Goal: Task Accomplishment & Management: Use online tool/utility

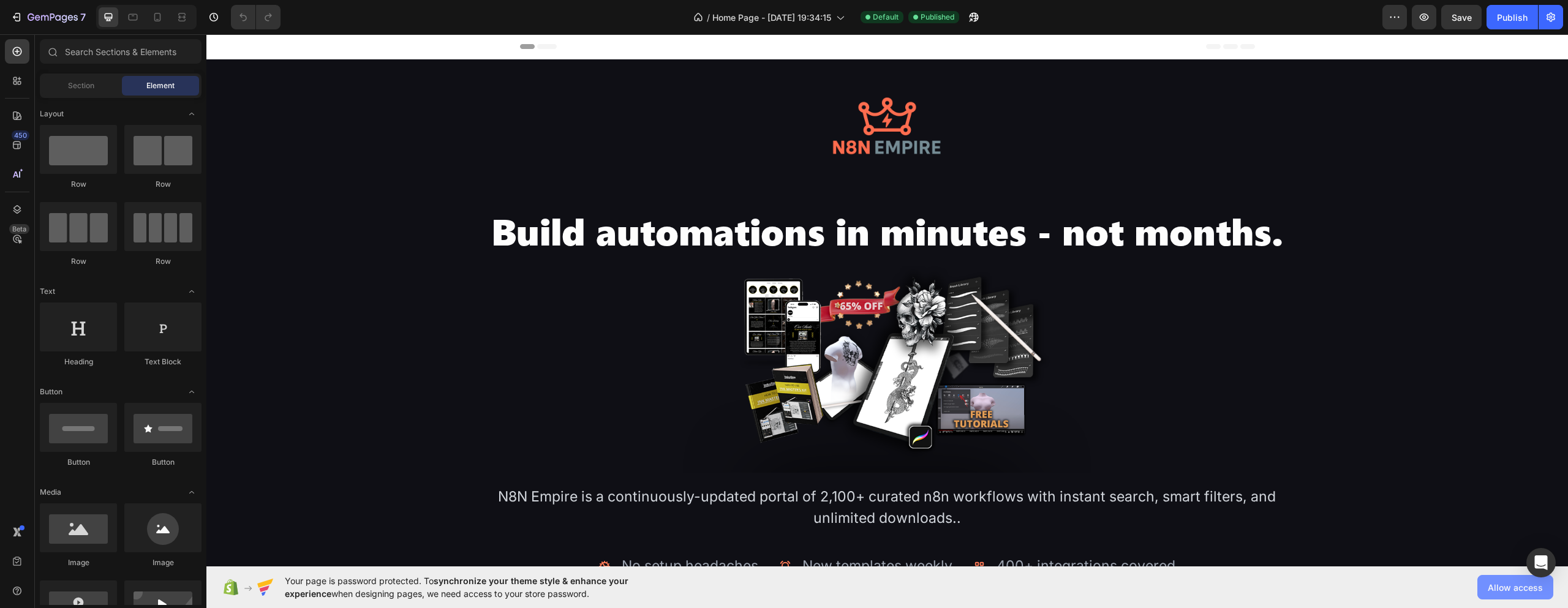
click at [1487, 589] on button "Allow access" at bounding box center [1515, 588] width 76 height 25
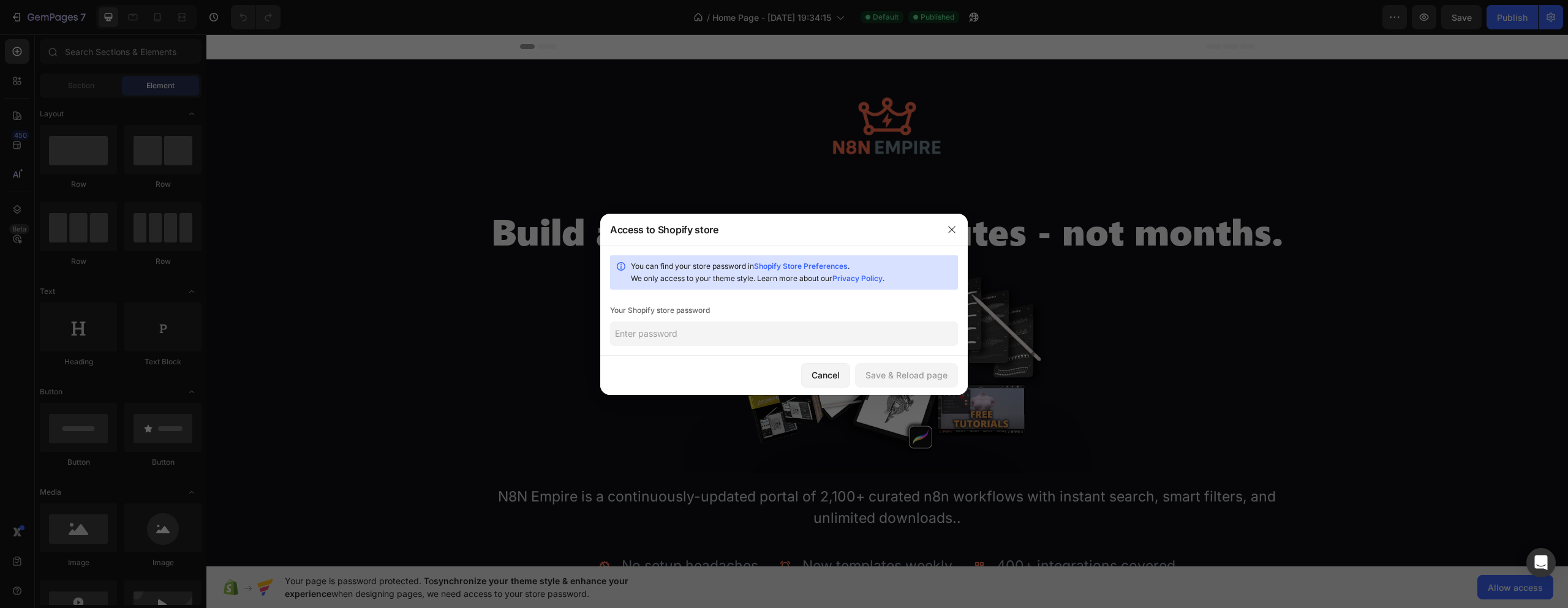
click at [800, 338] on input "text" at bounding box center [783, 334] width 348 height 25
type input "123"
click at [883, 380] on div "Save & Reload page" at bounding box center [907, 375] width 82 height 13
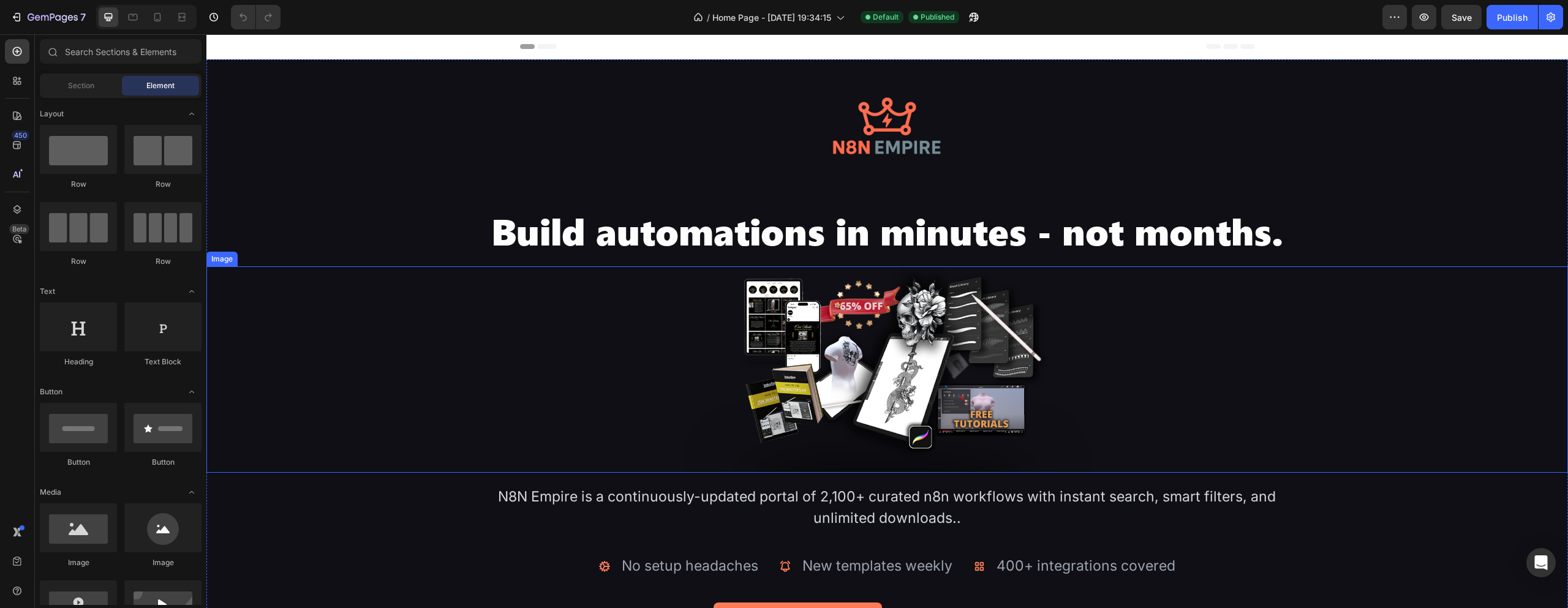
click at [894, 368] on img at bounding box center [887, 369] width 408 height 206
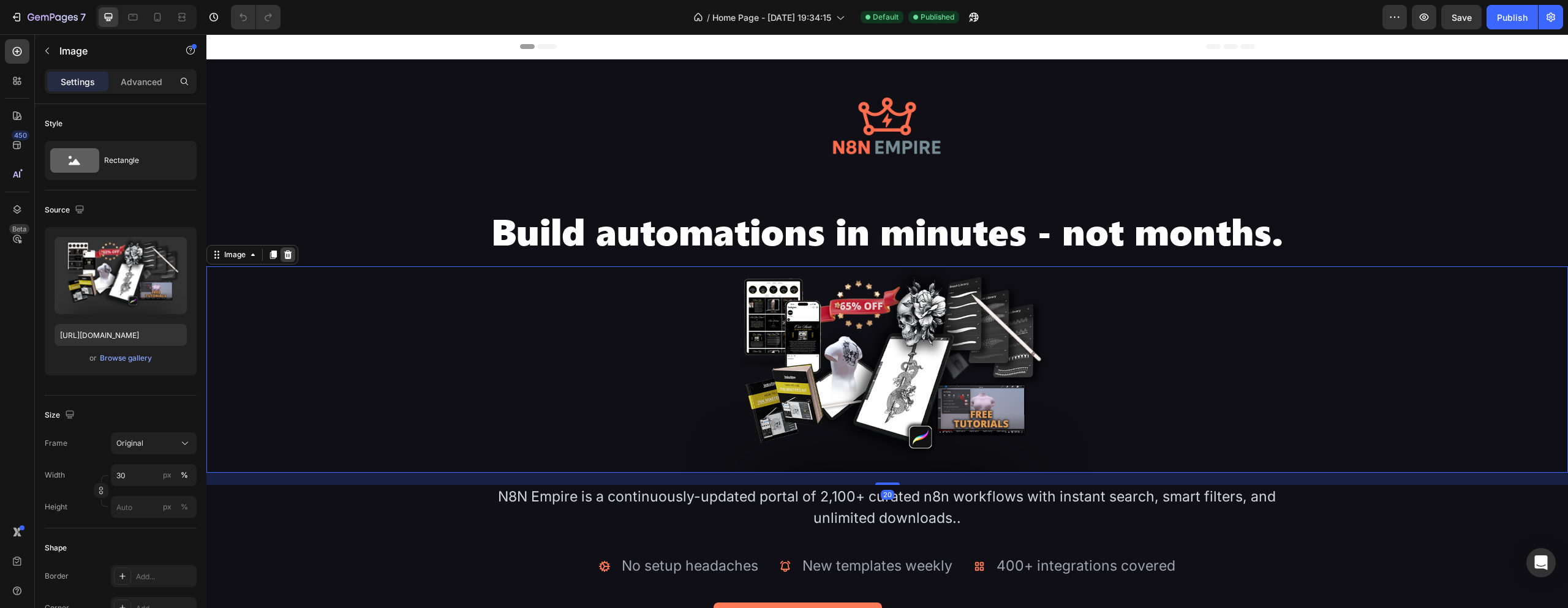
click at [285, 257] on icon at bounding box center [288, 255] width 10 height 10
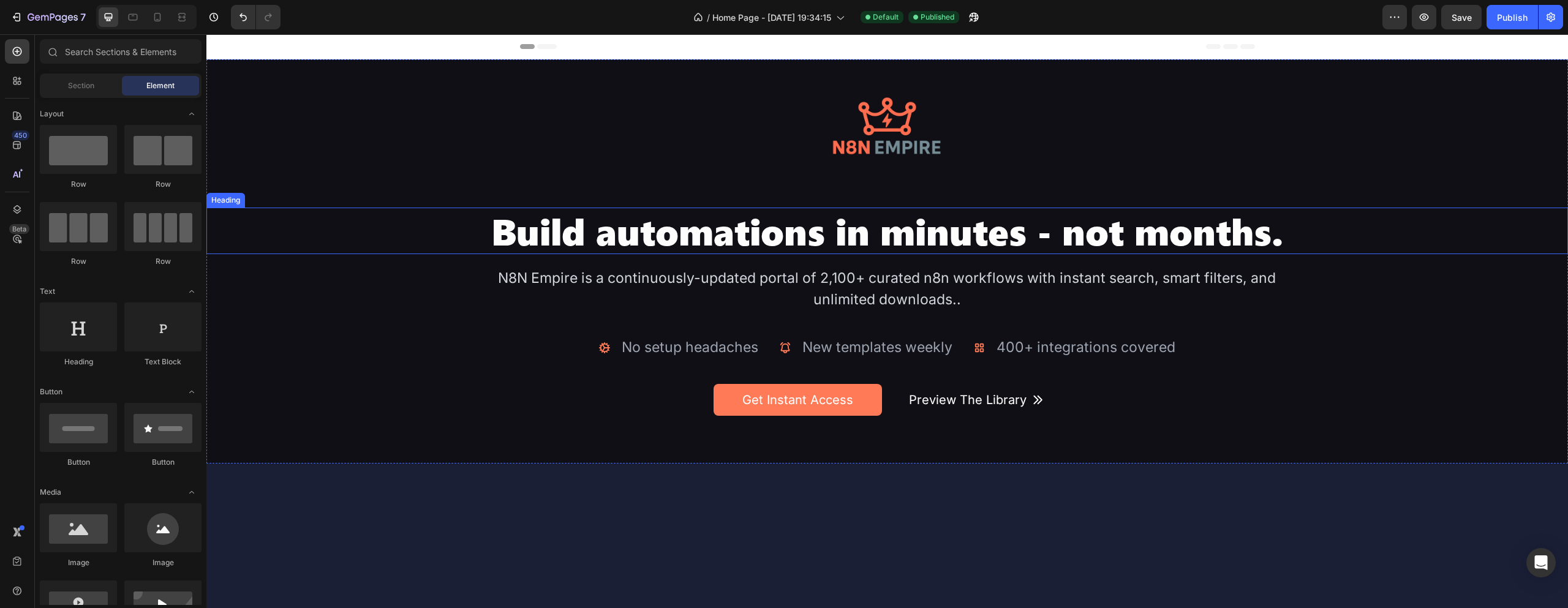
click at [879, 242] on h2 "Build automations in minutes - not months." at bounding box center [888, 231] width 817 height 46
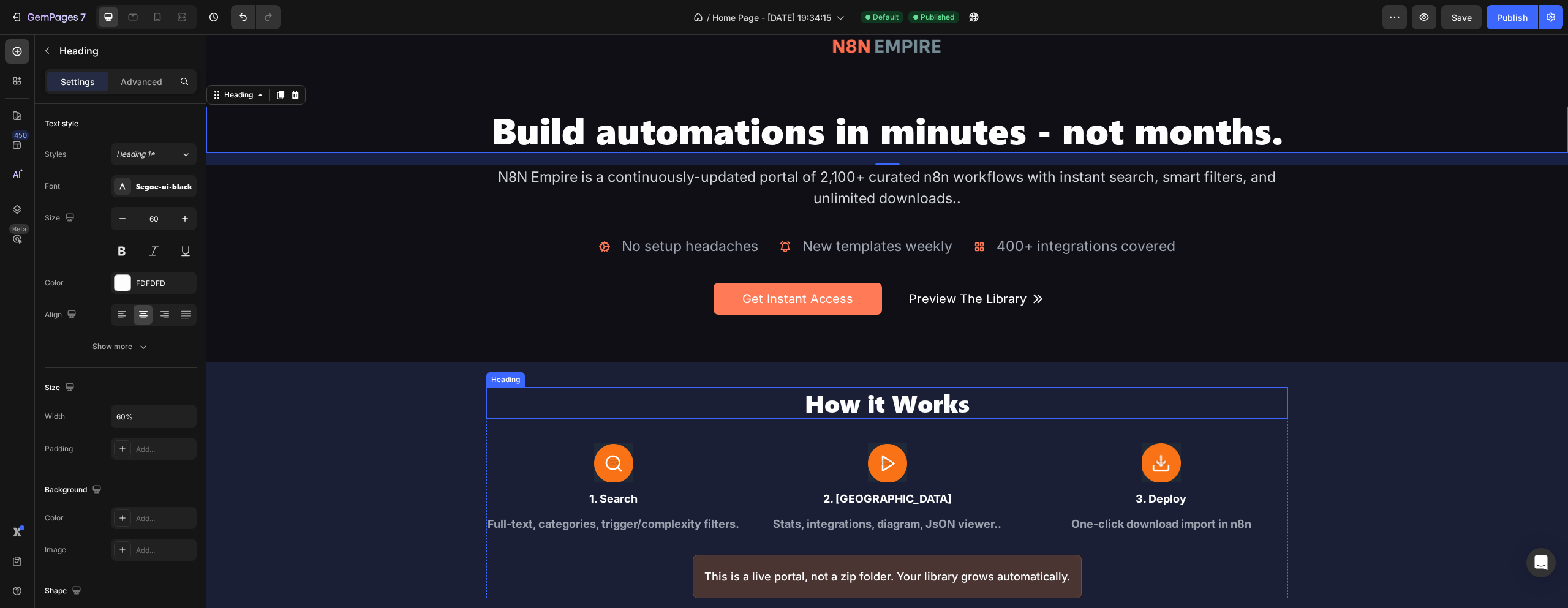
scroll to position [123, 0]
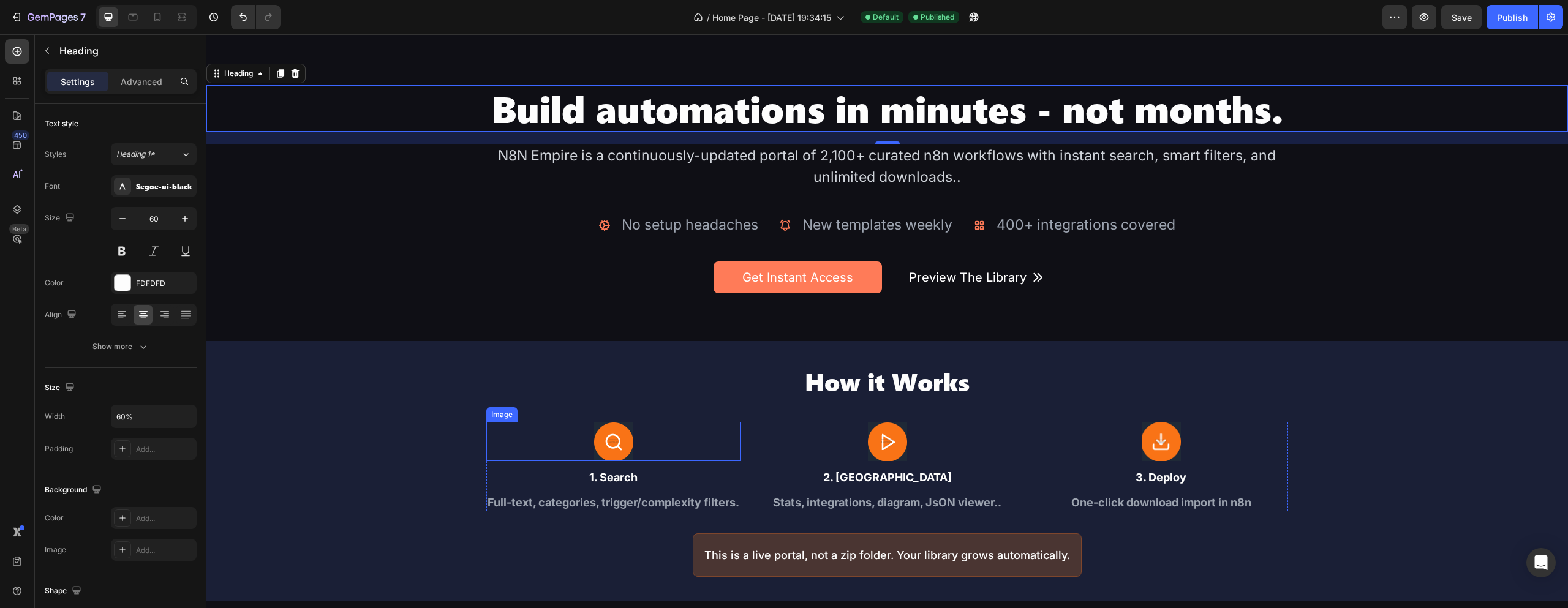
click at [614, 430] on img at bounding box center [614, 441] width 39 height 39
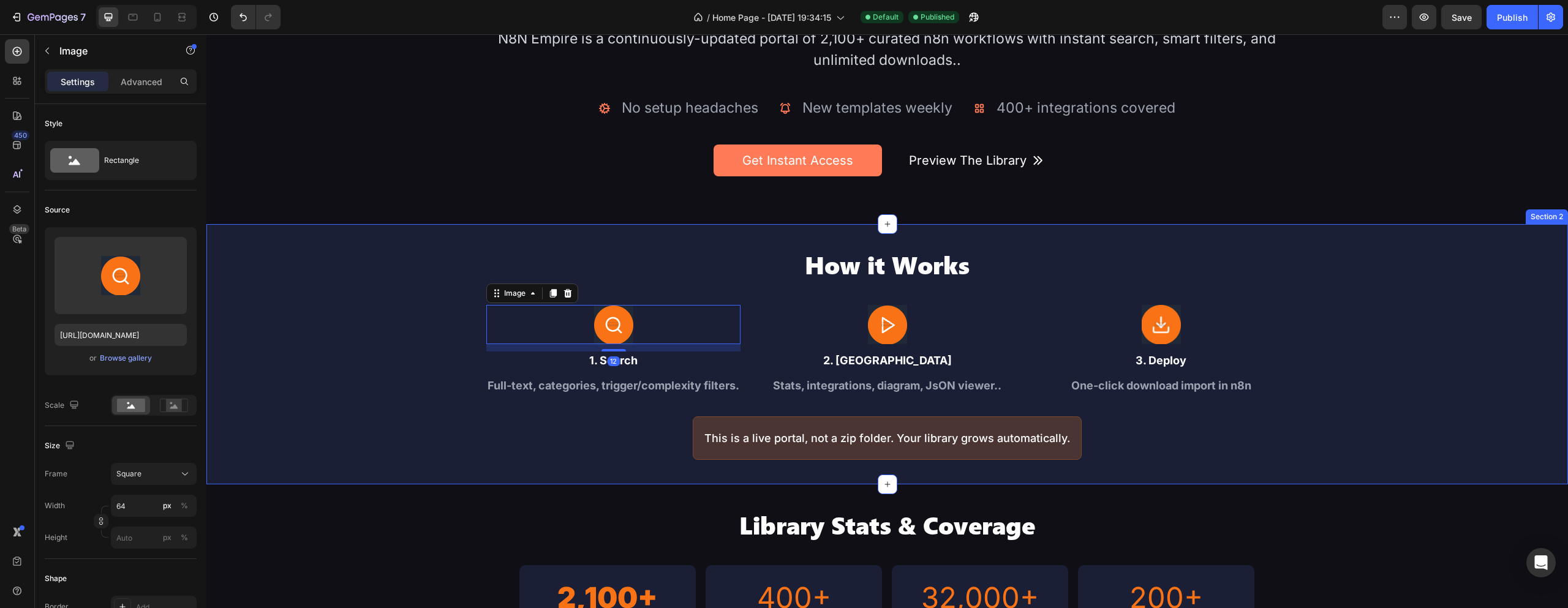
scroll to position [245, 0]
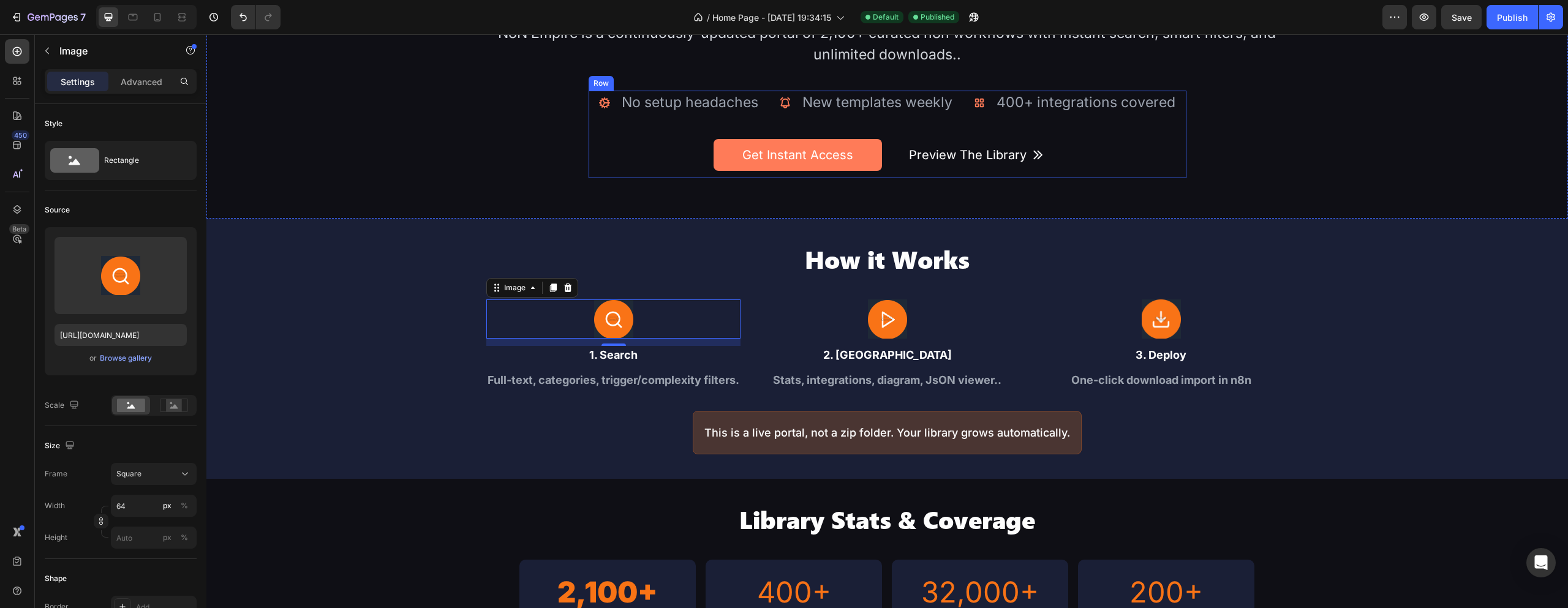
click at [594, 99] on div "Icon No setup headaches Text Block Advanced list Icon New templates weekly Text…" at bounding box center [888, 134] width 598 height 87
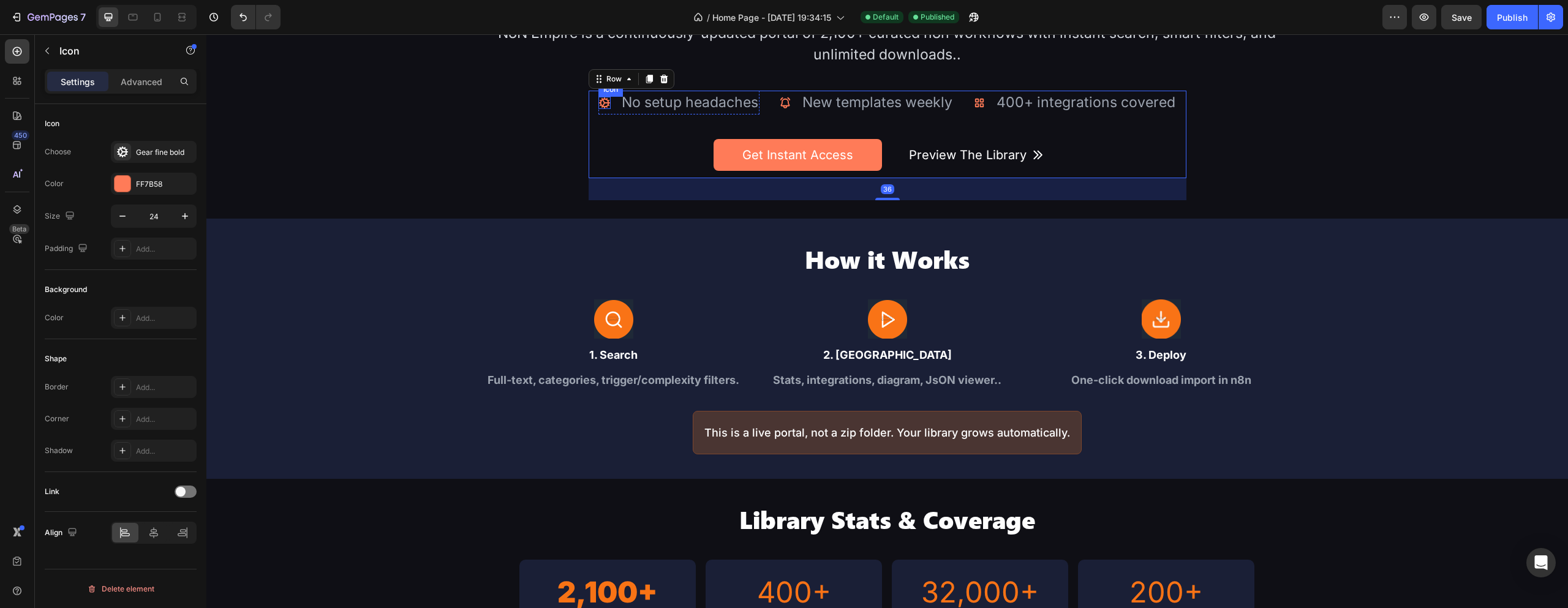
click at [599, 99] on icon at bounding box center [605, 103] width 12 height 12
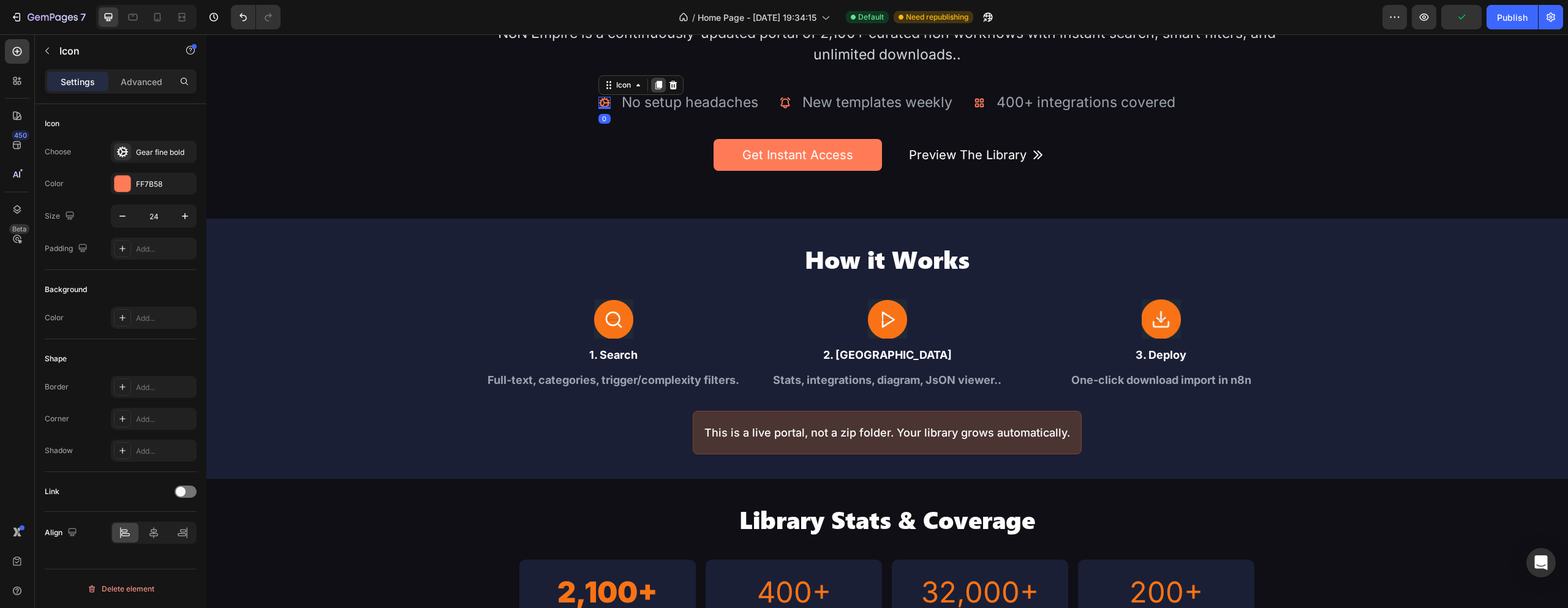
click at [657, 83] on icon at bounding box center [658, 85] width 7 height 9
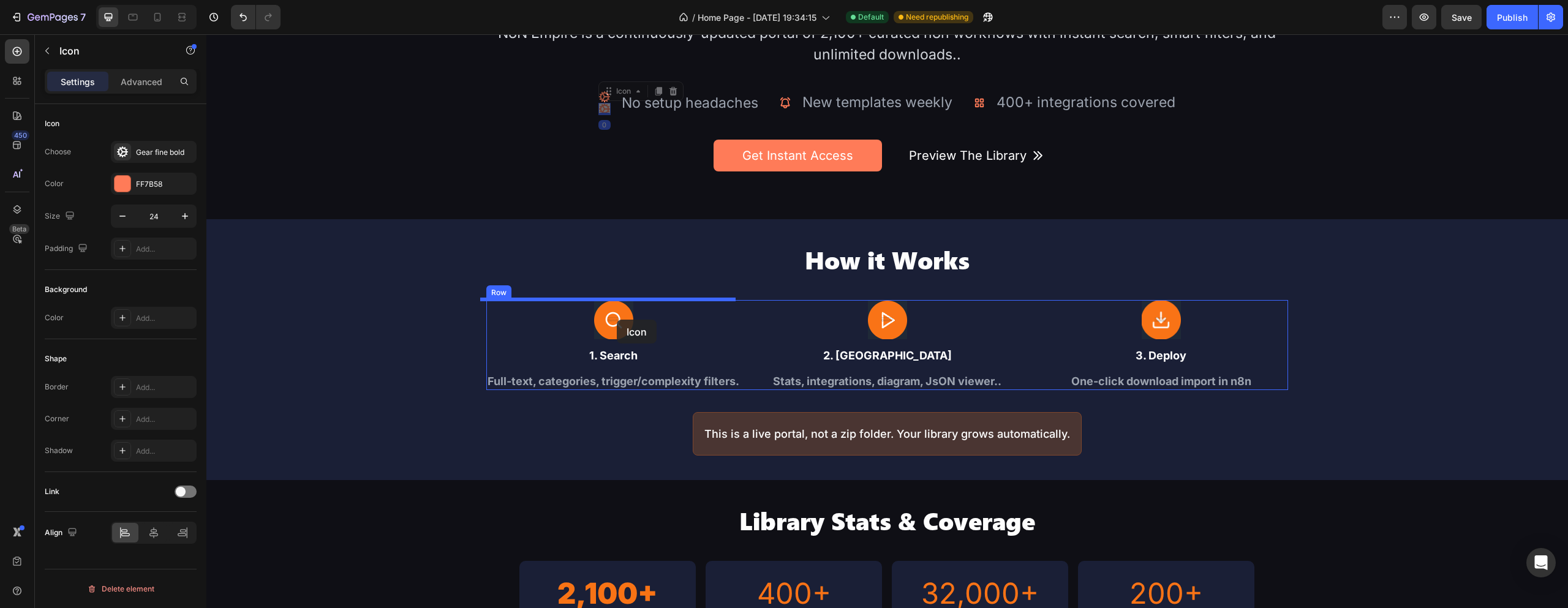
drag, startPoint x: 601, startPoint y: 110, endPoint x: 617, endPoint y: 320, distance: 210.6
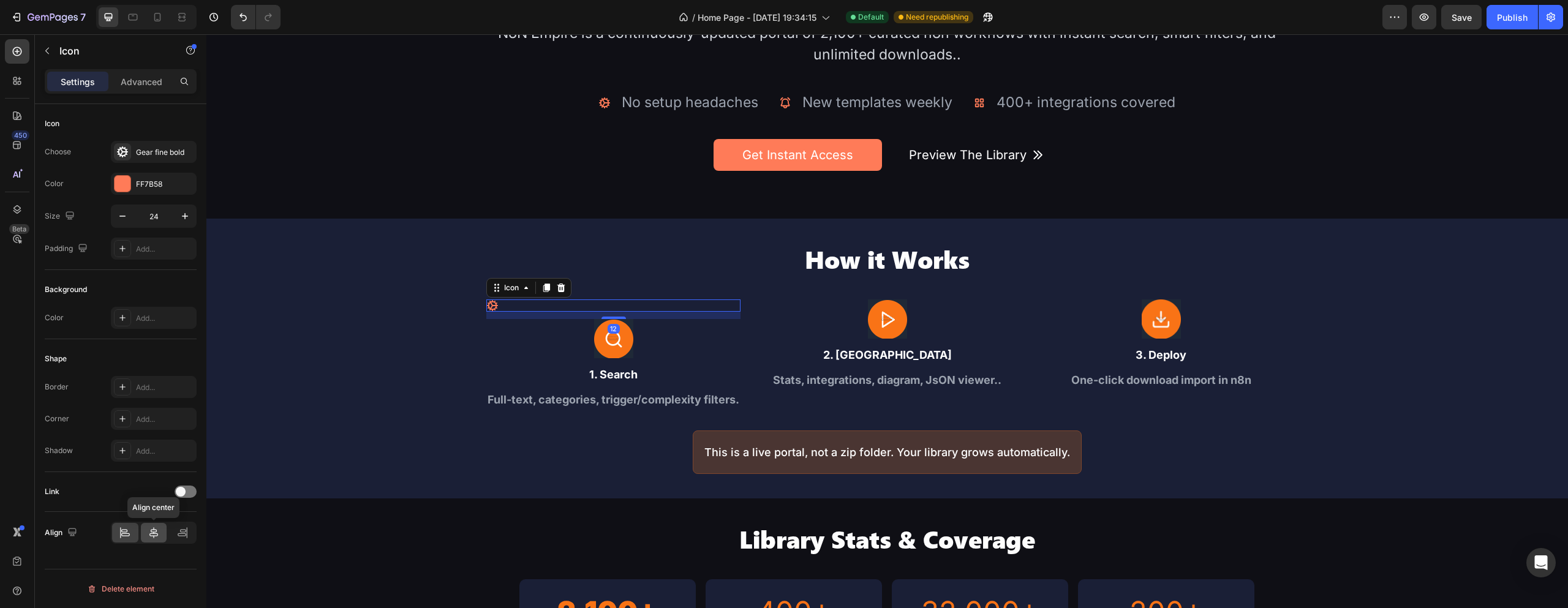
click at [147, 537] on div at bounding box center [154, 533] width 27 height 20
click at [190, 212] on icon "button" at bounding box center [185, 216] width 12 height 12
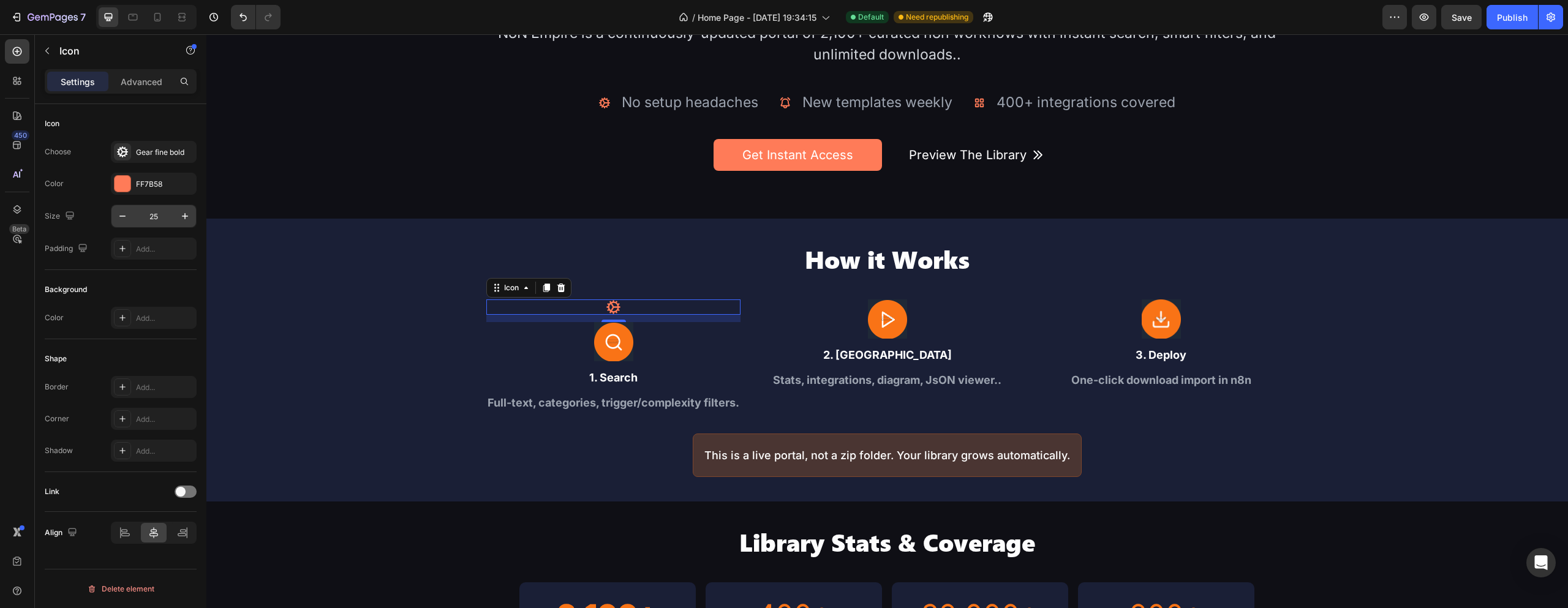
click at [155, 218] on input "25" at bounding box center [153, 216] width 40 height 22
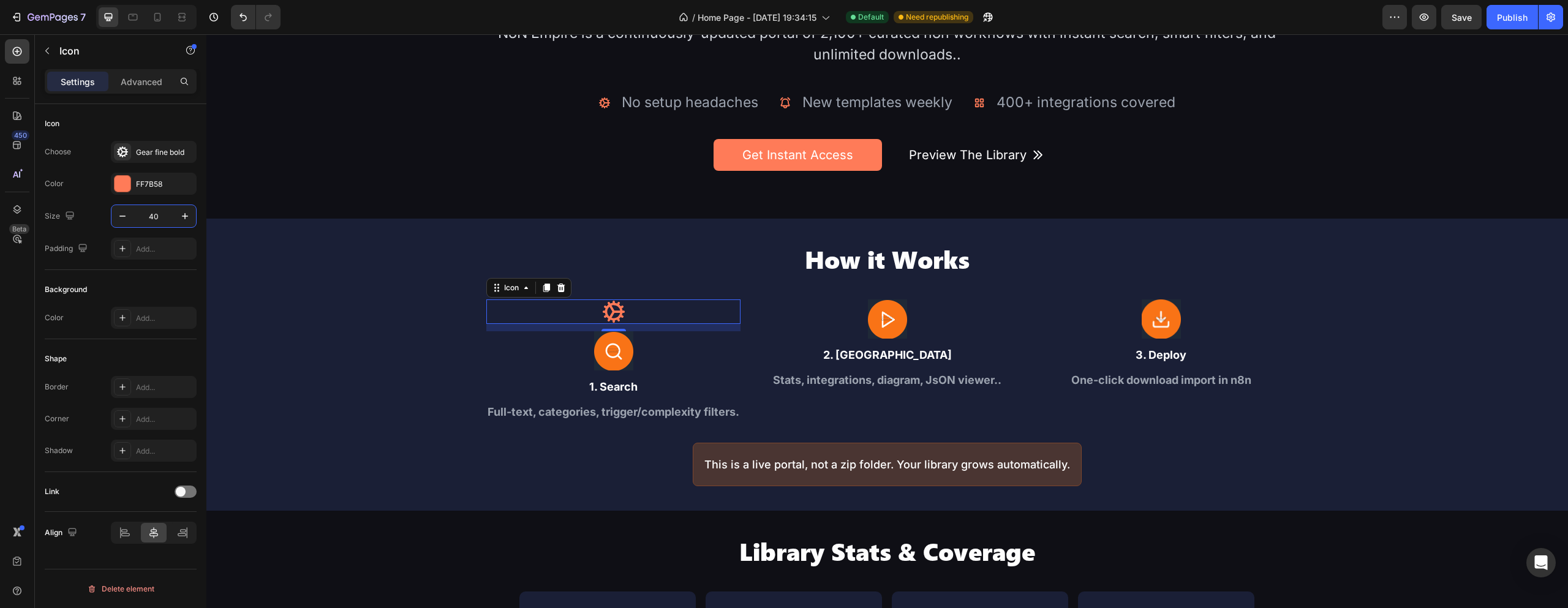
click at [153, 216] on input "40" at bounding box center [153, 216] width 40 height 22
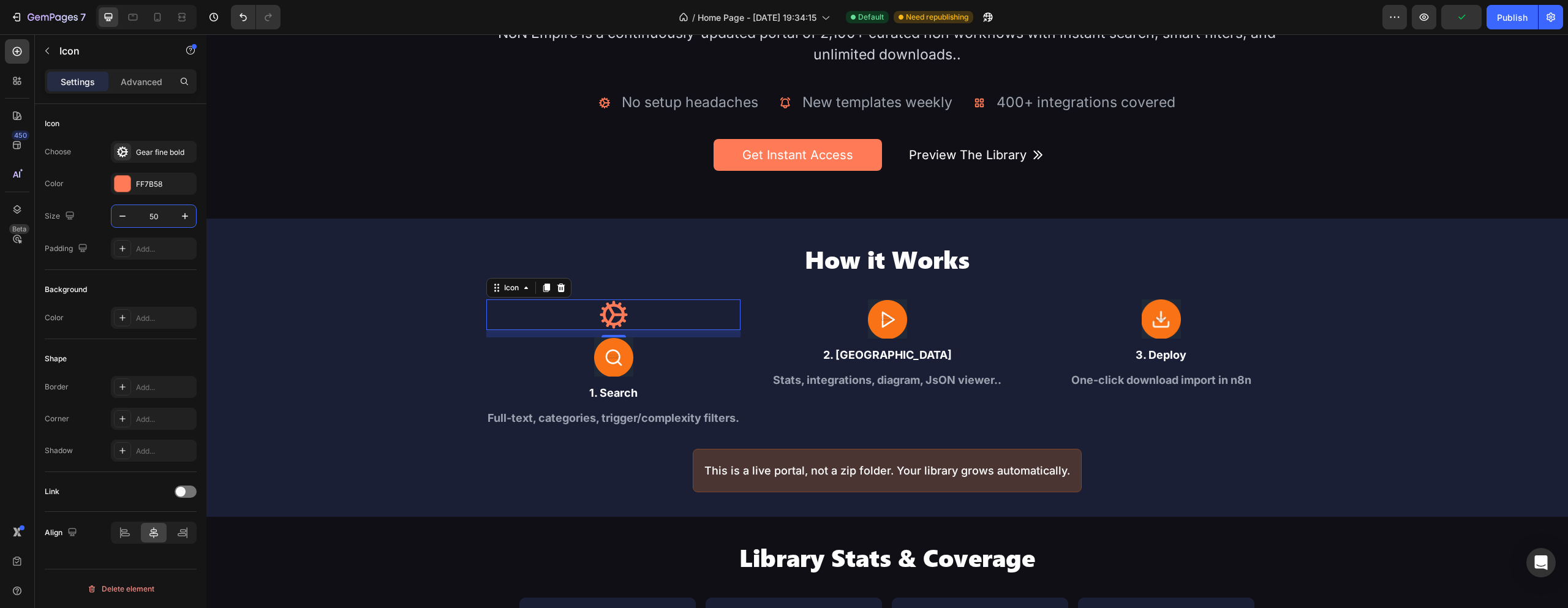
type input "50"
click at [137, 151] on div "Gear fine bold" at bounding box center [164, 152] width 58 height 11
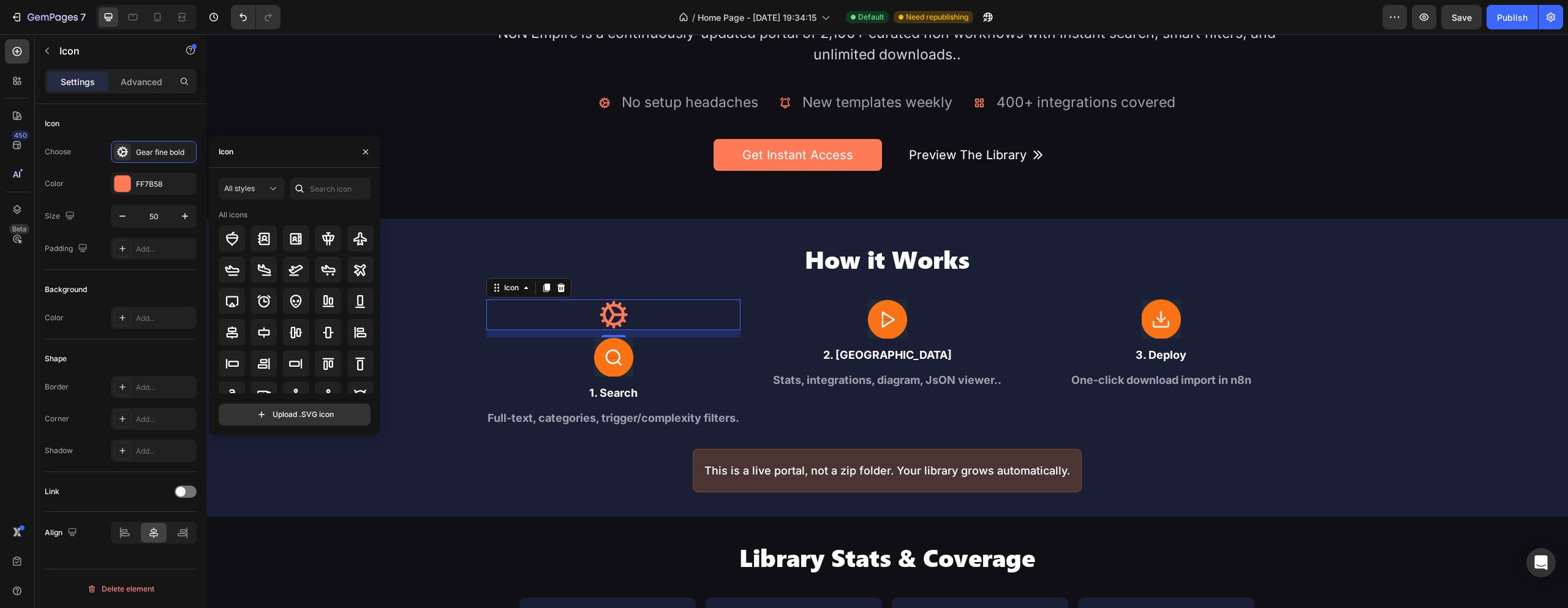
click at [297, 185] on icon at bounding box center [299, 188] width 8 height 8
click at [317, 184] on input "text" at bounding box center [330, 189] width 81 height 22
type input "searc"
click at [362, 151] on icon "button" at bounding box center [366, 152] width 10 height 10
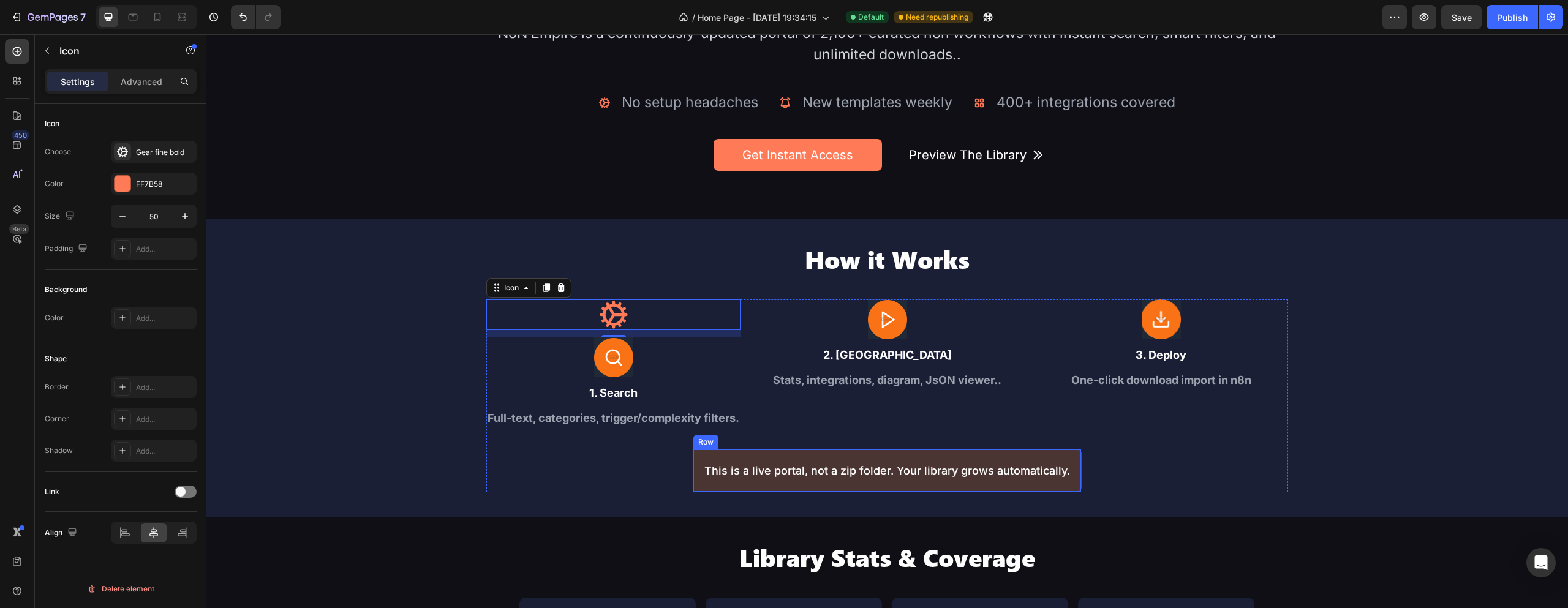
click at [981, 455] on div "This is a live portal, not a zip folder. Your library grows automatically. Text…" at bounding box center [888, 470] width 389 height 43
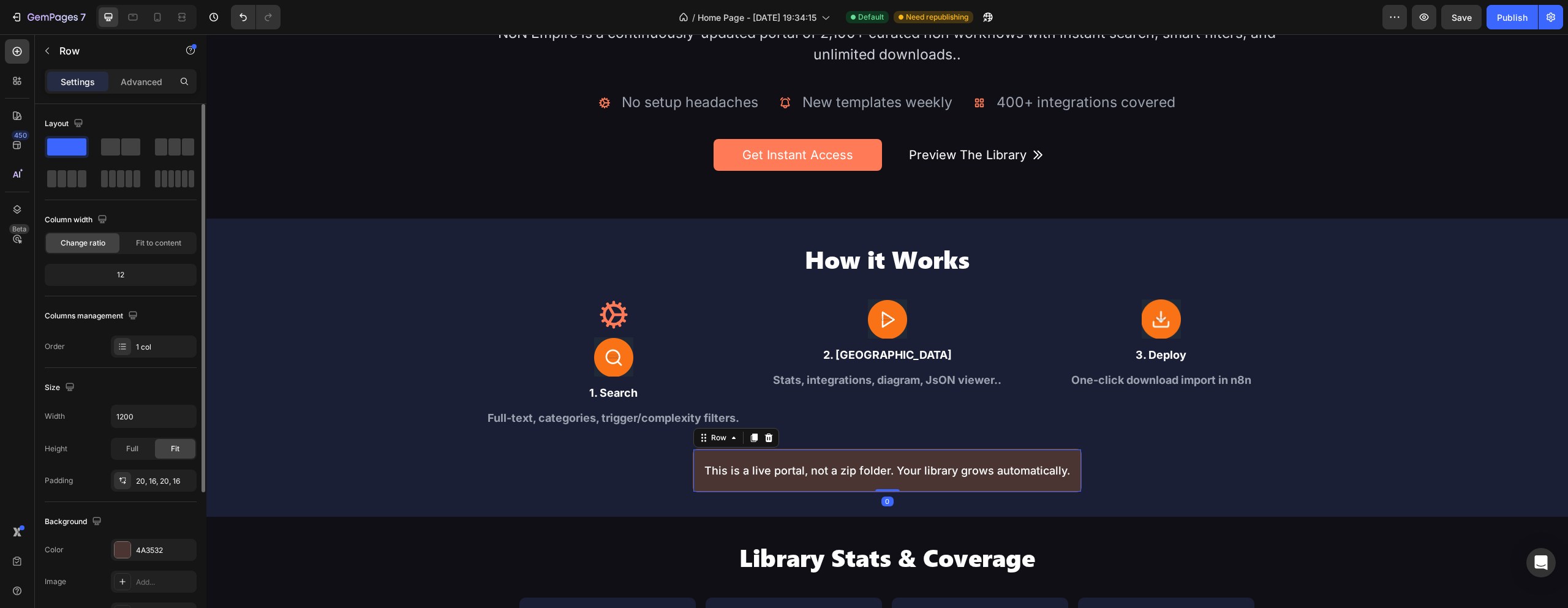
scroll to position [208, 0]
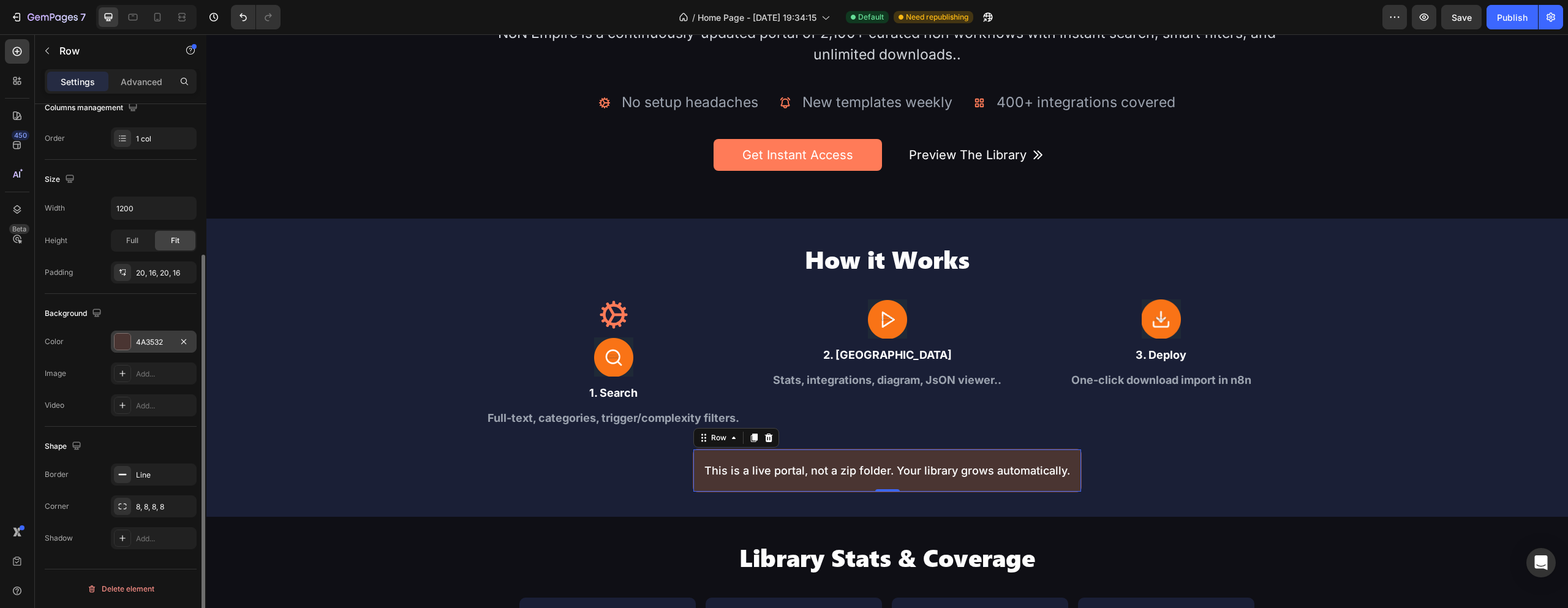
click at [140, 335] on div "4A3532" at bounding box center [154, 342] width 86 height 22
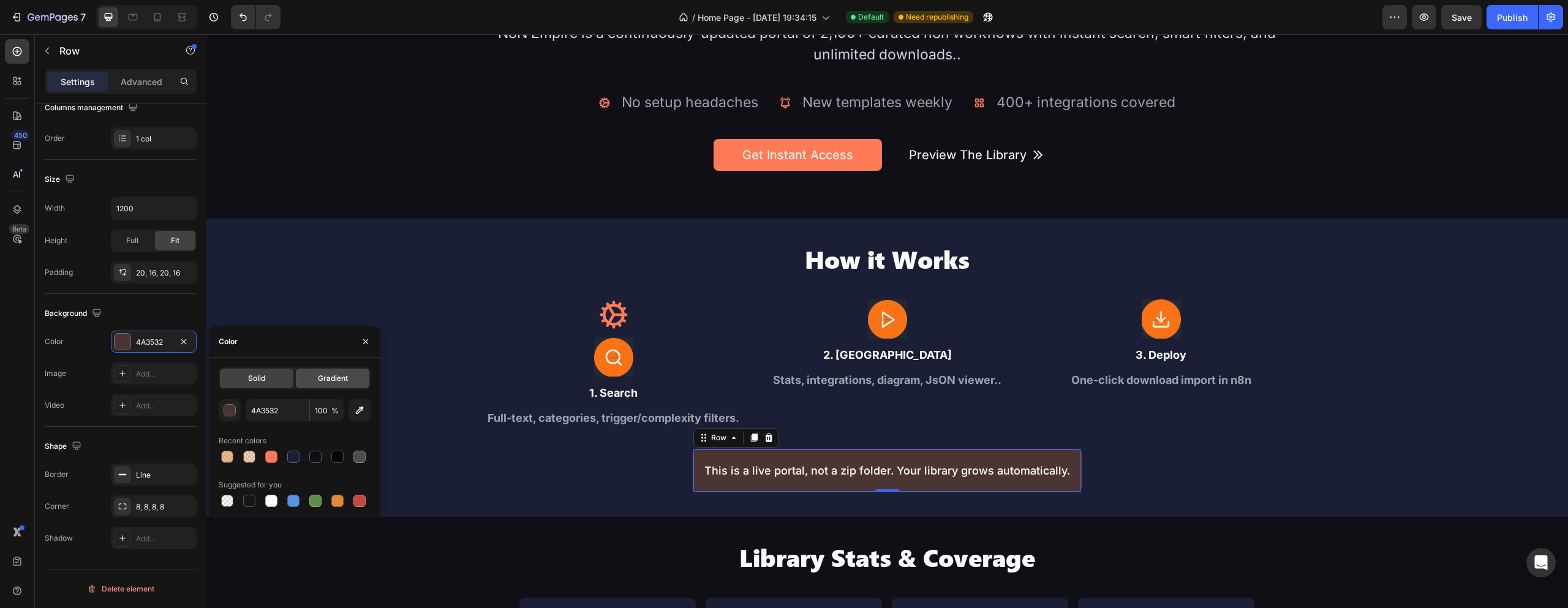
click at [336, 381] on span "Gradient" at bounding box center [333, 379] width 30 height 11
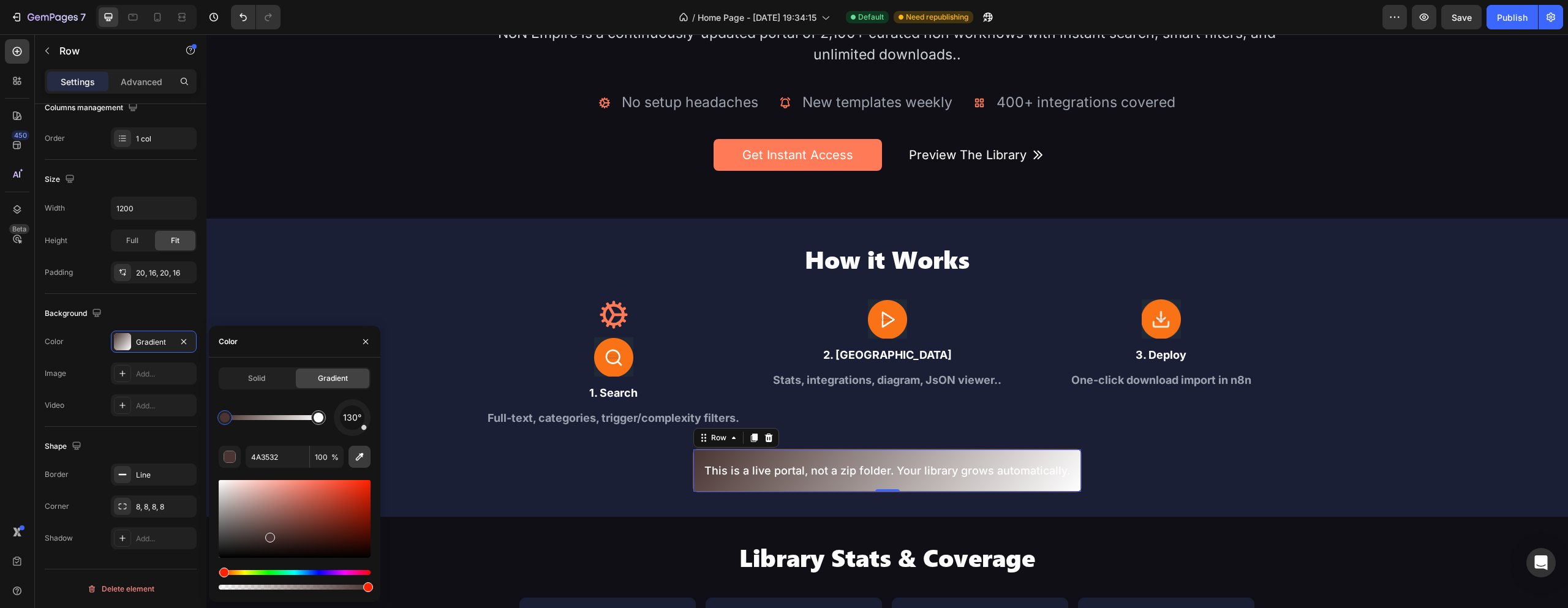
click at [359, 451] on icon "button" at bounding box center [359, 457] width 12 height 12
click at [222, 418] on div at bounding box center [225, 418] width 10 height 10
click at [229, 449] on button "button" at bounding box center [230, 457] width 22 height 22
click at [233, 462] on div "button" at bounding box center [231, 457] width 12 height 12
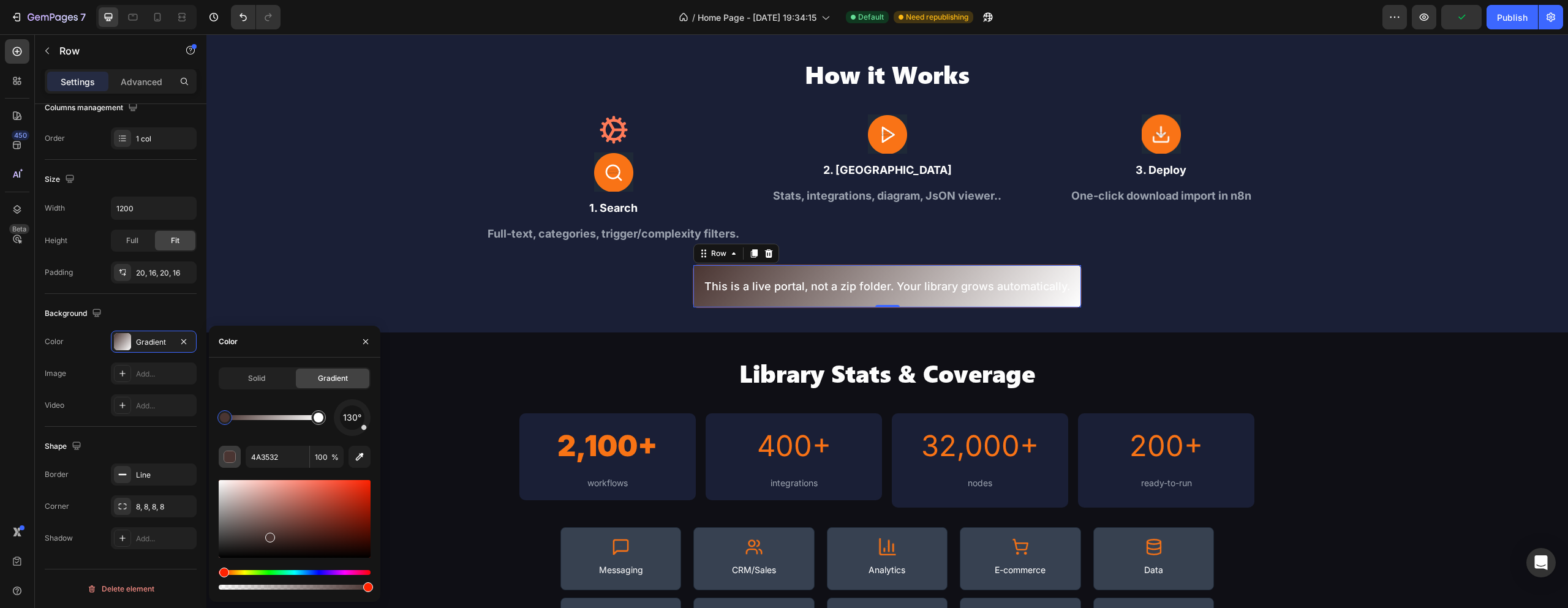
click at [232, 452] on div "button" at bounding box center [231, 457] width 12 height 12
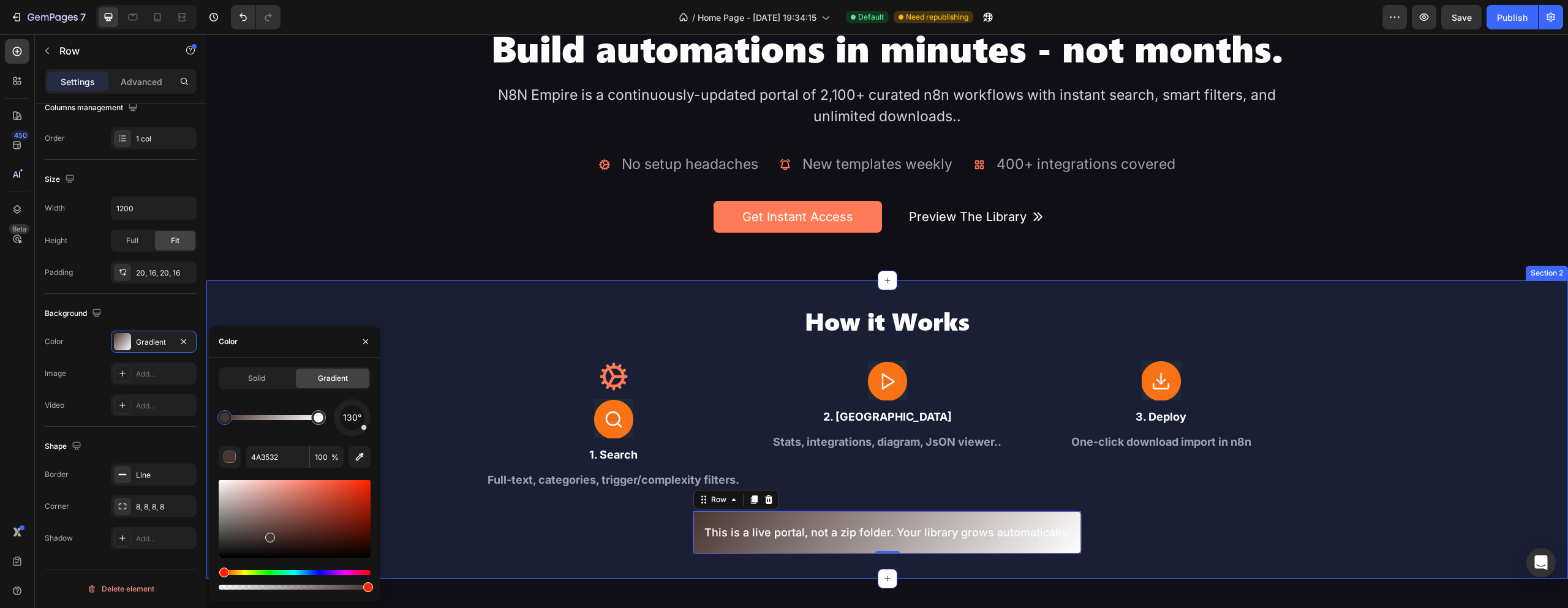
scroll to position [245, 0]
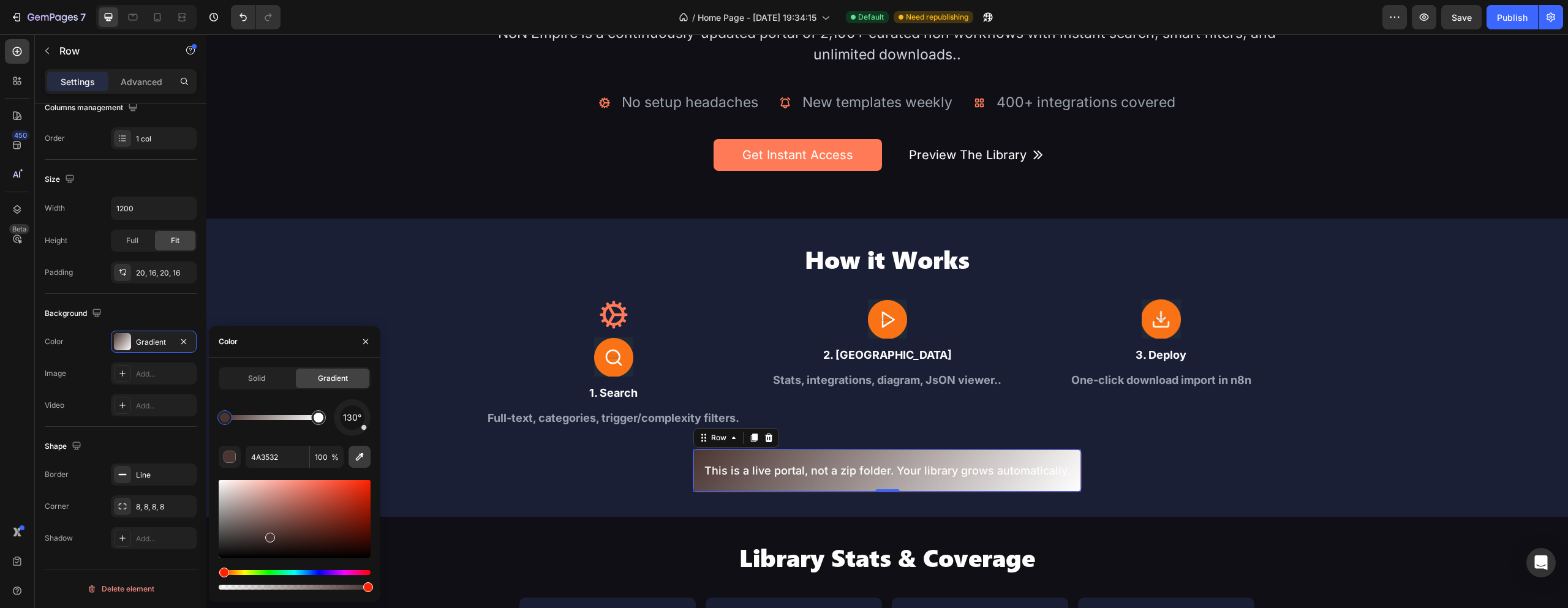
click at [358, 457] on icon "button" at bounding box center [359, 457] width 12 height 12
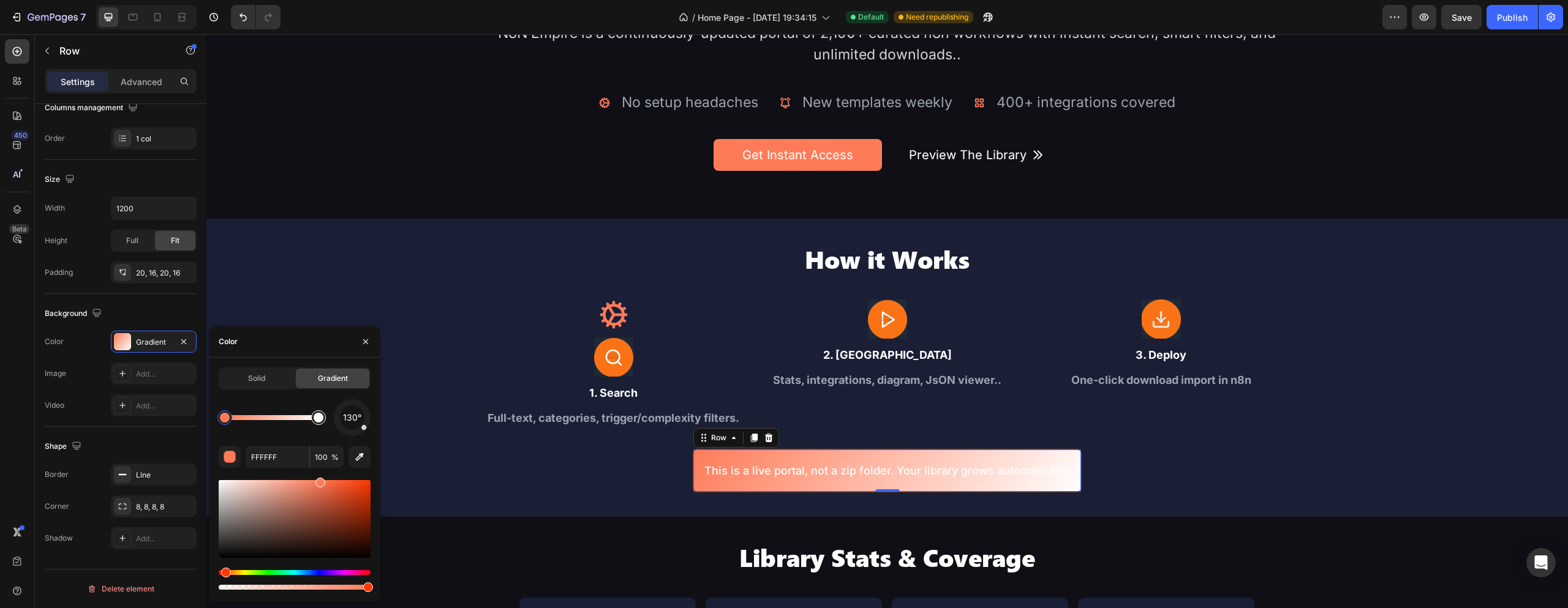
click at [322, 420] on div at bounding box center [319, 418] width 10 height 10
click at [228, 459] on div "button" at bounding box center [231, 457] width 12 height 12
click at [363, 454] on icon "button" at bounding box center [359, 457] width 8 height 8
type input "492F3A"
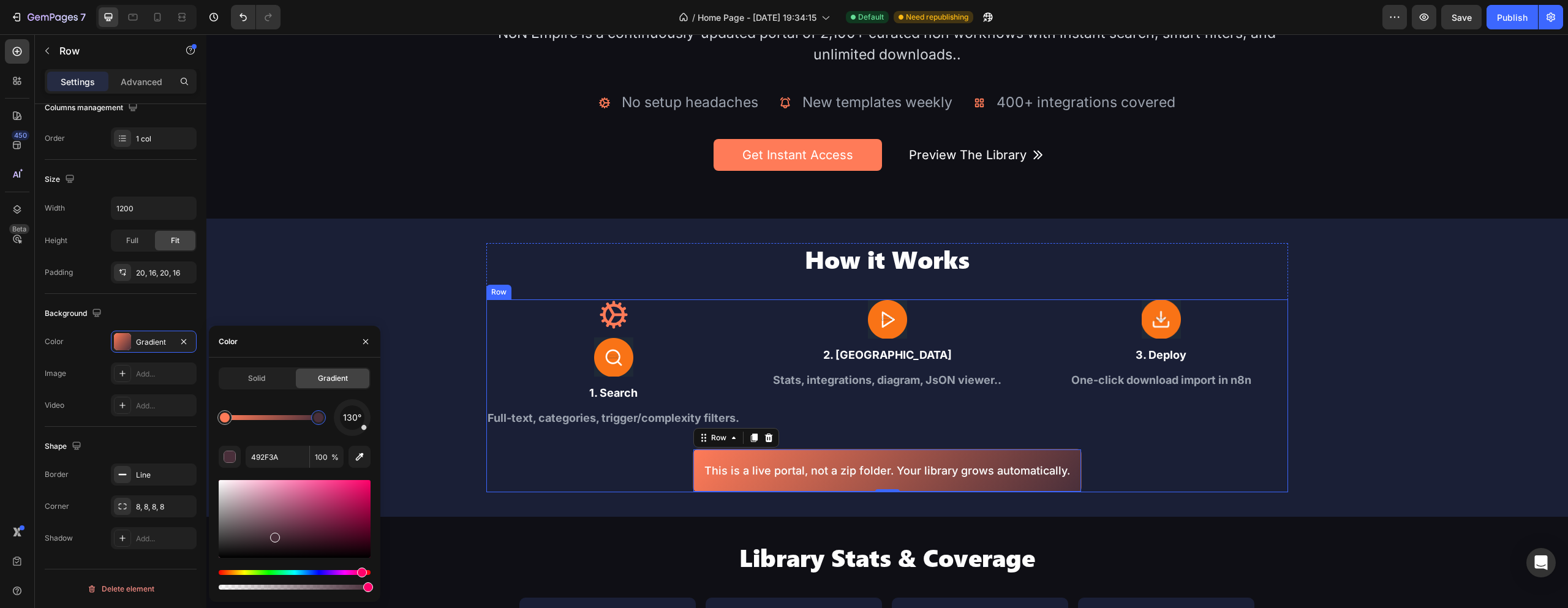
click at [1183, 452] on div "Icon Image 1. Search Text Block Full-text, categories, trigger/complexity filte…" at bounding box center [888, 396] width 802 height 193
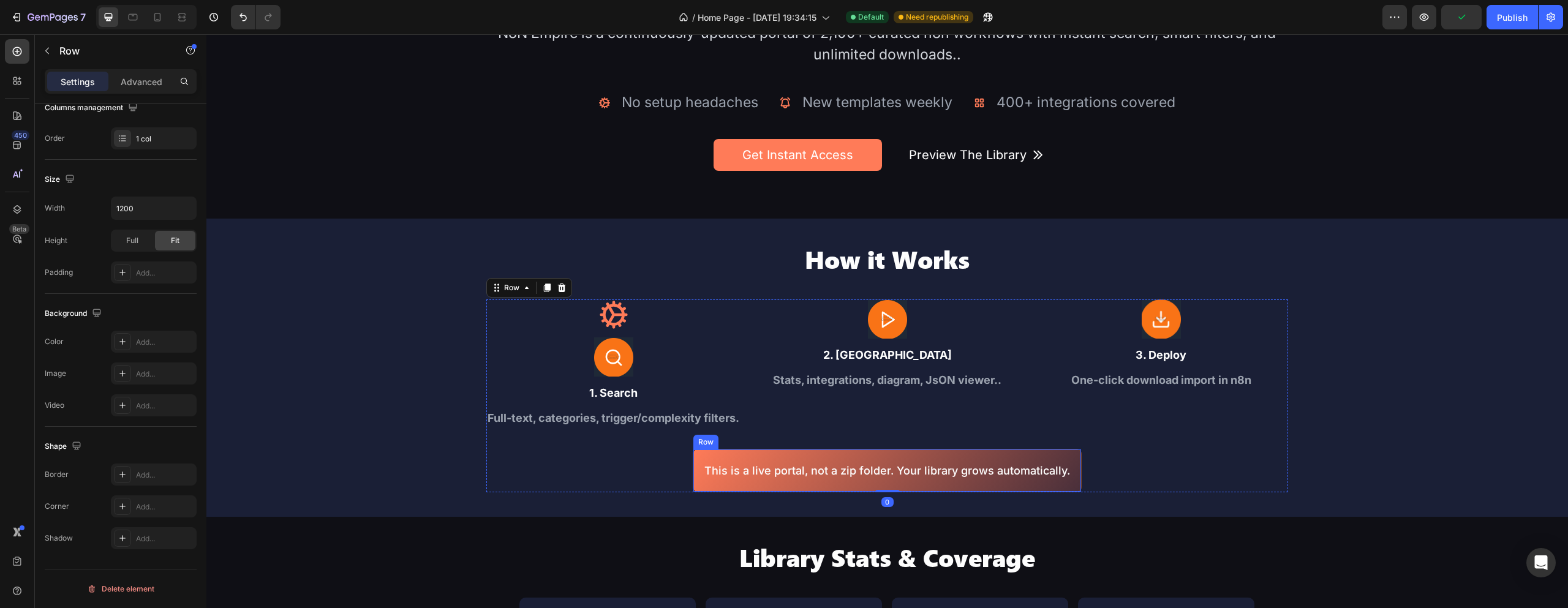
click at [1061, 450] on div "This is a live portal, not a zip folder. Your library grows automatically. Text…" at bounding box center [888, 470] width 389 height 43
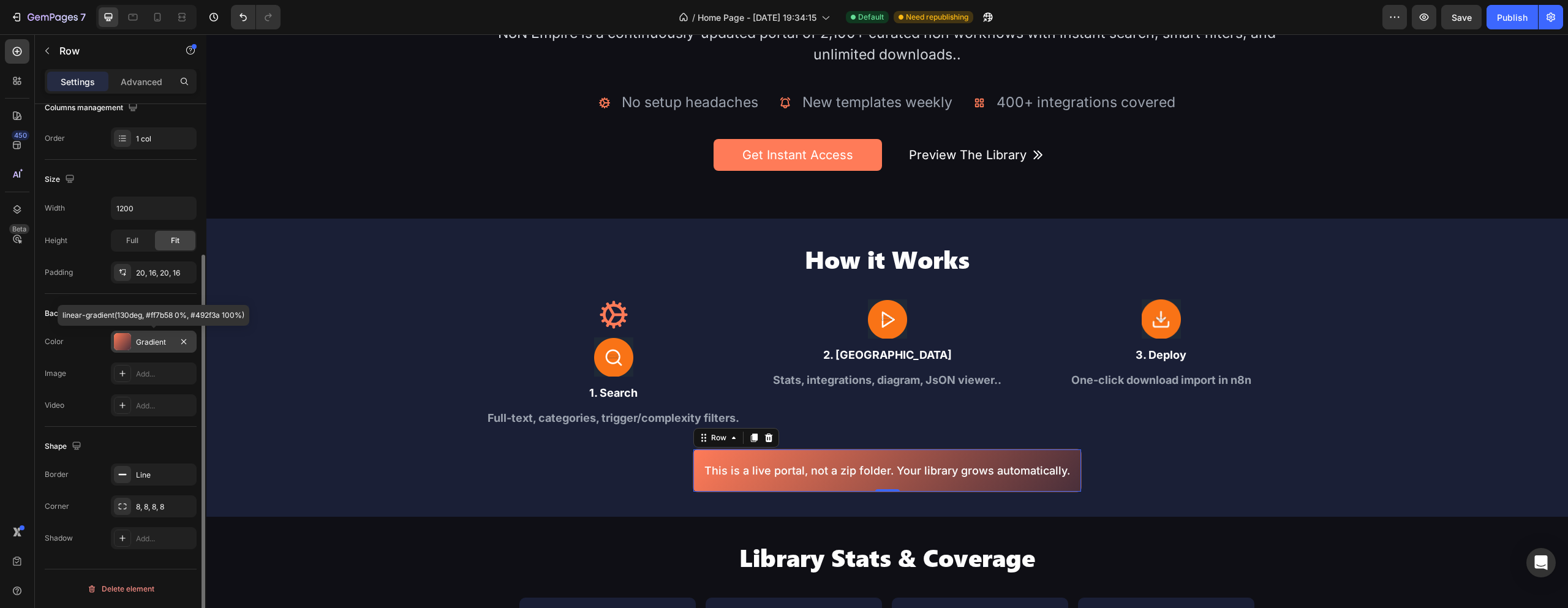
click at [130, 343] on div at bounding box center [123, 342] width 17 height 17
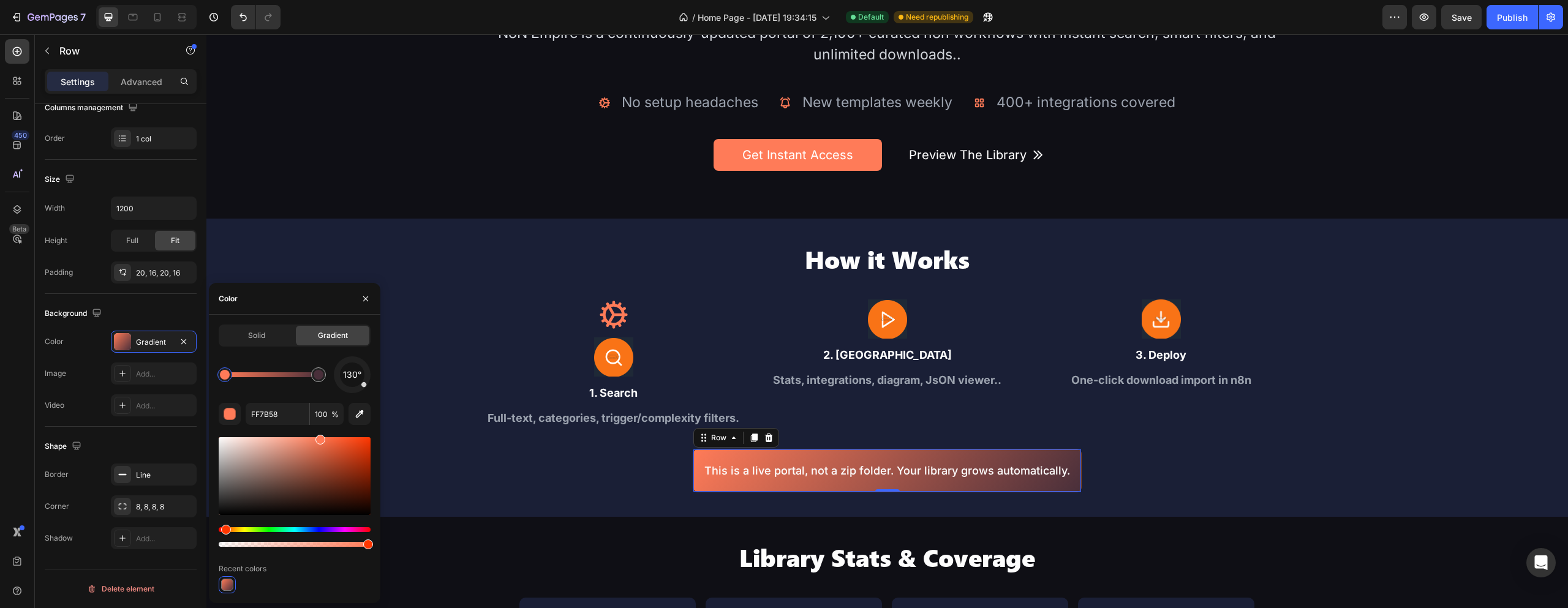
click at [226, 375] on div at bounding box center [225, 375] width 10 height 10
click at [227, 416] on div "button" at bounding box center [231, 415] width 12 height 12
click at [328, 415] on input "100" at bounding box center [327, 414] width 33 height 22
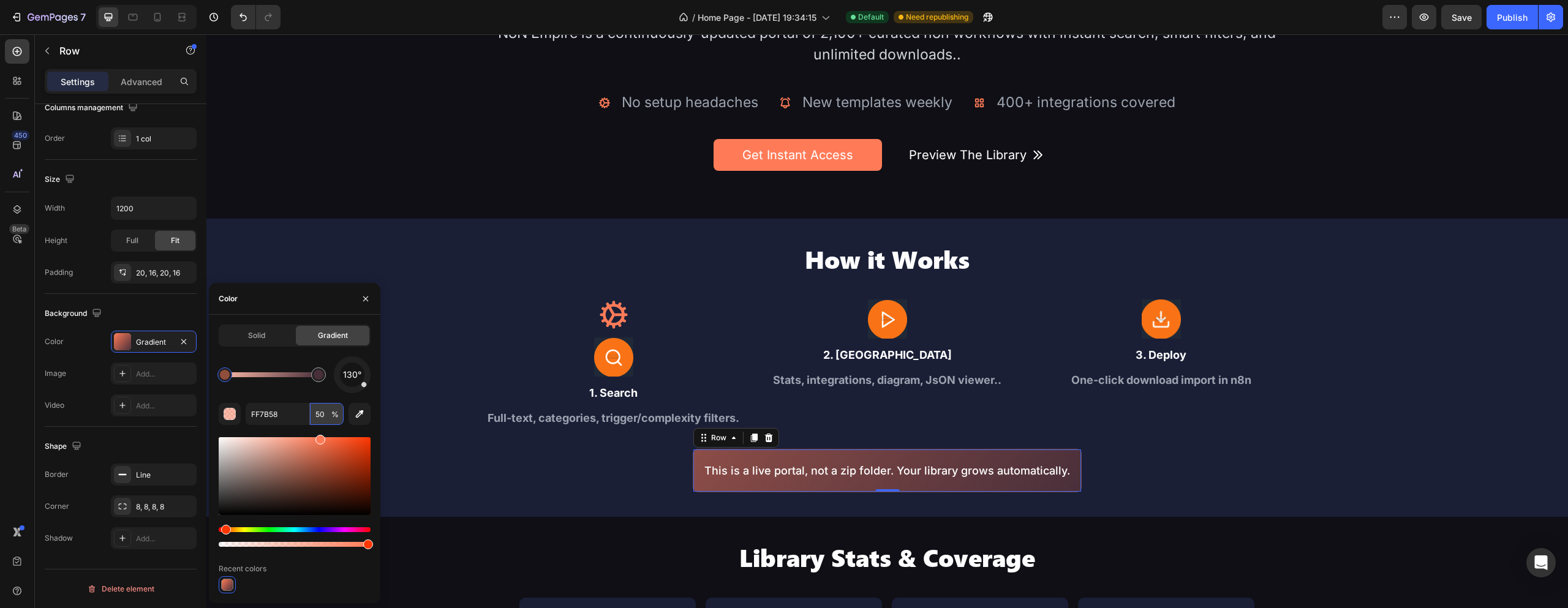
click at [326, 414] on input "50" at bounding box center [327, 414] width 33 height 22
click at [319, 413] on input "50" at bounding box center [327, 414] width 33 height 22
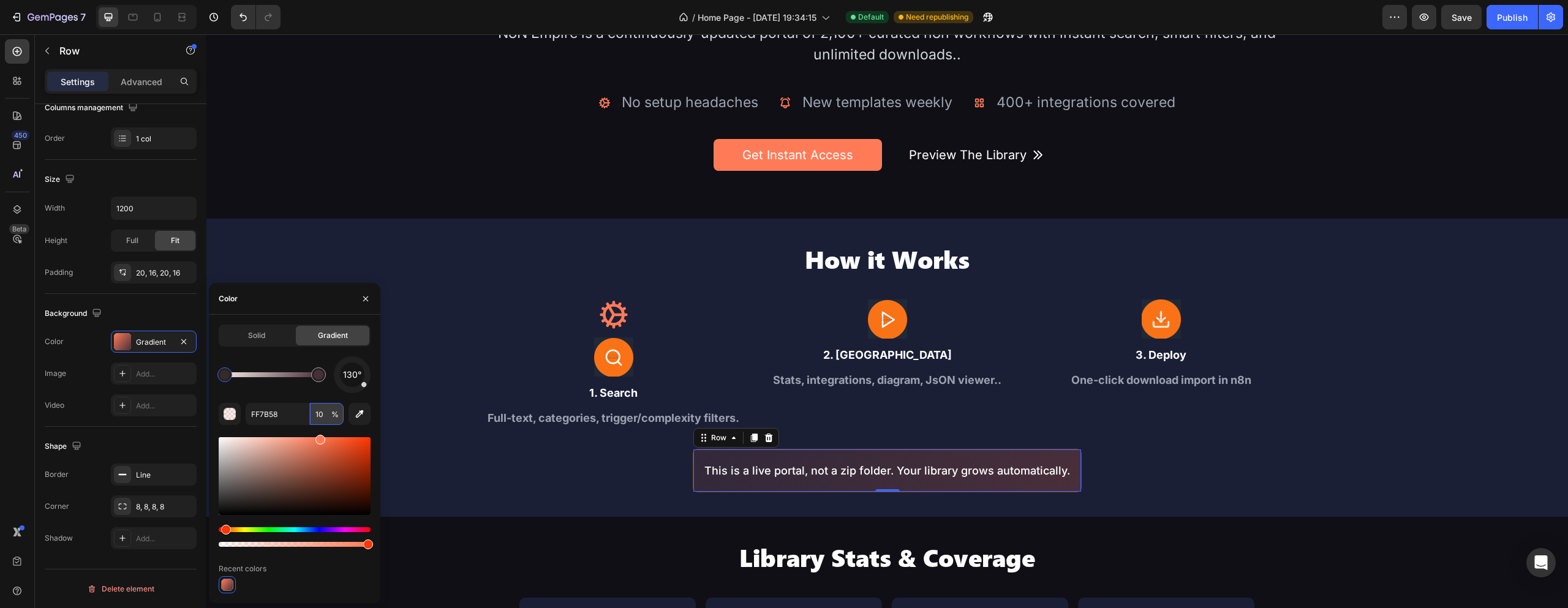
click at [315, 415] on input "10" at bounding box center [327, 414] width 33 height 22
click at [317, 413] on input "20" at bounding box center [327, 414] width 33 height 22
type input "0"
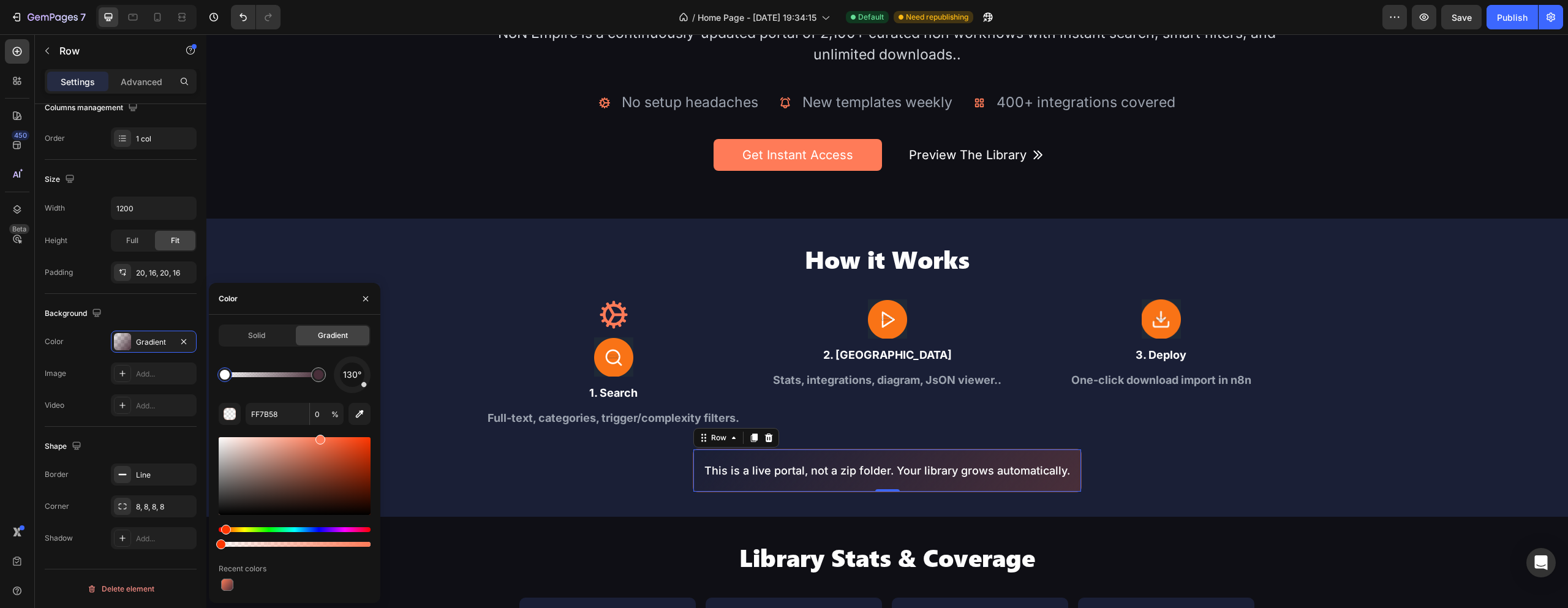
click at [322, 346] on div "Solid Gradient 130° FF7B58 0 % Recent colors" at bounding box center [294, 459] width 152 height 269
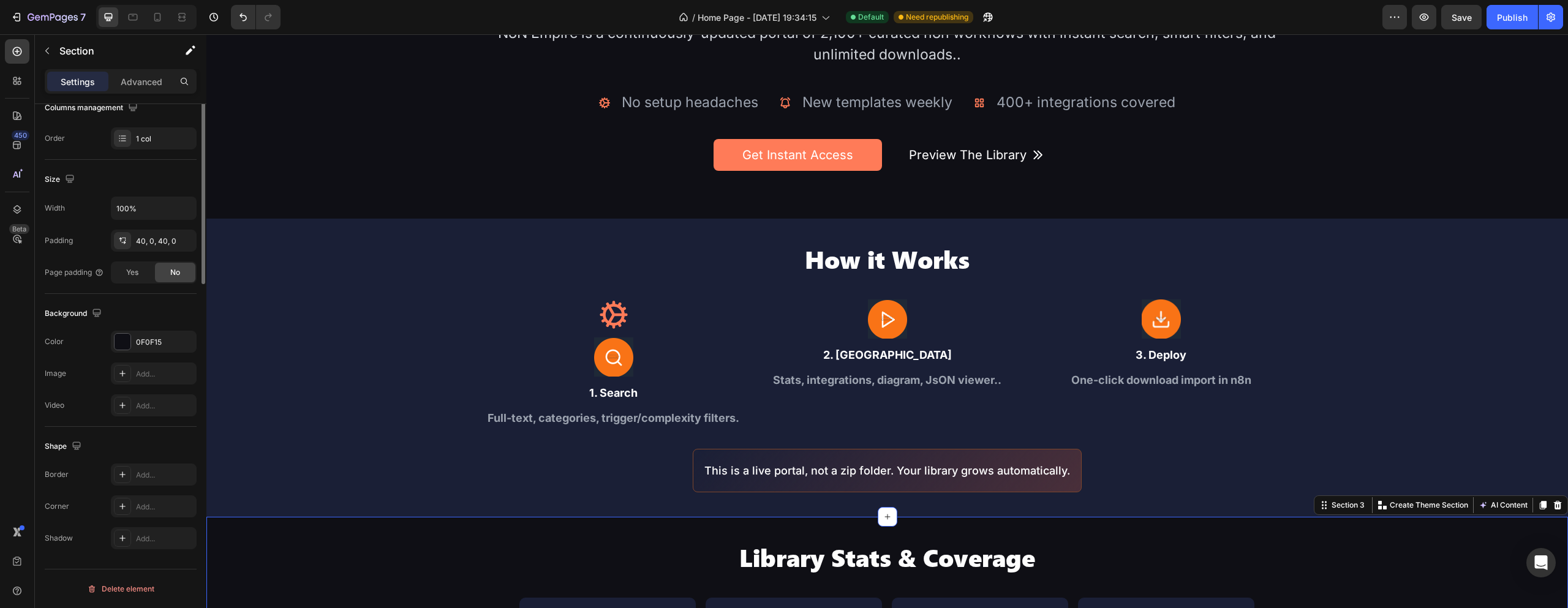
scroll to position [0, 0]
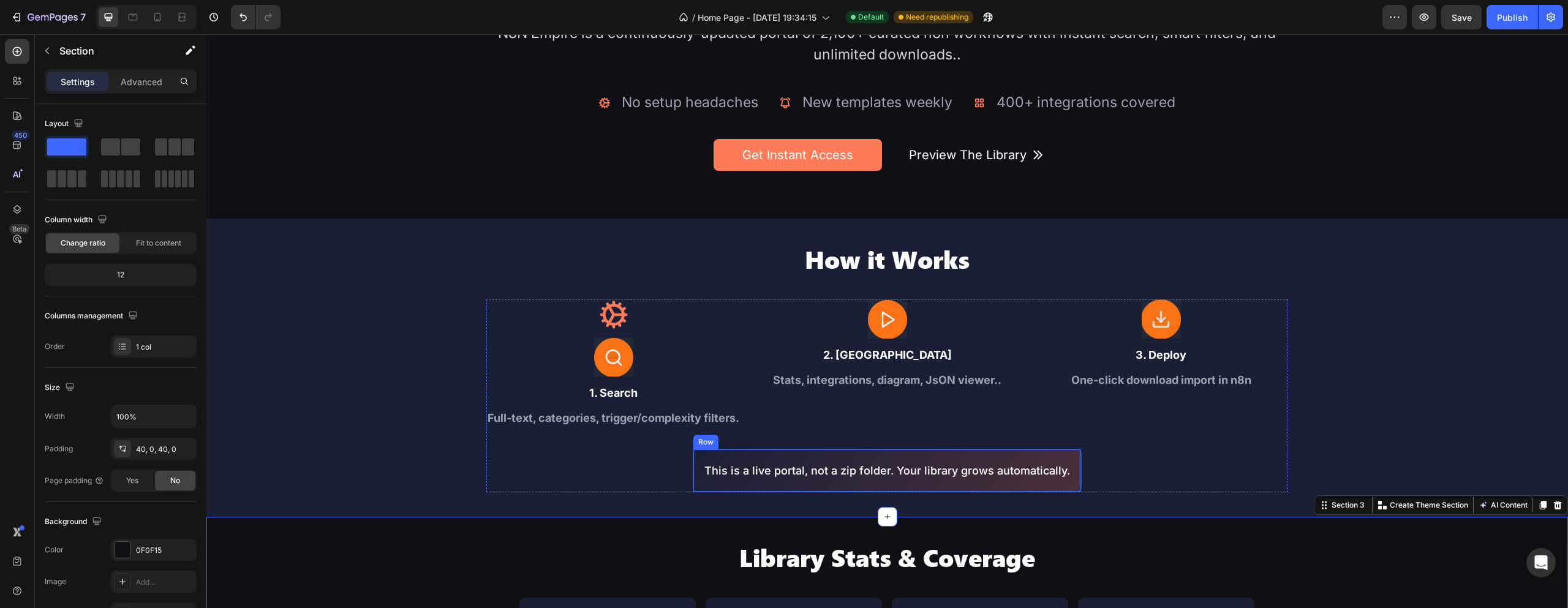
click at [1067, 454] on div "This is a live portal, not a zip folder. Your library grows automatically. Text…" at bounding box center [888, 470] width 389 height 43
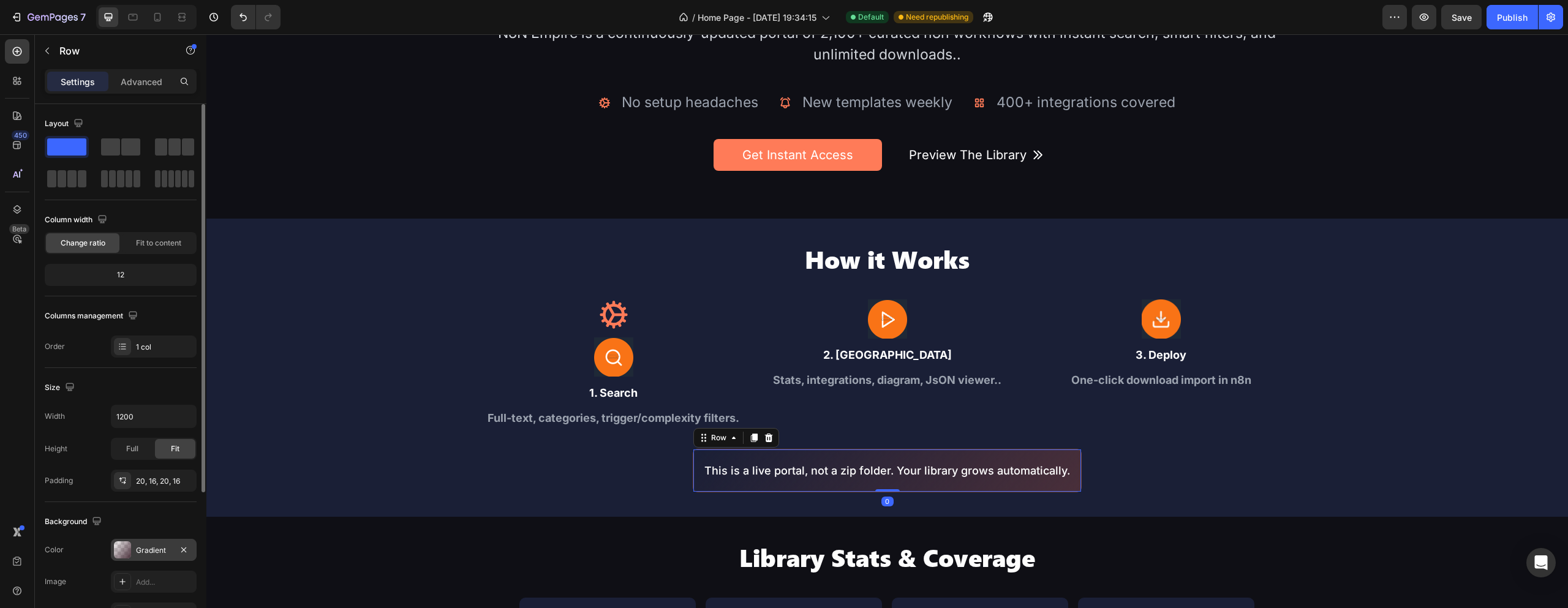
click at [149, 556] on div "Gradient" at bounding box center [154, 550] width 86 height 22
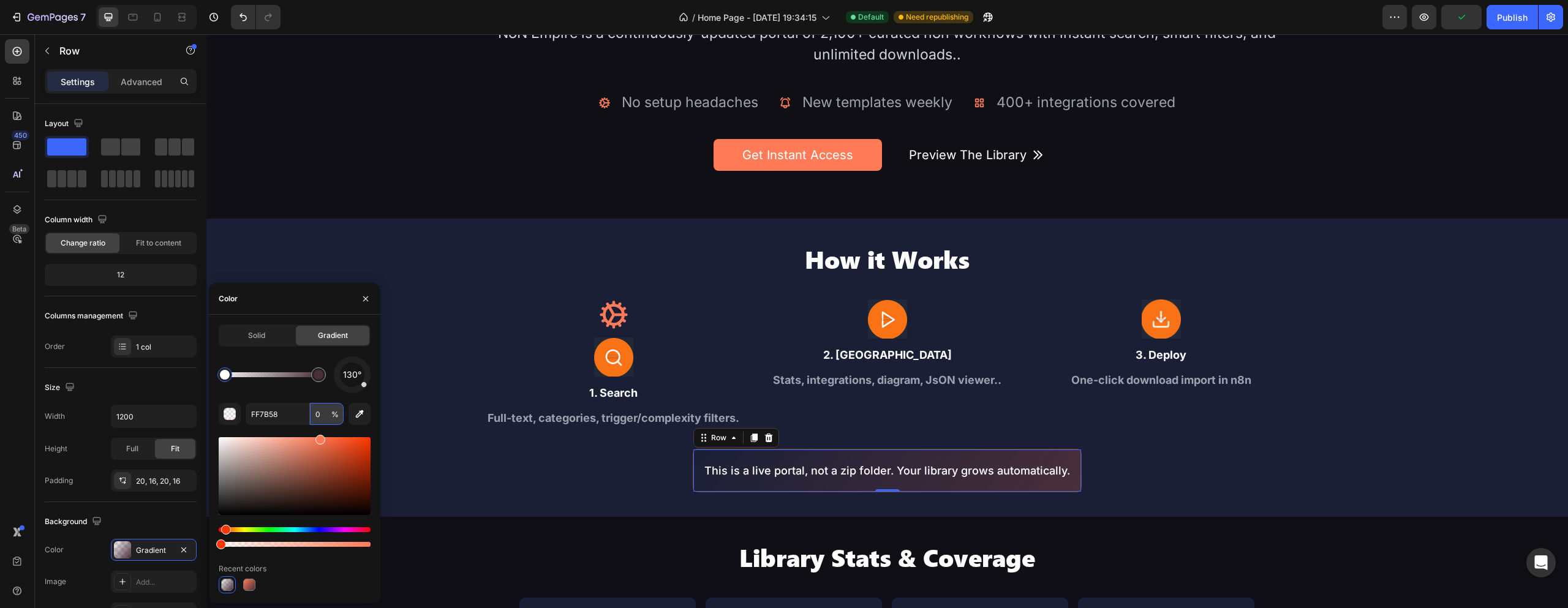
click at [324, 407] on input "0" at bounding box center [327, 414] width 33 height 22
type input "50"
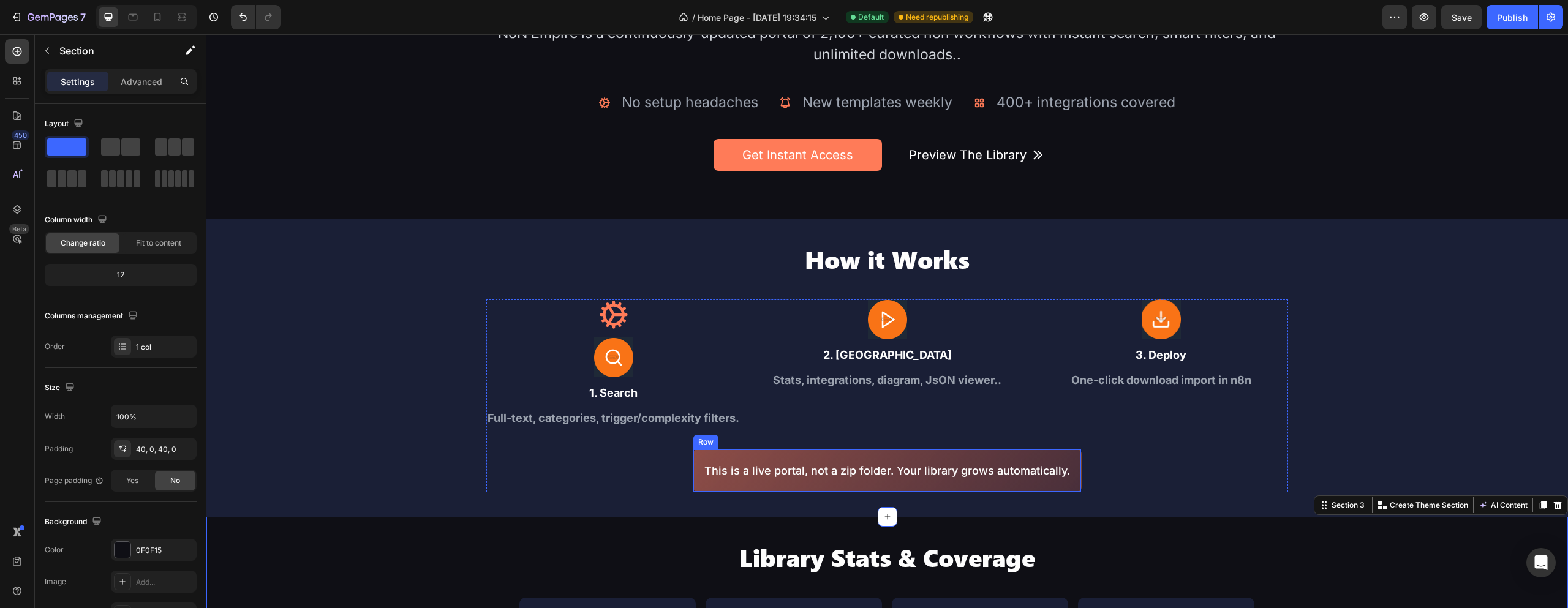
click at [1067, 453] on div "This is a live portal, not a zip folder. Your library grows automatically. Text…" at bounding box center [888, 470] width 389 height 43
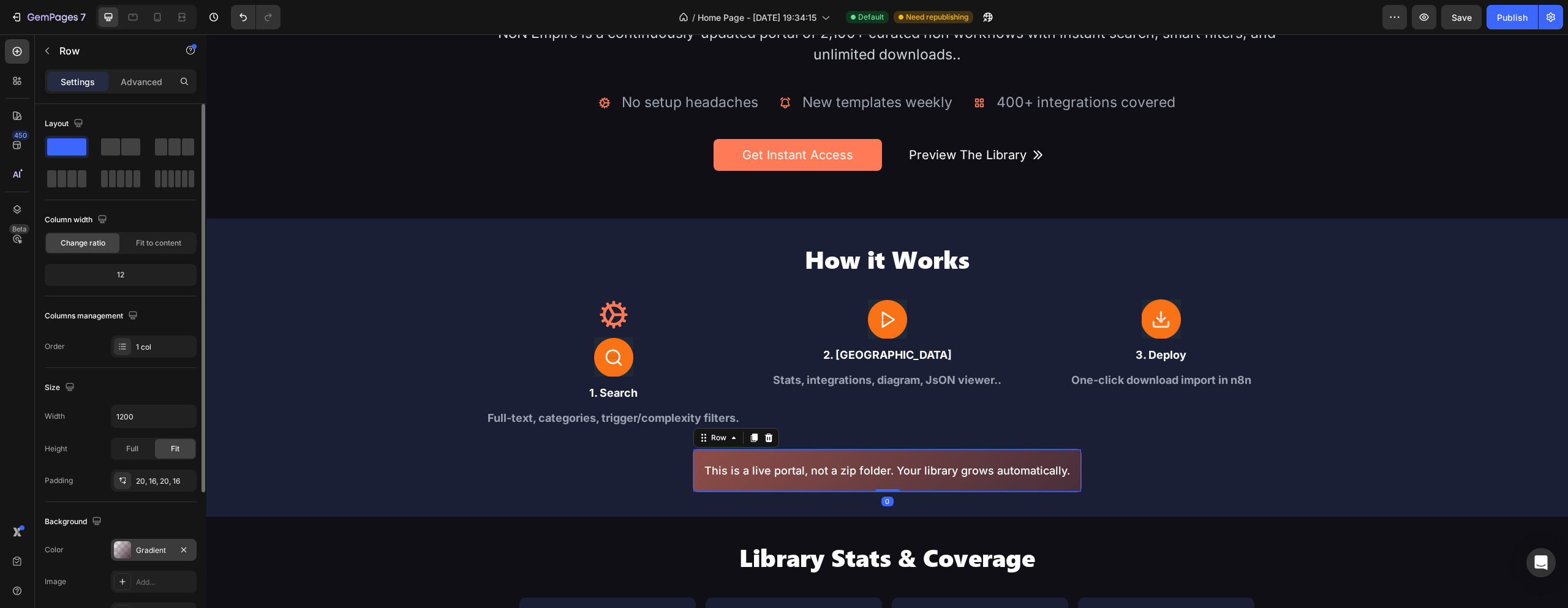
click at [137, 549] on div "Gradient" at bounding box center [153, 551] width 35 height 11
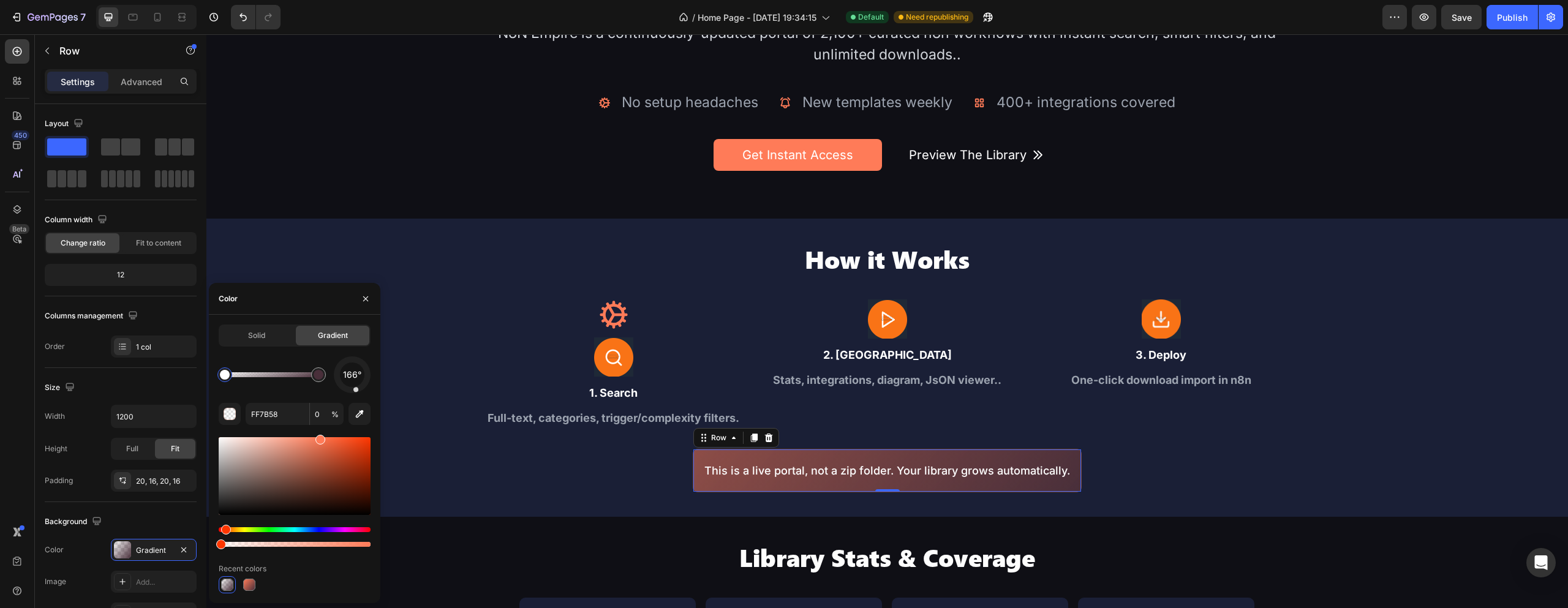
drag, startPoint x: 360, startPoint y: 387, endPoint x: 357, endPoint y: 395, distance: 8.5
click at [357, 395] on div "166° FF7B58 0 % Recent colors" at bounding box center [294, 475] width 152 height 237
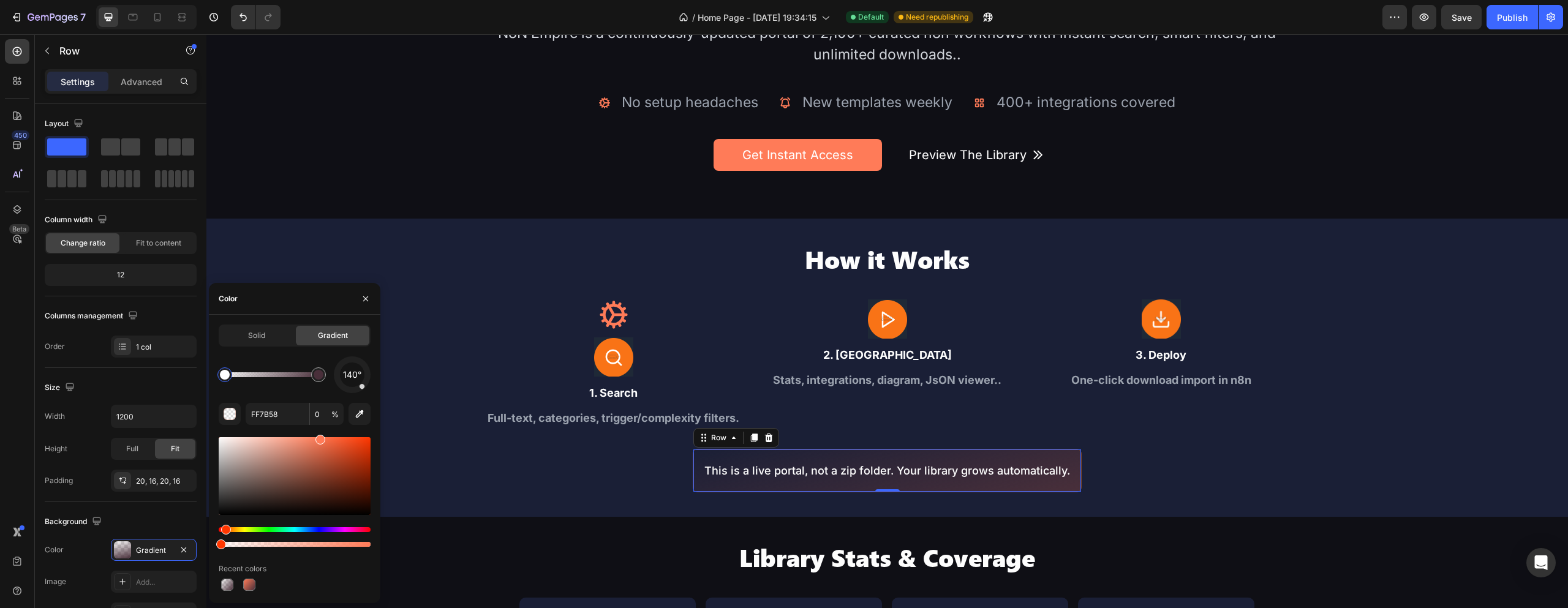
click at [363, 387] on div at bounding box center [353, 375] width 52 height 52
drag, startPoint x: 362, startPoint y: 387, endPoint x: 371, endPoint y: 380, distance: 11.4
click at [371, 380] on div "Solid Gradient 105° FF7B58 0 % Recent colors" at bounding box center [294, 459] width 172 height 269
click at [319, 410] on input "0" at bounding box center [327, 414] width 33 height 22
type input "50"
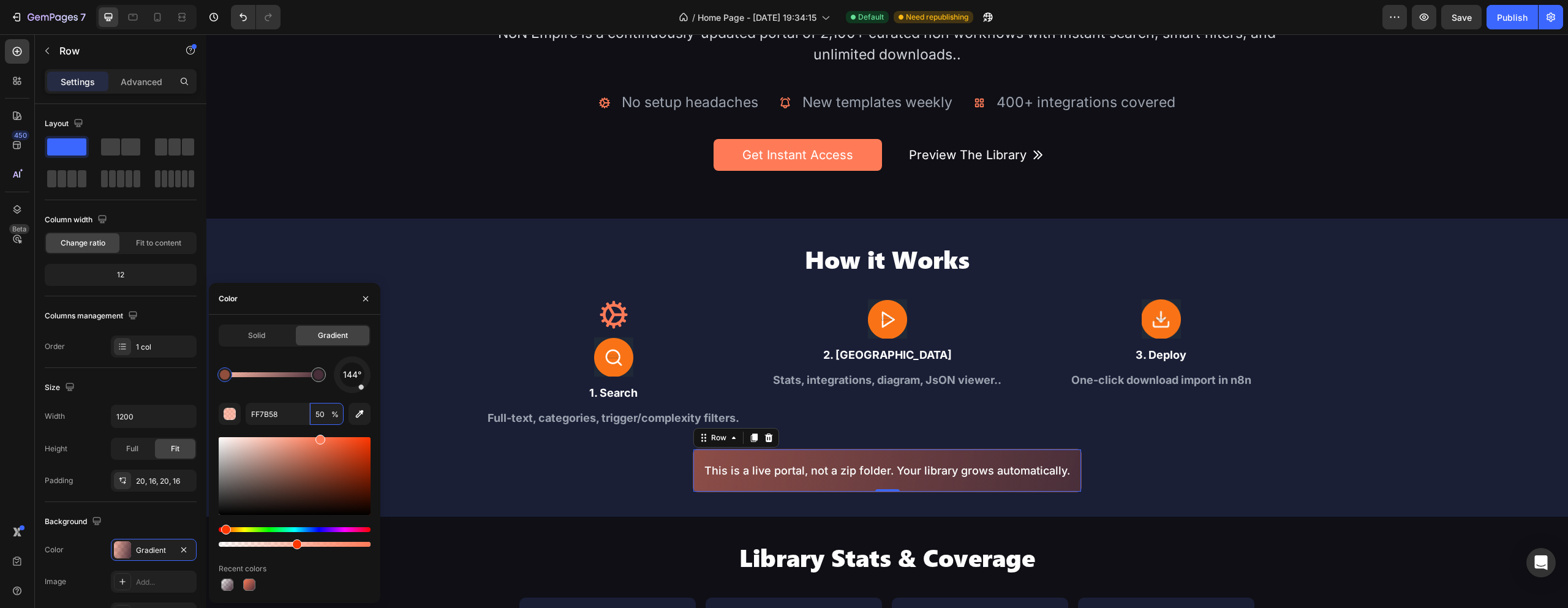
click at [361, 386] on div at bounding box center [352, 374] width 51 height 51
drag, startPoint x: 364, startPoint y: 384, endPoint x: 369, endPoint y: 377, distance: 8.6
click at [369, 377] on div at bounding box center [352, 374] width 43 height 43
drag, startPoint x: 369, startPoint y: 377, endPoint x: 366, endPoint y: 388, distance: 11.4
click at [366, 388] on div "124°" at bounding box center [352, 374] width 37 height 37
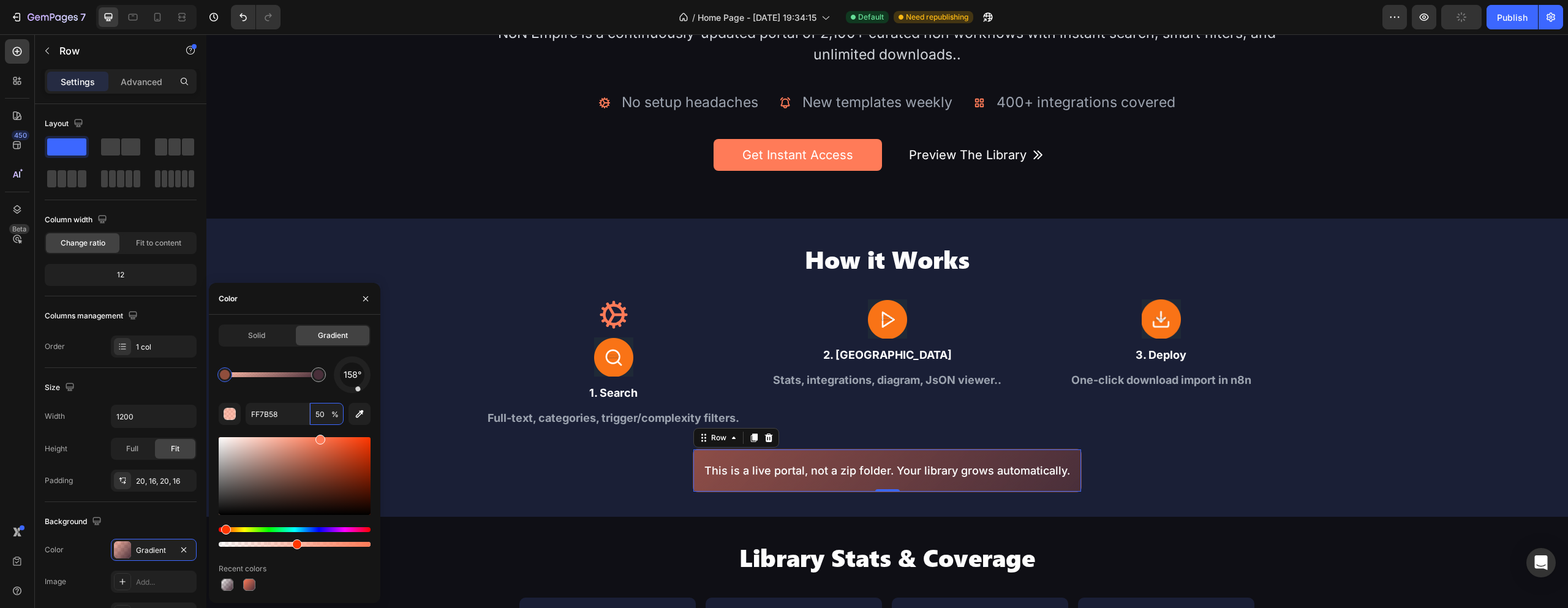
click at [358, 389] on div at bounding box center [352, 374] width 48 height 48
click at [353, 391] on div at bounding box center [352, 374] width 38 height 38
click at [364, 365] on div at bounding box center [352, 374] width 38 height 38
drag, startPoint x: 364, startPoint y: 365, endPoint x: 363, endPoint y: 358, distance: 7.1
click at [363, 358] on div "34°" at bounding box center [352, 374] width 37 height 37
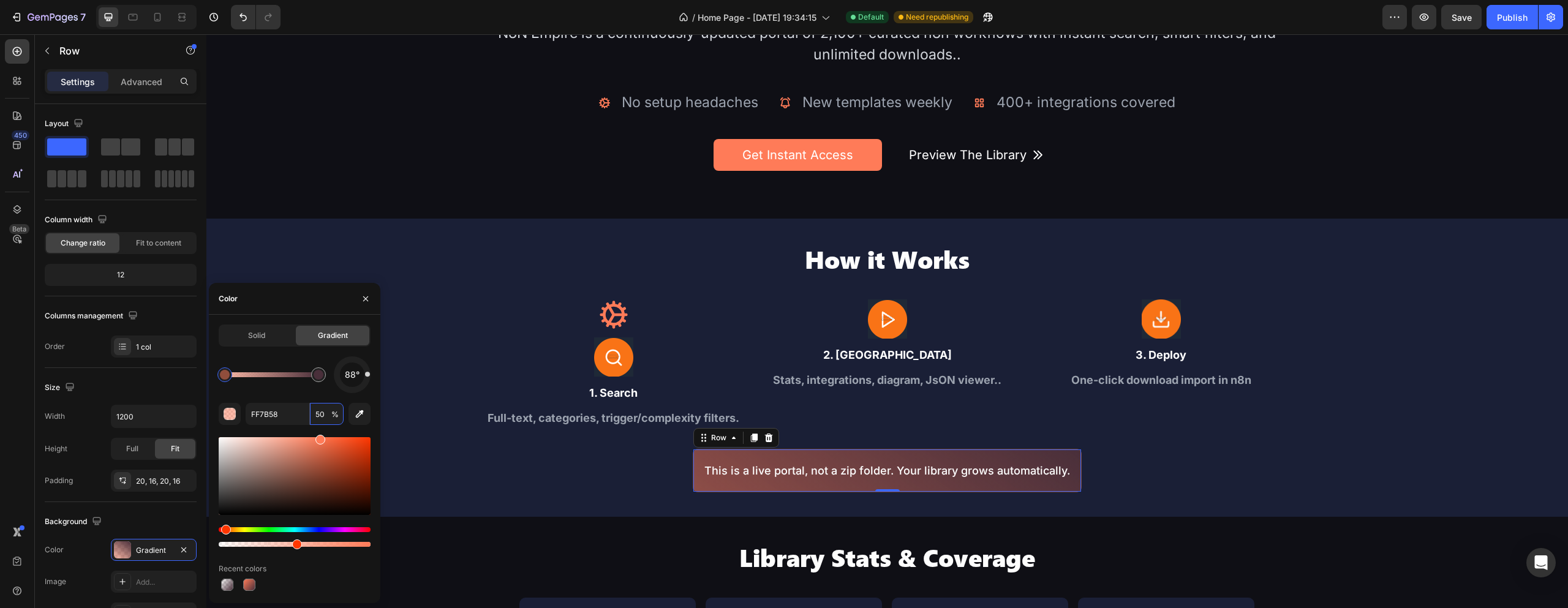
drag, startPoint x: 364, startPoint y: 368, endPoint x: 369, endPoint y: 383, distance: 15.8
click at [369, 383] on div at bounding box center [352, 374] width 38 height 38
drag, startPoint x: 360, startPoint y: 383, endPoint x: 350, endPoint y: 392, distance: 13.5
click at [350, 392] on div "186°" at bounding box center [352, 374] width 37 height 37
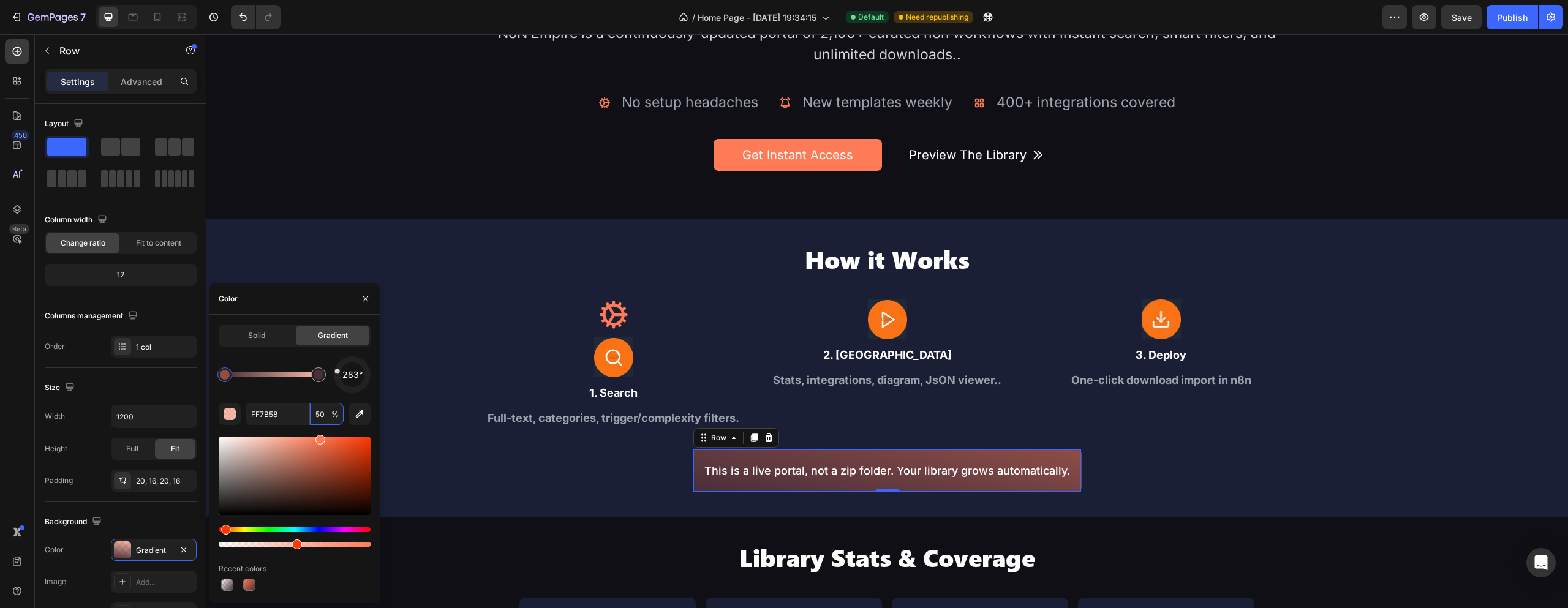
drag, startPoint x: 350, startPoint y: 387, endPoint x: 337, endPoint y: 371, distance: 20.6
click at [337, 371] on div at bounding box center [338, 372] width 6 height 6
type input "492F3A"
type input "100"
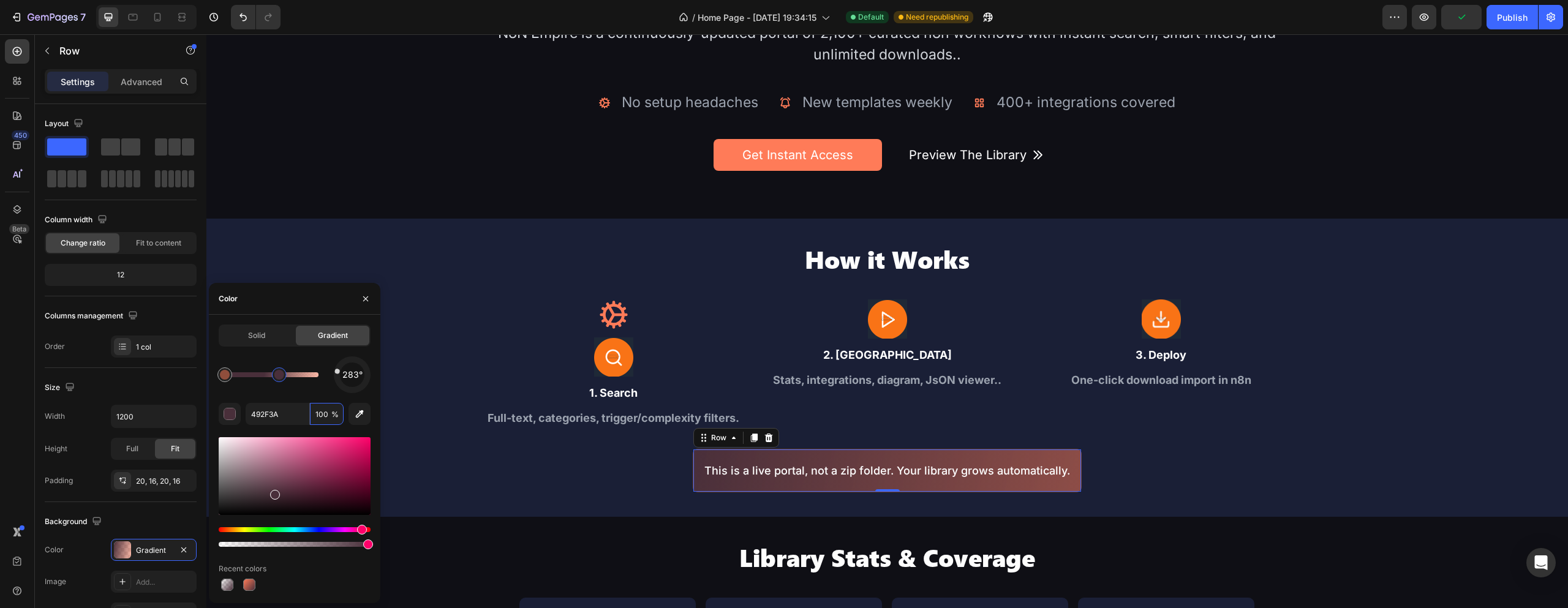
drag, startPoint x: 299, startPoint y: 379, endPoint x: 280, endPoint y: 379, distance: 19.0
click at [280, 379] on div at bounding box center [280, 375] width 10 height 10
type input "FF7B58"
type input "50"
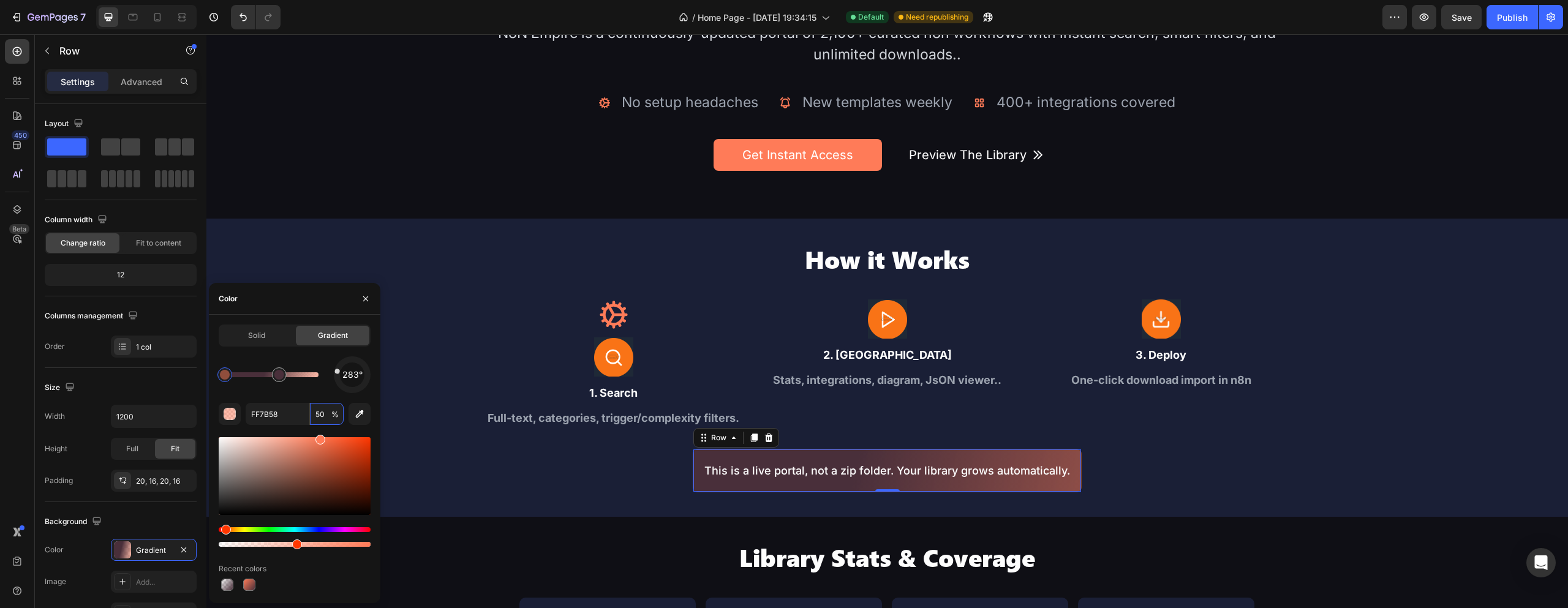
type input "492F3A"
type input "100"
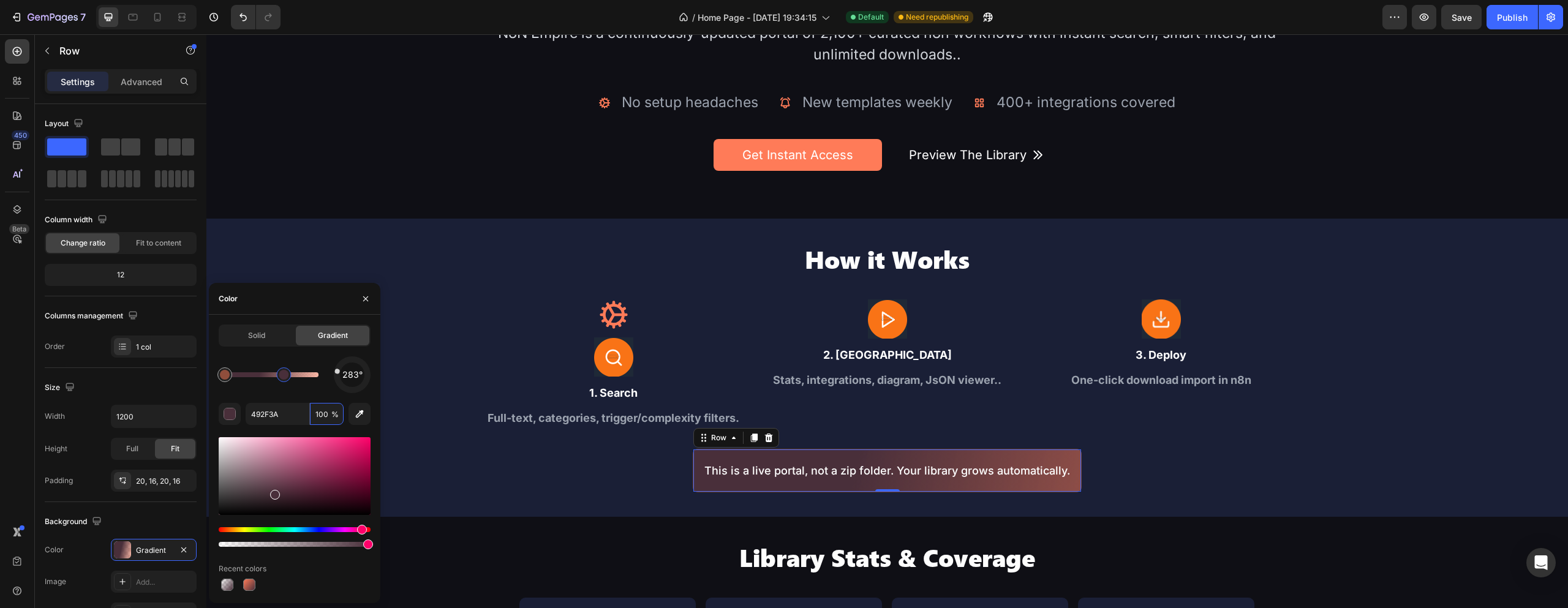
type input "FF7B58"
type input "50"
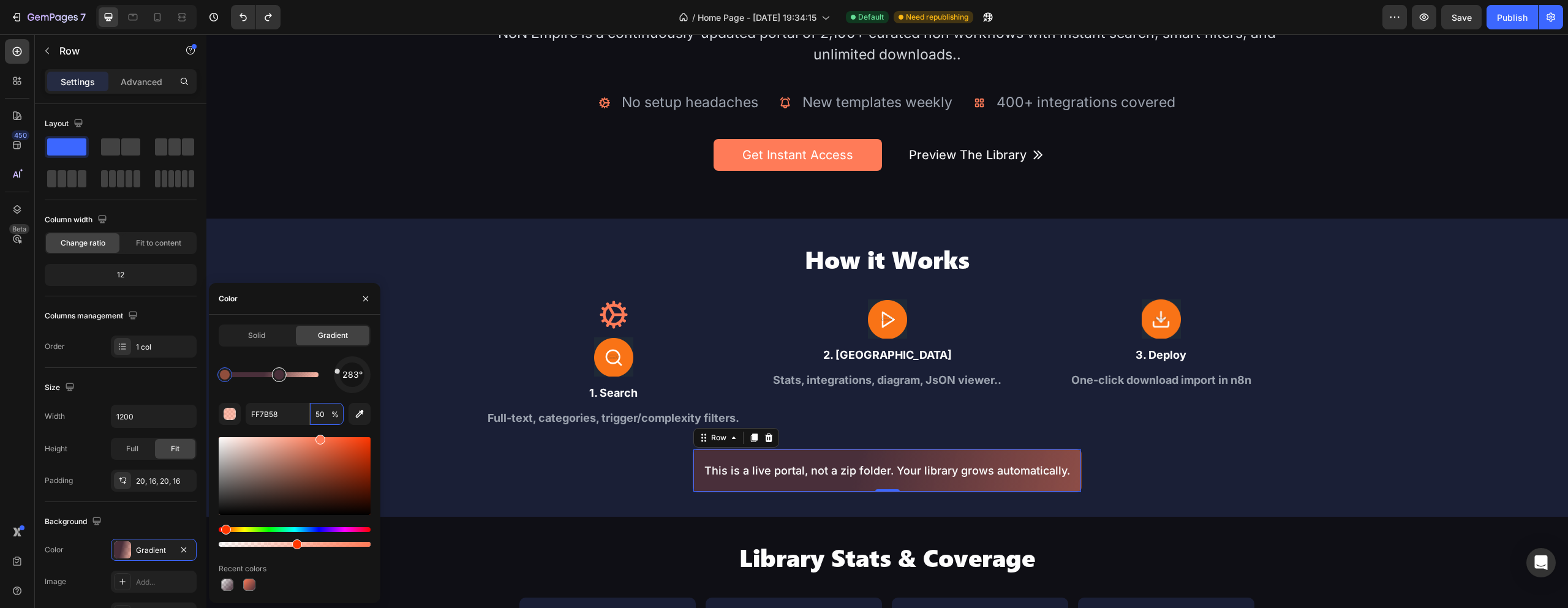
type input "492F3A"
type input "100"
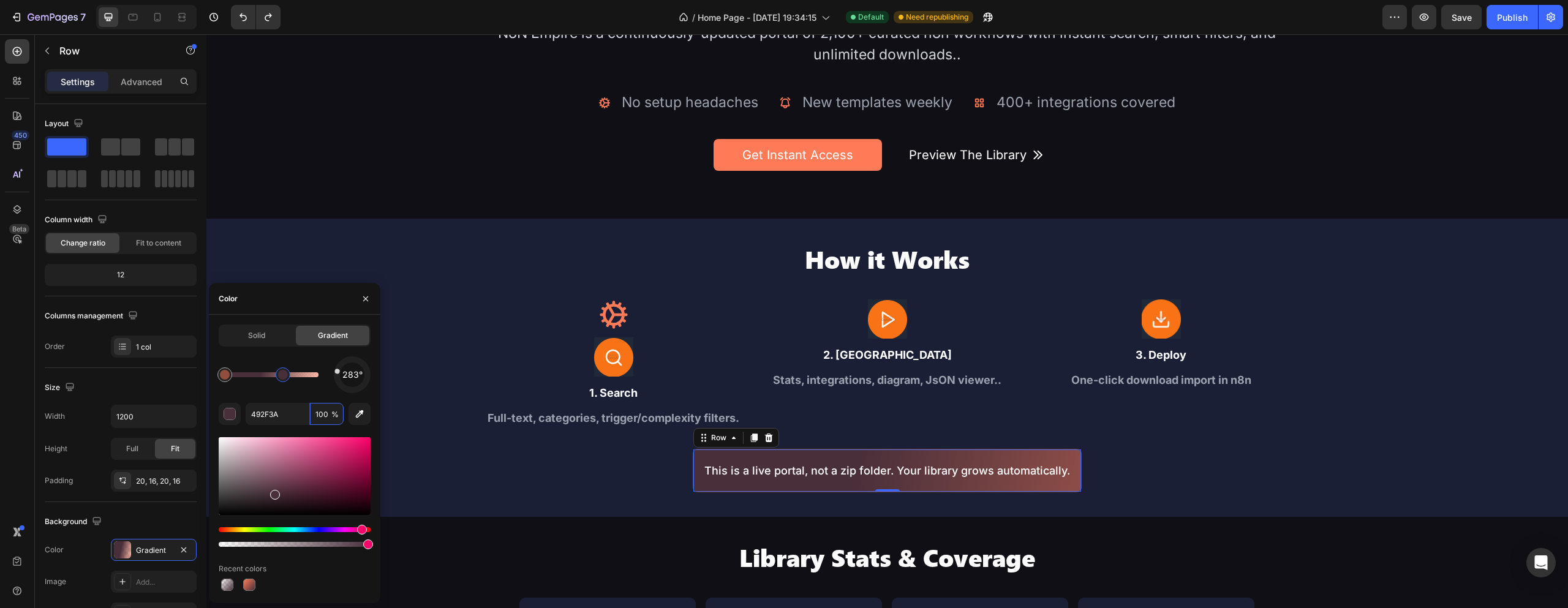
type input "FF7B58"
type input "50"
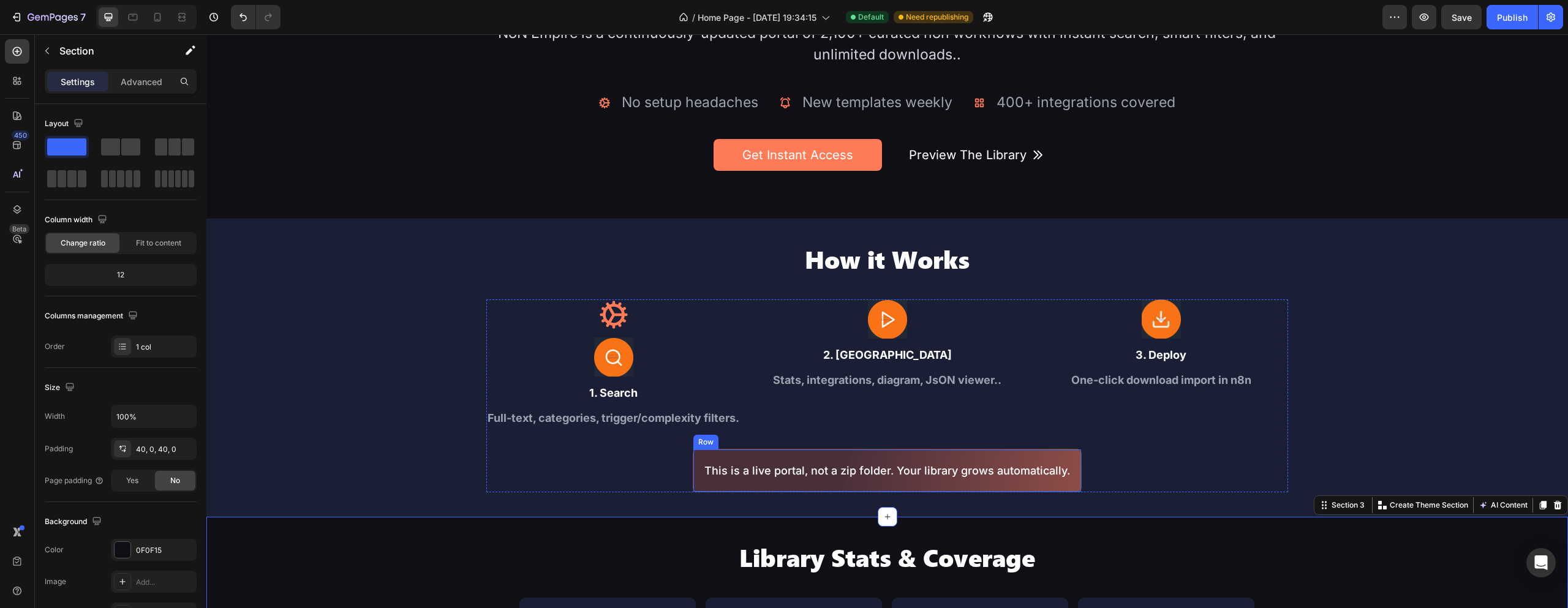
click at [1065, 458] on div "This is a live portal, not a zip folder. Your library grows automatically. Text…" at bounding box center [888, 470] width 389 height 43
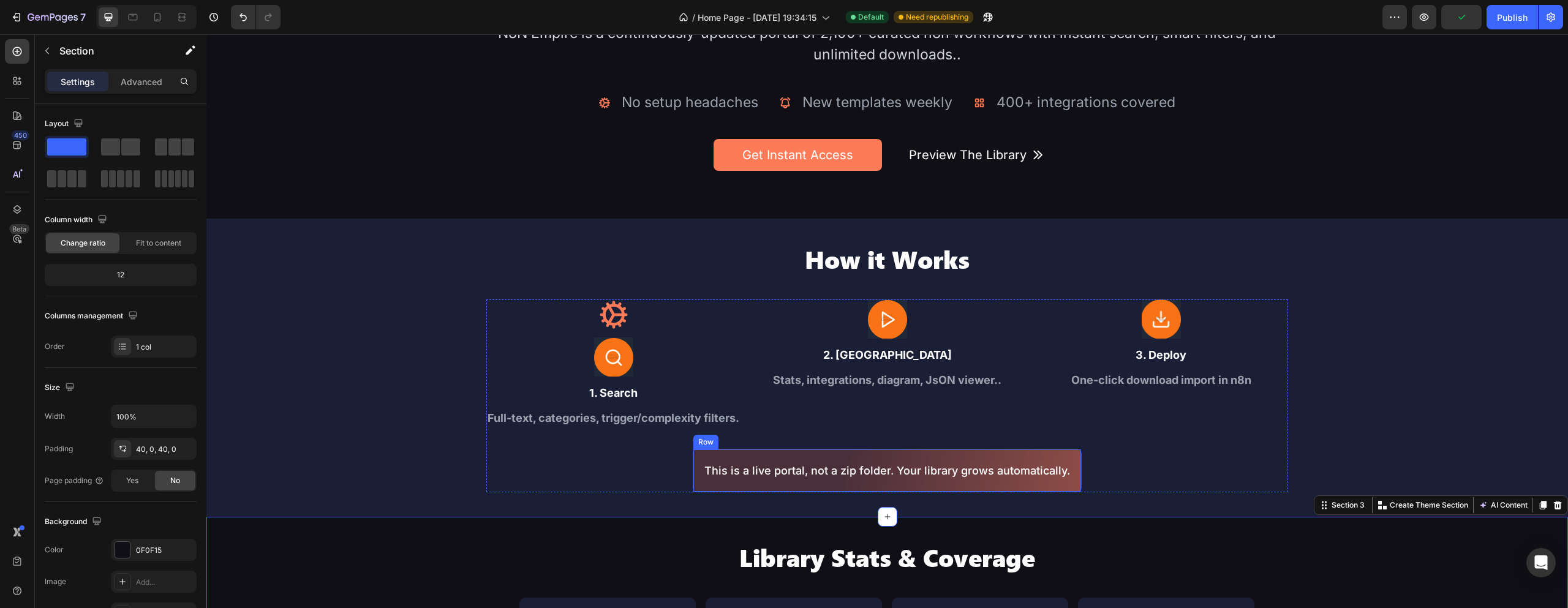
click at [1044, 459] on div "This is a live portal, not a zip folder. Your library grows automatically. Text…" at bounding box center [888, 470] width 389 height 43
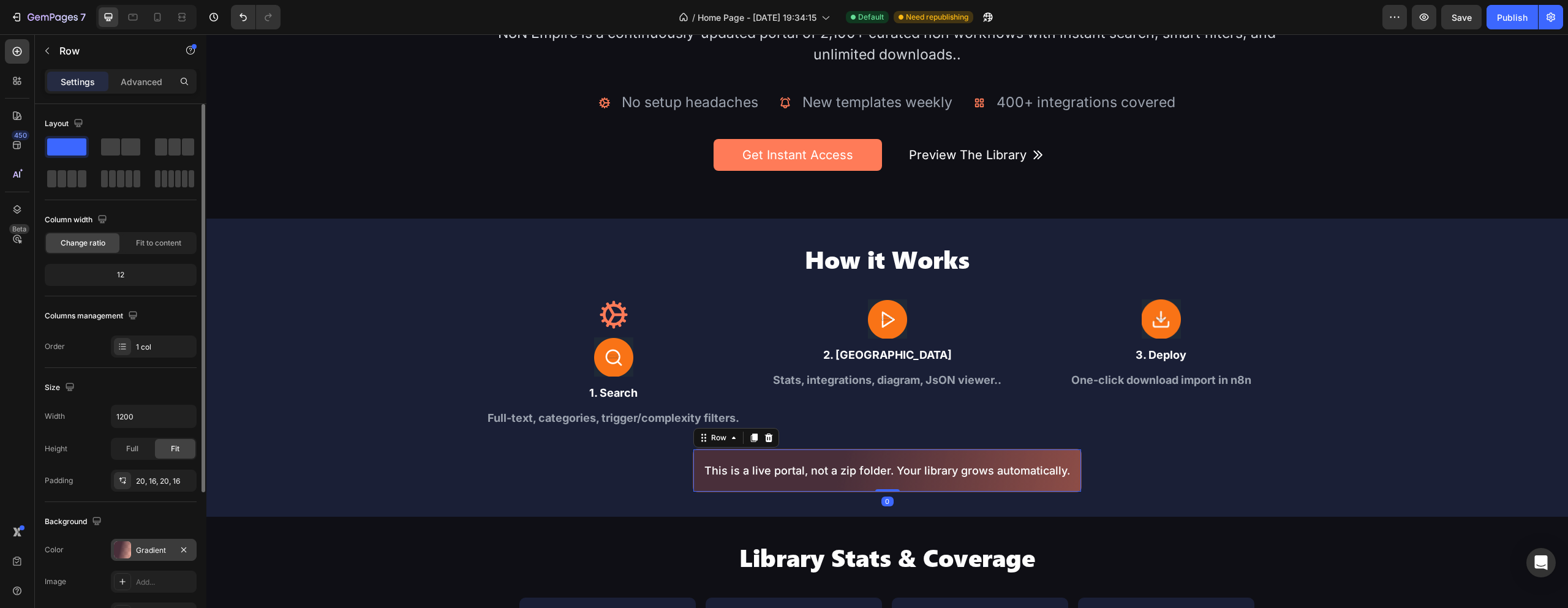
click at [144, 544] on div "Gradient" at bounding box center [154, 550] width 86 height 22
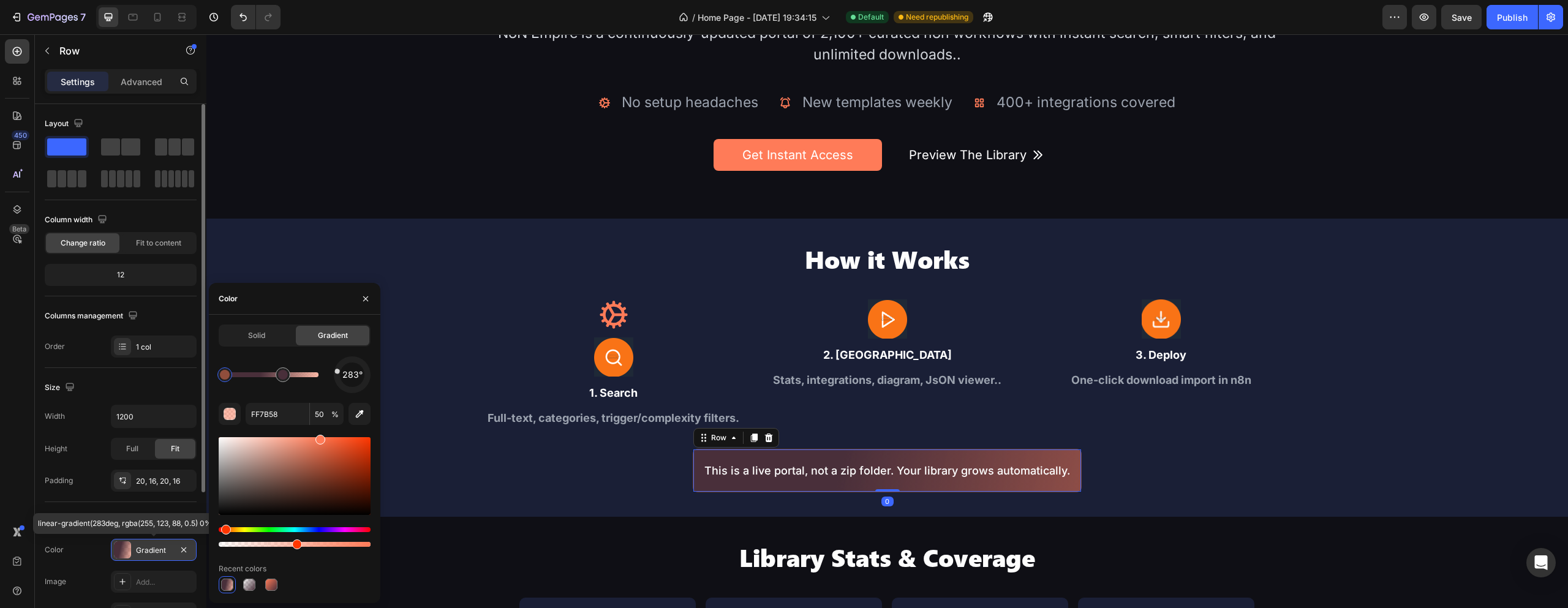
click at [140, 545] on div "Gradient" at bounding box center [153, 551] width 35 height 11
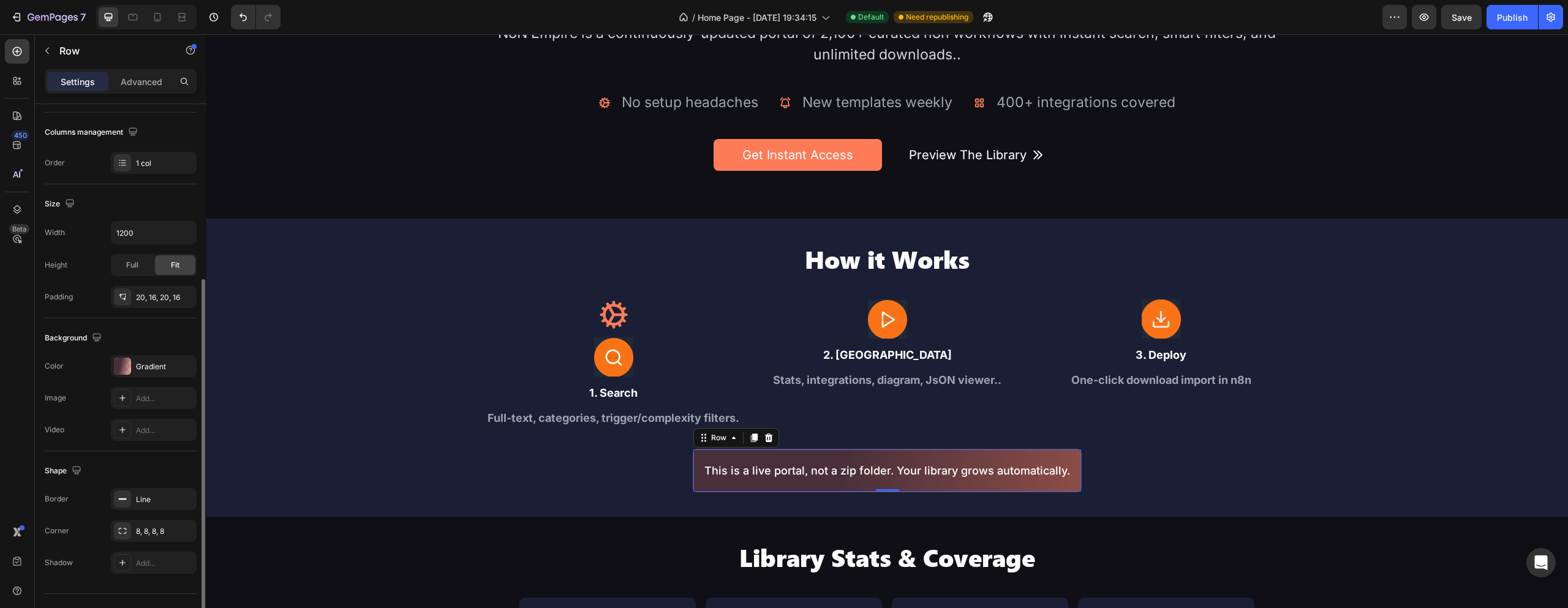
scroll to position [208, 0]
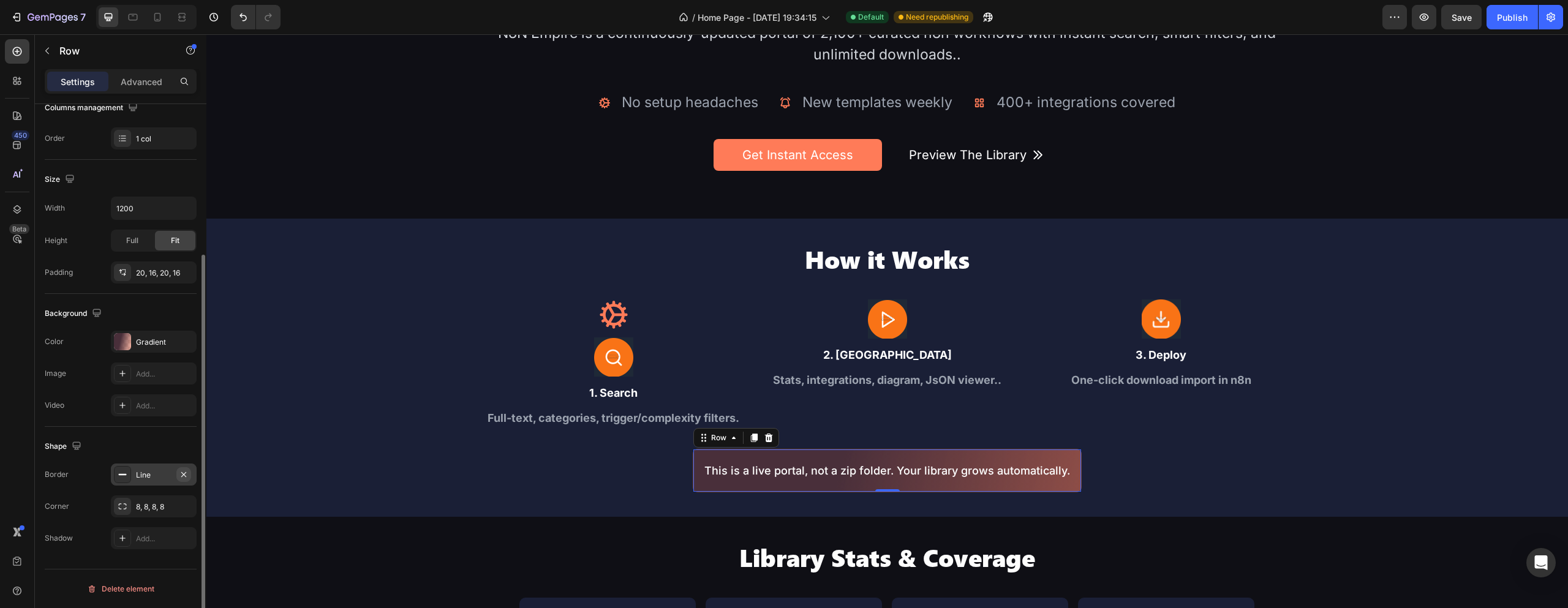
click at [183, 472] on icon "button" at bounding box center [184, 475] width 10 height 10
click at [447, 470] on div "How it Works Heading Icon Image 1. Search Text Block Full-text, categories, tri…" at bounding box center [887, 367] width 1362 height 249
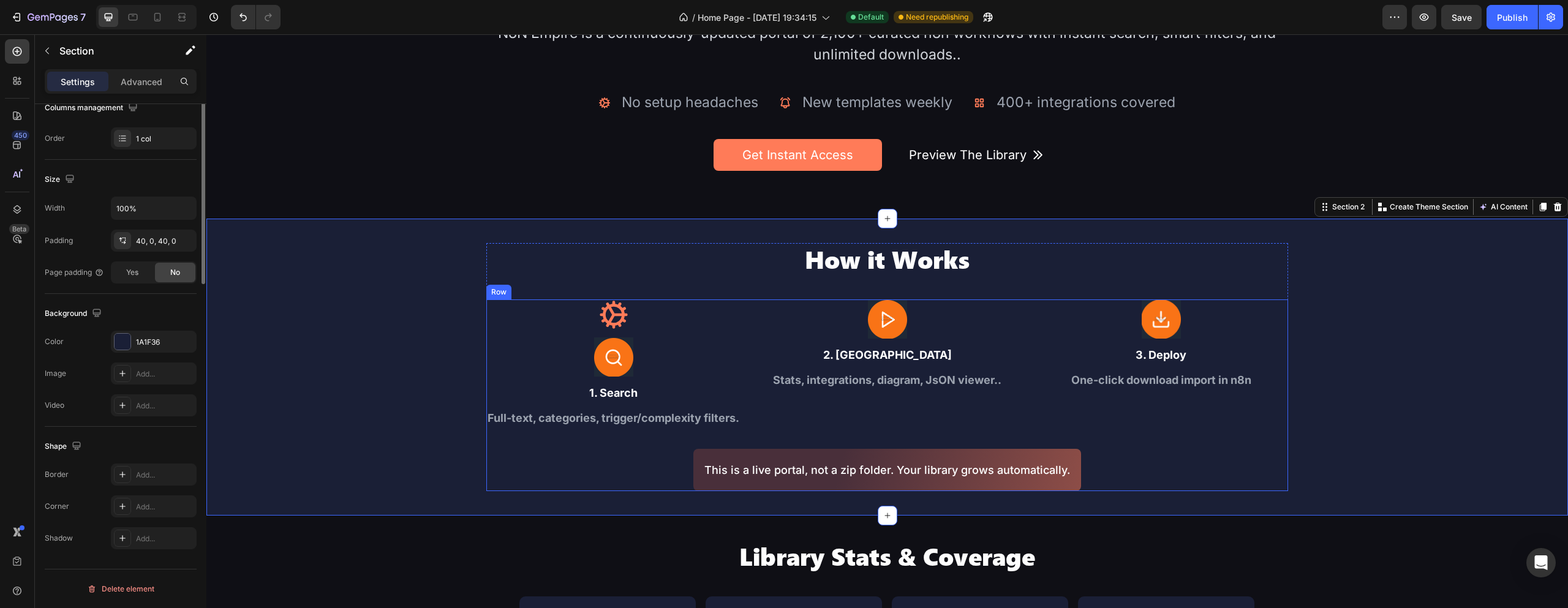
scroll to position [0, 0]
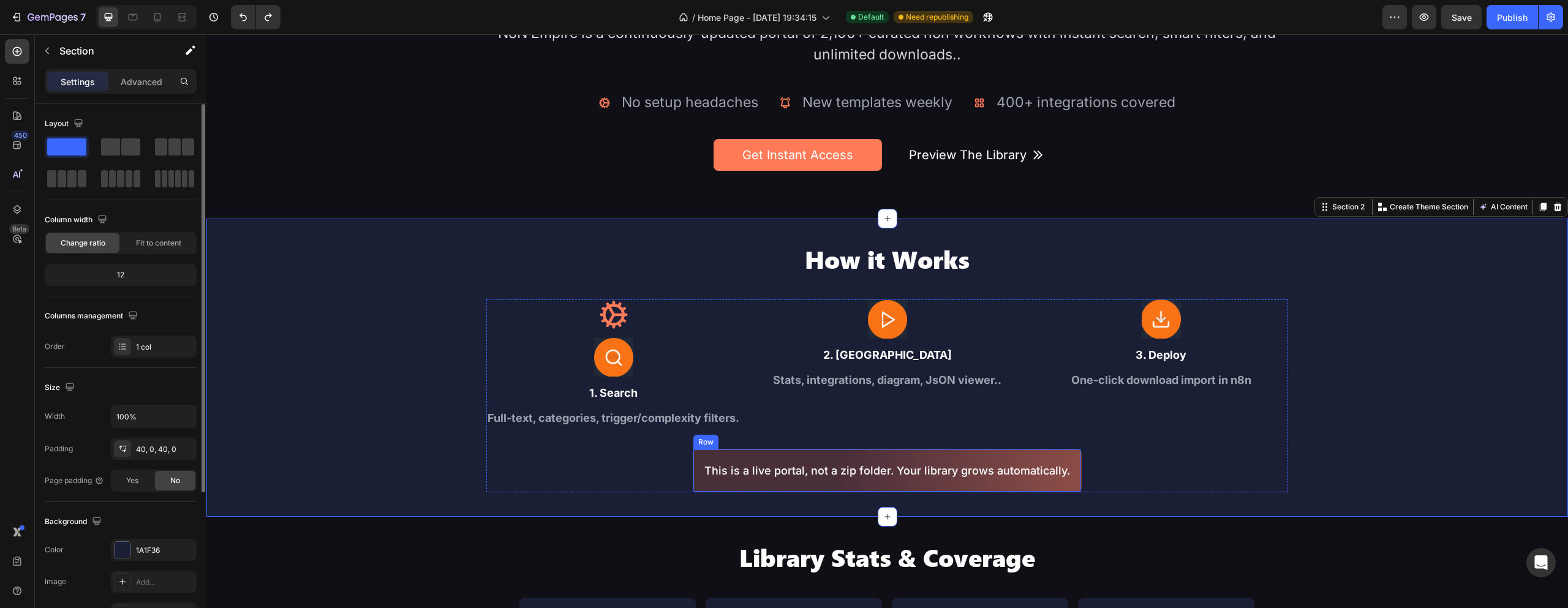
click at [845, 449] on div "This is a live portal, not a zip folder. Your library grows automatically. Text…" at bounding box center [888, 470] width 389 height 43
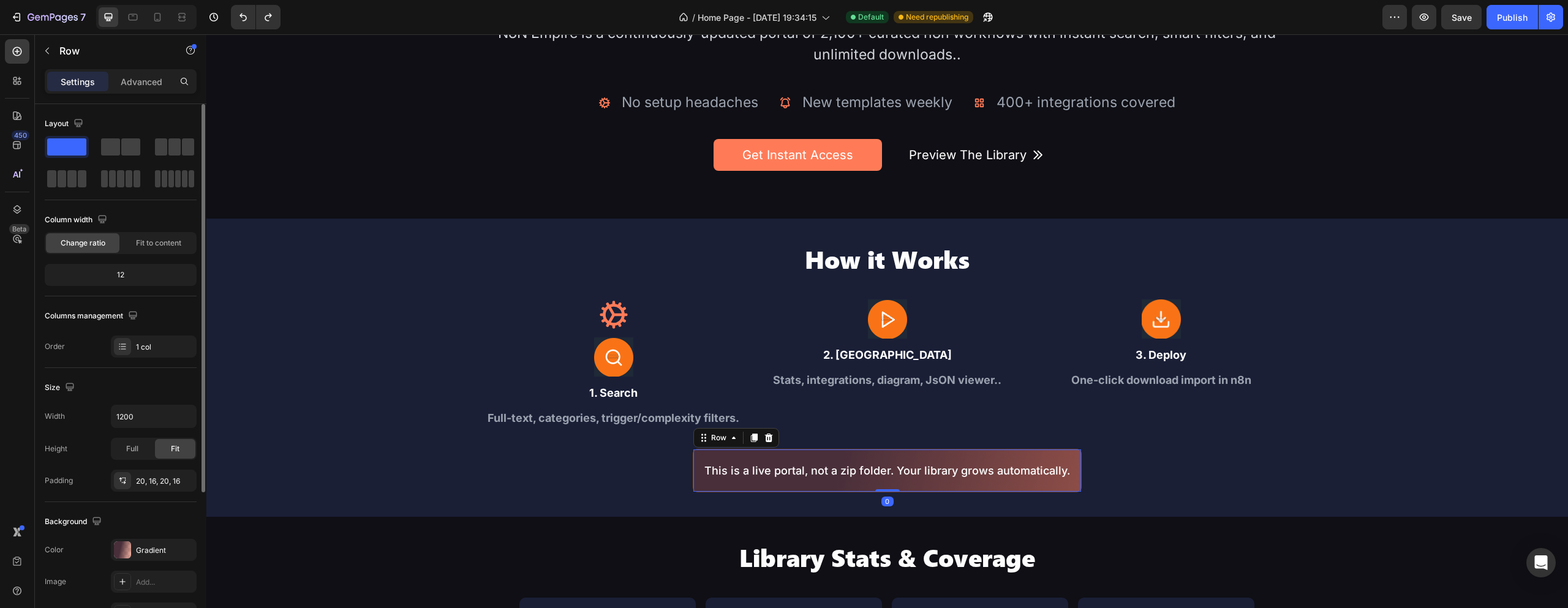
scroll to position [208, 0]
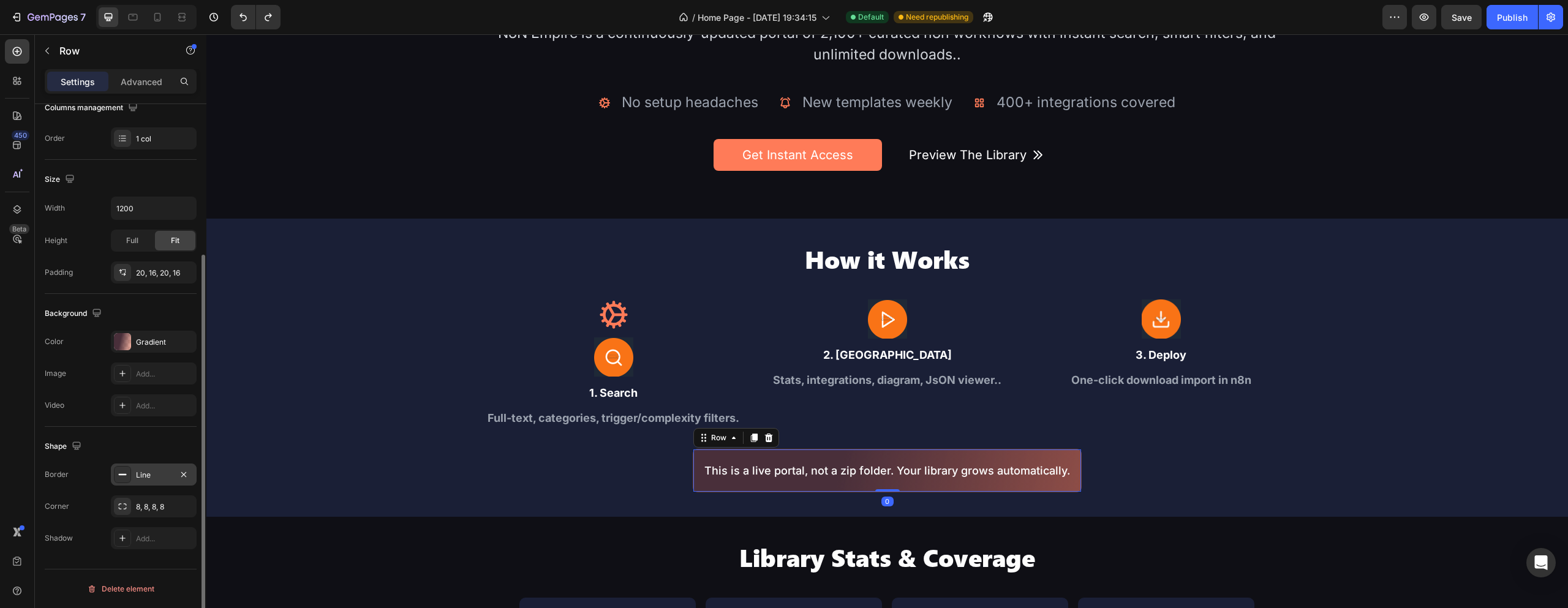
click at [160, 482] on div "Line" at bounding box center [154, 475] width 86 height 22
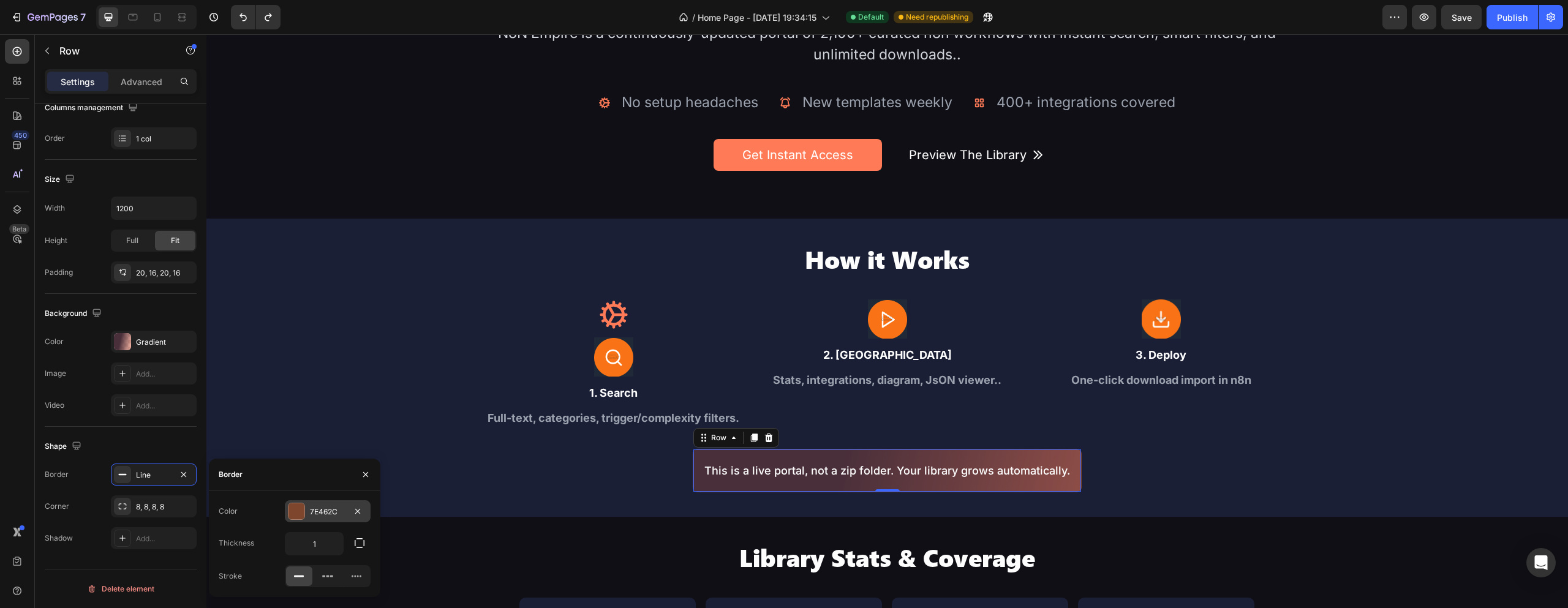
click at [294, 512] on div at bounding box center [297, 511] width 16 height 16
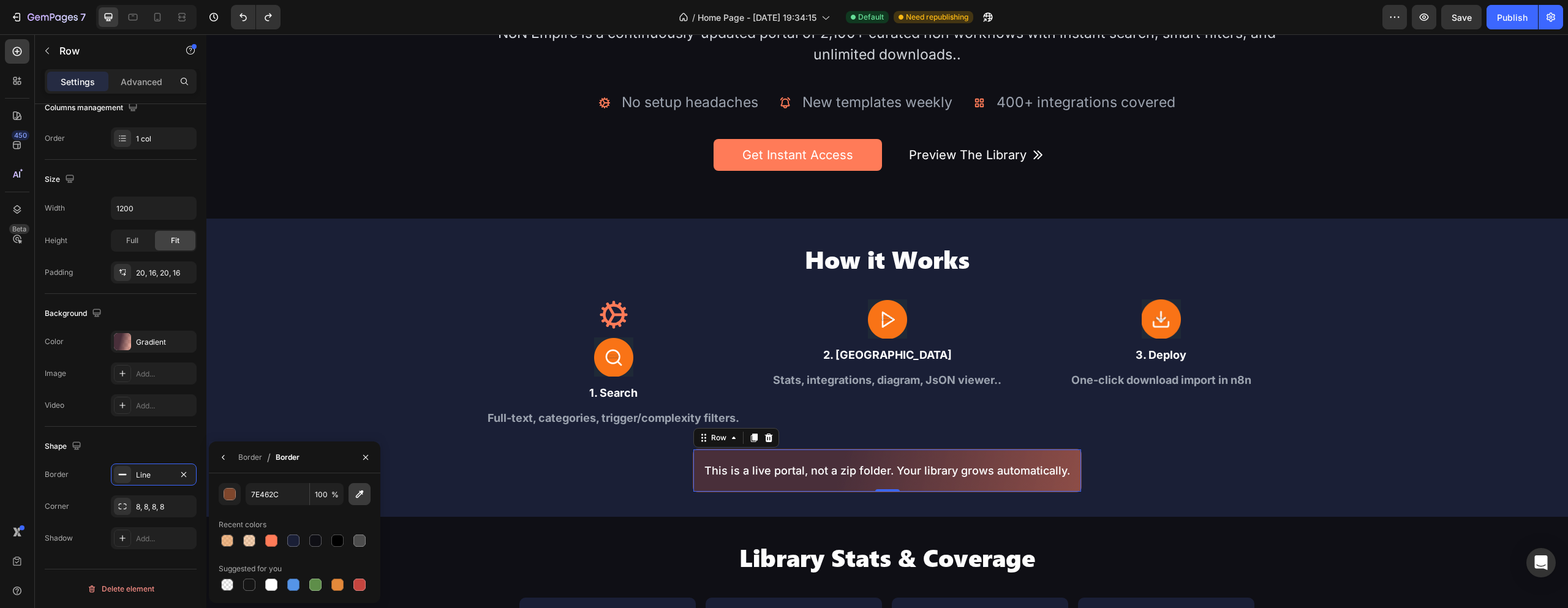
click at [366, 496] on button "button" at bounding box center [359, 495] width 22 height 22
type input "FF7B58"
click at [404, 384] on div "How it Works Heading Icon Image 1. Search Text Block Full-text, categories, tri…" at bounding box center [887, 368] width 1362 height 250
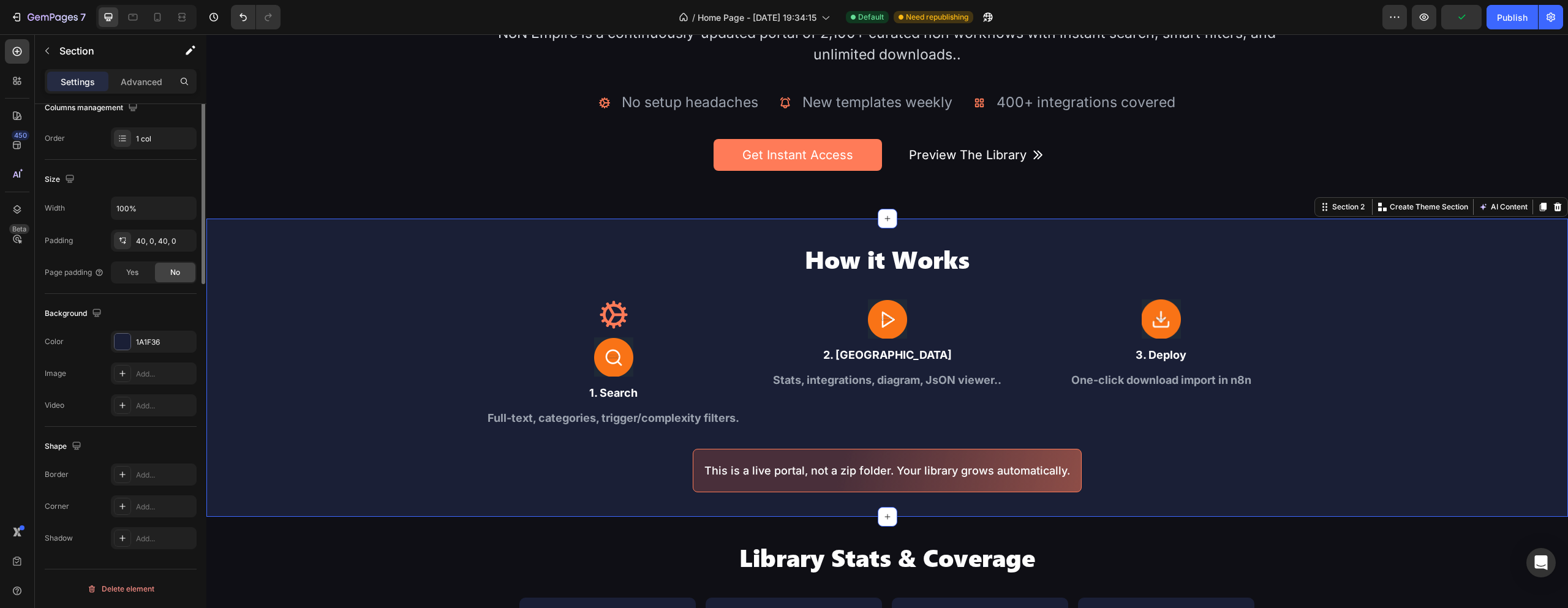
scroll to position [0, 0]
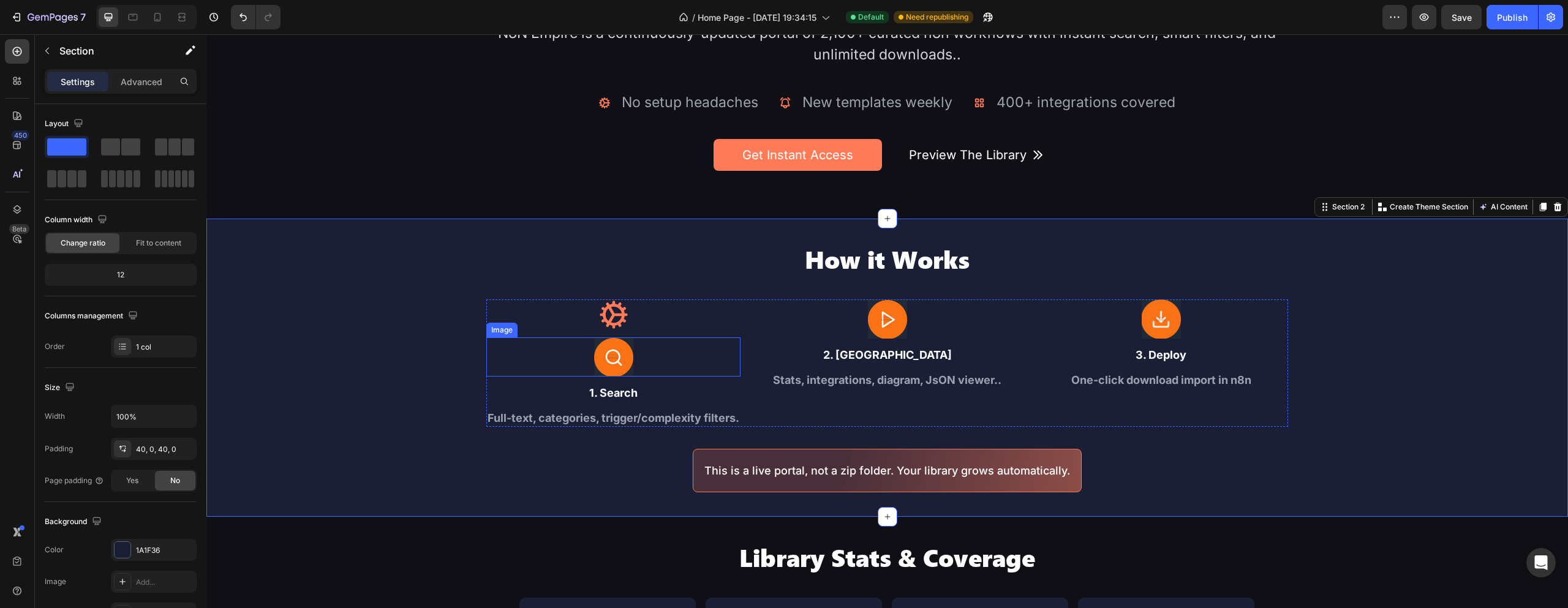
click at [609, 352] on img at bounding box center [614, 357] width 39 height 39
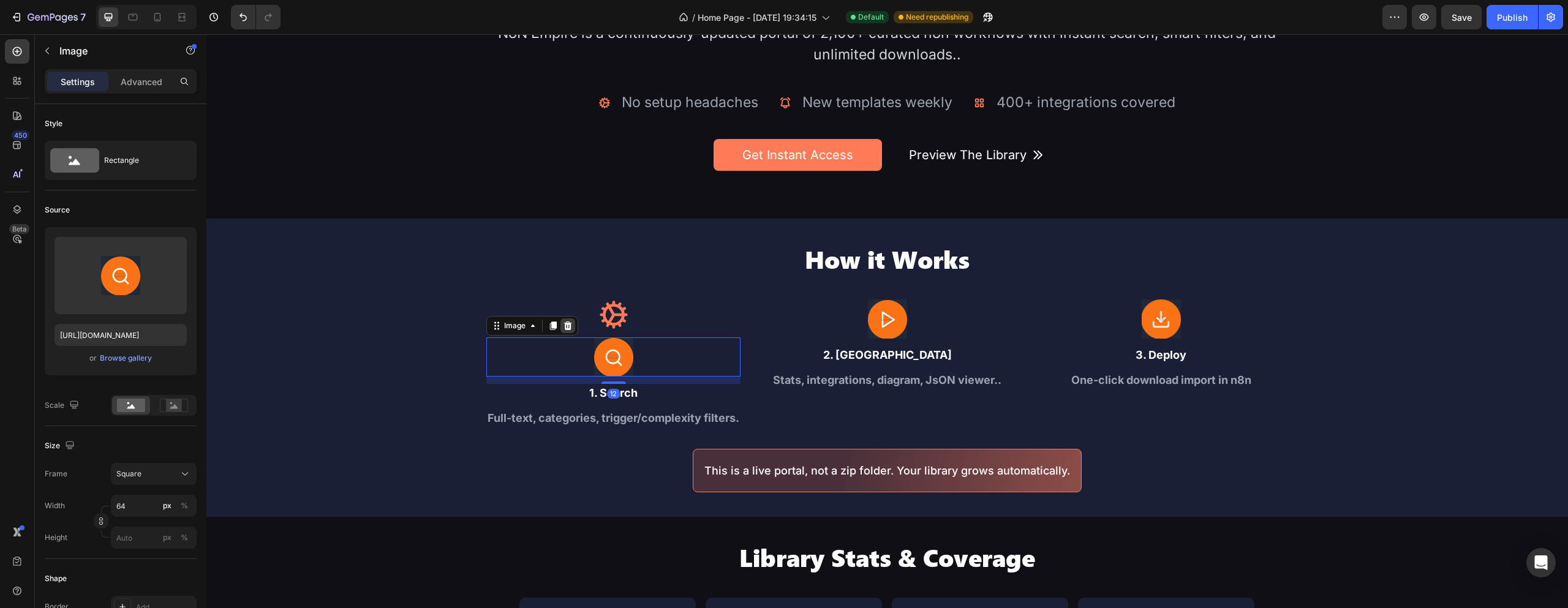
click at [564, 324] on icon at bounding box center [568, 326] width 8 height 9
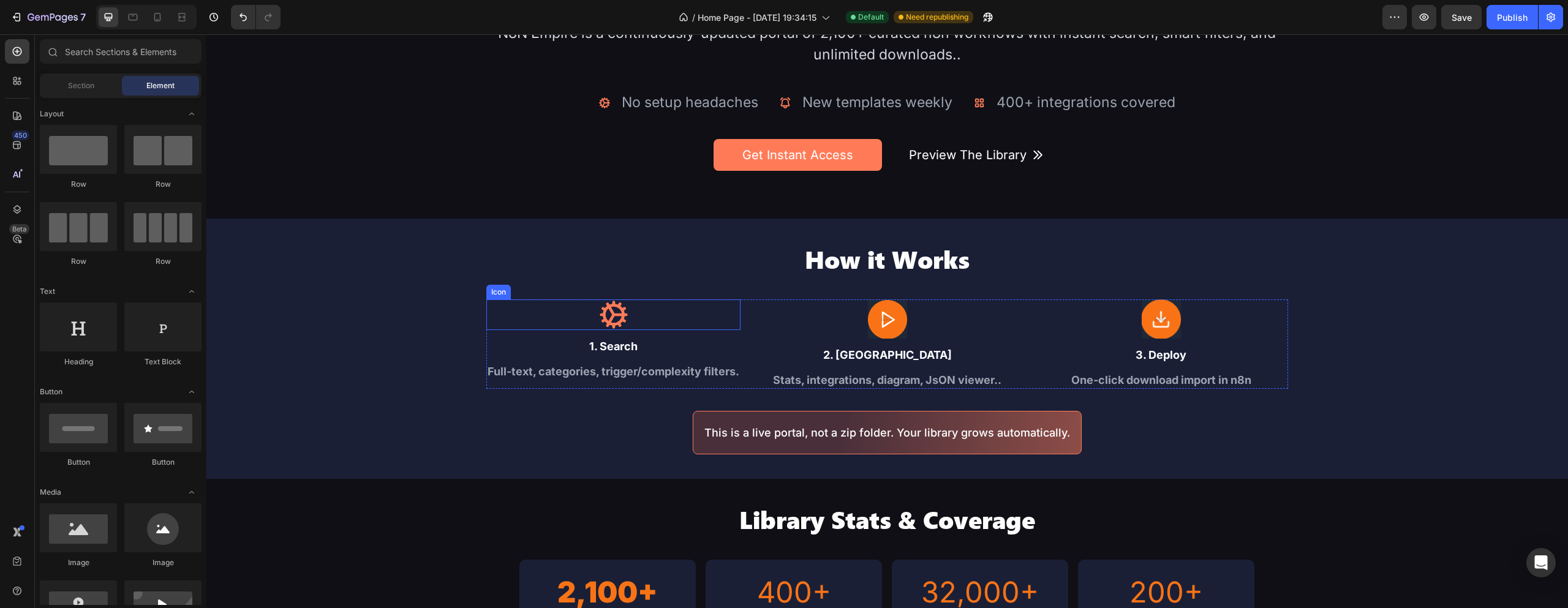
click at [627, 314] on div "Icon" at bounding box center [614, 314] width 254 height 30
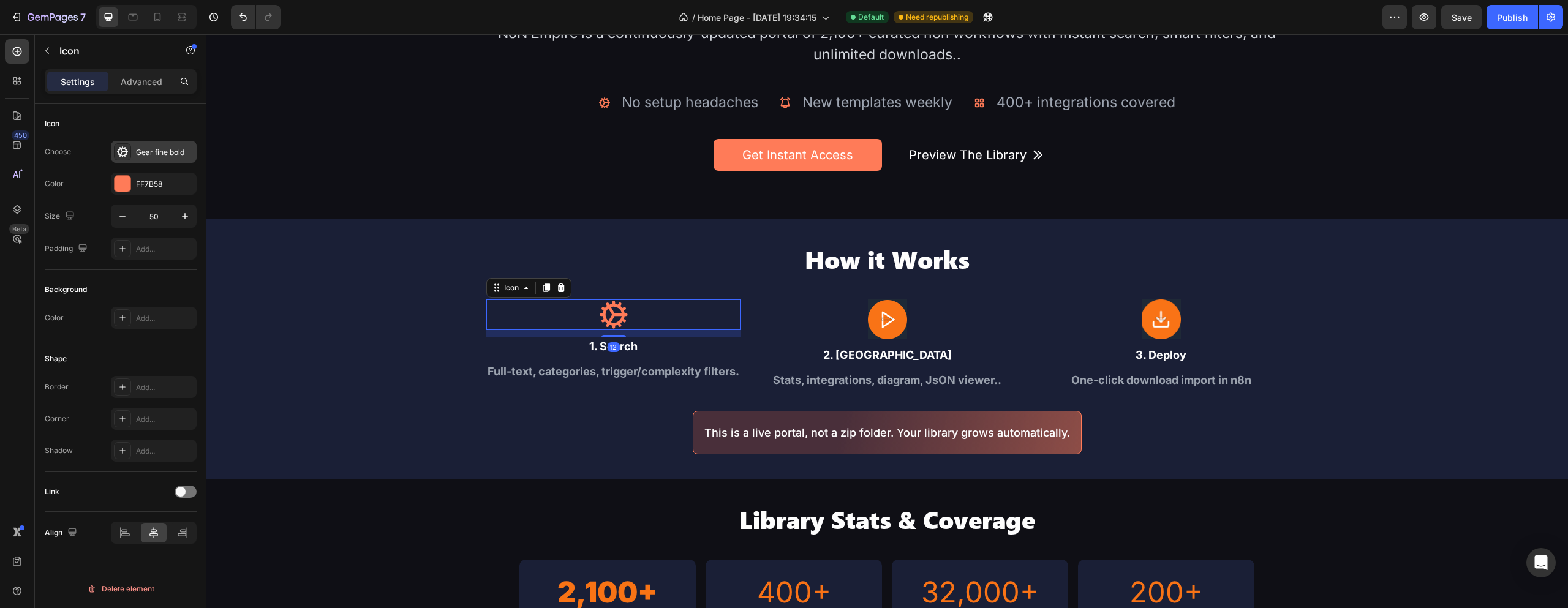
click at [133, 149] on div "Gear fine bold" at bounding box center [154, 152] width 86 height 22
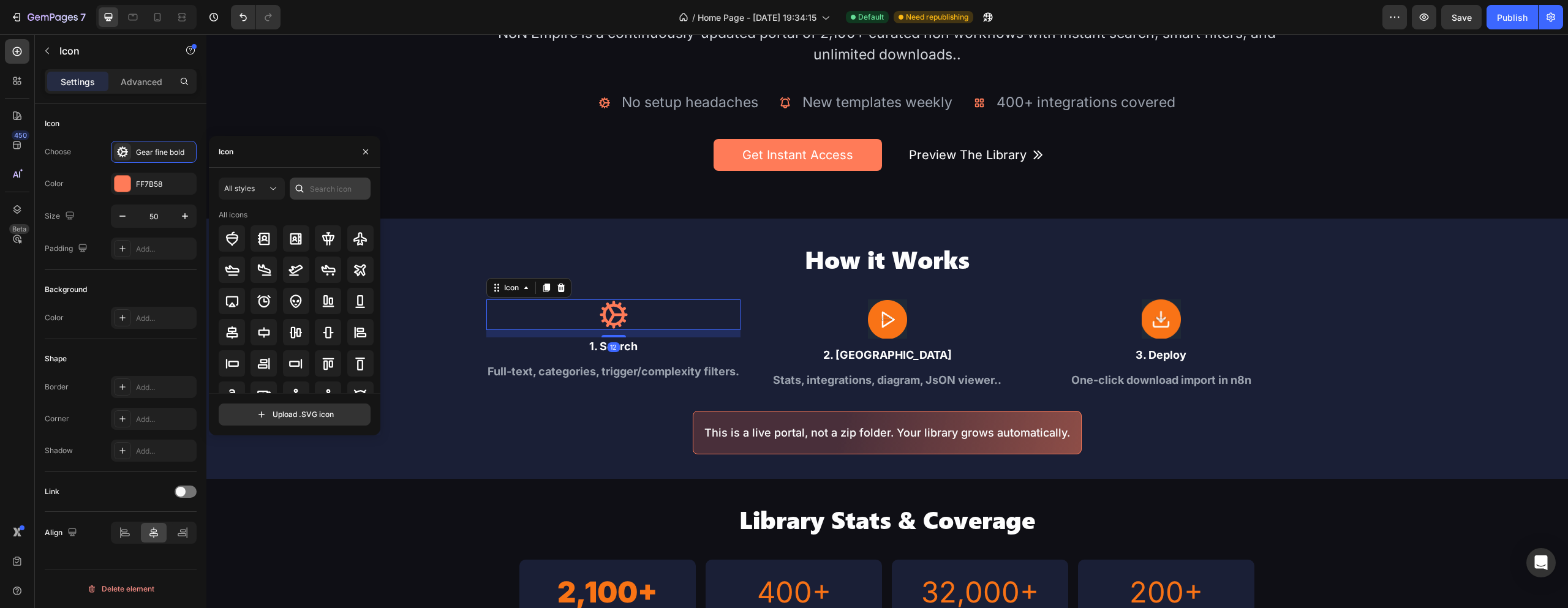
drag, startPoint x: 309, startPoint y: 196, endPoint x: 319, endPoint y: 187, distance: 13.5
click at [309, 196] on div at bounding box center [330, 189] width 81 height 22
click at [320, 187] on input "text" at bounding box center [330, 189] width 81 height 22
type input "search"
click at [231, 271] on icon at bounding box center [232, 270] width 15 height 15
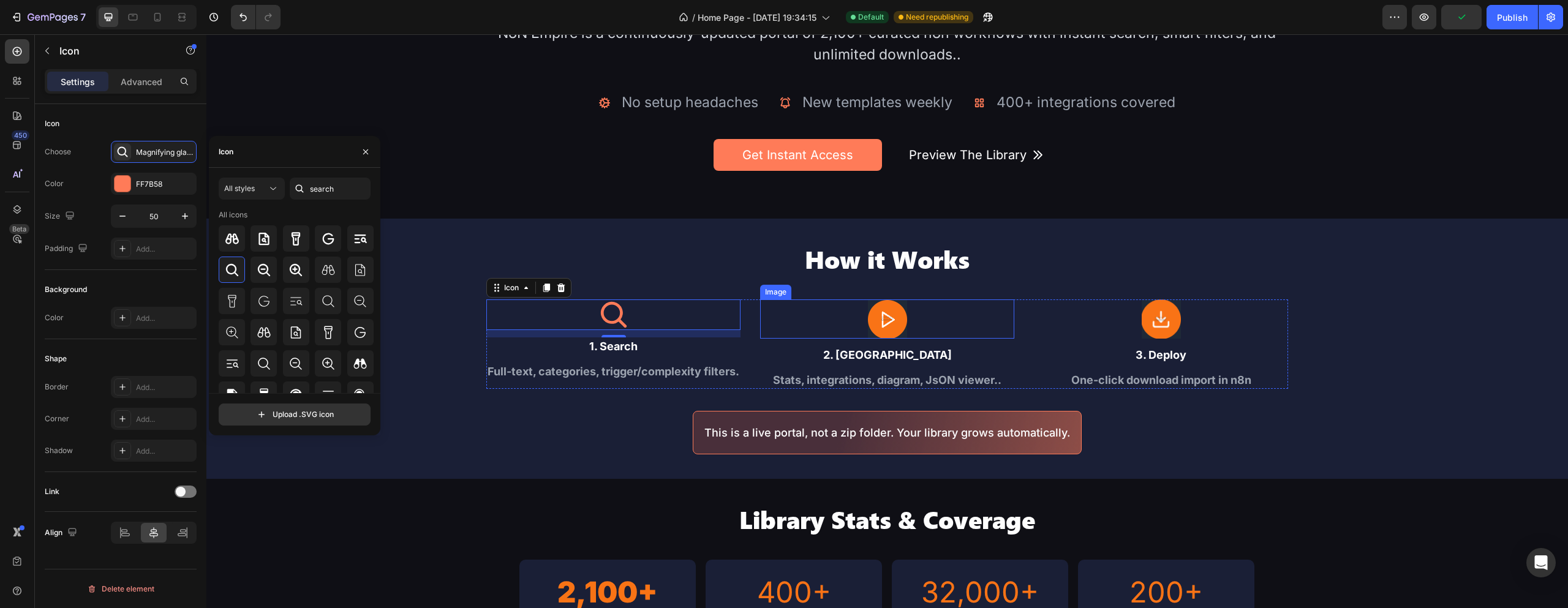
click at [905, 319] on div at bounding box center [888, 319] width 254 height 39
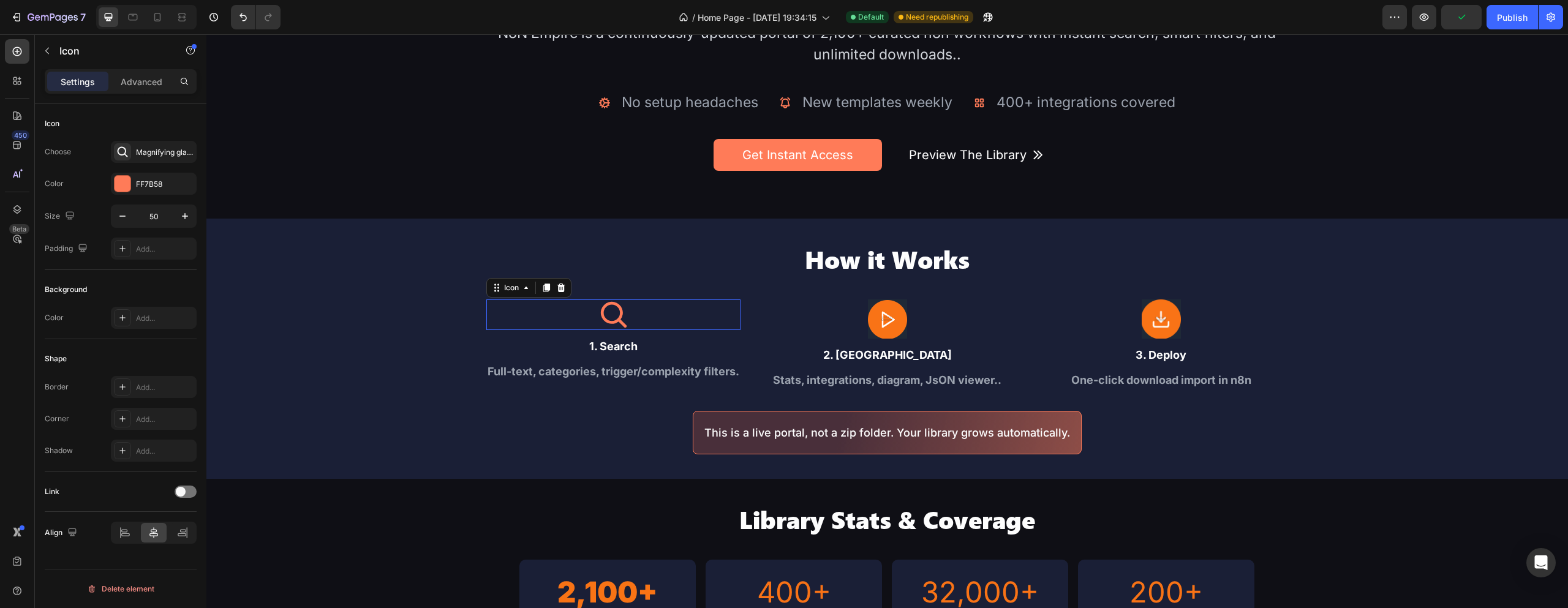
click at [607, 311] on icon at bounding box center [614, 314] width 30 height 30
click at [544, 288] on icon at bounding box center [547, 288] width 7 height 9
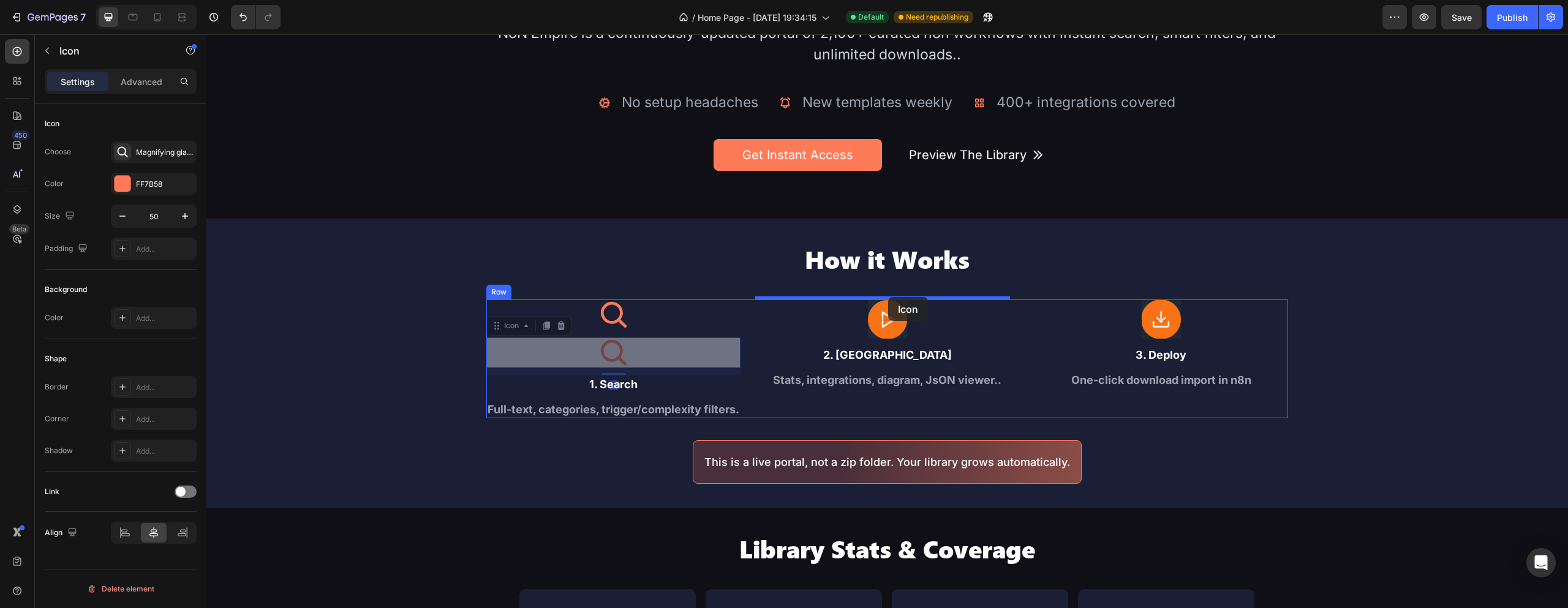
drag, startPoint x: 611, startPoint y: 351, endPoint x: 883, endPoint y: 297, distance: 277.3
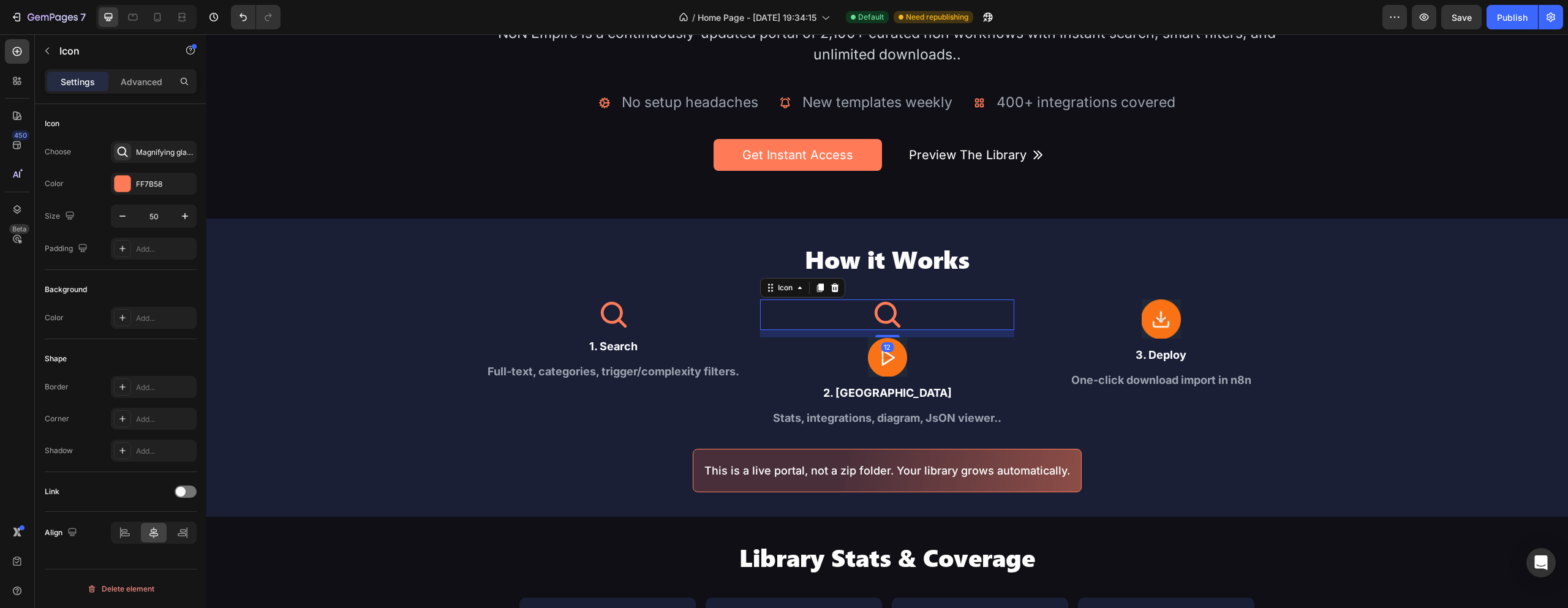
click at [886, 315] on icon at bounding box center [887, 314] width 30 height 30
click at [153, 154] on div "Magnifying glass bold" at bounding box center [164, 152] width 58 height 11
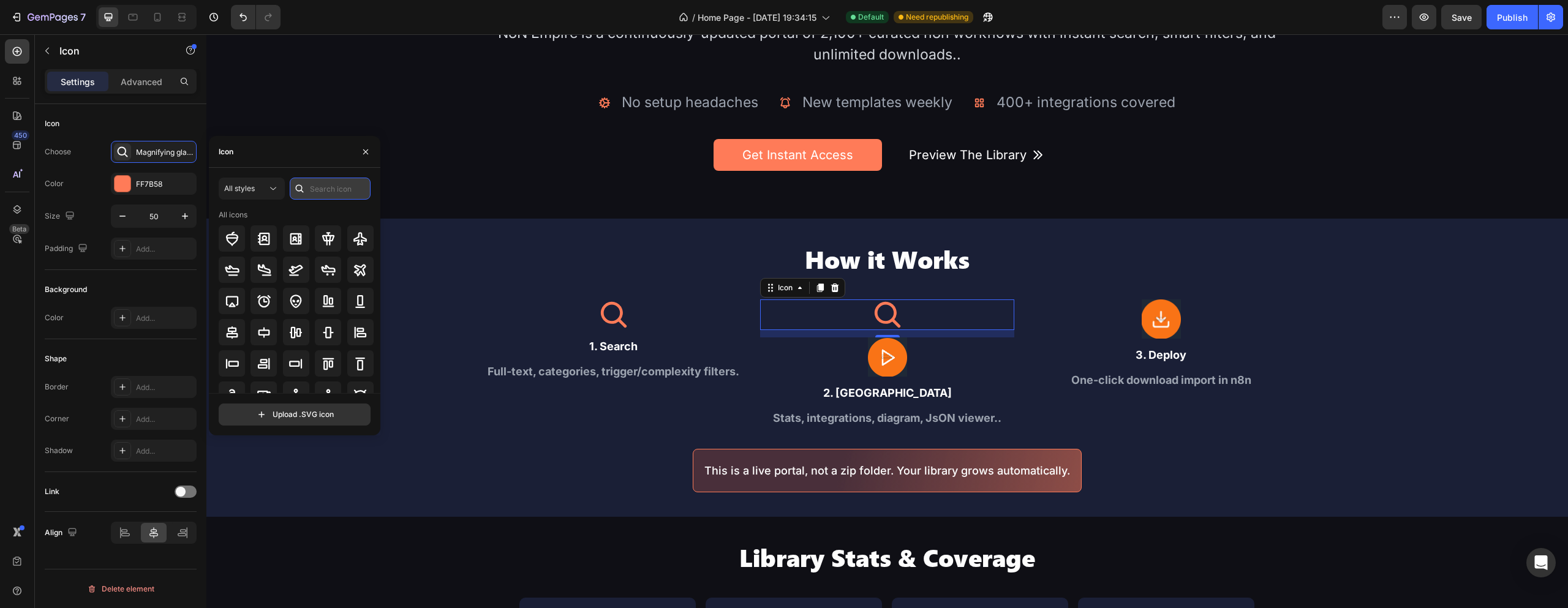
click at [320, 185] on input "text" at bounding box center [330, 189] width 81 height 22
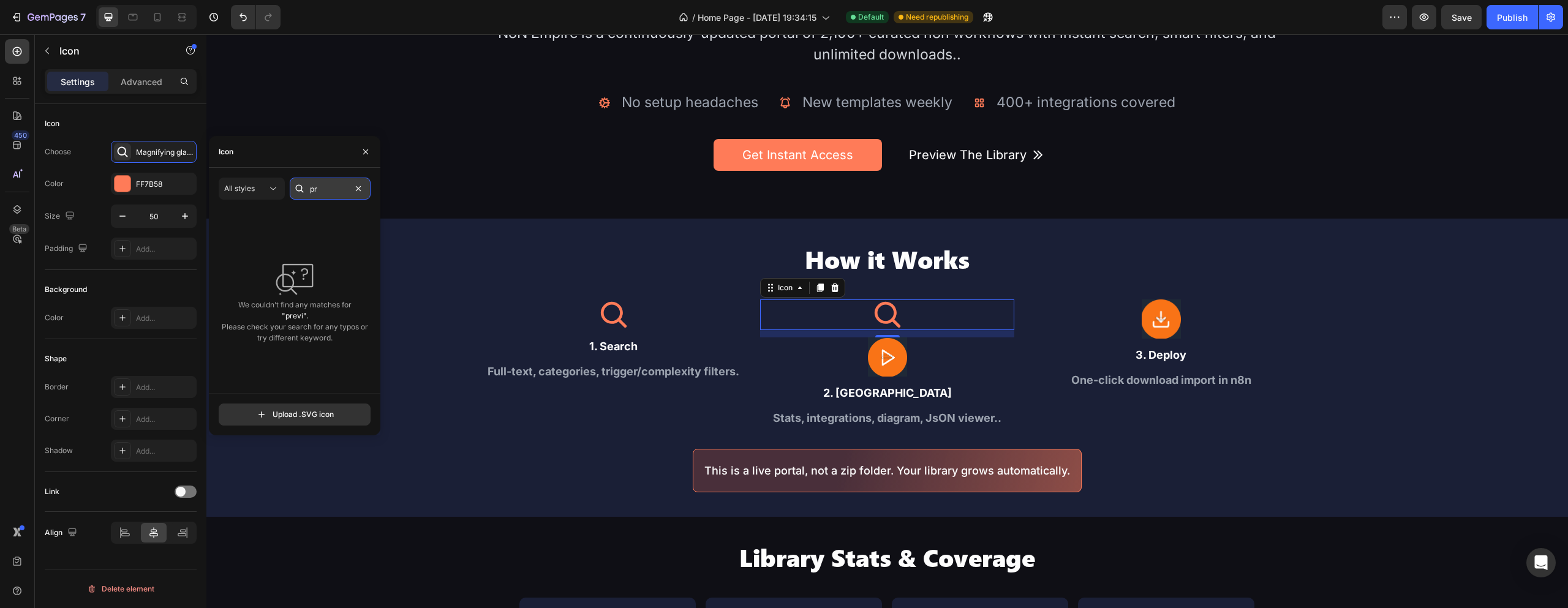
type input "p"
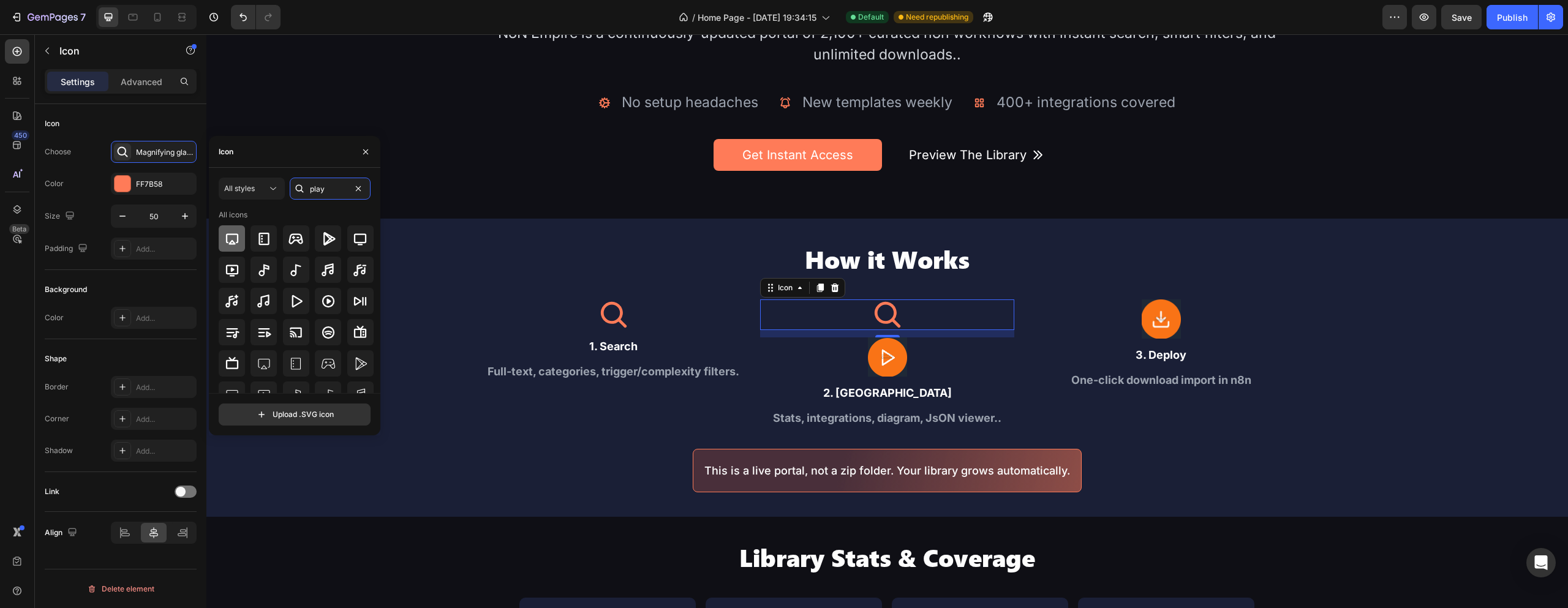
type input "play"
click at [225, 239] on icon at bounding box center [232, 239] width 15 height 15
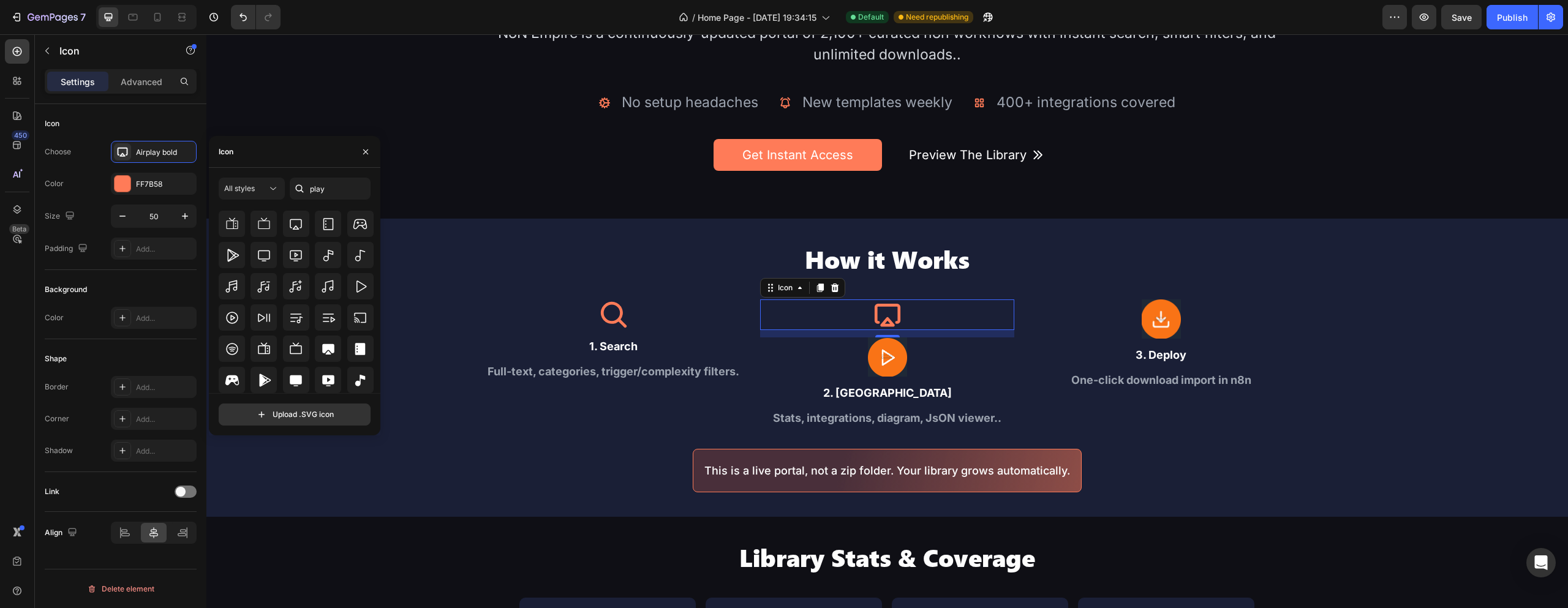
scroll to position [184, 0]
click at [258, 184] on div "All styles" at bounding box center [245, 189] width 43 height 11
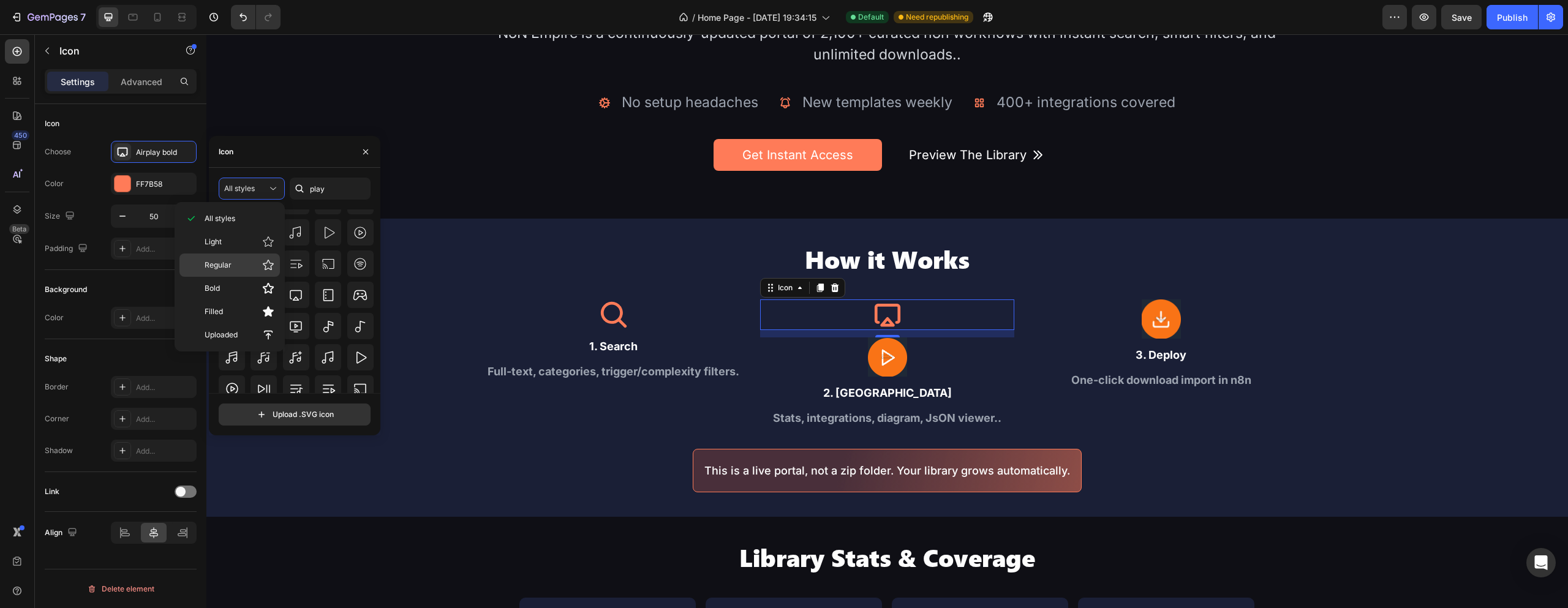
click at [245, 261] on p "Regular" at bounding box center [239, 265] width 70 height 12
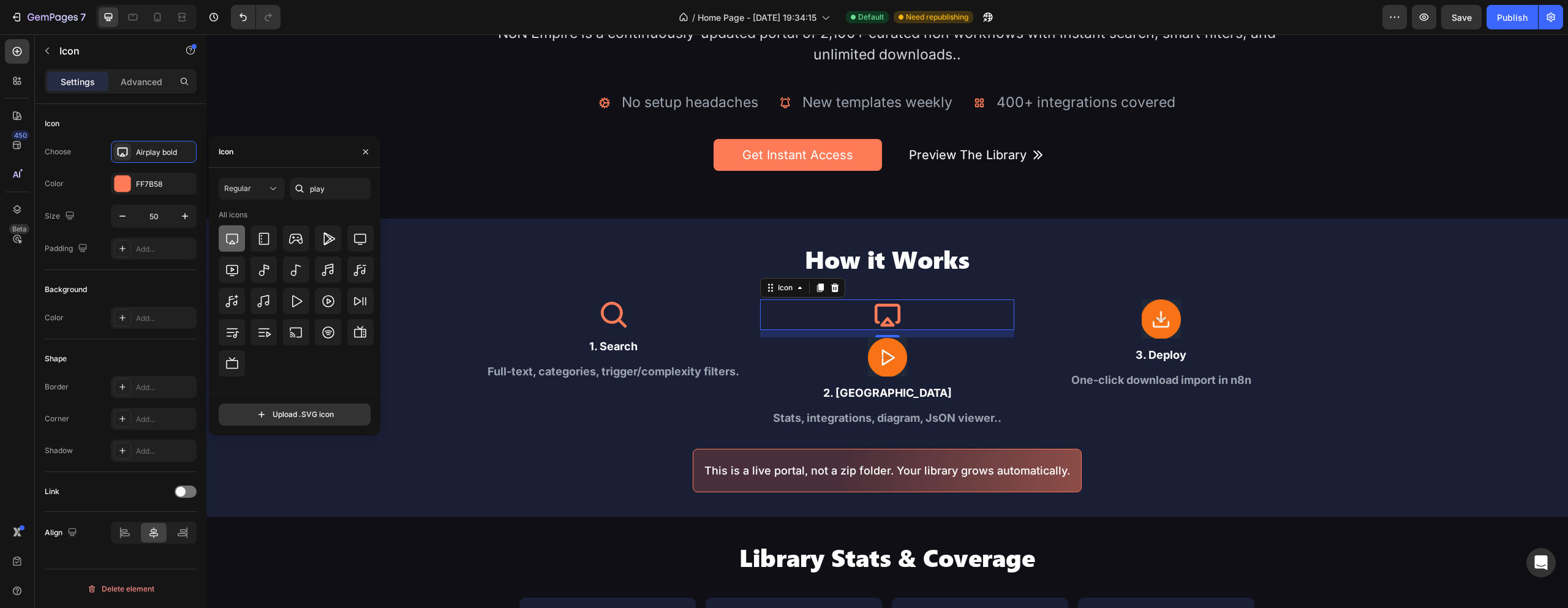
click at [242, 236] on div at bounding box center [232, 239] width 27 height 27
click at [233, 237] on icon at bounding box center [232, 239] width 15 height 15
click at [615, 317] on icon at bounding box center [614, 315] width 26 height 26
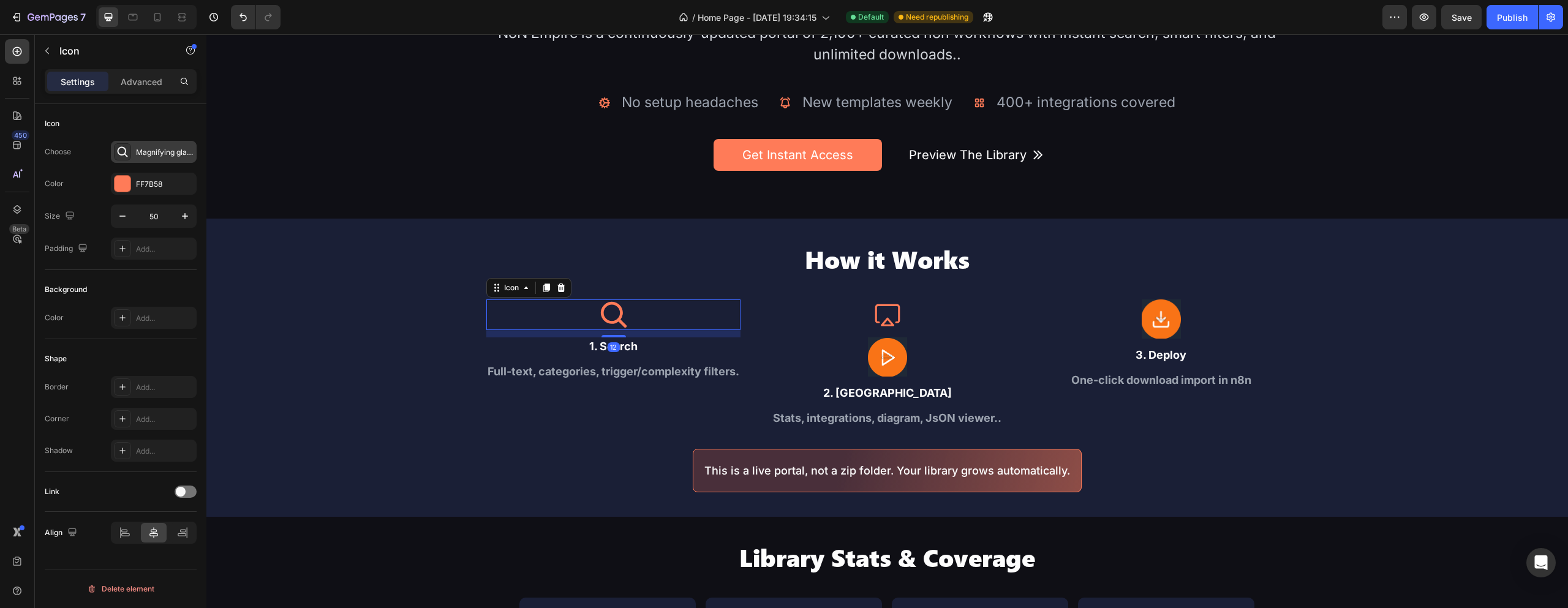
click at [172, 158] on div "Magnifying glass bold" at bounding box center [154, 152] width 86 height 22
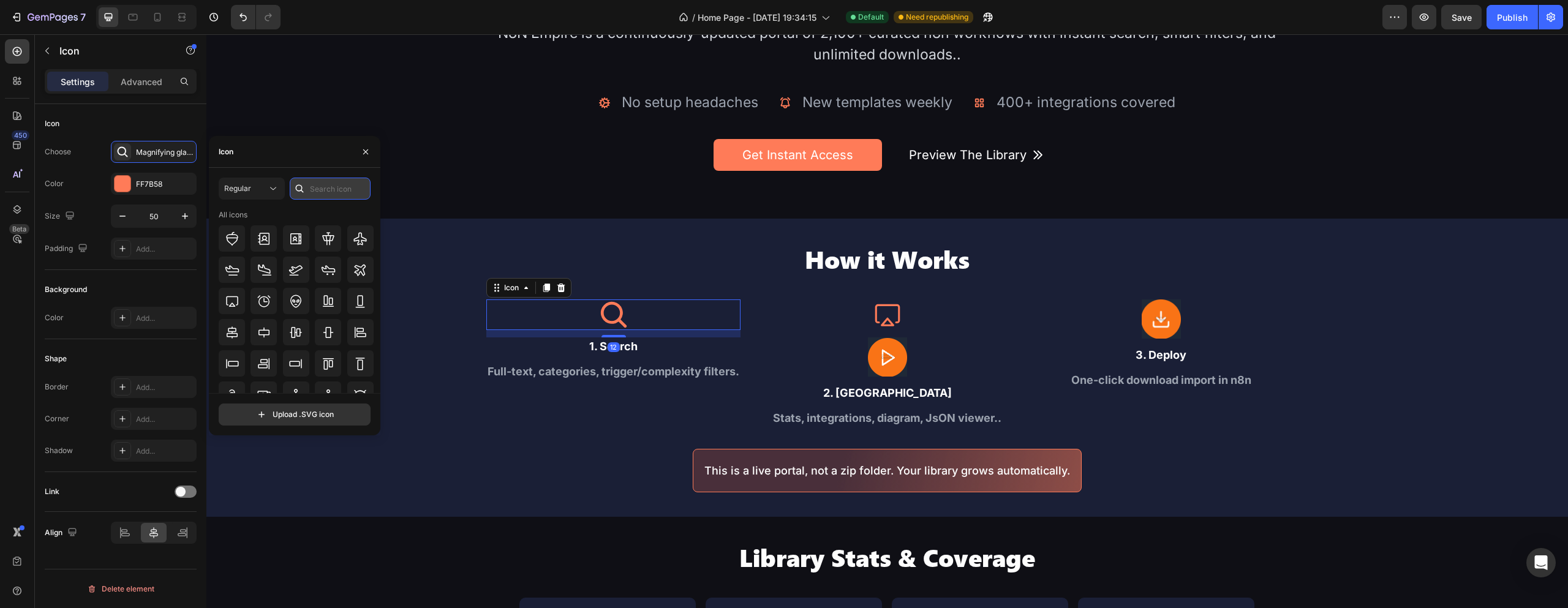
click at [325, 187] on input "text" at bounding box center [330, 189] width 81 height 22
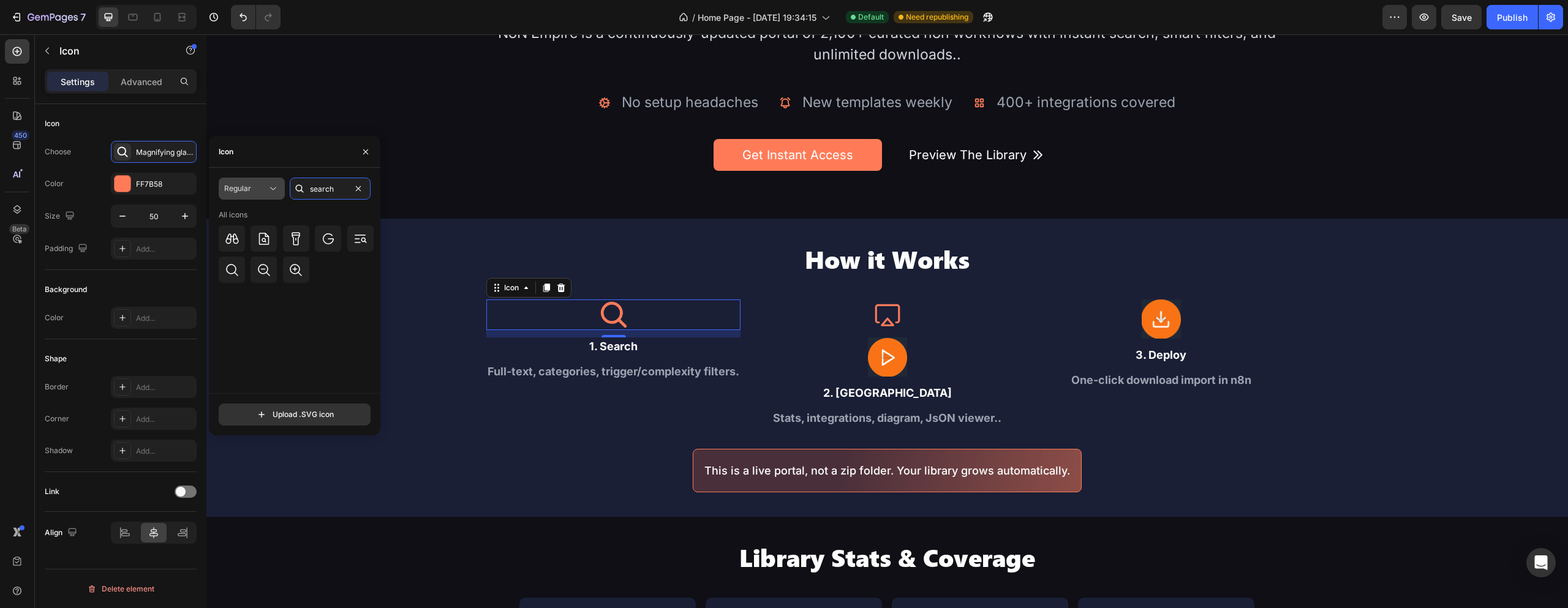
type input "search"
click at [275, 193] on icon at bounding box center [273, 189] width 12 height 12
click at [231, 276] on icon at bounding box center [232, 270] width 15 height 15
click at [920, 317] on div "Icon" at bounding box center [888, 314] width 254 height 30
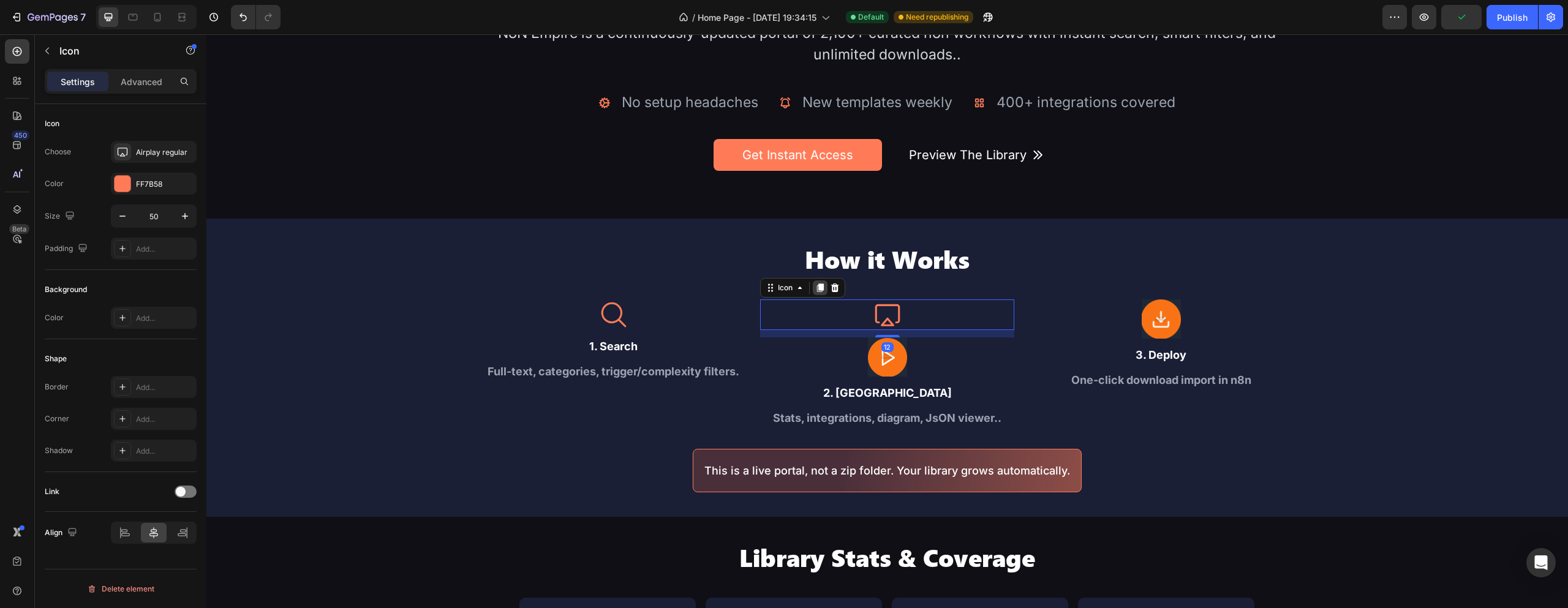
click at [817, 286] on icon at bounding box center [820, 288] width 7 height 9
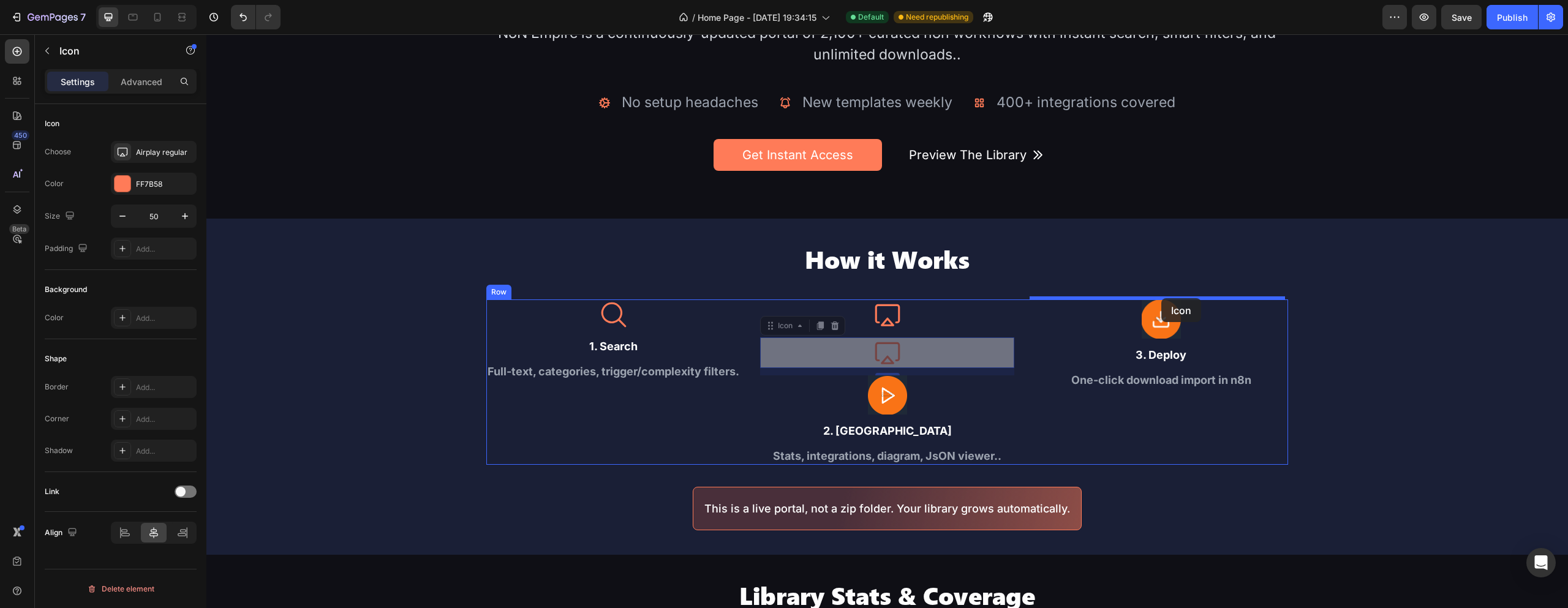
drag, startPoint x: 883, startPoint y: 345, endPoint x: 1147, endPoint y: 302, distance: 267.5
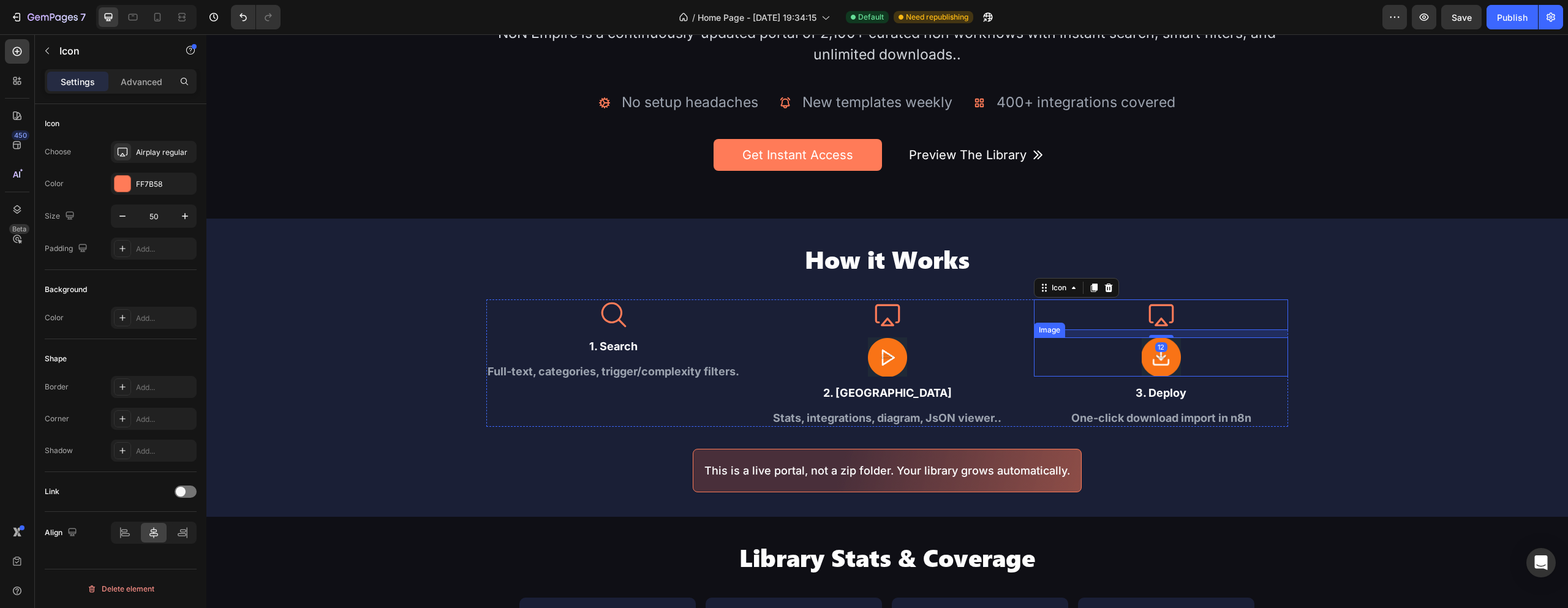
click at [1166, 354] on img at bounding box center [1161, 357] width 39 height 39
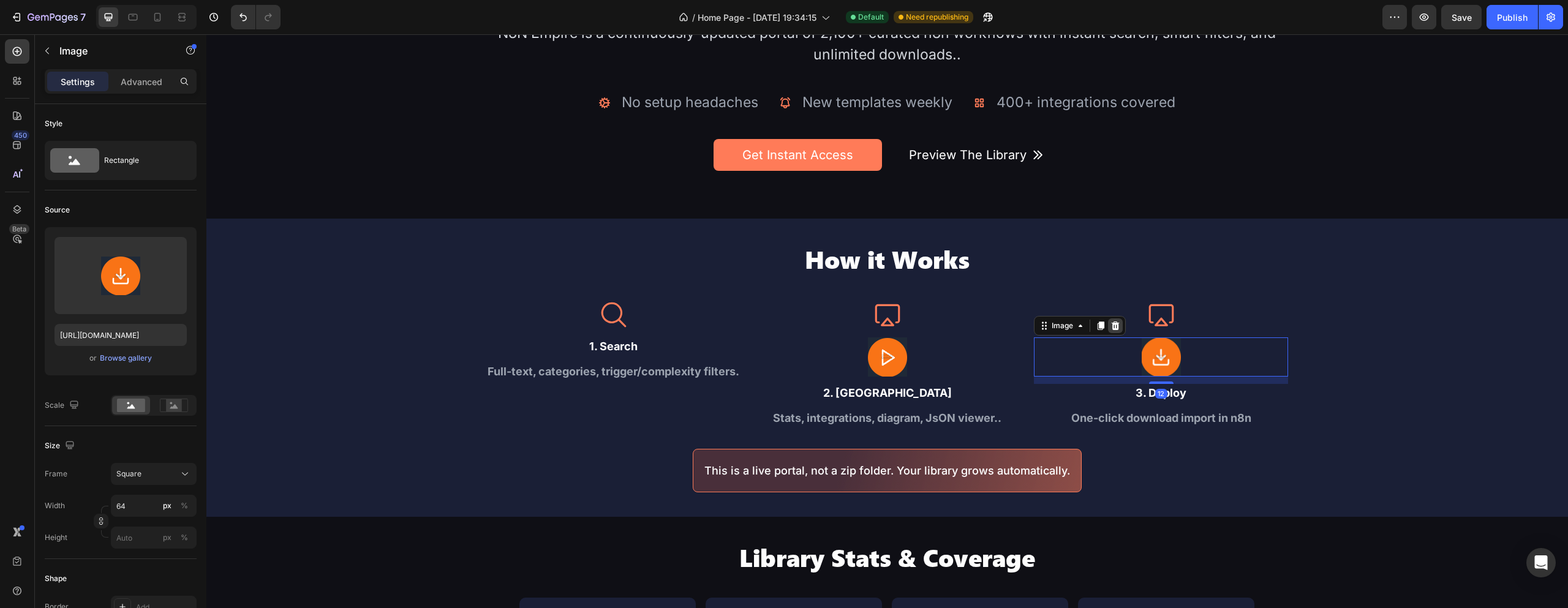
click at [1117, 326] on div at bounding box center [1116, 326] width 15 height 15
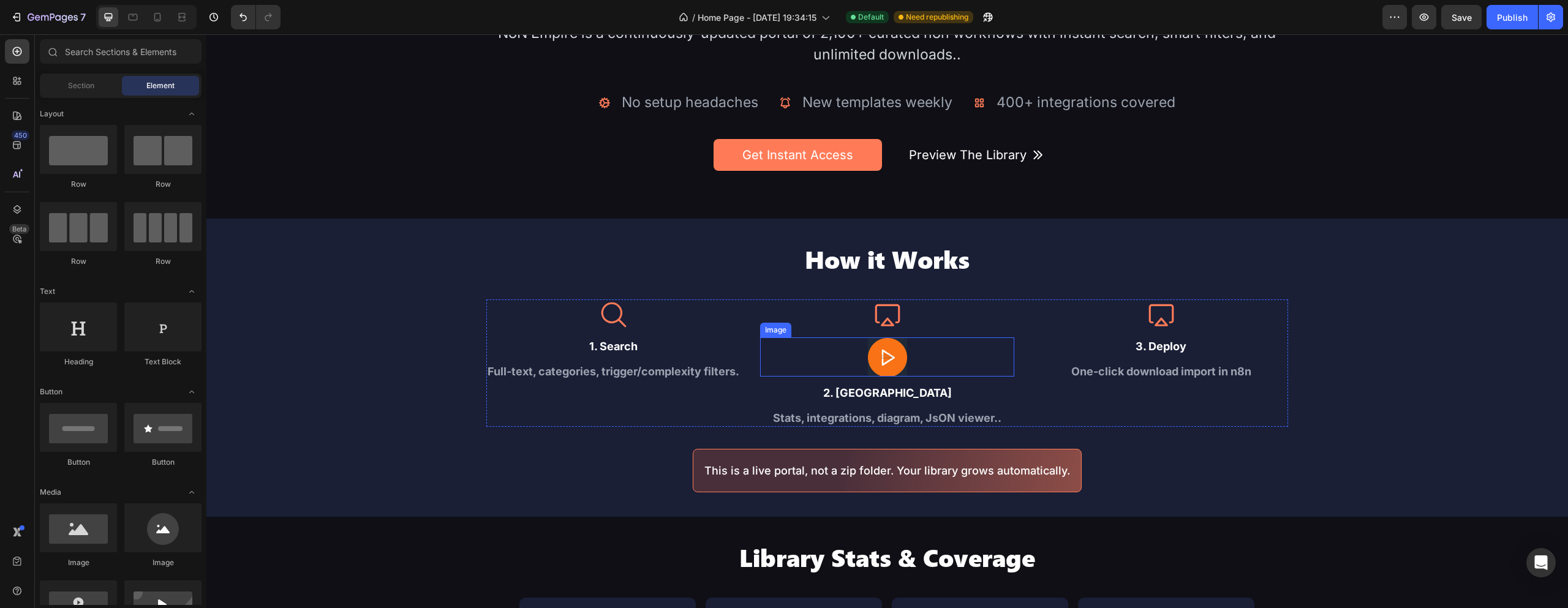
click at [874, 340] on img at bounding box center [888, 357] width 39 height 39
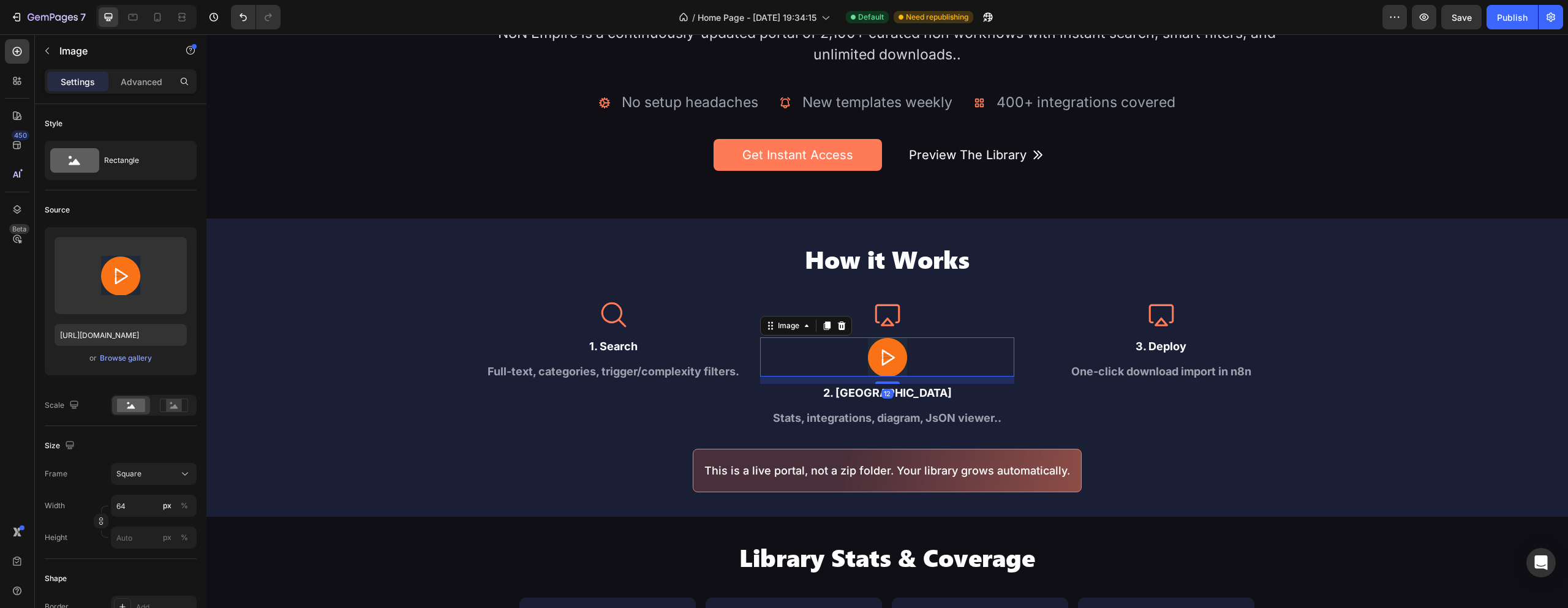
click at [845, 327] on div "Image" at bounding box center [806, 326] width 92 height 20
click at [840, 325] on icon at bounding box center [842, 326] width 10 height 10
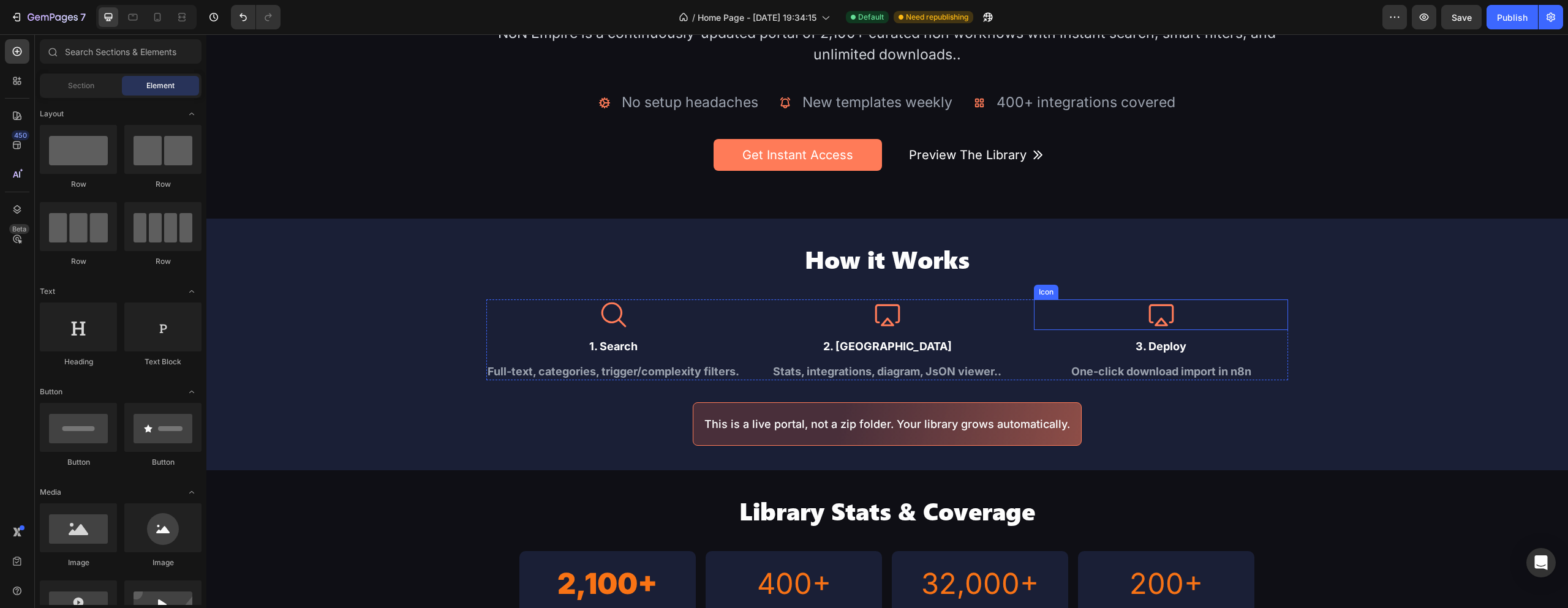
click at [1176, 319] on div "Icon" at bounding box center [1161, 314] width 254 height 30
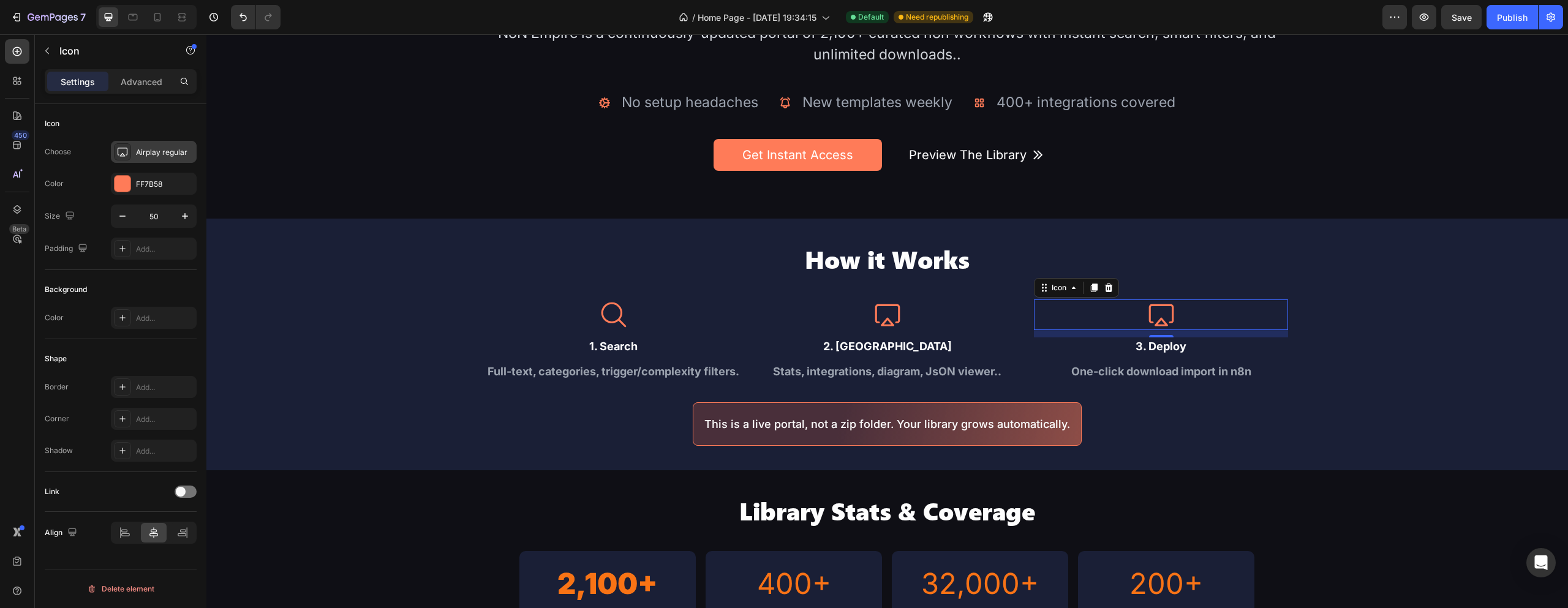
click at [155, 156] on div "Airplay regular" at bounding box center [164, 152] width 58 height 11
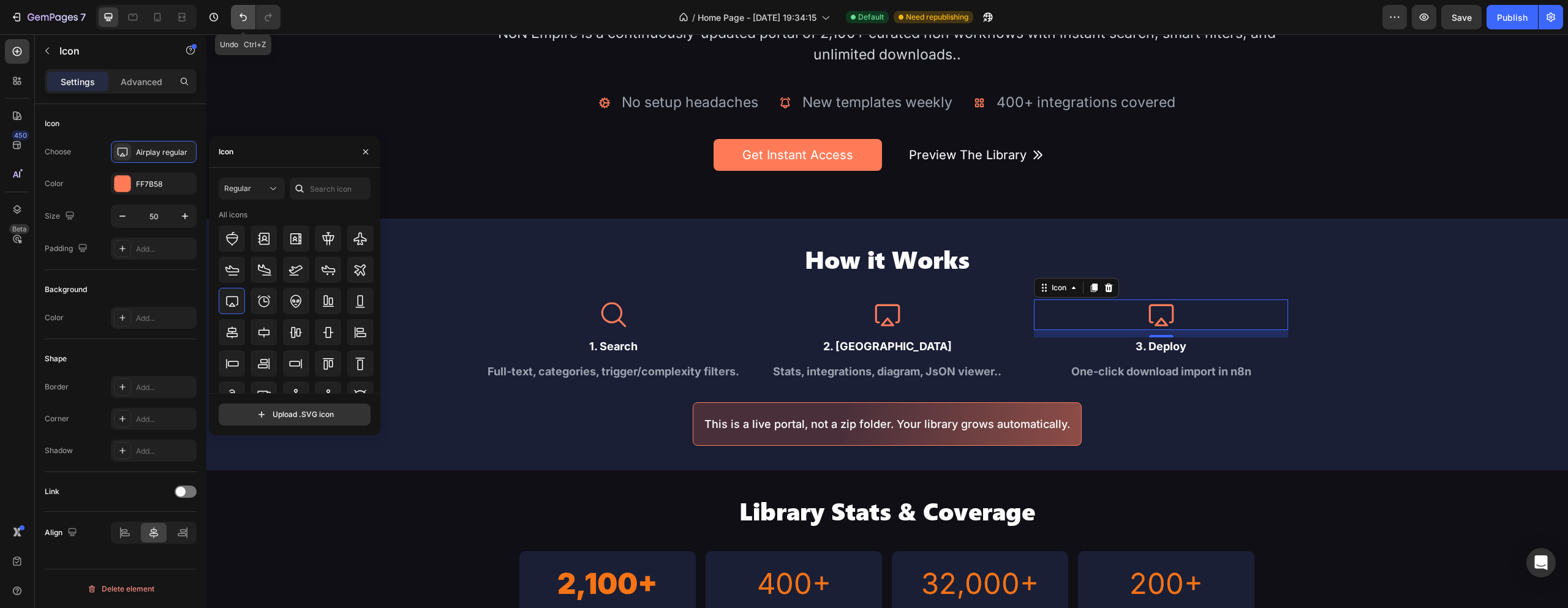
click at [236, 21] on button "Undo/Redo" at bounding box center [244, 17] width 25 height 25
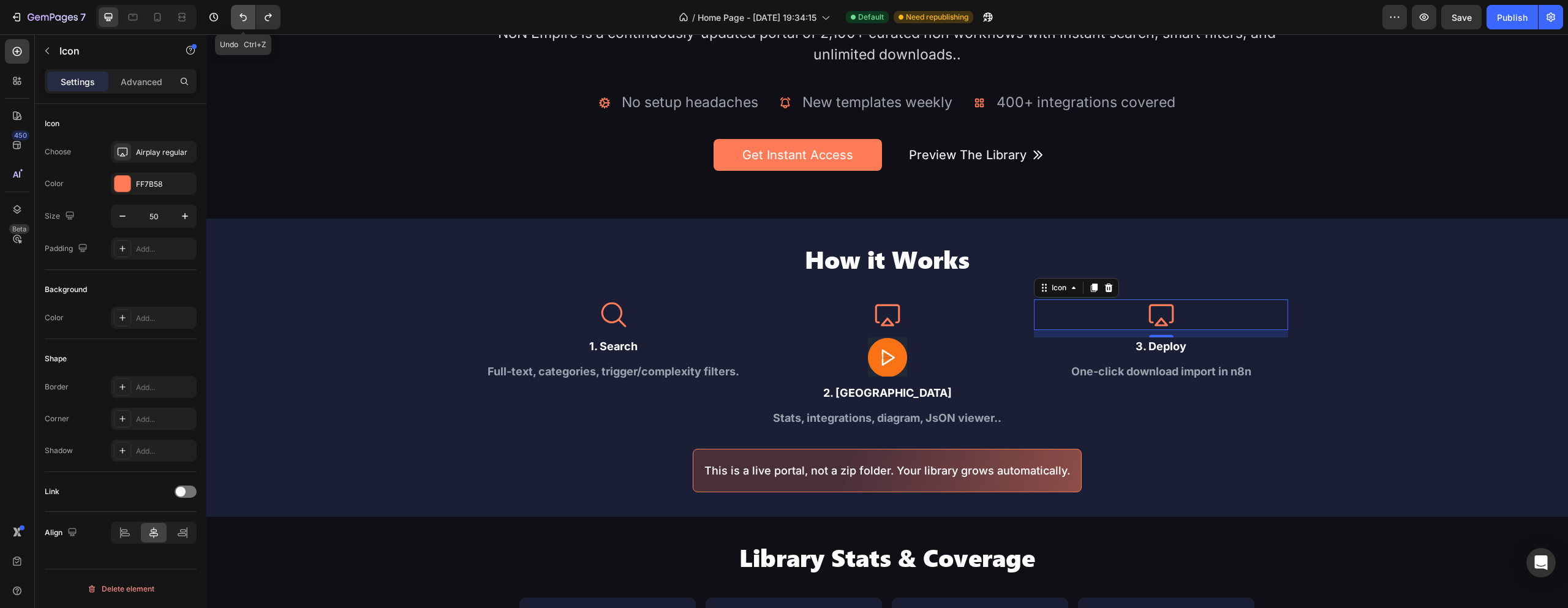
click at [236, 21] on button "Undo/Redo" at bounding box center [244, 17] width 25 height 25
click at [270, 19] on icon "Undo/Redo" at bounding box center [268, 17] width 12 height 12
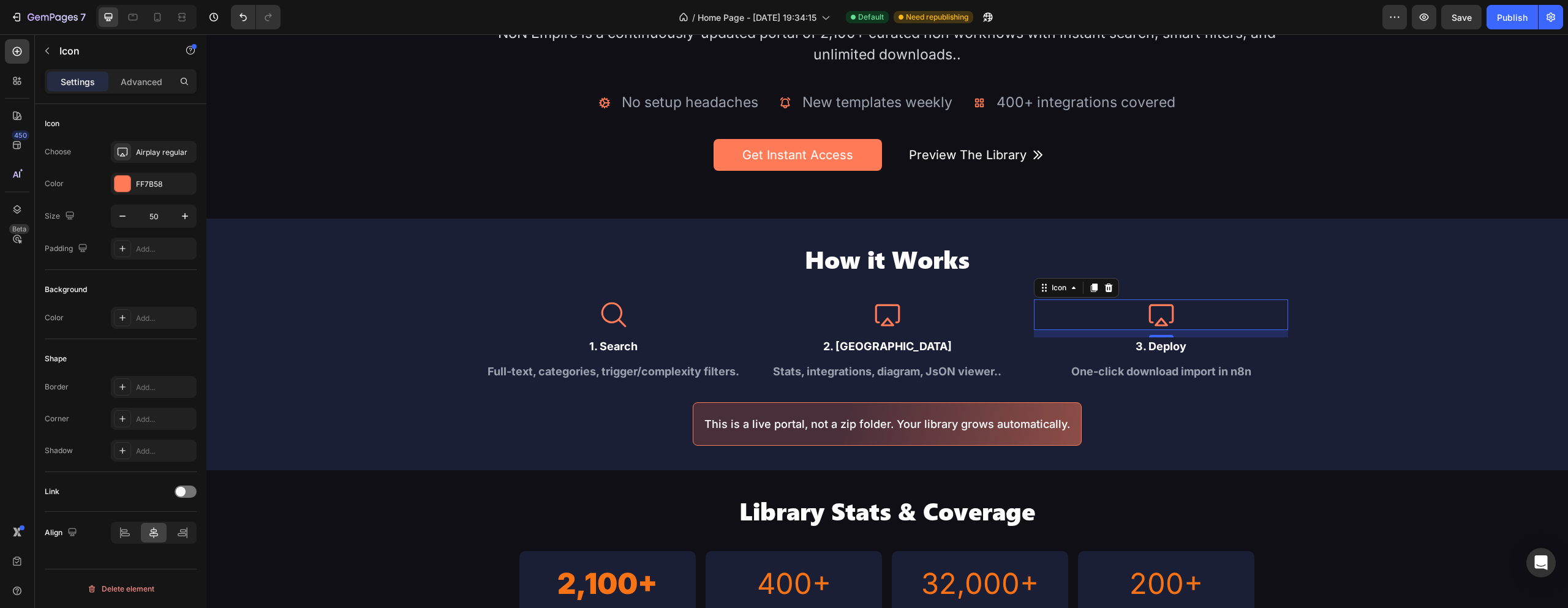
click at [1169, 313] on icon at bounding box center [1161, 315] width 25 height 22
click at [139, 157] on div "Airplay regular" at bounding box center [164, 152] width 58 height 11
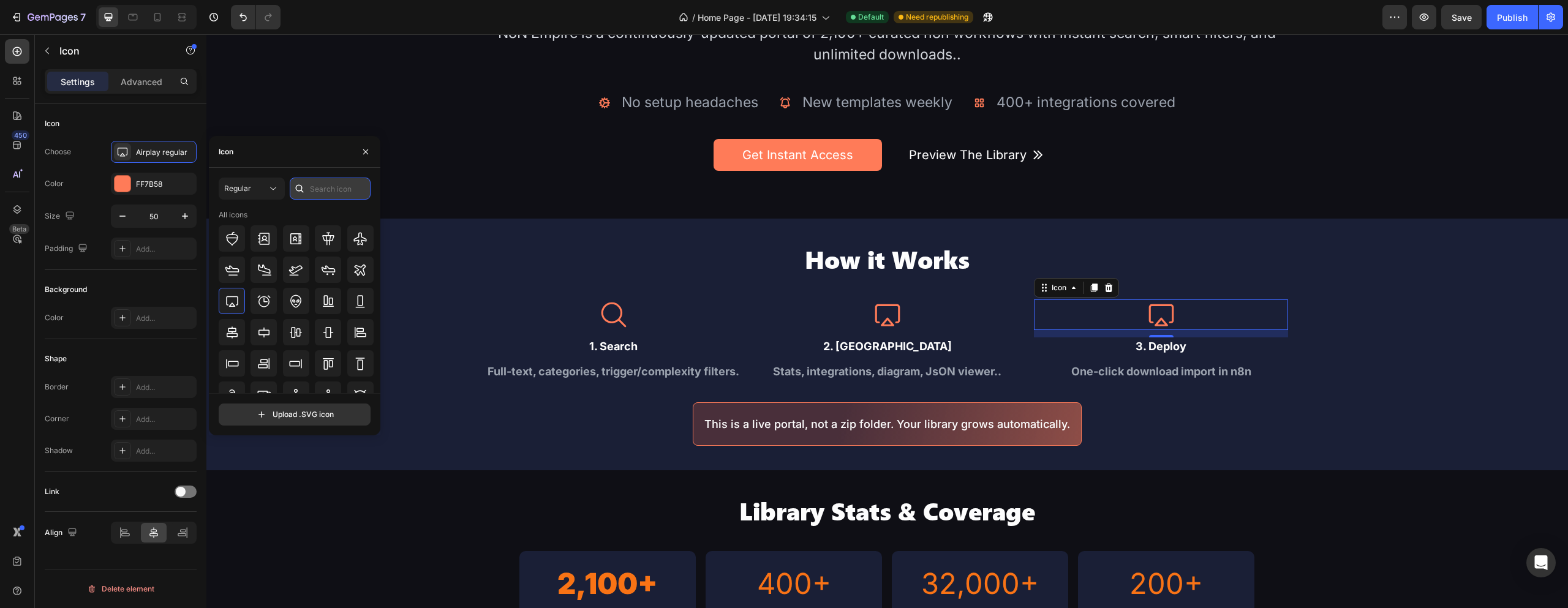
click at [340, 188] on input "text" at bounding box center [330, 189] width 81 height 22
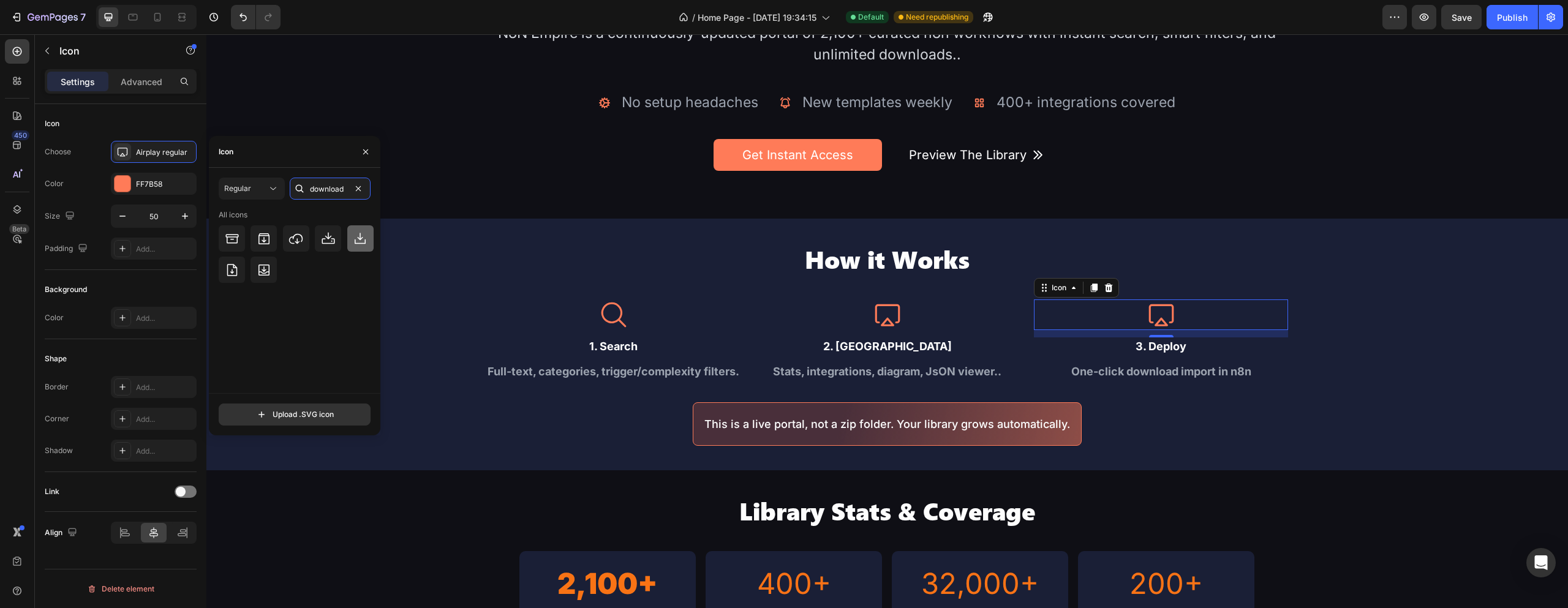
type input "download"
click at [358, 239] on icon at bounding box center [360, 239] width 15 height 15
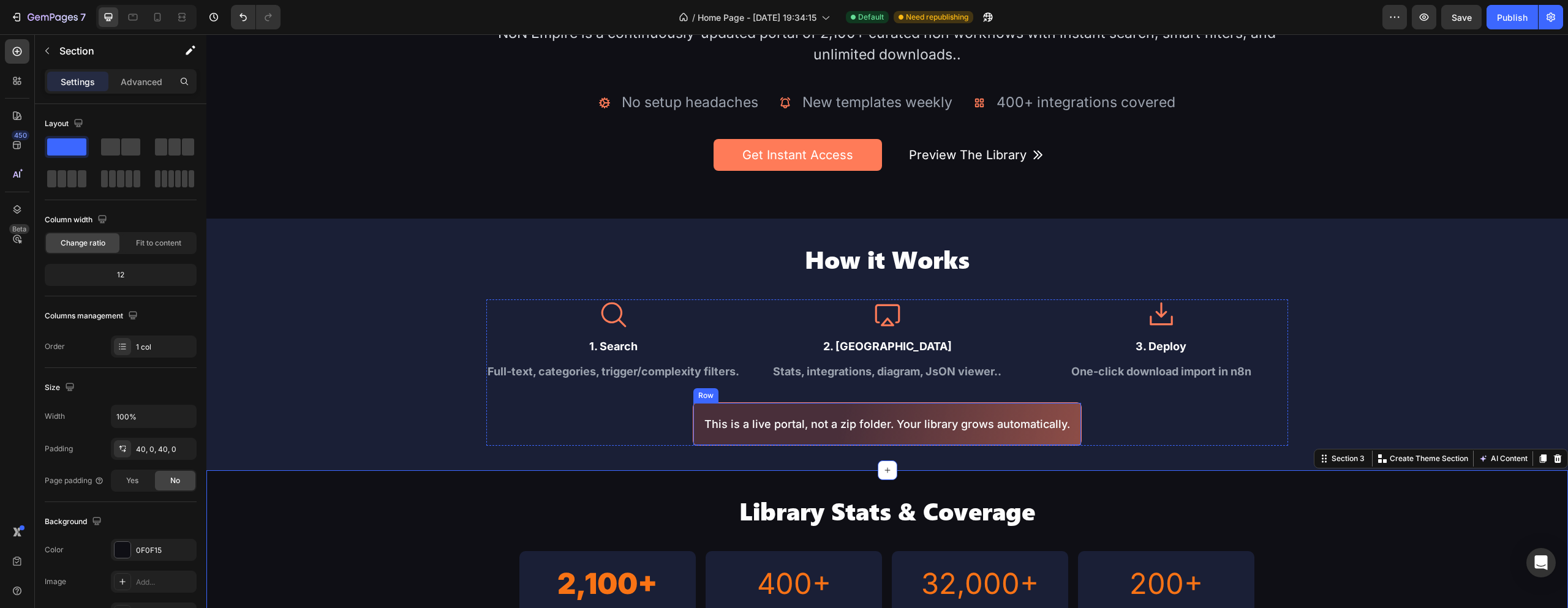
click at [1068, 410] on div "This is a live portal, not a zip folder. Your library grows automatically. Text…" at bounding box center [888, 424] width 389 height 43
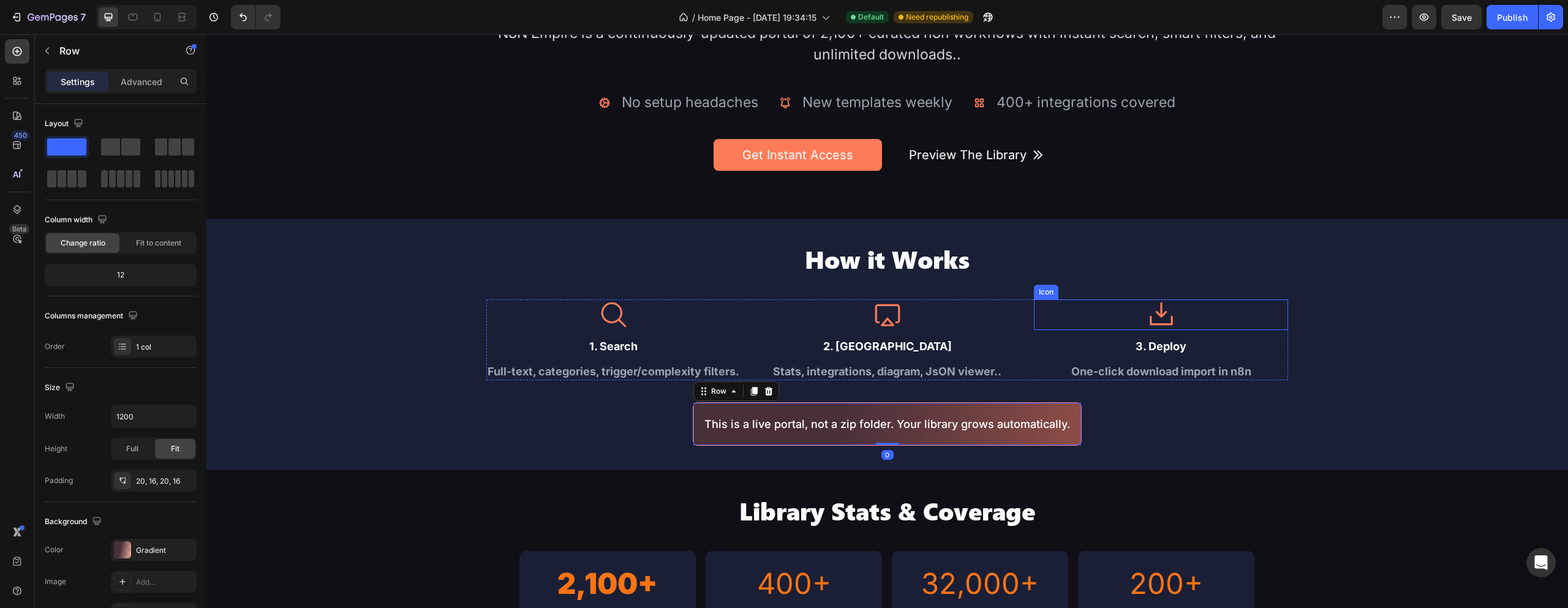
click at [1146, 314] on icon at bounding box center [1161, 314] width 30 height 30
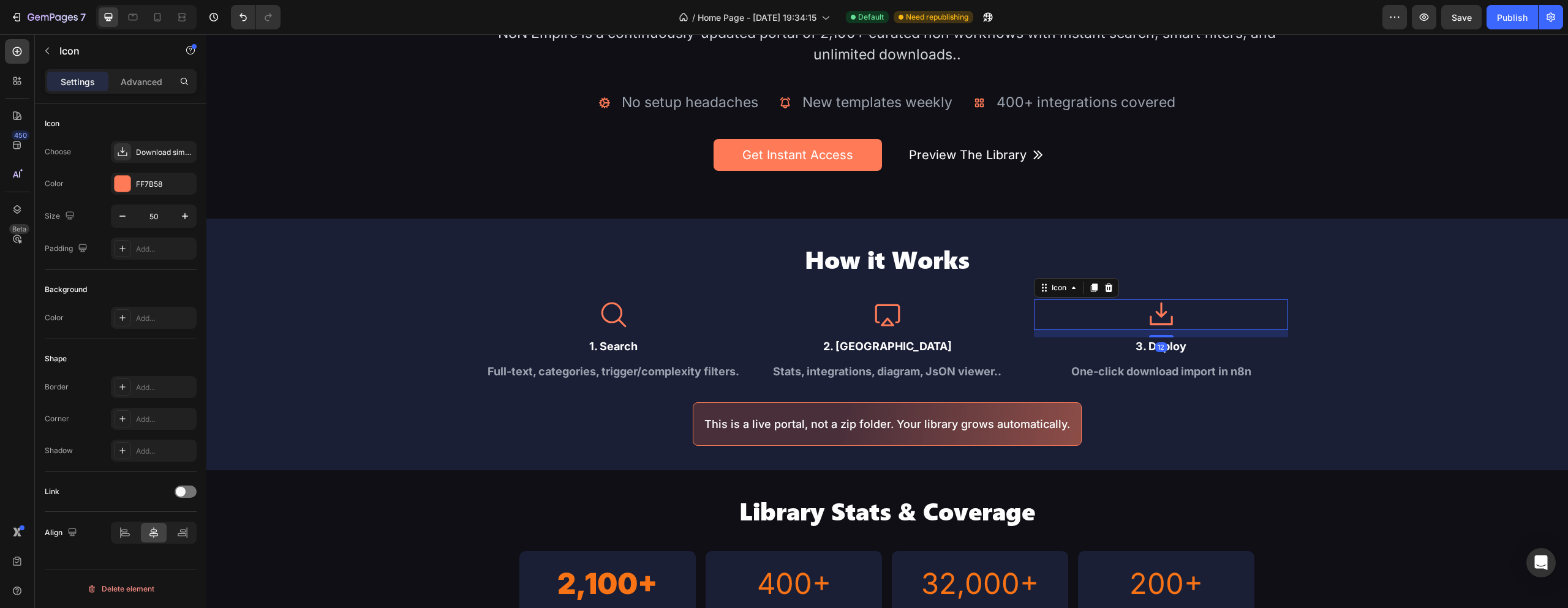
click at [1087, 294] on div "Icon" at bounding box center [1076, 288] width 85 height 20
click at [1089, 290] on icon at bounding box center [1094, 288] width 10 height 10
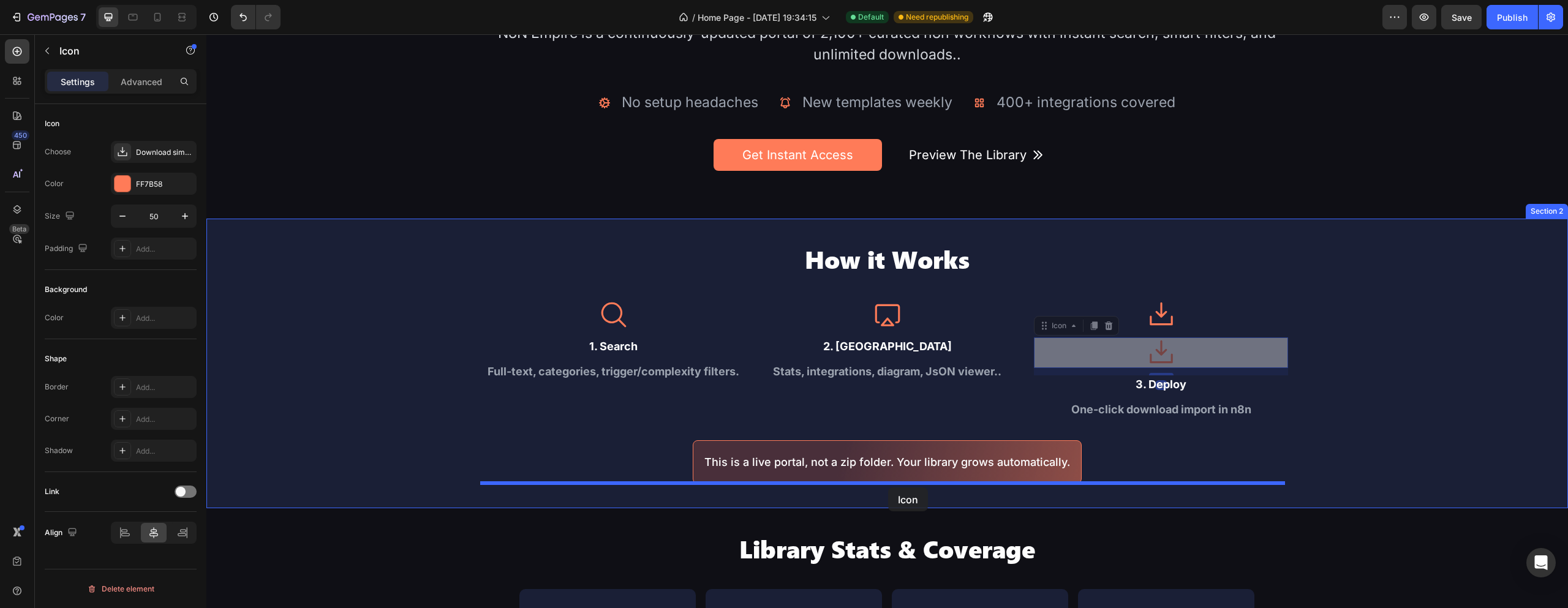
drag, startPoint x: 1150, startPoint y: 355, endPoint x: 888, endPoint y: 488, distance: 293.8
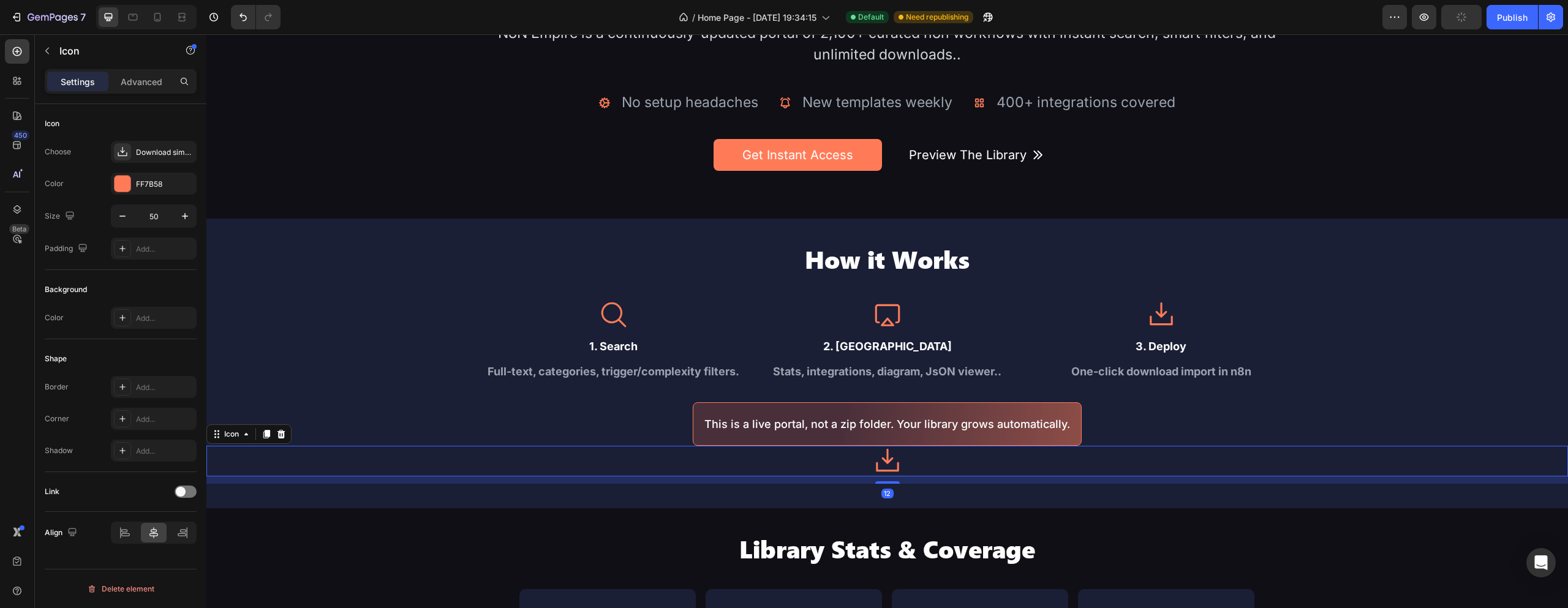
click at [883, 459] on icon at bounding box center [888, 460] width 24 height 24
click at [155, 153] on div "Download simple regular" at bounding box center [164, 152] width 58 height 11
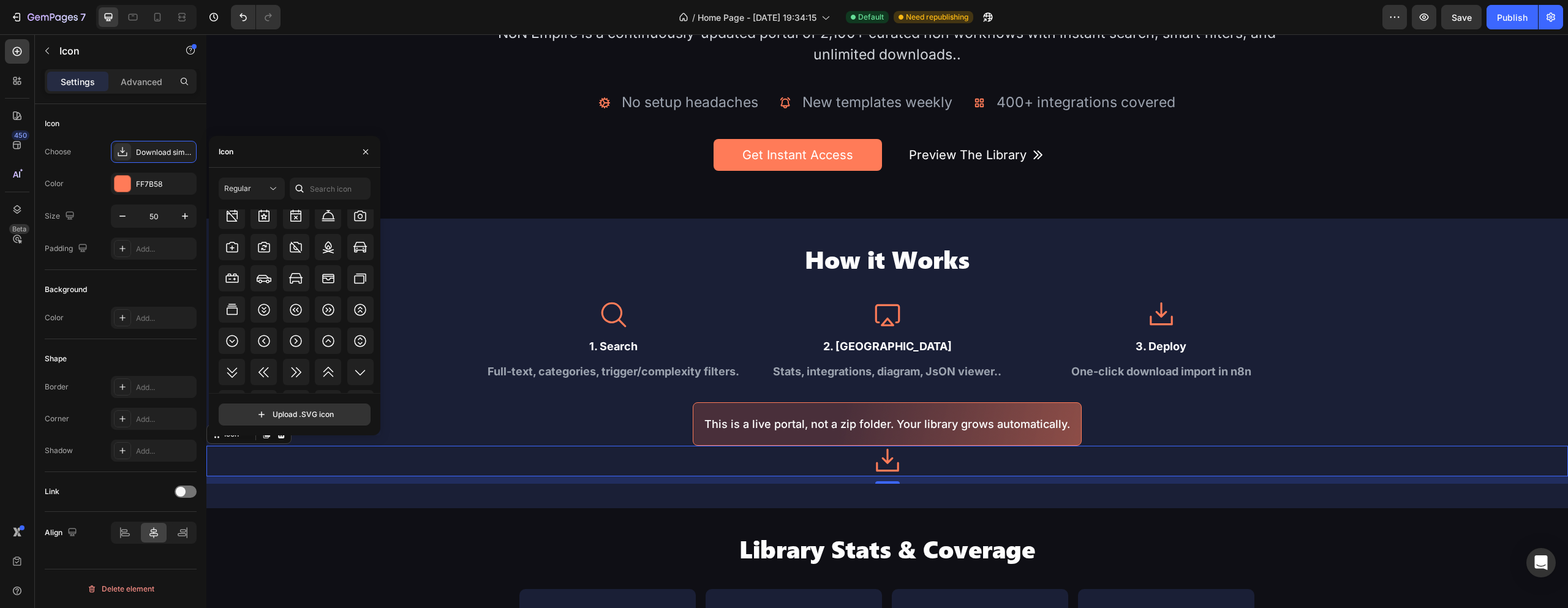
scroll to position [1452, 0]
click at [237, 348] on icon at bounding box center [232, 350] width 15 height 15
click at [1094, 434] on div "Icon 1. Search Text Block Full-text, categories, trigger/complexity filters. Te…" at bounding box center [888, 372] width 802 height 147
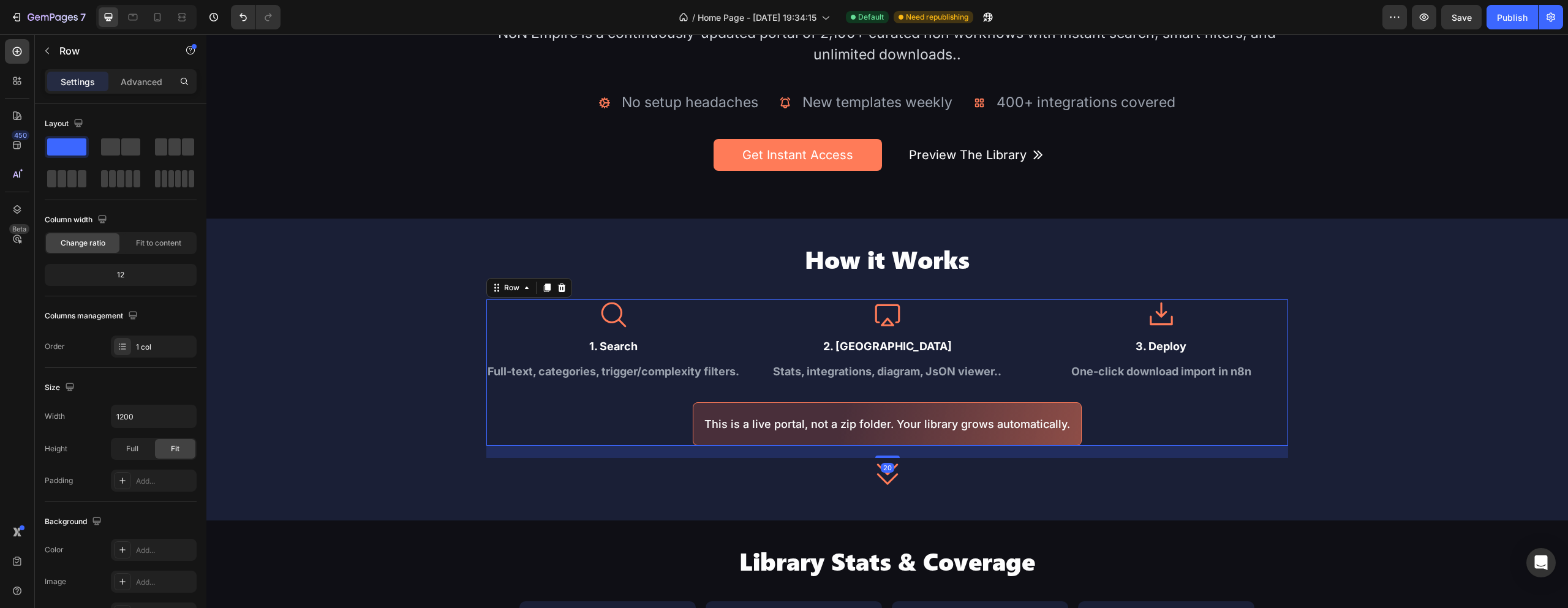
drag, startPoint x: 879, startPoint y: 444, endPoint x: 900, endPoint y: 456, distance: 24.2
click at [900, 446] on div "20" at bounding box center [888, 446] width 802 height 0
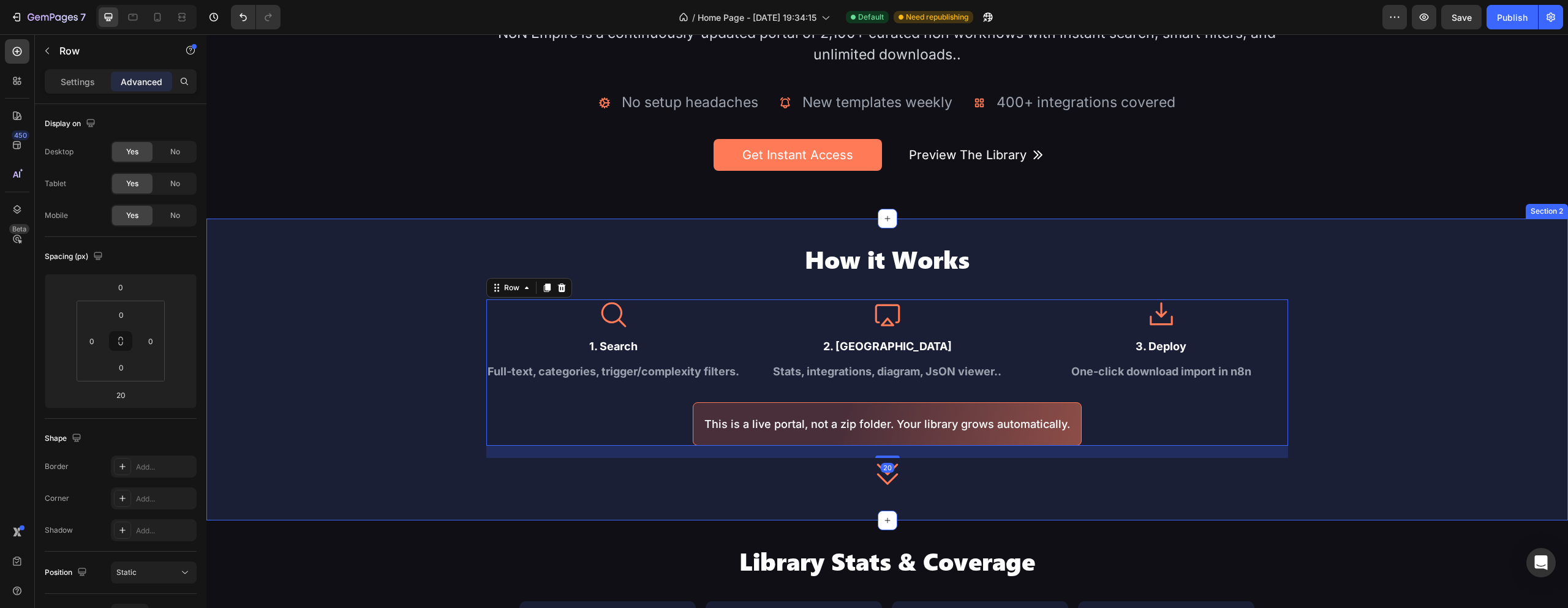
click at [1416, 418] on div "How it Works Heading Icon 1. Search Text Block Full-text, categories, trigger/c…" at bounding box center [887, 369] width 1362 height 253
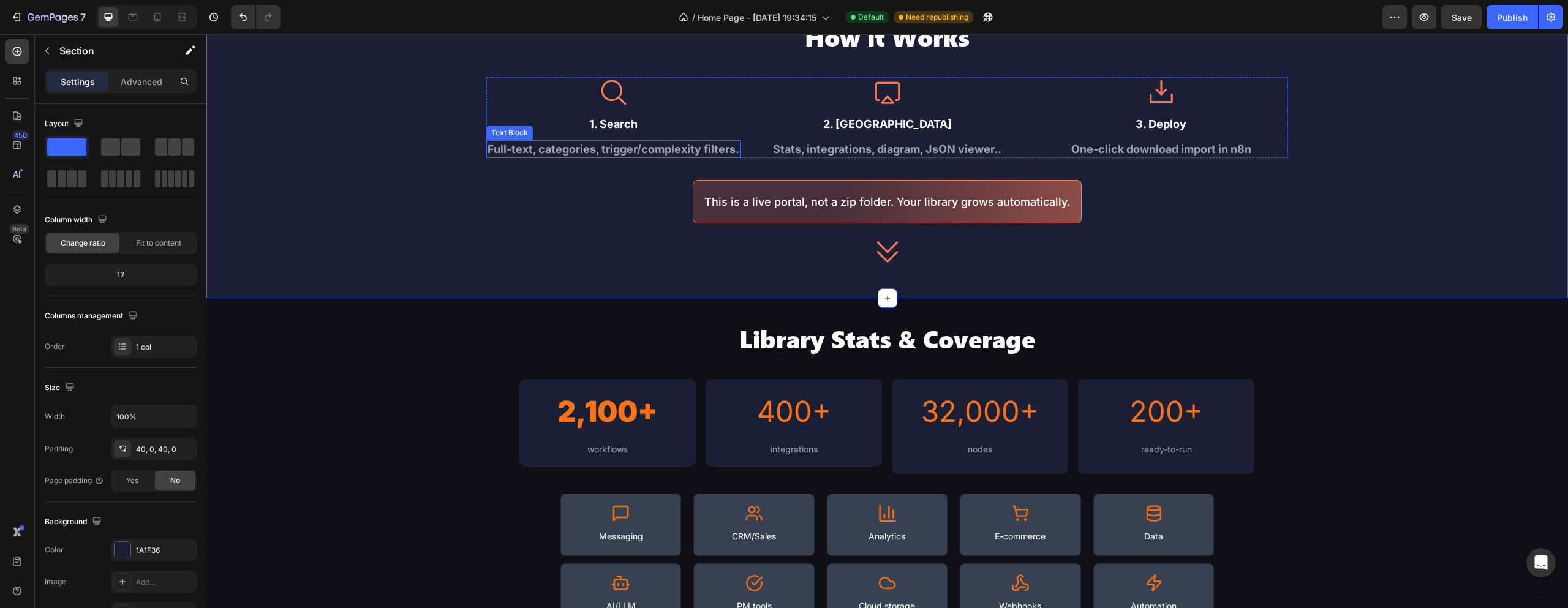
scroll to position [552, 0]
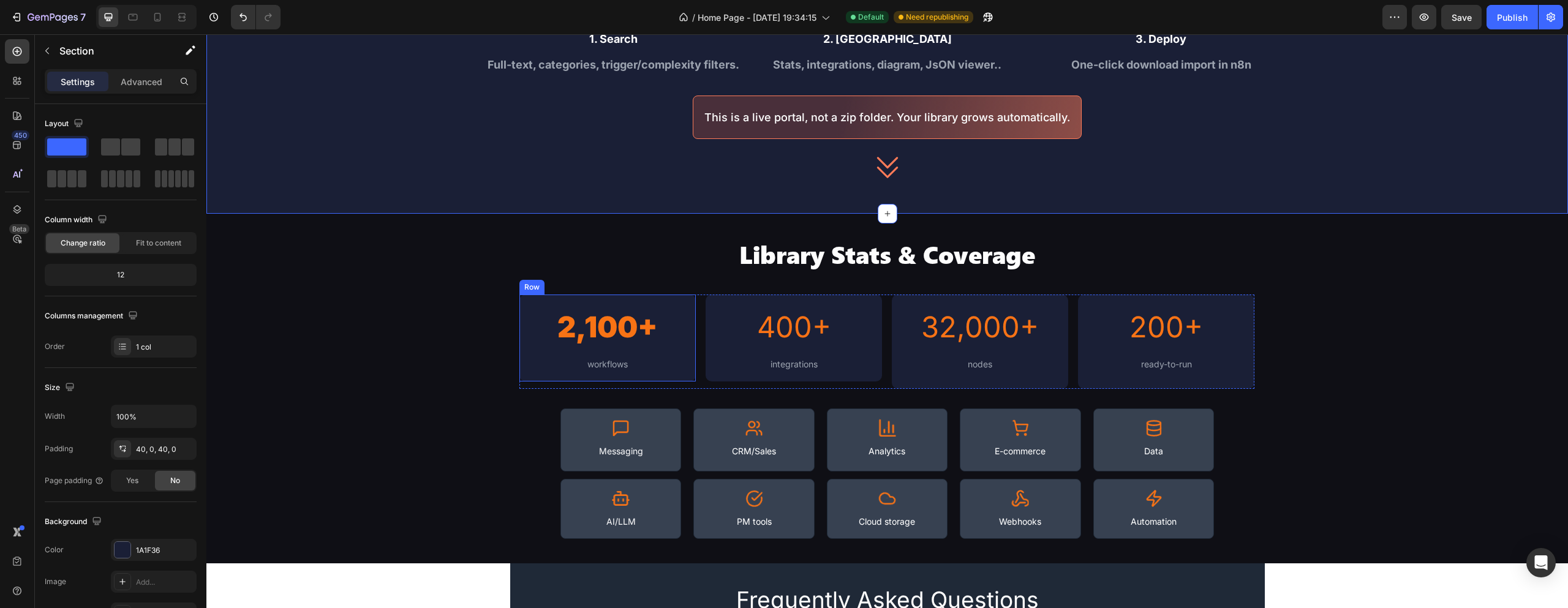
click at [659, 304] on h2 "2,100+" at bounding box center [607, 327] width 157 height 46
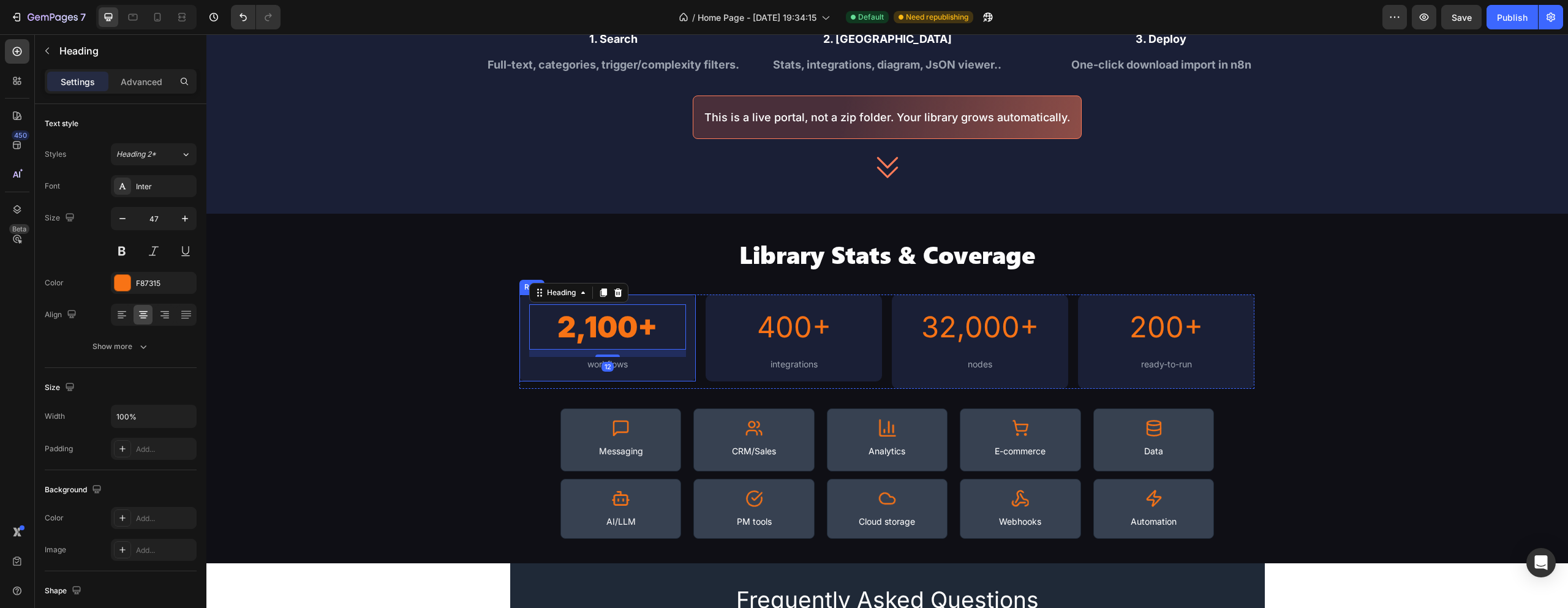
click at [675, 300] on div "2,100+ Heading 12 workflows Text Block Row" at bounding box center [607, 338] width 177 height 87
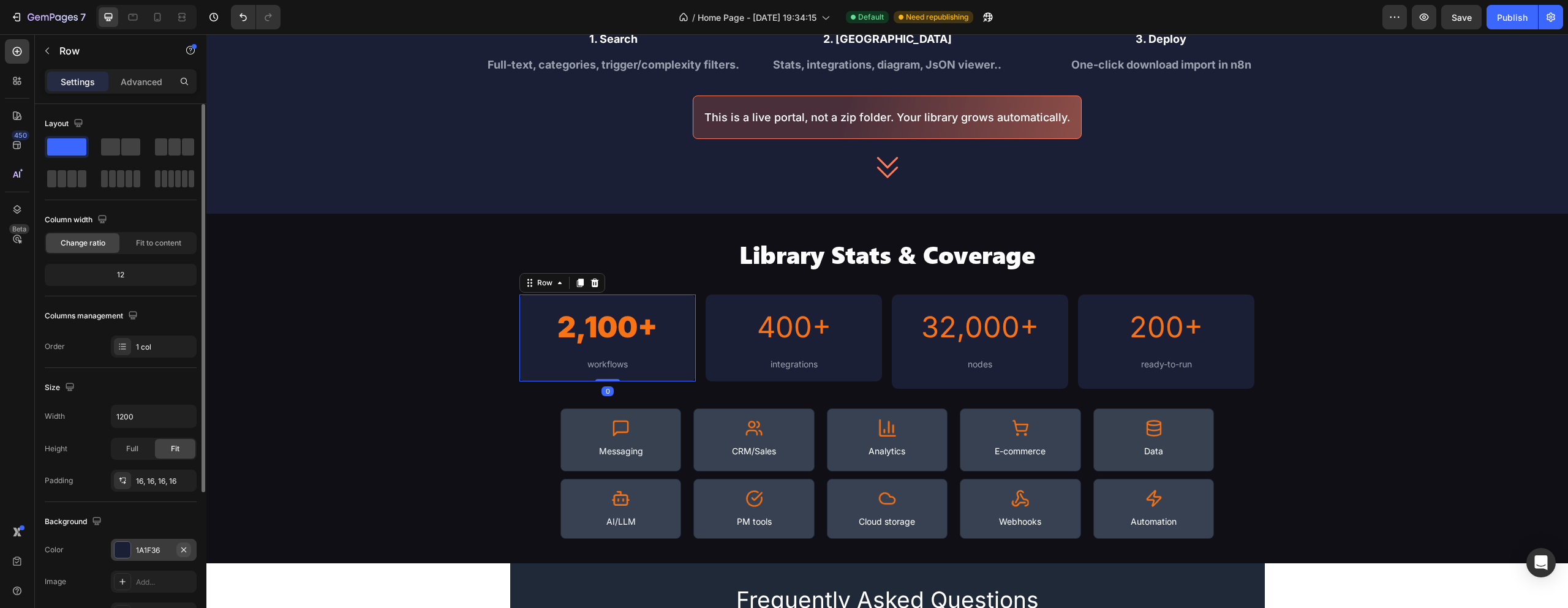
drag, startPoint x: 185, startPoint y: 545, endPoint x: 263, endPoint y: 450, distance: 122.9
click at [185, 545] on icon "button" at bounding box center [184, 550] width 10 height 10
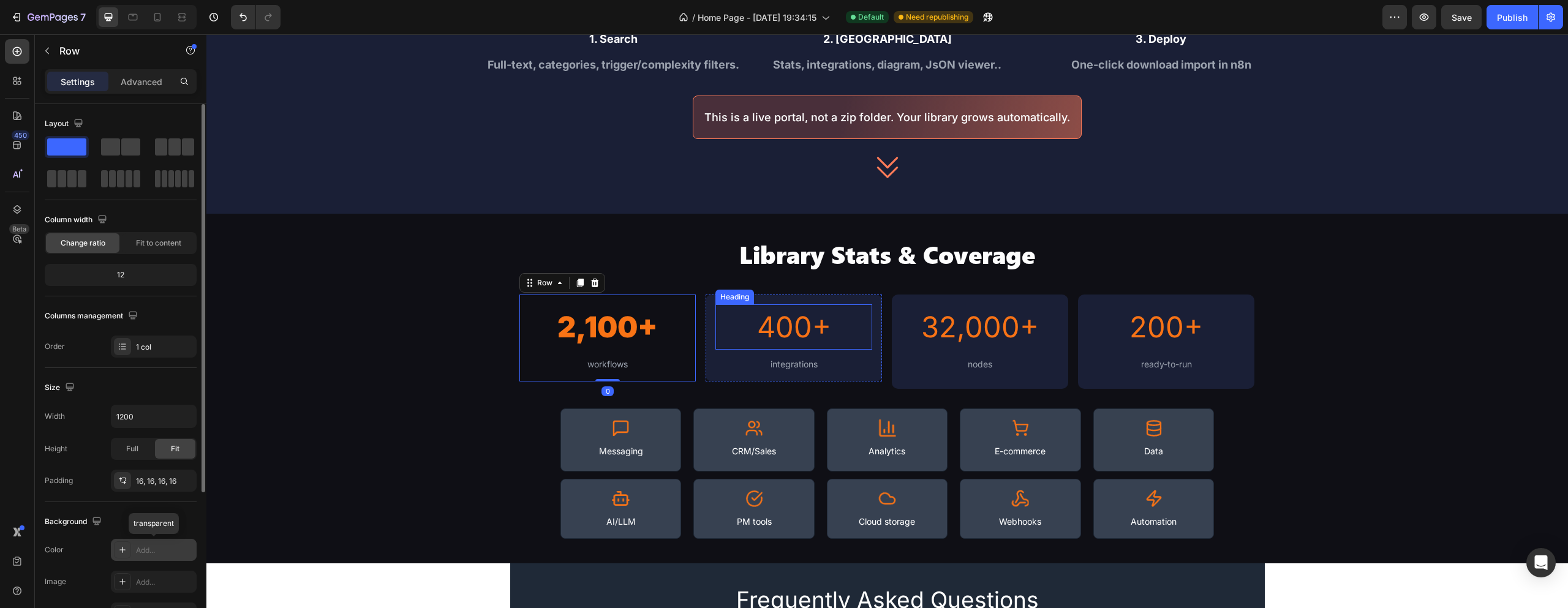
click at [860, 307] on h2 "400+" at bounding box center [793, 327] width 157 height 46
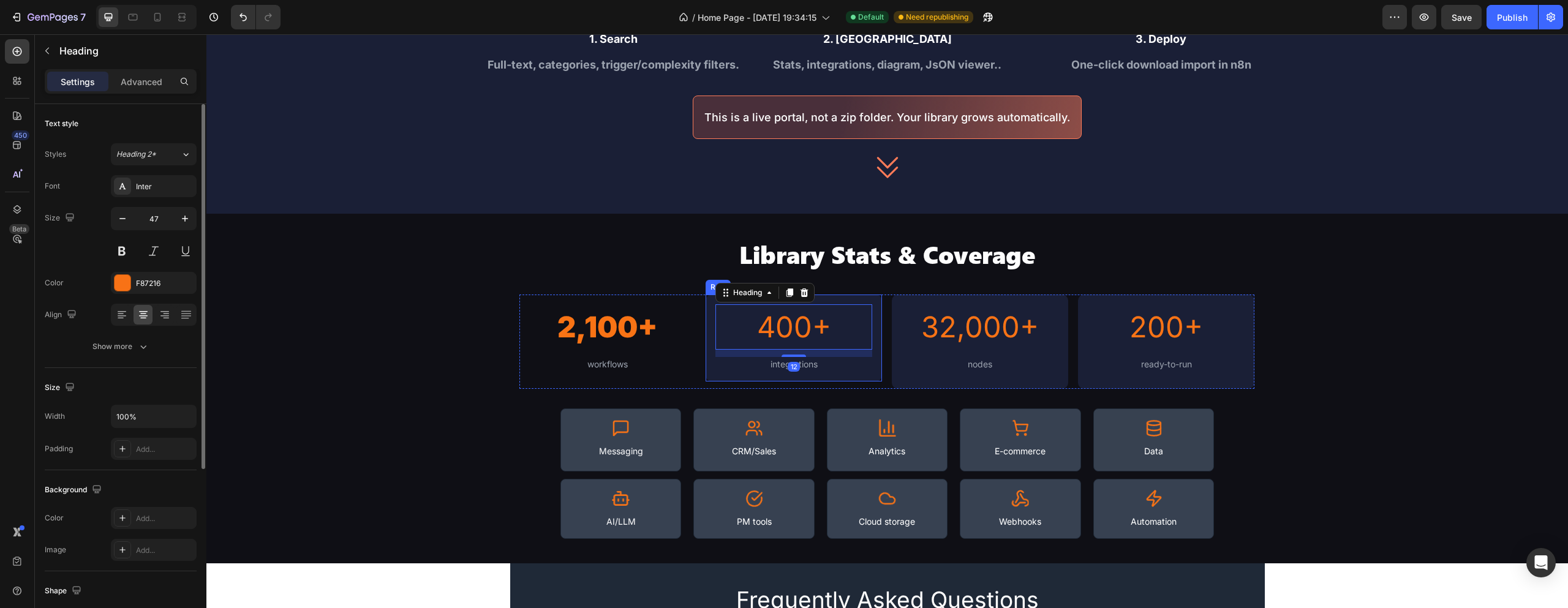
click at [866, 302] on div "400+ Heading 12 integrations Text Block Row" at bounding box center [794, 338] width 177 height 87
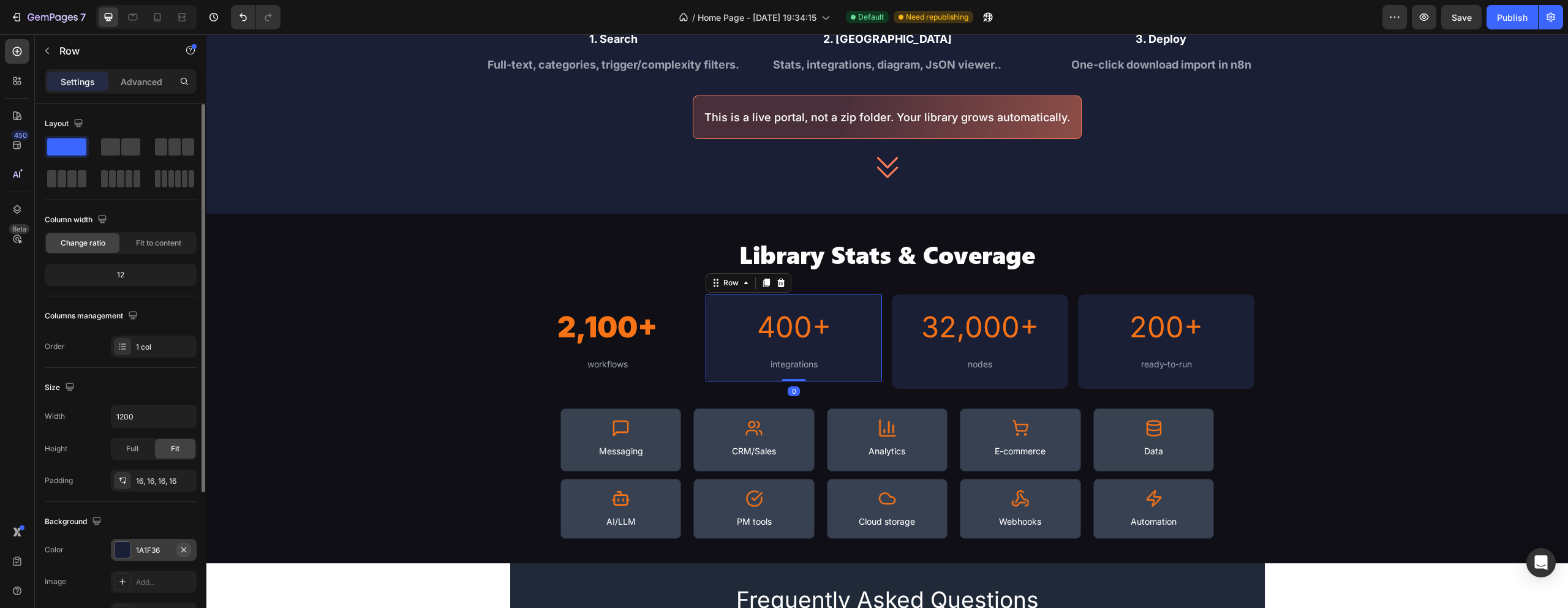
click at [185, 547] on icon "button" at bounding box center [184, 550] width 10 height 10
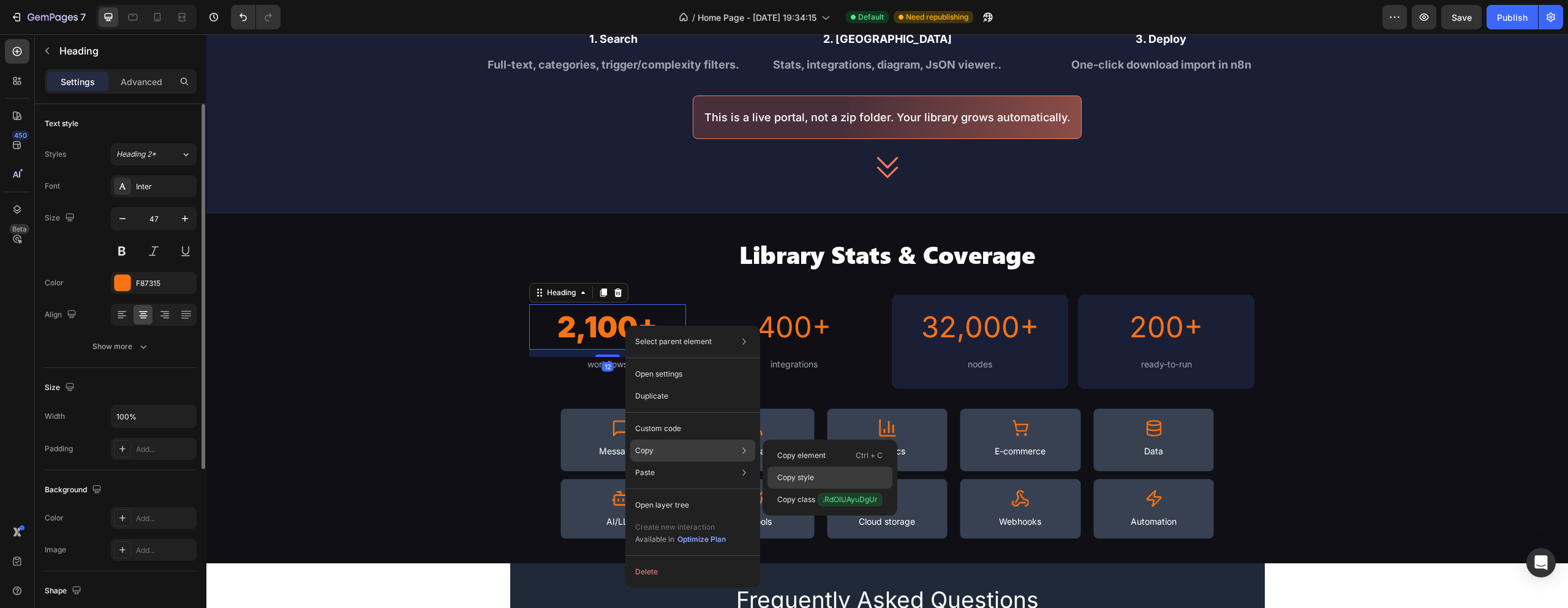
click at [822, 489] on div "Copy style" at bounding box center [830, 500] width 125 height 22
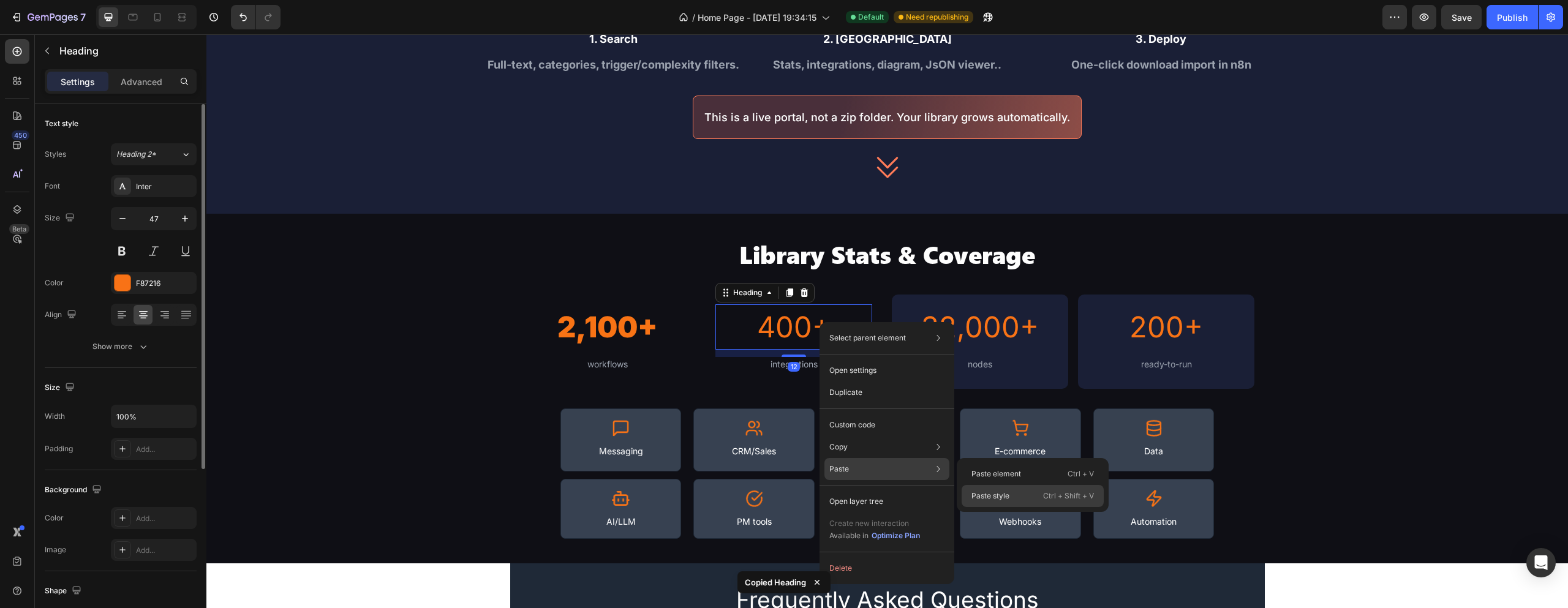
click at [1001, 491] on p "Paste style" at bounding box center [990, 496] width 38 height 11
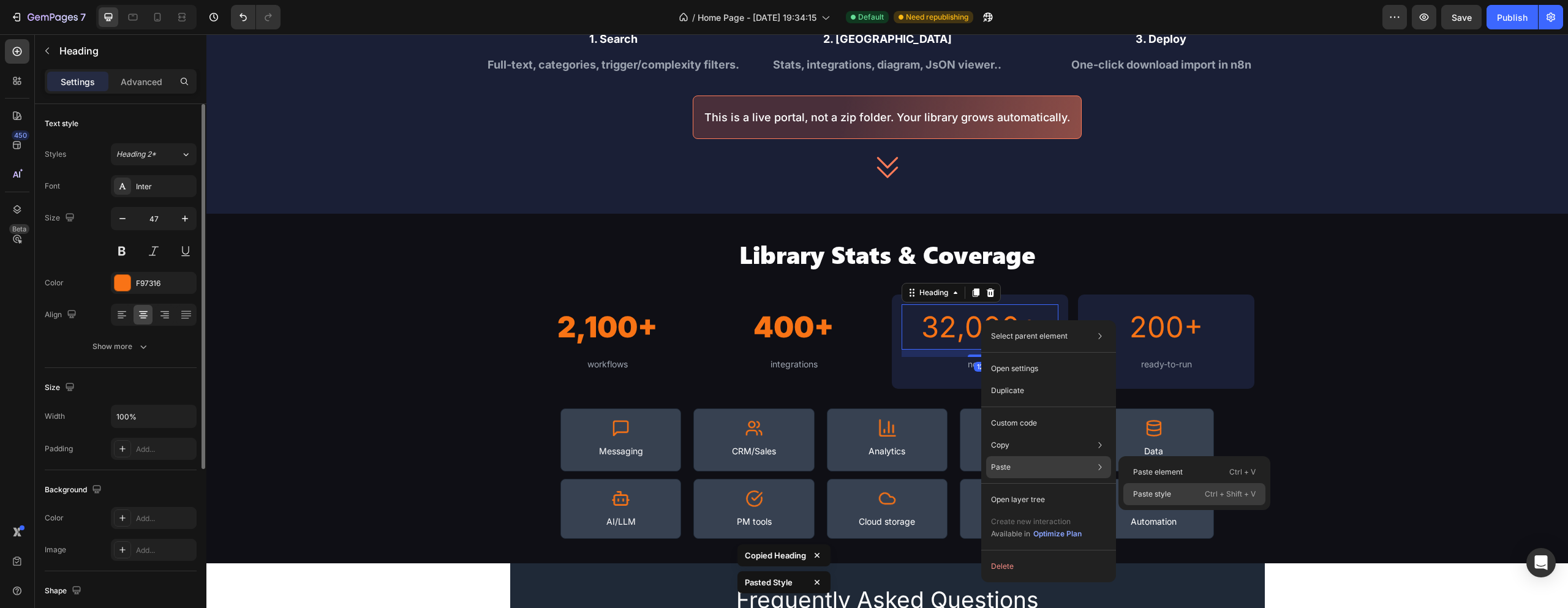
click at [1150, 490] on p "Paste style" at bounding box center [1152, 495] width 38 height 11
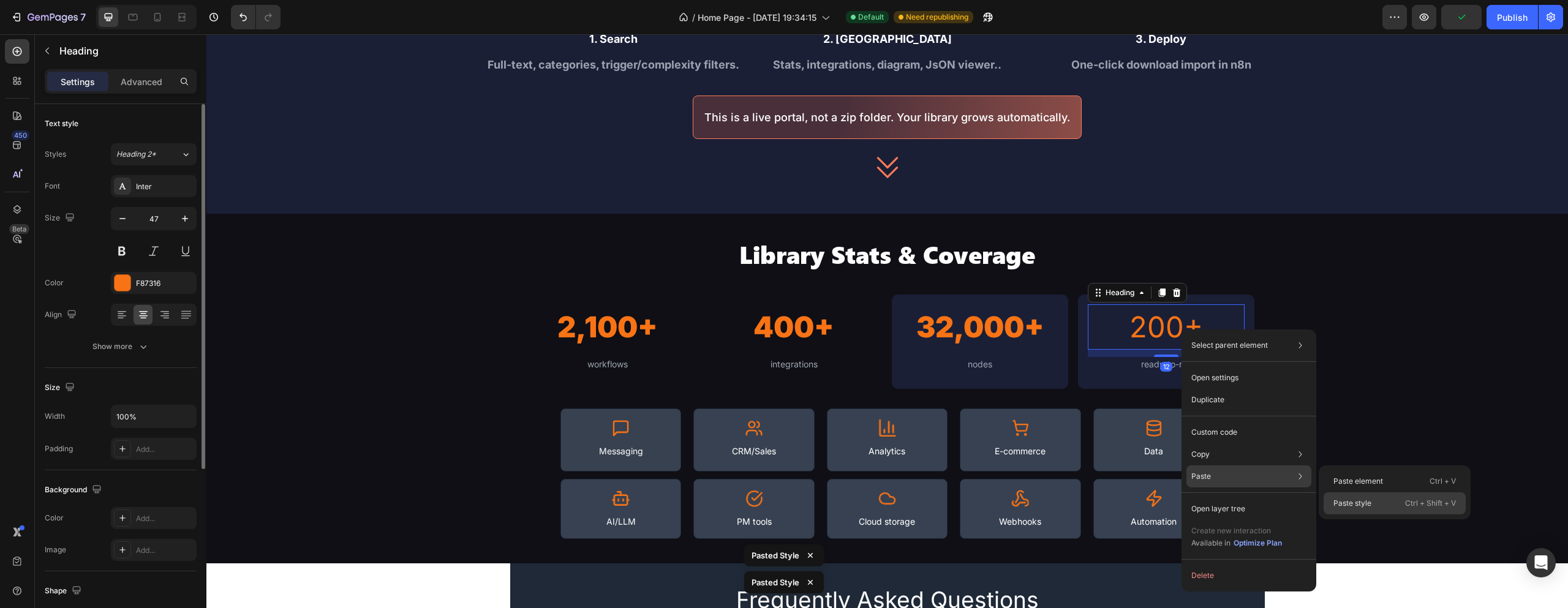
click at [1355, 498] on p "Paste style" at bounding box center [1352, 504] width 38 height 11
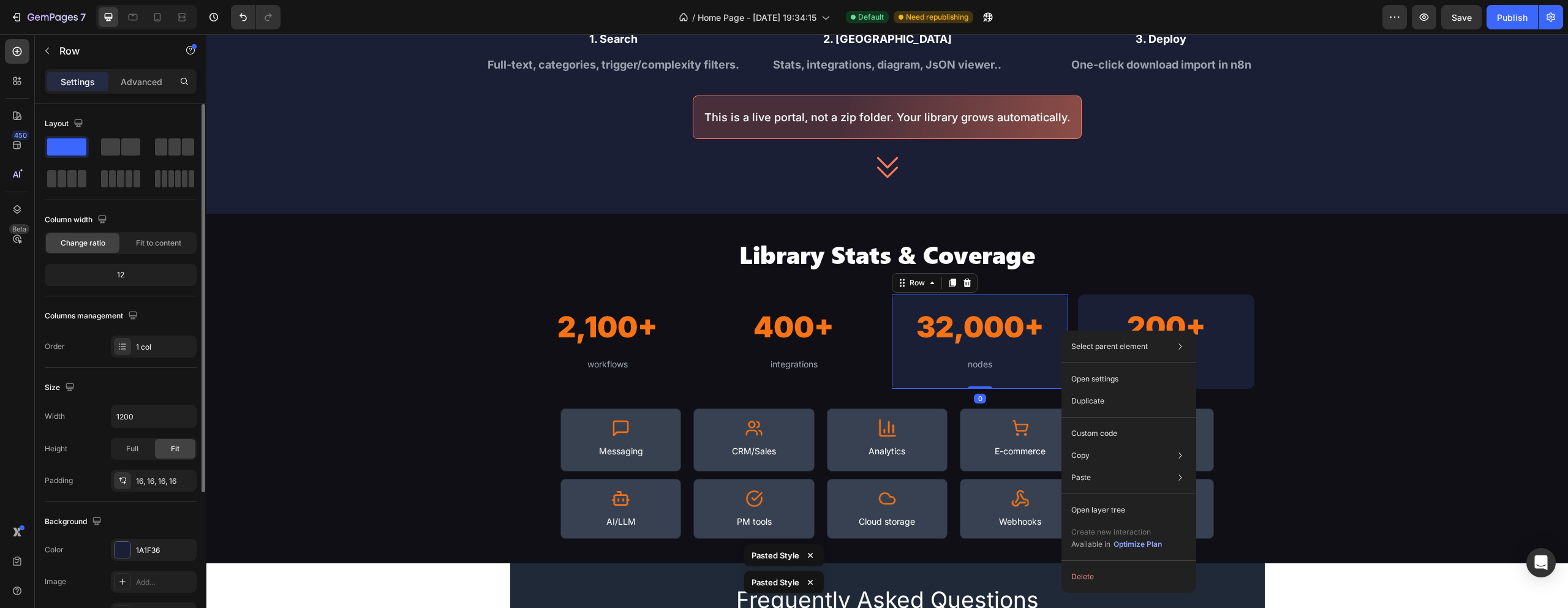
click at [1059, 319] on div "32,000+ Heading nodes Text Block Row 0" at bounding box center [980, 341] width 177 height 94
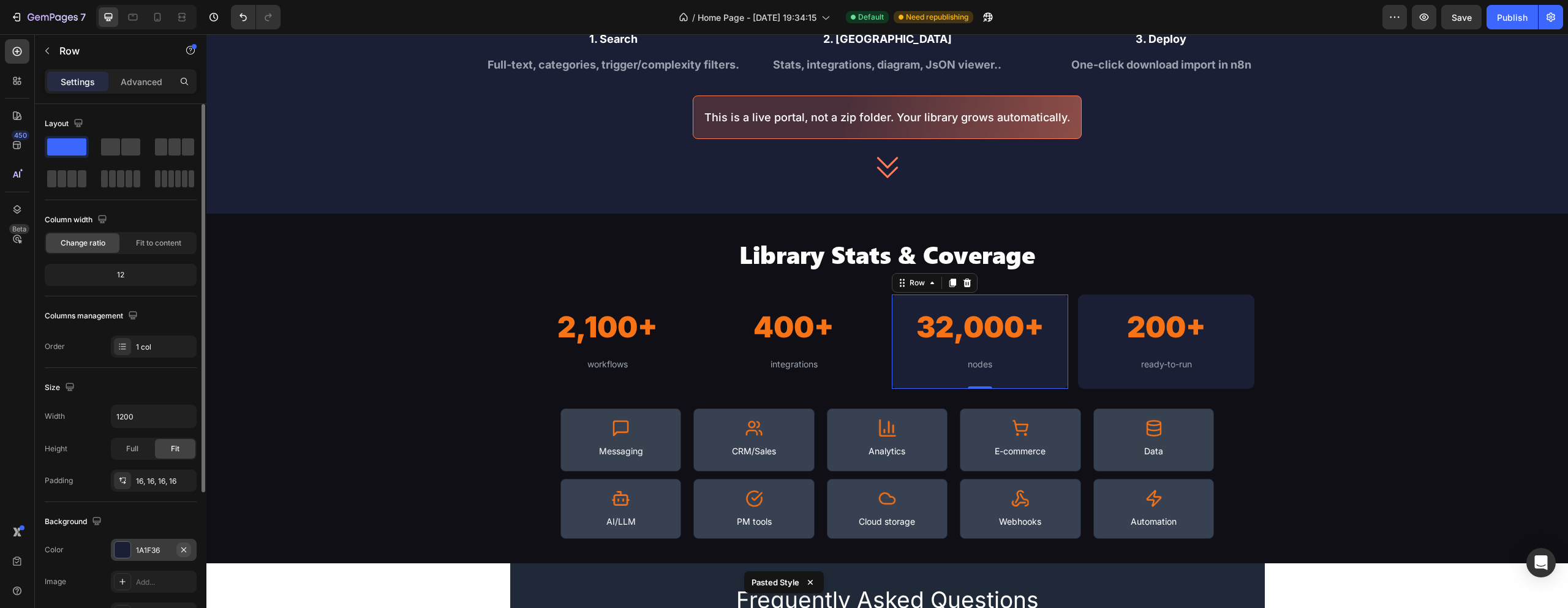
click at [188, 545] on button "button" at bounding box center [184, 550] width 15 height 15
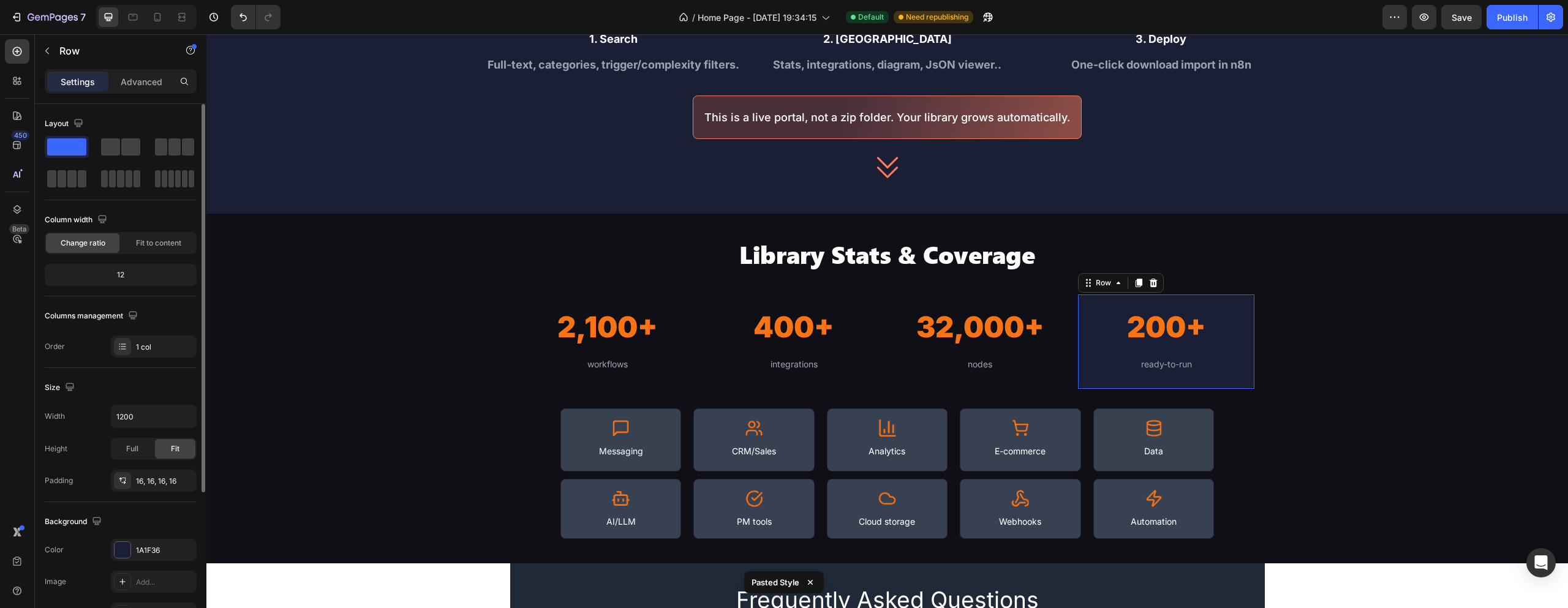
click at [1160, 297] on div "200+ Heading ready-to-run Text Block Row 0" at bounding box center [1166, 341] width 177 height 94
click at [180, 550] on icon "button" at bounding box center [184, 550] width 10 height 10
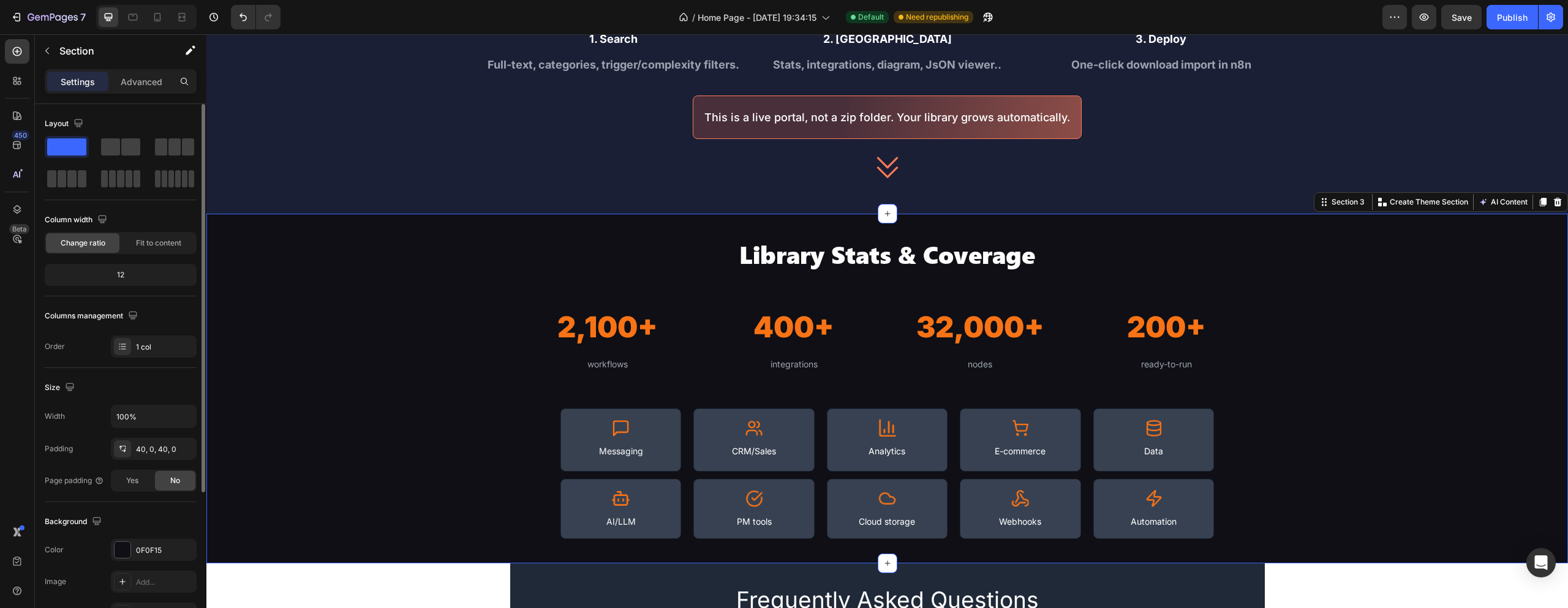
click at [1394, 266] on div "Library Stats & Coverage Heading 2,100+ Heading workflows Text Block Row 400+ H…" at bounding box center [887, 388] width 1362 height 301
click at [59, 48] on div "Section" at bounding box center [99, 50] width 128 height 32
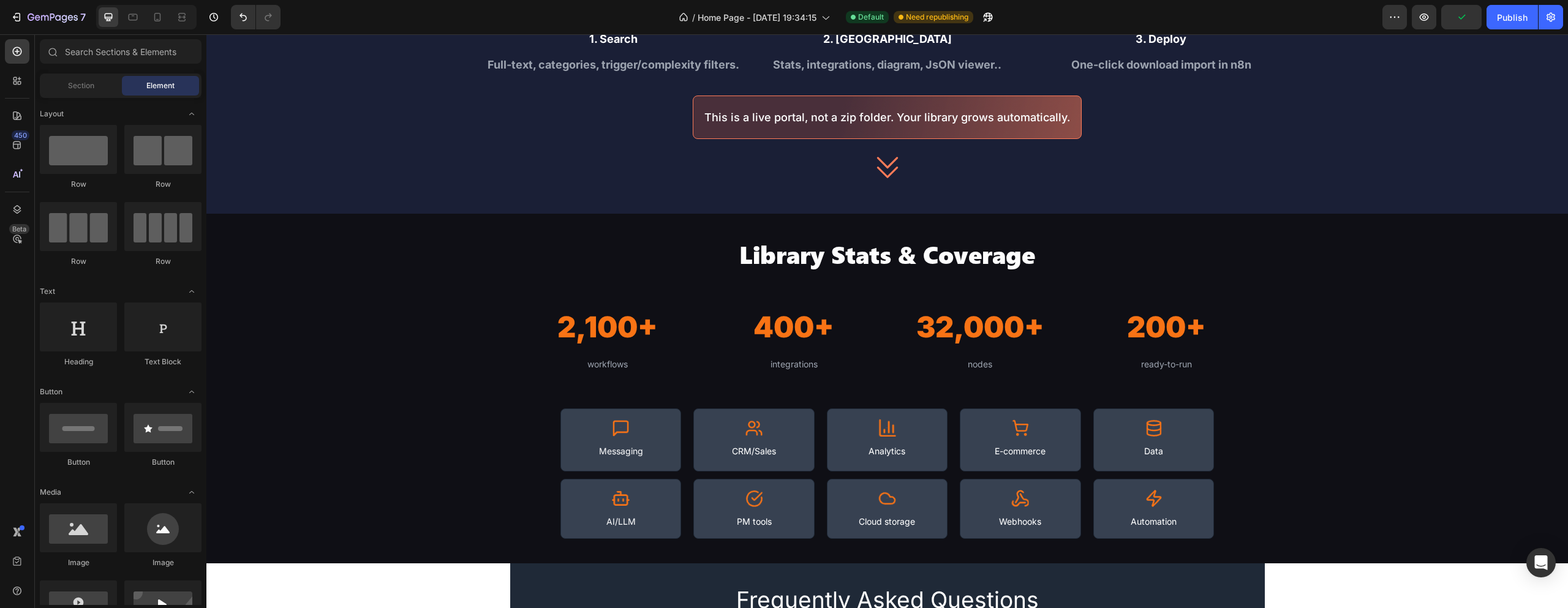
scroll to position [123, 0]
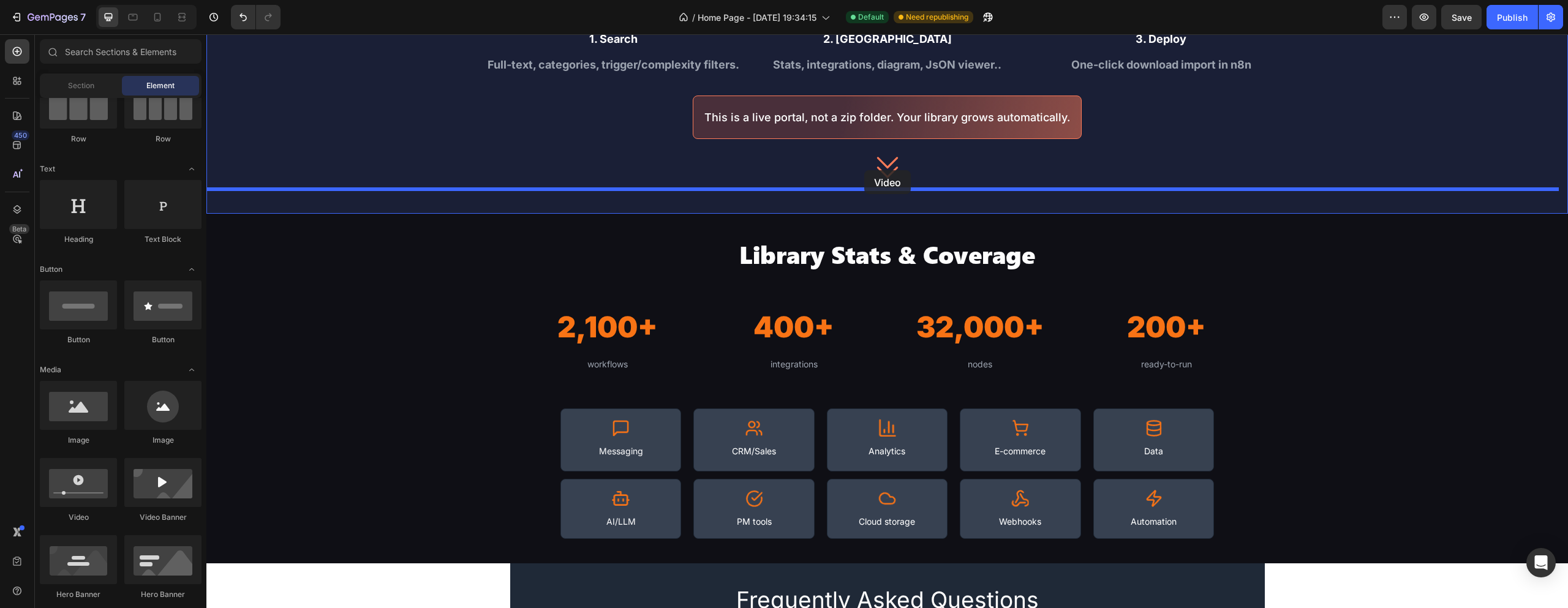
drag, startPoint x: 366, startPoint y: 496, endPoint x: 865, endPoint y: 170, distance: 596.1
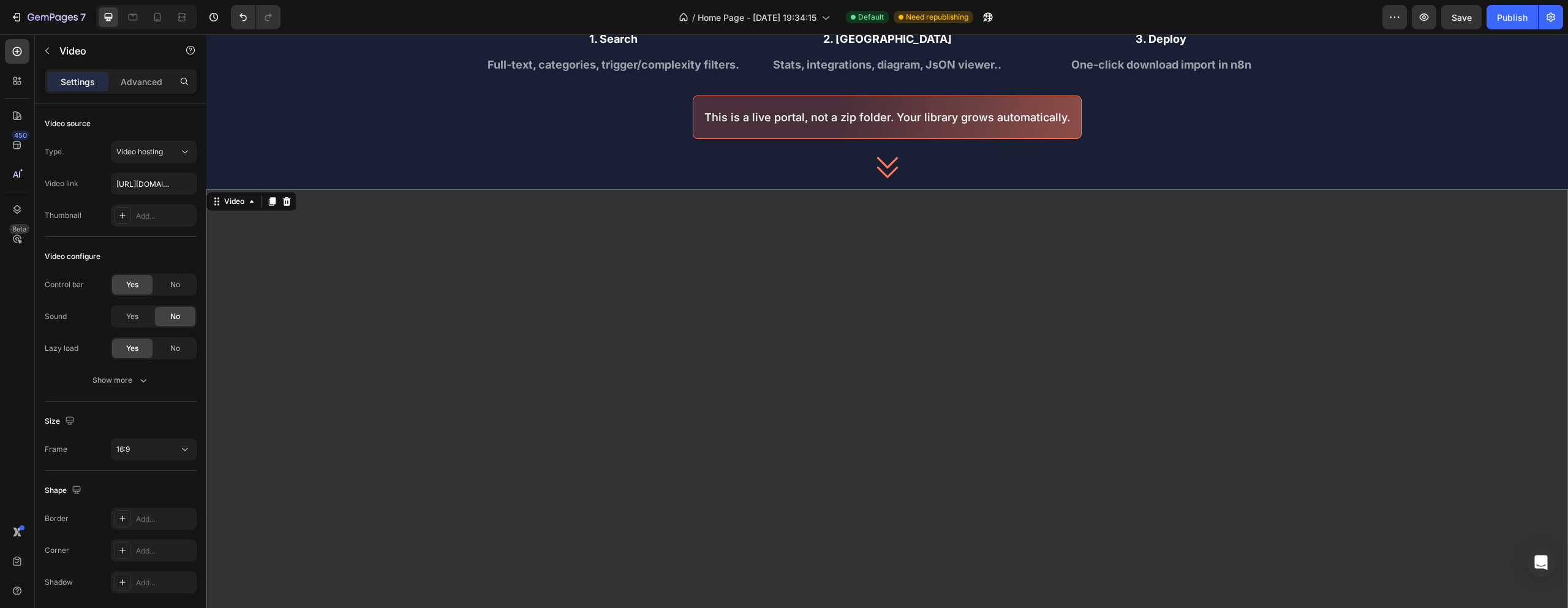
click at [714, 258] on video at bounding box center [887, 571] width 1362 height 765
click at [131, 376] on div "Show more" at bounding box center [121, 381] width 57 height 12
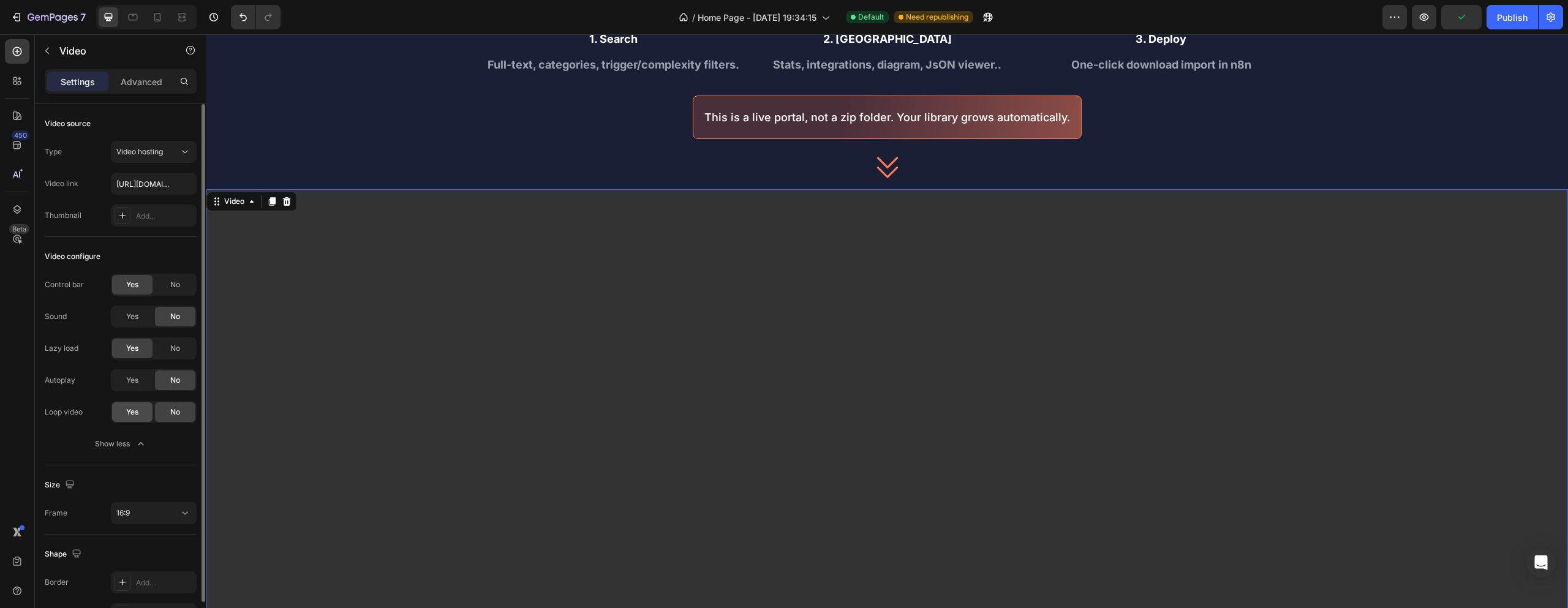
click at [132, 406] on div "Yes" at bounding box center [132, 412] width 40 height 20
click at [151, 511] on div "16:9" at bounding box center [148, 513] width 63 height 11
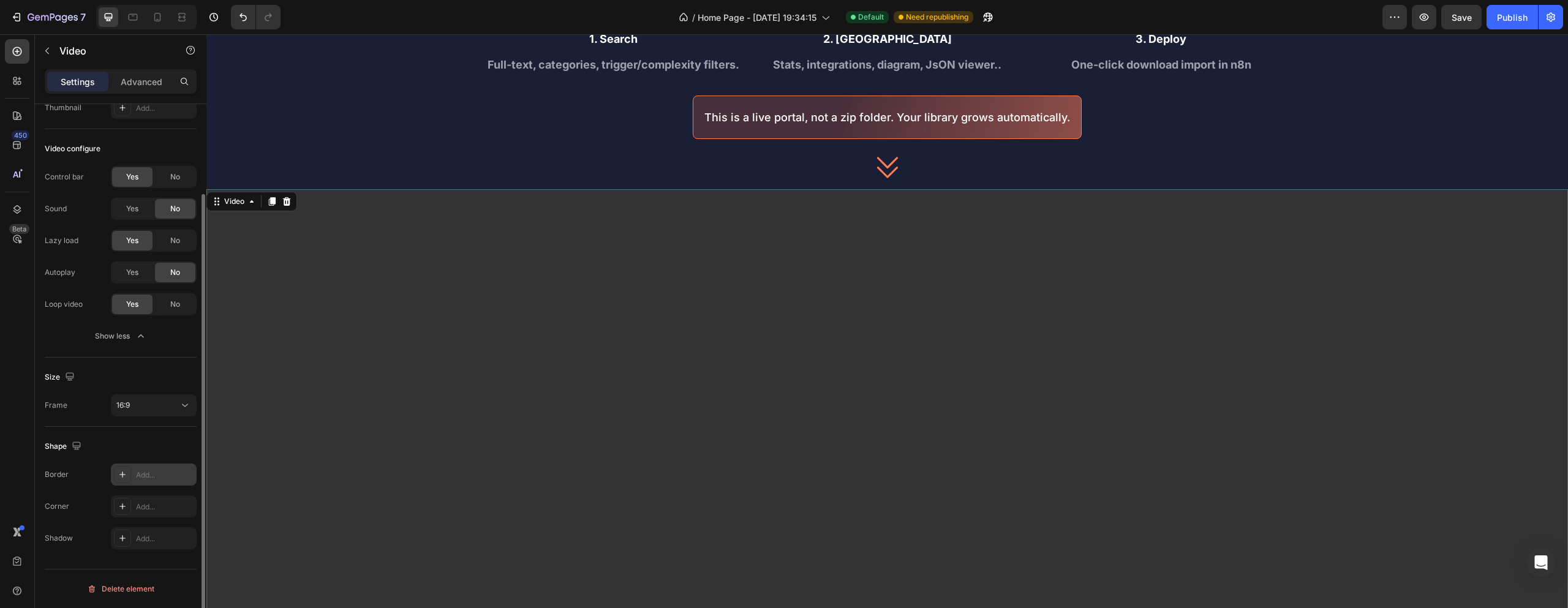
click at [133, 471] on div "Add..." at bounding box center [154, 475] width 86 height 22
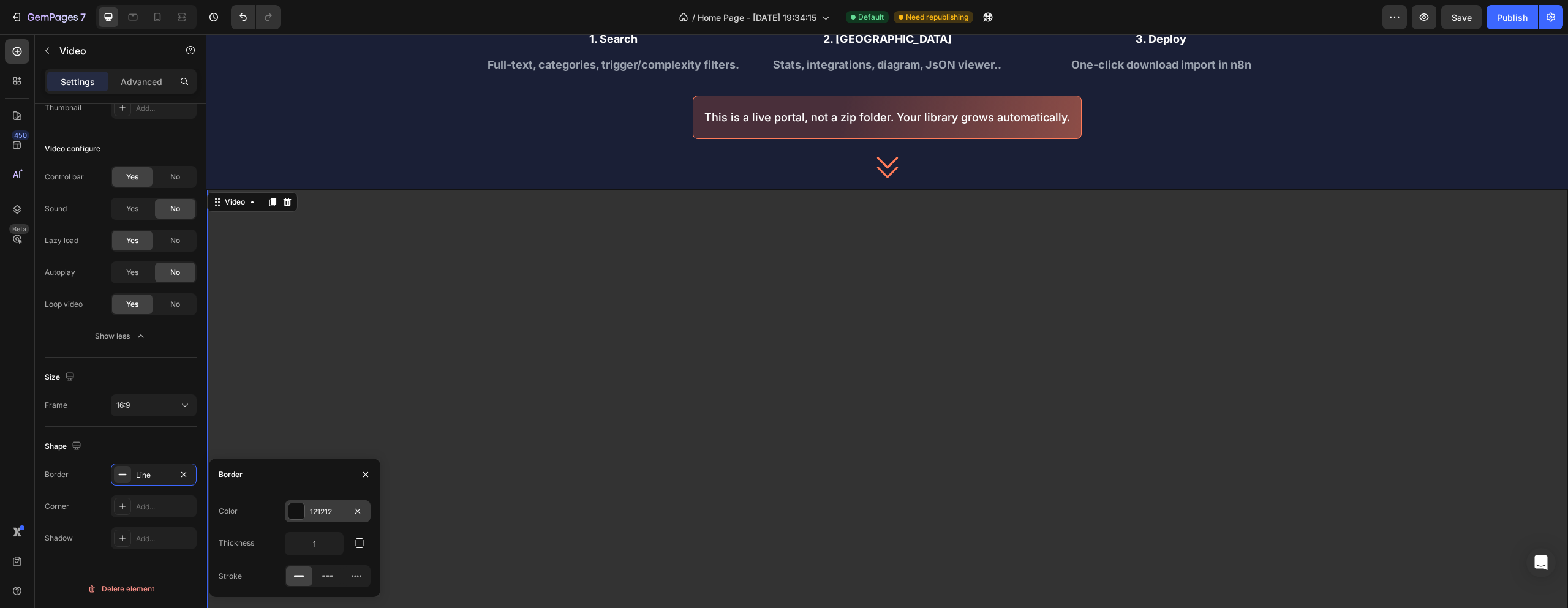
click at [288, 505] on div "121212" at bounding box center [328, 512] width 86 height 22
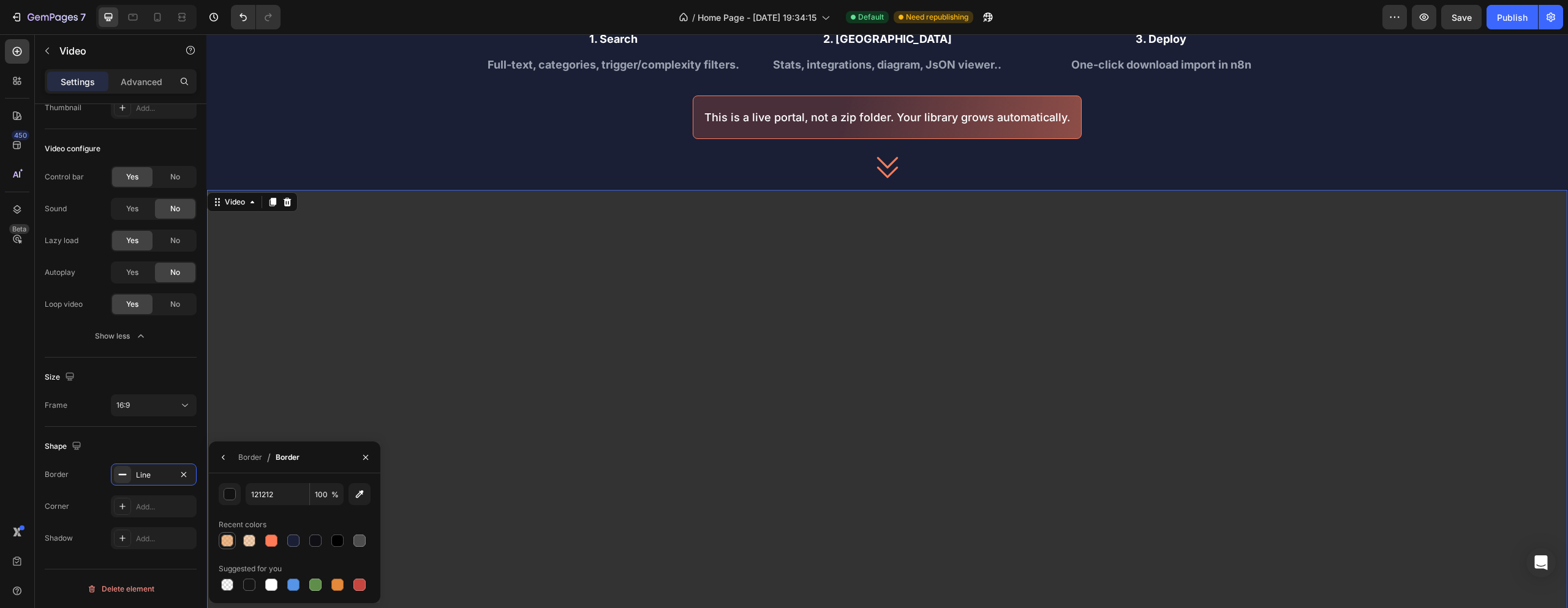
click at [231, 540] on div at bounding box center [227, 541] width 12 height 12
type input "E4893A"
click at [319, 497] on input "60" at bounding box center [327, 495] width 33 height 22
type input "100"
click at [436, 362] on video at bounding box center [887, 572] width 1360 height 765
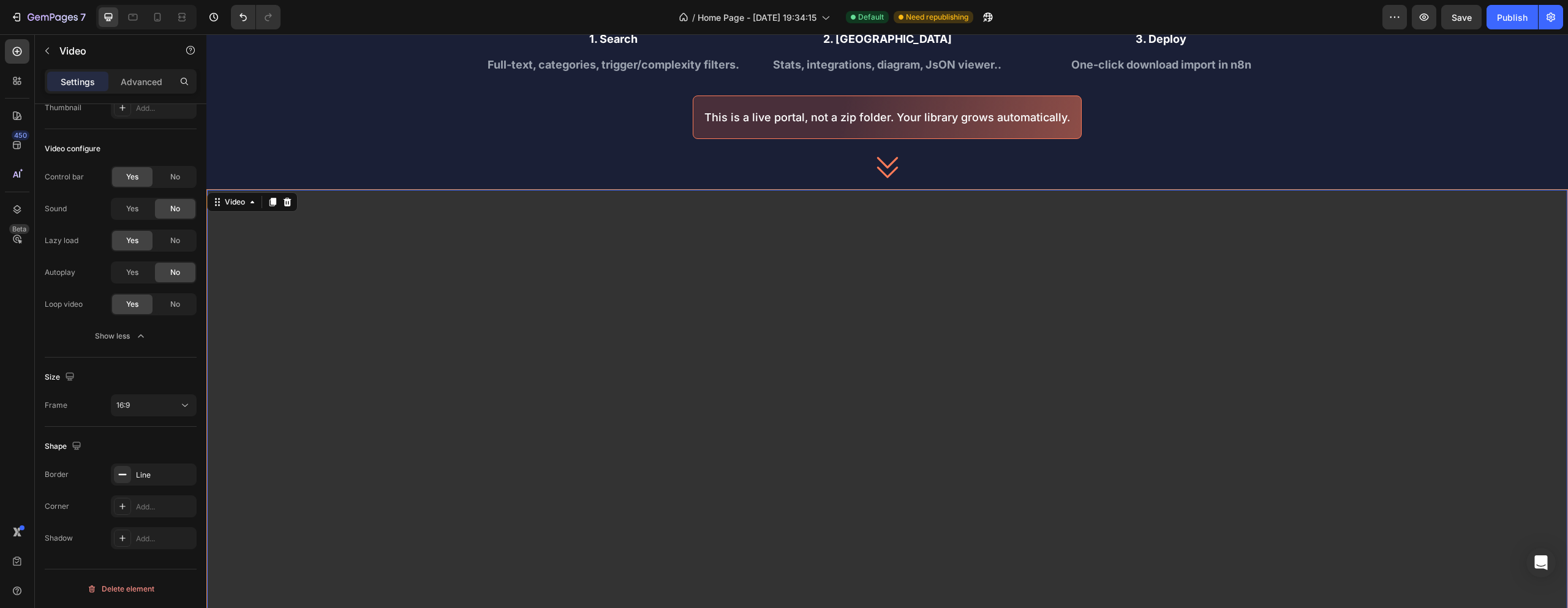
click at [428, 245] on video at bounding box center [887, 572] width 1360 height 765
click at [139, 501] on div "Add..." at bounding box center [164, 507] width 58 height 11
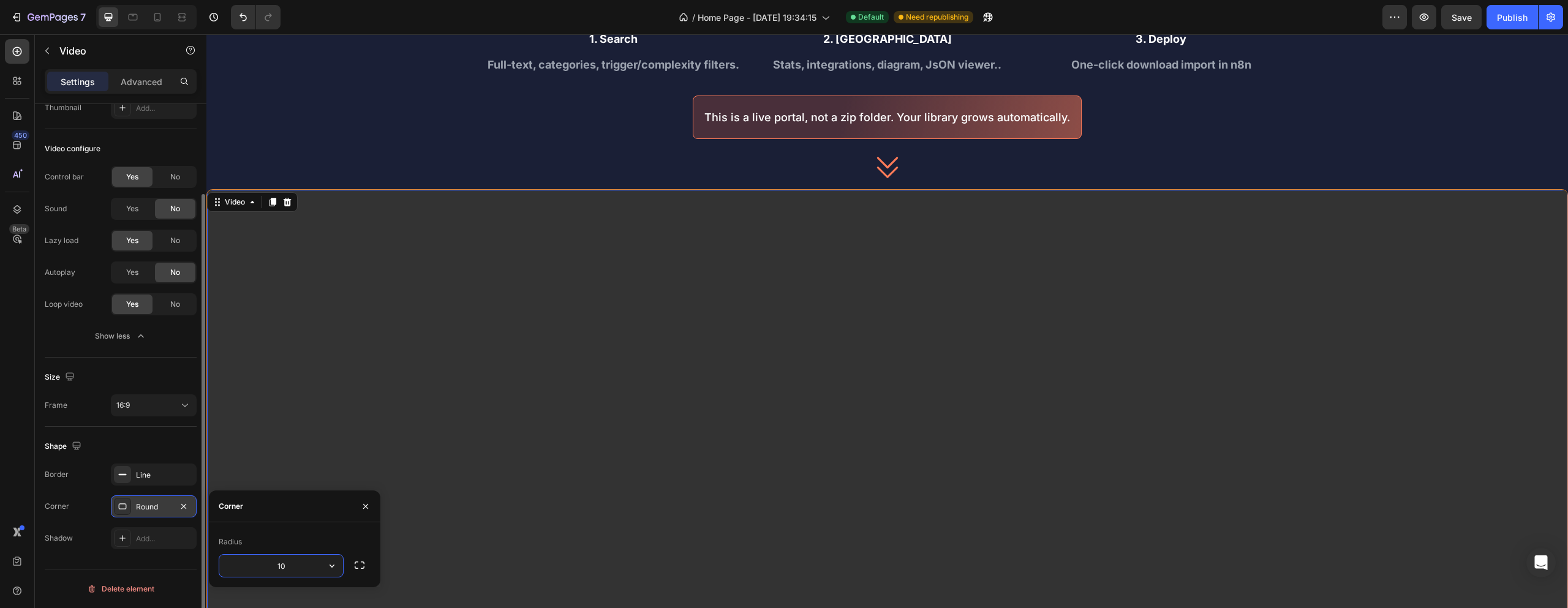
type input "10"
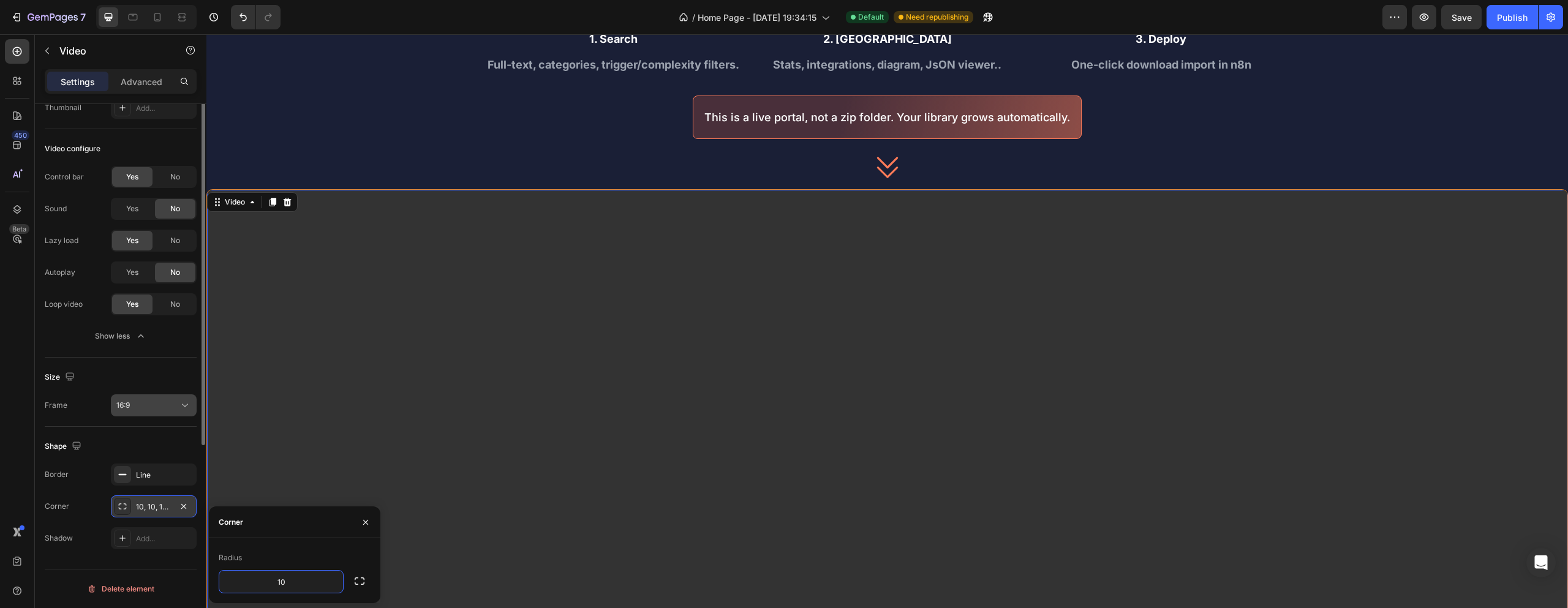
scroll to position [0, 0]
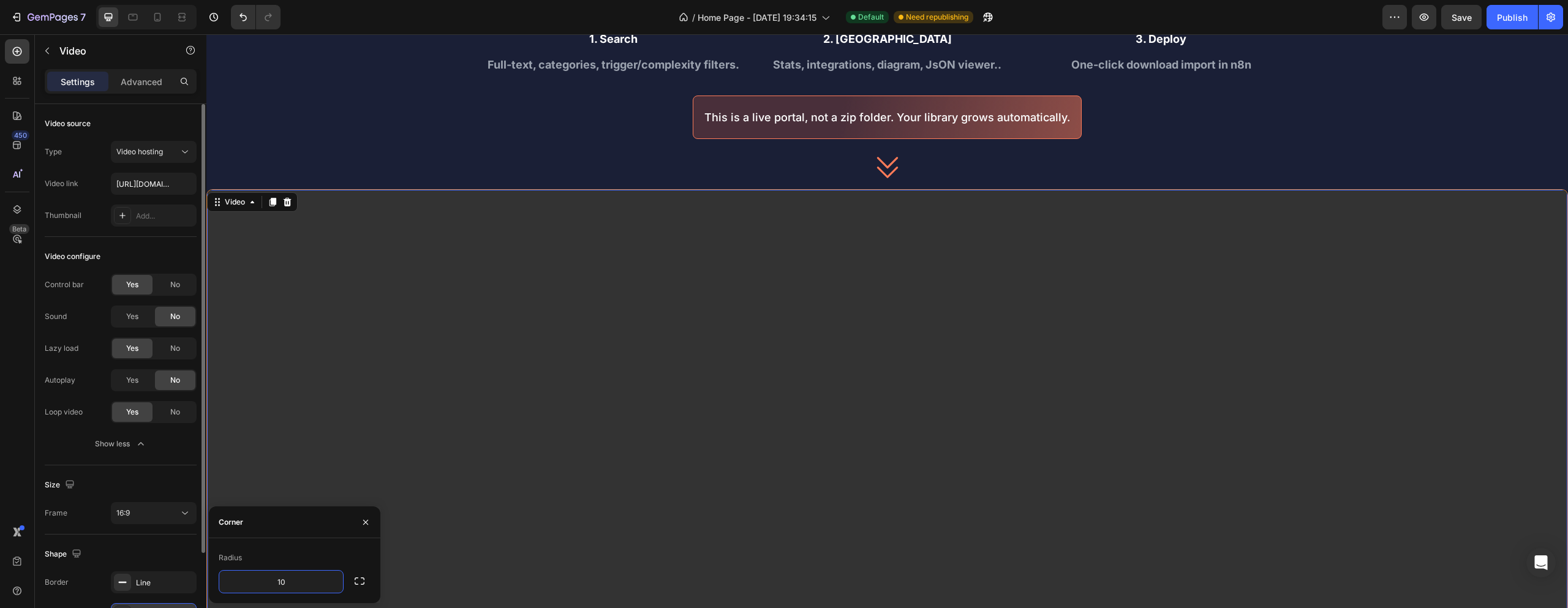
click at [126, 465] on div "Video source Type Video hosting Video link [URL][DOMAIN_NAME] Thumbnail Add..." at bounding box center [120, 500] width 152 height 69
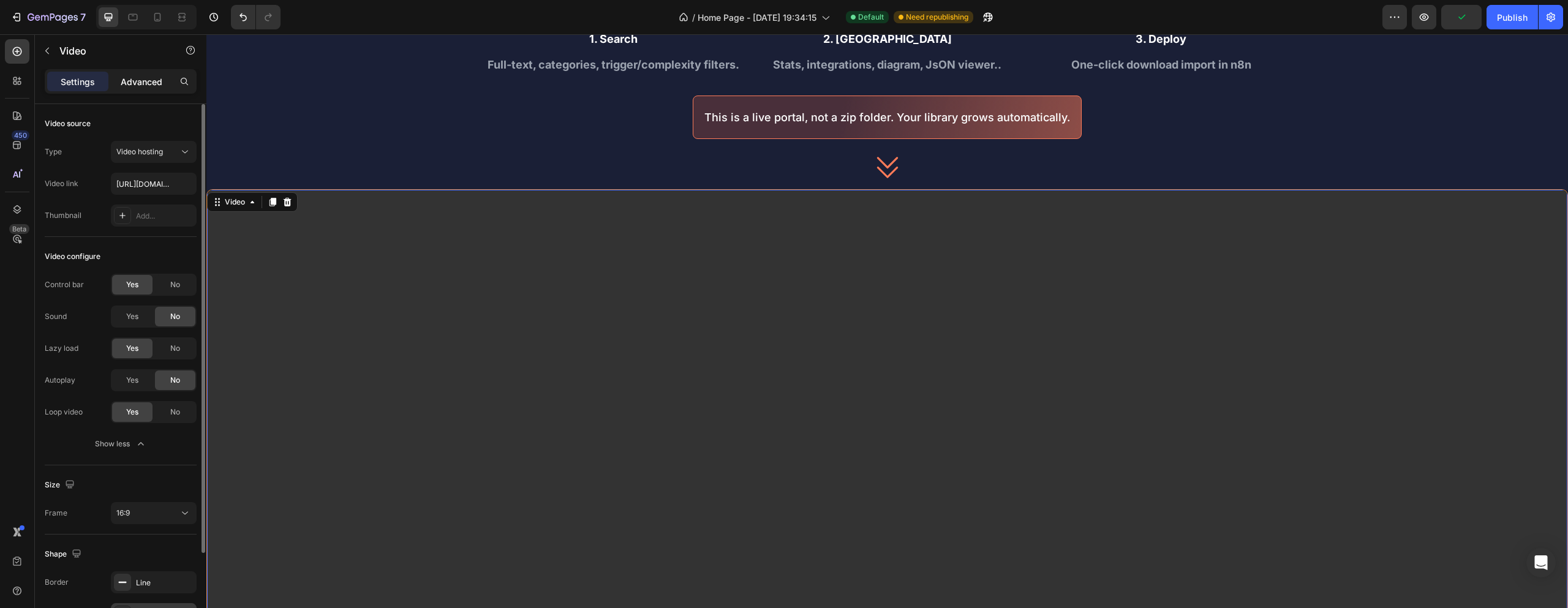
click at [130, 79] on p "Advanced" at bounding box center [141, 82] width 42 height 13
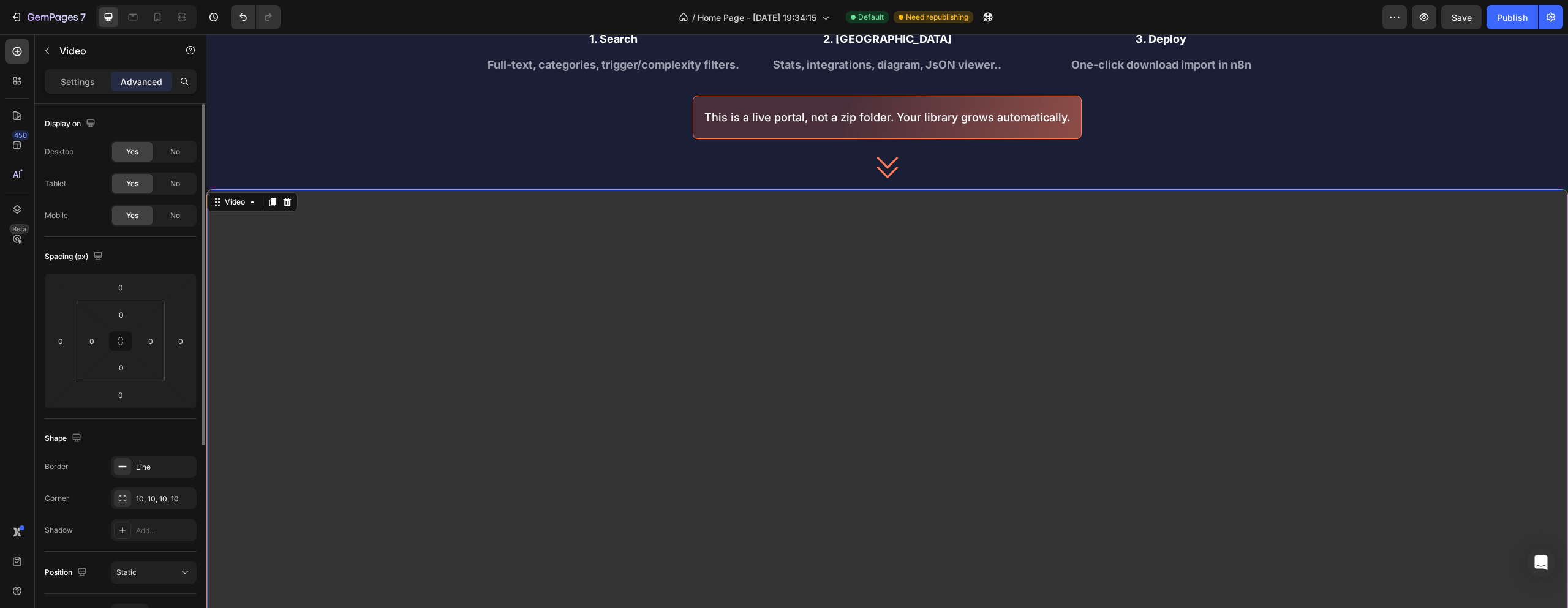
scroll to position [61, 0]
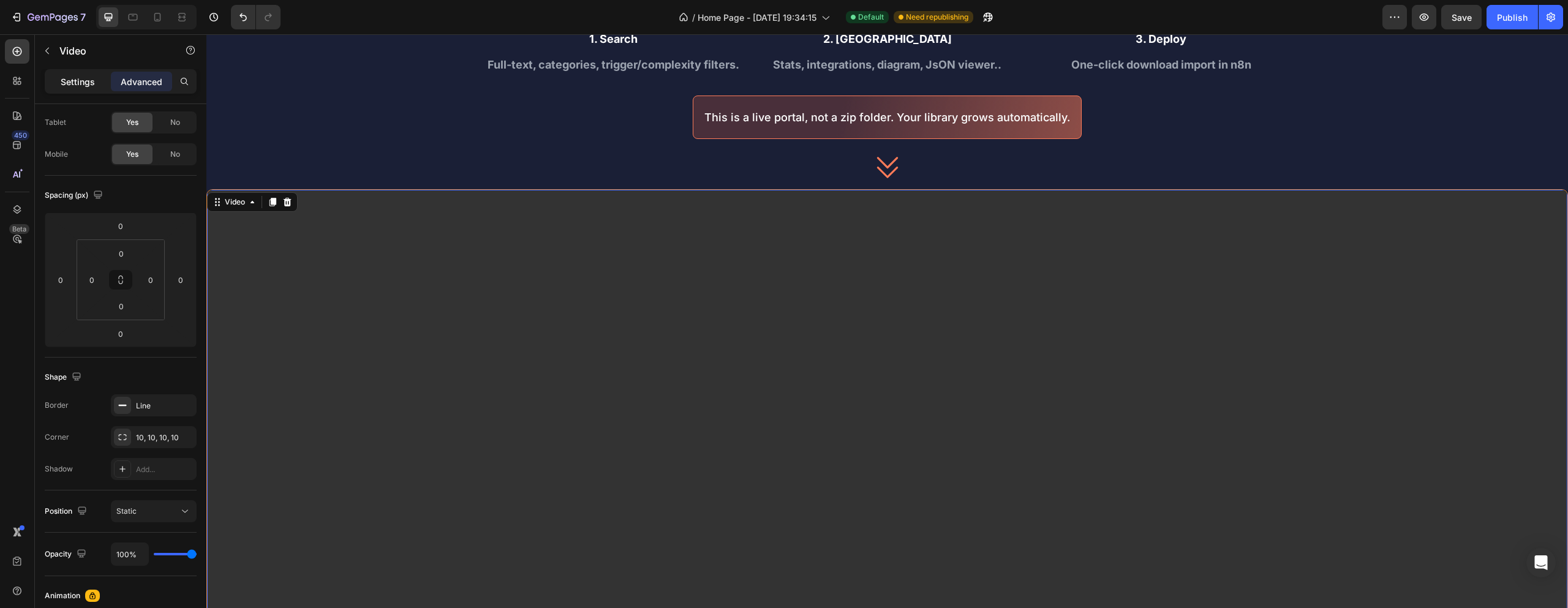
click at [82, 81] on p "Settings" at bounding box center [77, 82] width 34 height 13
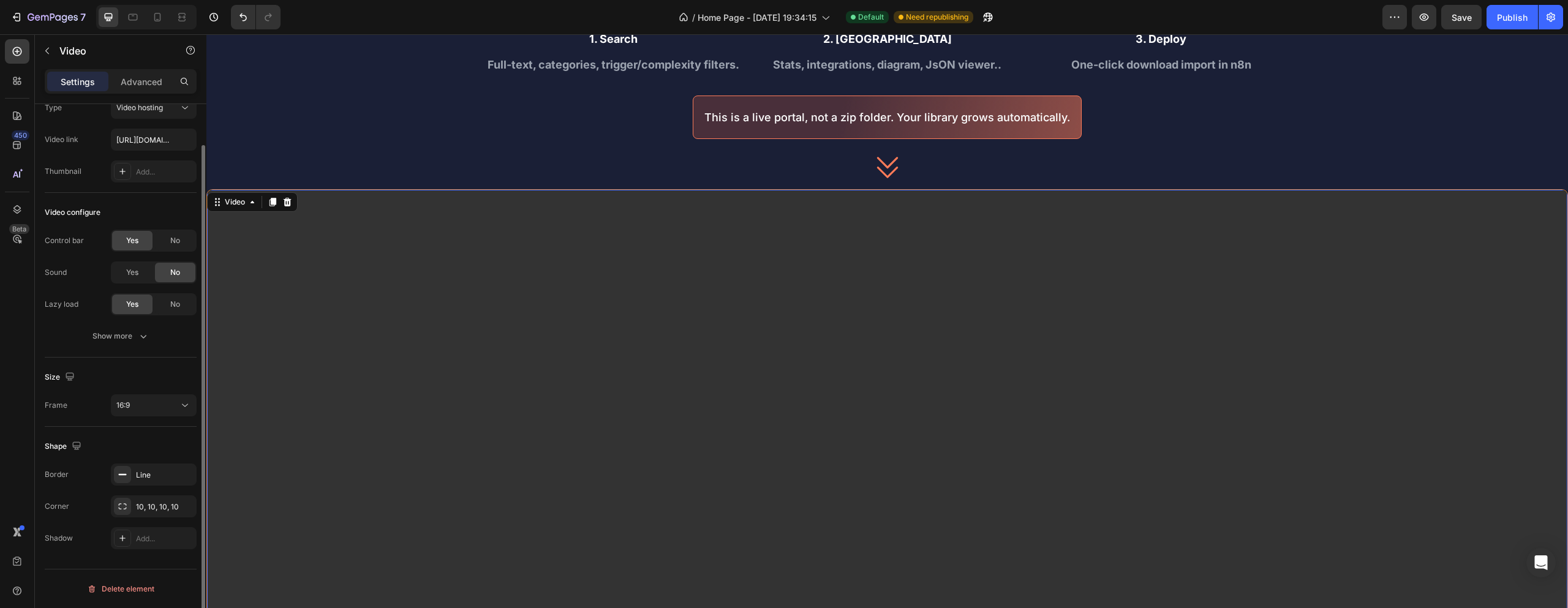
scroll to position [44, 0]
drag, startPoint x: 56, startPoint y: 47, endPoint x: 49, endPoint y: 50, distance: 7.6
click at [53, 48] on button "button" at bounding box center [47, 51] width 20 height 20
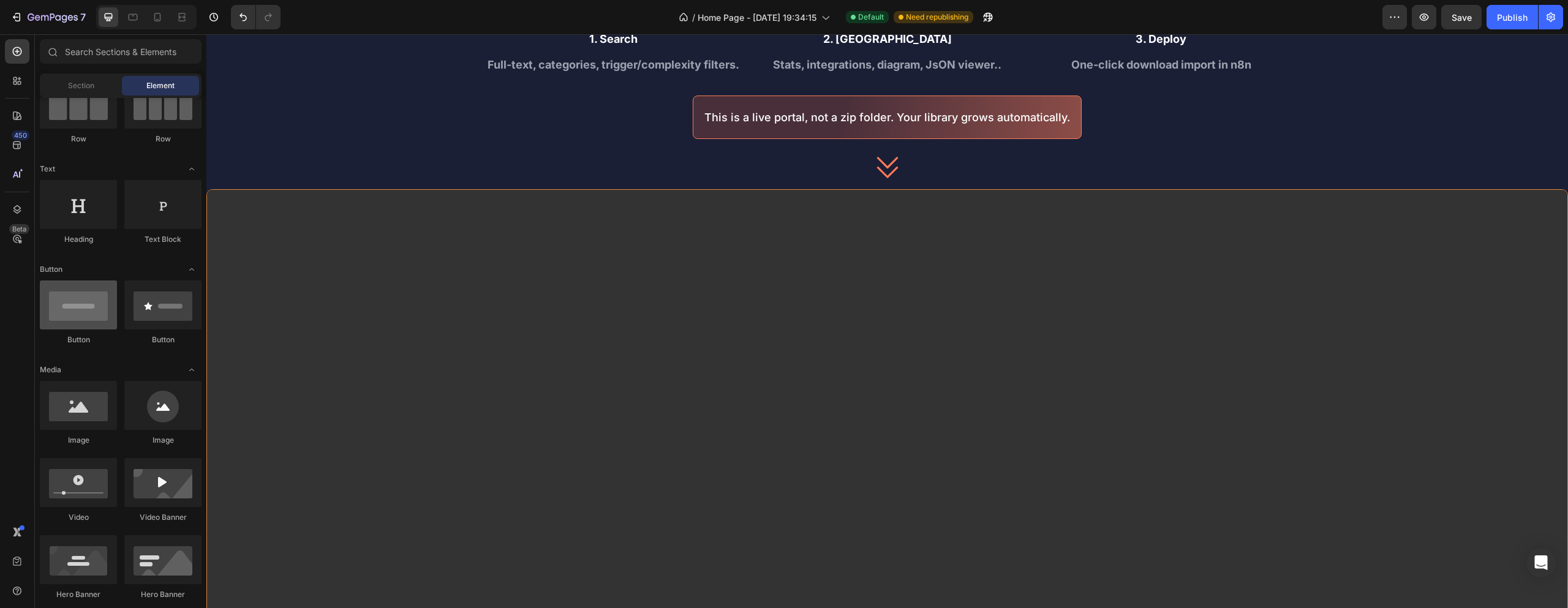
scroll to position [0, 0]
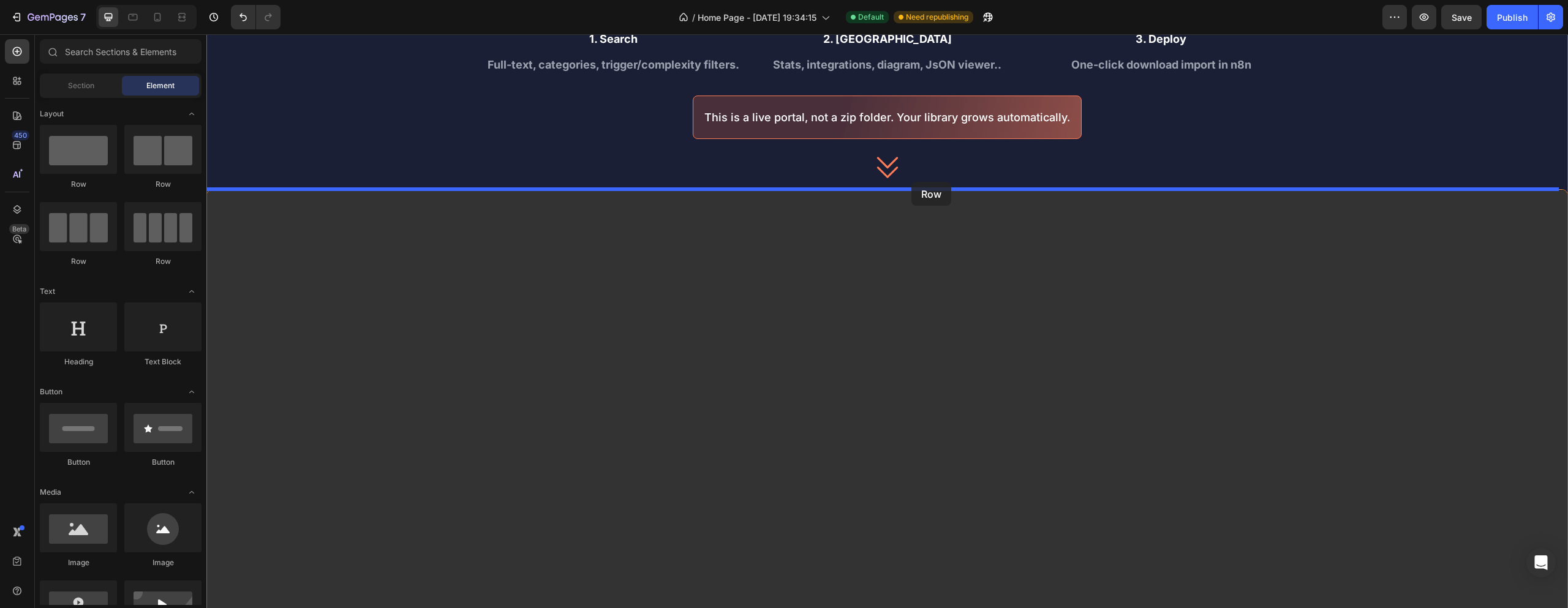
drag, startPoint x: 323, startPoint y: 199, endPoint x: 912, endPoint y: 182, distance: 589.2
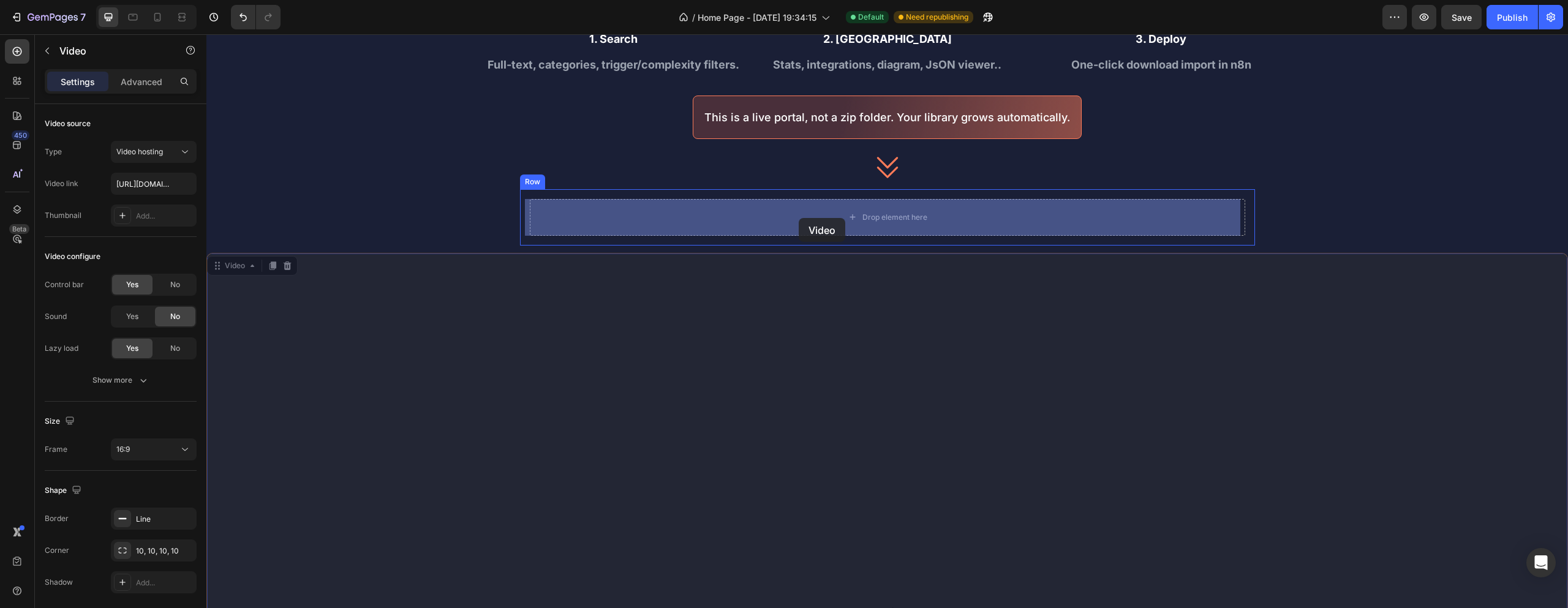
drag, startPoint x: 754, startPoint y: 362, endPoint x: 799, endPoint y: 218, distance: 150.9
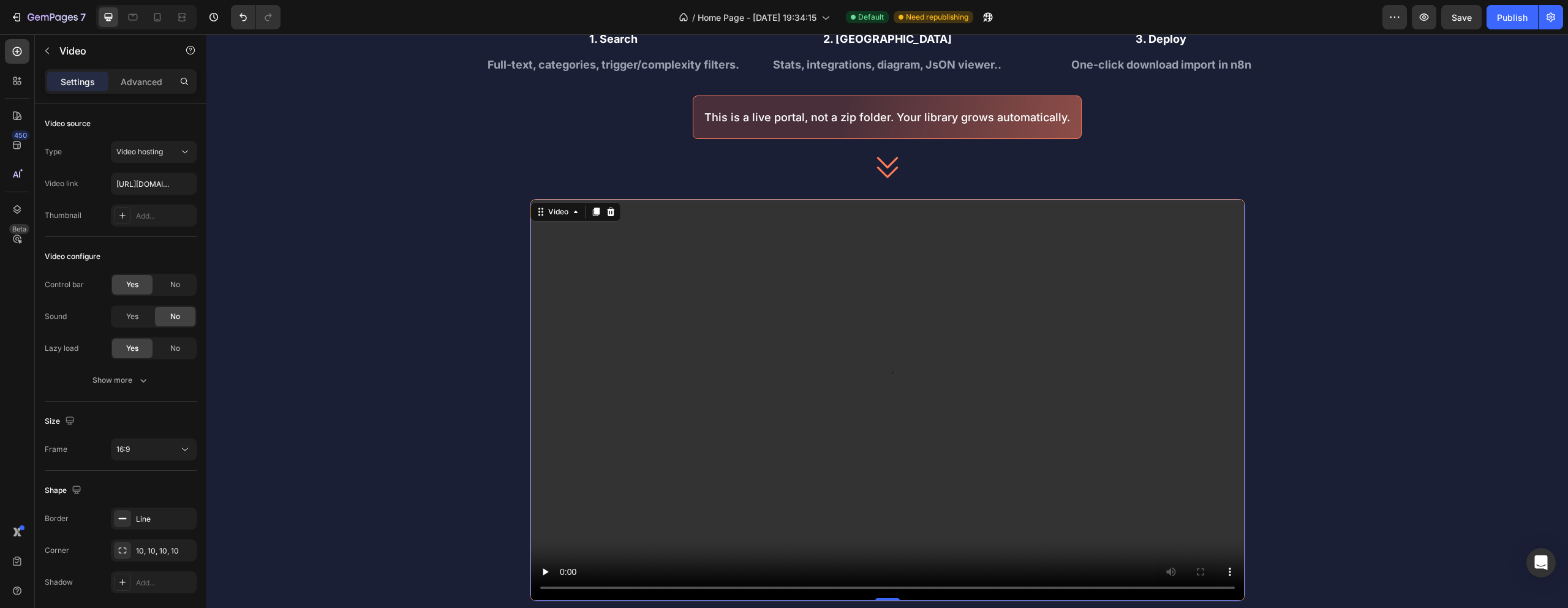
click at [472, 203] on div "How it Works Heading Icon 1. Search Text Block Full-text, categories, trigger/c…" at bounding box center [887, 277] width 1362 height 683
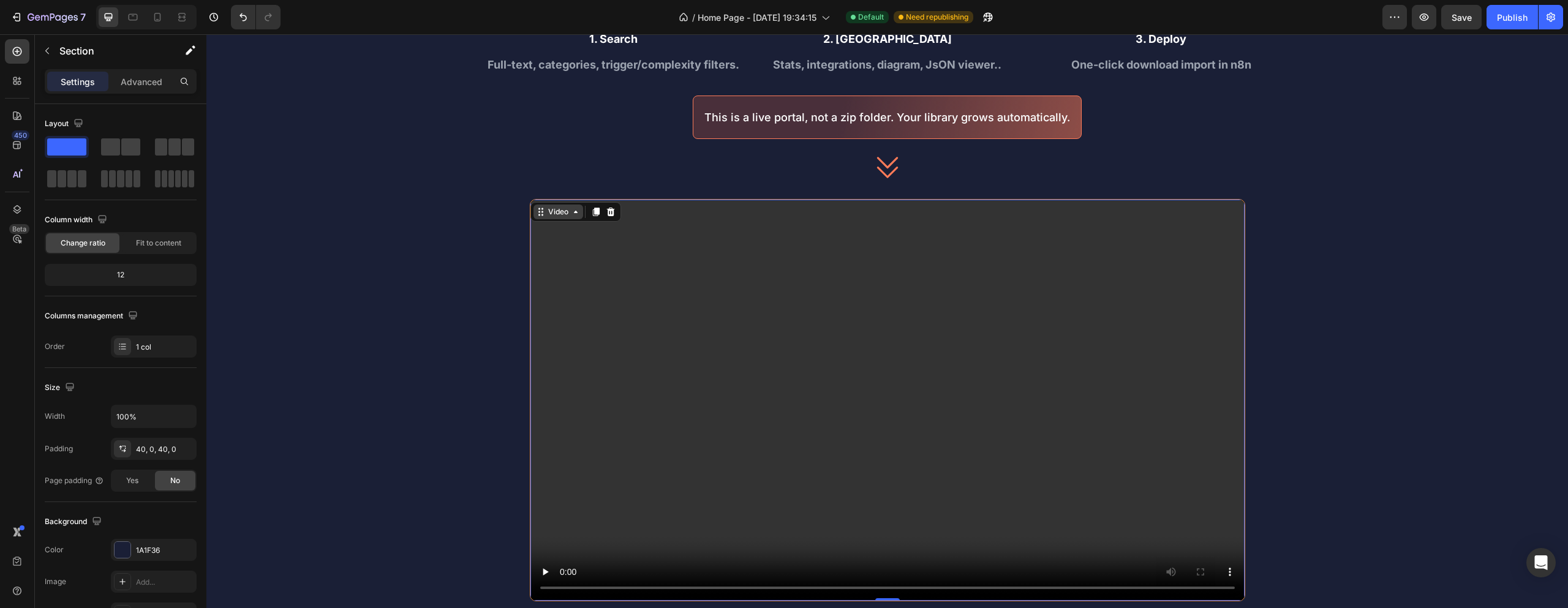
click at [549, 211] on div "Video" at bounding box center [558, 212] width 25 height 11
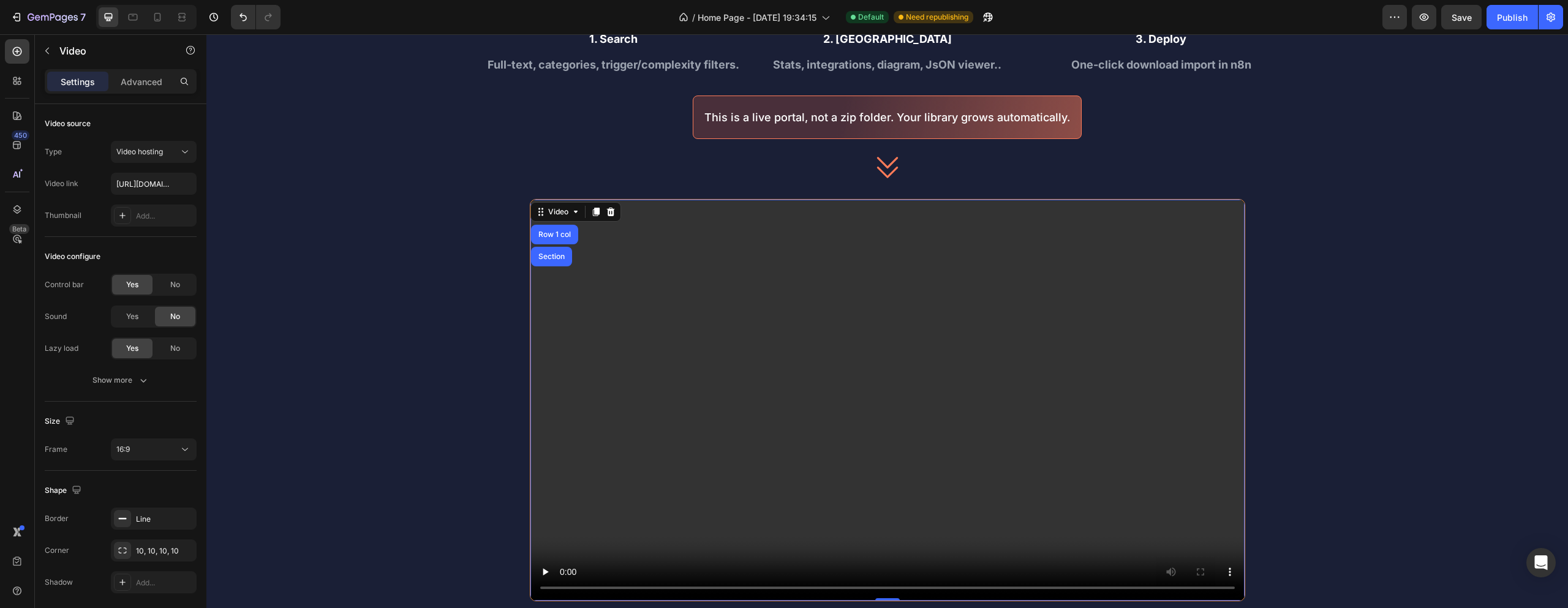
click at [552, 200] on video at bounding box center [888, 400] width 714 height 402
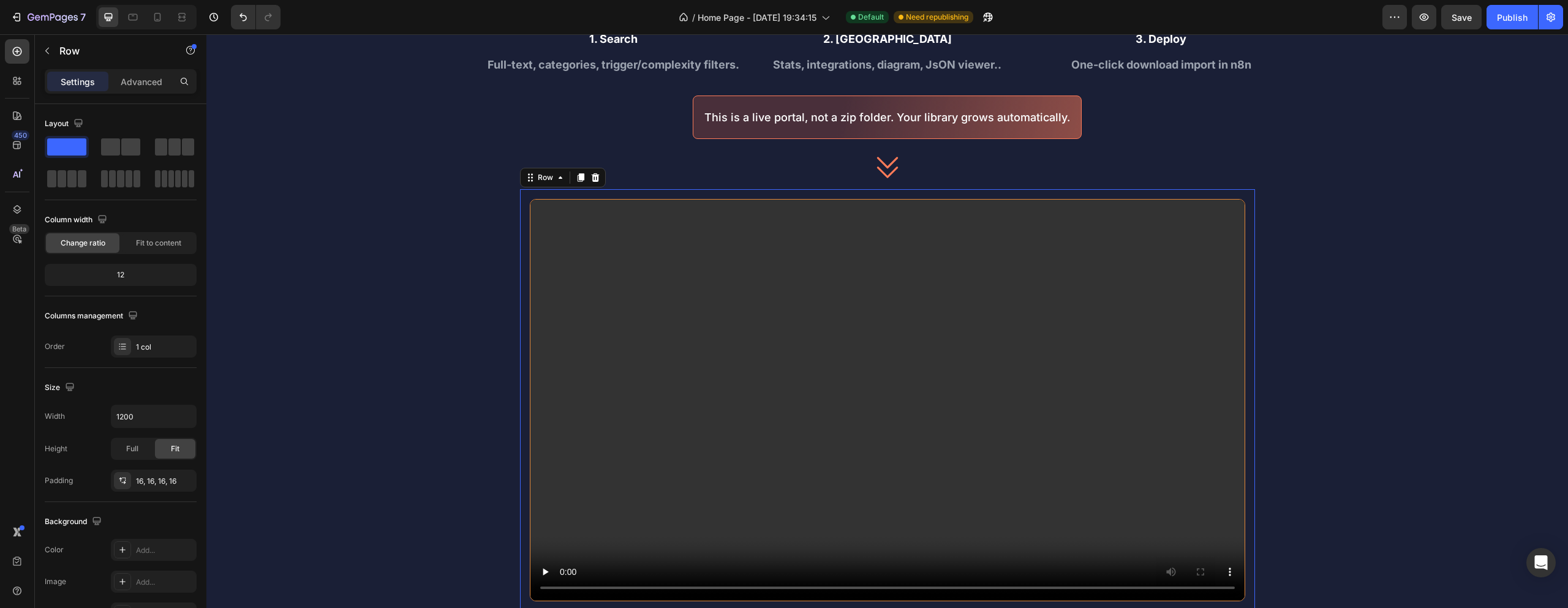
click at [552, 195] on div "Video Row 0" at bounding box center [888, 400] width 735 height 422
click at [668, 193] on div "Video Row 12" at bounding box center [888, 400] width 735 height 422
click at [147, 81] on p "Advanced" at bounding box center [141, 82] width 42 height 13
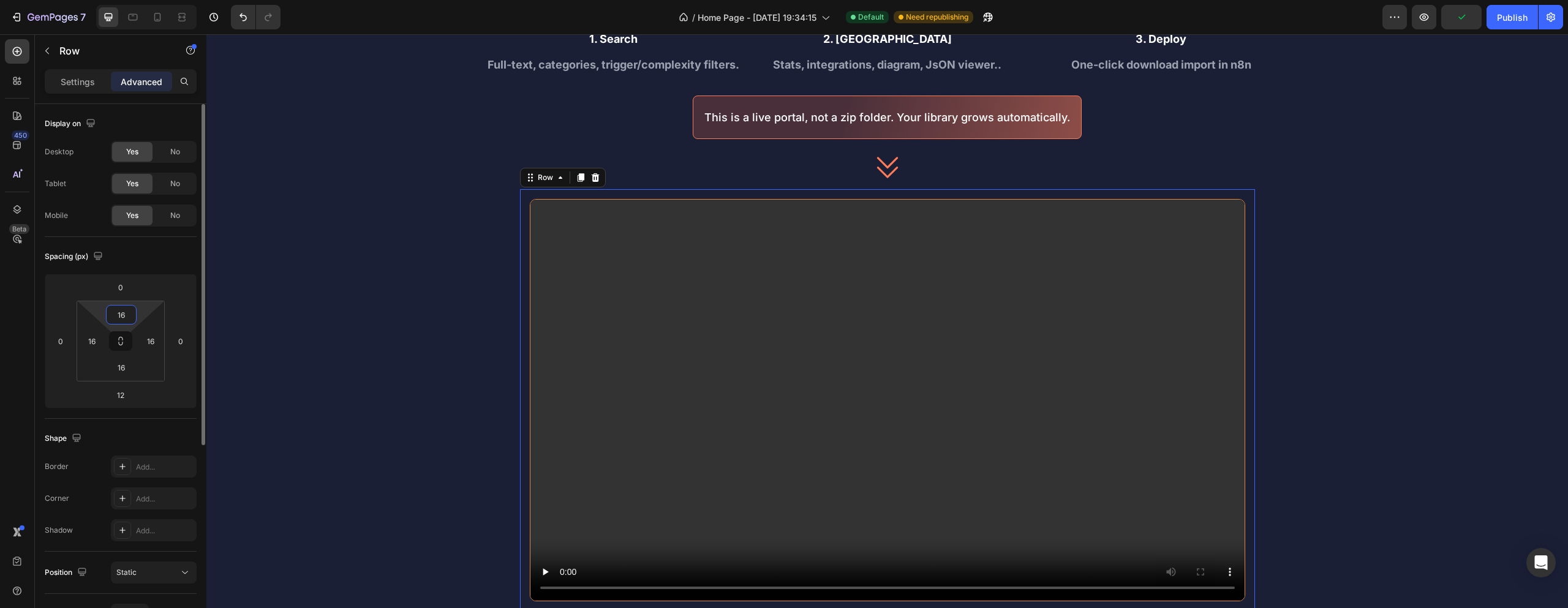
click at [130, 317] on input "16" at bounding box center [121, 315] width 25 height 19
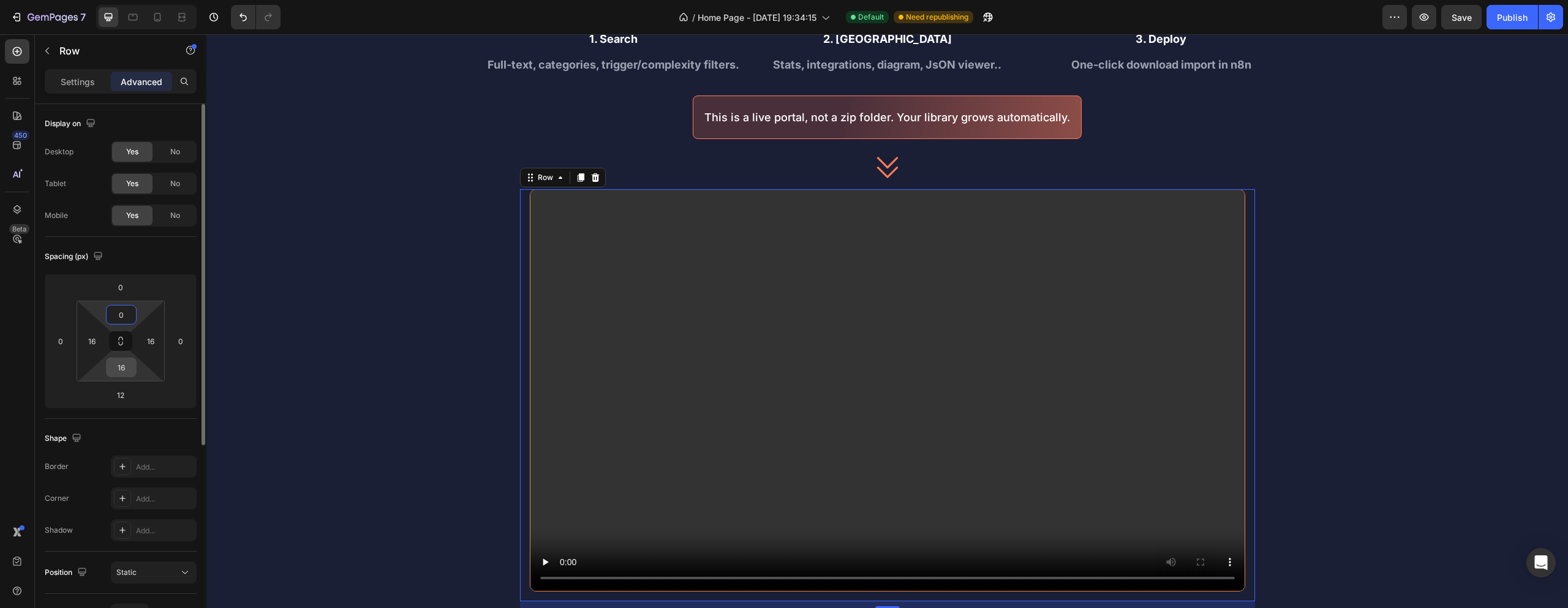
type input "0"
click at [125, 359] on input "16" at bounding box center [121, 368] width 25 height 19
type input "0"
click at [1350, 247] on div "How it Works Heading Icon 1. Search Text Block Full-text, categories, trigger/c…" at bounding box center [887, 267] width 1362 height 663
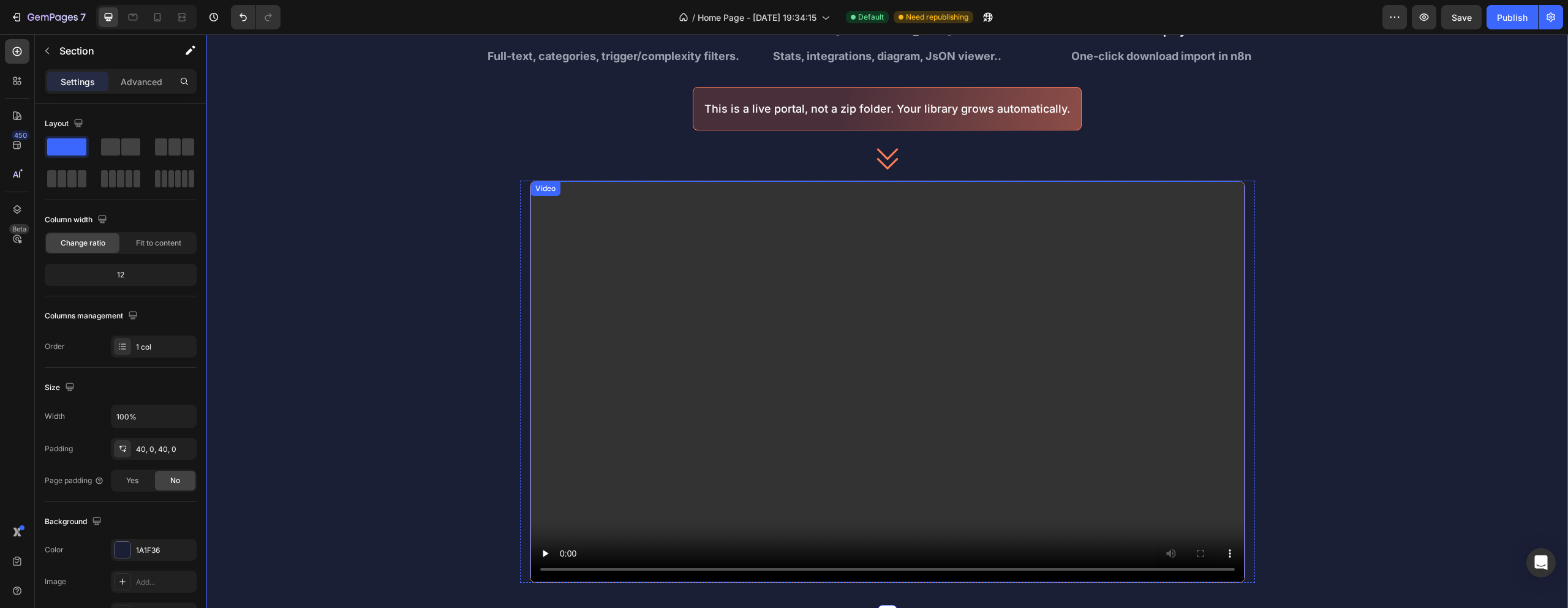
scroll to position [735, 0]
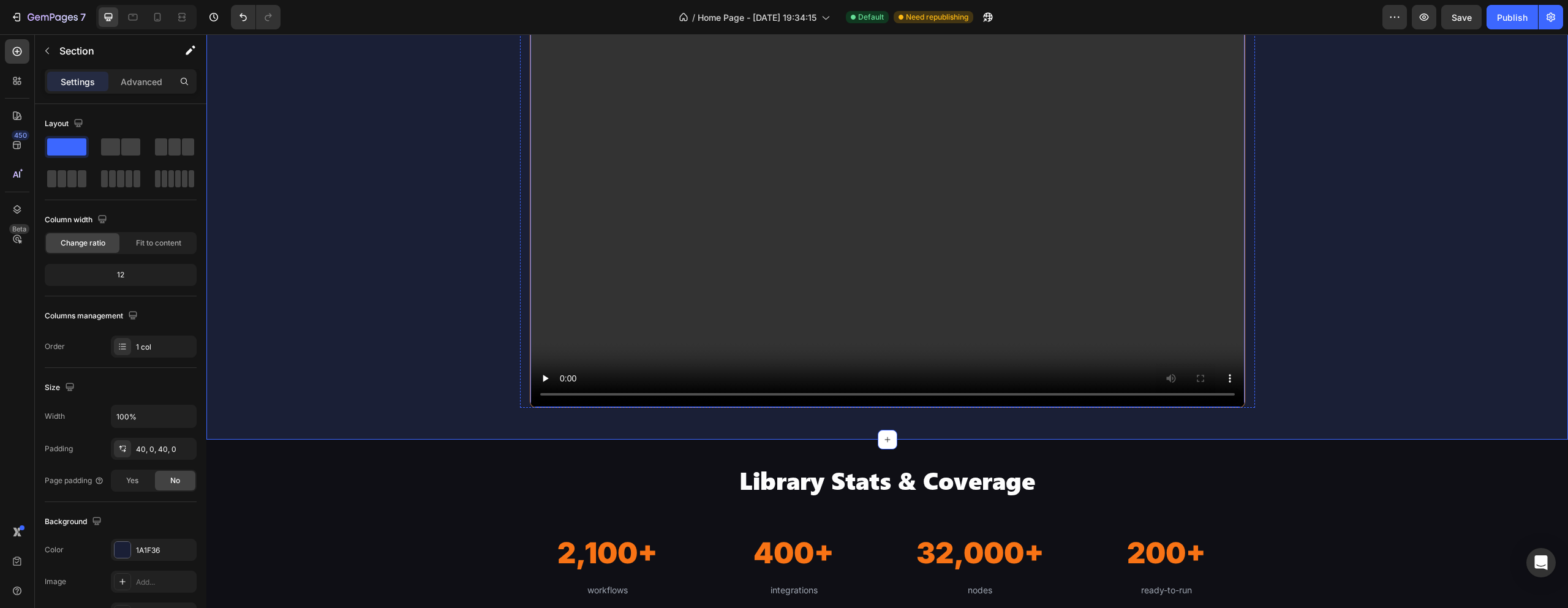
click at [930, 260] on video at bounding box center [888, 207] width 714 height 402
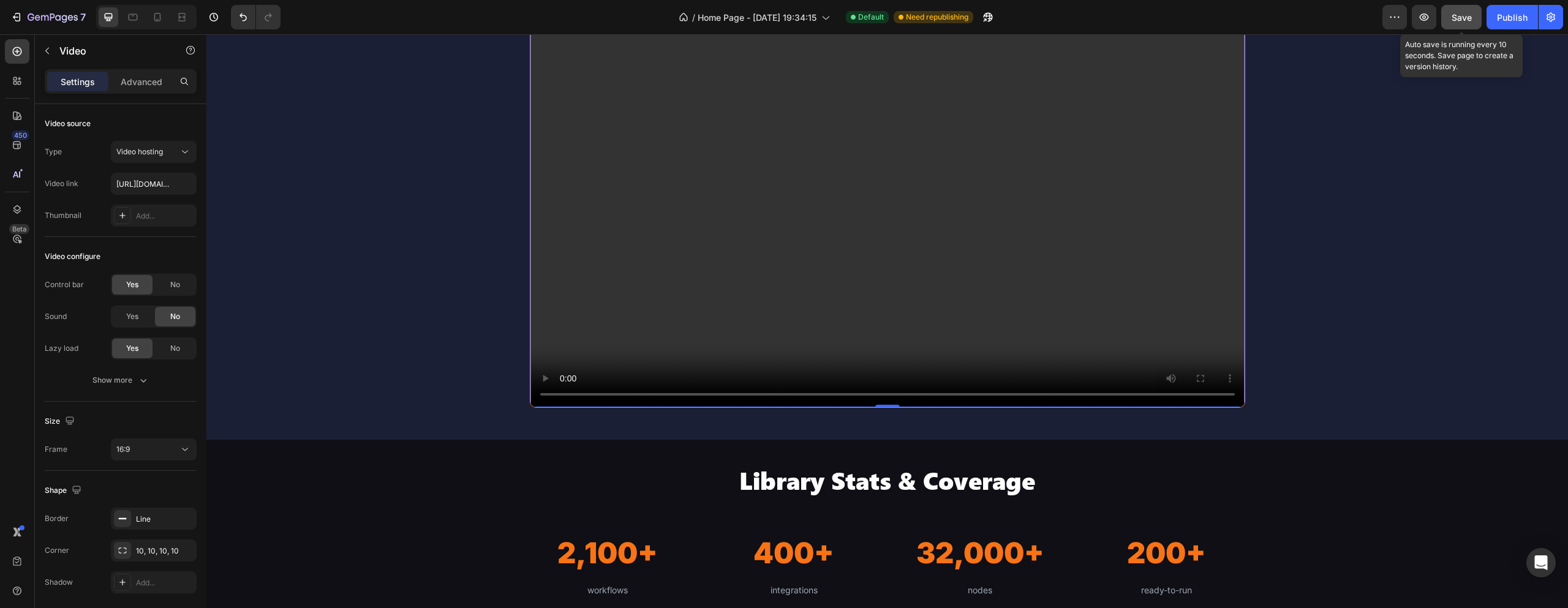
click at [1463, 17] on span "Save" at bounding box center [1461, 17] width 20 height 11
click at [1506, 18] on div "Publish" at bounding box center [1512, 17] width 30 height 13
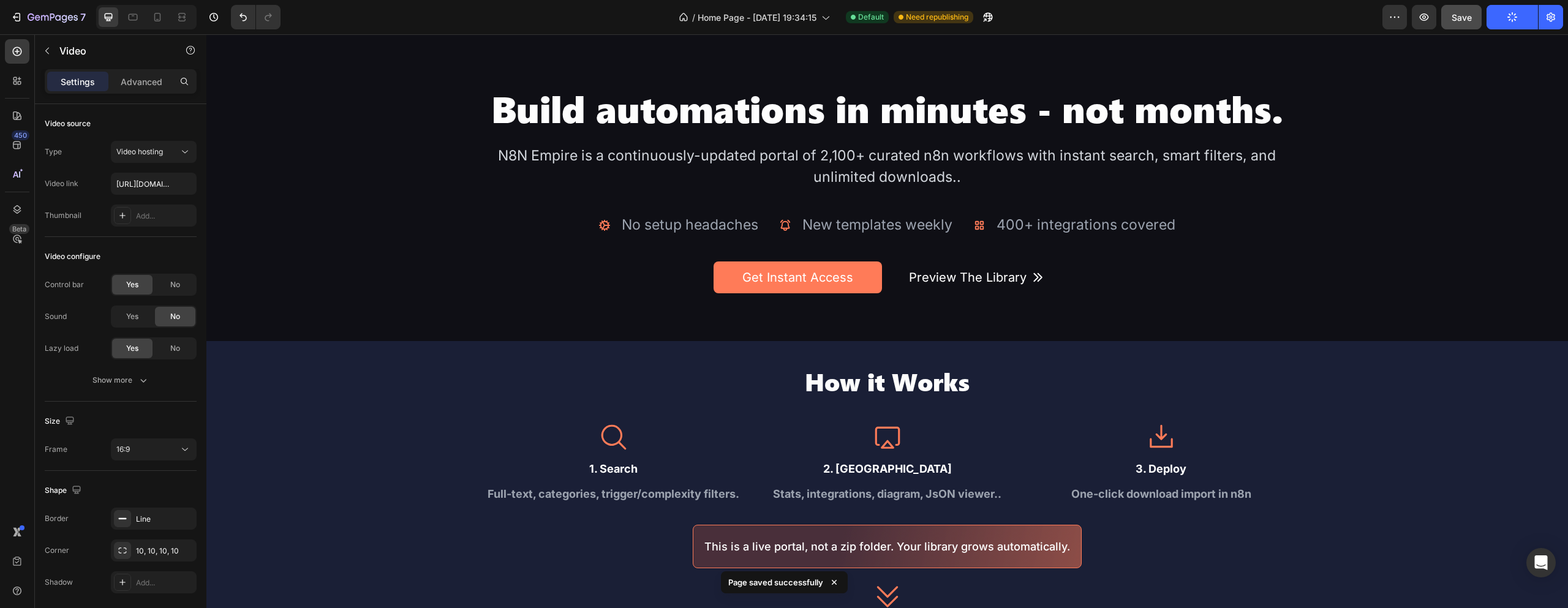
scroll to position [0, 0]
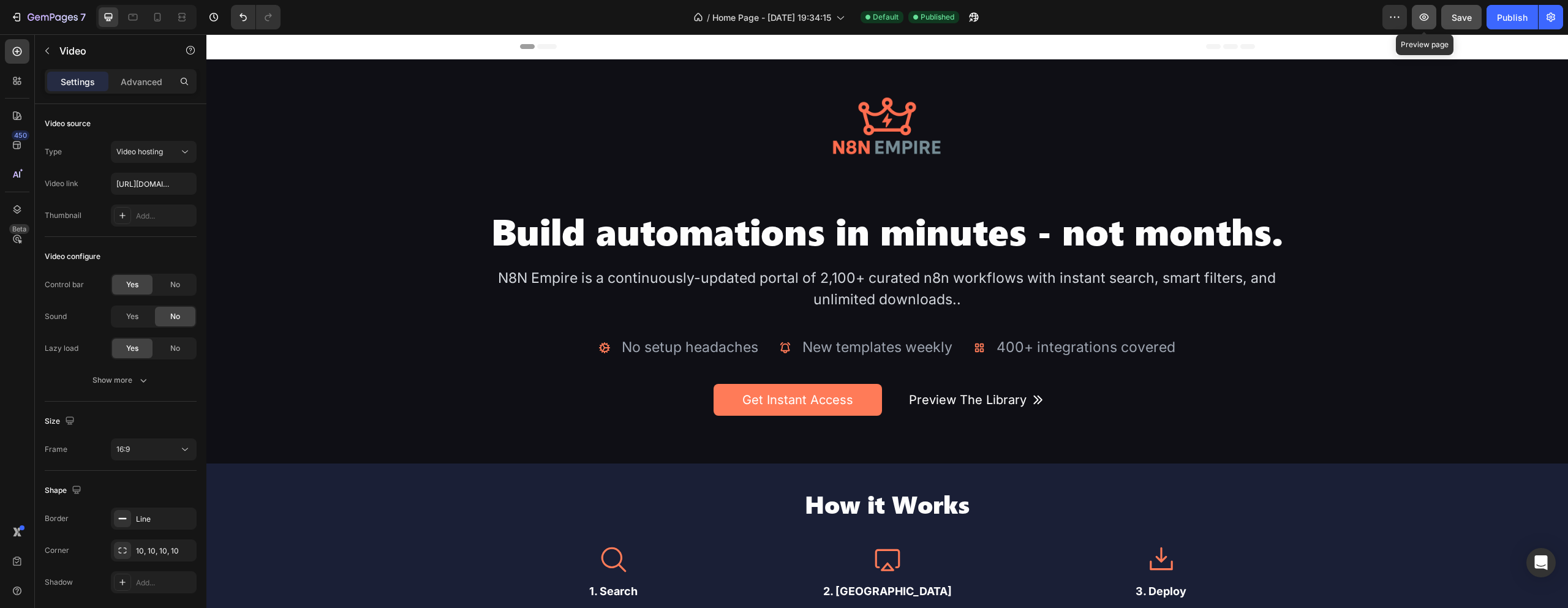
click at [1425, 17] on icon "button" at bounding box center [1424, 17] width 12 height 12
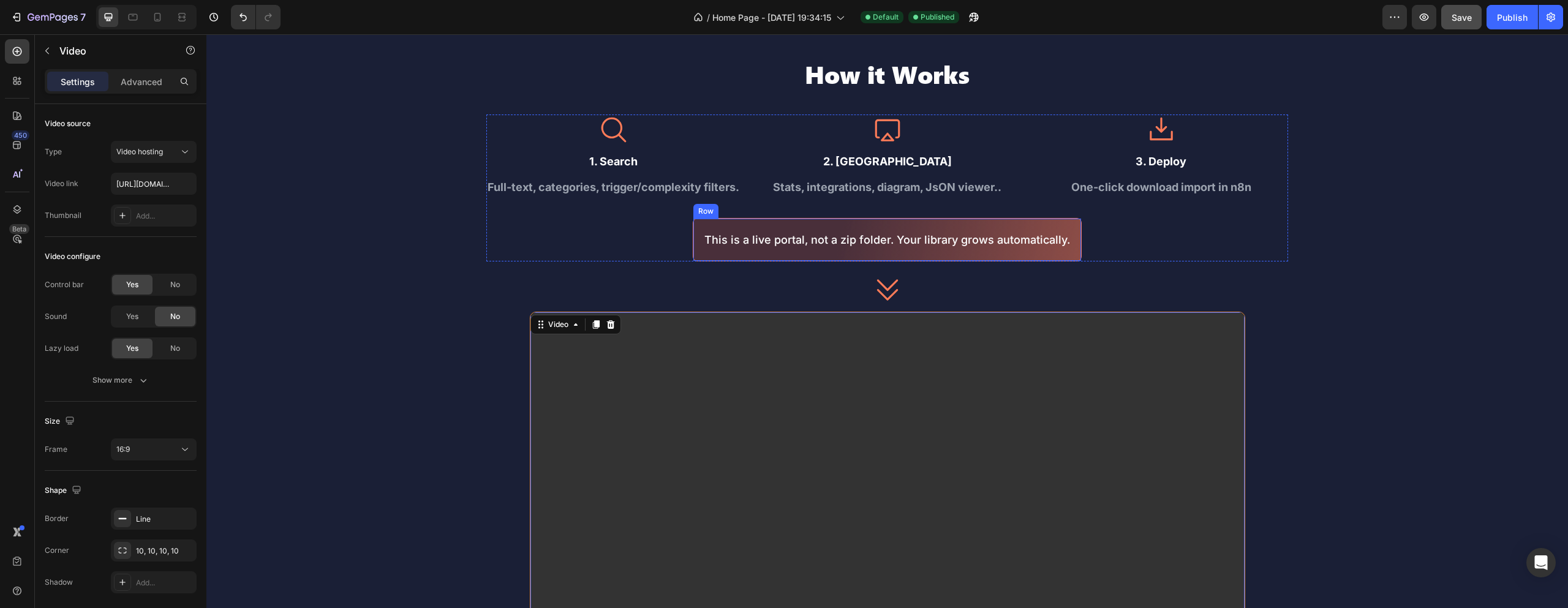
click at [948, 256] on div "This is a live portal, not a zip folder. Your library grows automatically. Text…" at bounding box center [888, 240] width 389 height 43
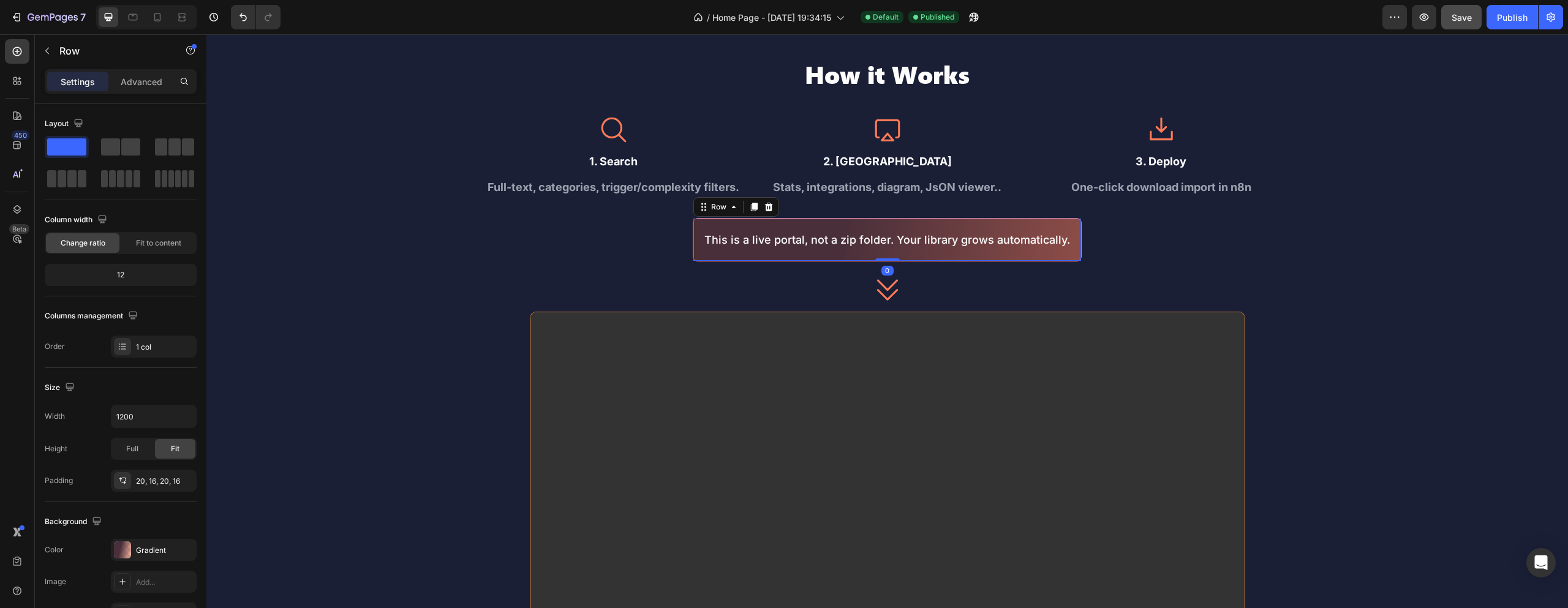
click at [906, 260] on div "This is a live portal, not a zip folder. Your library grows automatically. Text…" at bounding box center [888, 240] width 389 height 43
click at [906, 263] on div "How it Works Heading Icon 1. Search Text Block Full-text, categories, trigger/c…" at bounding box center [888, 166] width 802 height 216
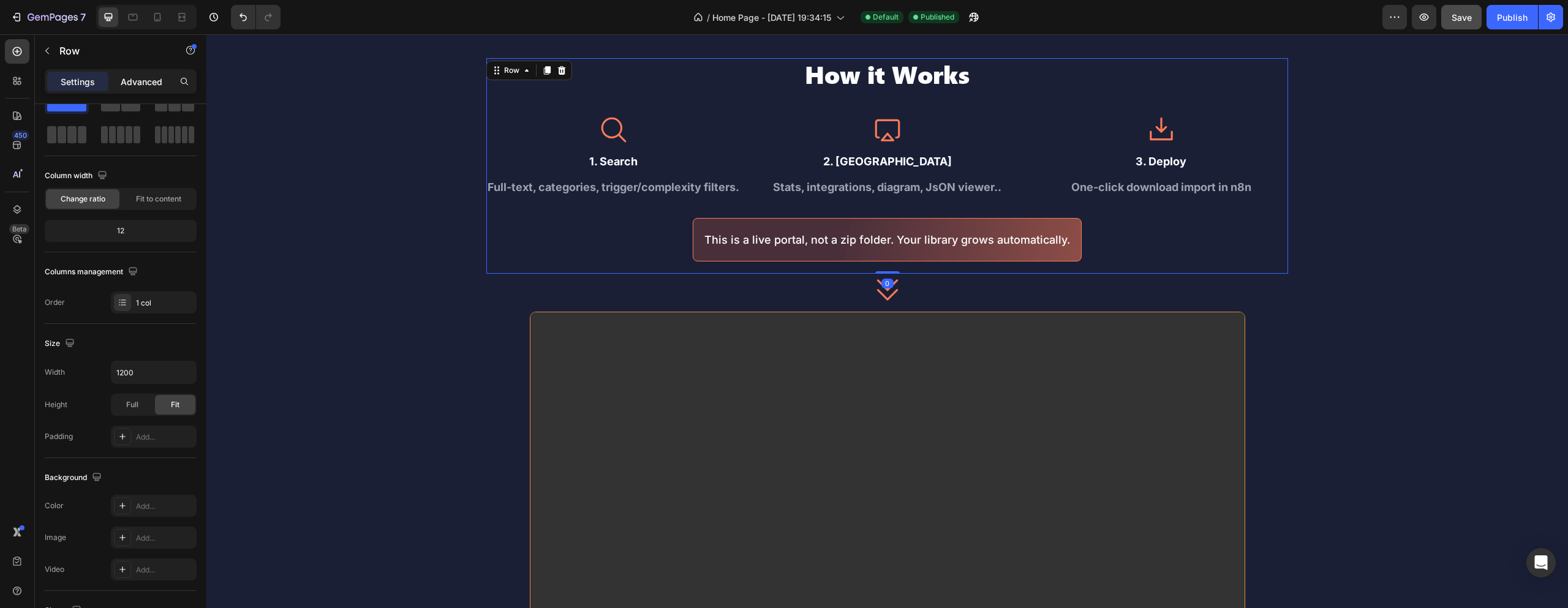
click at [146, 84] on p "Advanced" at bounding box center [141, 82] width 42 height 13
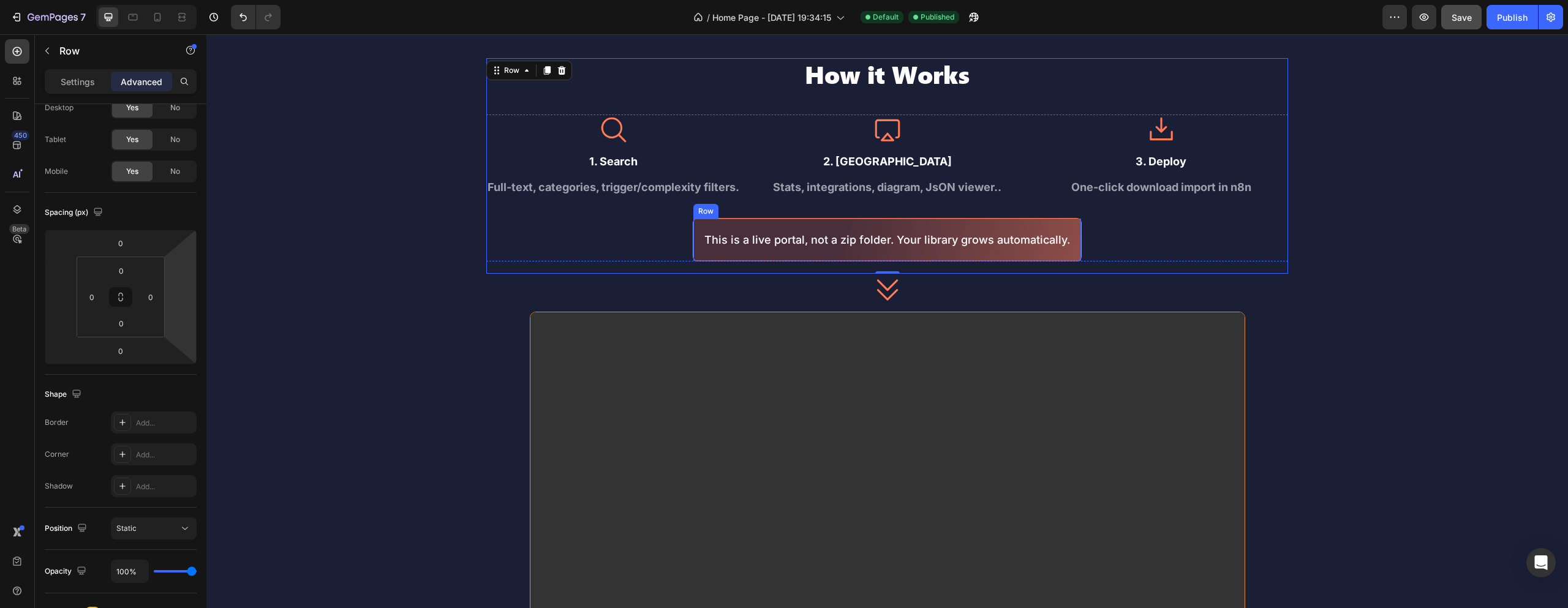
click at [694, 226] on div "This is a live portal, not a zip folder. Your library grows automatically. Text…" at bounding box center [888, 240] width 389 height 43
click at [892, 270] on div "How it Works Heading Icon 1. Search Text Block Full-text, categories, trigger/c…" at bounding box center [888, 166] width 802 height 216
click at [699, 234] on div "This is a live portal, not a zip folder. Your library grows automatically. Text…" at bounding box center [888, 240] width 389 height 43
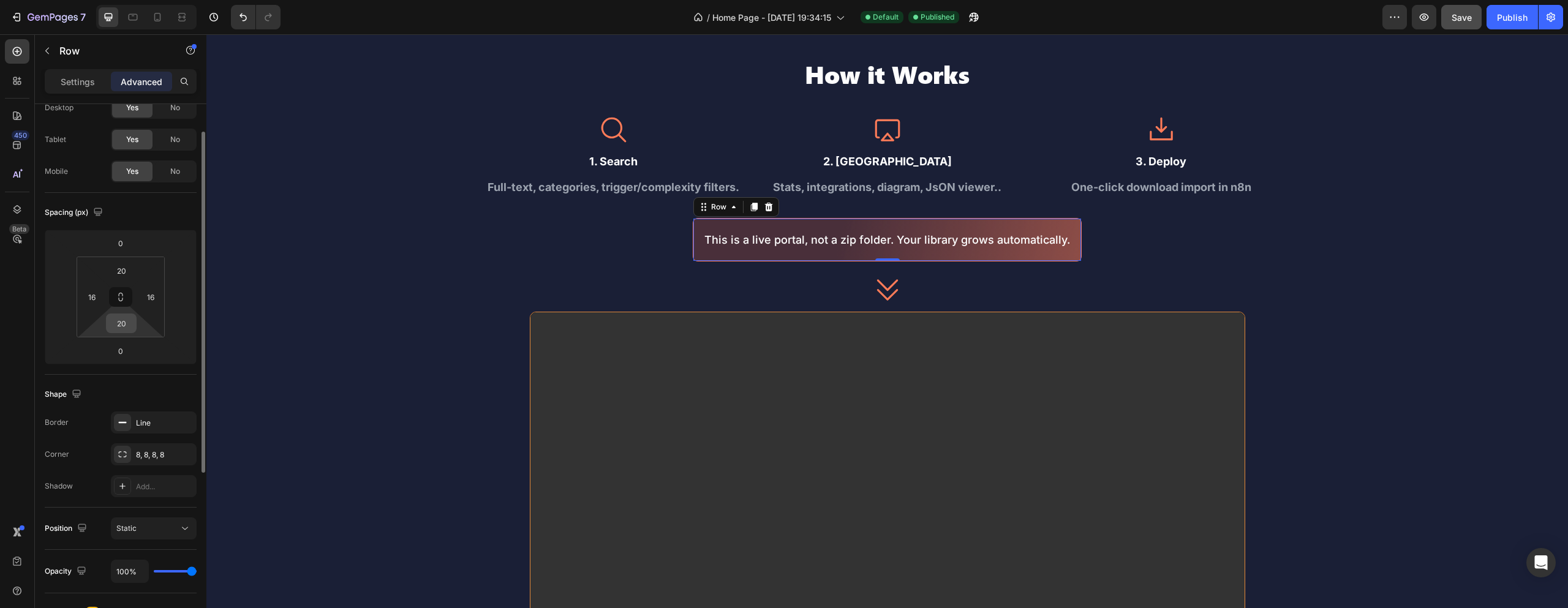
click at [133, 322] on input "20" at bounding box center [121, 324] width 25 height 19
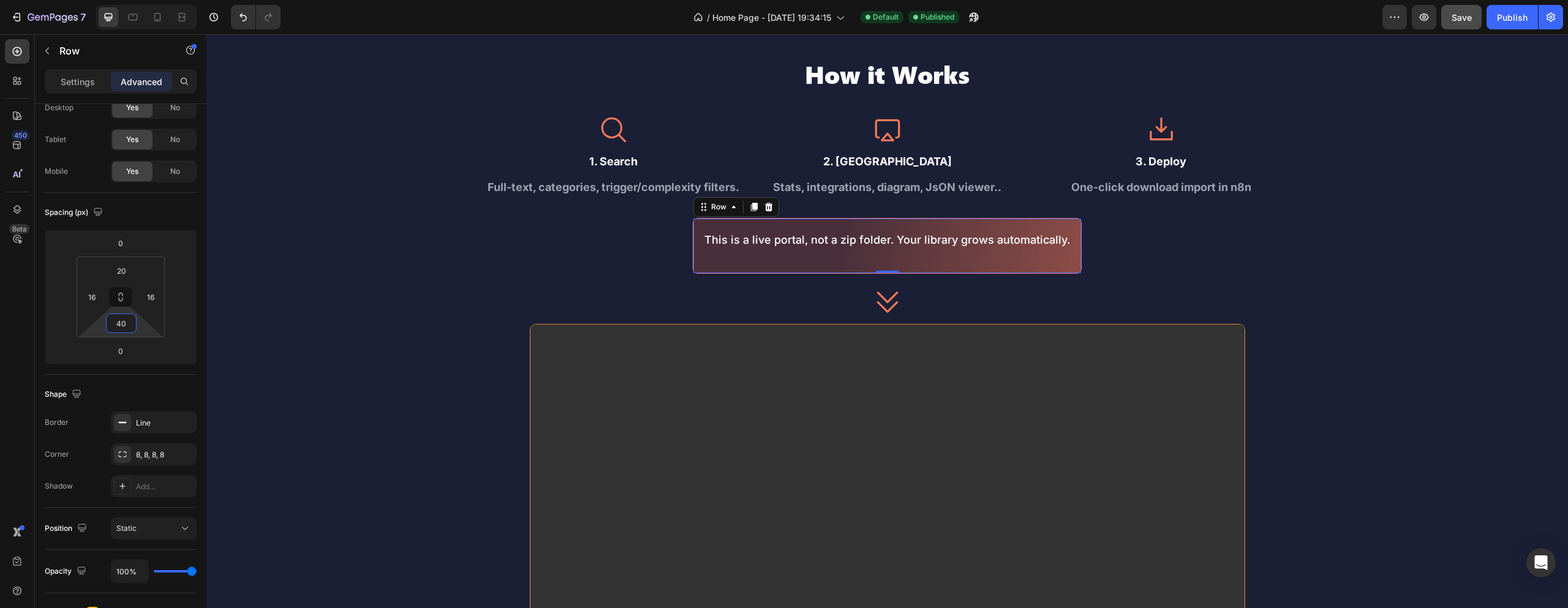
type input "20"
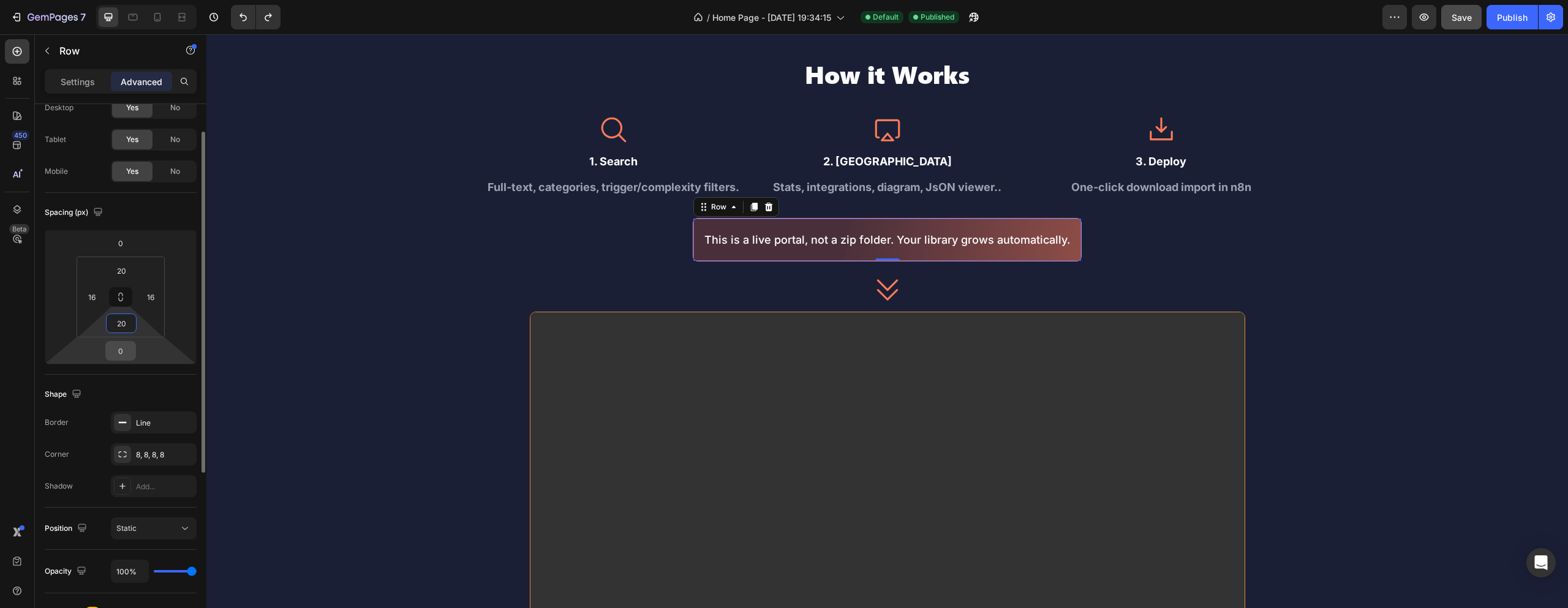
click at [121, 351] on input "0" at bounding box center [121, 351] width 25 height 19
type input "20"
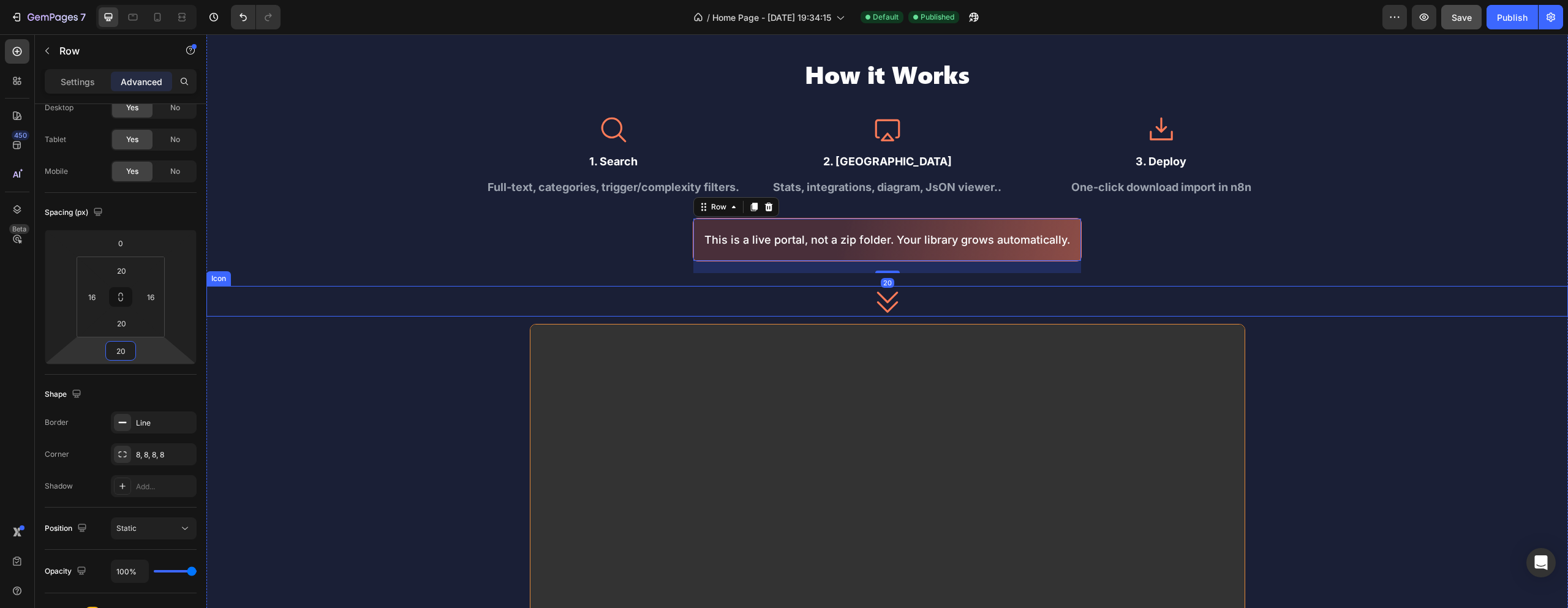
click at [909, 304] on div "Icon" at bounding box center [887, 301] width 1362 height 30
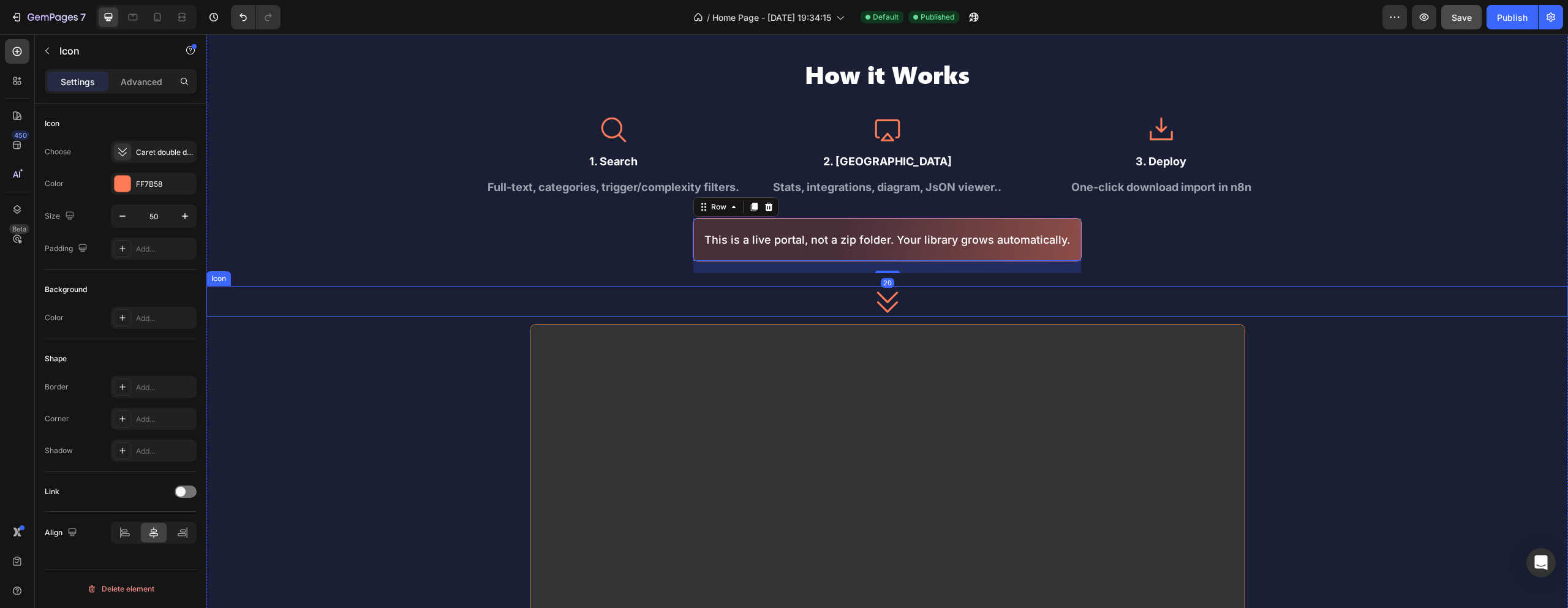
scroll to position [0, 0]
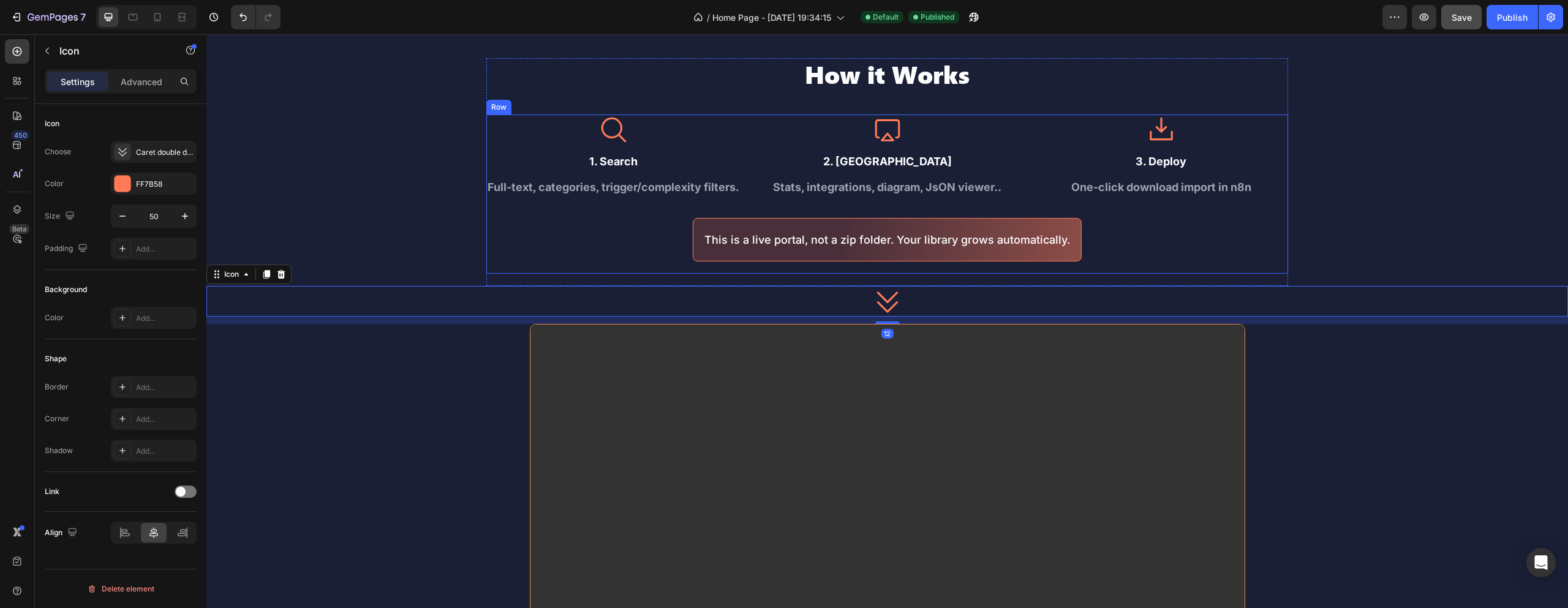
click at [905, 263] on div "Icon 1. Search Text Block Full-text, categories, trigger/complexity filters. Te…" at bounding box center [888, 194] width 802 height 159
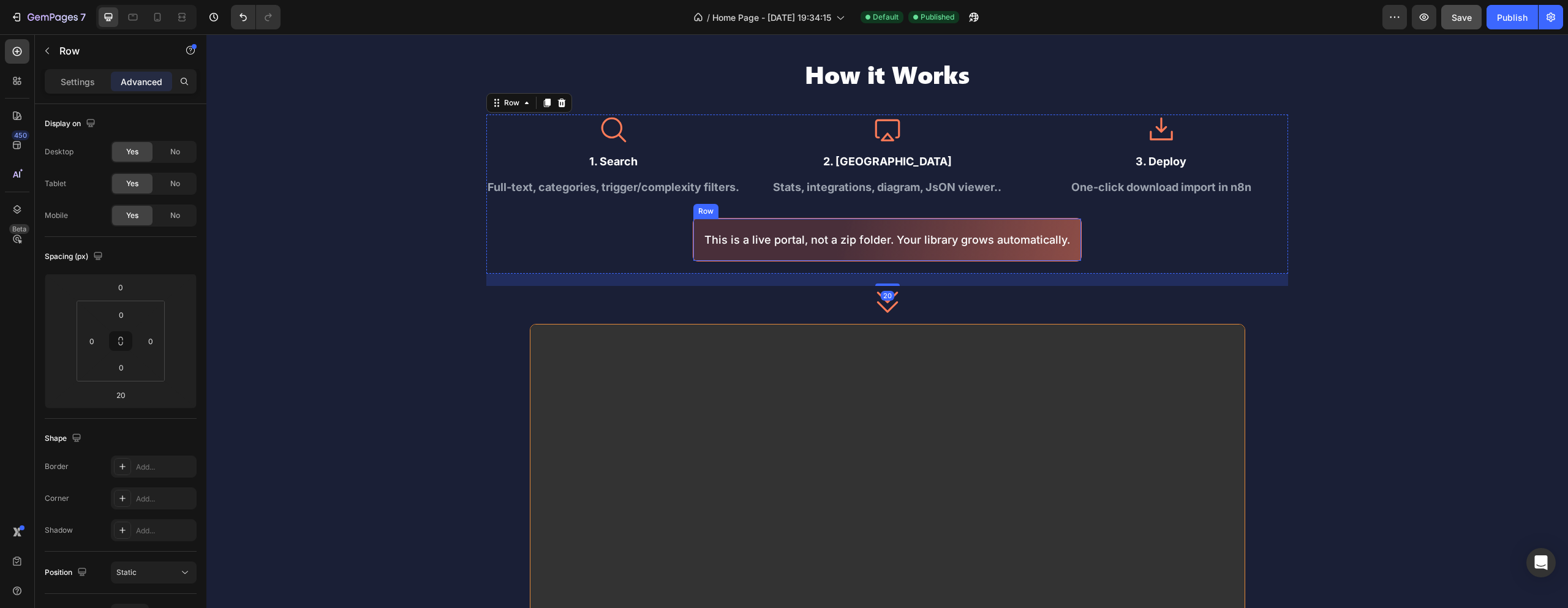
click at [899, 260] on div "This is a live portal, not a zip folder. Your library grows automatically. Text…" at bounding box center [888, 240] width 389 height 43
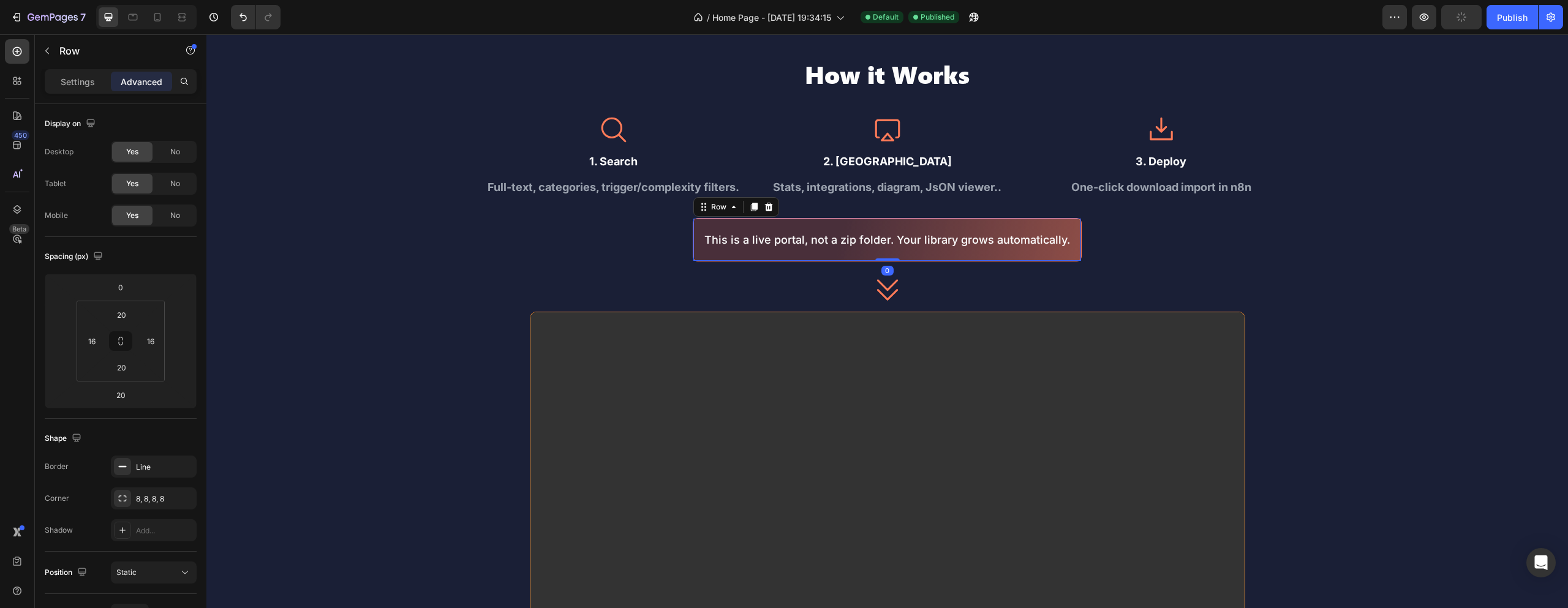
drag, startPoint x: 882, startPoint y: 271, endPoint x: 899, endPoint y: 239, distance: 36.2
click at [882, 232] on div "This is a live portal, not a zip folder. Your library grows automatically. Text…" at bounding box center [888, 240] width 389 height 43
type input "0"
click at [947, 267] on div "How it Works Heading Icon 1. Search Text Block Full-text, categories, trigger/c…" at bounding box center [888, 166] width 802 height 216
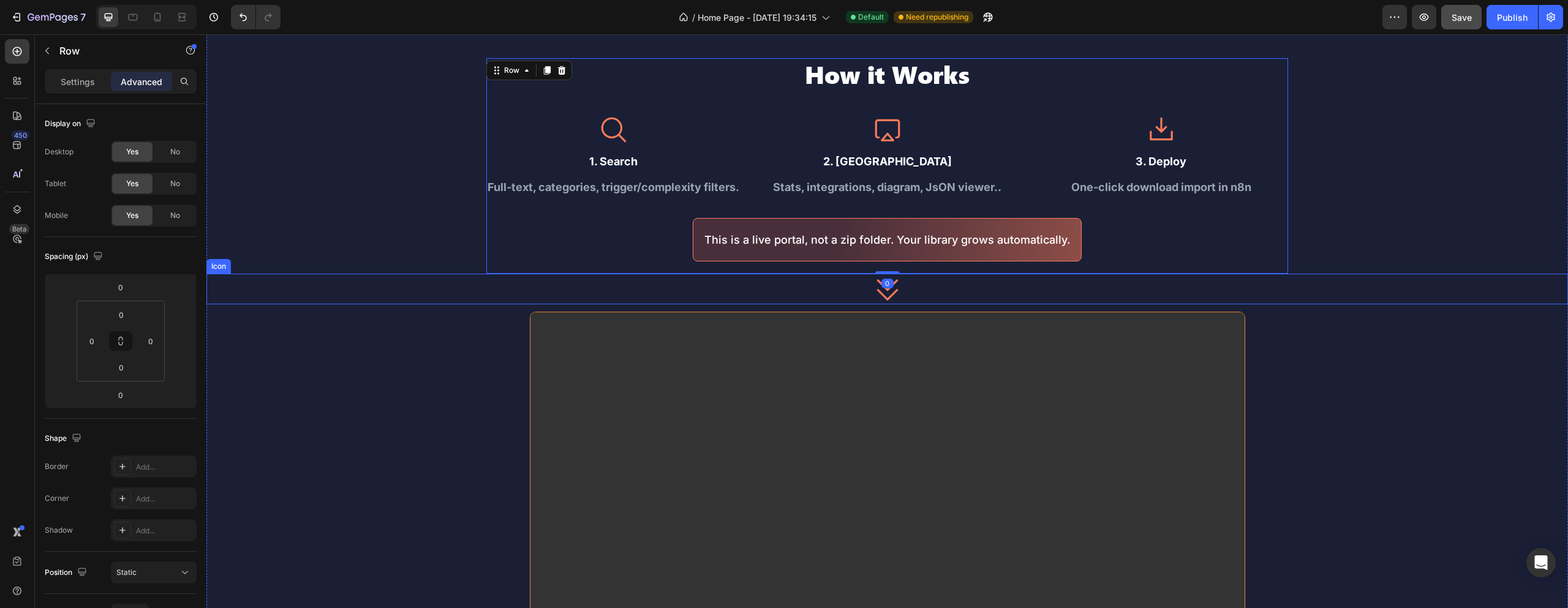
click at [935, 285] on div "Icon" at bounding box center [887, 289] width 1362 height 30
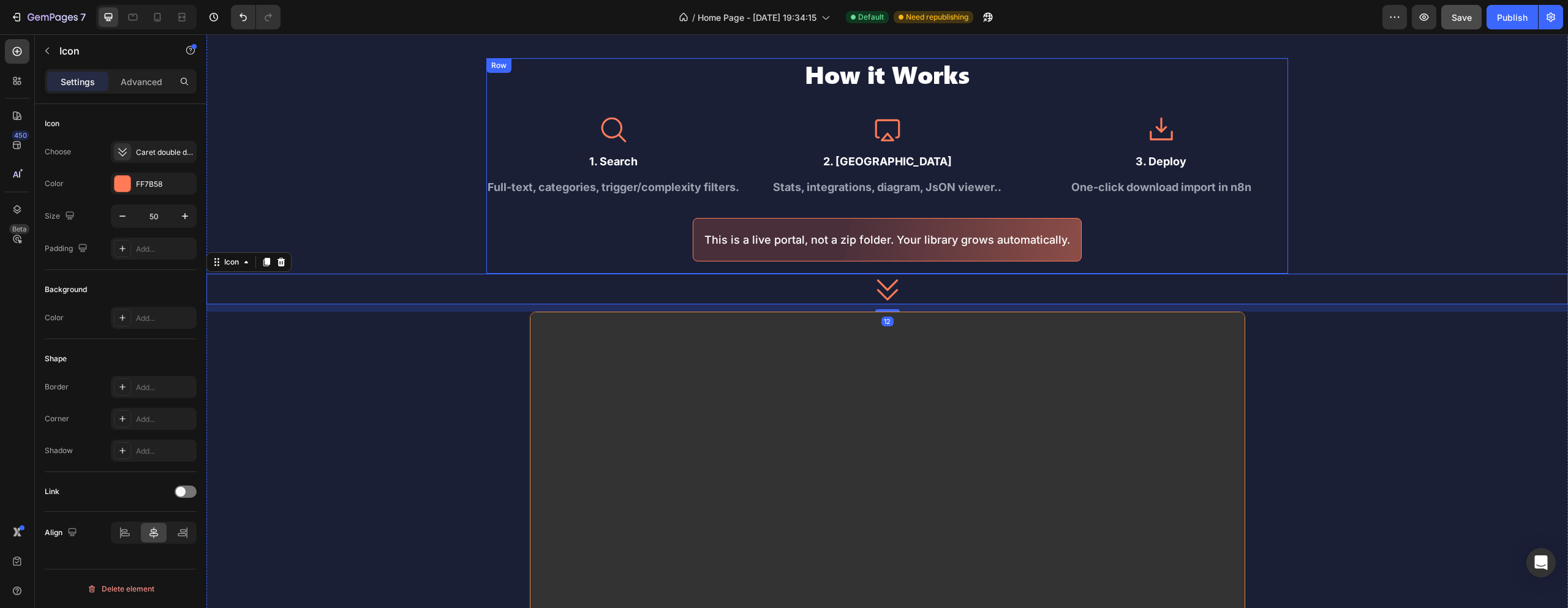
click at [923, 269] on div "How it Works Heading Icon 1. Search Text Block Full-text, categories, trigger/c…" at bounding box center [888, 166] width 802 height 216
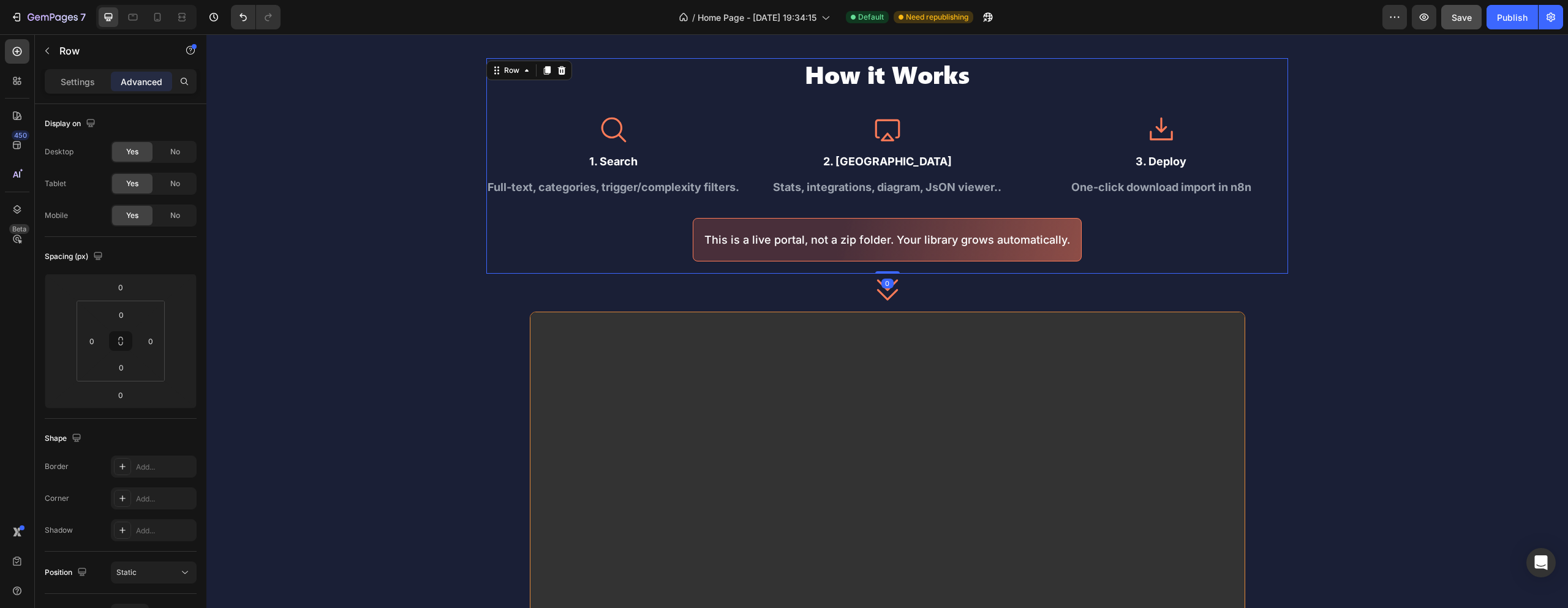
drag, startPoint x: 888, startPoint y: 272, endPoint x: 889, endPoint y: 256, distance: 16.0
click at [889, 256] on div "How it Works Heading Icon 1. Search Text Block Full-text, categories, trigger/c…" at bounding box center [888, 166] width 802 height 216
click at [918, 268] on div "How it Works Heading Icon 1. Search Text Block Full-text, categories, trigger/c…" at bounding box center [888, 166] width 802 height 216
click at [914, 259] on div "This is a live portal, not a zip folder. Your library grows automatically. Text…" at bounding box center [888, 240] width 389 height 43
click at [666, 229] on div "Icon 1. Search Text Block Full-text, categories, trigger/complexity filters. Te…" at bounding box center [888, 188] width 802 height 147
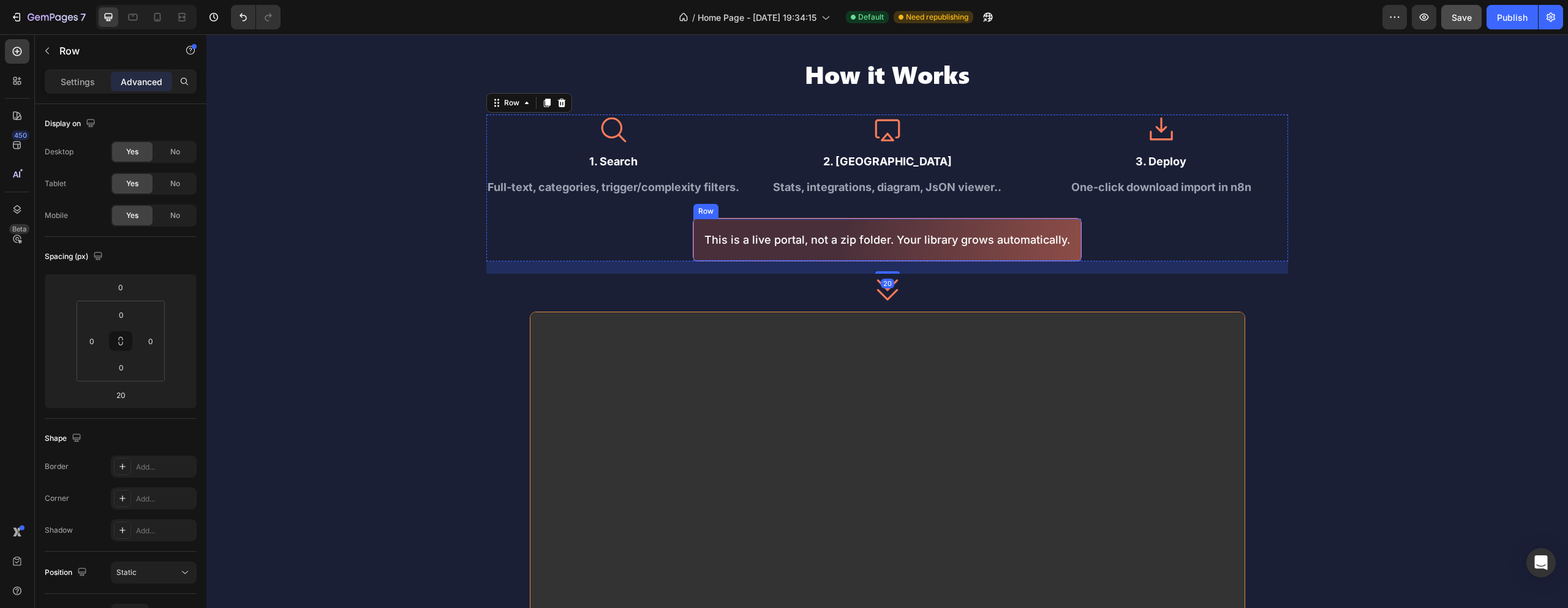
click at [702, 212] on div "Row" at bounding box center [706, 211] width 20 height 11
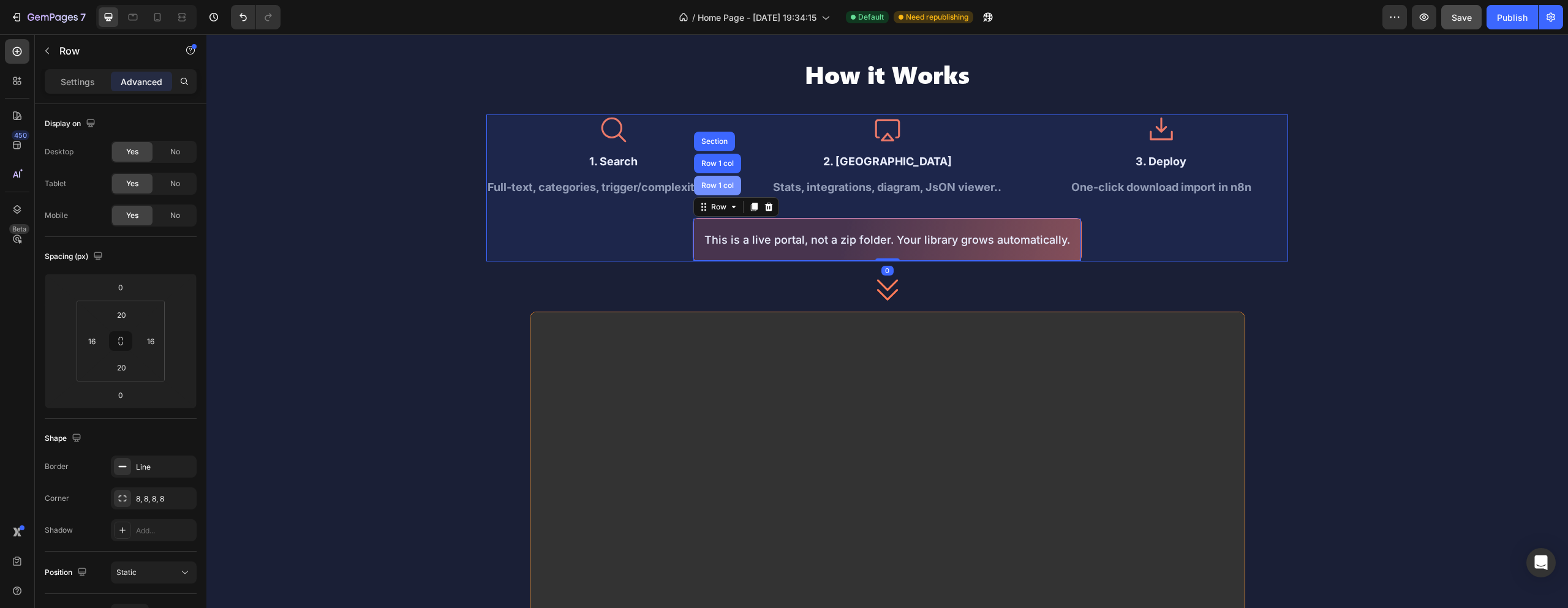
click at [711, 188] on div "Row 1 col" at bounding box center [718, 186] width 37 height 7
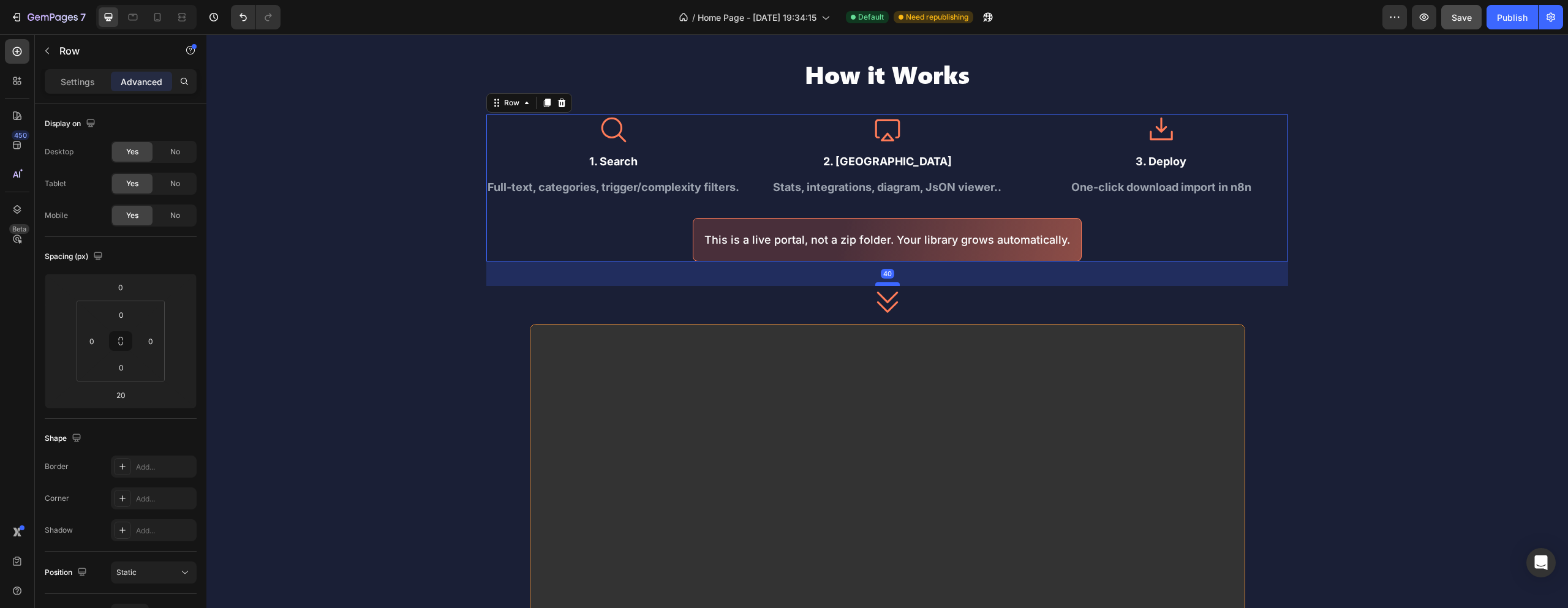
drag, startPoint x: 878, startPoint y: 273, endPoint x: 889, endPoint y: 285, distance: 16.3
click at [889, 285] on div at bounding box center [888, 284] width 25 height 4
type input "40"
click at [888, 296] on icon at bounding box center [887, 302] width 21 height 21
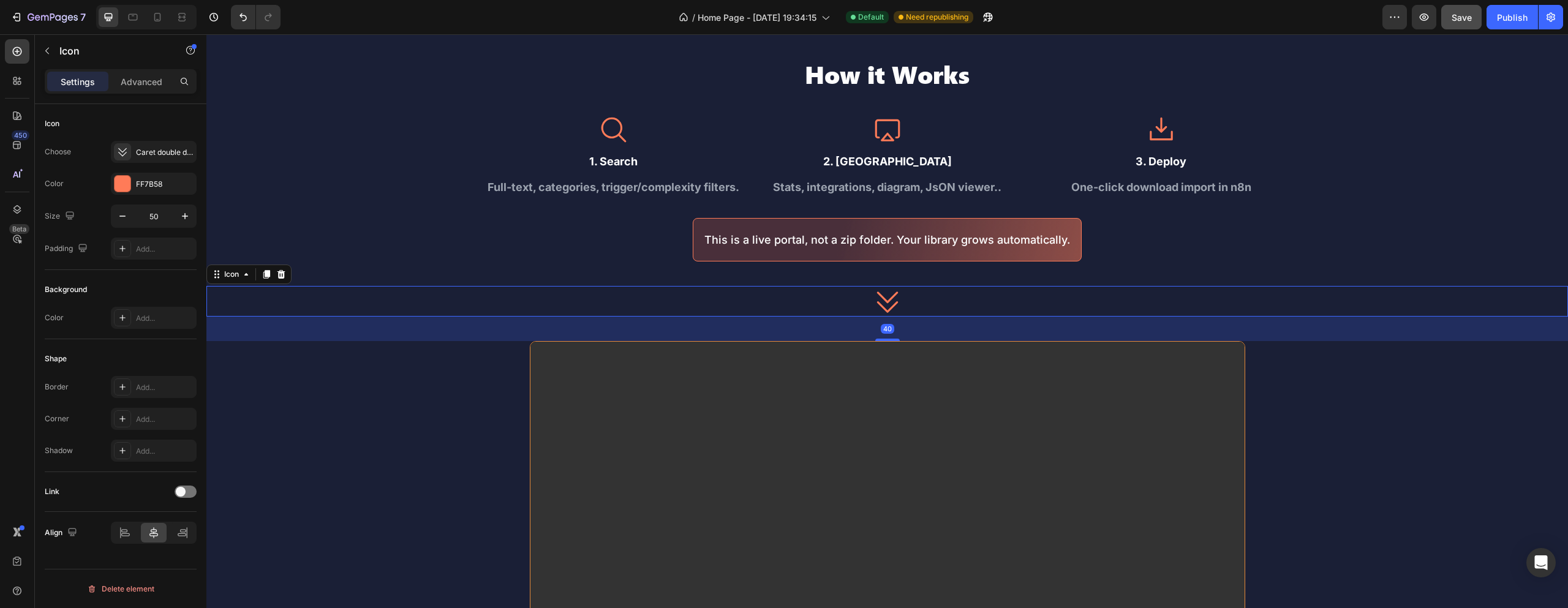
drag, startPoint x: 884, startPoint y: 322, endPoint x: 897, endPoint y: 339, distance: 21.4
click at [897, 317] on div "40" at bounding box center [887, 317] width 1362 height 0
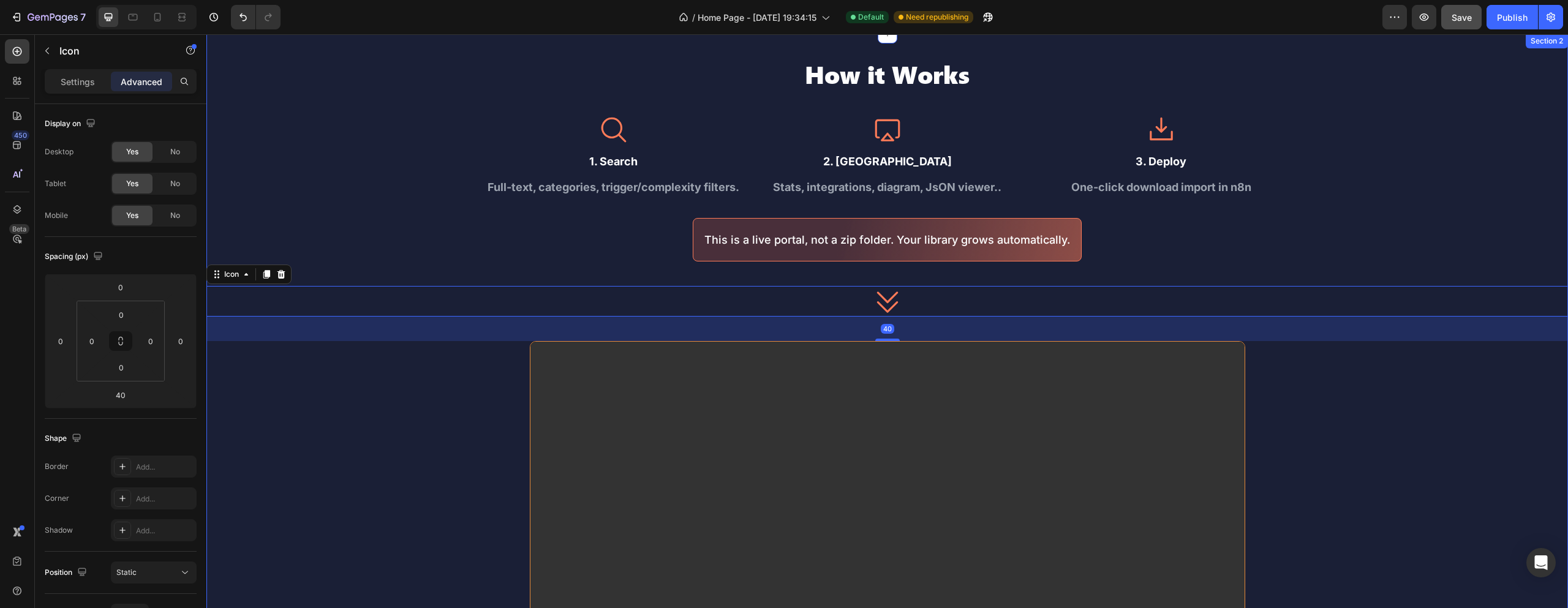
click at [1466, 397] on div "How it Works Heading Icon 1. Search Text Block Full-text, categories, trigger/c…" at bounding box center [887, 410] width 1362 height 703
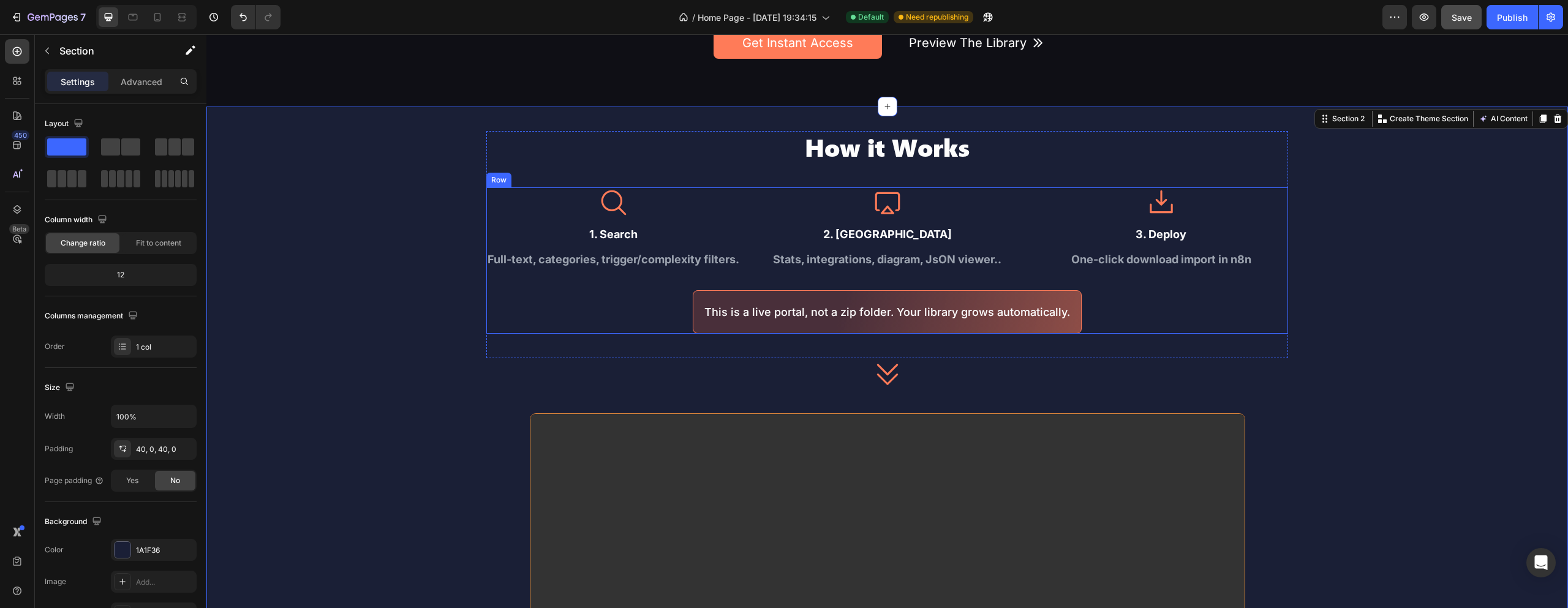
scroll to position [368, 0]
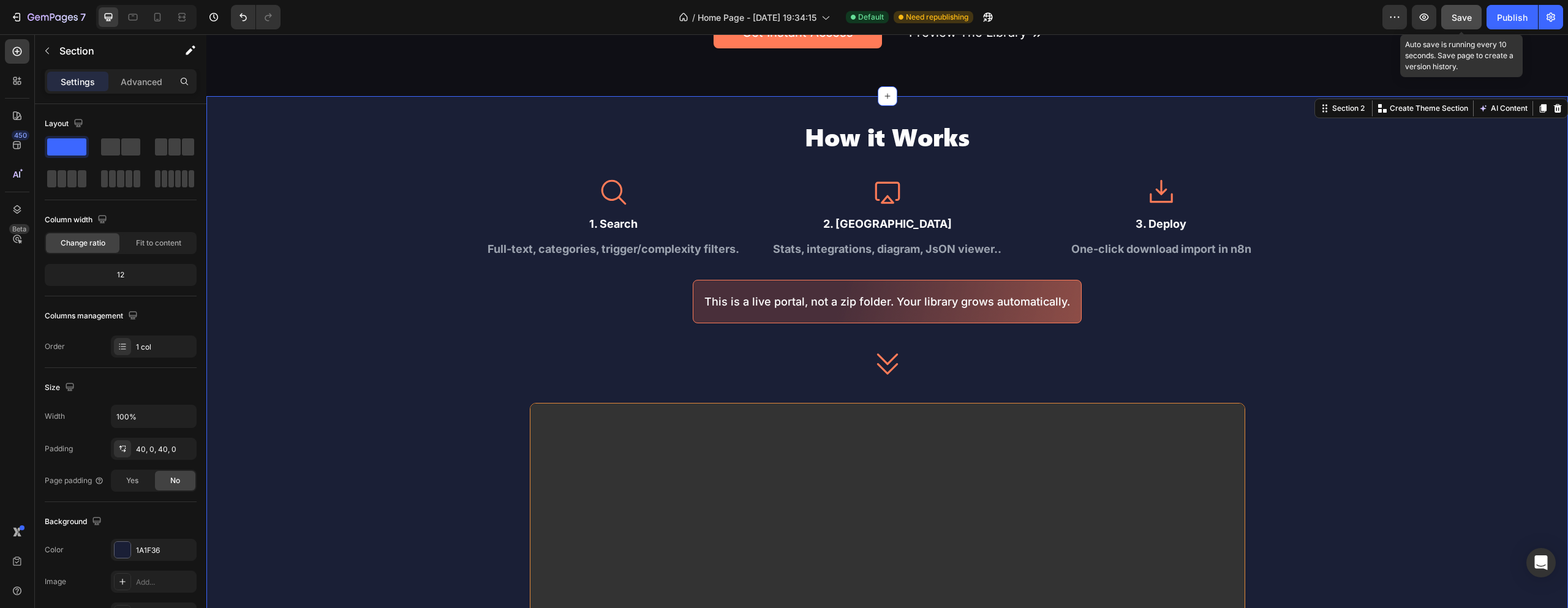
click at [1468, 14] on span "Save" at bounding box center [1461, 17] width 20 height 11
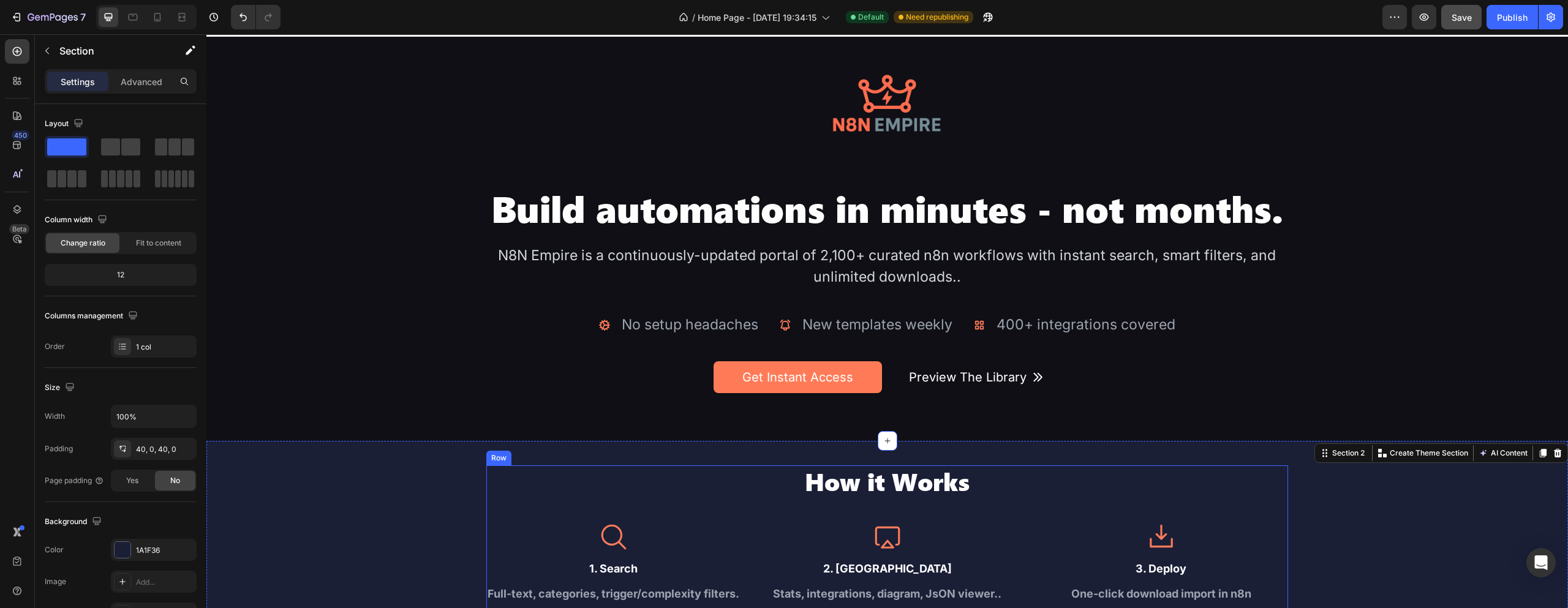
scroll to position [0, 0]
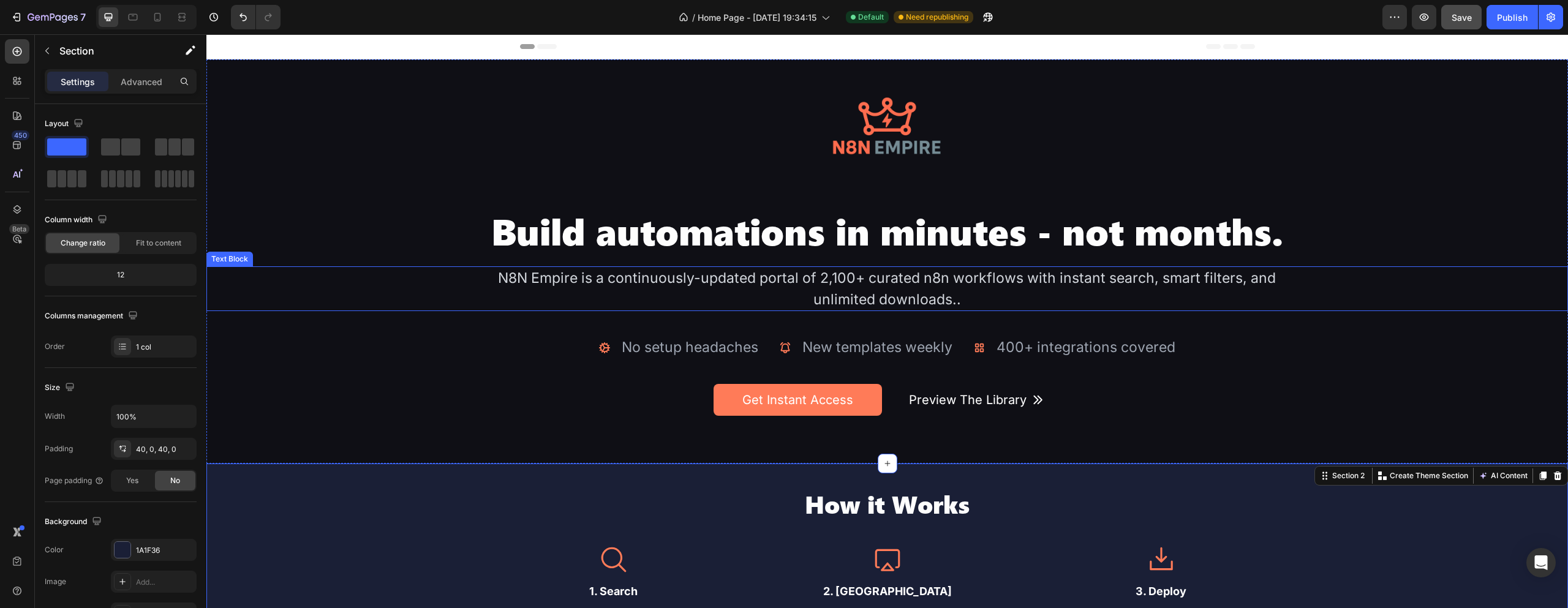
click at [888, 294] on div "N8N Empire is a continuously-updated portal of 2,100+ curated n8n workflows wit…" at bounding box center [888, 289] width 817 height 45
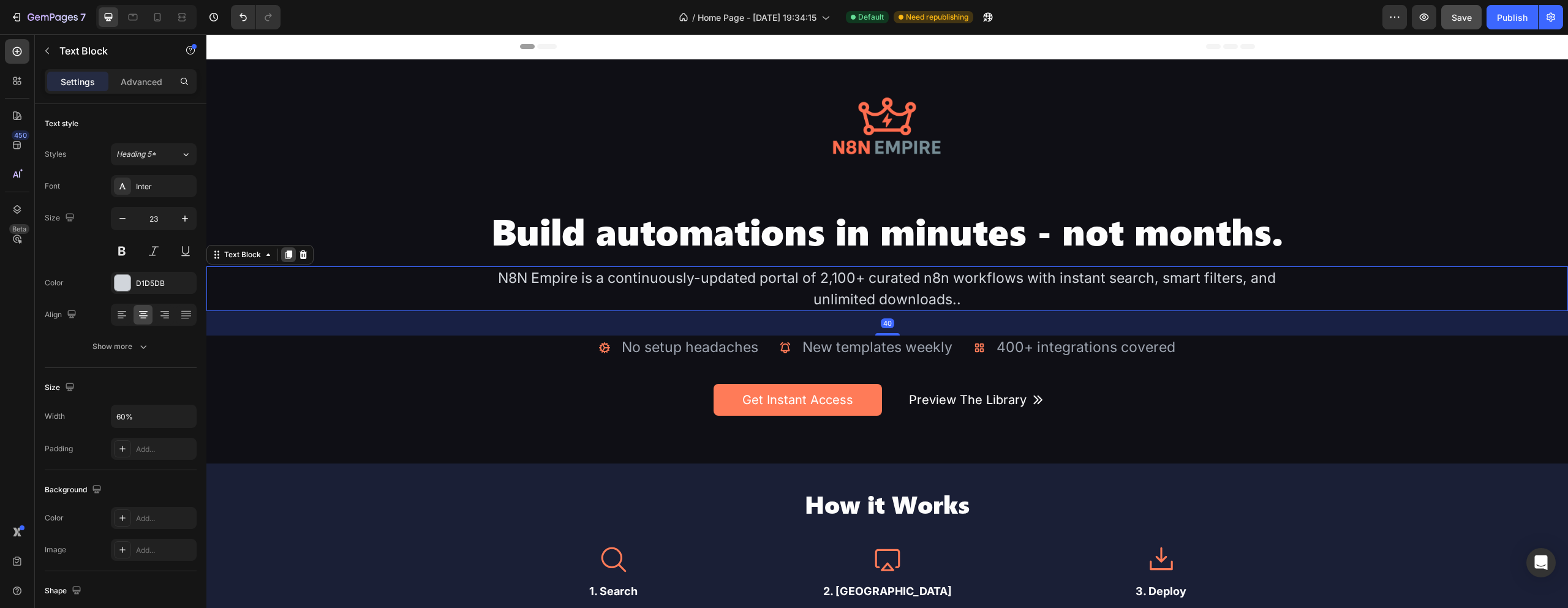
click at [288, 253] on icon at bounding box center [289, 255] width 7 height 9
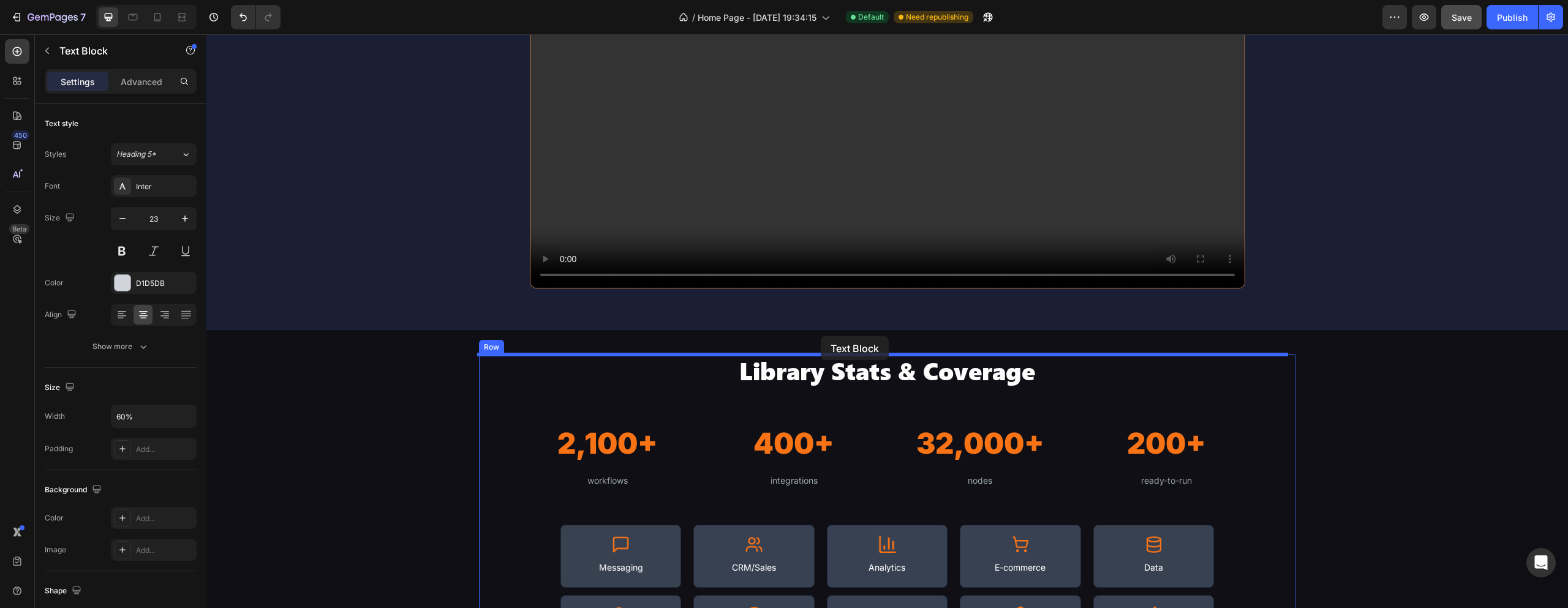
scroll to position [994, 0]
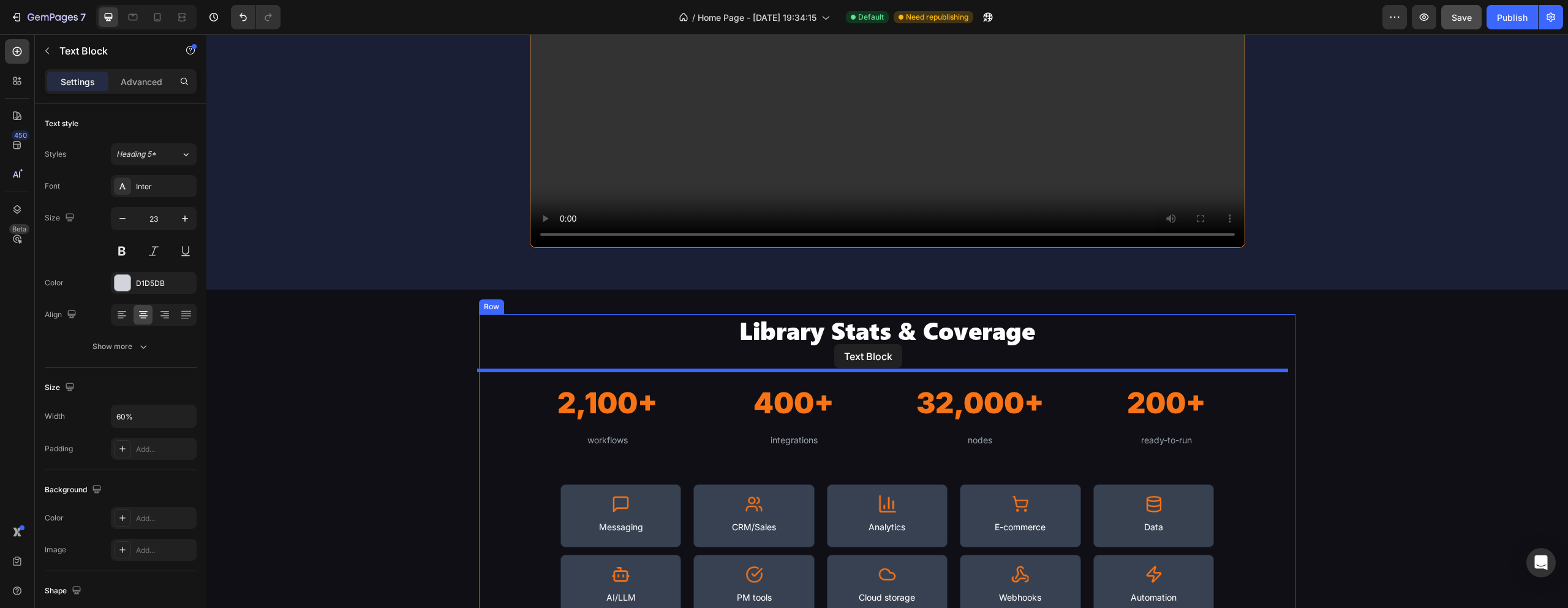
drag, startPoint x: 893, startPoint y: 51, endPoint x: 834, endPoint y: 344, distance: 298.9
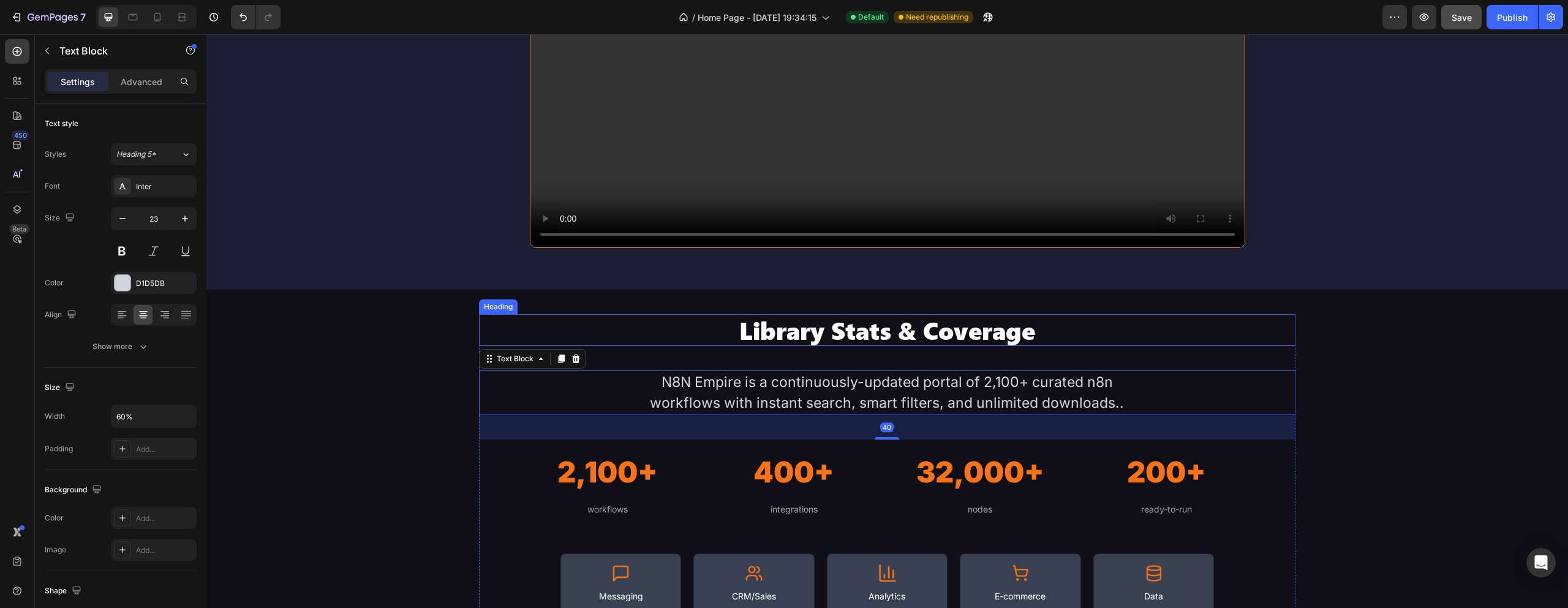
click at [850, 337] on h2 "Library Stats & Coverage" at bounding box center [888, 330] width 817 height 32
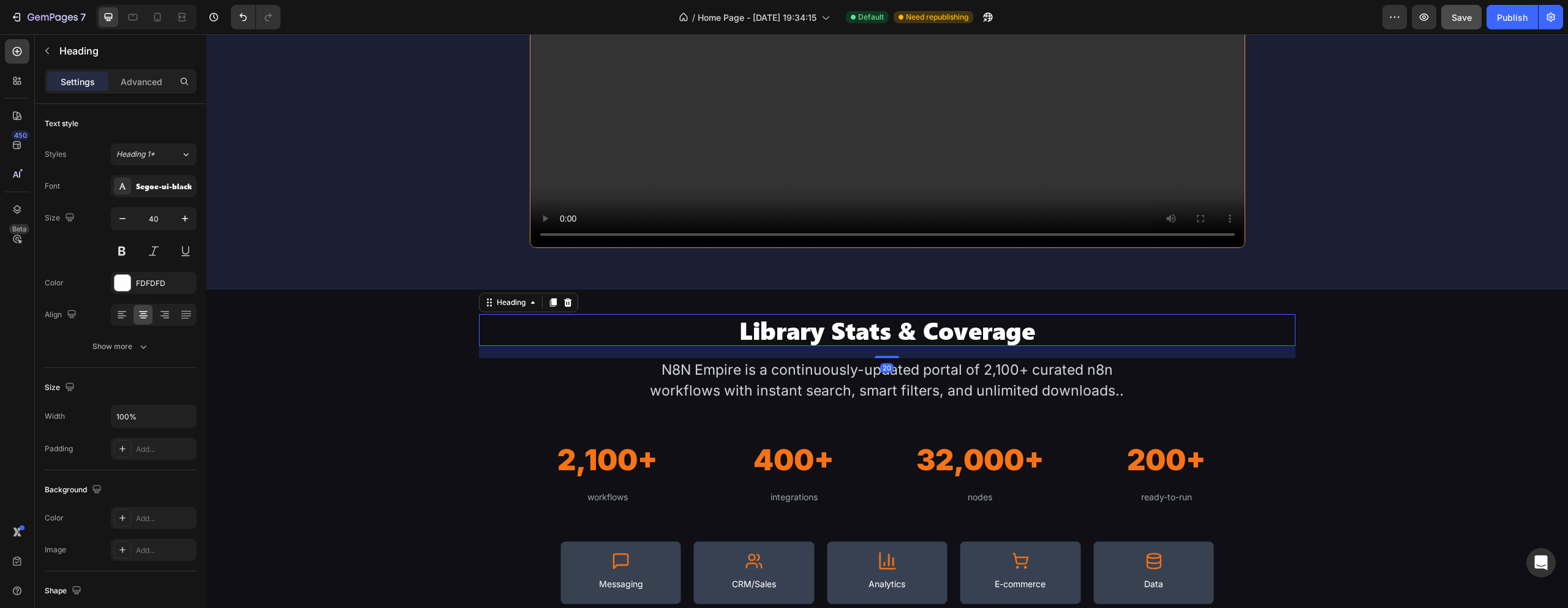
drag, startPoint x: 886, startPoint y: 369, endPoint x: 907, endPoint y: 357, distance: 24.2
click at [907, 346] on div "20" at bounding box center [888, 346] width 817 height 0
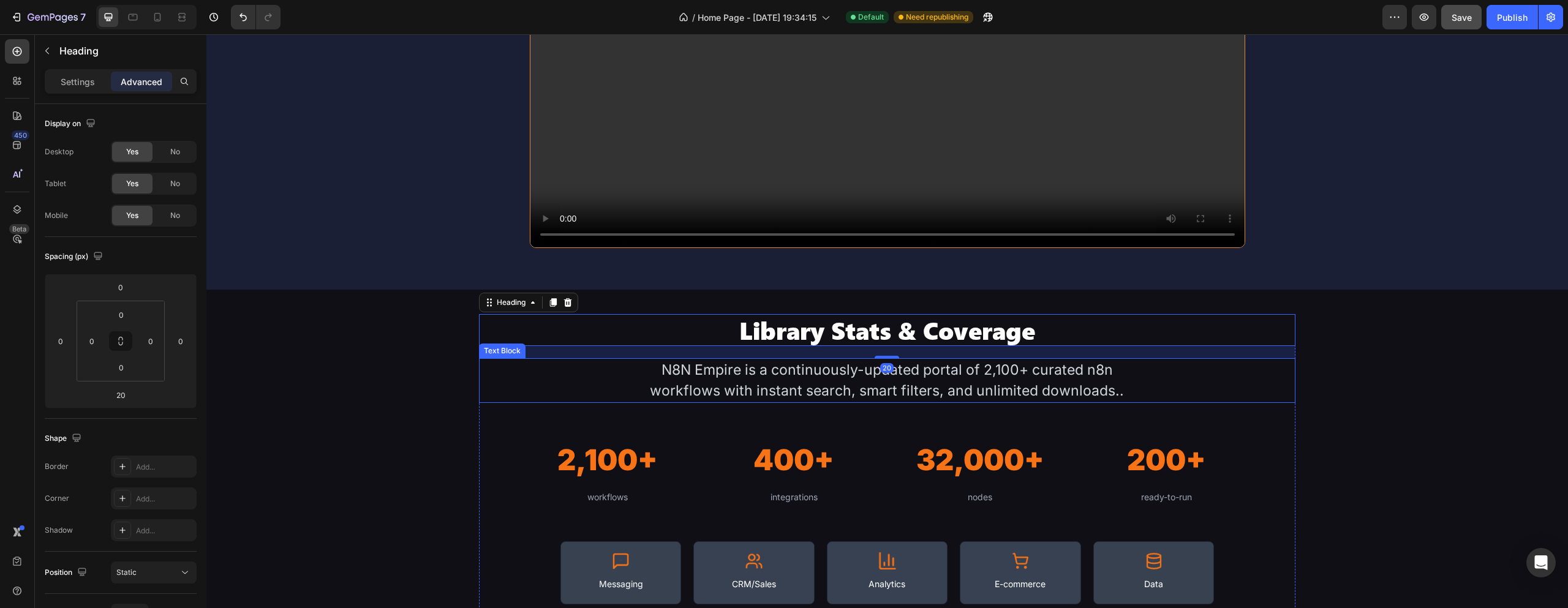
click at [1062, 381] on div "N8N Empire is a continuously-updated portal of 2,100+ curated n8n workflows wit…" at bounding box center [887, 381] width 490 height 45
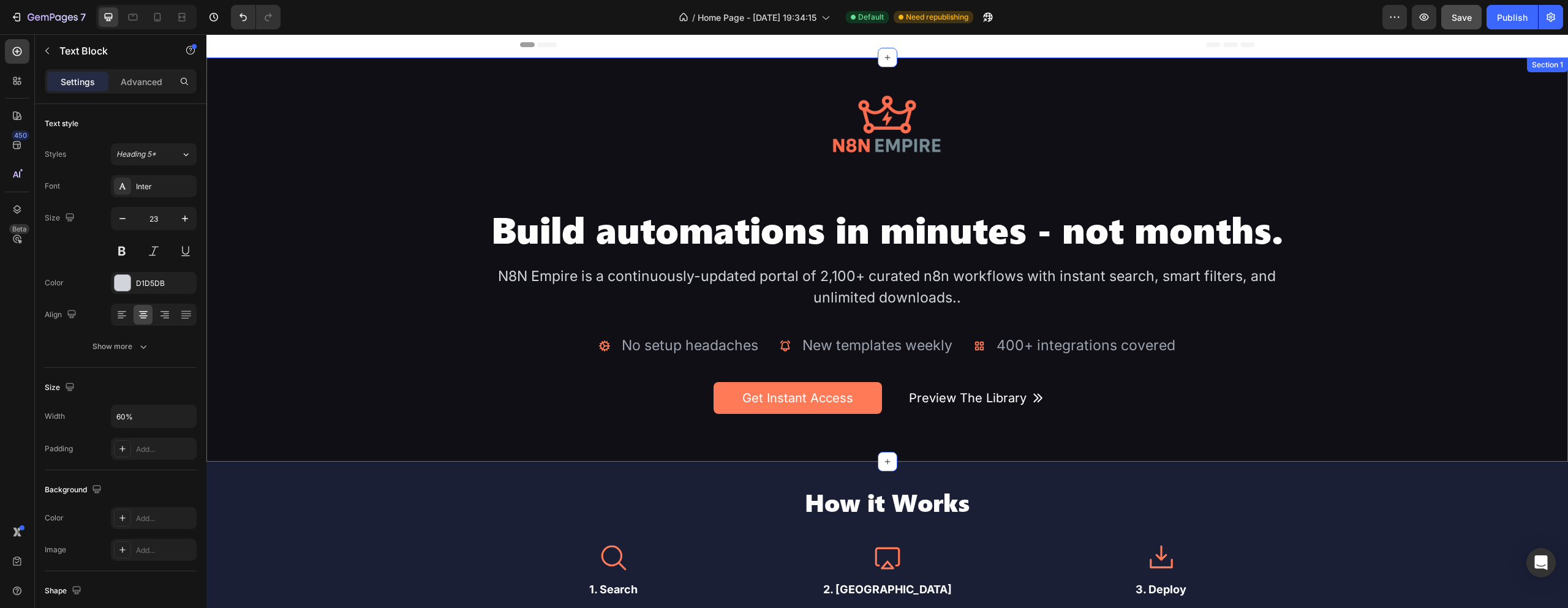
scroll to position [0, 0]
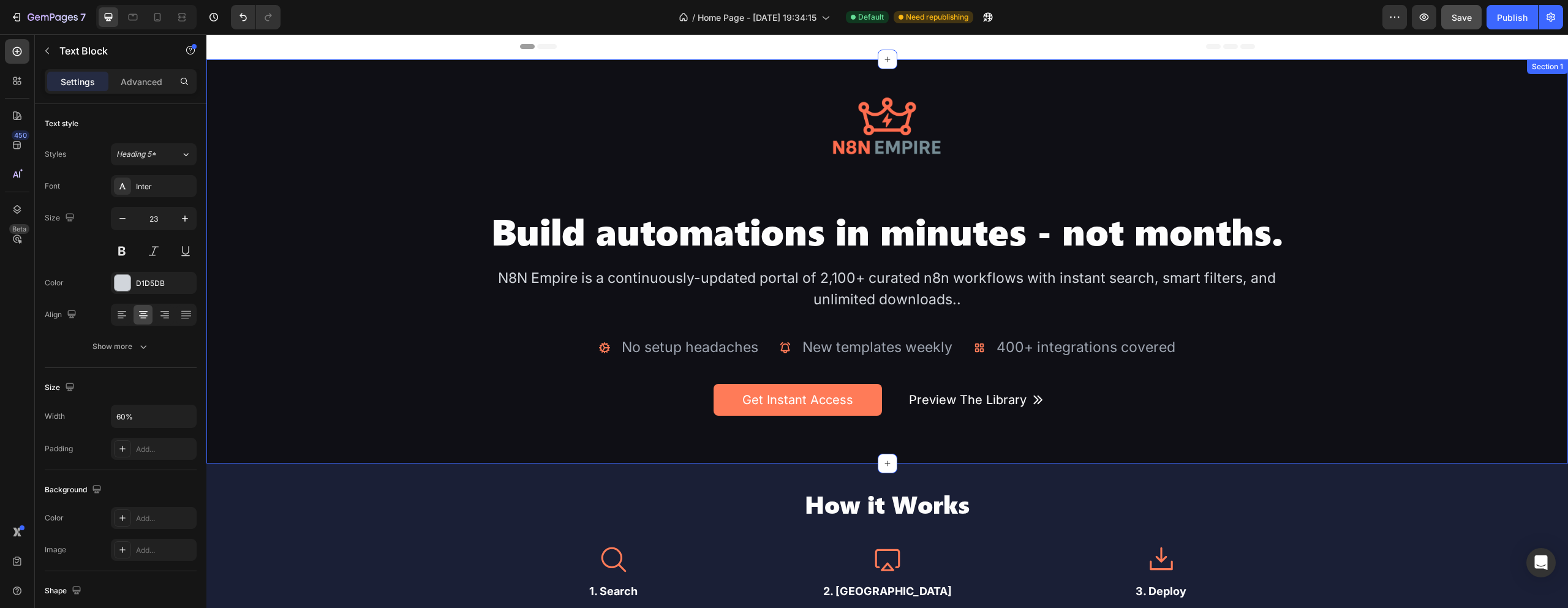
click at [762, 275] on div "N8N Empire is a continuously-updated portal of 2,100+ curated n8n workflows wit…" at bounding box center [888, 289] width 817 height 45
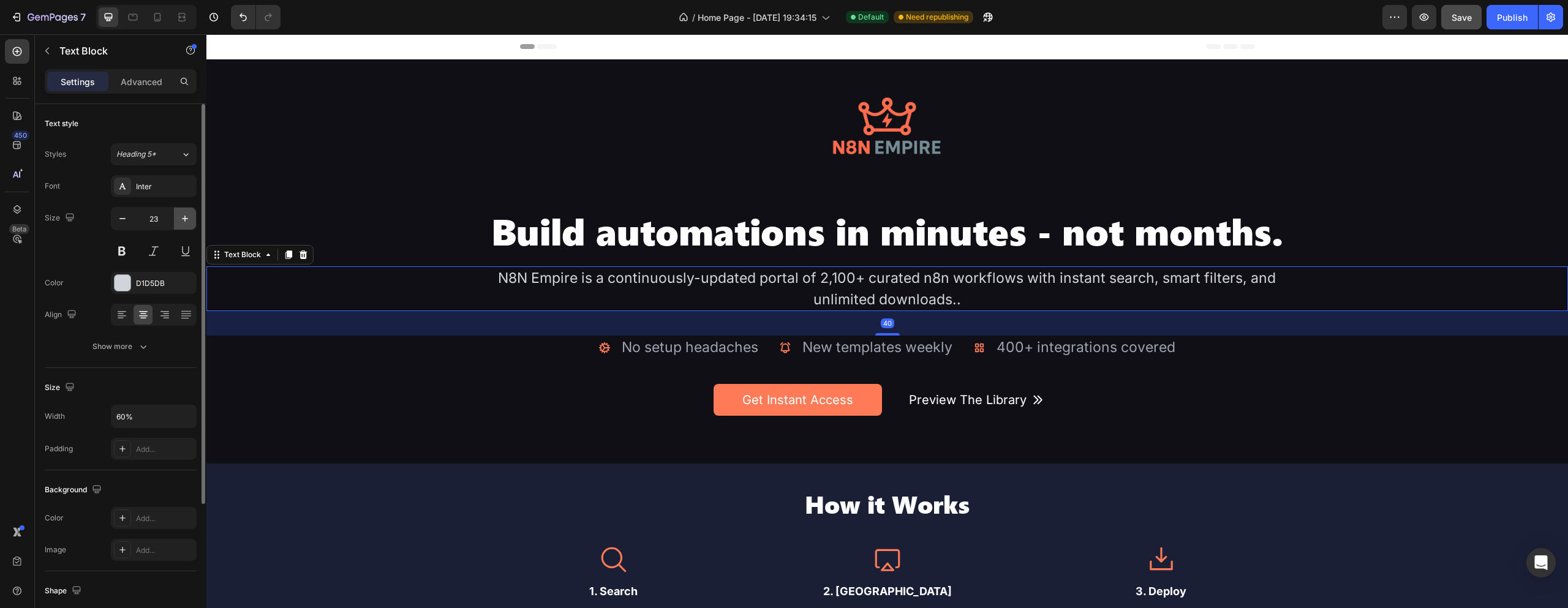
click at [185, 219] on icon "button" at bounding box center [185, 219] width 6 height 6
type input "24"
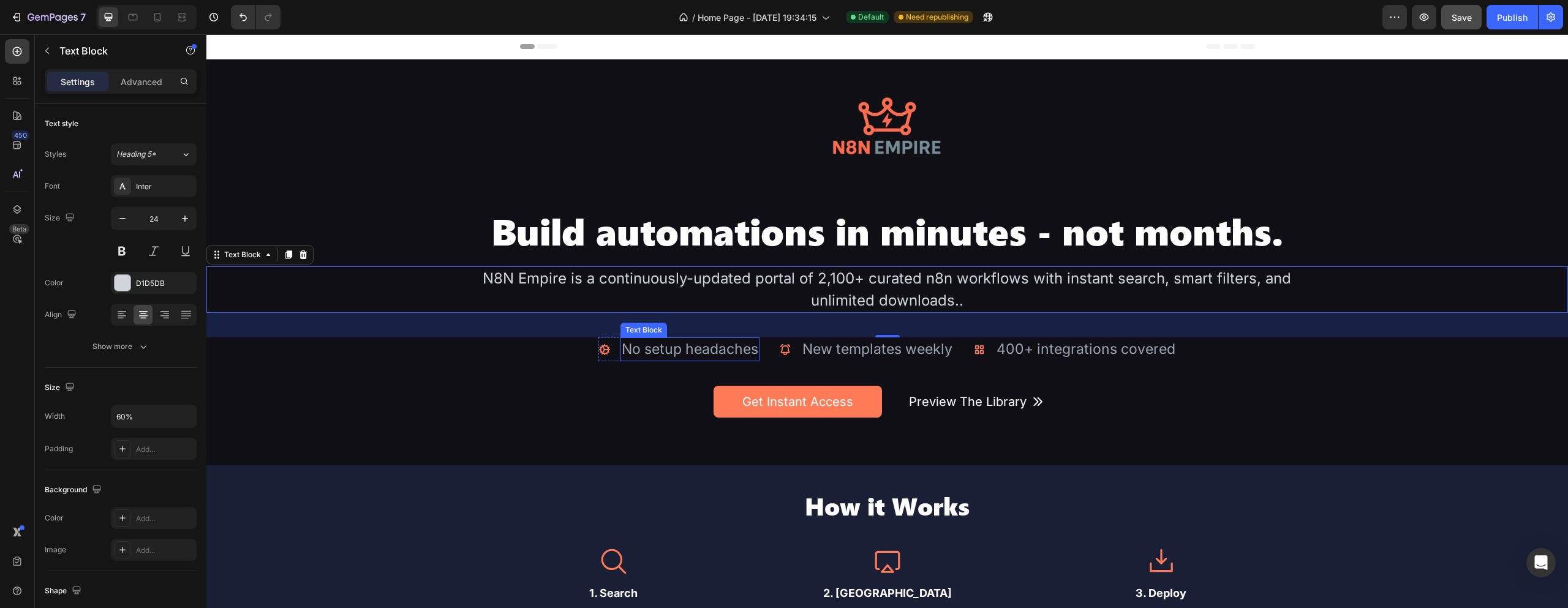
click at [711, 352] on div "No setup headaches" at bounding box center [690, 350] width 139 height 24
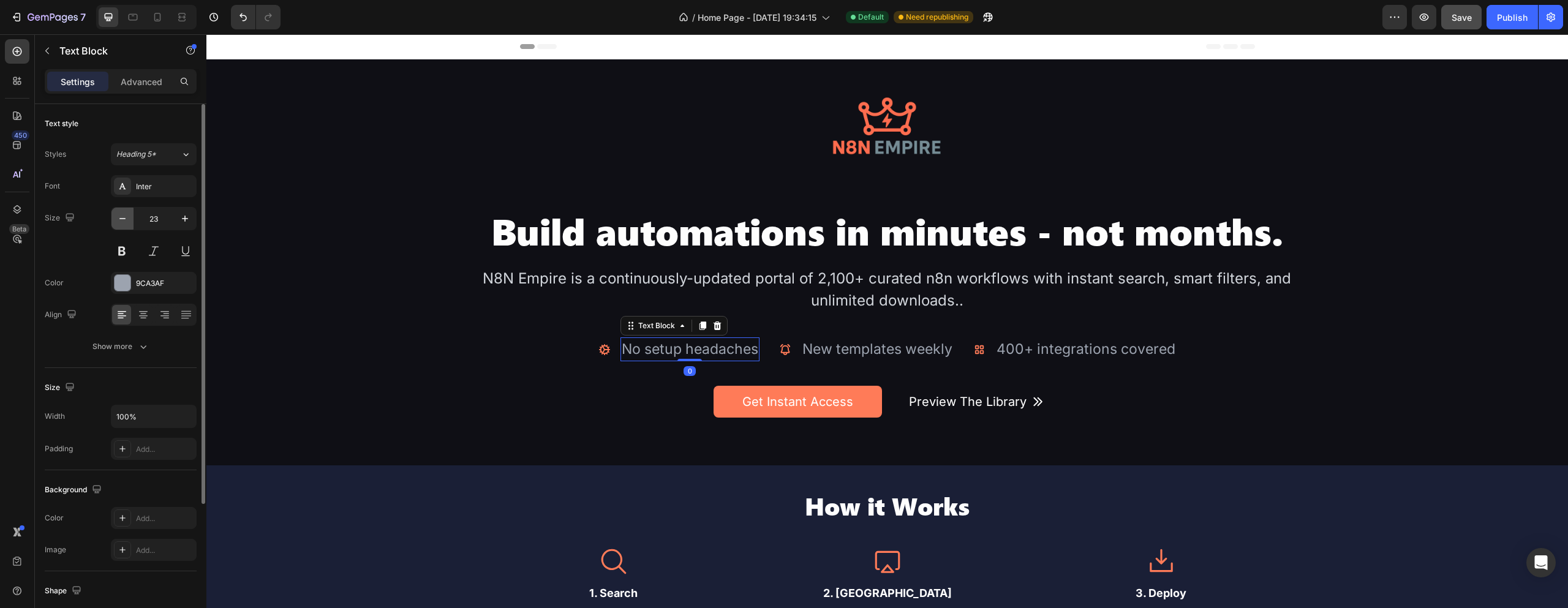
click at [113, 218] on button "button" at bounding box center [123, 219] width 22 height 22
click at [115, 218] on button "button" at bounding box center [123, 219] width 22 height 22
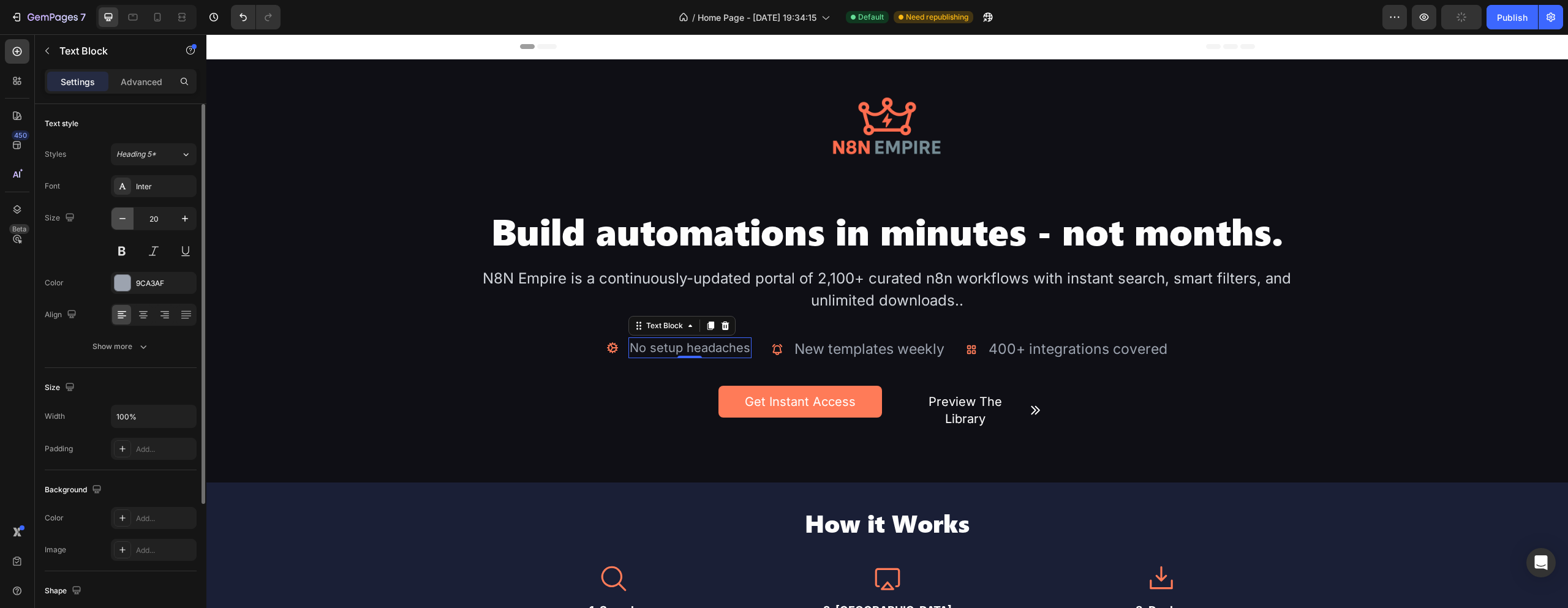
type input "19"
click at [839, 344] on div "New templates weekly" at bounding box center [865, 350] width 152 height 24
click at [124, 218] on icon "button" at bounding box center [123, 219] width 12 height 12
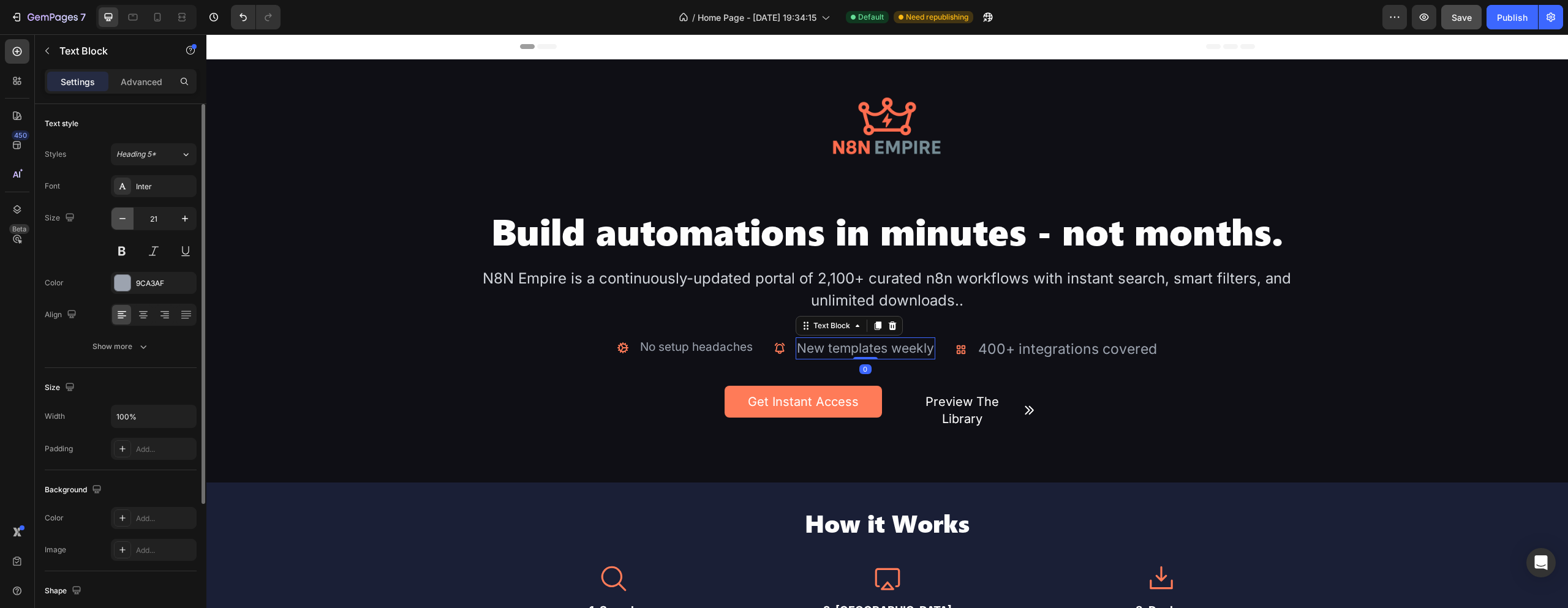
click at [124, 218] on icon "button" at bounding box center [123, 219] width 12 height 12
type input "20"
click at [1015, 343] on div "400+ integrations covered" at bounding box center [1065, 350] width 182 height 24
click at [116, 219] on button "button" at bounding box center [123, 219] width 22 height 22
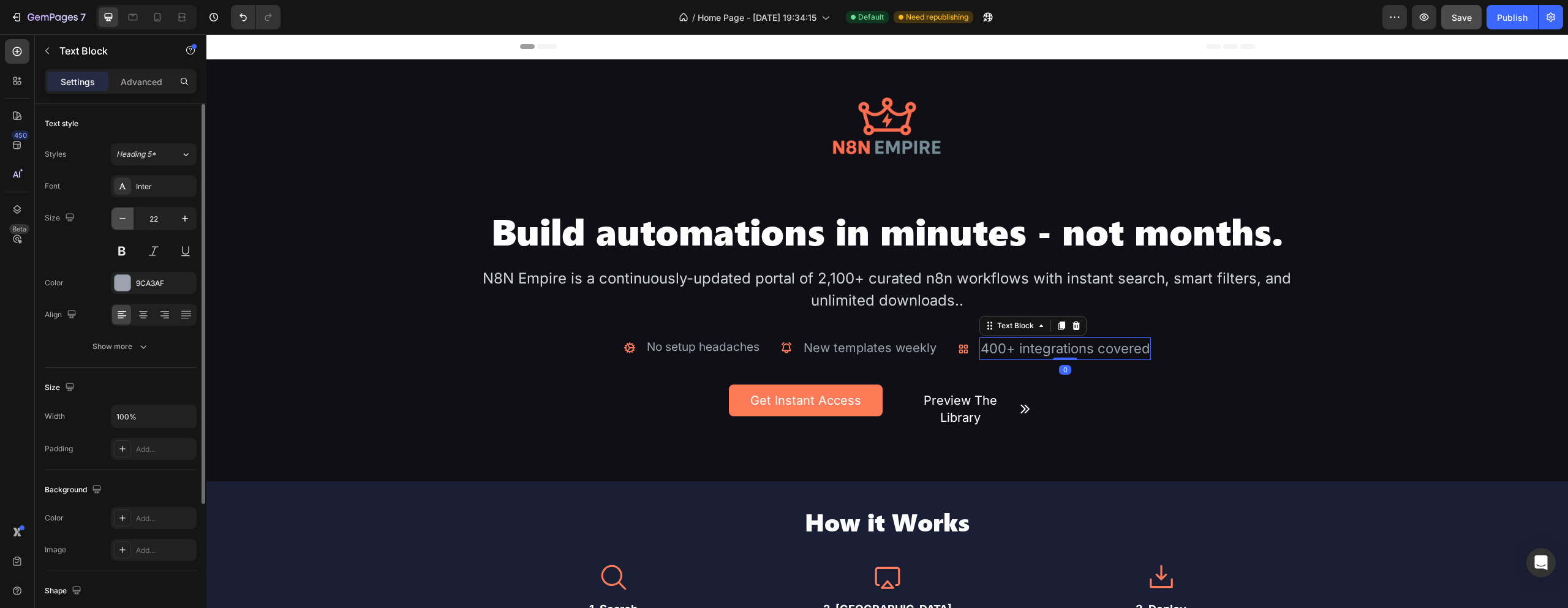
click at [116, 219] on button "button" at bounding box center [123, 219] width 22 height 22
click at [119, 216] on icon "button" at bounding box center [123, 219] width 12 height 12
type input "20"
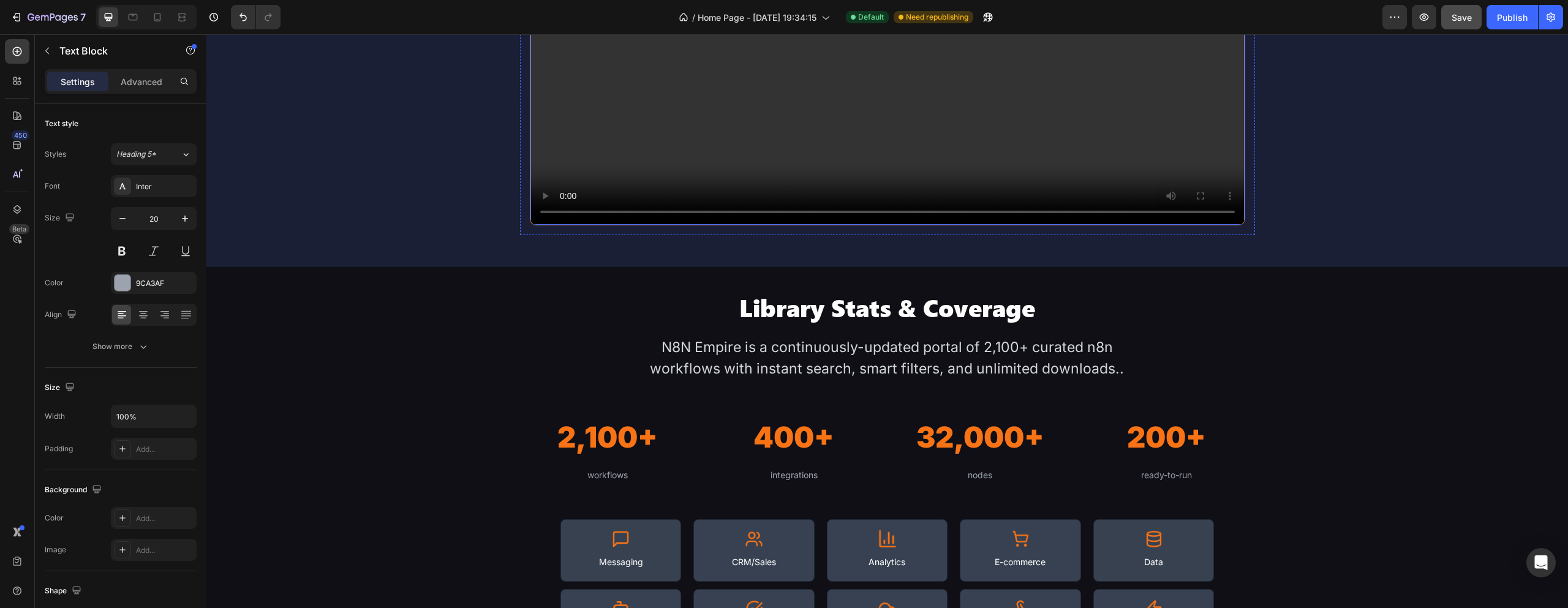
scroll to position [980, 0]
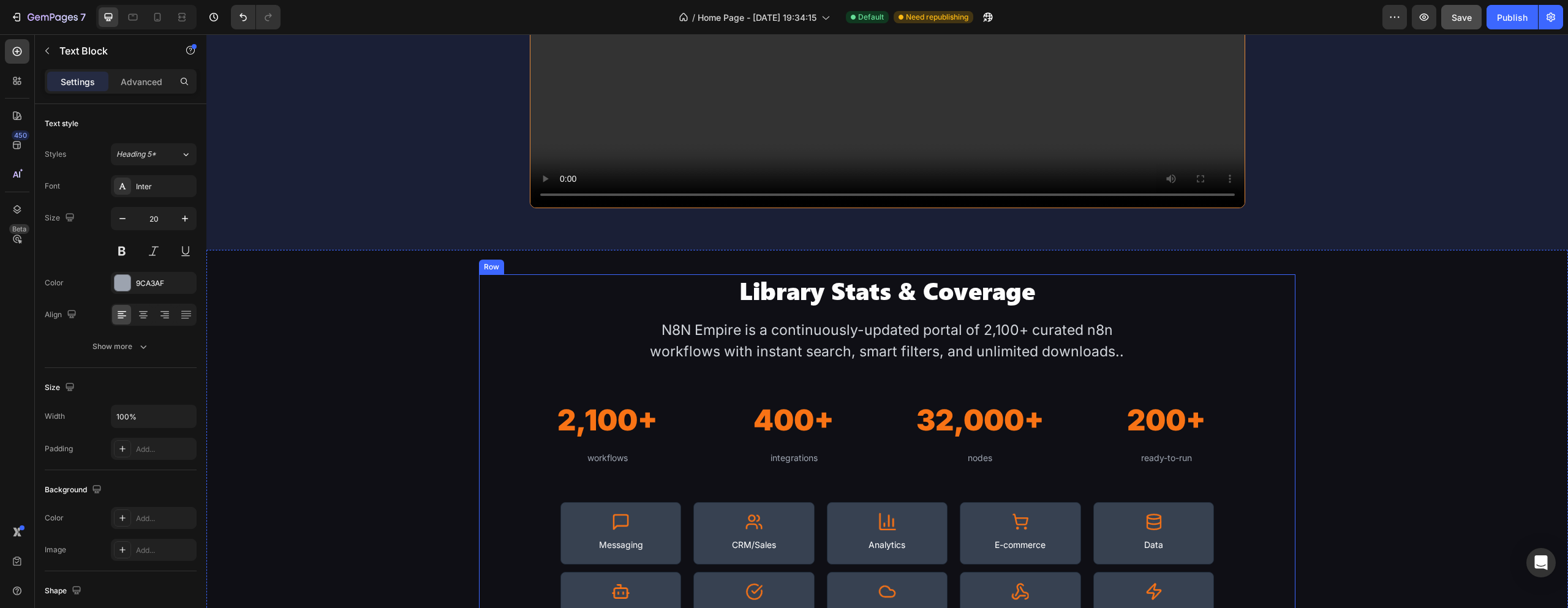
click at [790, 294] on h2 "Library Stats & Coverage" at bounding box center [888, 290] width 817 height 32
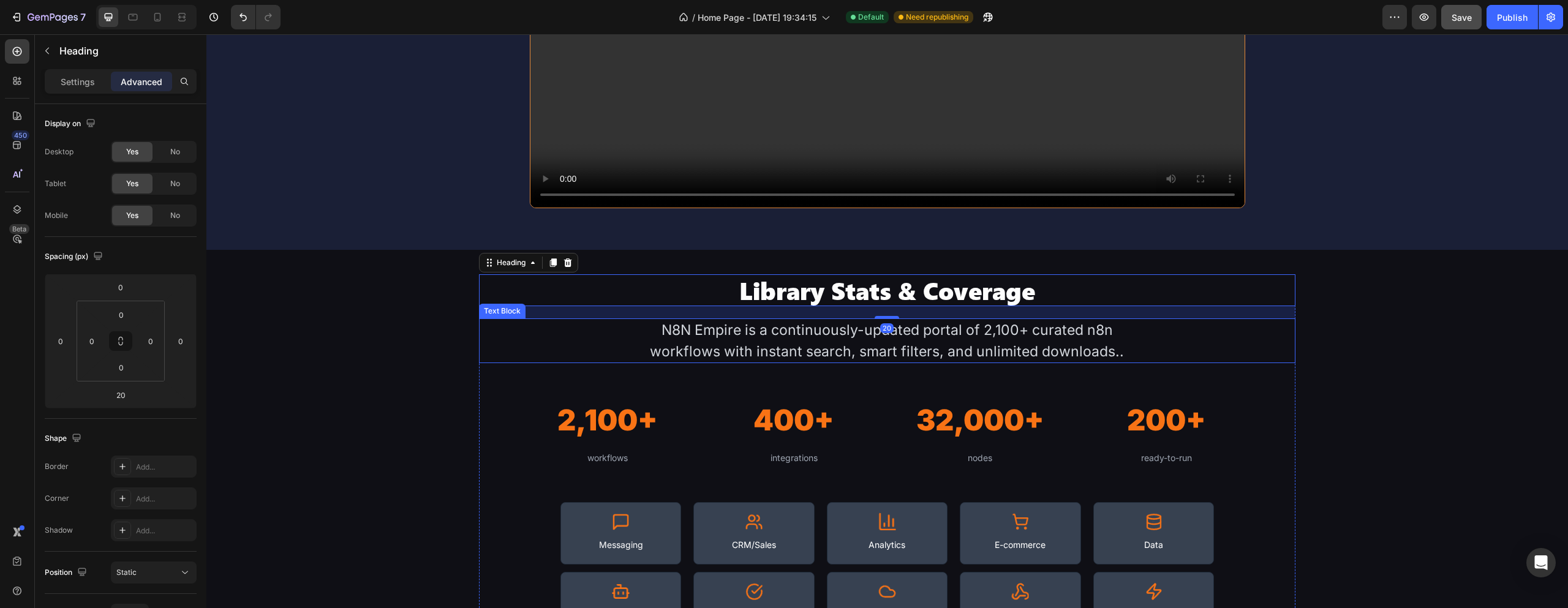
click at [892, 335] on div "N8N Empire is a continuously-updated portal of 2,100+ curated n8n workflows wit…" at bounding box center [887, 341] width 490 height 45
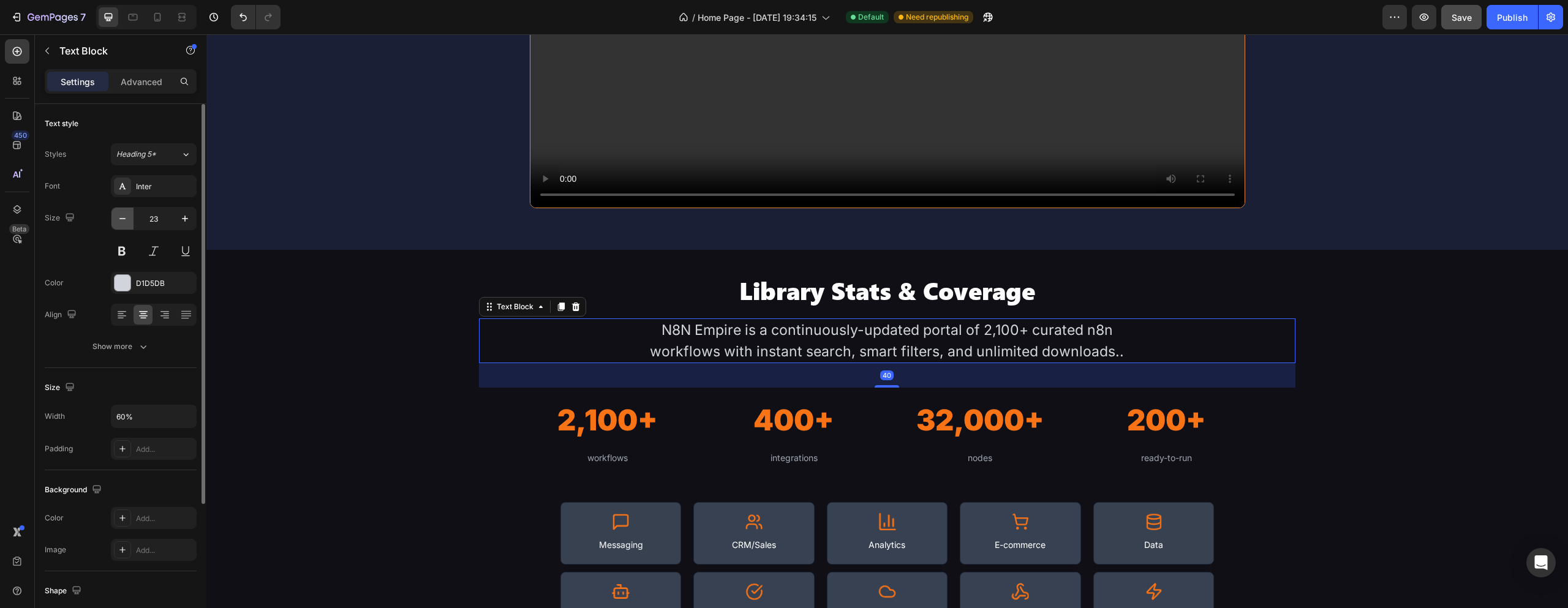
click at [121, 221] on icon "button" at bounding box center [123, 219] width 12 height 12
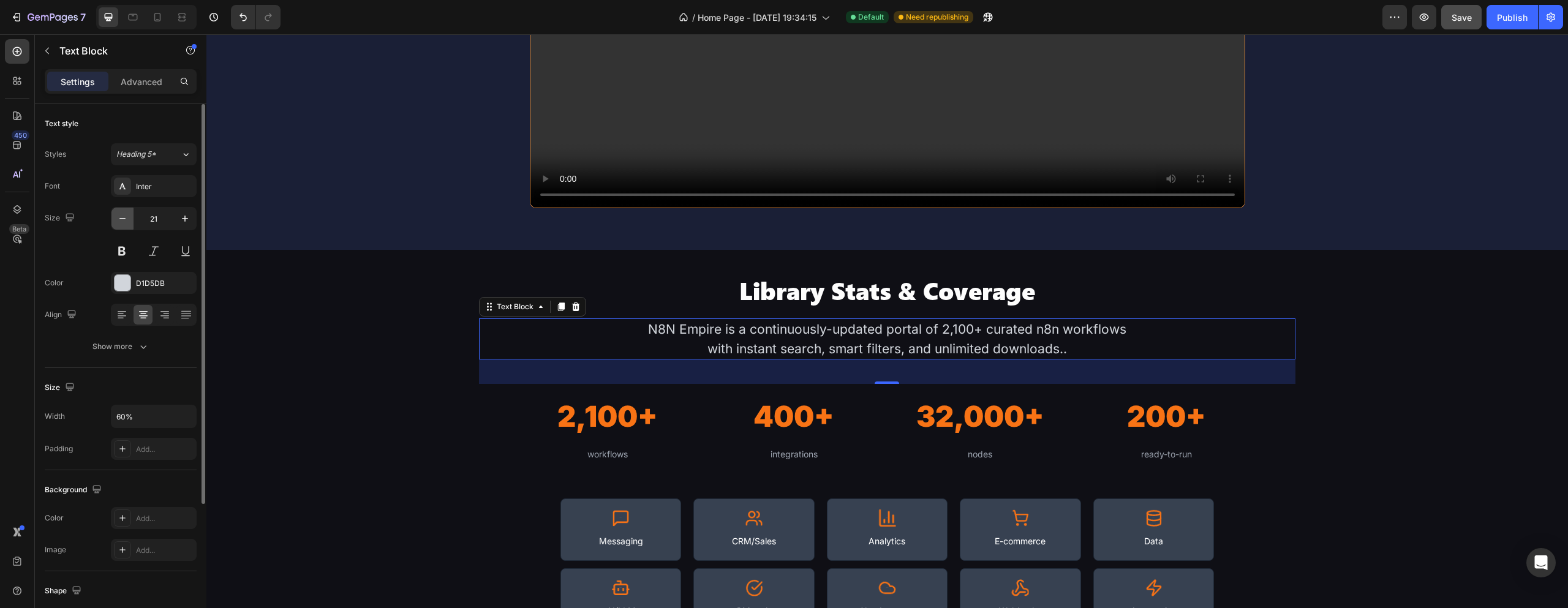
click at [121, 221] on icon "button" at bounding box center [123, 219] width 12 height 12
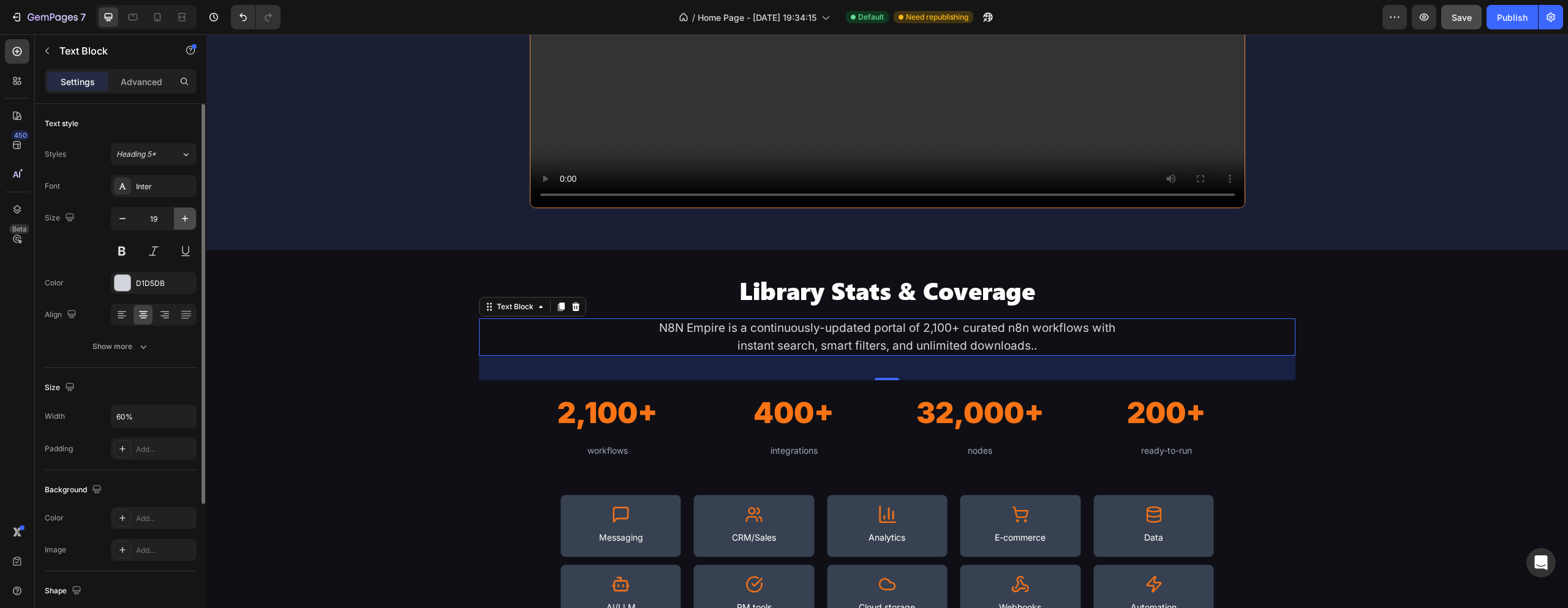
click at [187, 219] on icon "button" at bounding box center [185, 219] width 12 height 12
type input "20"
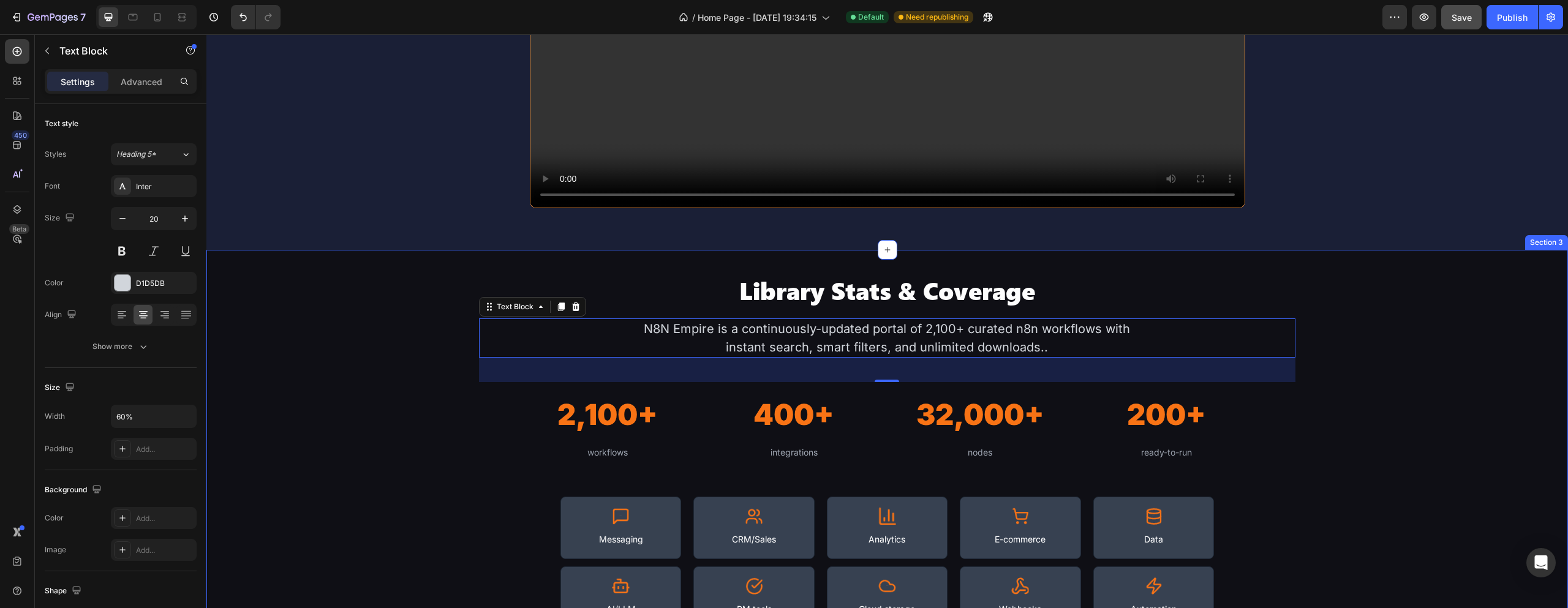
click at [327, 301] on div "Library Stats & Coverage Heading N8N Empire is a continuously-updated portal of…" at bounding box center [887, 451] width 1362 height 352
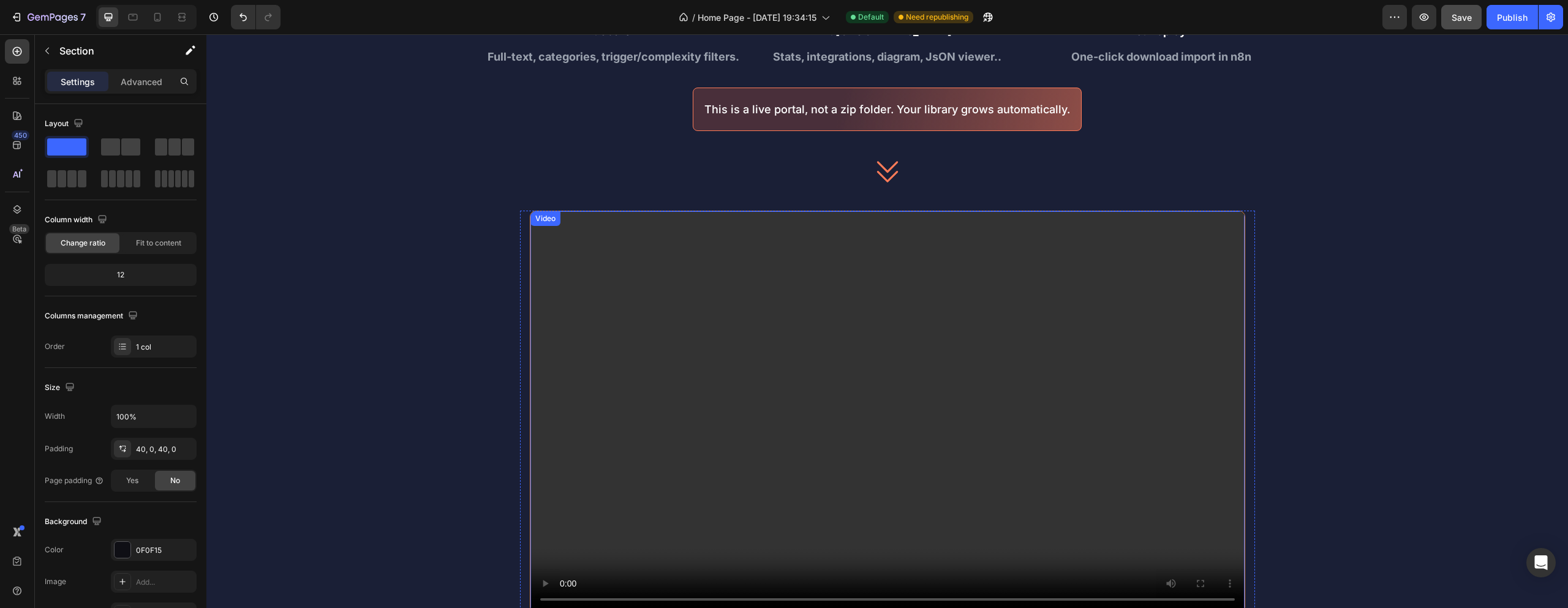
scroll to position [368, 0]
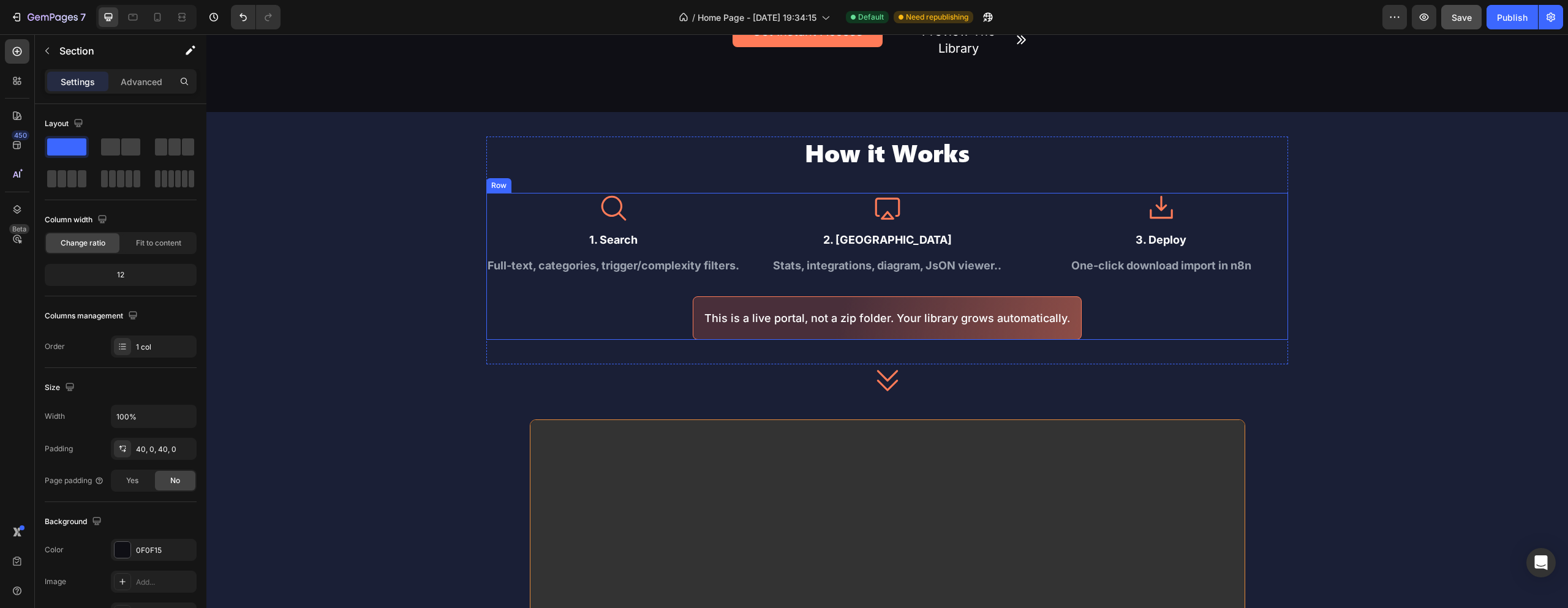
click at [615, 265] on div "Full-text, categories, trigger/complexity filters." at bounding box center [614, 265] width 254 height 18
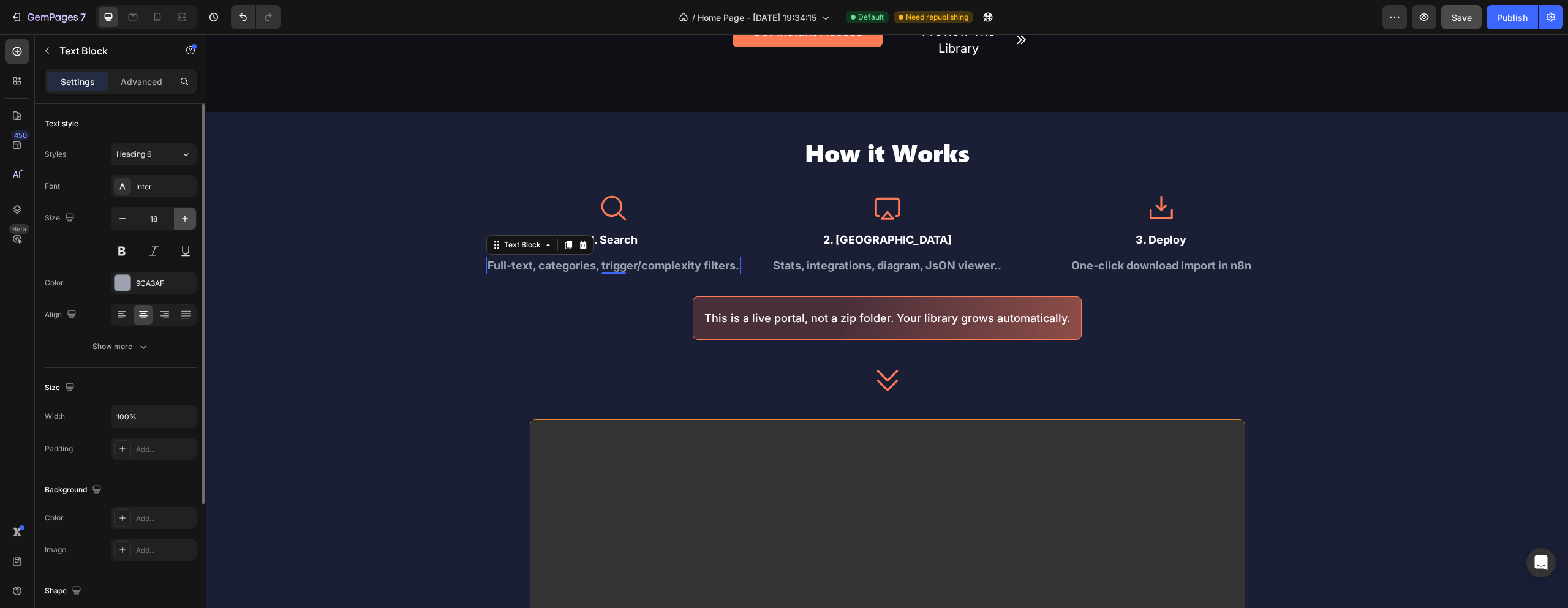
click at [188, 218] on icon "button" at bounding box center [185, 219] width 12 height 12
type input "20"
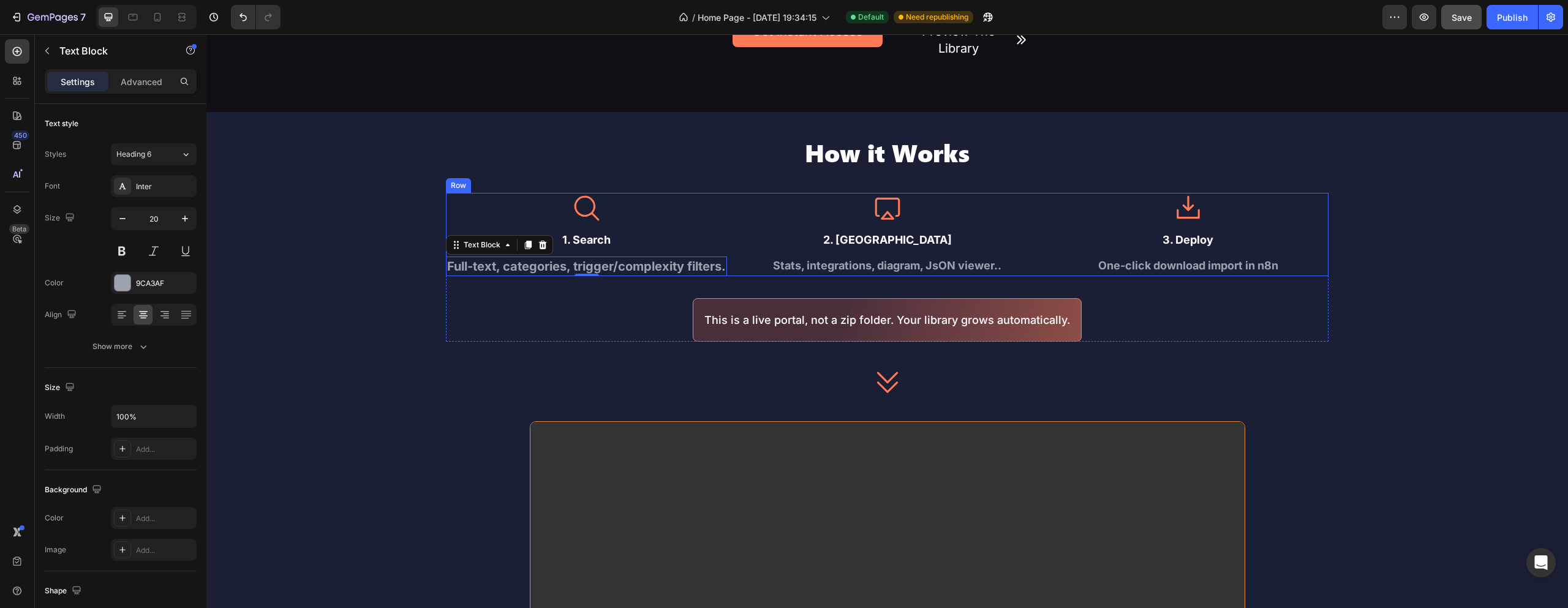
click at [817, 257] on div "Stats, integrations, diagram, JsON viewer.." at bounding box center [888, 265] width 281 height 18
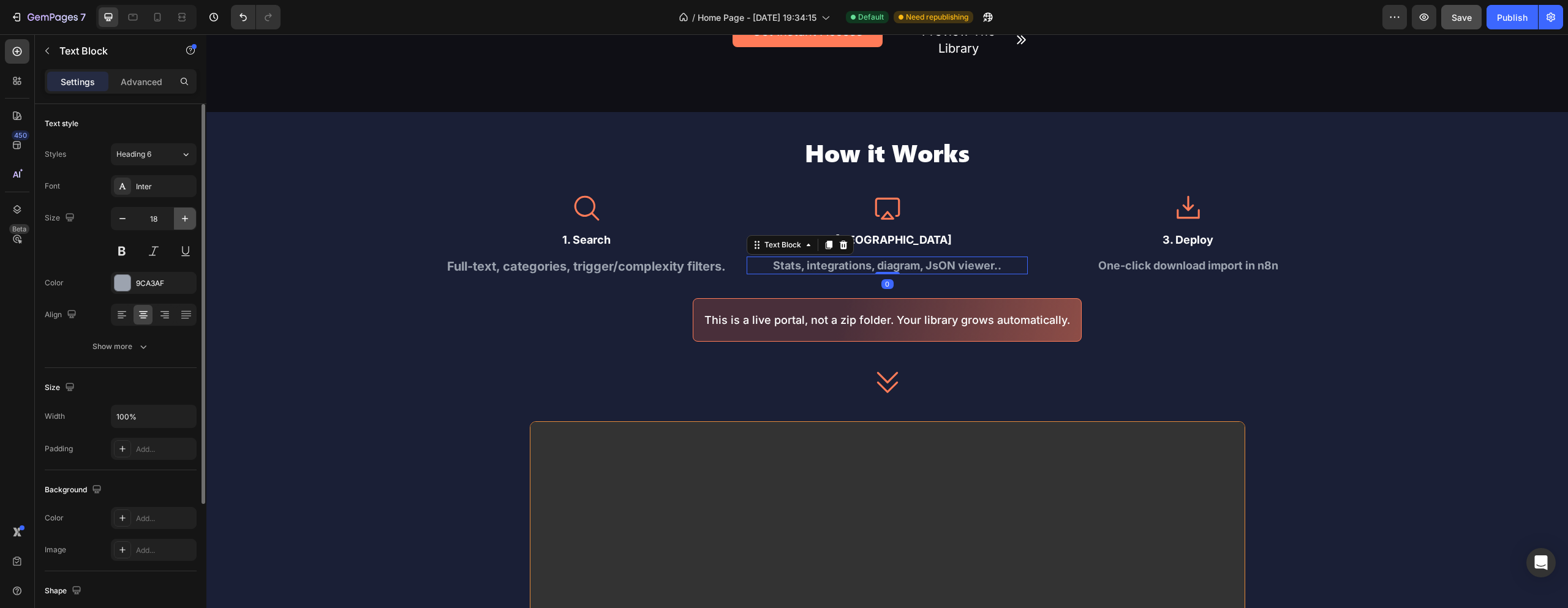
click at [185, 213] on icon "button" at bounding box center [185, 219] width 12 height 12
type input "20"
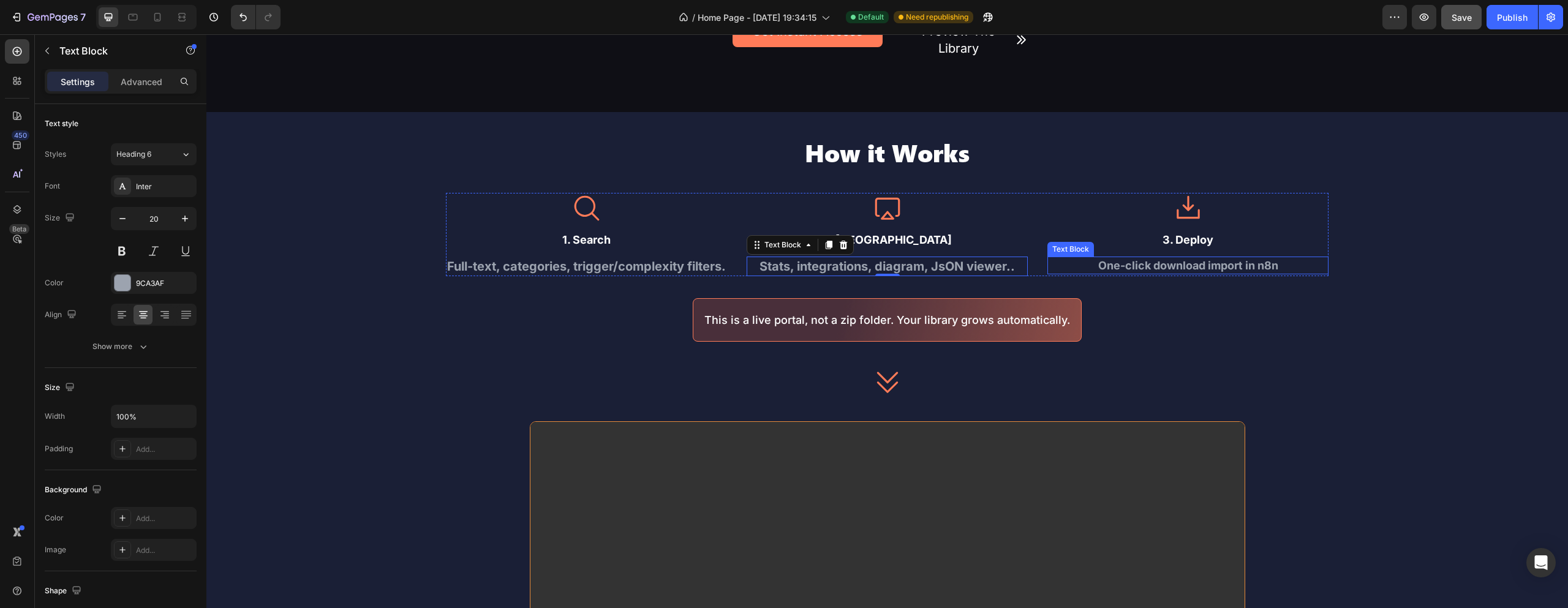
click at [1124, 268] on div "One-click download import in n8n" at bounding box center [1188, 265] width 281 height 18
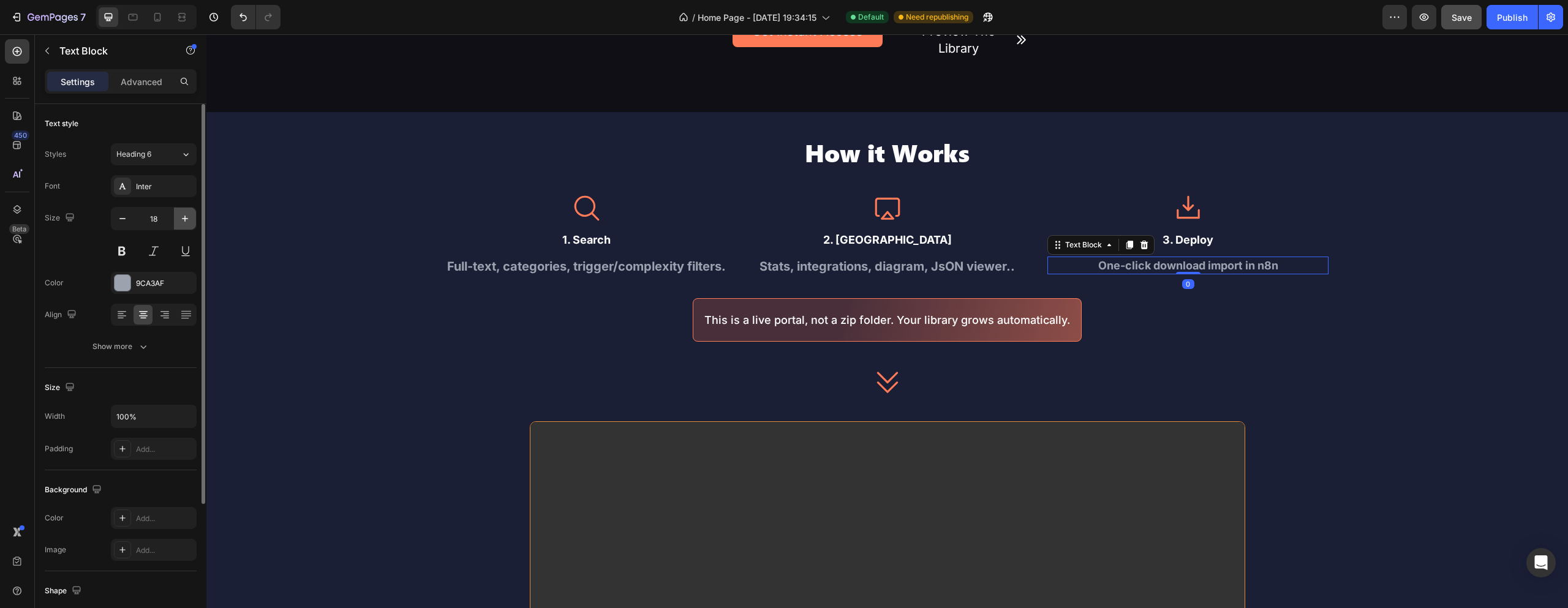
click at [185, 211] on button "button" at bounding box center [185, 219] width 22 height 22
type input "20"
click at [600, 235] on div "1. Search" at bounding box center [587, 240] width 281 height 18
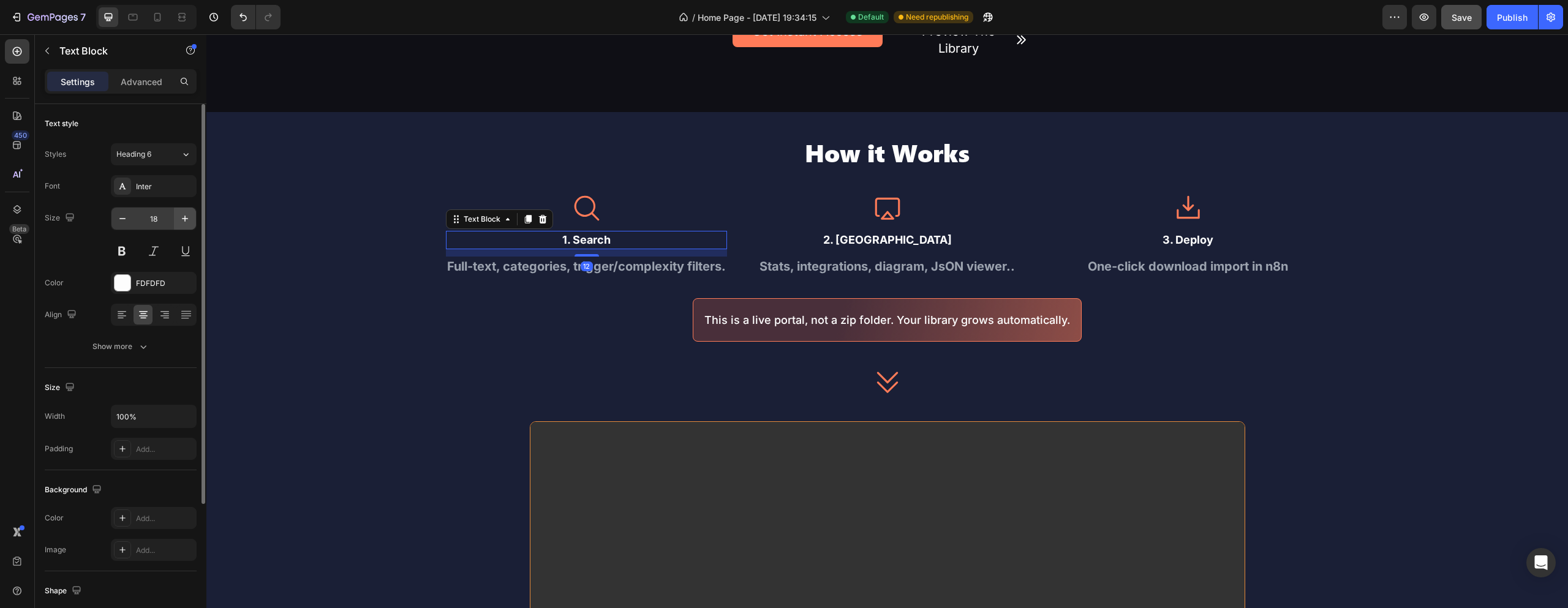
click at [193, 219] on button "button" at bounding box center [185, 219] width 22 height 22
type input "20"
click at [886, 234] on div "2. [GEOGRAPHIC_DATA]" at bounding box center [888, 240] width 281 height 18
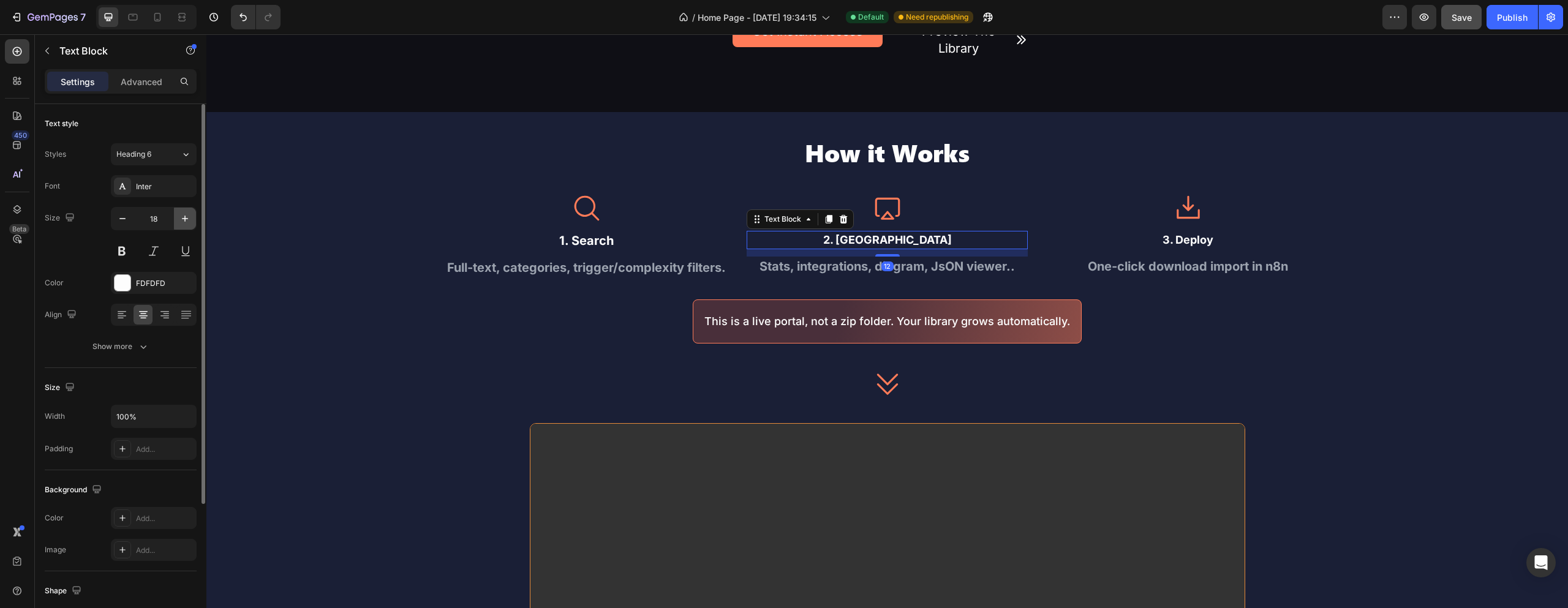
click at [188, 209] on button "button" at bounding box center [185, 219] width 22 height 22
type input "20"
click at [1184, 240] on div "3. Deploy" at bounding box center [1188, 240] width 281 height 18
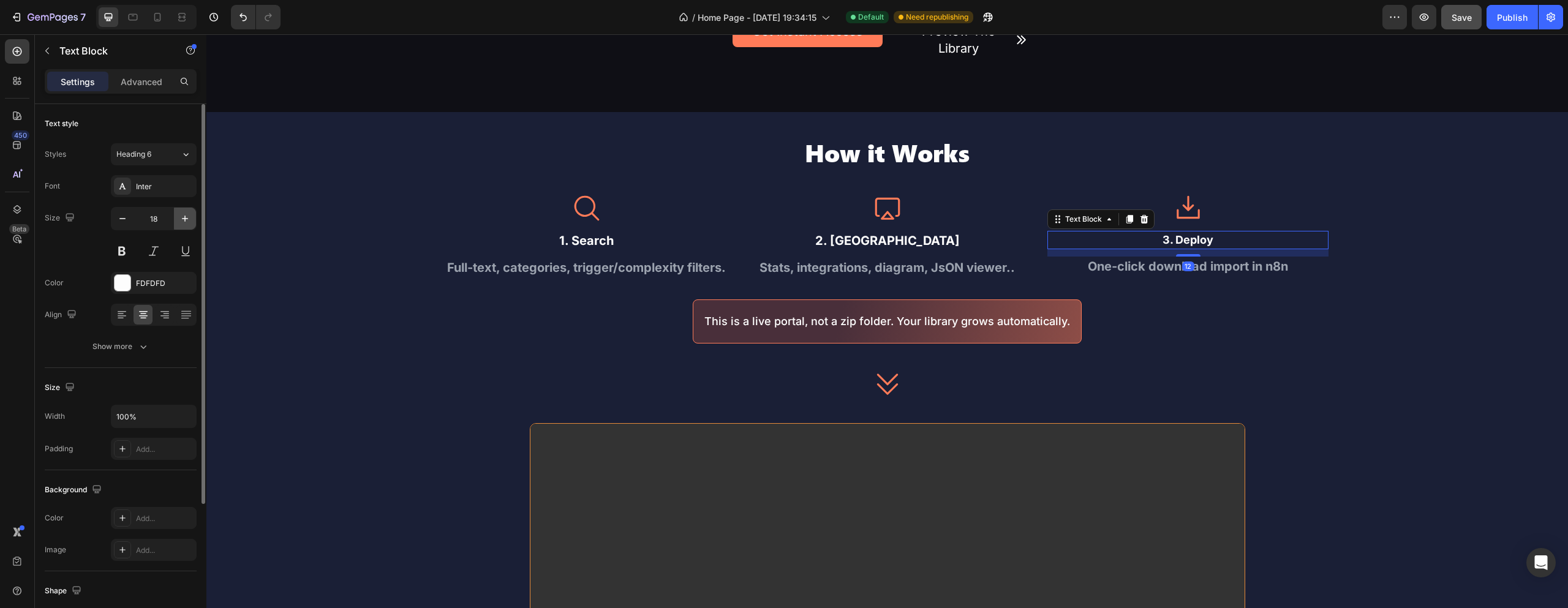
click at [185, 213] on icon "button" at bounding box center [185, 219] width 12 height 12
type input "20"
click at [1177, 198] on icon at bounding box center [1188, 208] width 30 height 30
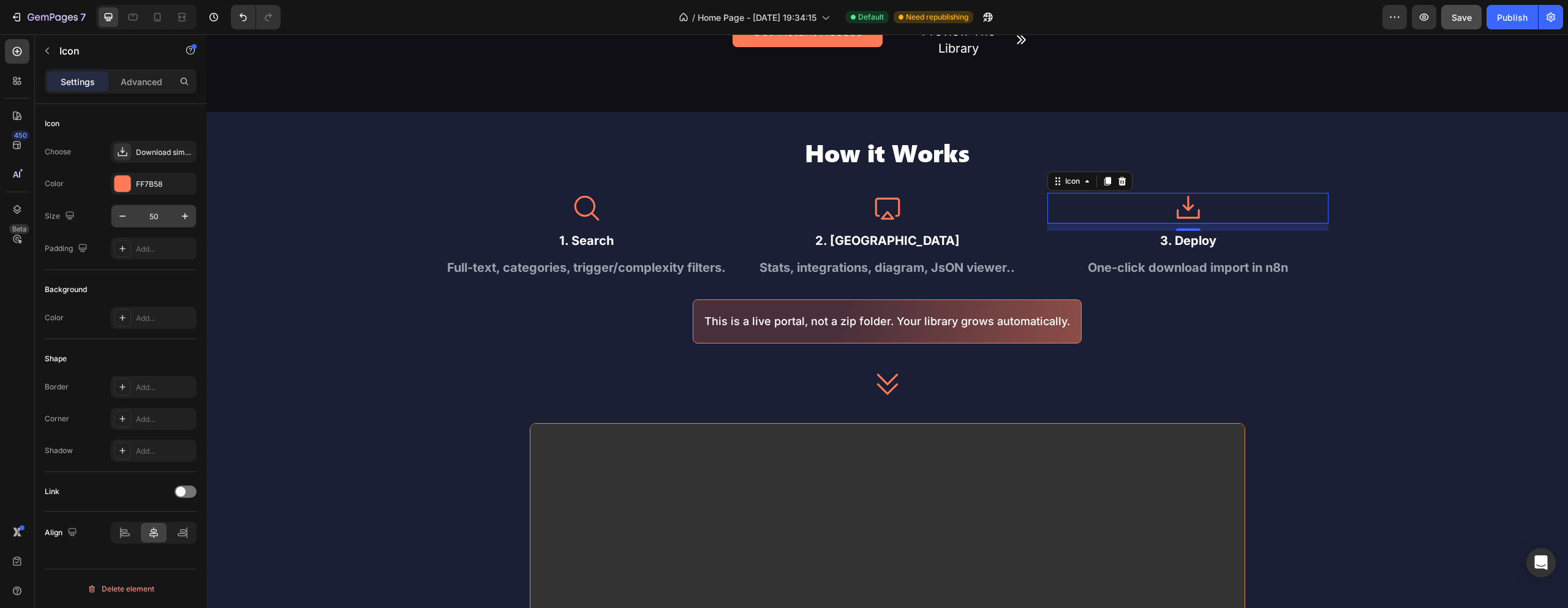
click at [156, 213] on input "50" at bounding box center [153, 216] width 40 height 22
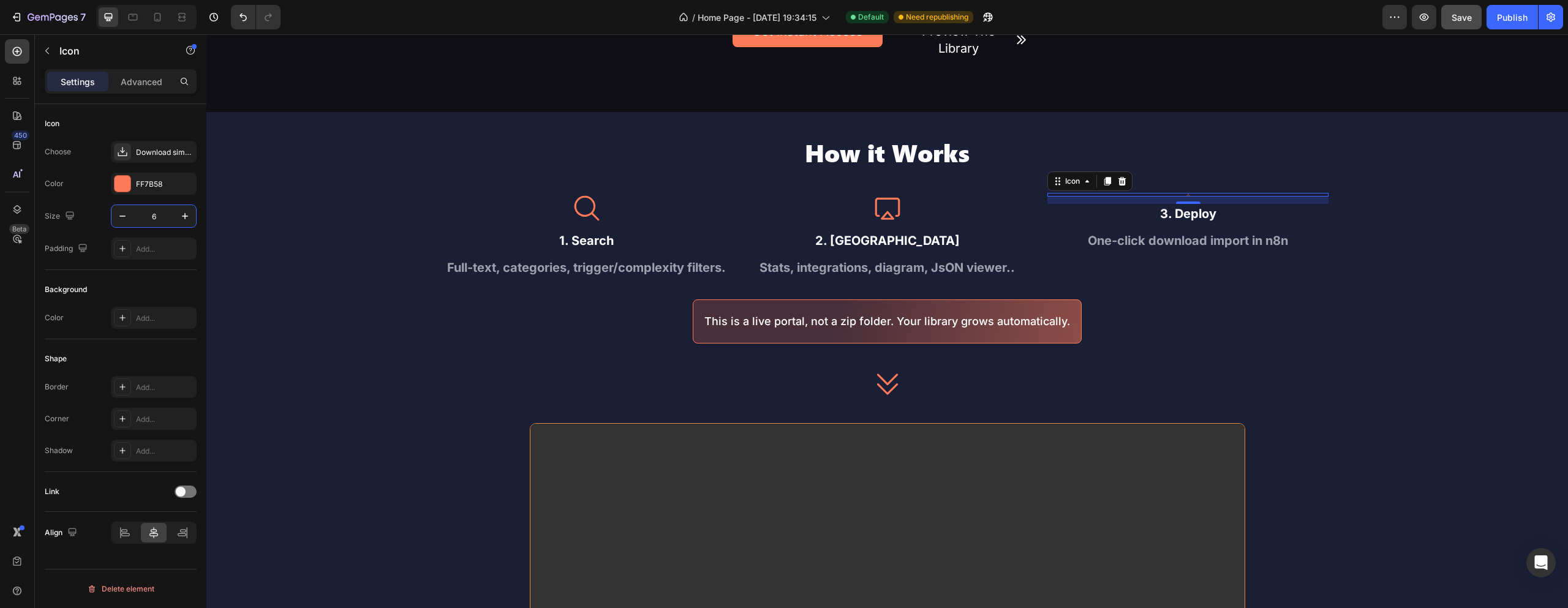
type input "60"
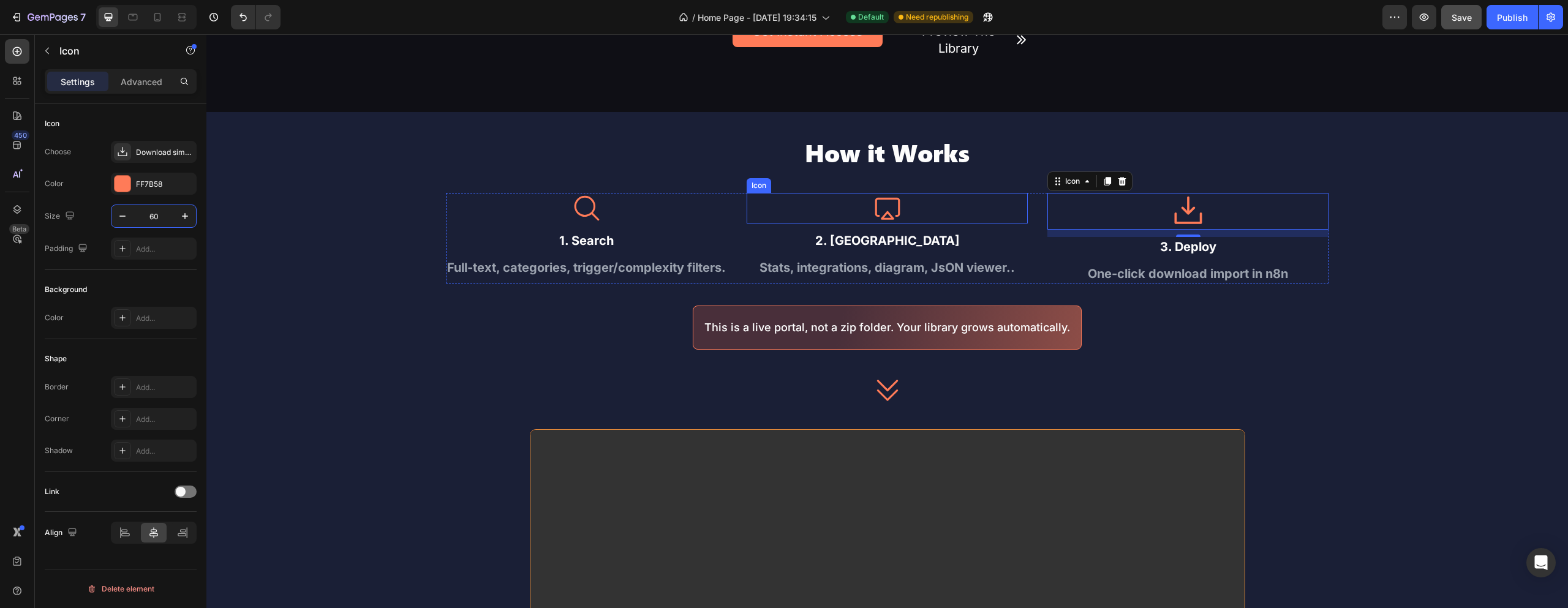
click at [886, 203] on icon at bounding box center [887, 208] width 30 height 30
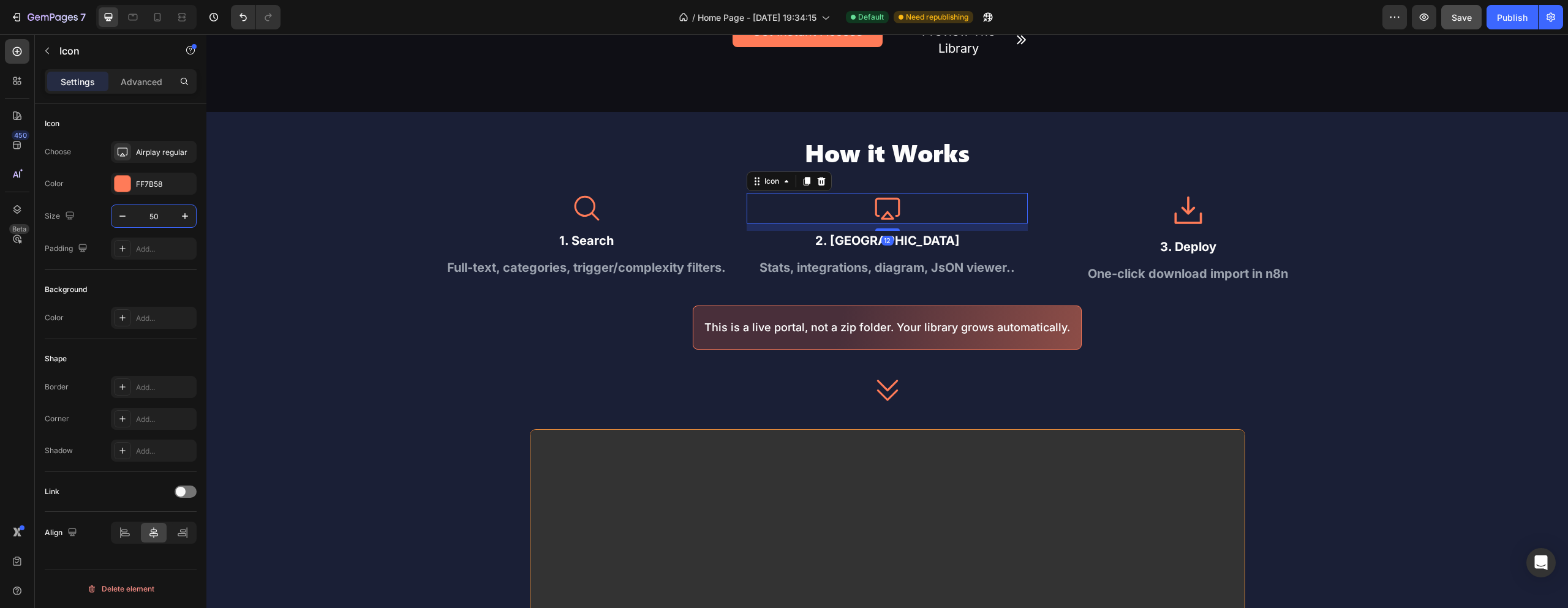
click at [154, 208] on input "50" at bounding box center [153, 216] width 40 height 22
drag, startPoint x: 154, startPoint y: 218, endPoint x: 134, endPoint y: 219, distance: 20.0
click at [134, 219] on input "50" at bounding box center [153, 216] width 40 height 22
drag, startPoint x: 169, startPoint y: 218, endPoint x: 135, endPoint y: 219, distance: 34.0
click at [135, 219] on input "50" at bounding box center [153, 216] width 40 height 22
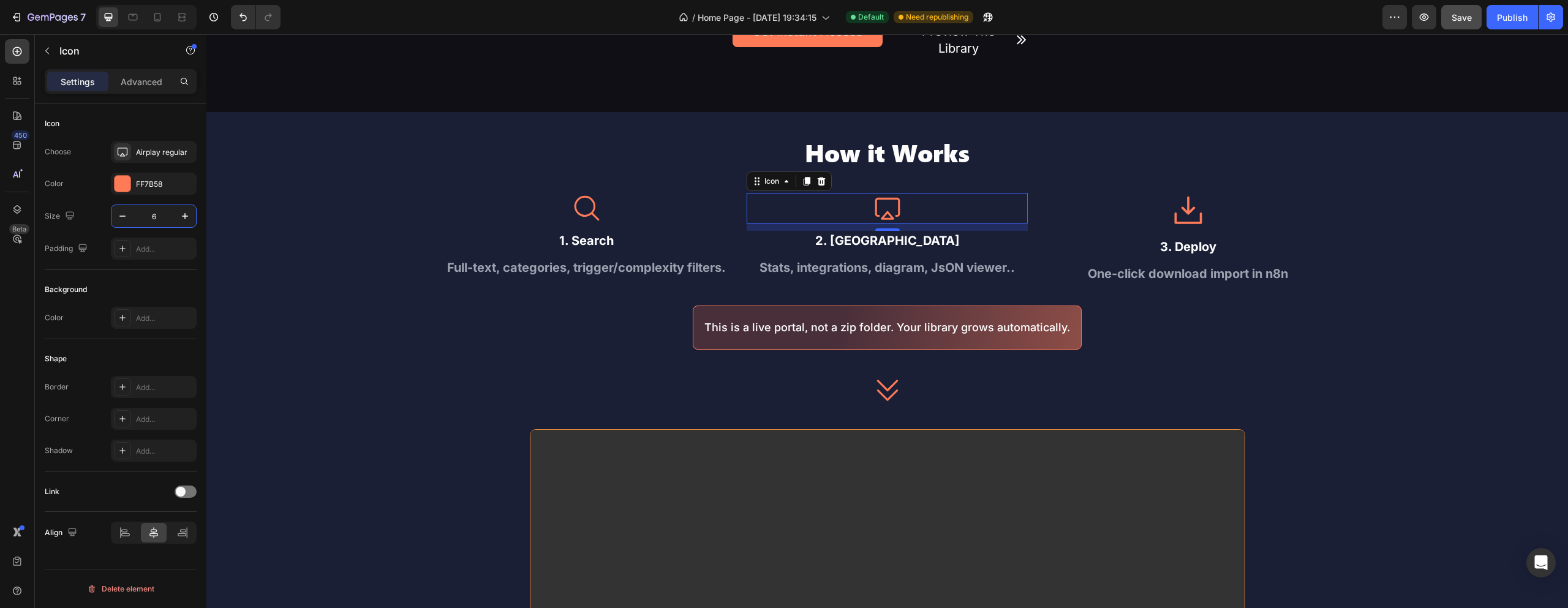
type input "60"
click at [562, 211] on div "Icon" at bounding box center [587, 208] width 281 height 30
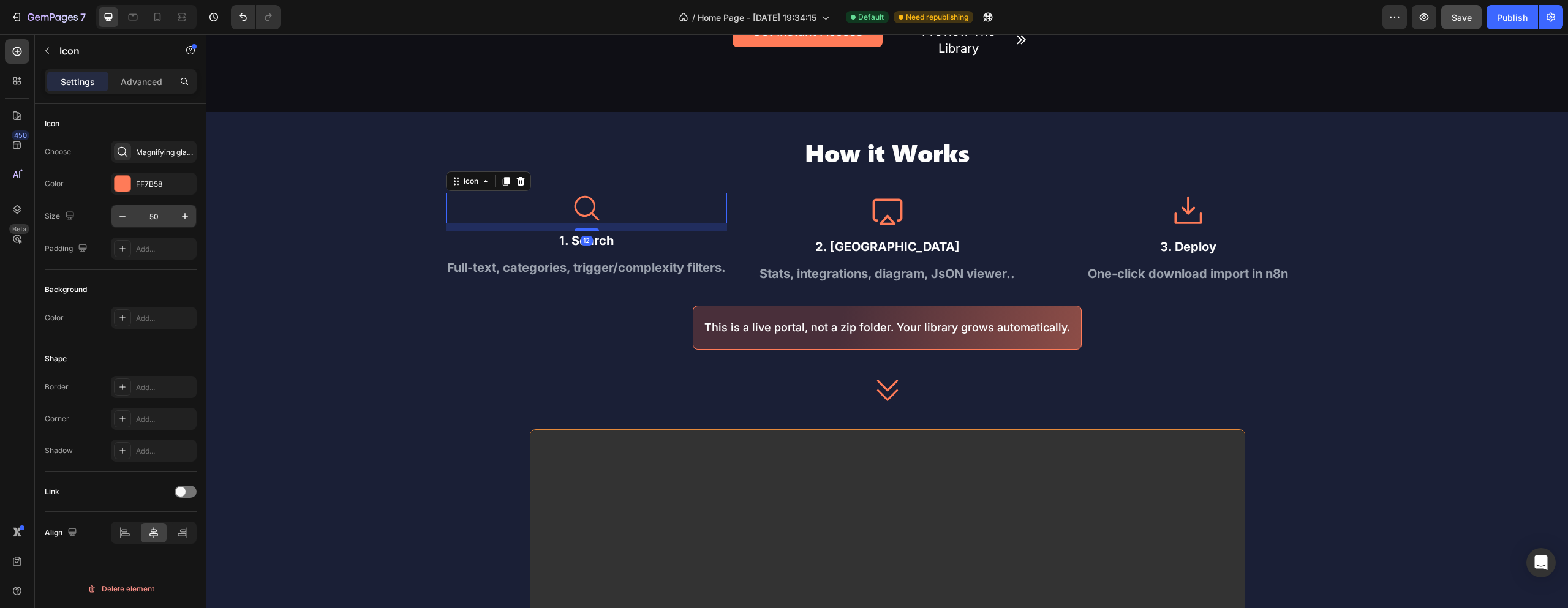
click at [157, 217] on input "50" at bounding box center [153, 216] width 40 height 22
type input "60"
click at [416, 226] on div "How it Works Heading Icon 12 1. Search Text Block Full-text, categories, trigge…" at bounding box center [887, 492] width 1362 height 712
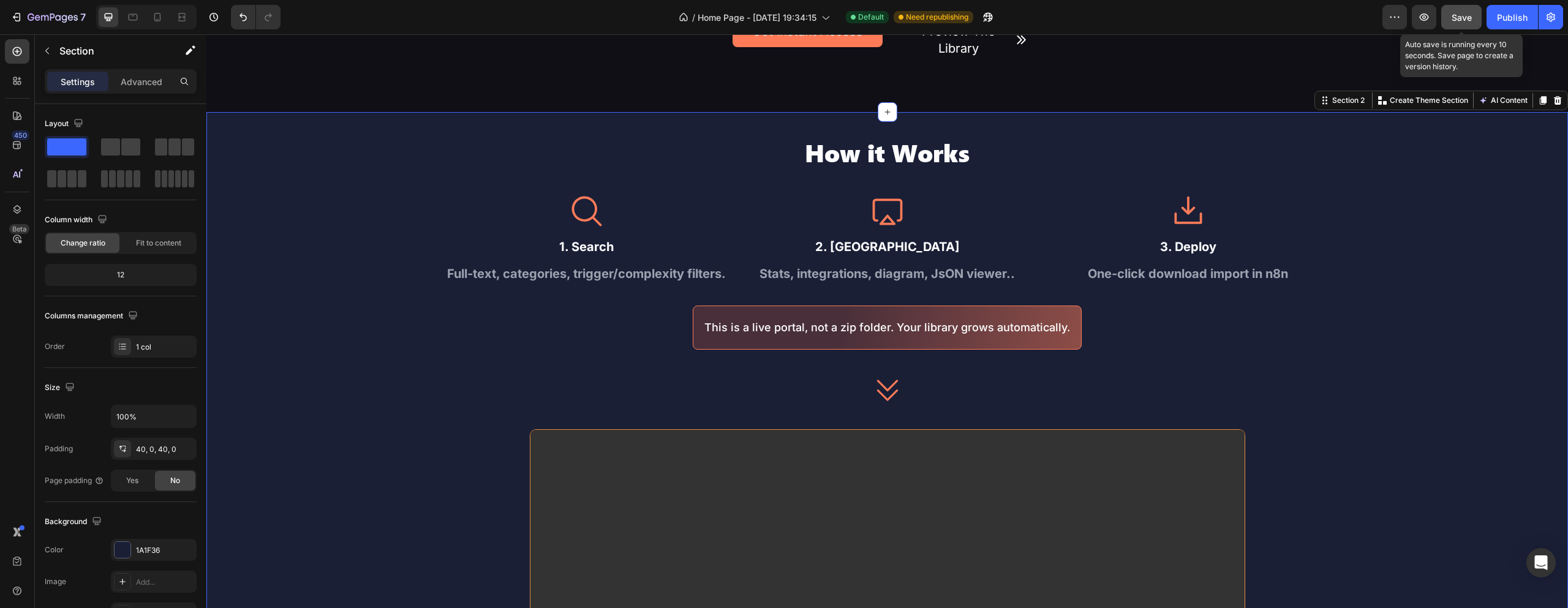
click at [1465, 19] on span "Save" at bounding box center [1461, 17] width 20 height 11
click at [1516, 17] on div "Publish" at bounding box center [1512, 17] width 30 height 13
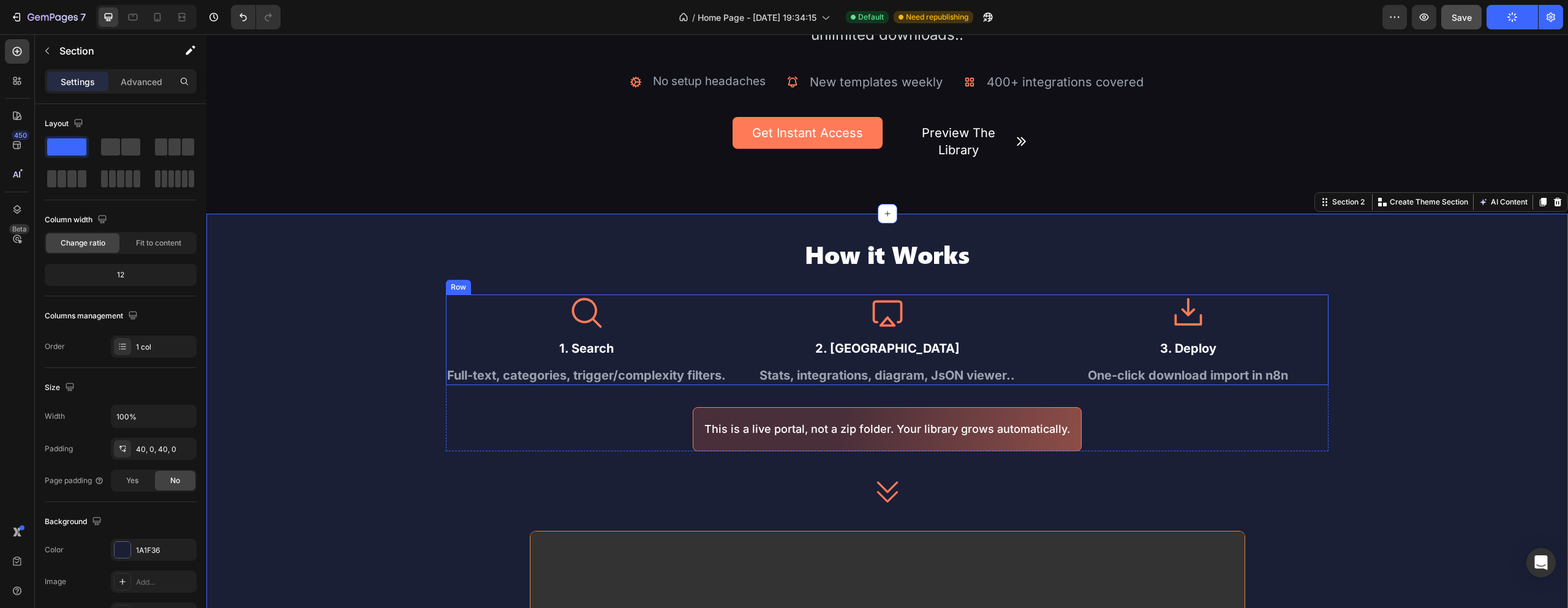
scroll to position [245, 0]
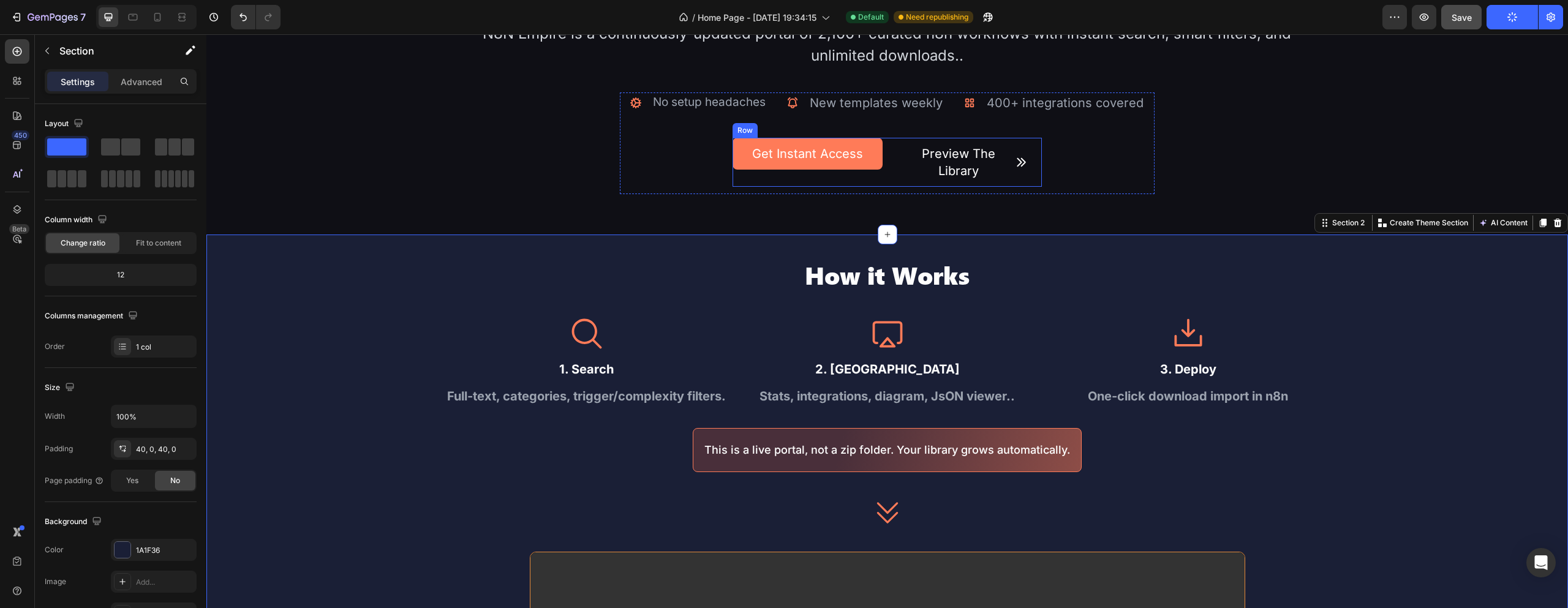
click at [879, 182] on div "Get Instant Access Button Preview The Library Button Row" at bounding box center [887, 162] width 309 height 49
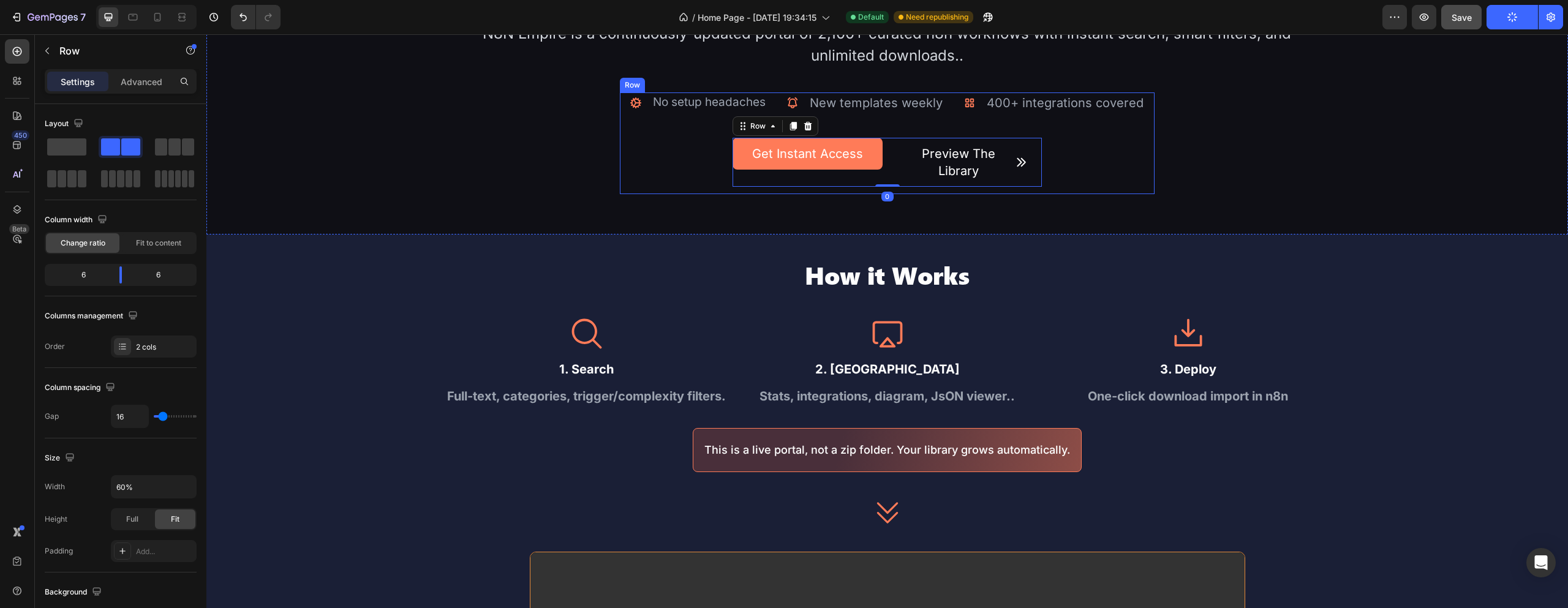
click at [818, 188] on div "Icon No setup headaches Text Block Advanced list Icon New templates weekly Text…" at bounding box center [887, 143] width 535 height 102
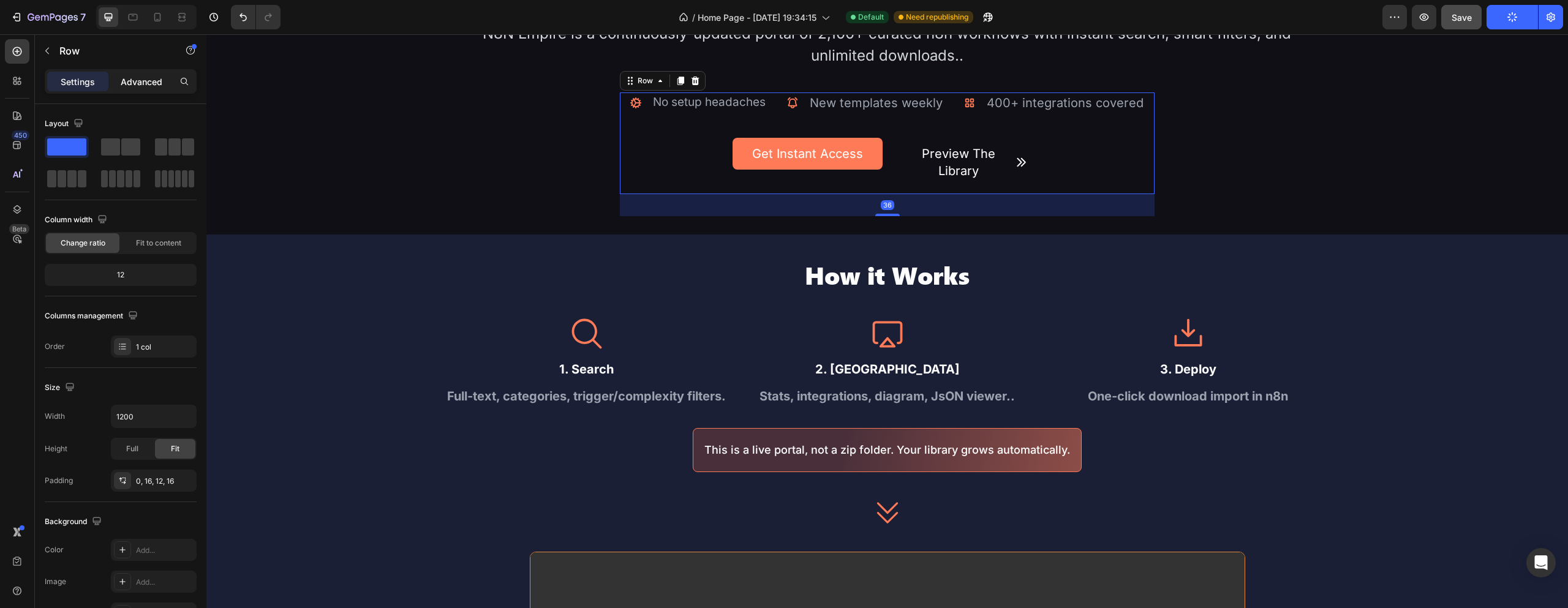
drag, startPoint x: 108, startPoint y: 73, endPoint x: 120, endPoint y: 80, distance: 13.9
click at [108, 74] on div "Settings Advanced" at bounding box center [120, 82] width 147 height 20
click at [120, 80] on div "Advanced" at bounding box center [141, 82] width 61 height 20
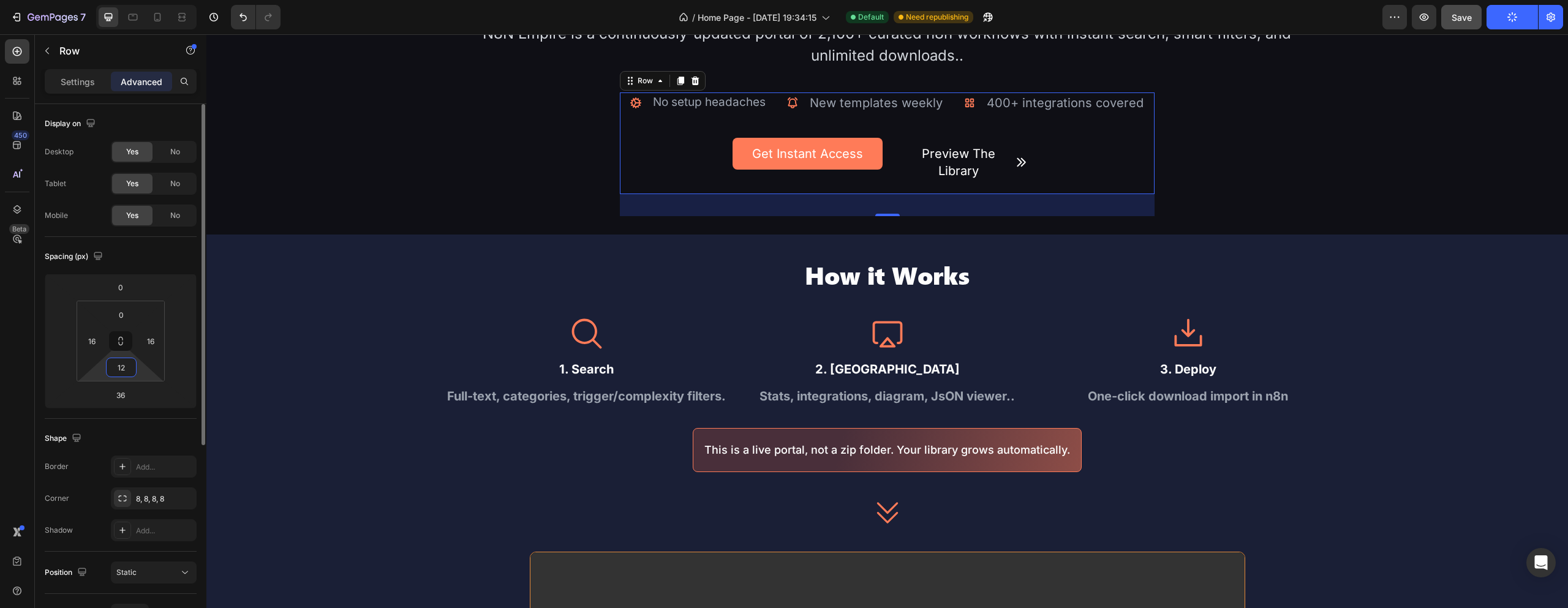
click at [124, 368] on input "12" at bounding box center [121, 368] width 25 height 19
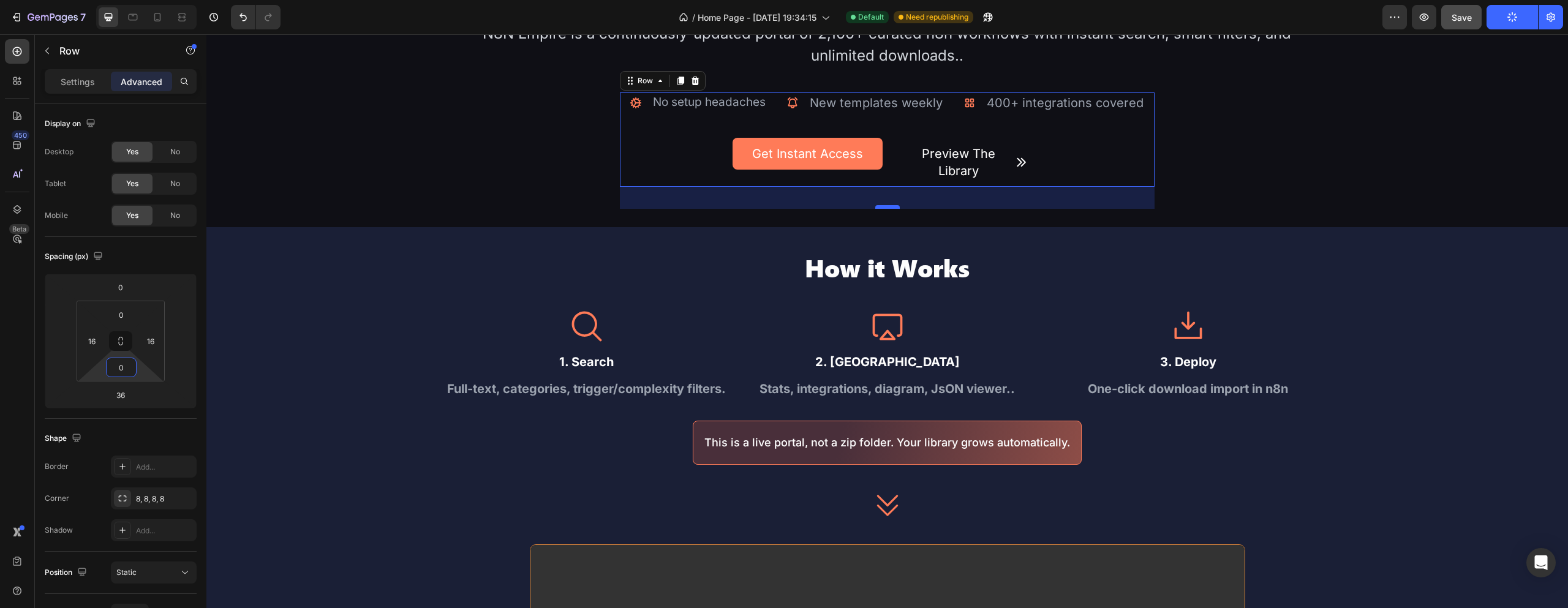
type input "0"
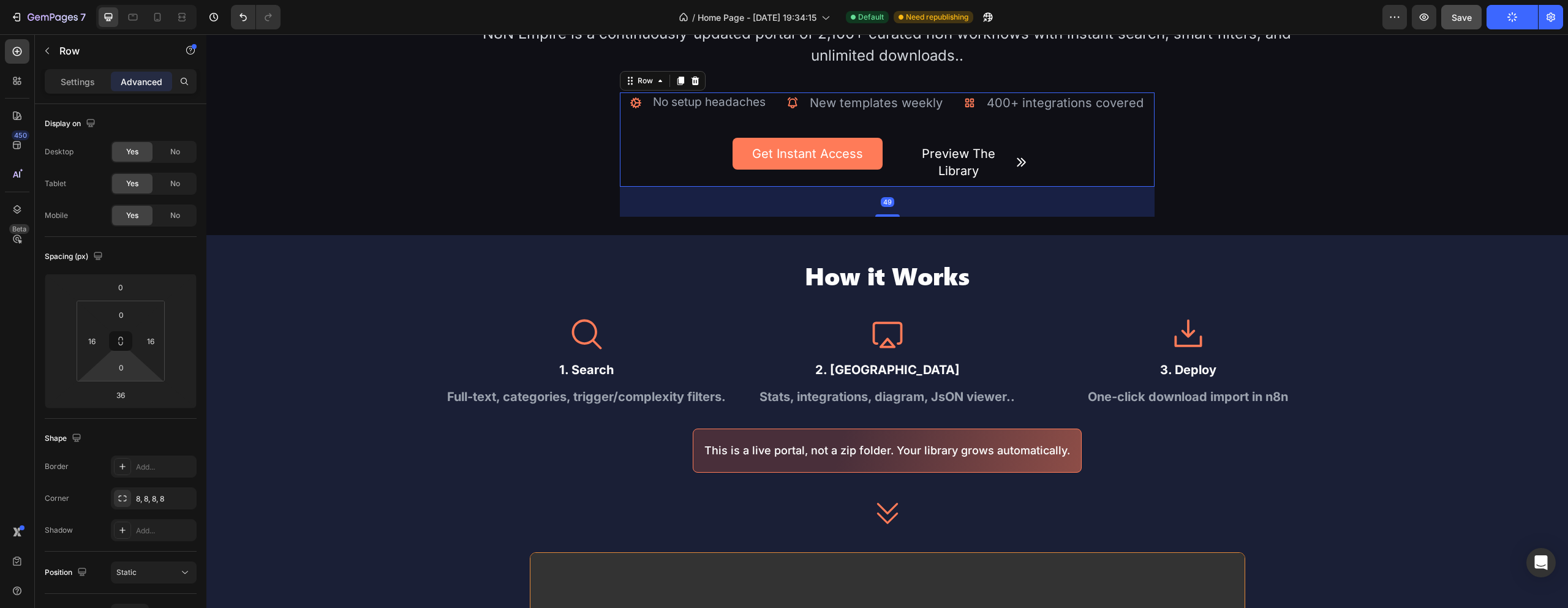
drag, startPoint x: 889, startPoint y: 206, endPoint x: 895, endPoint y: 214, distance: 10.0
click at [895, 187] on div "49" at bounding box center [887, 187] width 535 height 0
type input "49"
click at [884, 226] on div at bounding box center [888, 236] width 20 height 20
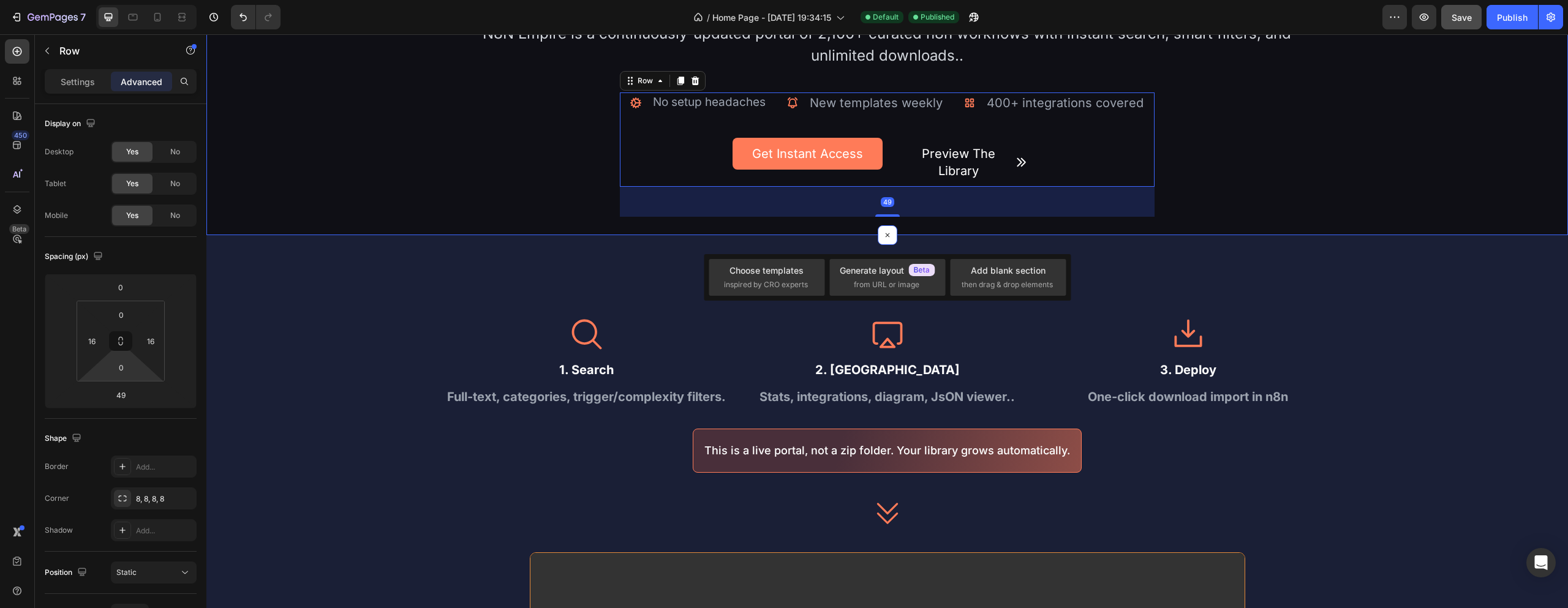
click at [927, 220] on div at bounding box center [887, 25] width 1362 height 421
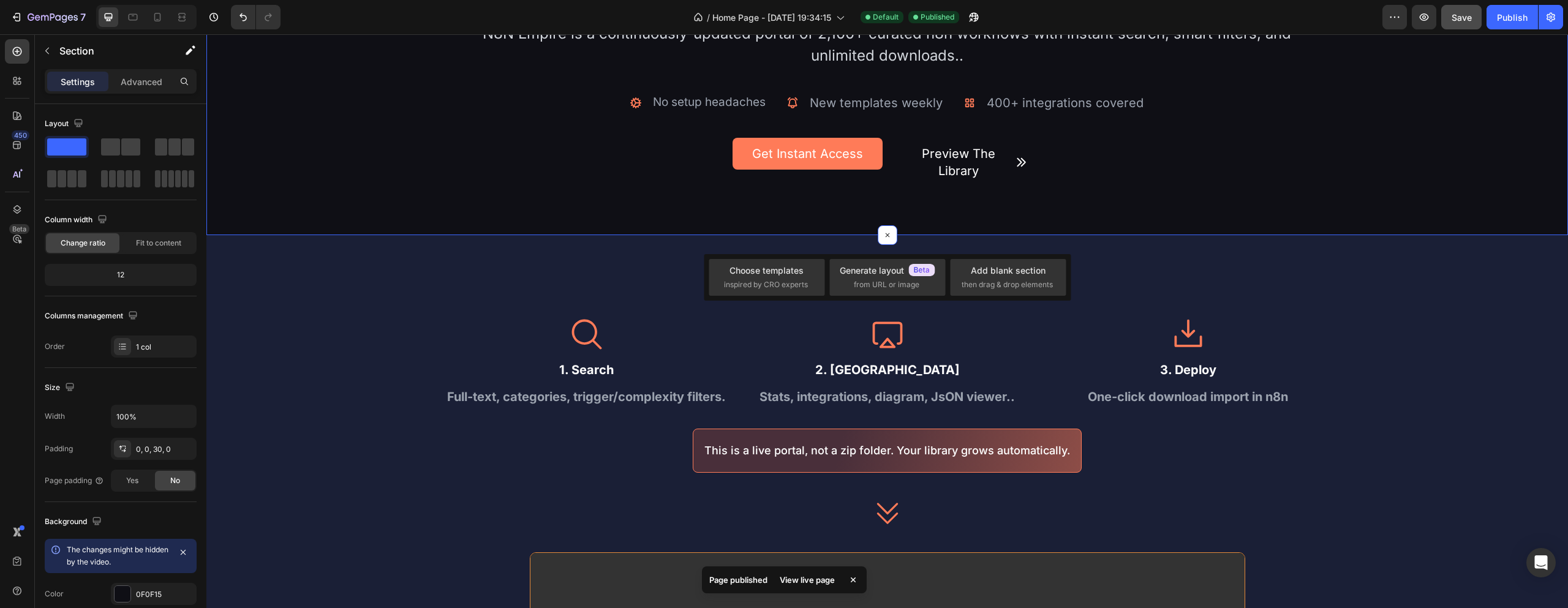
click at [132, 95] on div "Settings Advanced" at bounding box center [120, 87] width 172 height 35
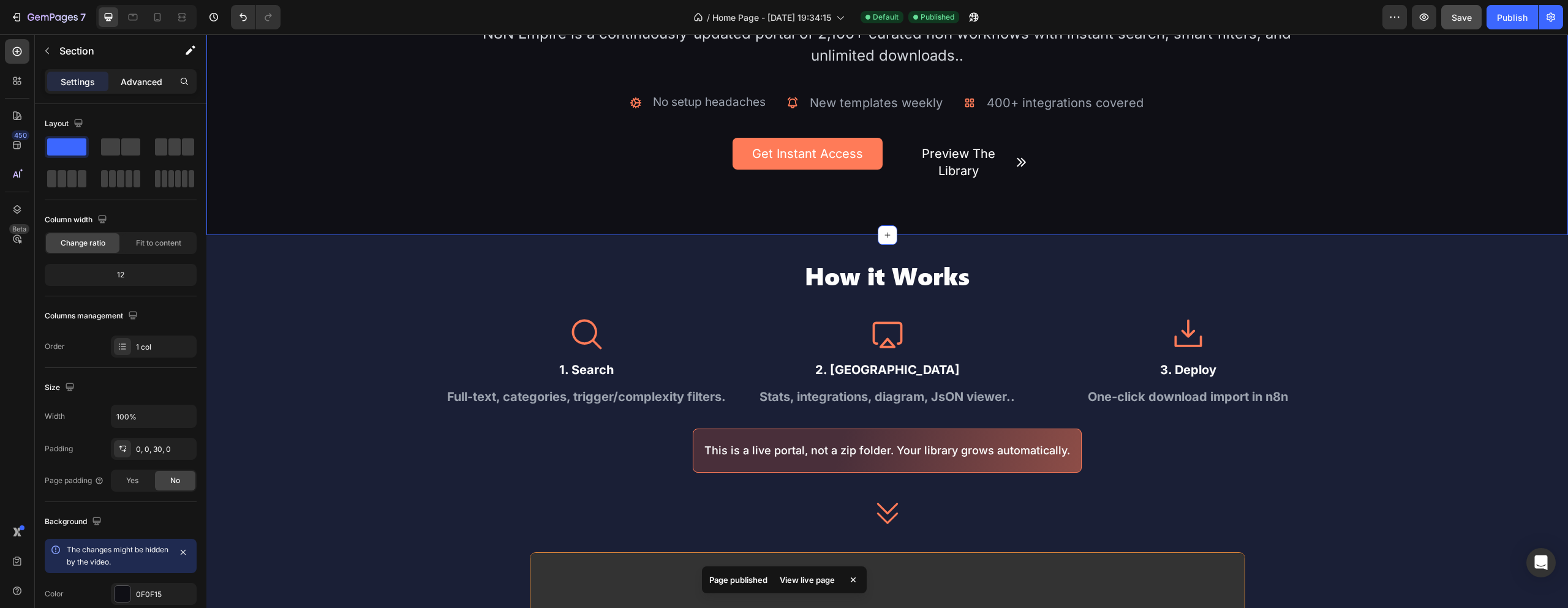
click at [133, 87] on p "Advanced" at bounding box center [141, 82] width 42 height 13
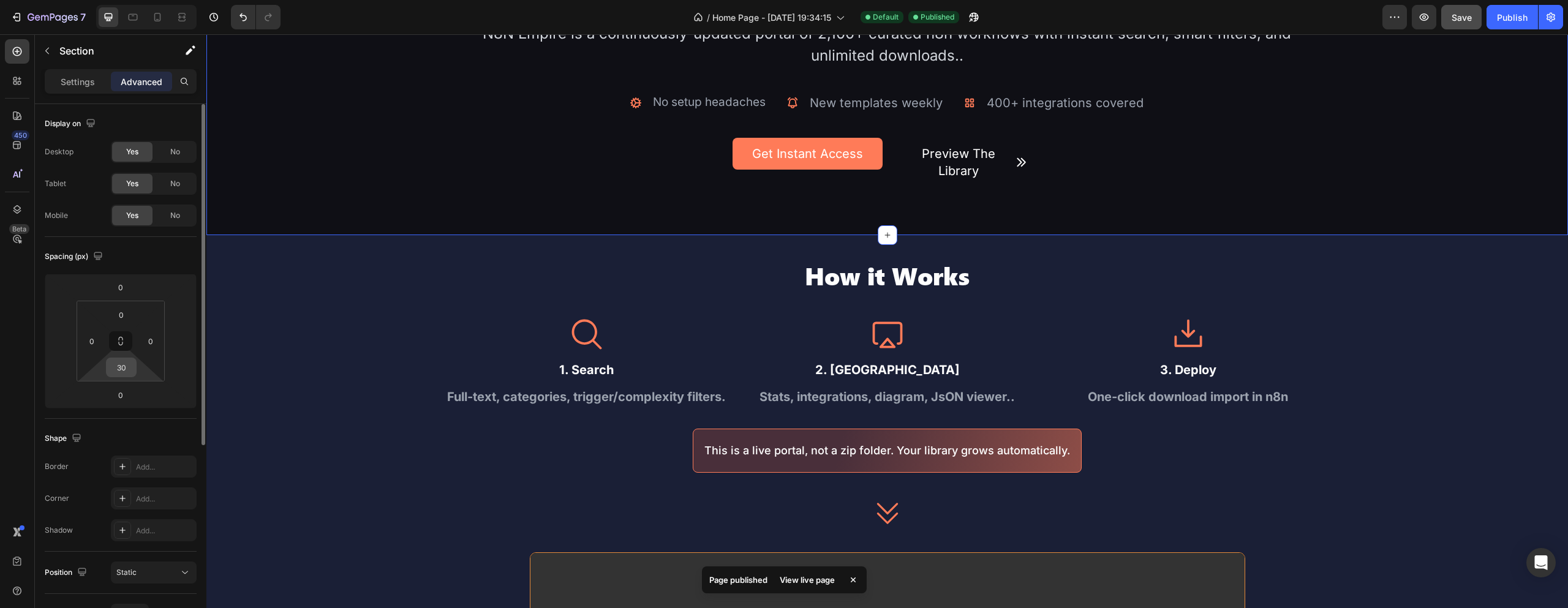
click at [121, 369] on input "30" at bounding box center [121, 368] width 25 height 19
type input "0"
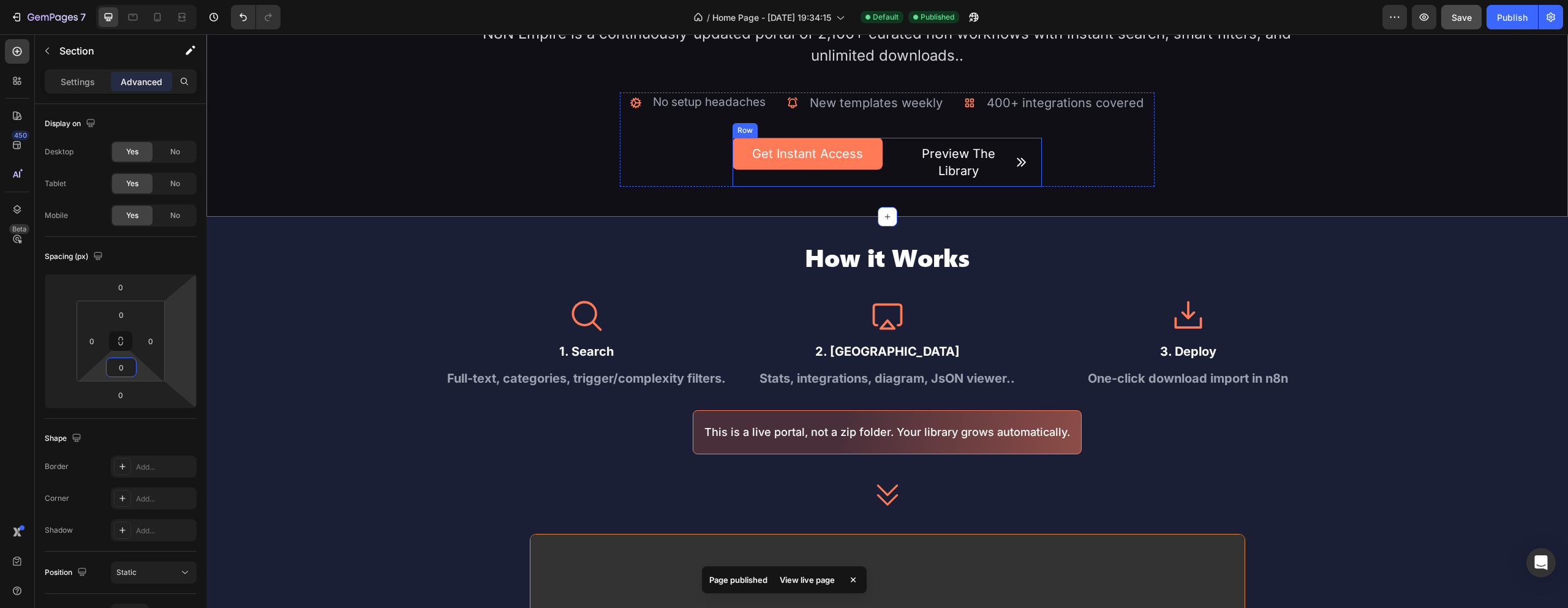
click at [877, 180] on div "Get Instant Access Button" at bounding box center [807, 162] width 149 height 49
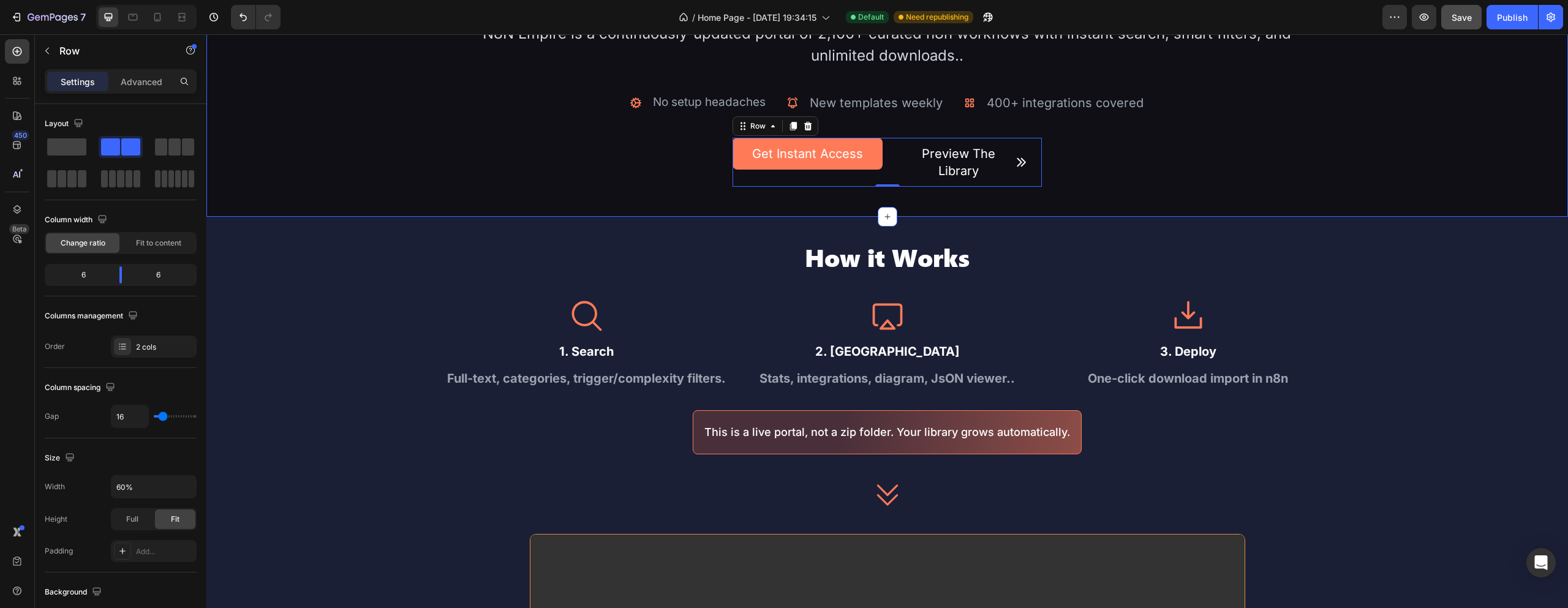
drag, startPoint x: 790, startPoint y: 197, endPoint x: 806, endPoint y: 185, distance: 20.0
click at [790, 196] on div "Image Build automations in minutes - not months. Heading N8N Empire is a contin…" at bounding box center [887, 15] width 1362 height 402
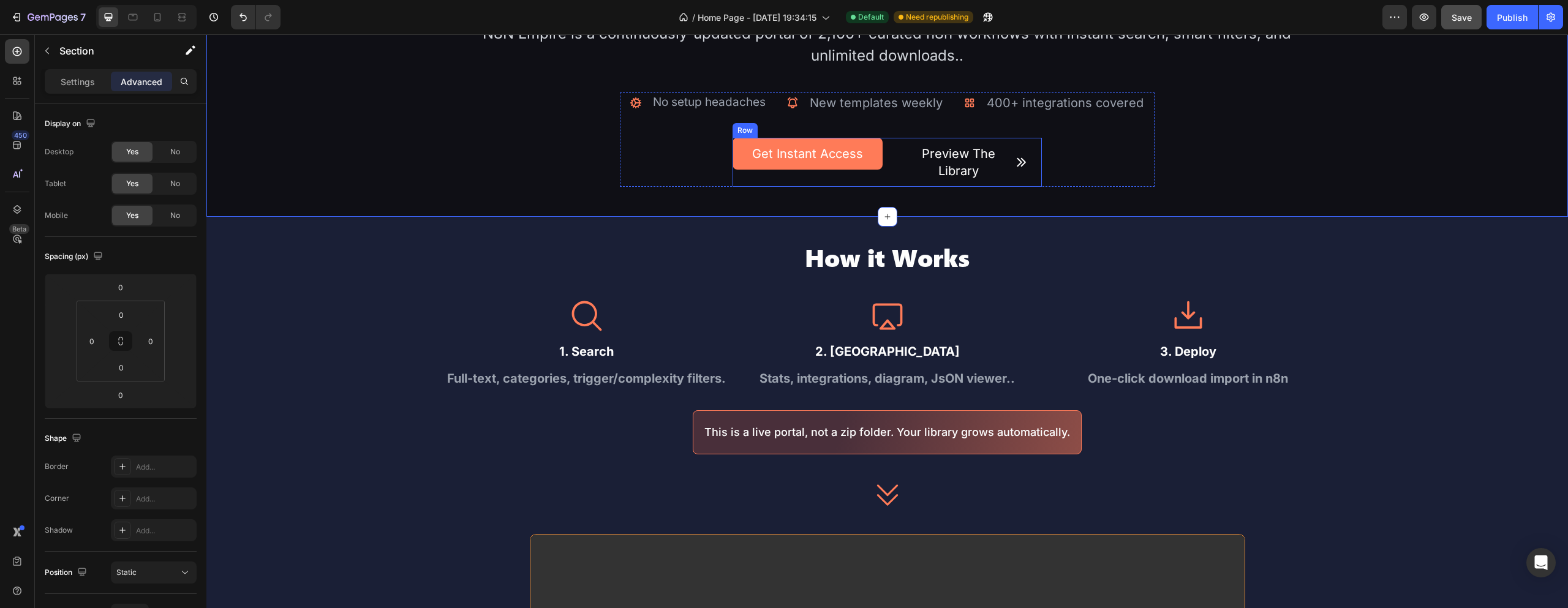
click at [803, 184] on div "Get Instant Access Button" at bounding box center [807, 162] width 149 height 49
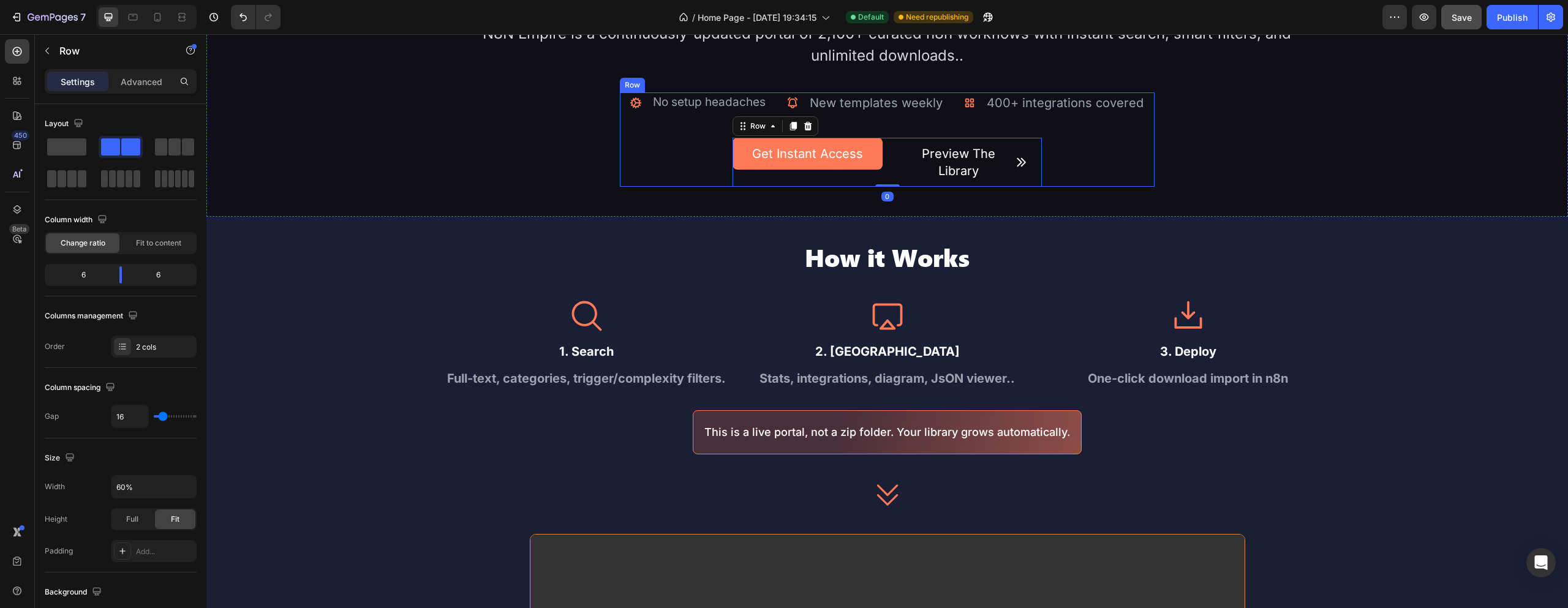
click at [708, 170] on div "Icon No setup headaches Text Block Advanced list Icon New templates weekly Text…" at bounding box center [887, 139] width 515 height 94
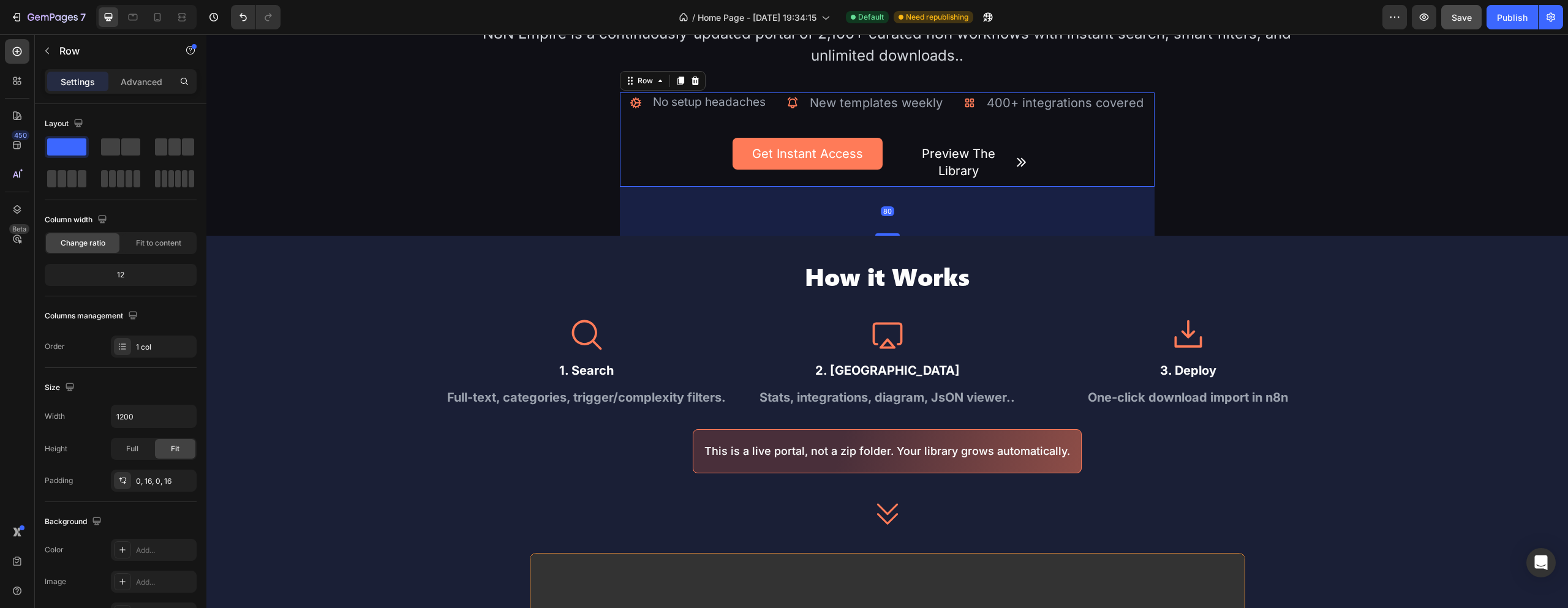
drag, startPoint x: 890, startPoint y: 214, endPoint x: 907, endPoint y: 233, distance: 25.5
click at [907, 187] on div "80" at bounding box center [887, 187] width 535 height 0
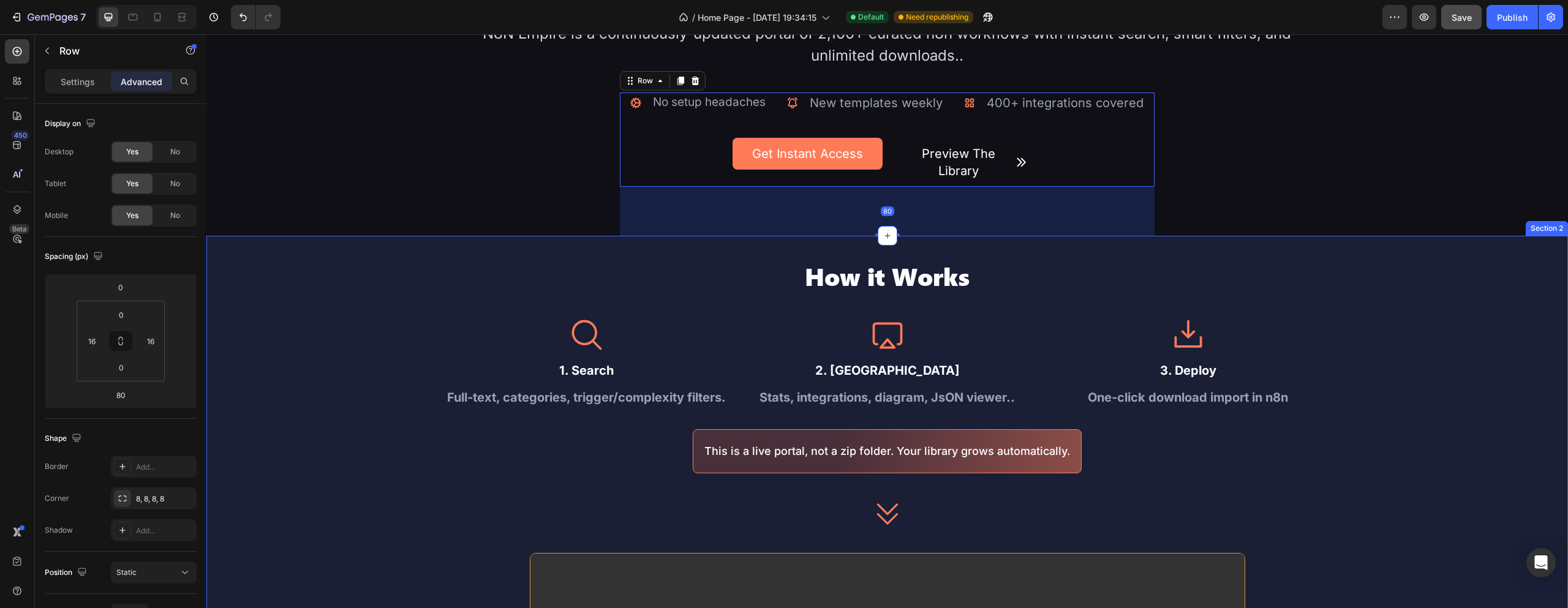
click at [1207, 245] on div "How it Works Heading Icon 1. Search Text Block Full-text, categories, trigger/c…" at bounding box center [887, 617] width 1362 height 761
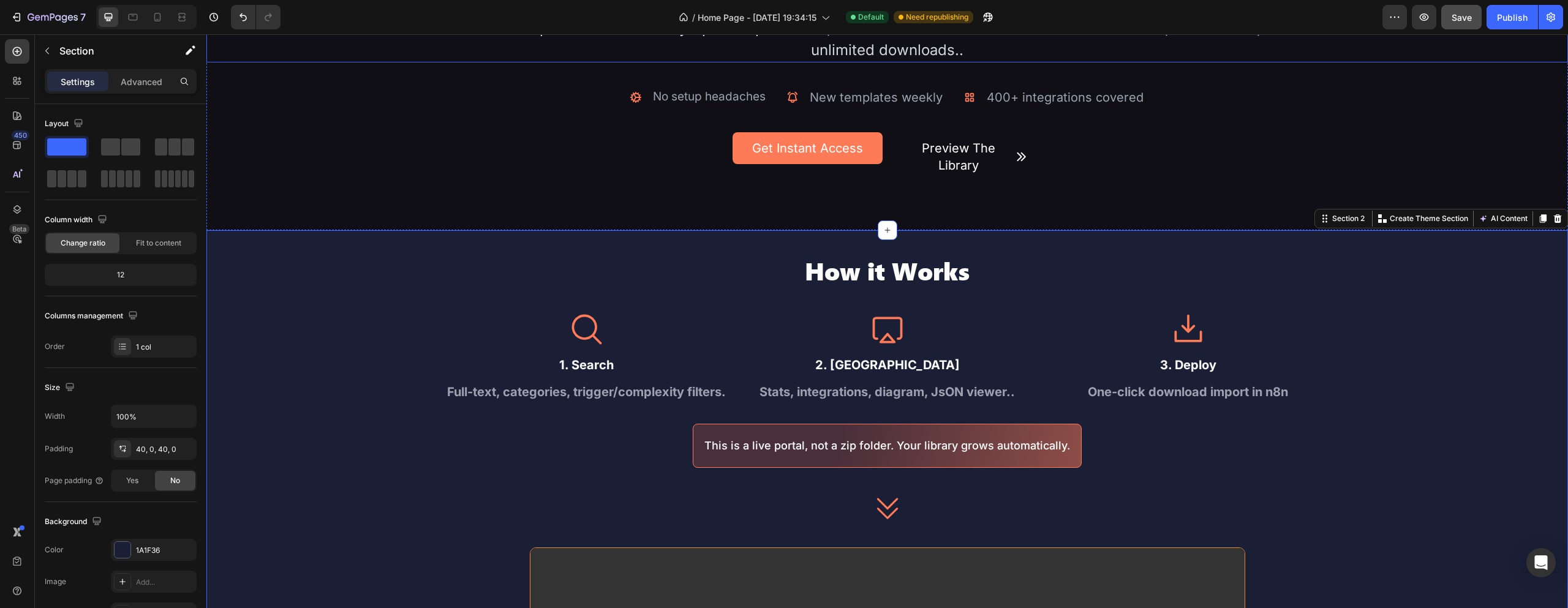
scroll to position [306, 0]
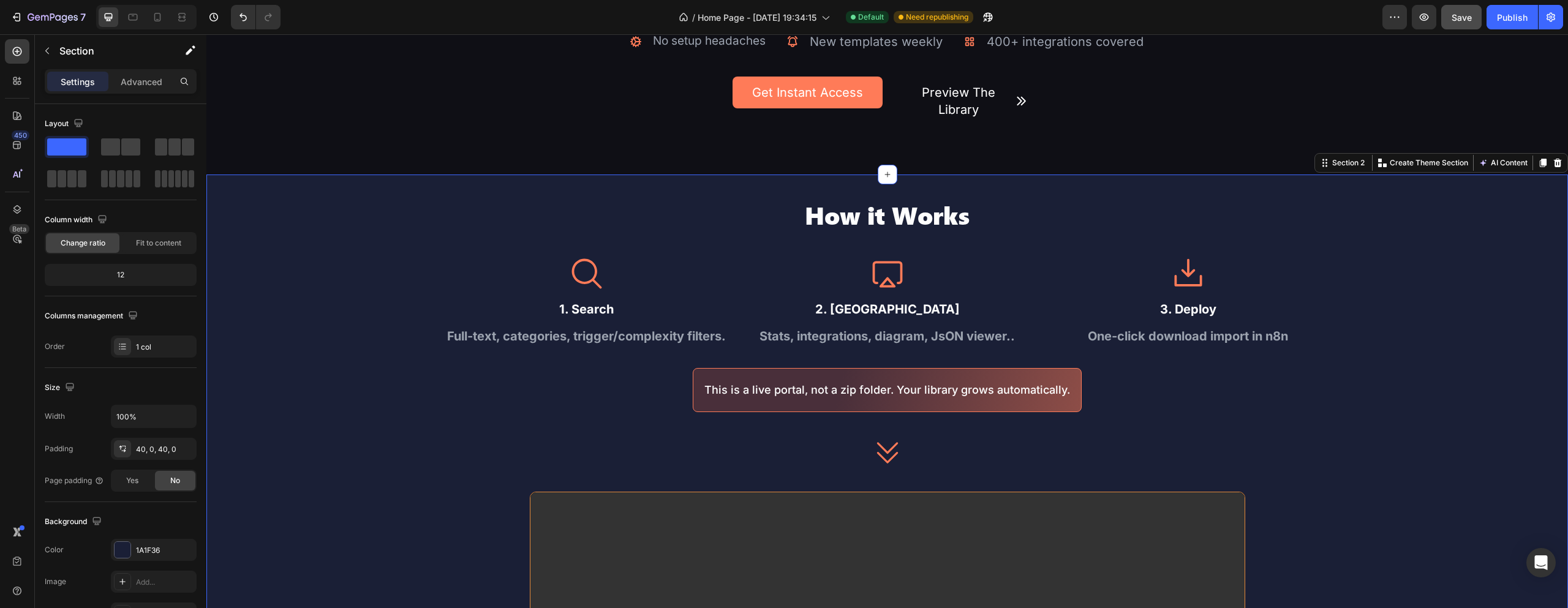
click at [734, 212] on h2 "How it Works" at bounding box center [888, 214] width 883 height 32
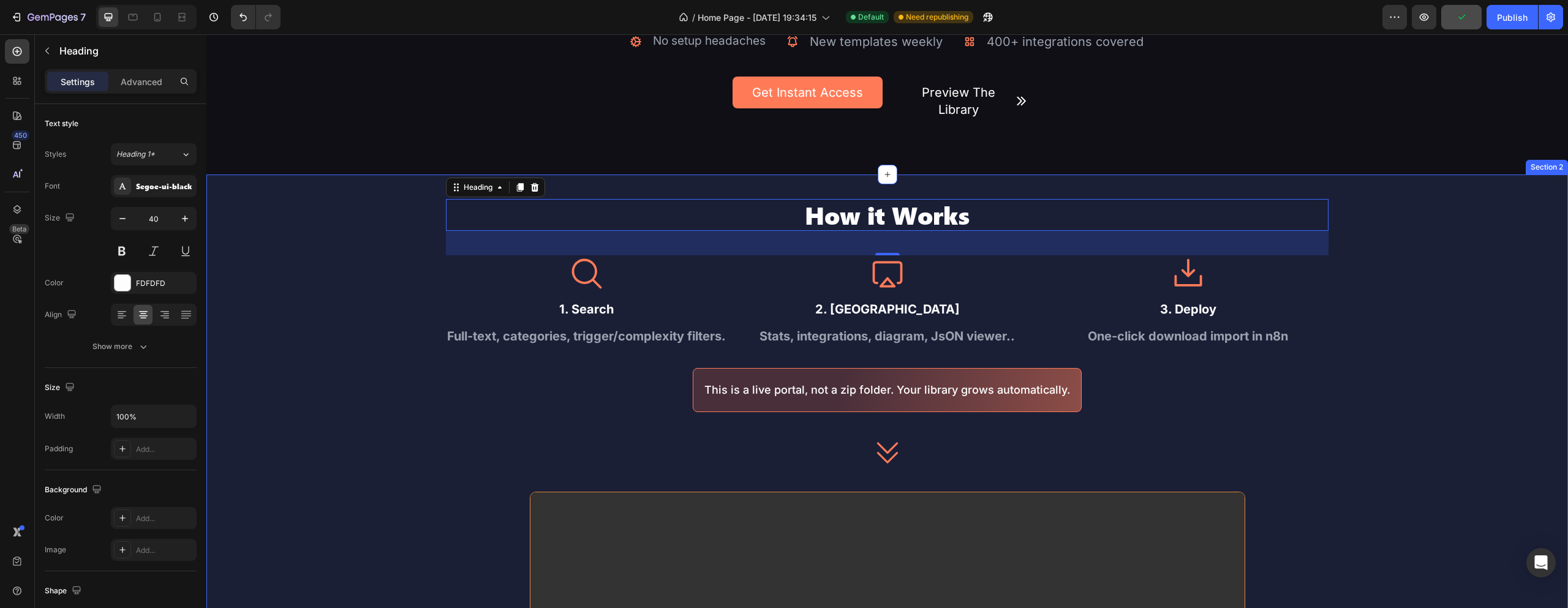
drag, startPoint x: 413, startPoint y: 178, endPoint x: 397, endPoint y: 178, distance: 16.0
click at [413, 179] on div "How it Works Heading 40 Icon 1. Search Text Block Full-text, categories, trigge…" at bounding box center [887, 555] width 1362 height 761
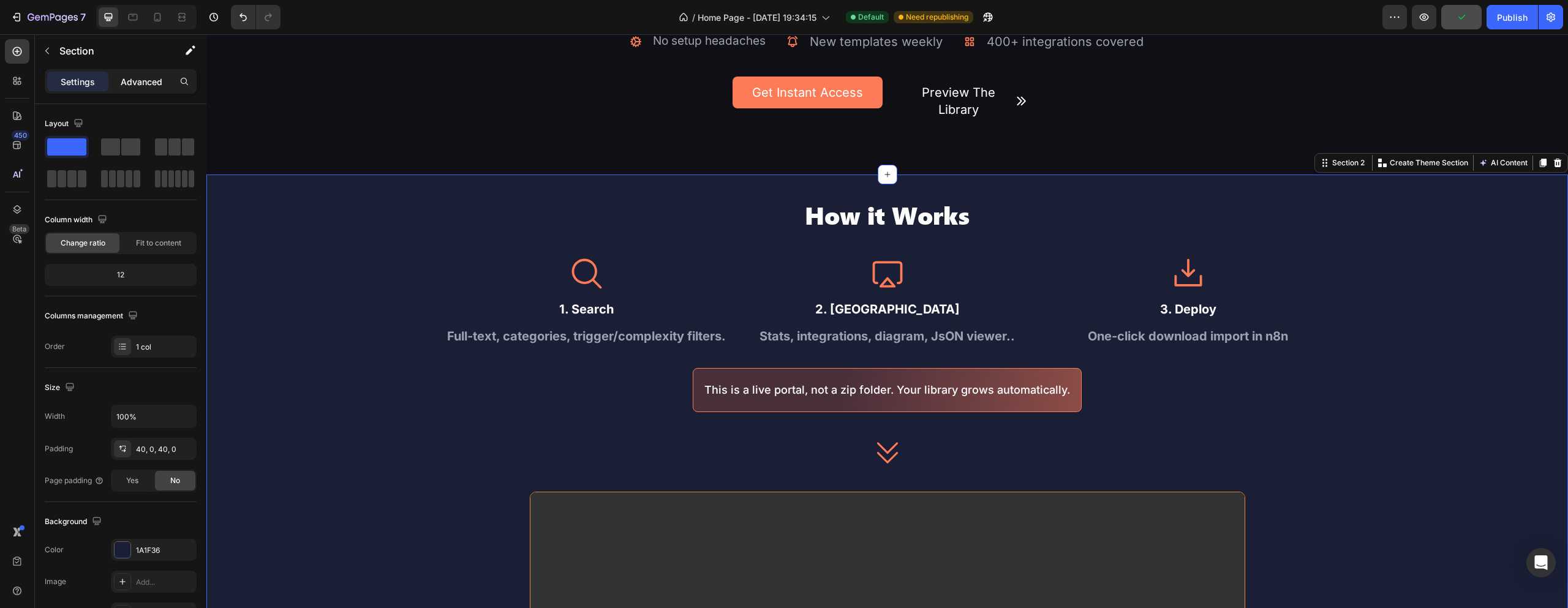
click at [152, 74] on div "Advanced" at bounding box center [141, 82] width 61 height 20
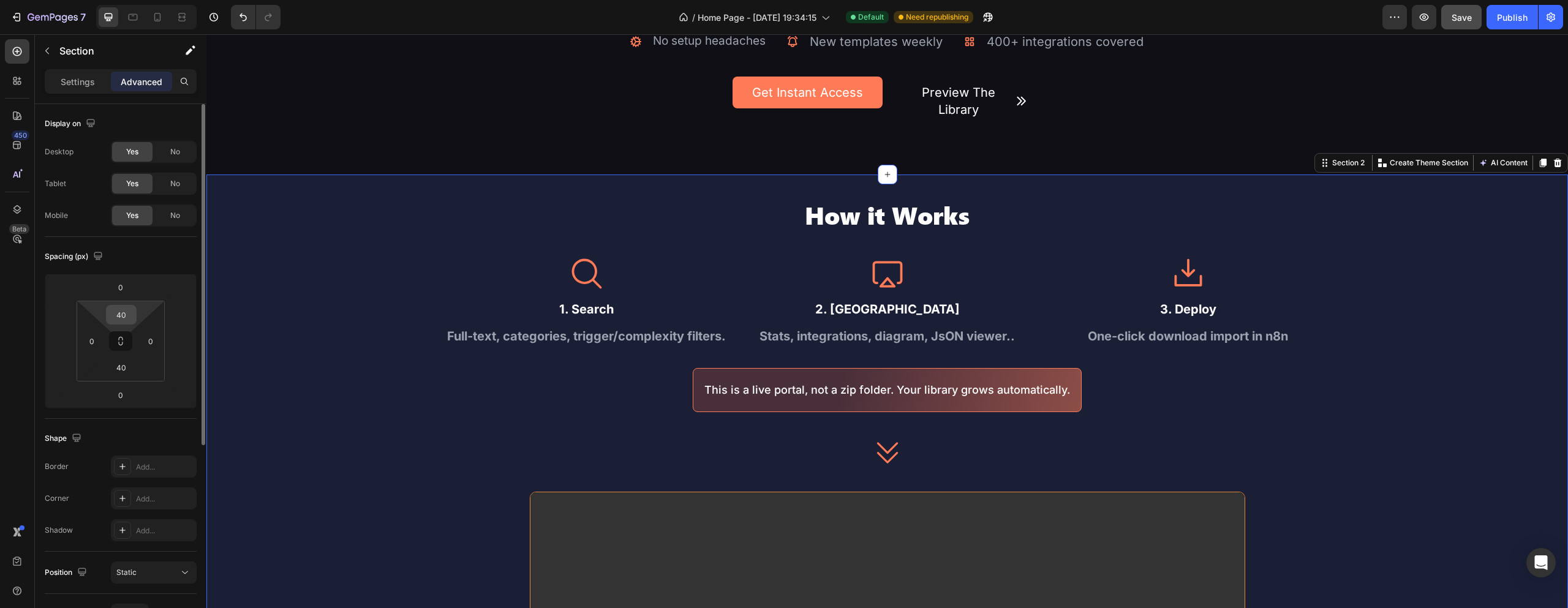
click at [128, 317] on input "40" at bounding box center [121, 315] width 25 height 19
type input "80"
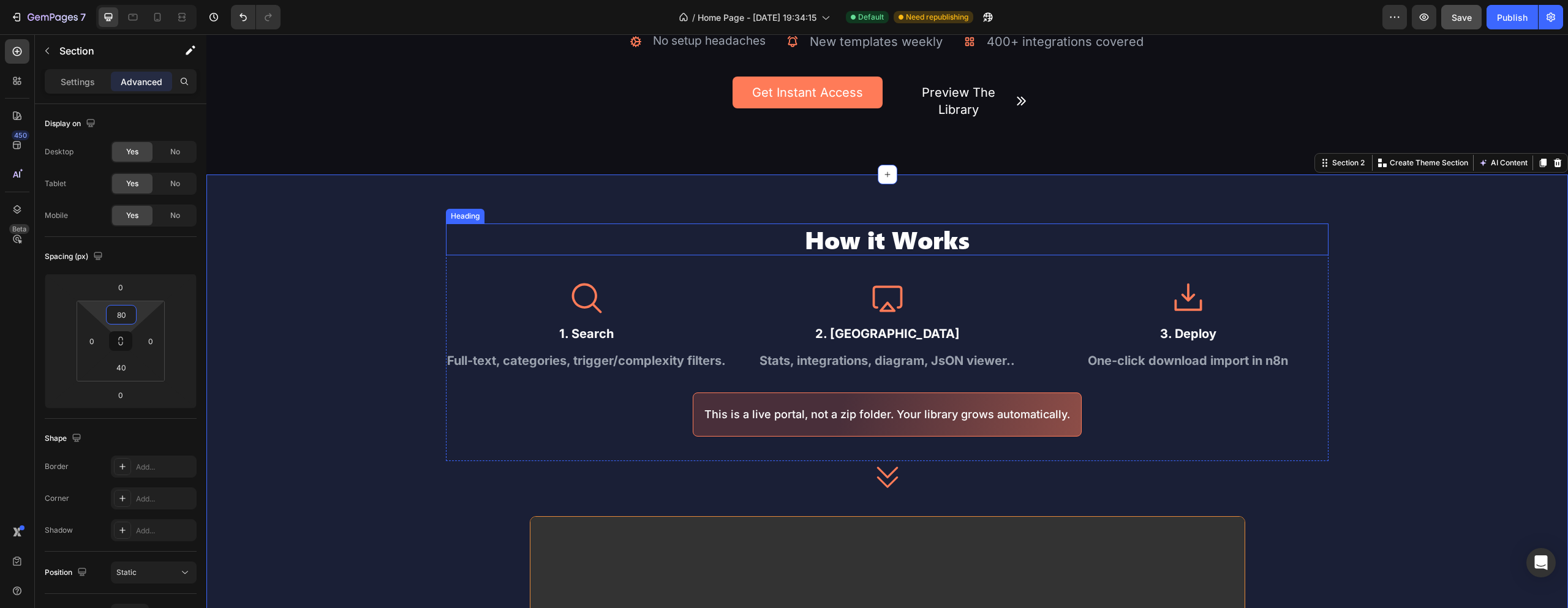
click at [989, 240] on h2 "How it Works" at bounding box center [888, 239] width 883 height 32
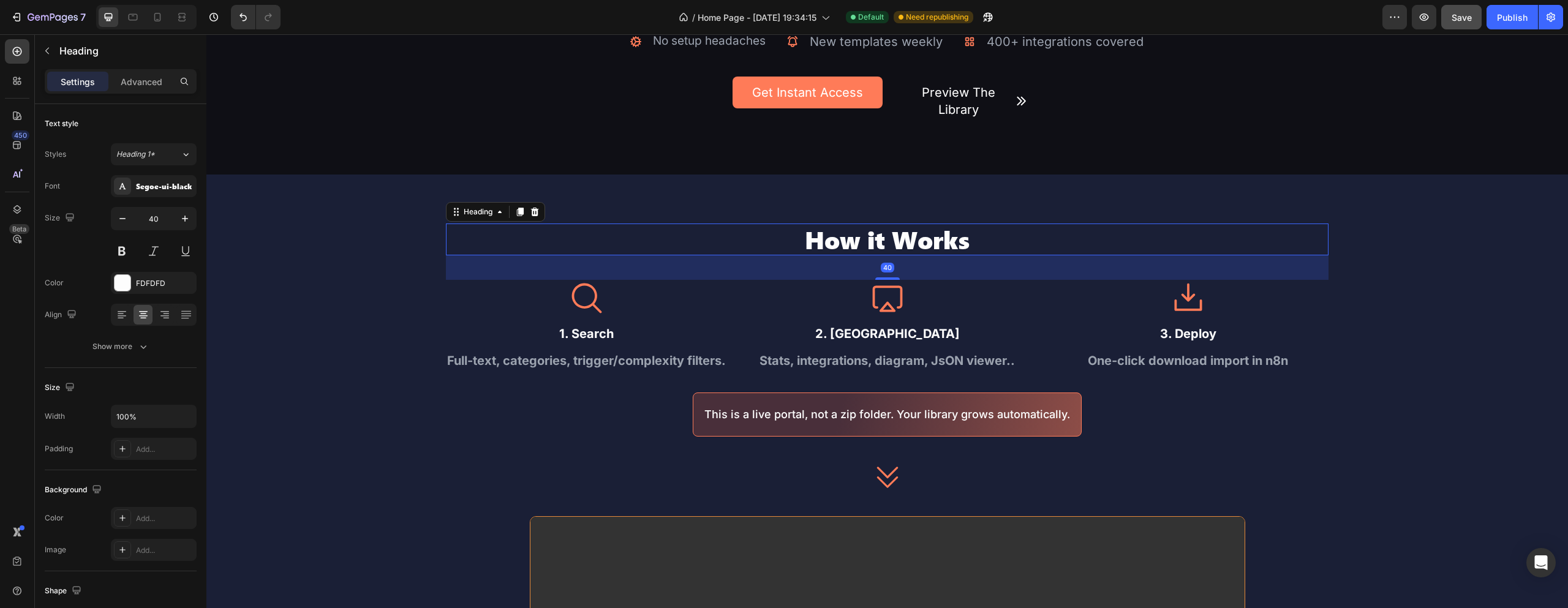
click at [1419, 284] on div "How it Works Heading 40 Icon 1. Search Text Block Full-text, categories, trigge…" at bounding box center [887, 579] width 1362 height 712
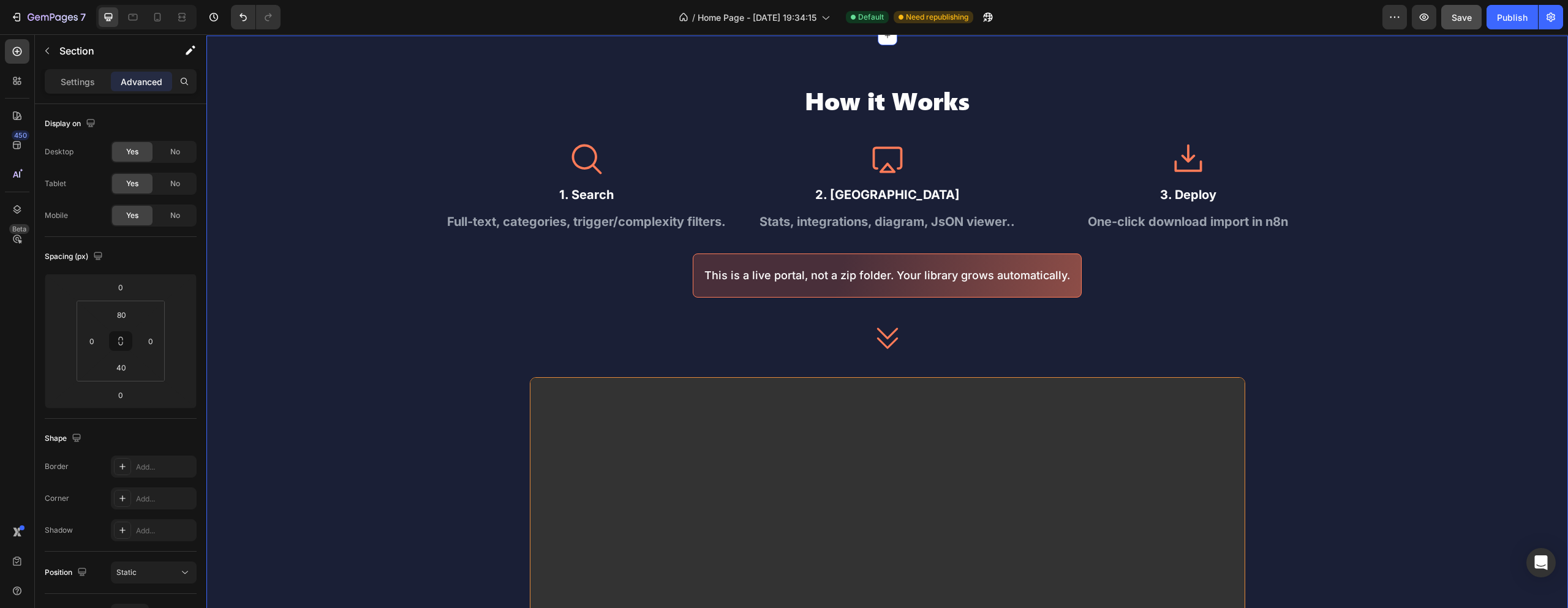
scroll to position [0, 0]
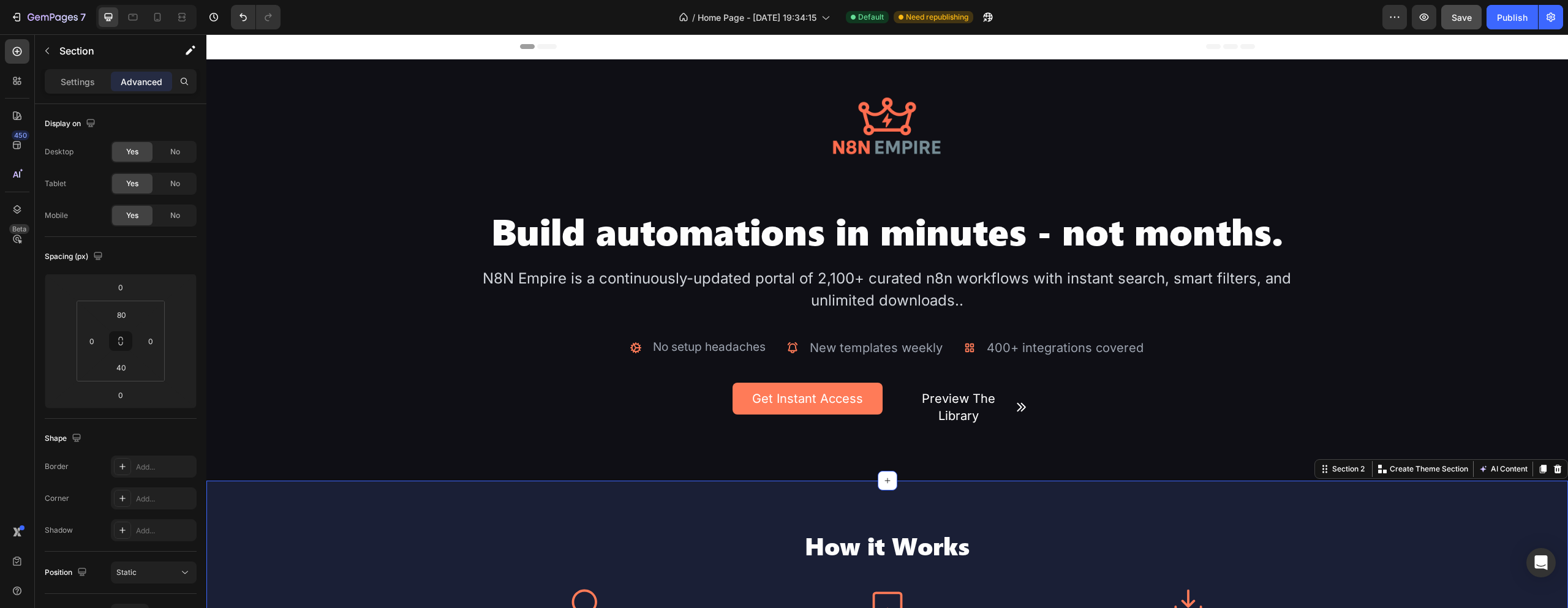
click at [1473, 20] on button "Save" at bounding box center [1461, 17] width 40 height 25
click at [1514, 17] on div "Publish" at bounding box center [1512, 17] width 30 height 13
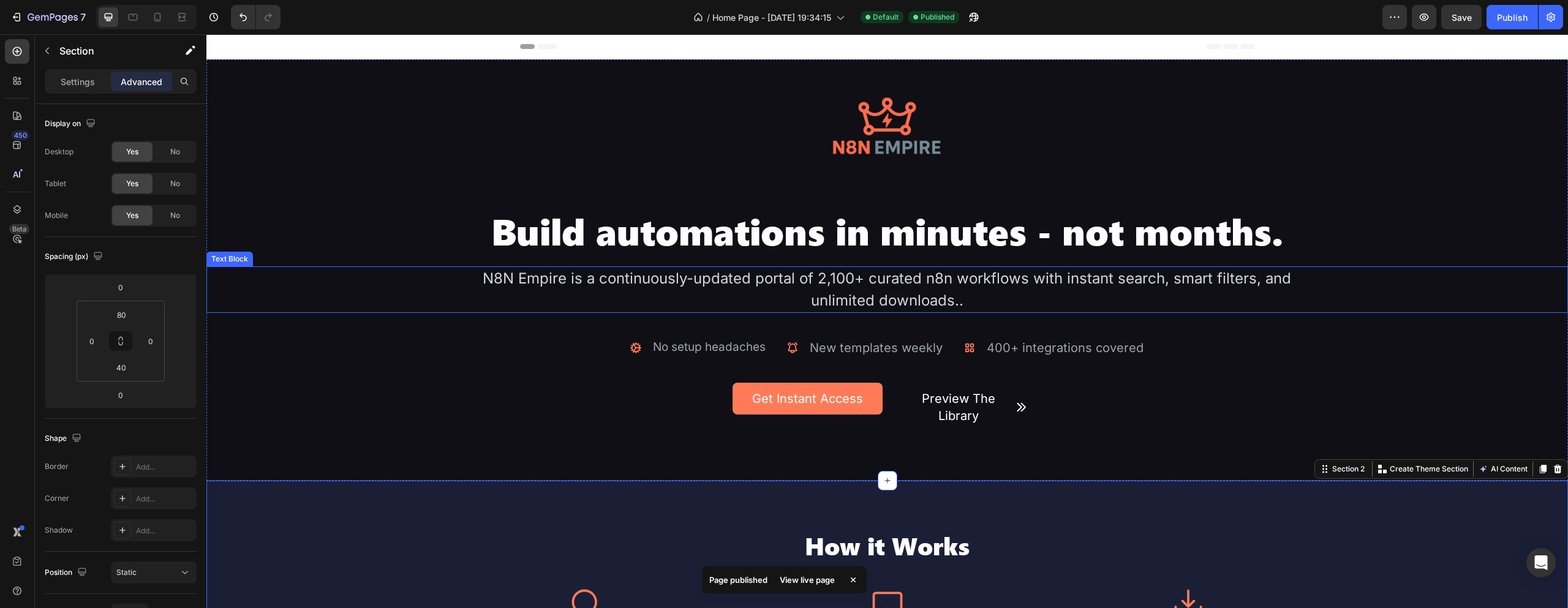
click at [916, 289] on div "N8N Empire is a continuously-updated portal of 2,100+ curated n8n workflows wit…" at bounding box center [888, 289] width 817 height 46
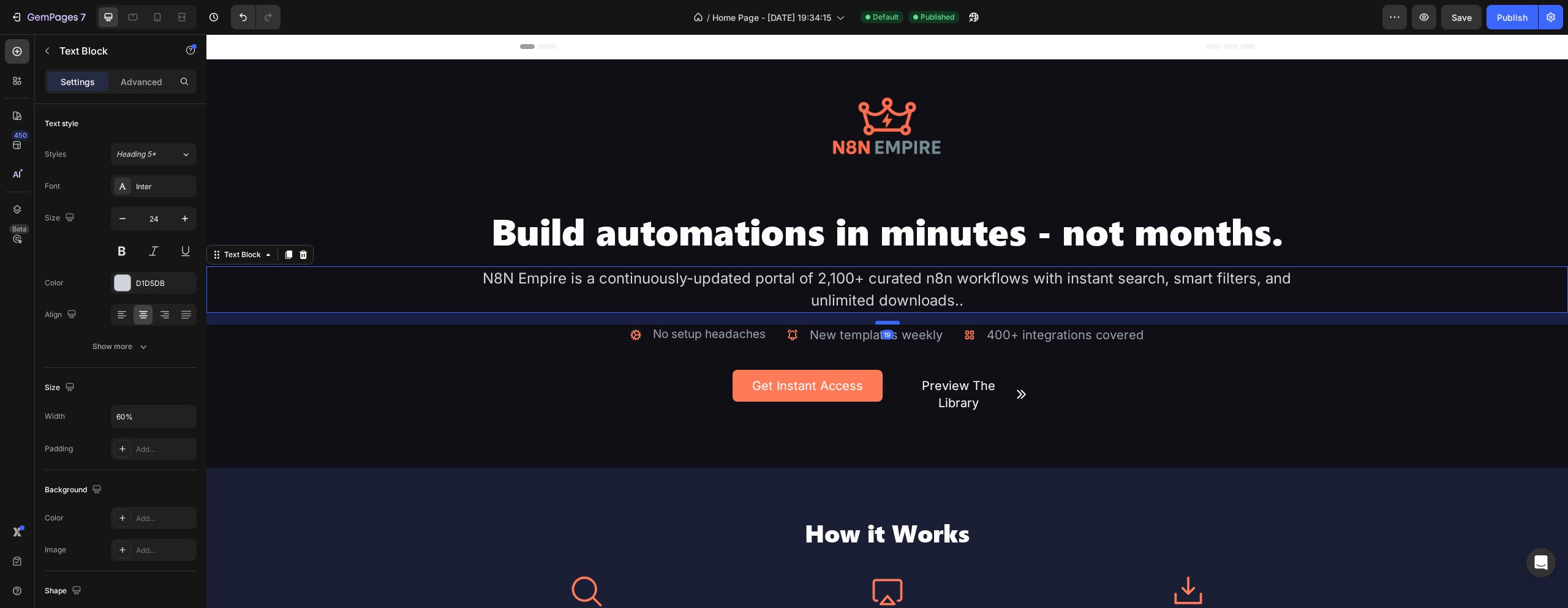
drag, startPoint x: 883, startPoint y: 335, endPoint x: 888, endPoint y: 322, distance: 13.9
click at [888, 322] on div at bounding box center [888, 323] width 25 height 4
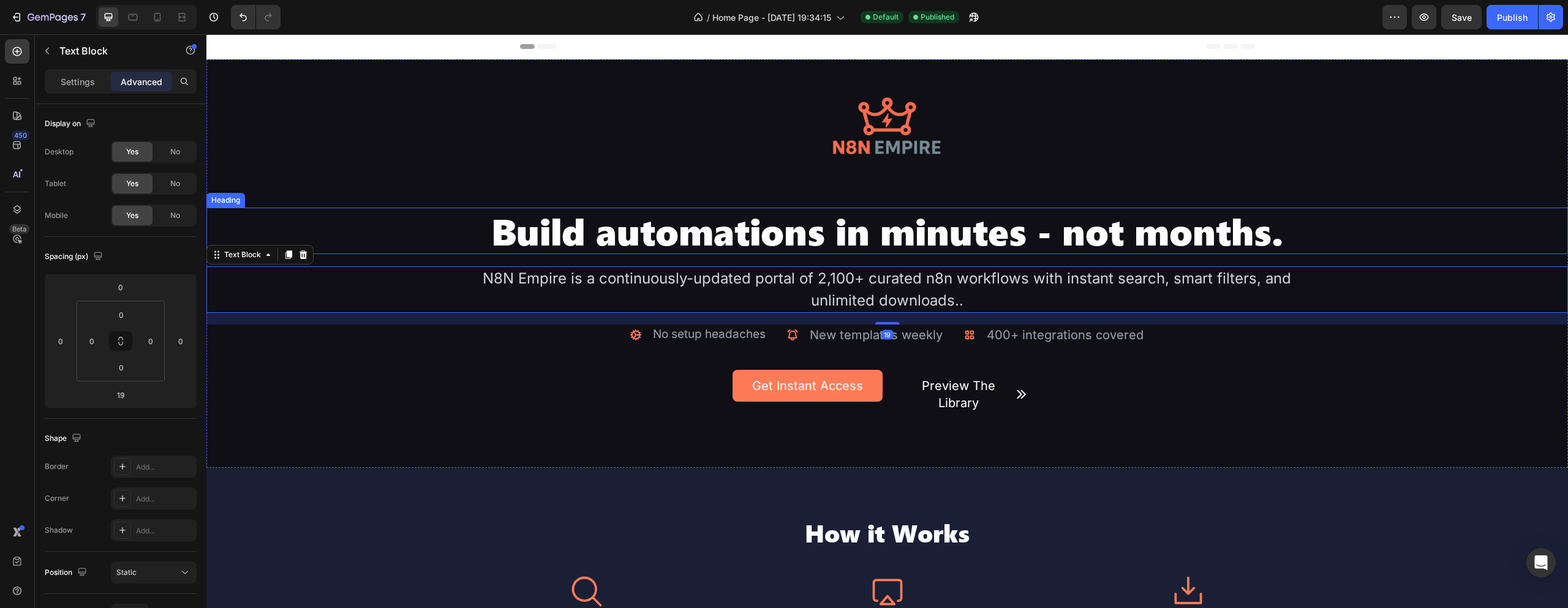
click at [943, 238] on h2 "Build automations in minutes - not months." at bounding box center [888, 231] width 817 height 46
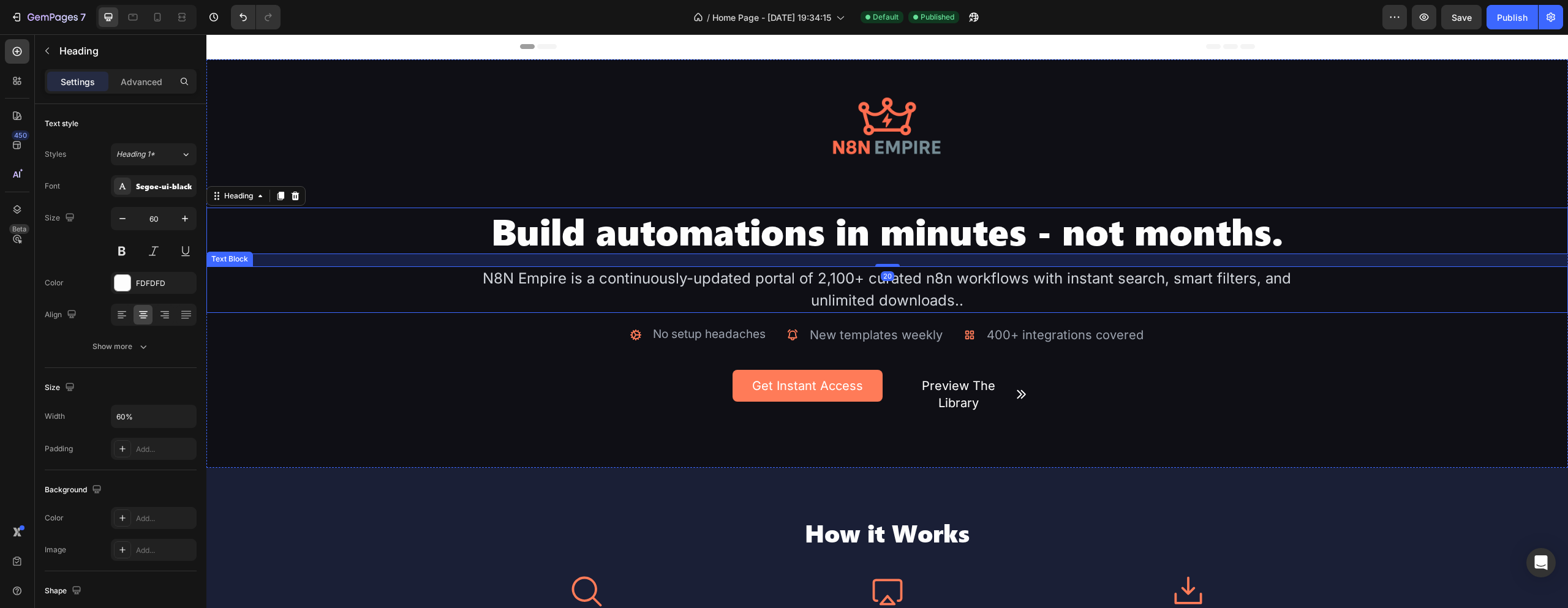
click at [927, 298] on div "N8N Empire is a continuously-updated portal of 2,100+ curated n8n workflows wit…" at bounding box center [888, 289] width 817 height 46
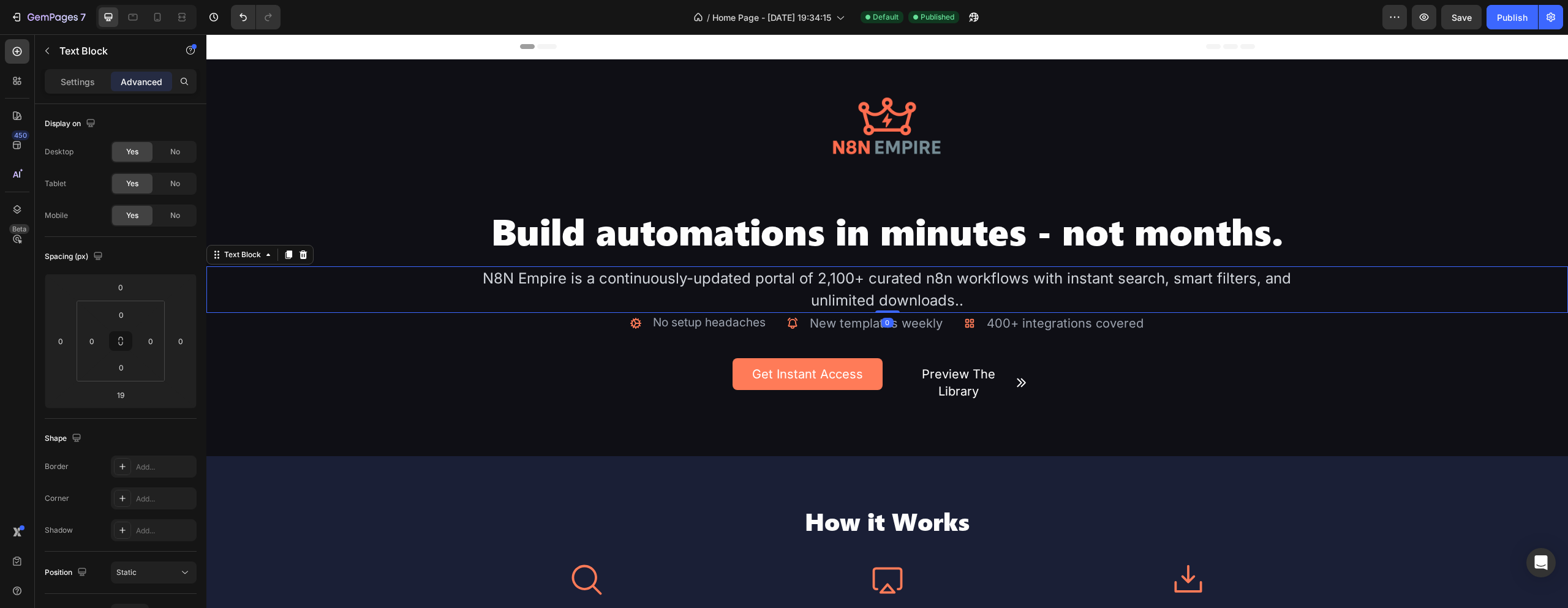
drag, startPoint x: 886, startPoint y: 320, endPoint x: 894, endPoint y: 273, distance: 47.7
click at [894, 273] on div "N8N Empire is a continuously-updated portal of 2,100+ curated n8n workflows wit…" at bounding box center [887, 289] width 1362 height 46
type input "0"
click at [1213, 408] on div "Image Build automations in minutes - not months. Heading N8N Empire is a contin…" at bounding box center [887, 258] width 1362 height 397
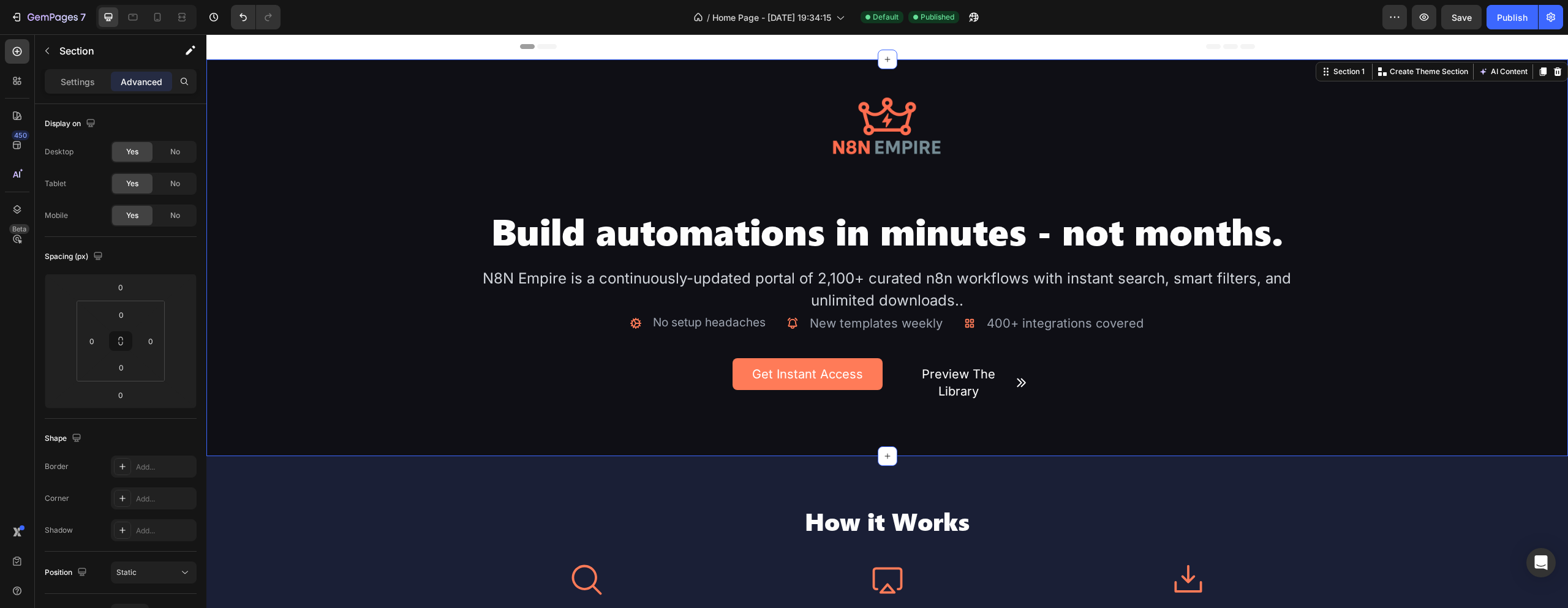
click at [1454, 17] on span "Save" at bounding box center [1461, 17] width 20 height 11
click at [936, 237] on h2 "Build automations in minutes - not months." at bounding box center [888, 231] width 817 height 46
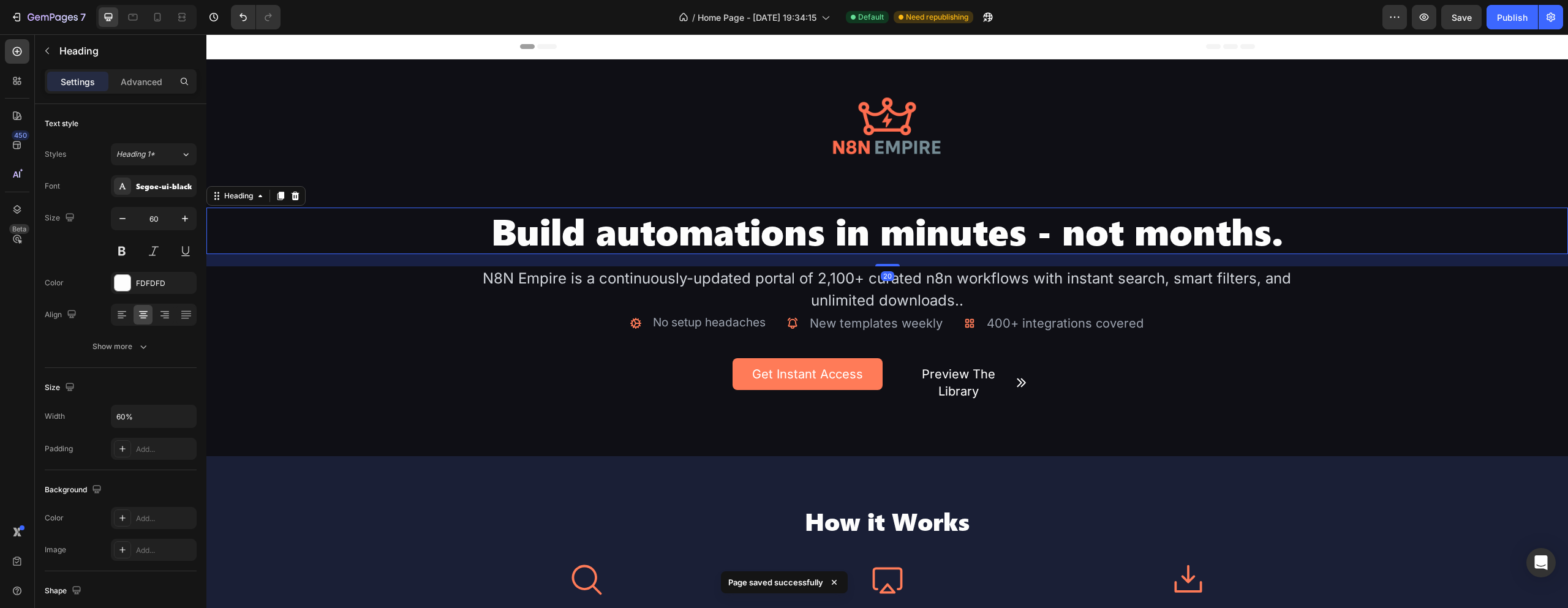
click at [888, 261] on div "20" at bounding box center [887, 260] width 1362 height 12
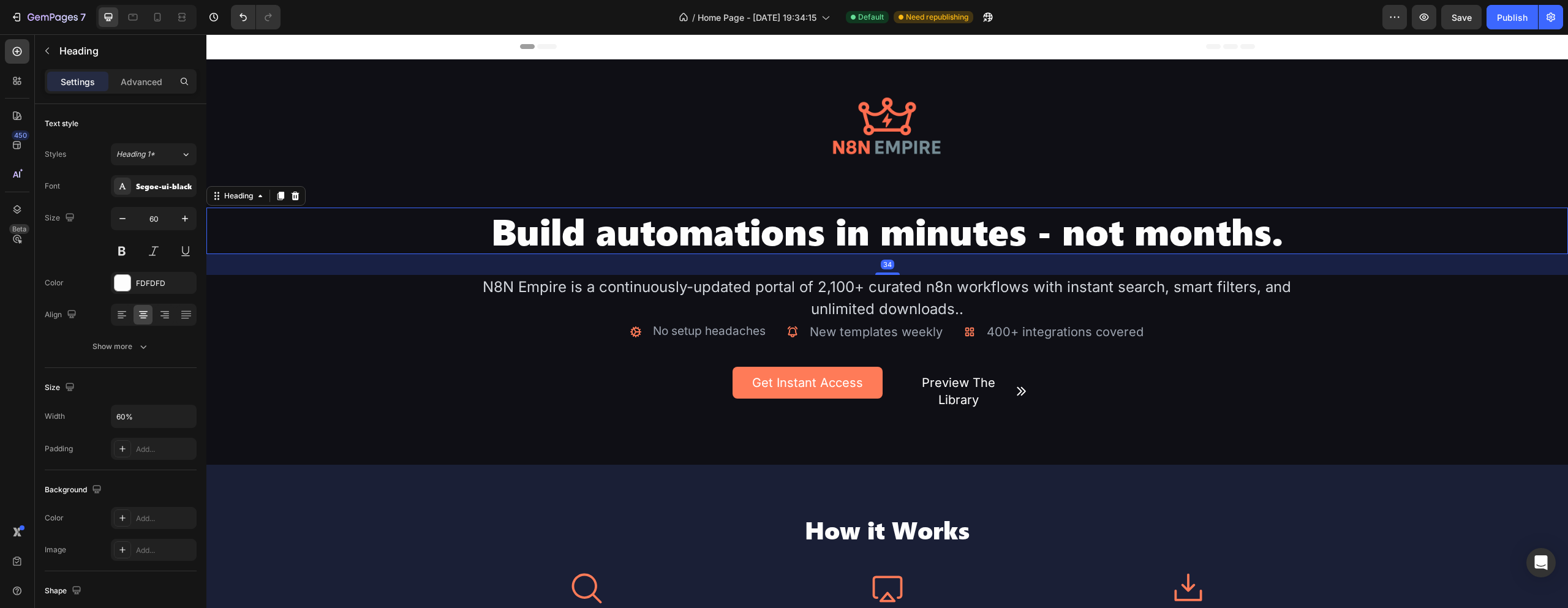
drag, startPoint x: 883, startPoint y: 264, endPoint x: 903, endPoint y: 273, distance: 21.9
click at [903, 254] on div "34" at bounding box center [887, 254] width 1362 height 0
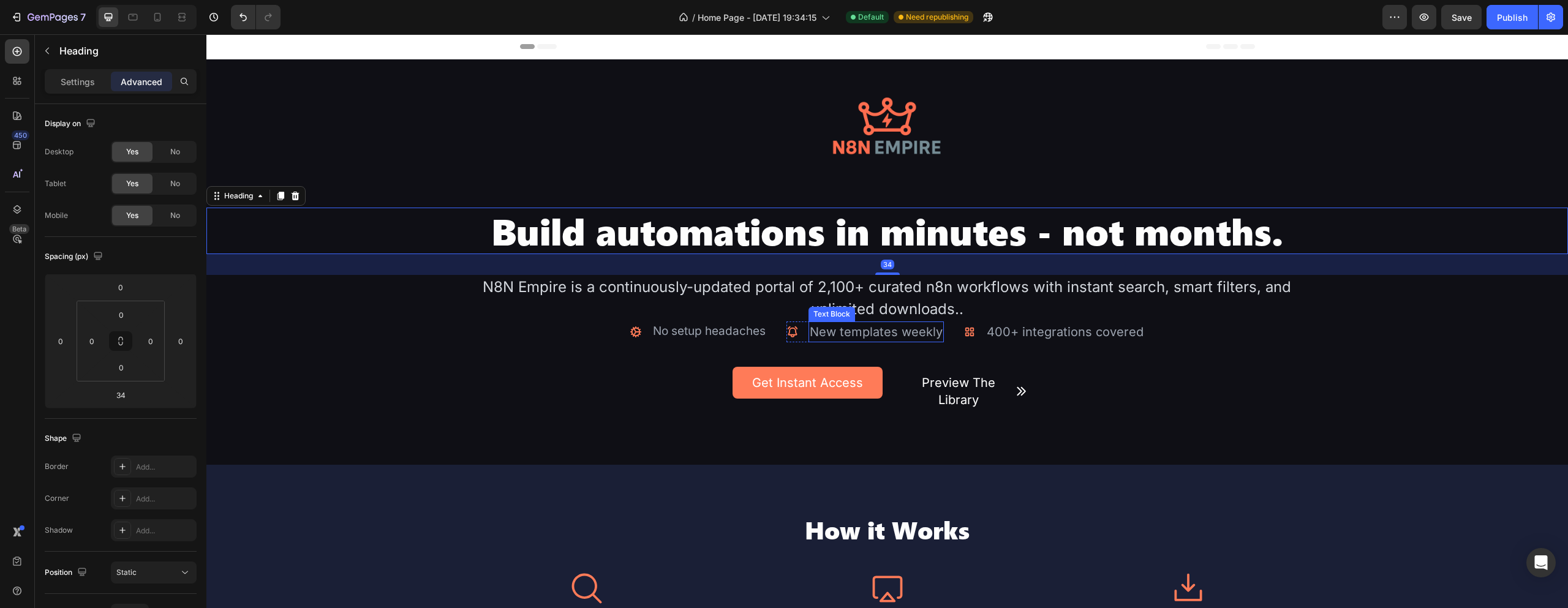
drag, startPoint x: 889, startPoint y: 334, endPoint x: 922, endPoint y: 331, distance: 33.1
click at [890, 334] on div "New templates weekly" at bounding box center [876, 332] width 135 height 21
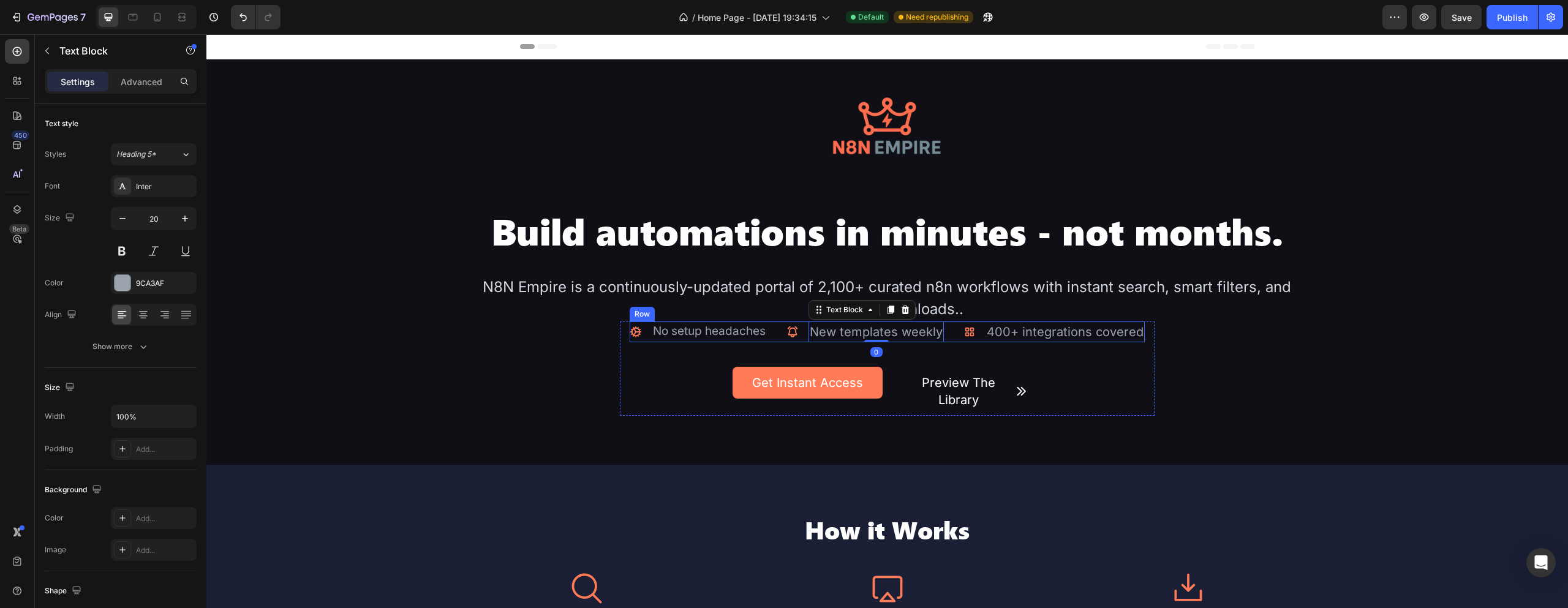
click at [944, 331] on div "Icon No setup headaches Text Block Advanced list Icon New templates weekly Text…" at bounding box center [887, 332] width 515 height 21
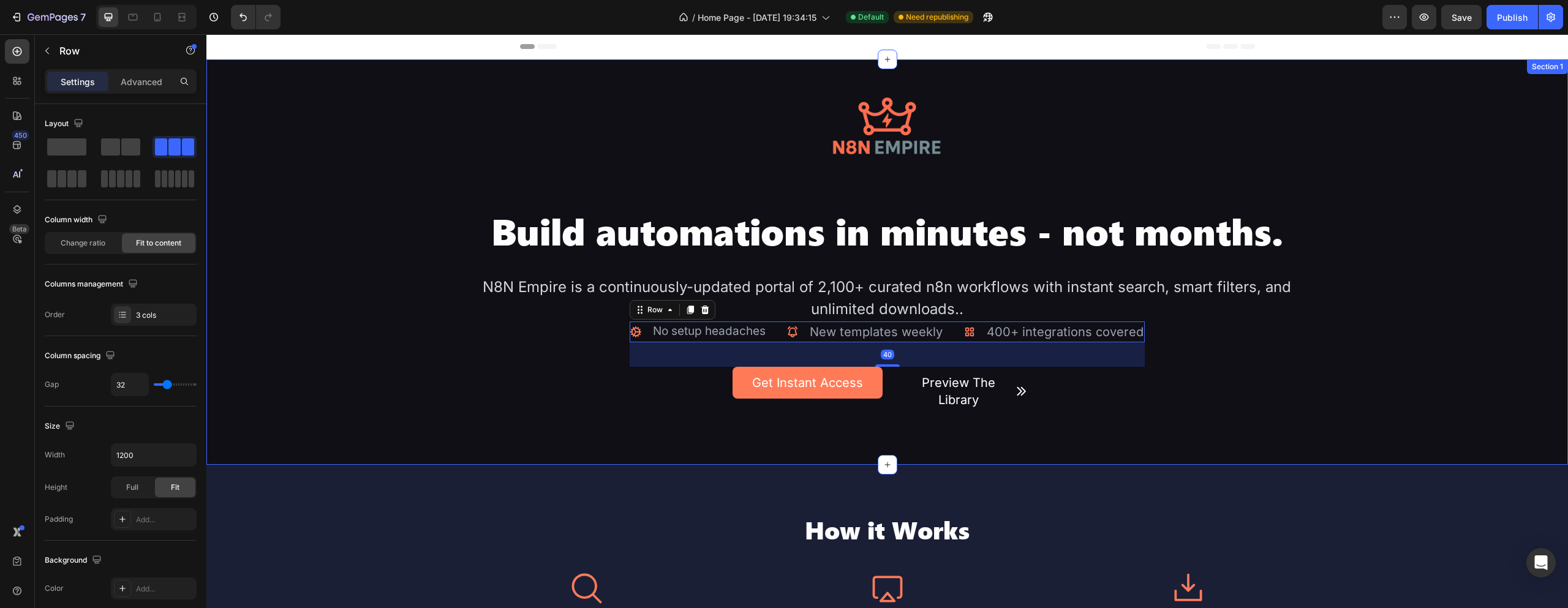
click at [940, 244] on h2 "Build automations in minutes - not months." at bounding box center [888, 231] width 817 height 46
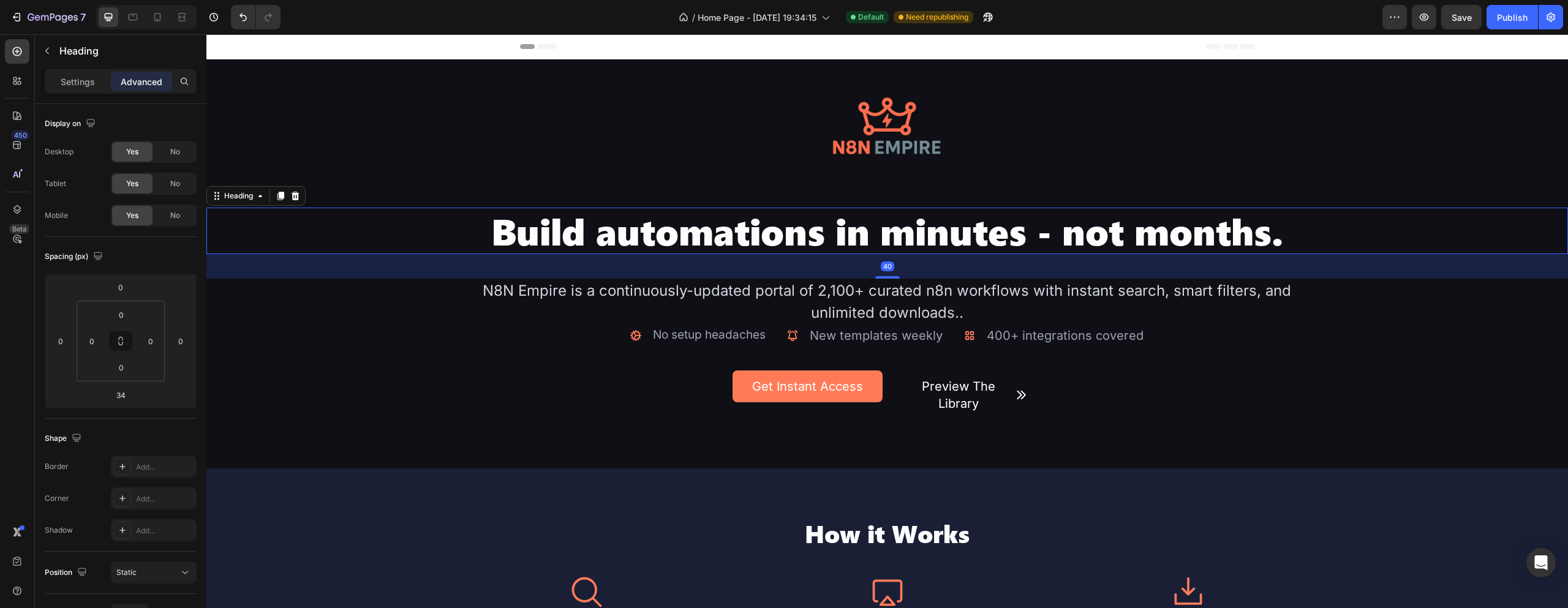
click at [891, 254] on div "40" at bounding box center [887, 254] width 1362 height 0
type input "40"
click at [1455, 4] on div "7 / Home Page - [DATE] 19:34:15 Default Need republishing Preview Save Publish" at bounding box center [784, 17] width 1568 height 35
click at [1455, 12] on span "Save" at bounding box center [1461, 17] width 20 height 11
click at [1261, 16] on div "/ Home Page - [DATE] 19:34:15 Default Need republishing" at bounding box center [836, 17] width 1092 height 25
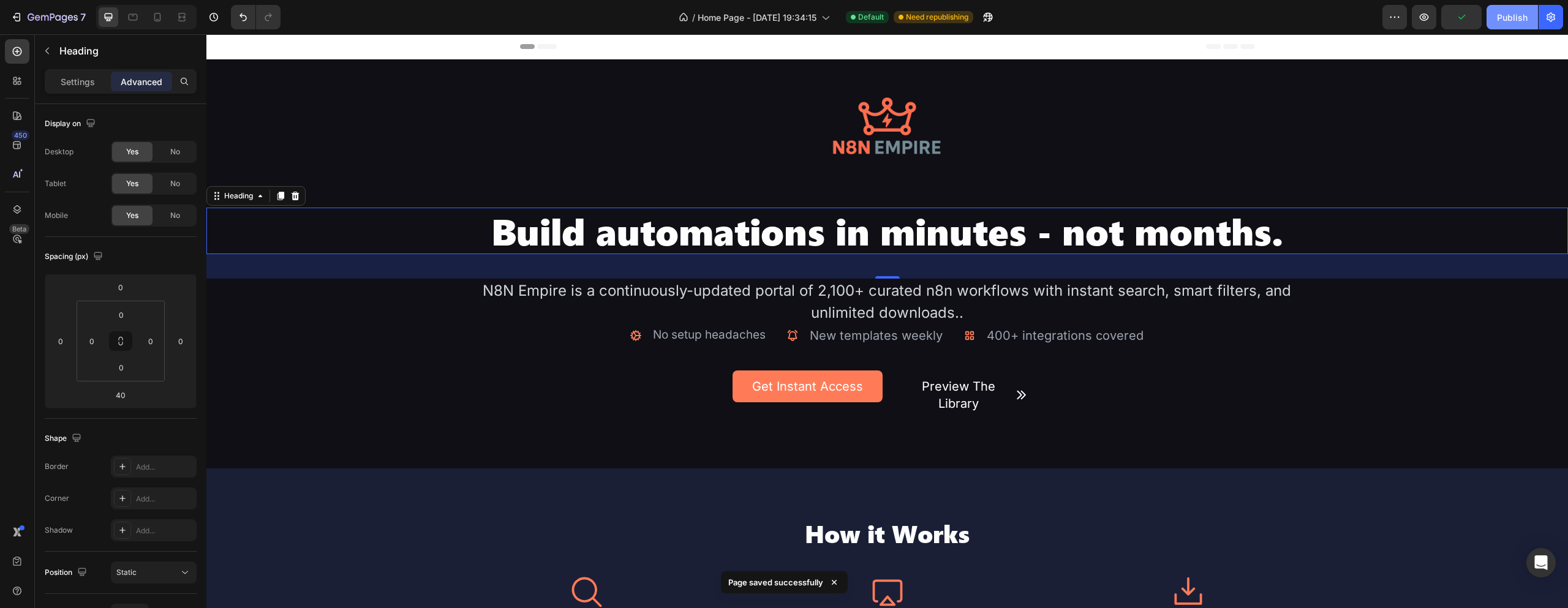
click at [1502, 21] on div "Publish" at bounding box center [1512, 17] width 30 height 13
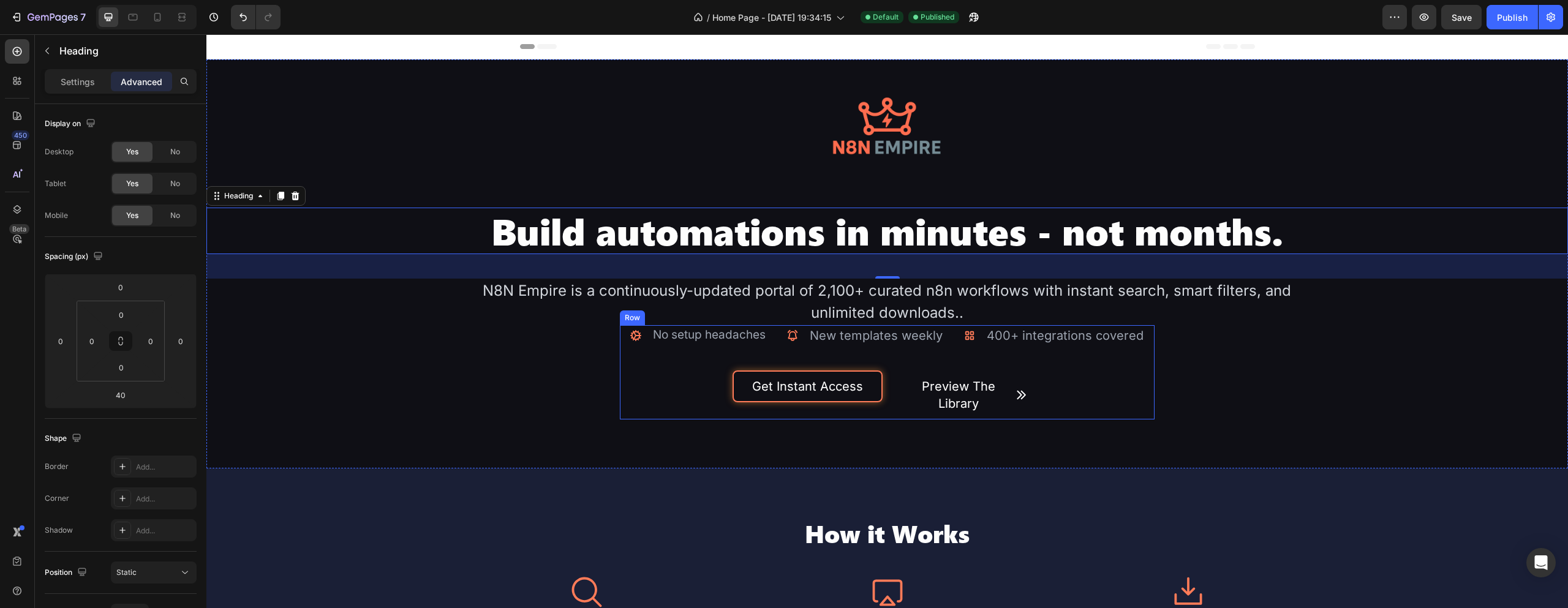
click at [840, 376] on button "Get Instant Access" at bounding box center [807, 386] width 149 height 32
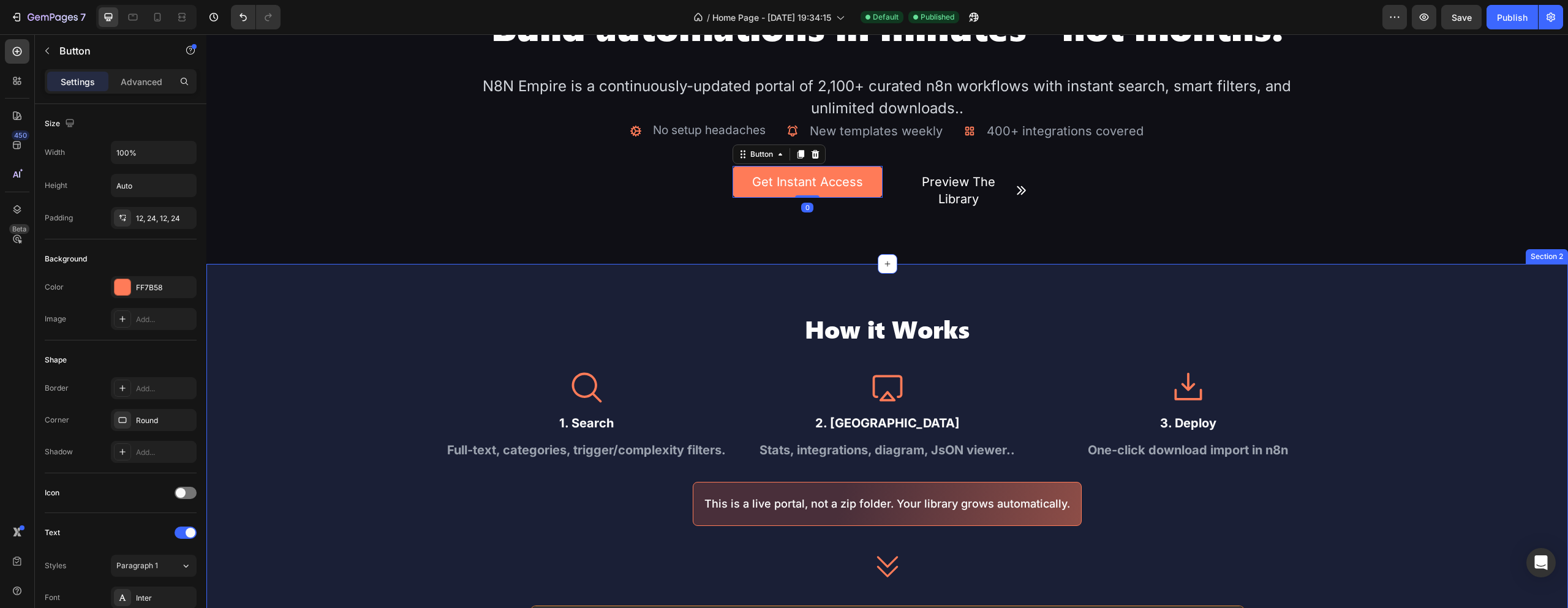
scroll to position [306, 0]
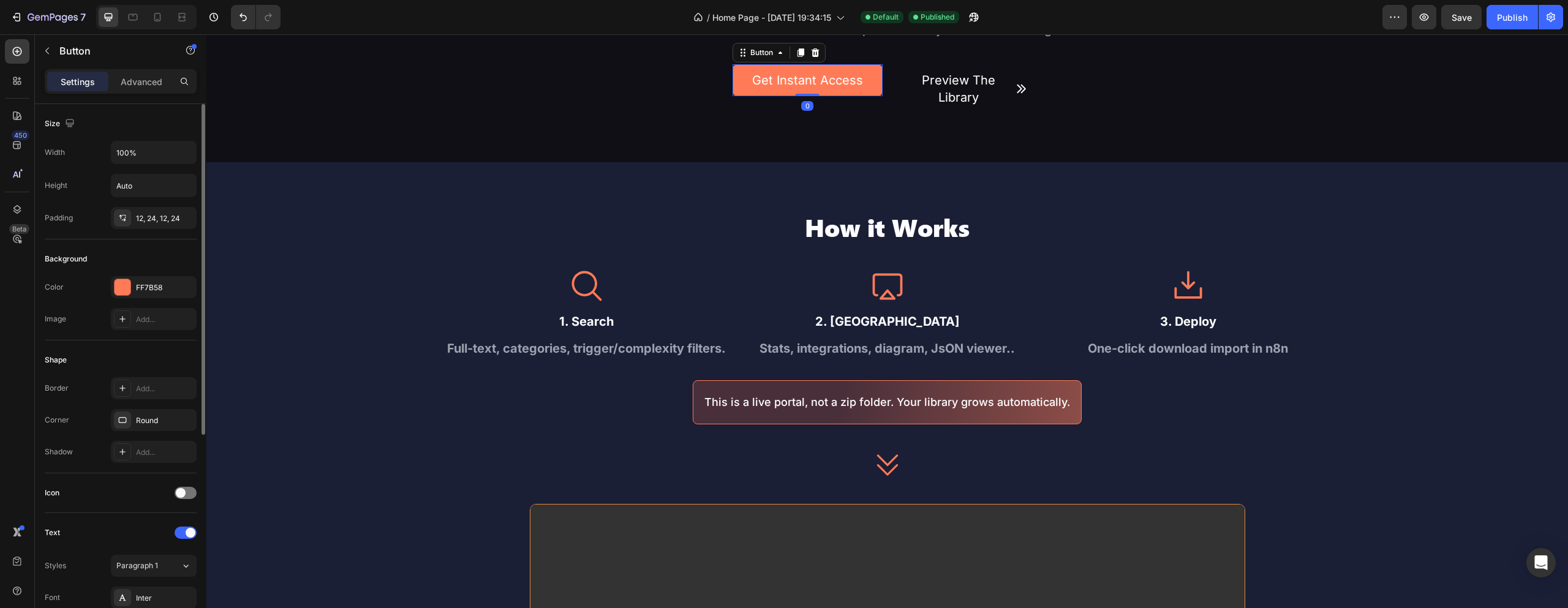
click at [121, 299] on div "Color FF7B58 Image Add..." at bounding box center [120, 303] width 152 height 54
click at [123, 288] on div at bounding box center [123, 288] width 16 height 16
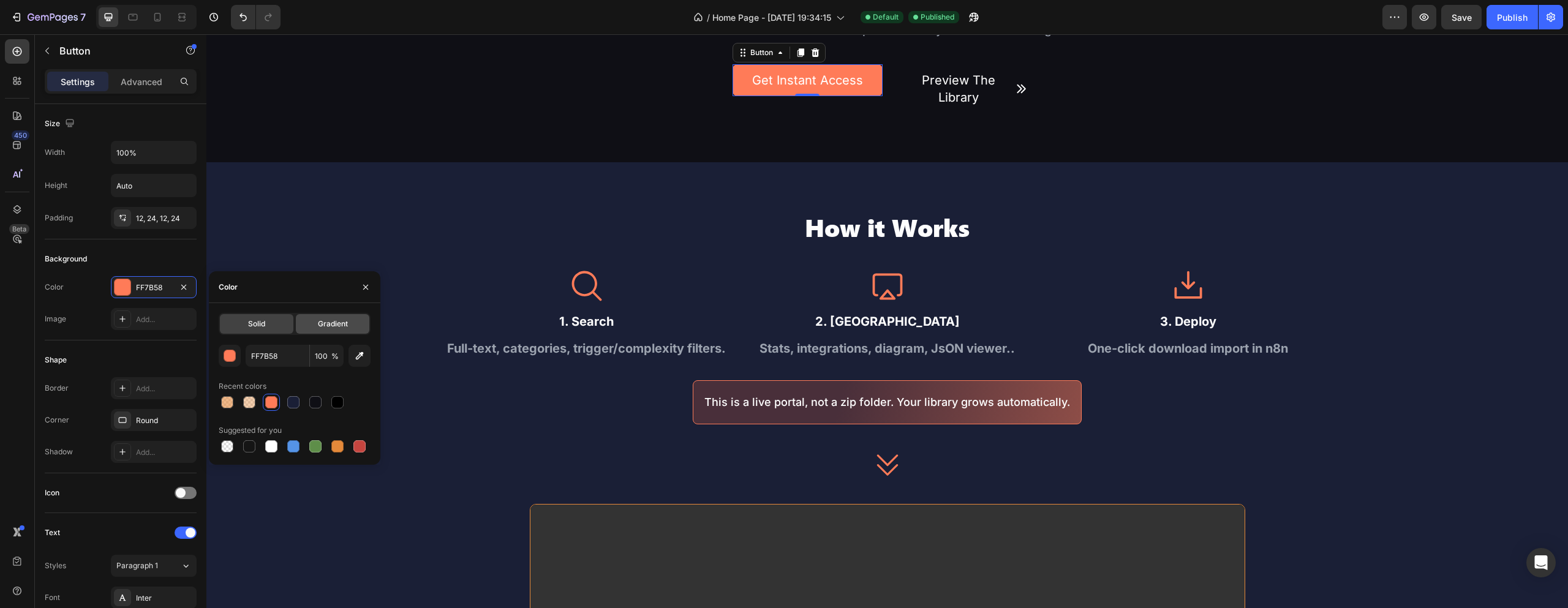
click at [309, 322] on div "Gradient" at bounding box center [332, 324] width 74 height 20
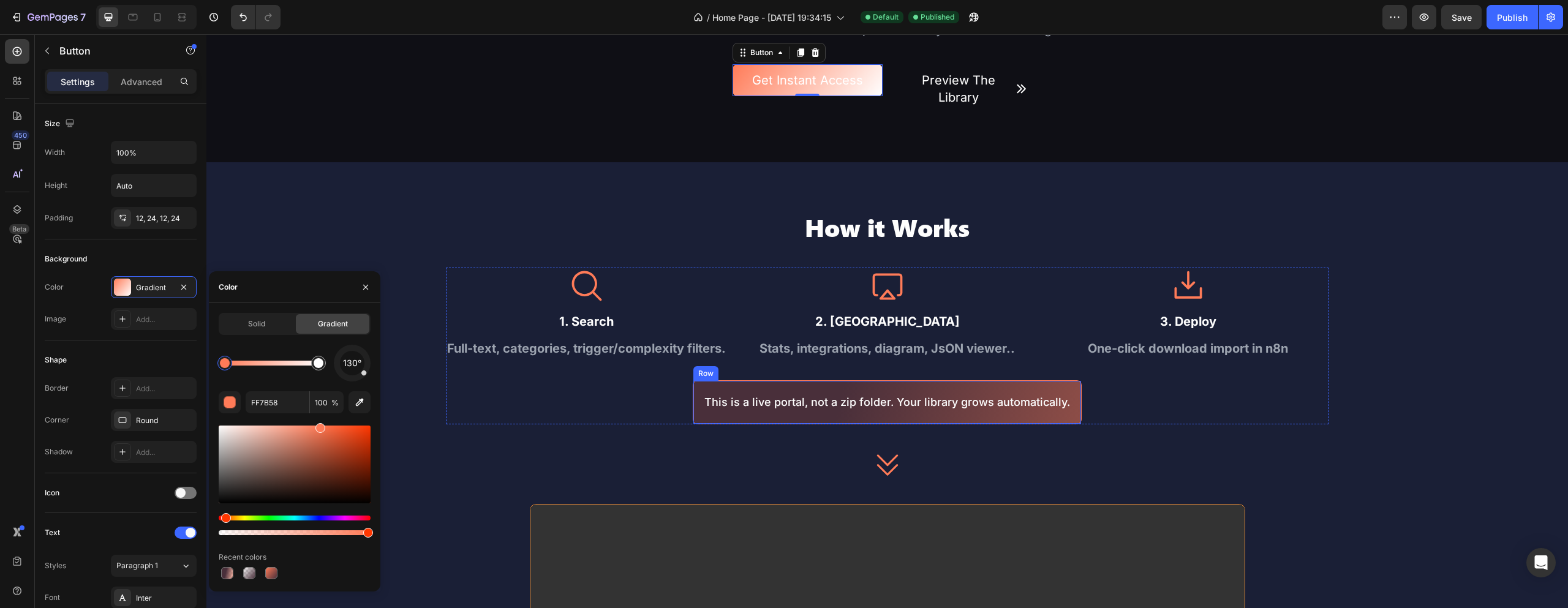
click at [713, 386] on div "This is a live portal, not a zip folder. Your library grows automatically. Text…" at bounding box center [888, 402] width 389 height 43
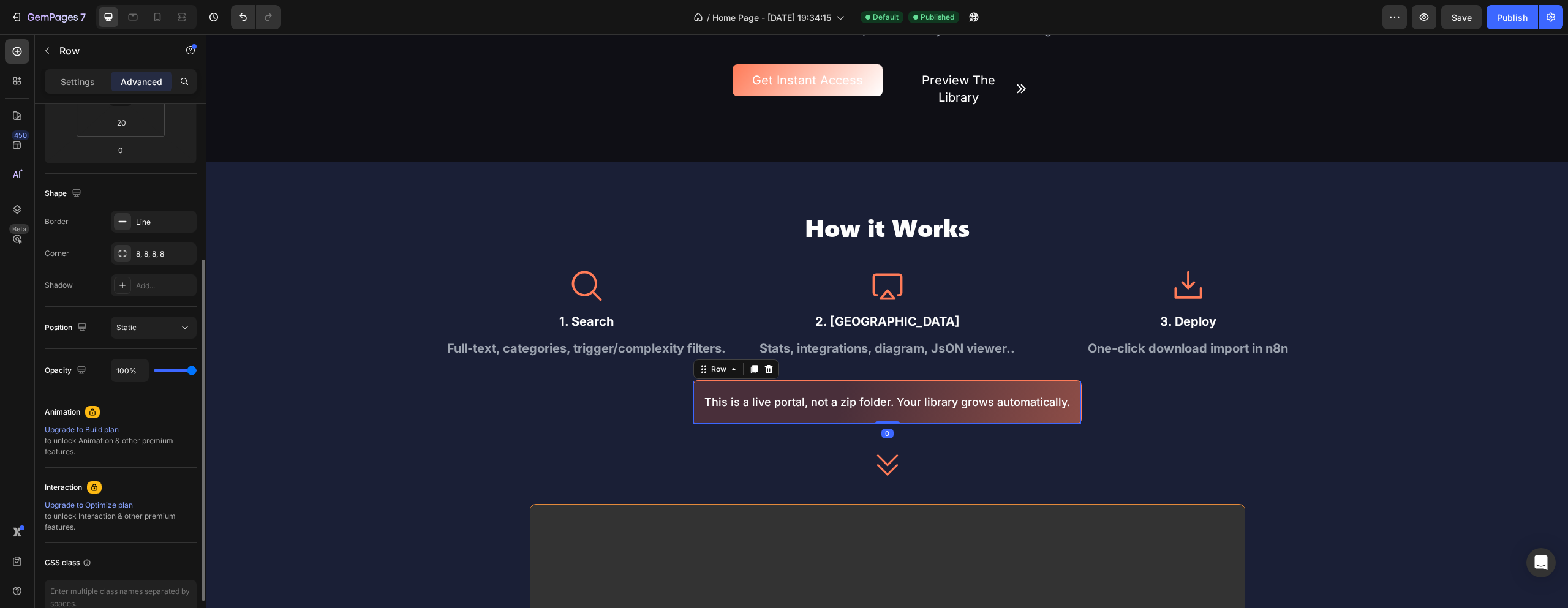
scroll to position [0, 0]
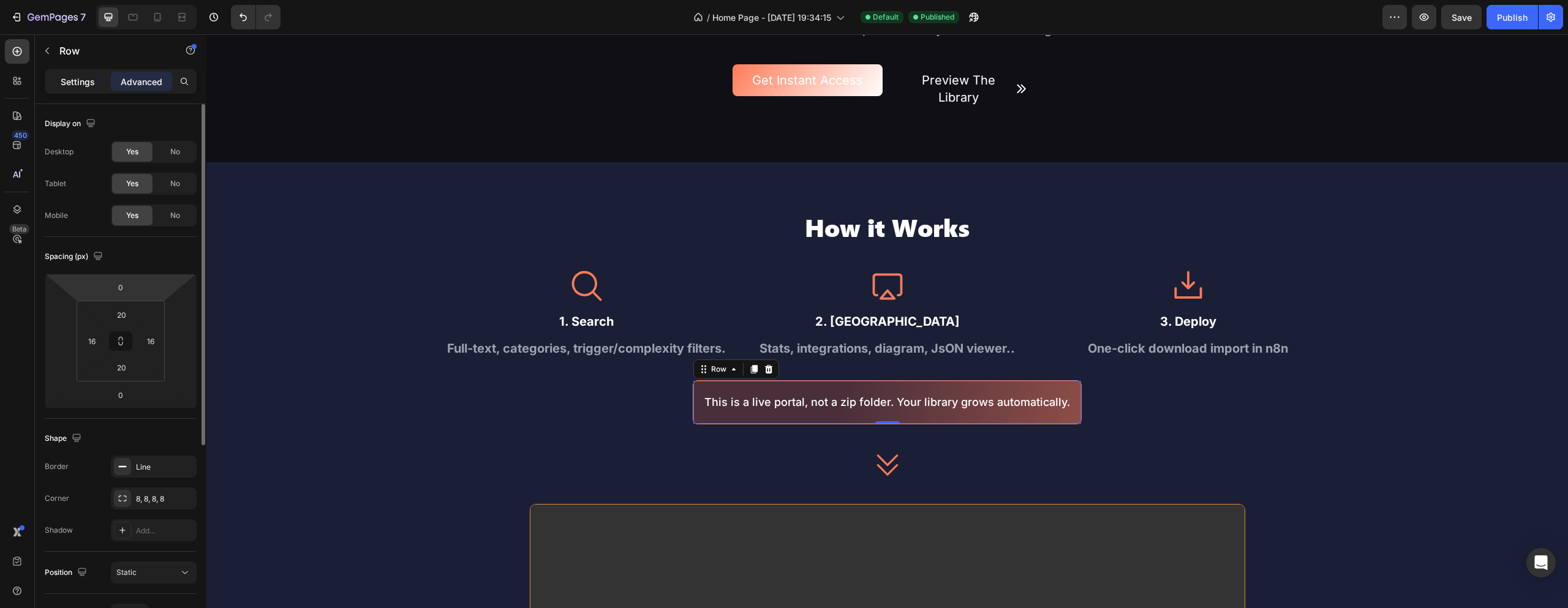
click at [58, 79] on div "Settings" at bounding box center [77, 82] width 61 height 20
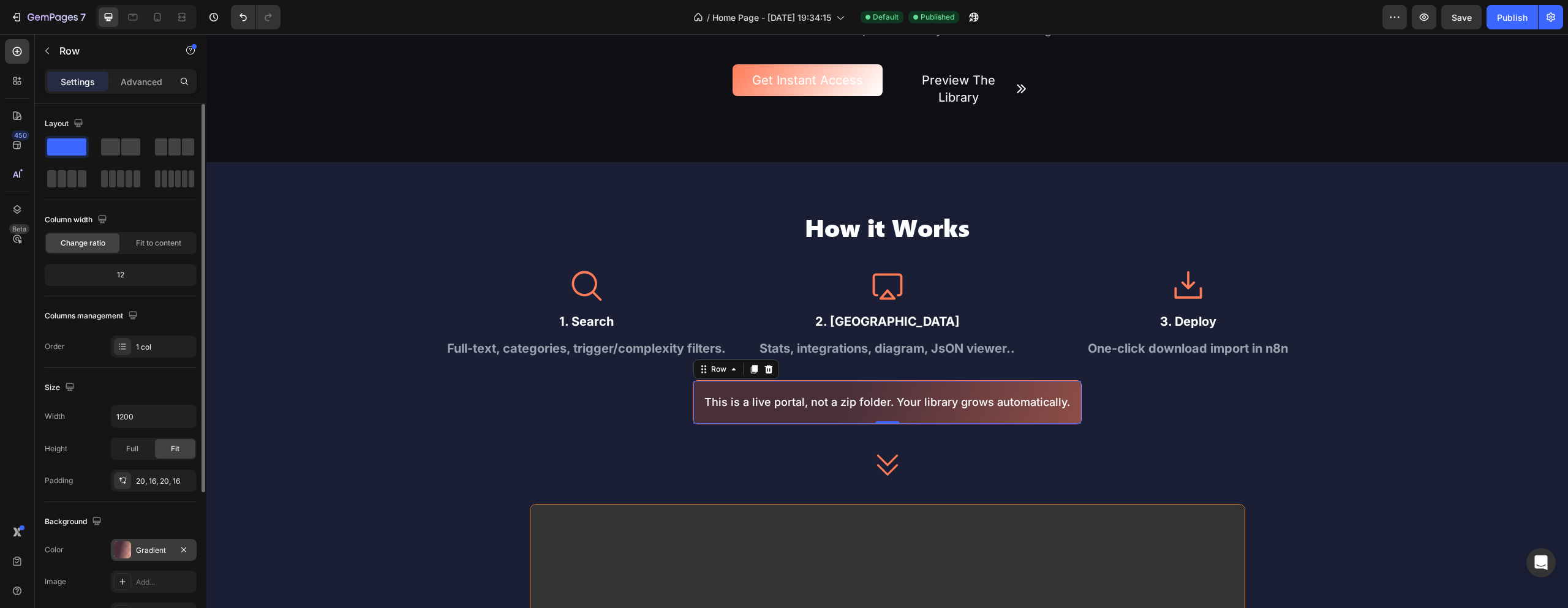
click at [134, 544] on div "Gradient" at bounding box center [154, 550] width 86 height 22
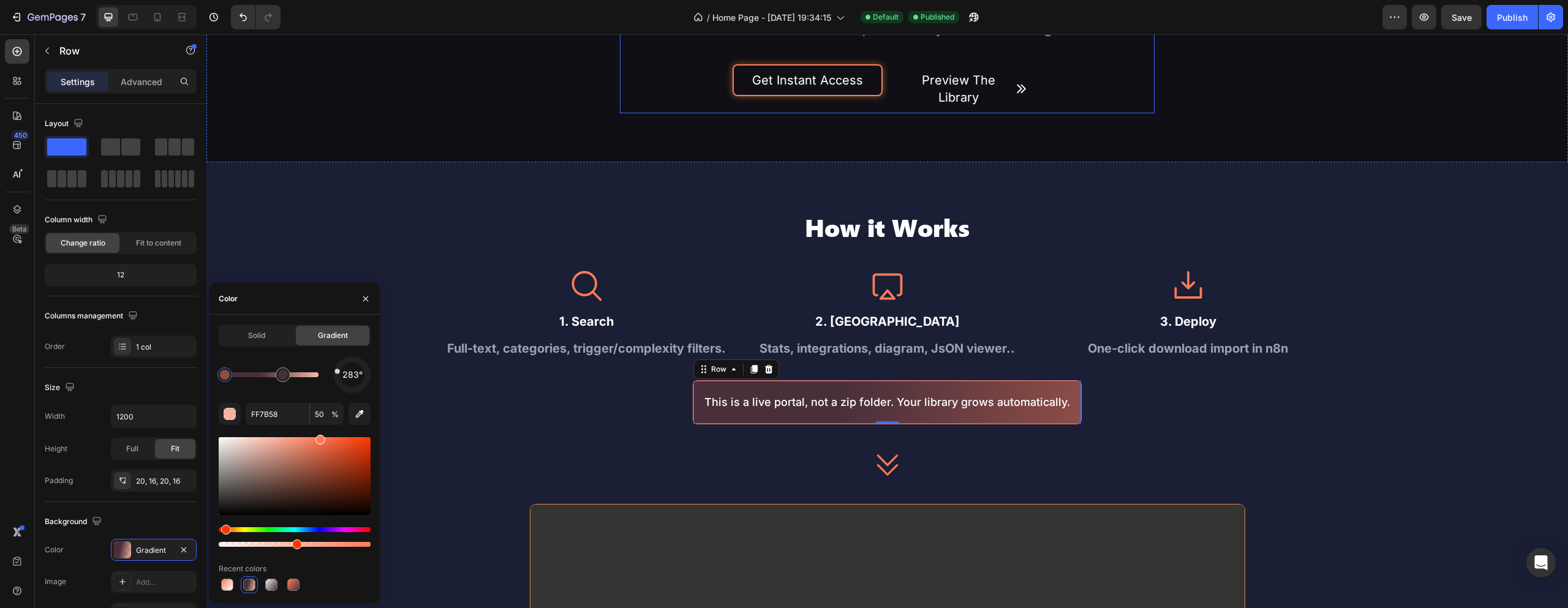
click at [733, 88] on button "Get Instant Access" at bounding box center [807, 80] width 149 height 32
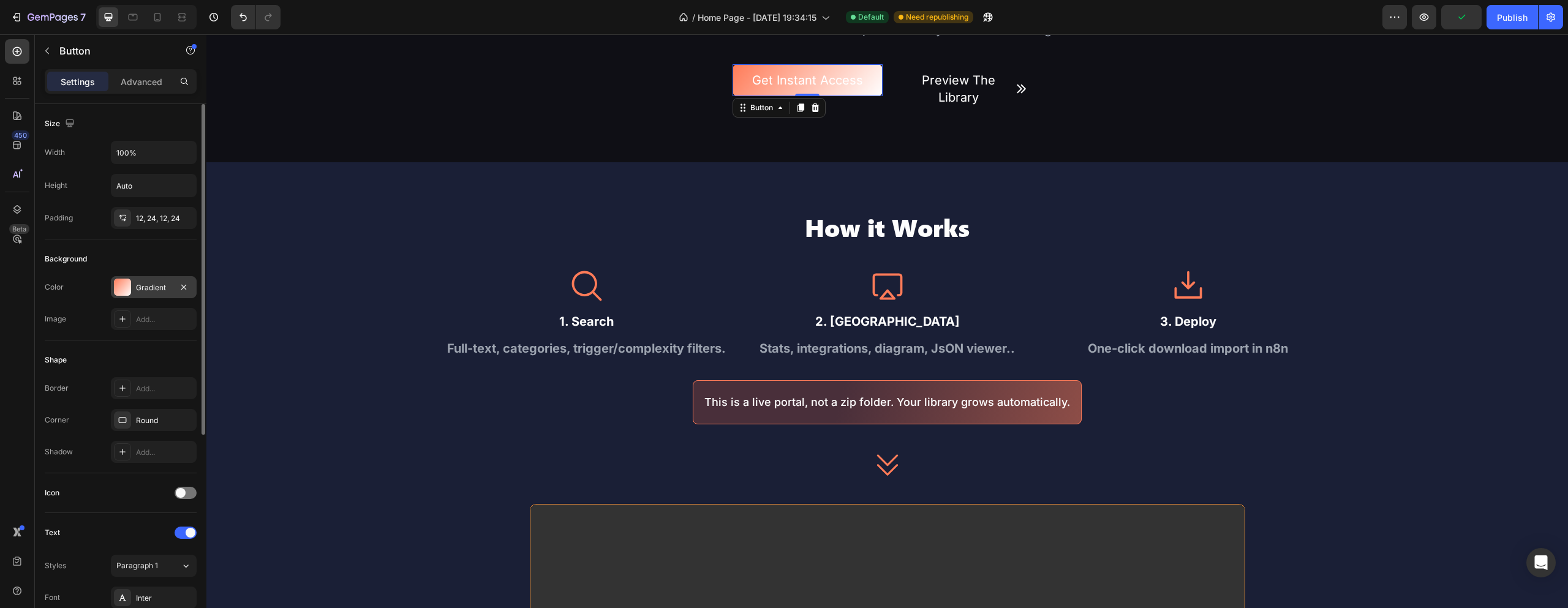
click at [149, 279] on div "Gradient" at bounding box center [154, 288] width 86 height 22
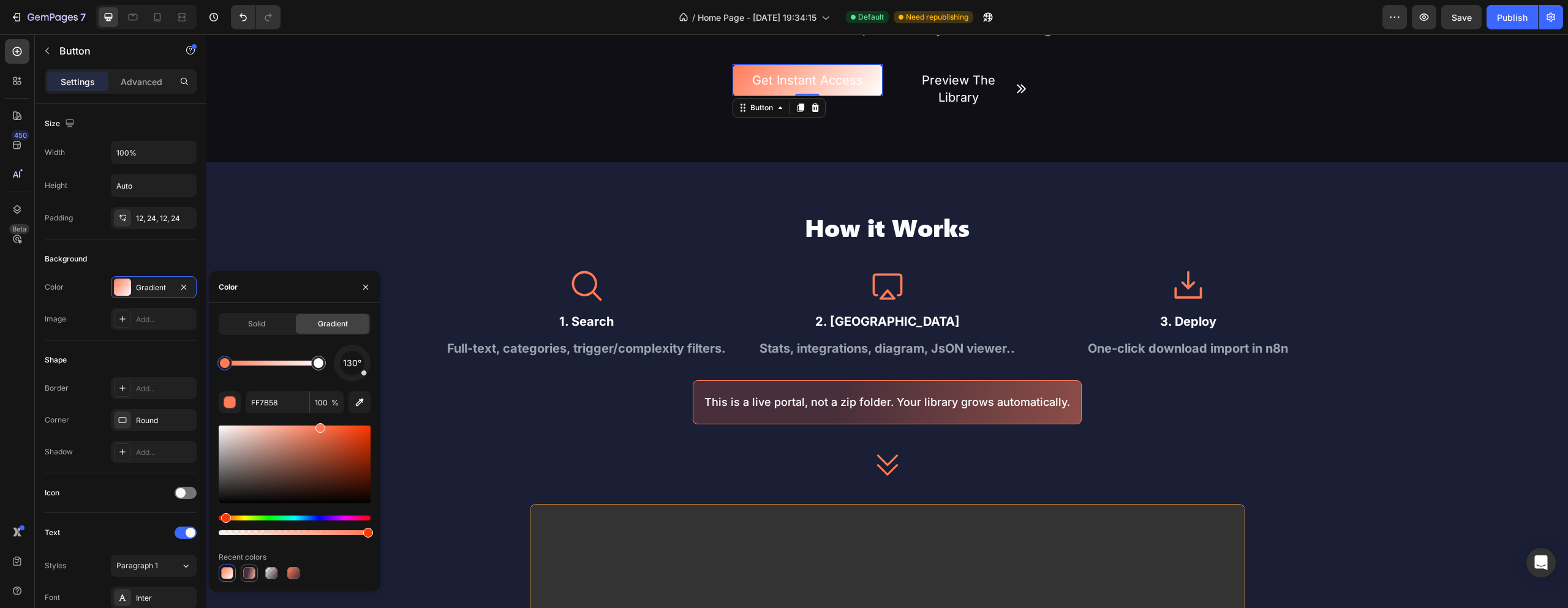
click at [247, 575] on div at bounding box center [249, 573] width 12 height 12
type input "50"
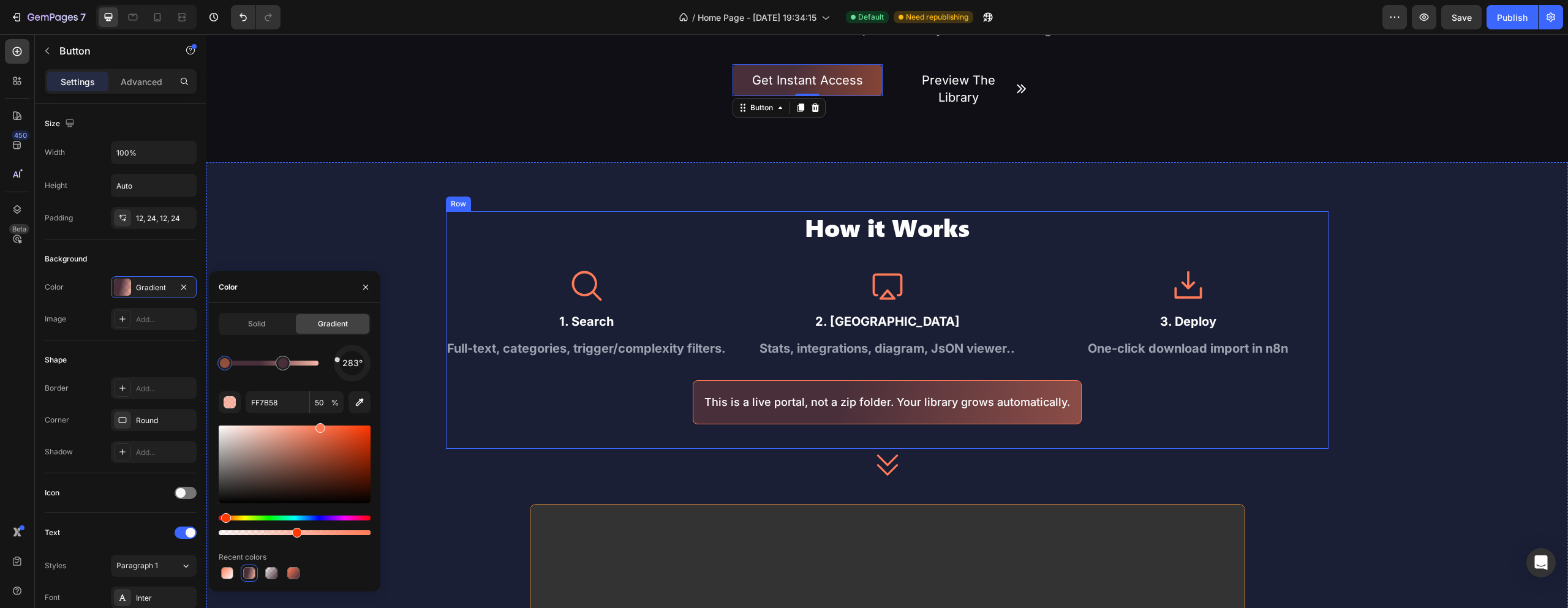
click at [508, 428] on div "How it Works Heading Icon 1. Search Text Block Full-text, categories, trigger/c…" at bounding box center [888, 330] width 883 height 237
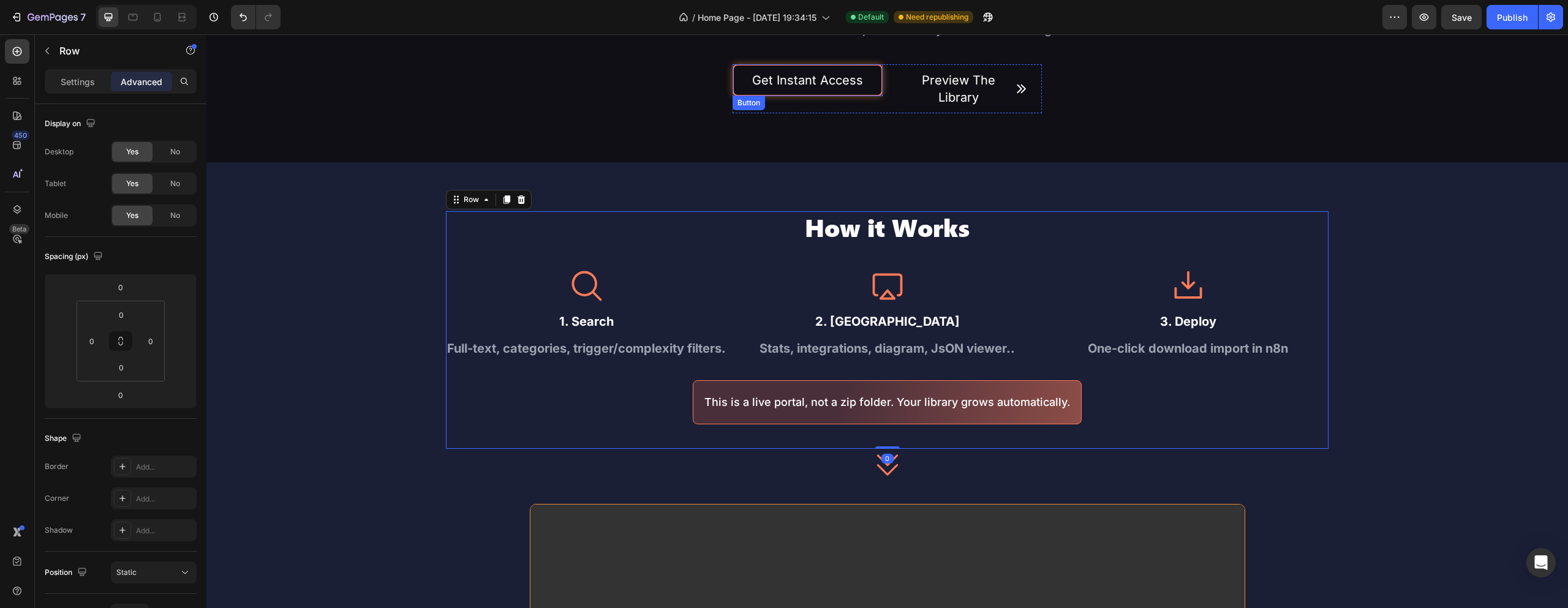
click at [744, 67] on button "Get Instant Access" at bounding box center [807, 80] width 149 height 32
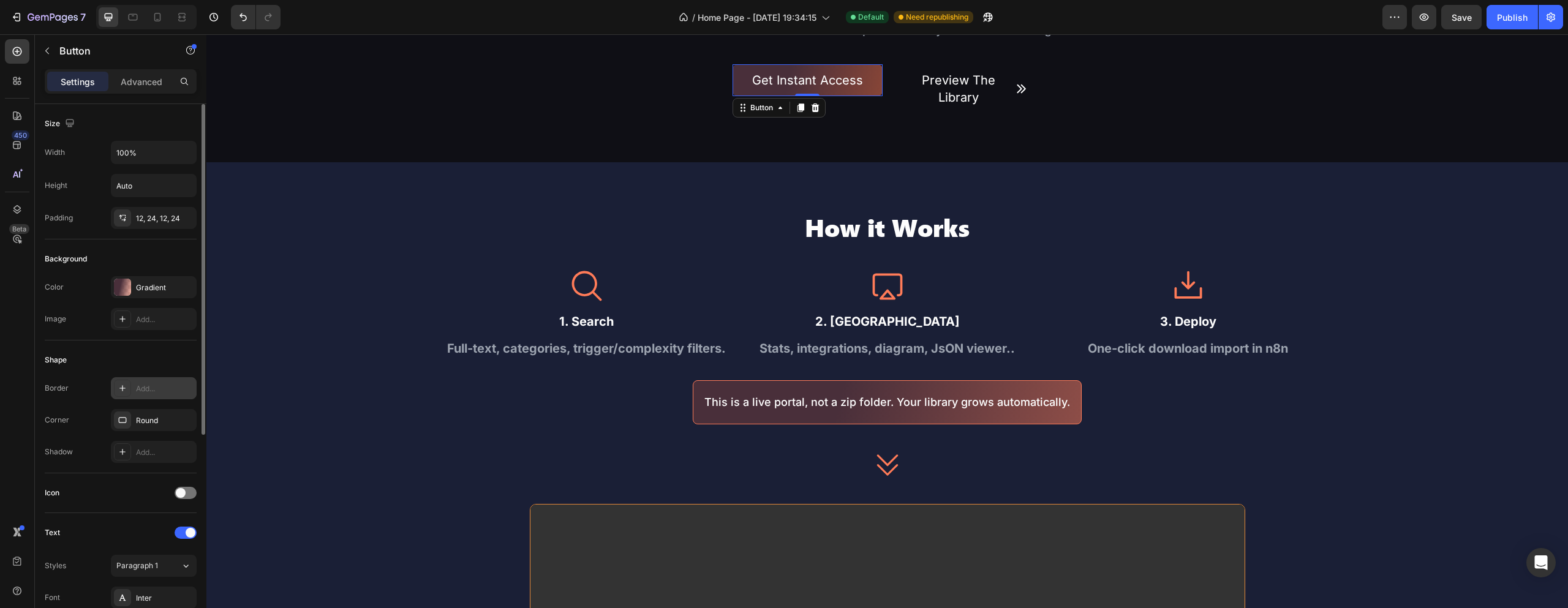
click at [147, 386] on div "Add..." at bounding box center [164, 389] width 58 height 11
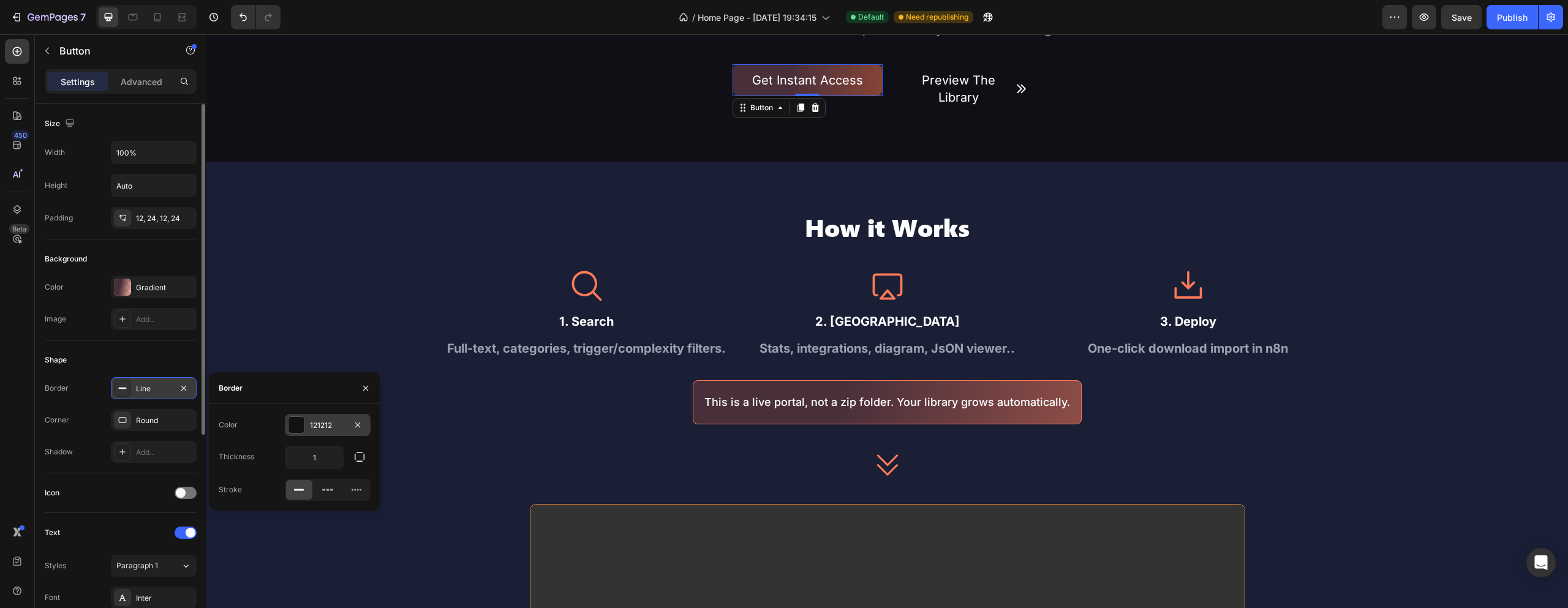
click at [299, 418] on div at bounding box center [297, 425] width 16 height 16
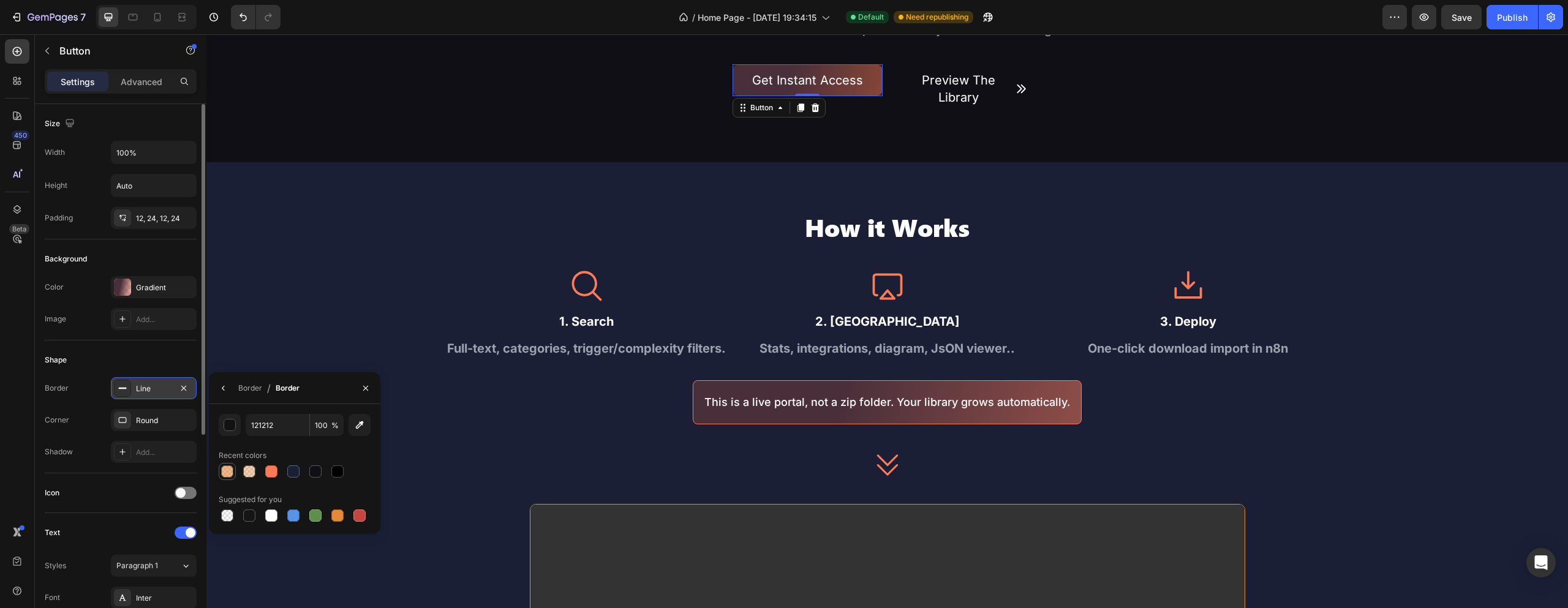
click at [229, 473] on div at bounding box center [227, 472] width 12 height 12
type input "E4893A"
click at [331, 428] on input "60" at bounding box center [327, 425] width 33 height 22
type input "100"
click at [169, 355] on div "Shape" at bounding box center [120, 360] width 152 height 20
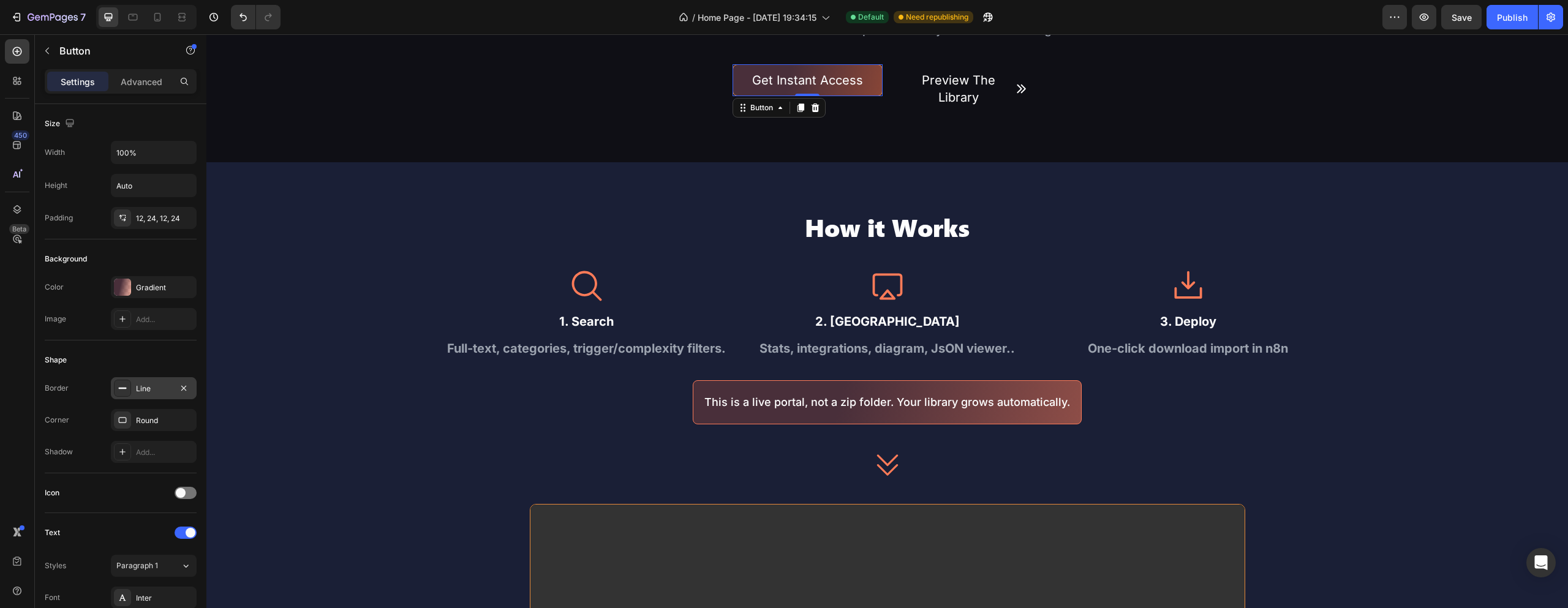
click at [138, 382] on div "Line" at bounding box center [154, 389] width 86 height 22
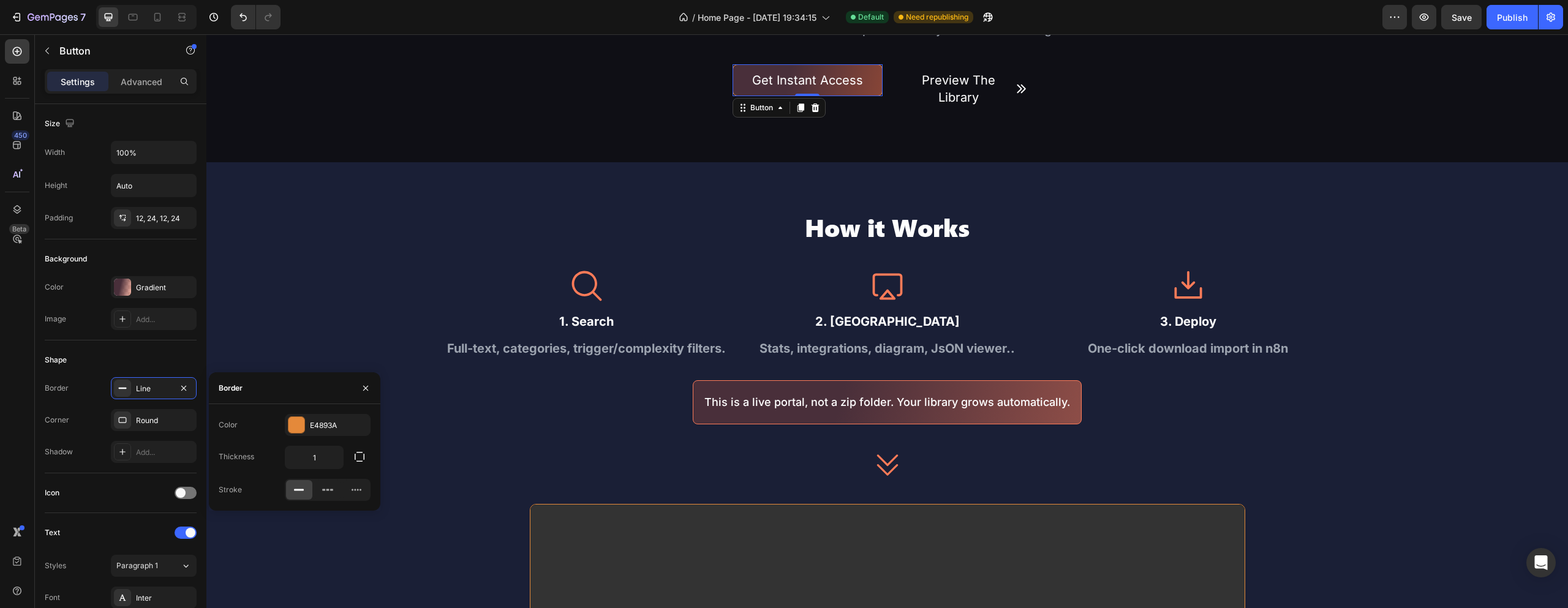
click at [416, 290] on div "How it Works Heading Icon 1. Search Text Block Full-text, categories, trigger/c…" at bounding box center [887, 567] width 1362 height 712
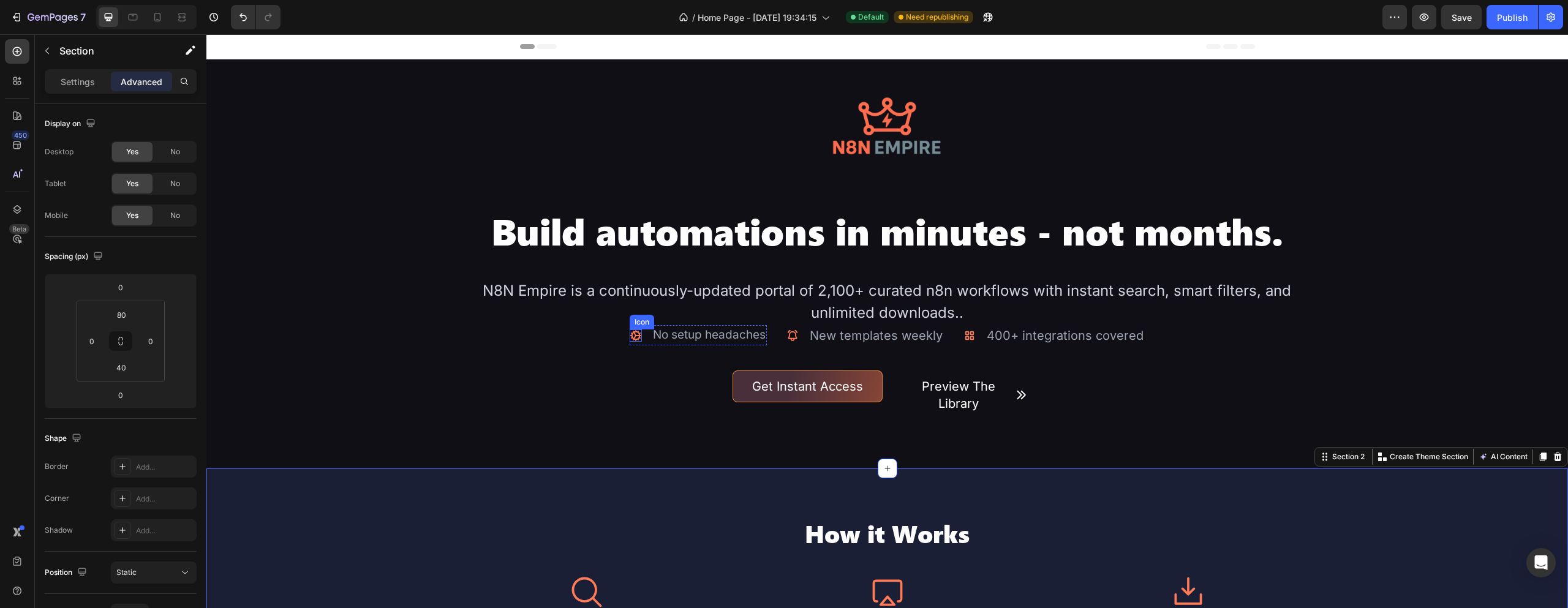
click at [636, 335] on icon at bounding box center [636, 336] width 12 height 12
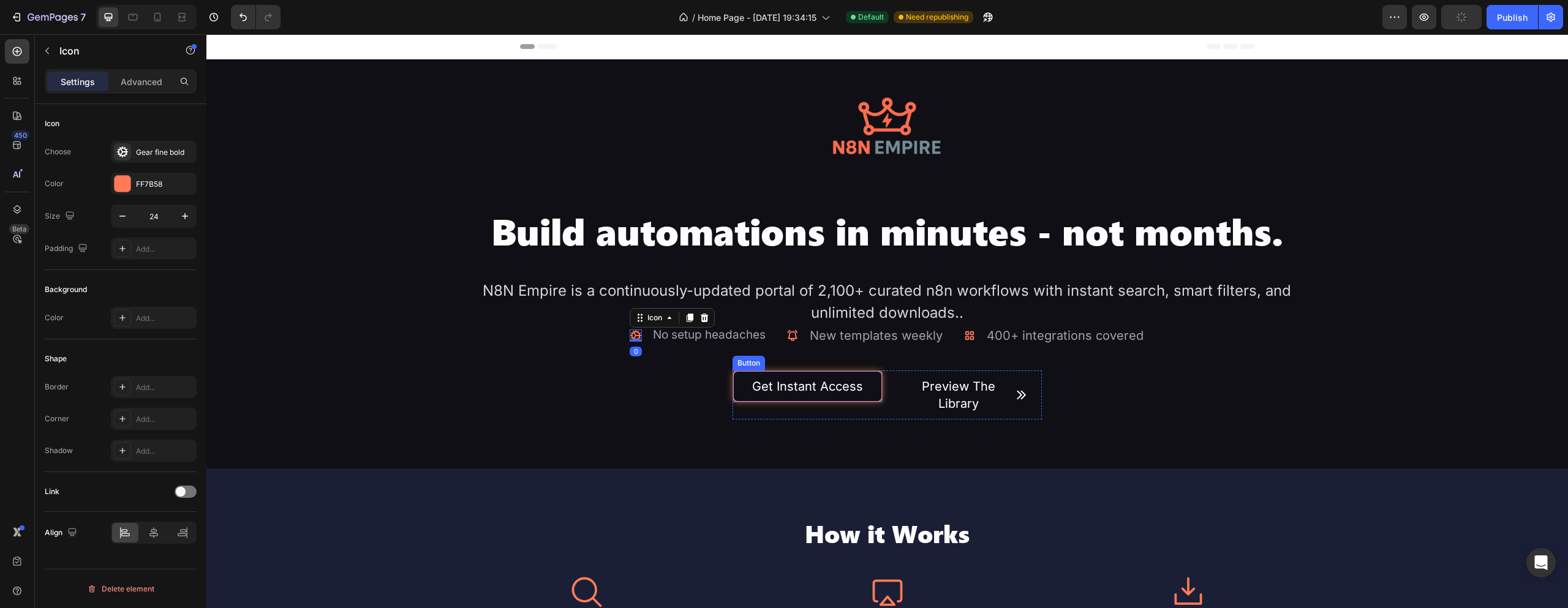
click at [788, 371] on button "Get Instant Access" at bounding box center [807, 386] width 149 height 32
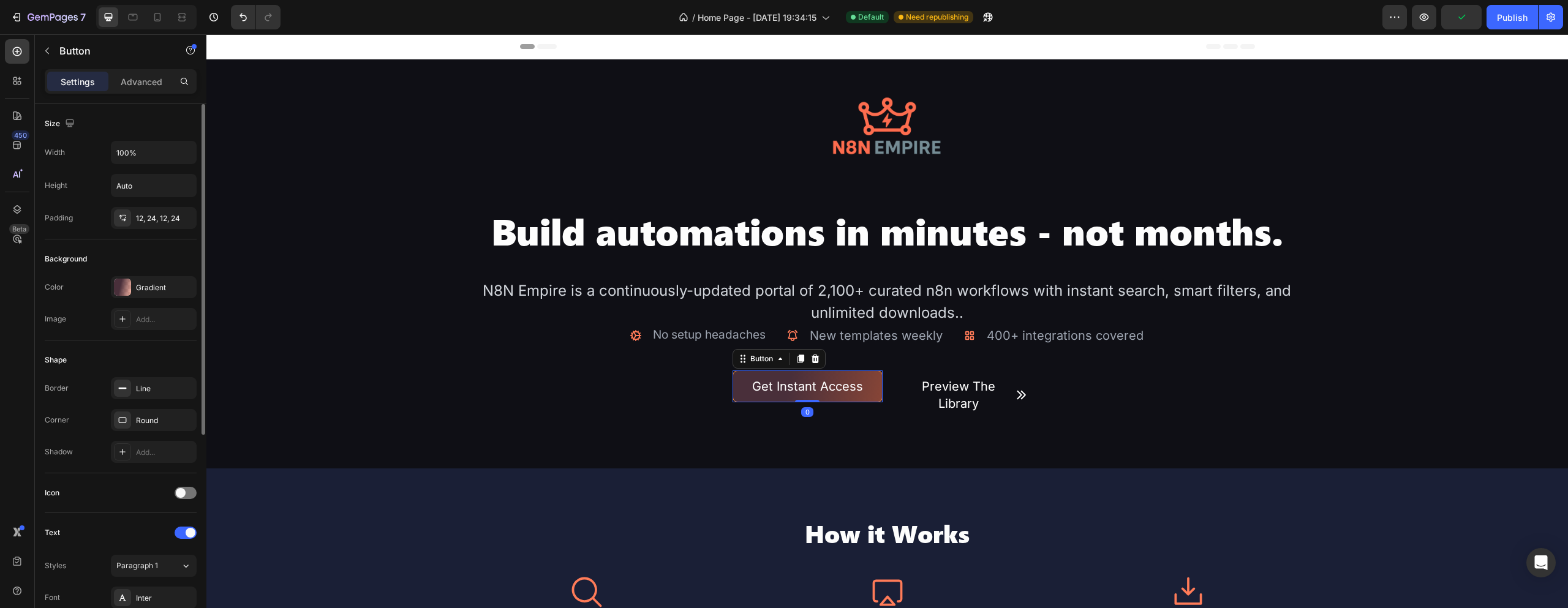
scroll to position [245, 0]
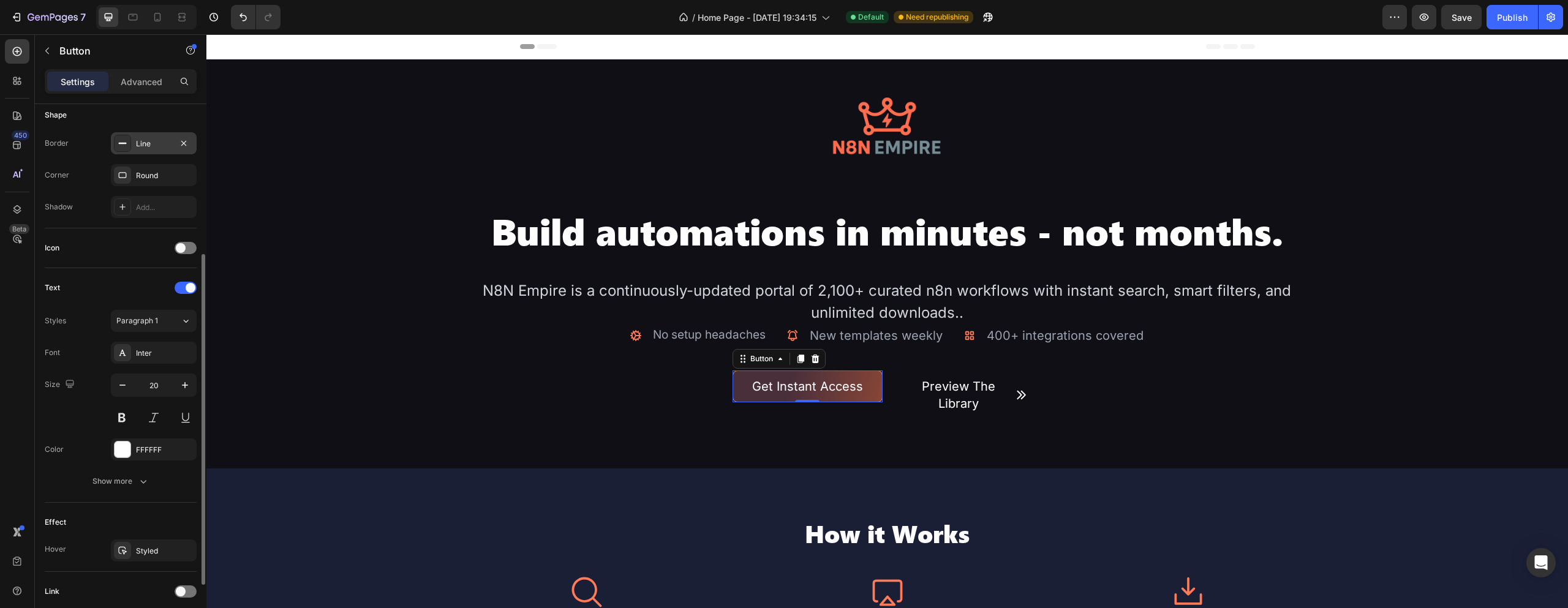
click at [137, 150] on div "Line" at bounding box center [154, 143] width 86 height 22
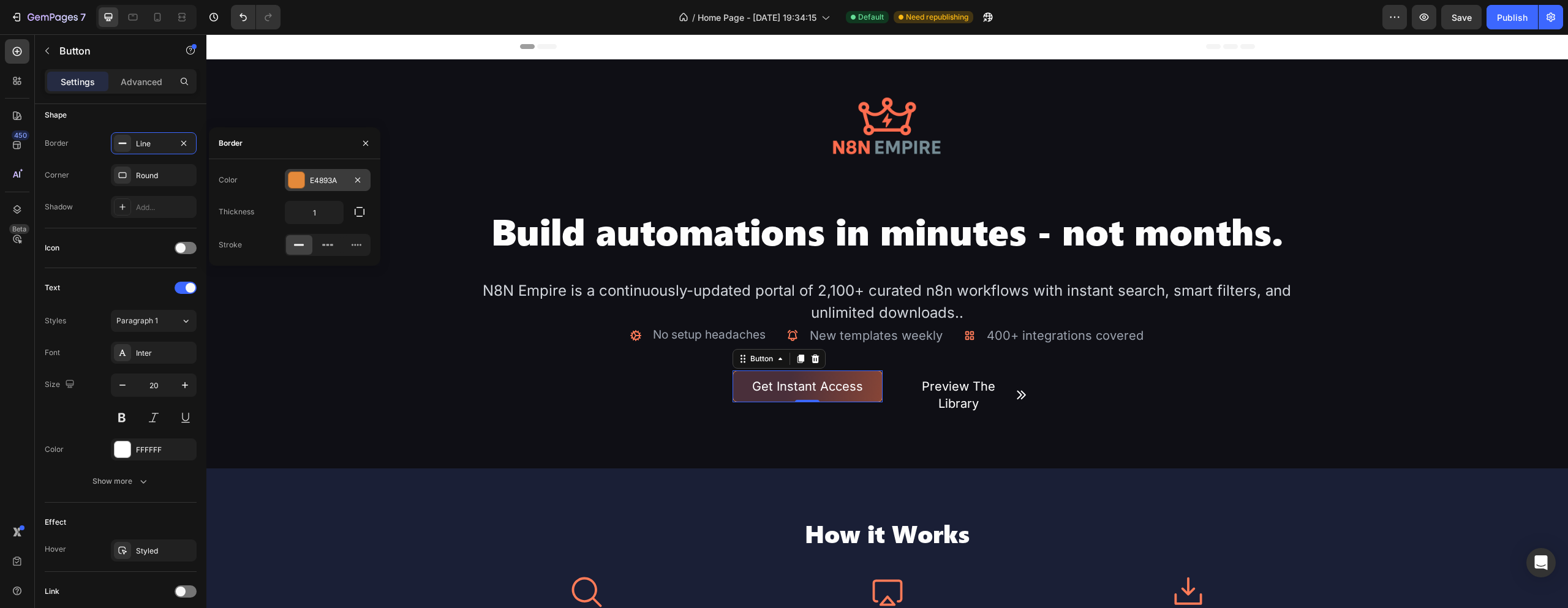
click at [306, 174] on div "E4893A" at bounding box center [328, 180] width 86 height 22
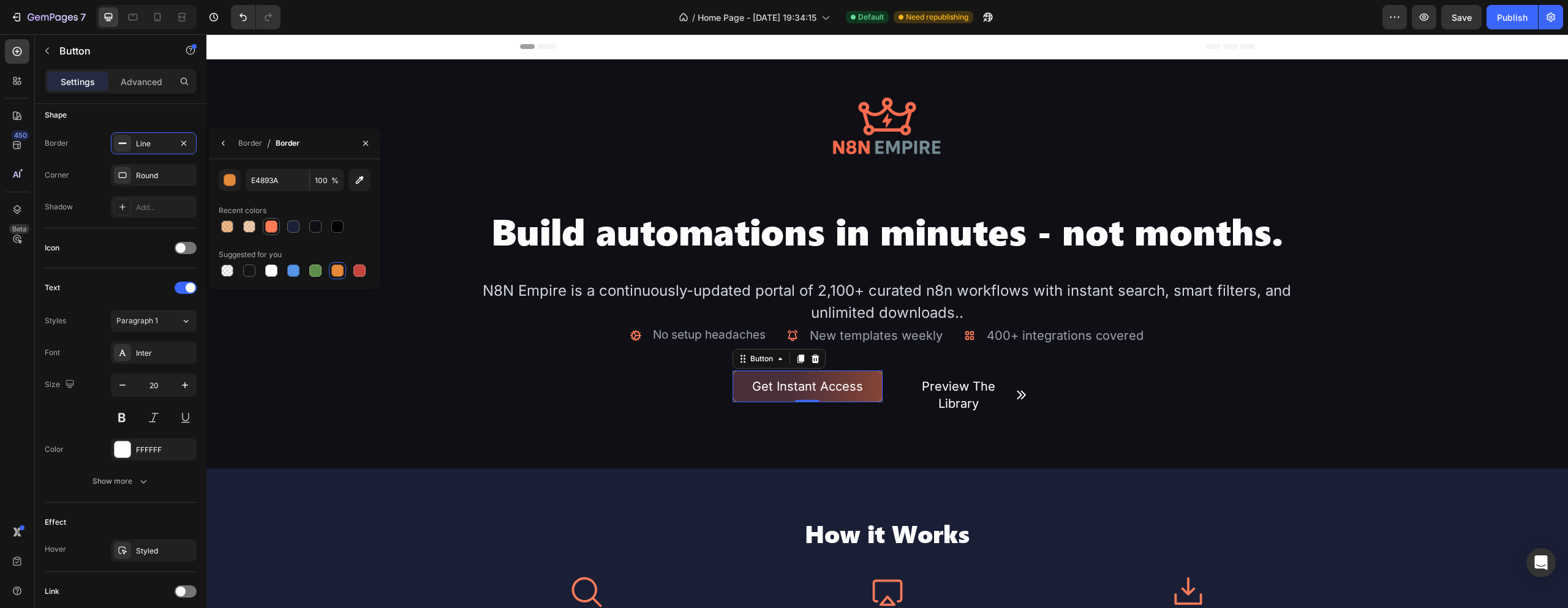
click at [265, 226] on div at bounding box center [271, 227] width 15 height 15
type input "FF7B58"
click at [366, 146] on icon "button" at bounding box center [366, 143] width 10 height 10
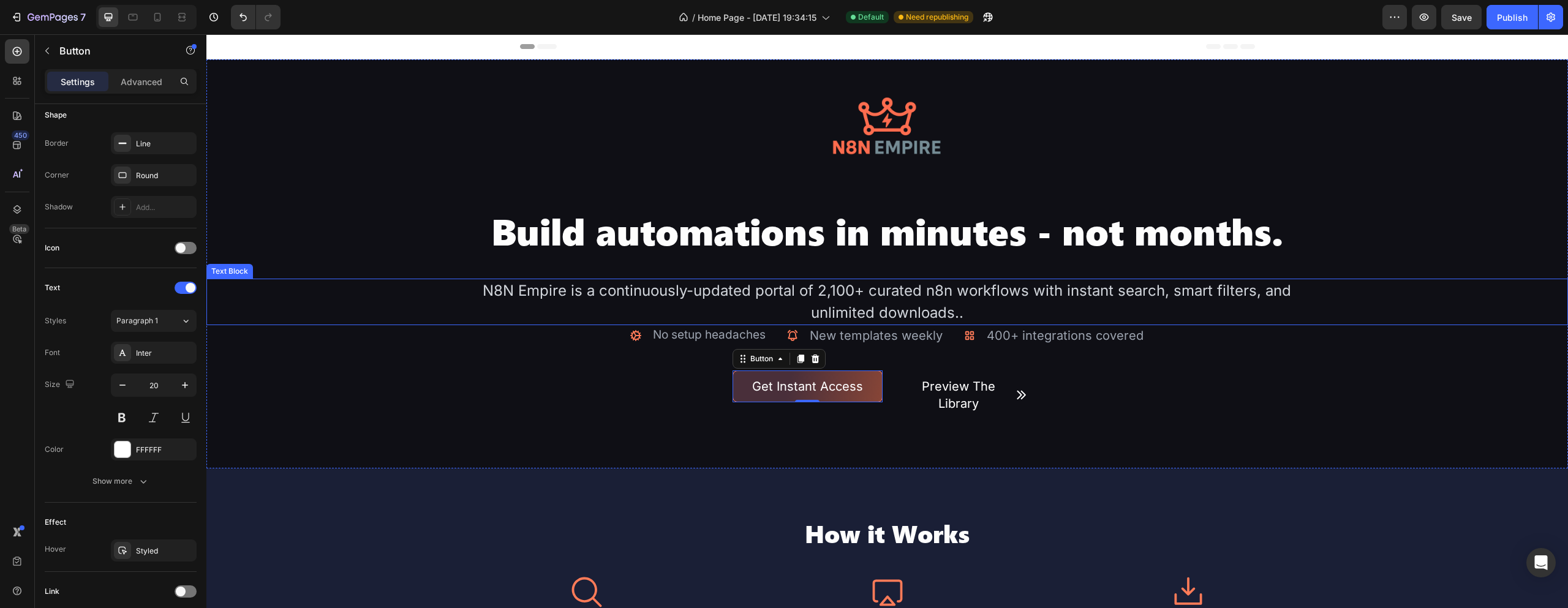
click at [452, 340] on div "Image Build automations in minutes - not months. Heading N8N Empire is a contin…" at bounding box center [887, 264] width 1362 height 409
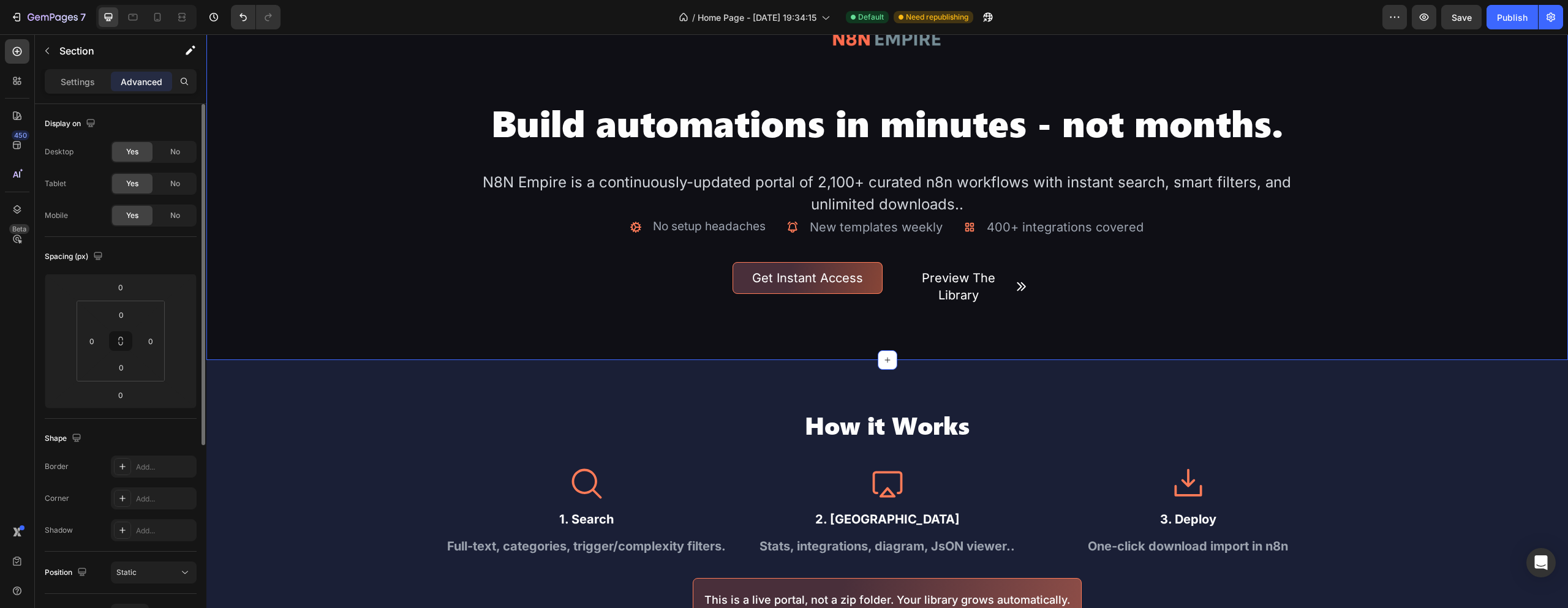
scroll to position [184, 0]
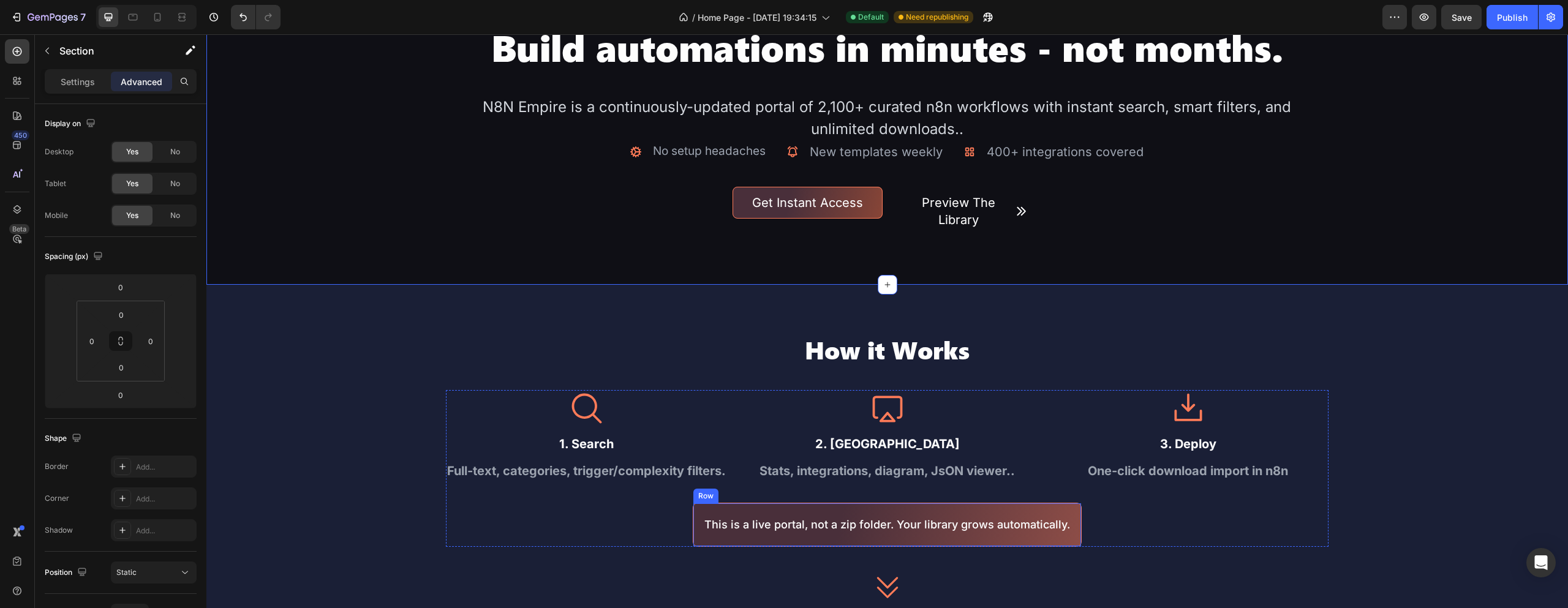
click at [729, 505] on div "This is a live portal, not a zip folder. Your library grows automatically. Text…" at bounding box center [888, 524] width 389 height 43
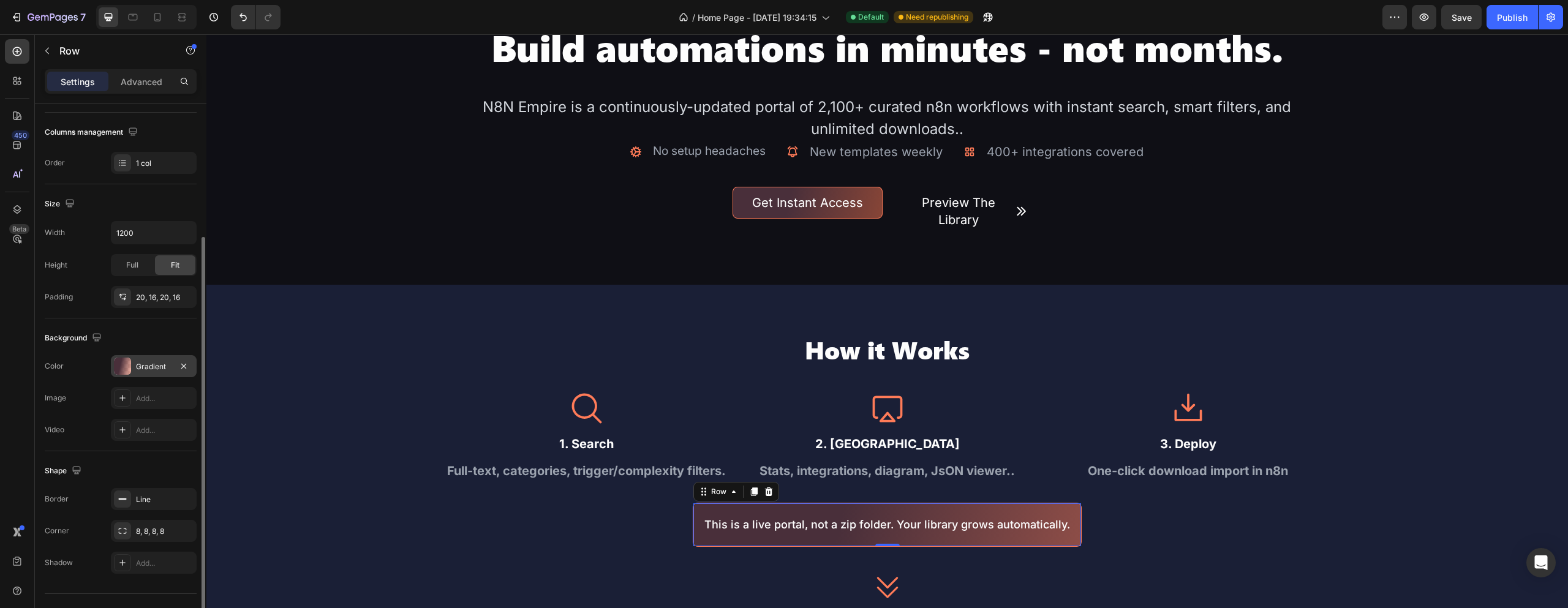
click at [139, 356] on div "Gradient" at bounding box center [154, 366] width 86 height 22
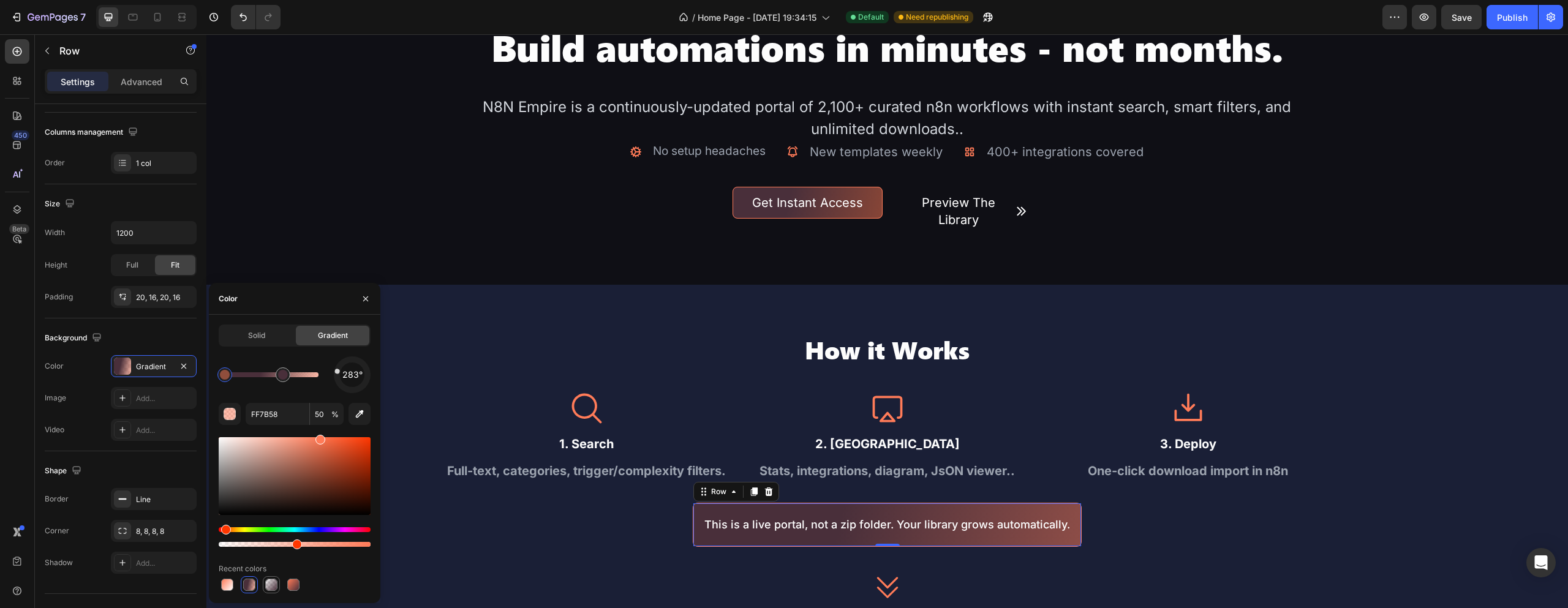
click at [271, 587] on div at bounding box center [271, 585] width 12 height 12
type input "0"
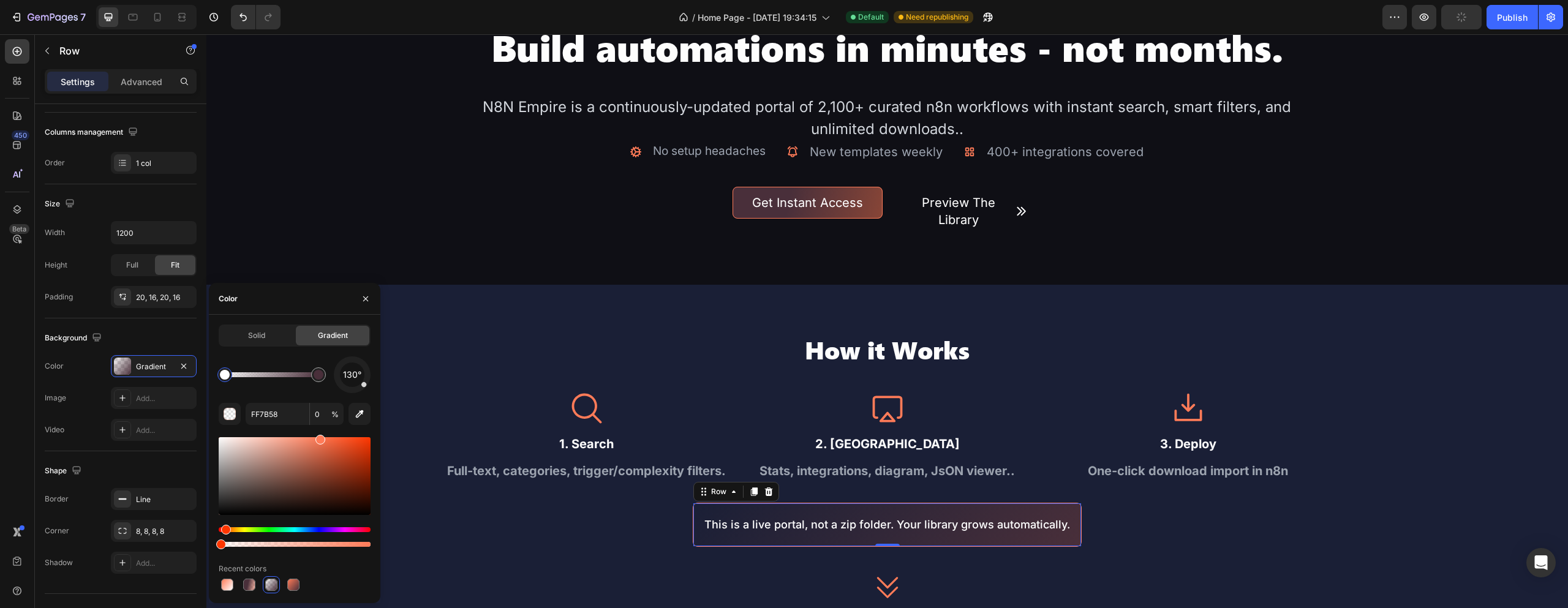
click at [473, 519] on div "Icon 1. Search Text Block Full-text, categories, trigger/complexity filters. Te…" at bounding box center [888, 469] width 883 height 156
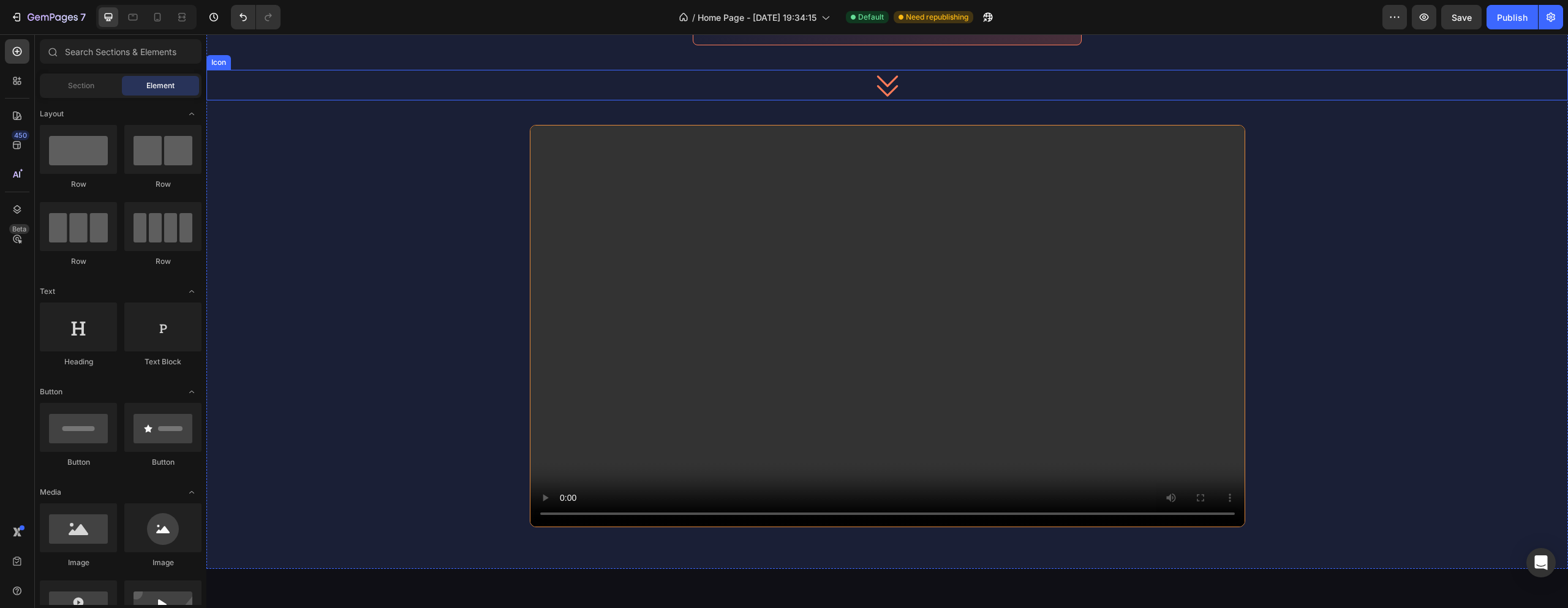
scroll to position [379, 0]
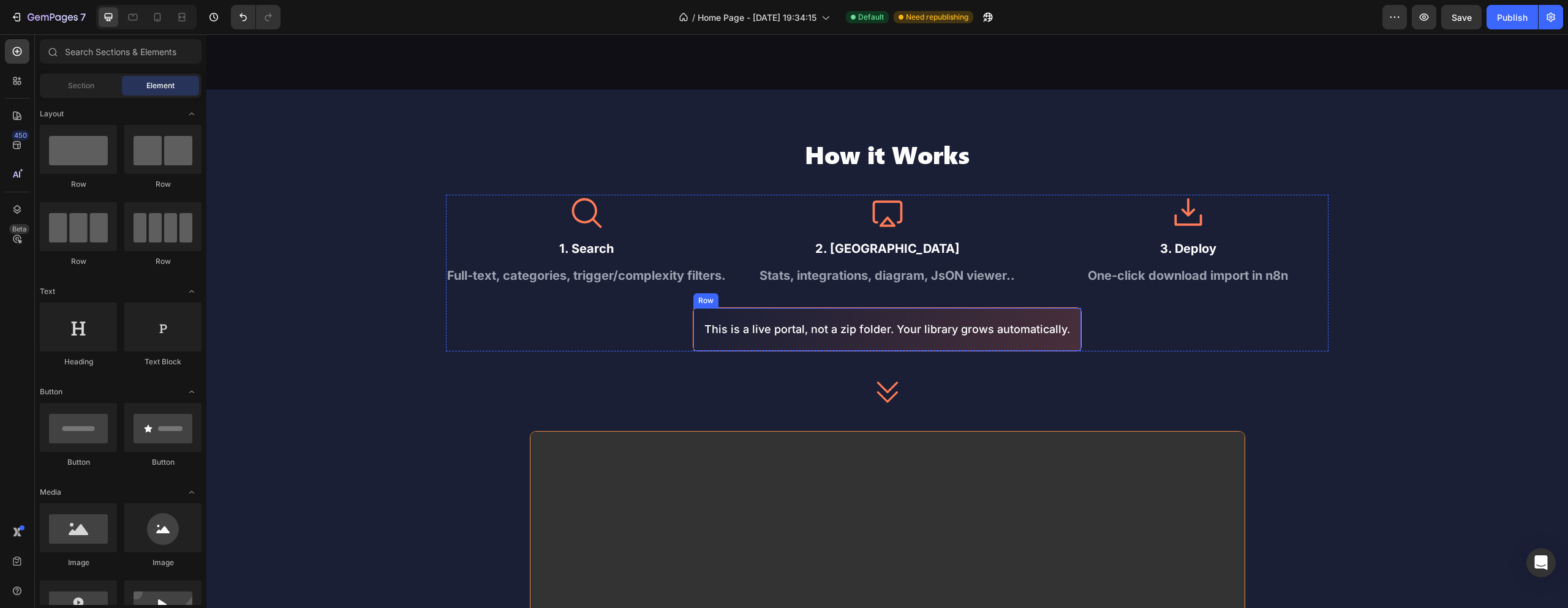
click at [1064, 309] on div "This is a live portal, not a zip folder. Your library grows automatically. Text…" at bounding box center [888, 329] width 389 height 43
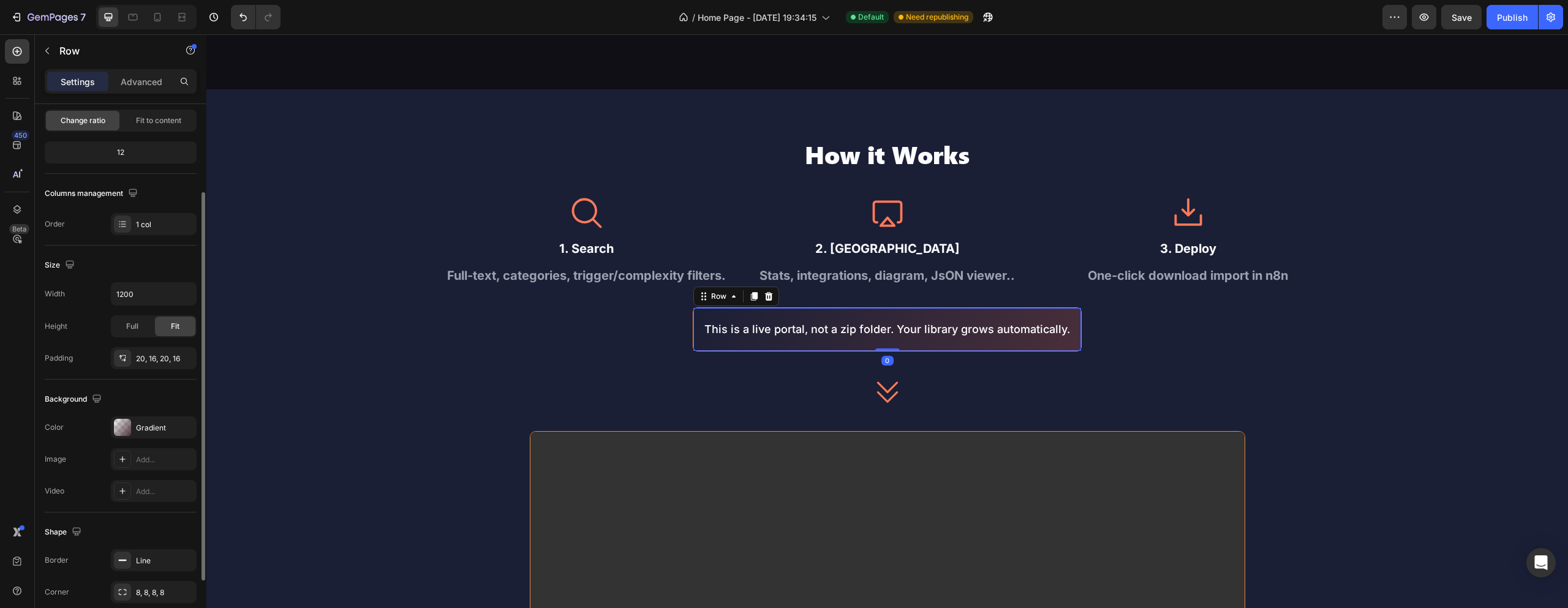
scroll to position [208, 0]
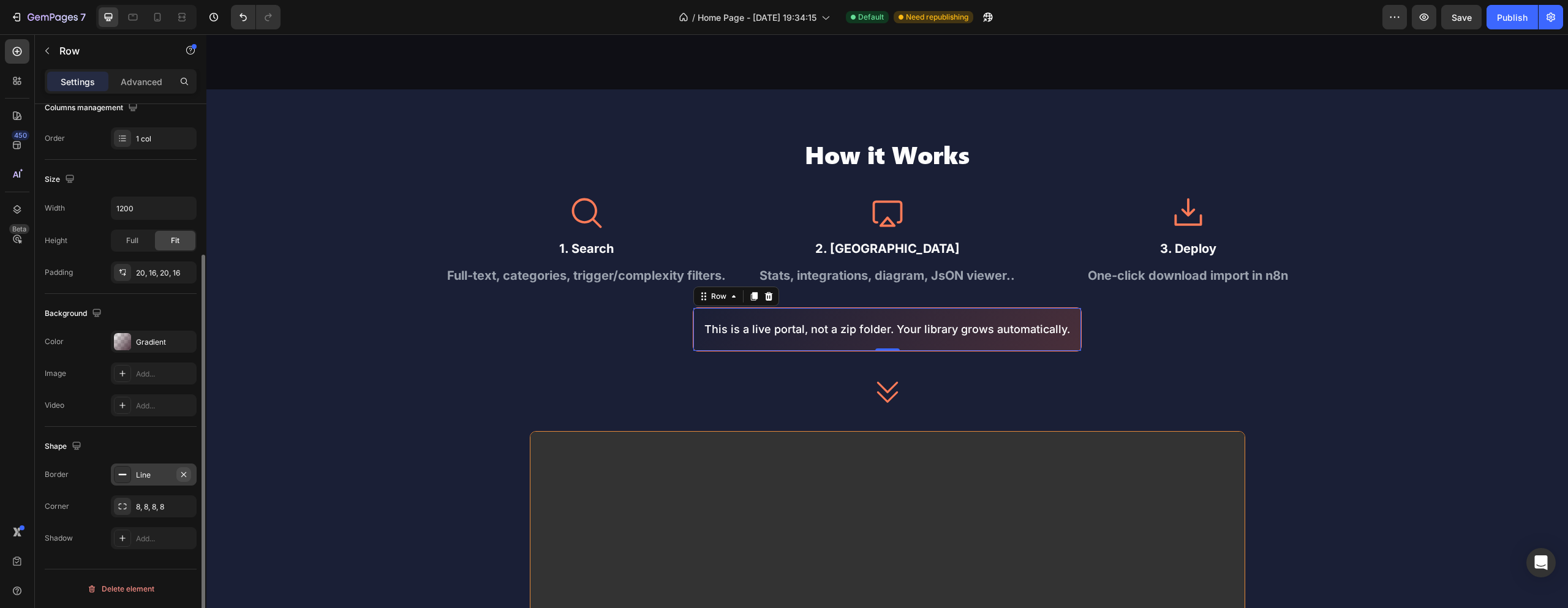
click at [186, 468] on button "button" at bounding box center [184, 475] width 15 height 15
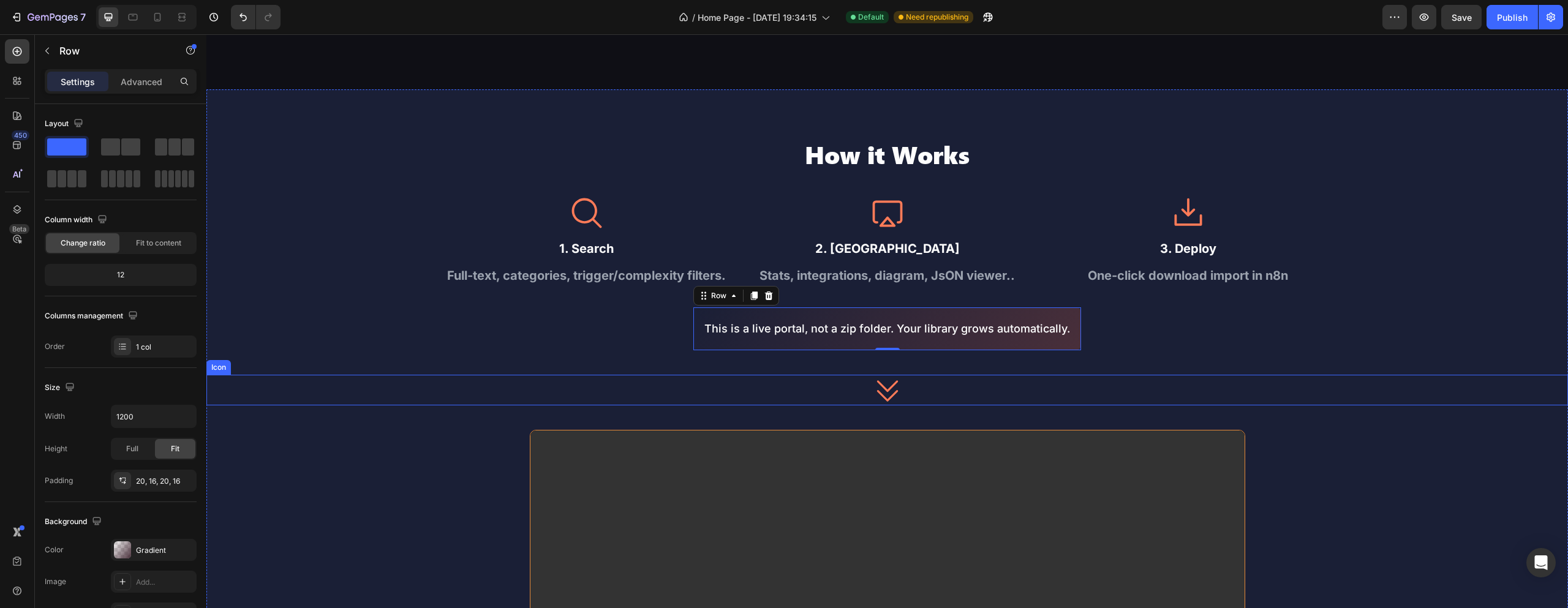
scroll to position [208, 0]
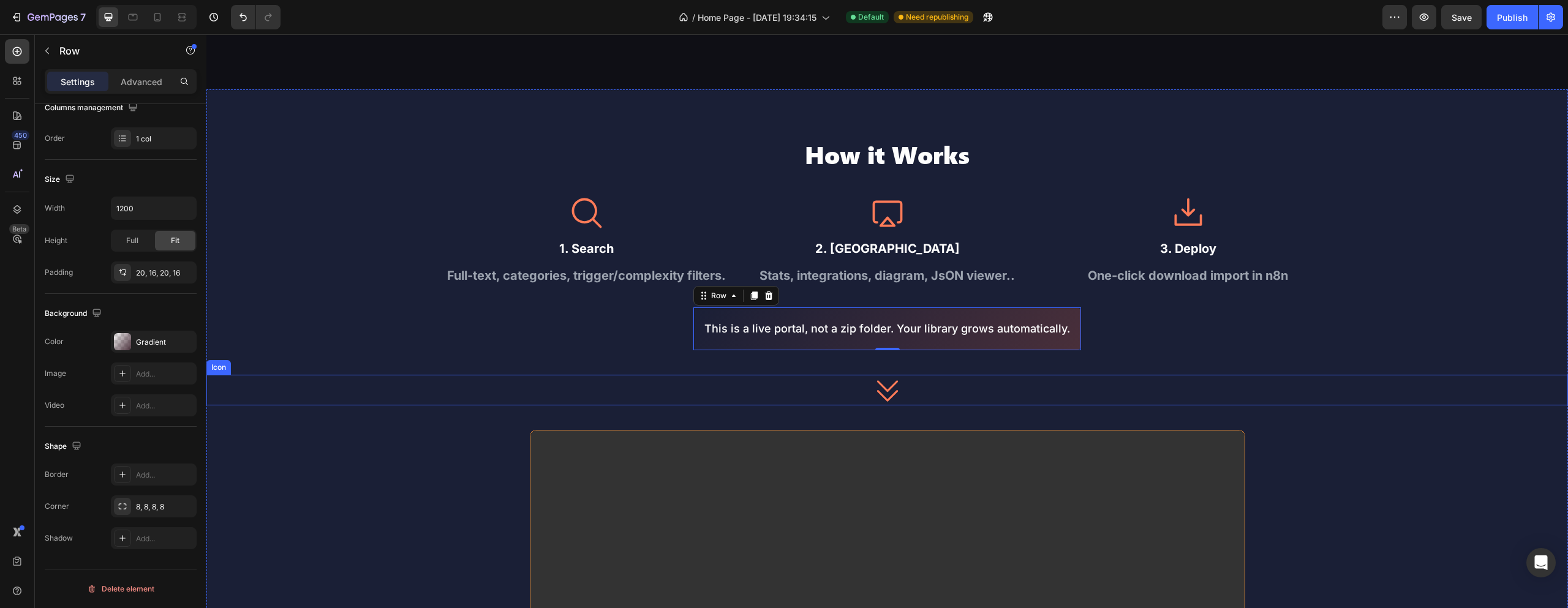
click at [353, 379] on div "Icon" at bounding box center [887, 390] width 1362 height 30
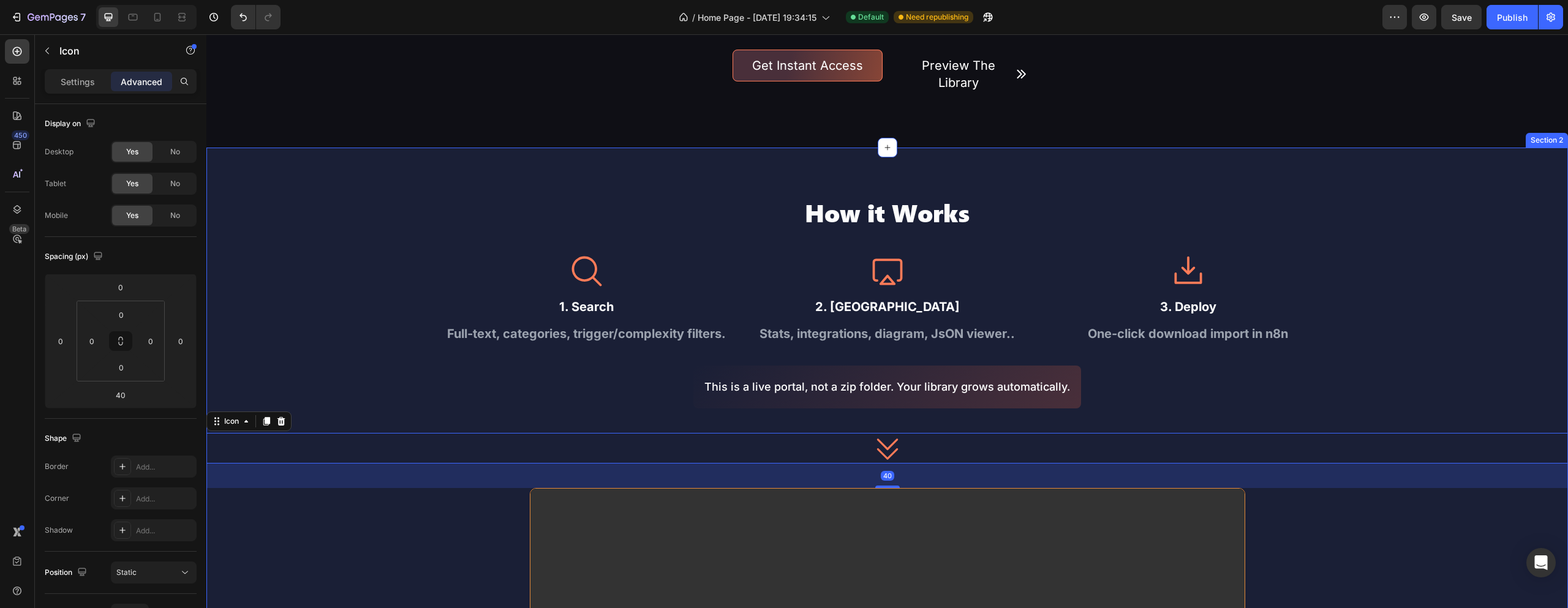
scroll to position [318, 0]
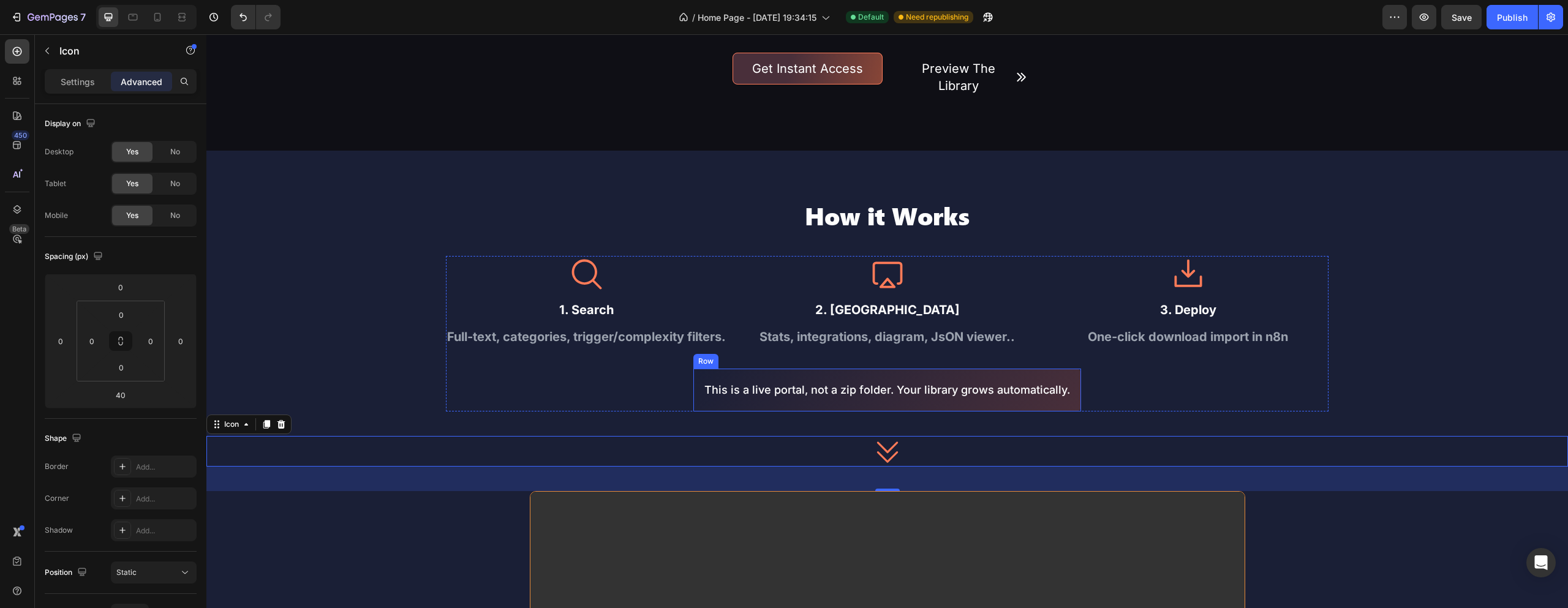
click at [1054, 375] on div "This is a live portal, not a zip folder. Your library grows automatically. Text…" at bounding box center [888, 390] width 388 height 42
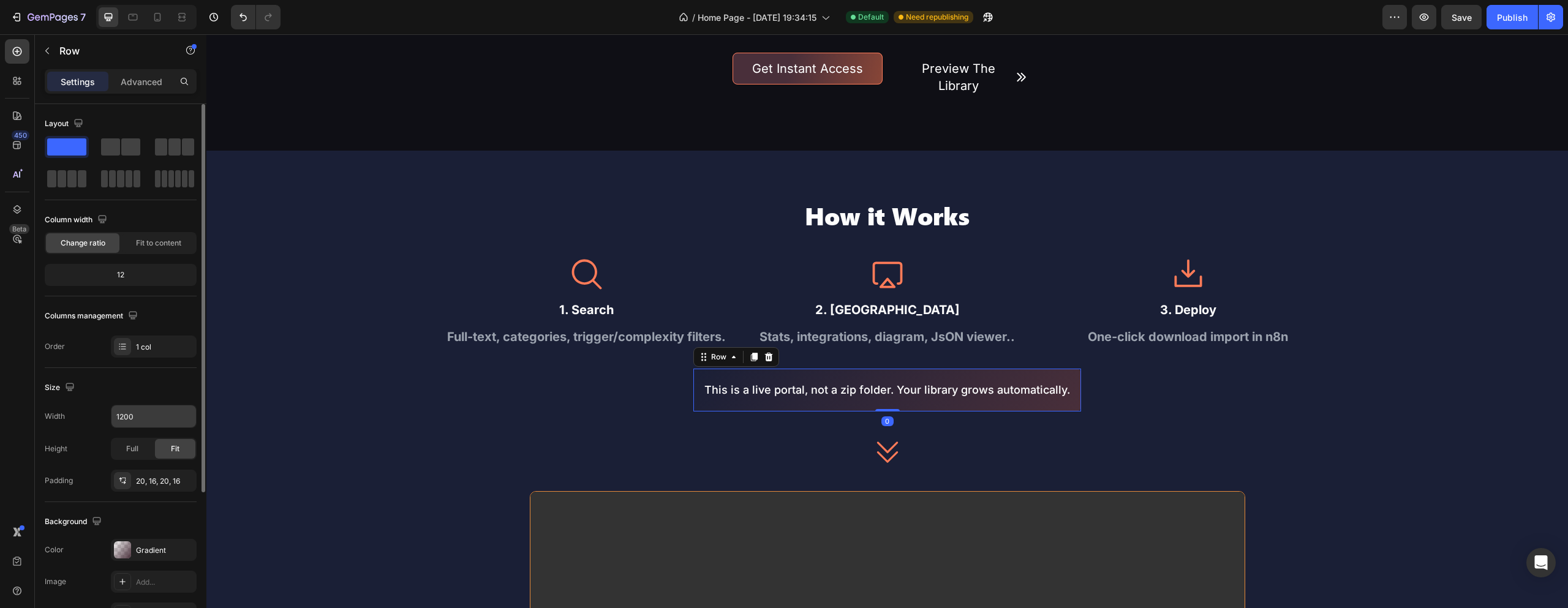
scroll to position [123, 0]
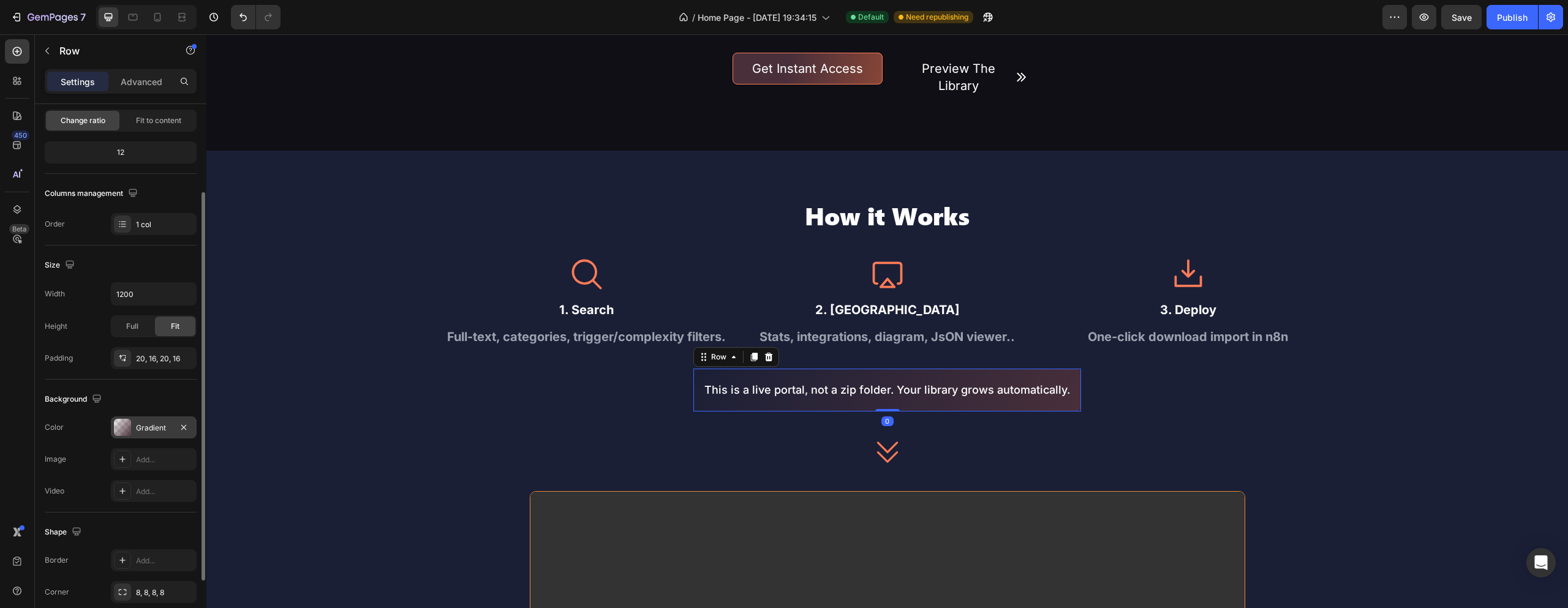
click at [136, 423] on div "Gradient" at bounding box center [153, 428] width 35 height 11
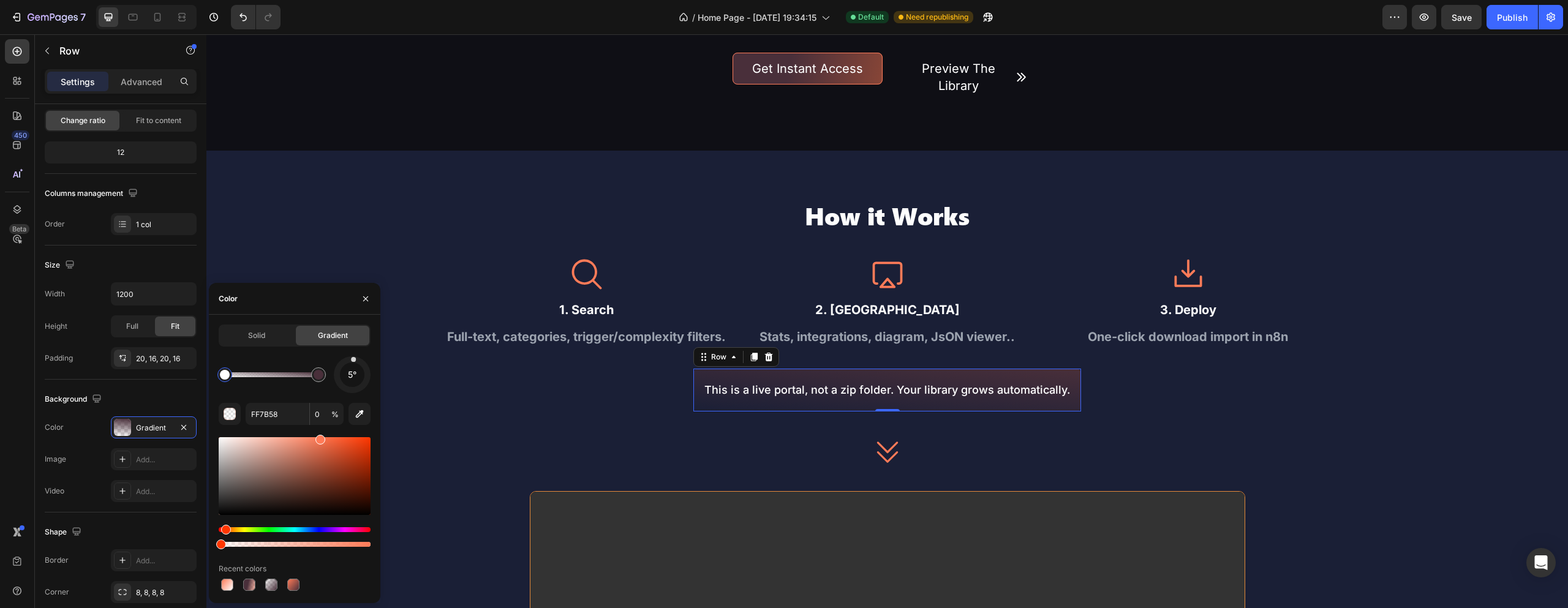
click at [353, 360] on div at bounding box center [352, 374] width 40 height 40
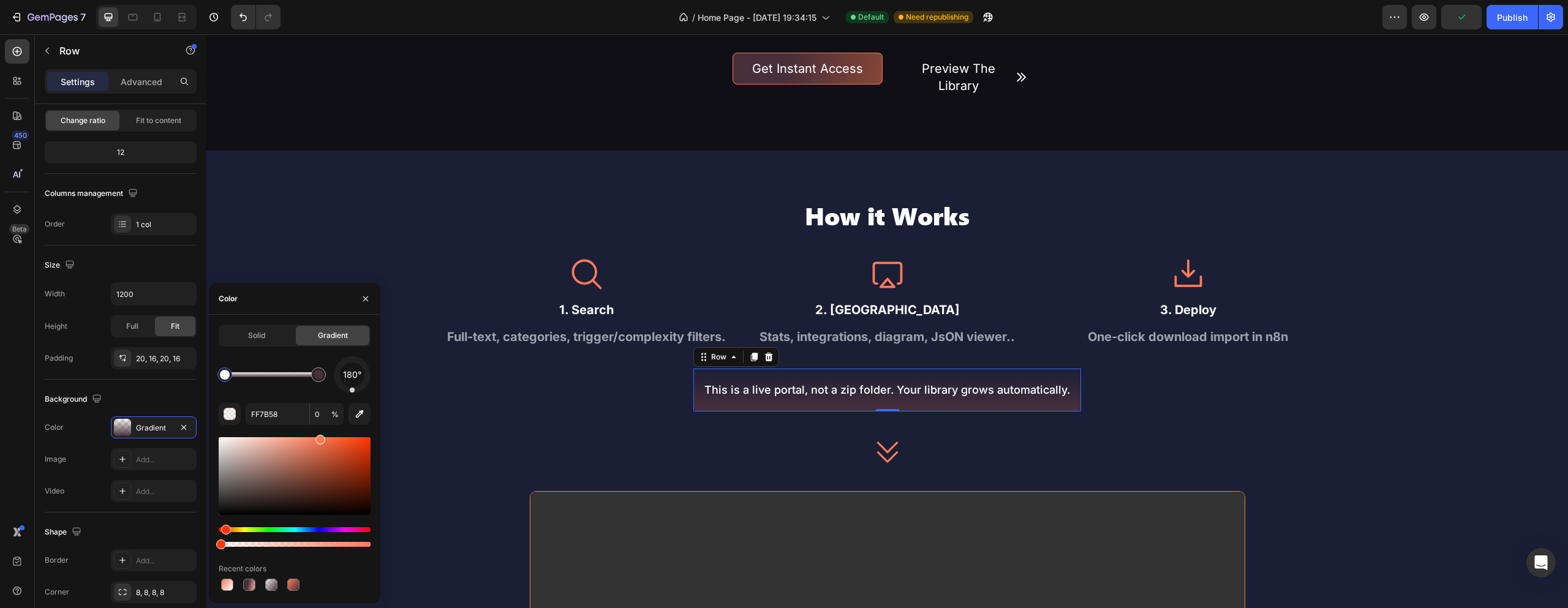
drag, startPoint x: 375, startPoint y: 389, endPoint x: 352, endPoint y: 430, distance: 47.0
click at [352, 430] on div "180° FF7B58 0 % Recent colors" at bounding box center [294, 475] width 152 height 237
click at [447, 364] on div "Icon 1. Search Text Block Full-text, categories, trigger/complexity filters. Te…" at bounding box center [888, 333] width 883 height 155
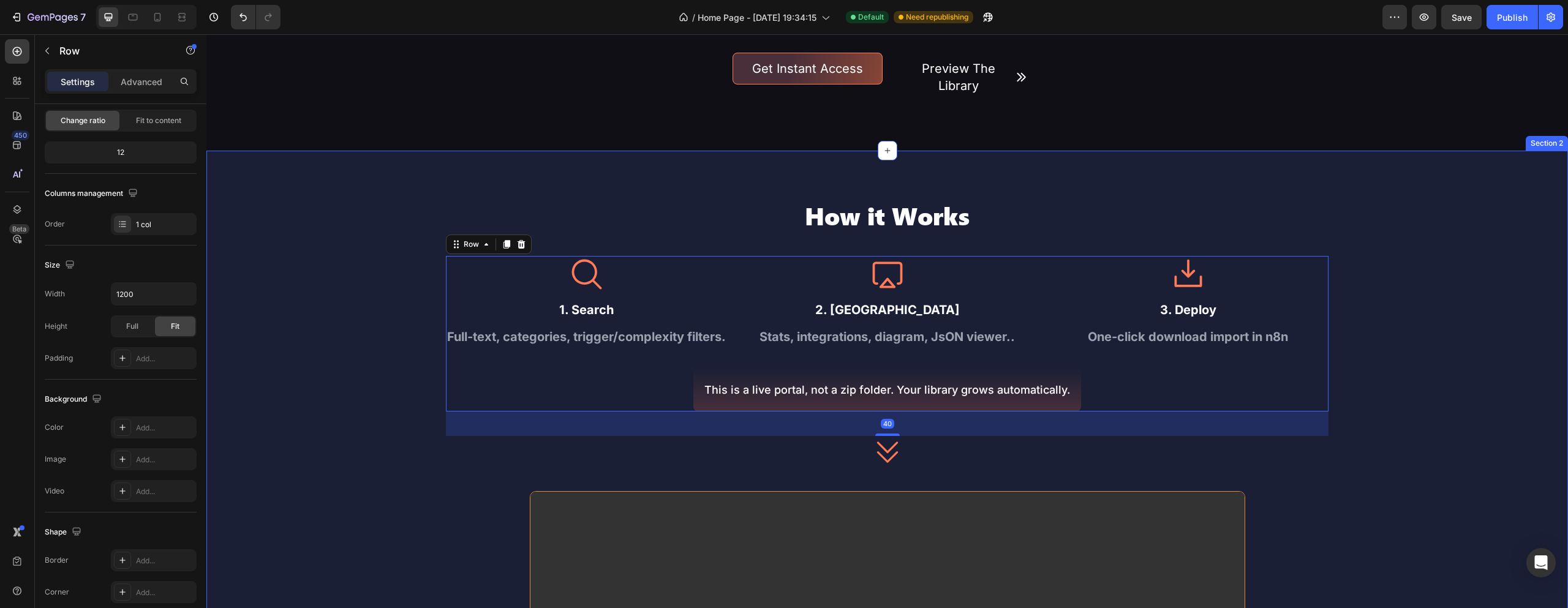
click at [1526, 392] on div "How it Works Heading Icon 1. Search Text Block Full-text, categories, trigger/c…" at bounding box center [887, 555] width 1362 height 711
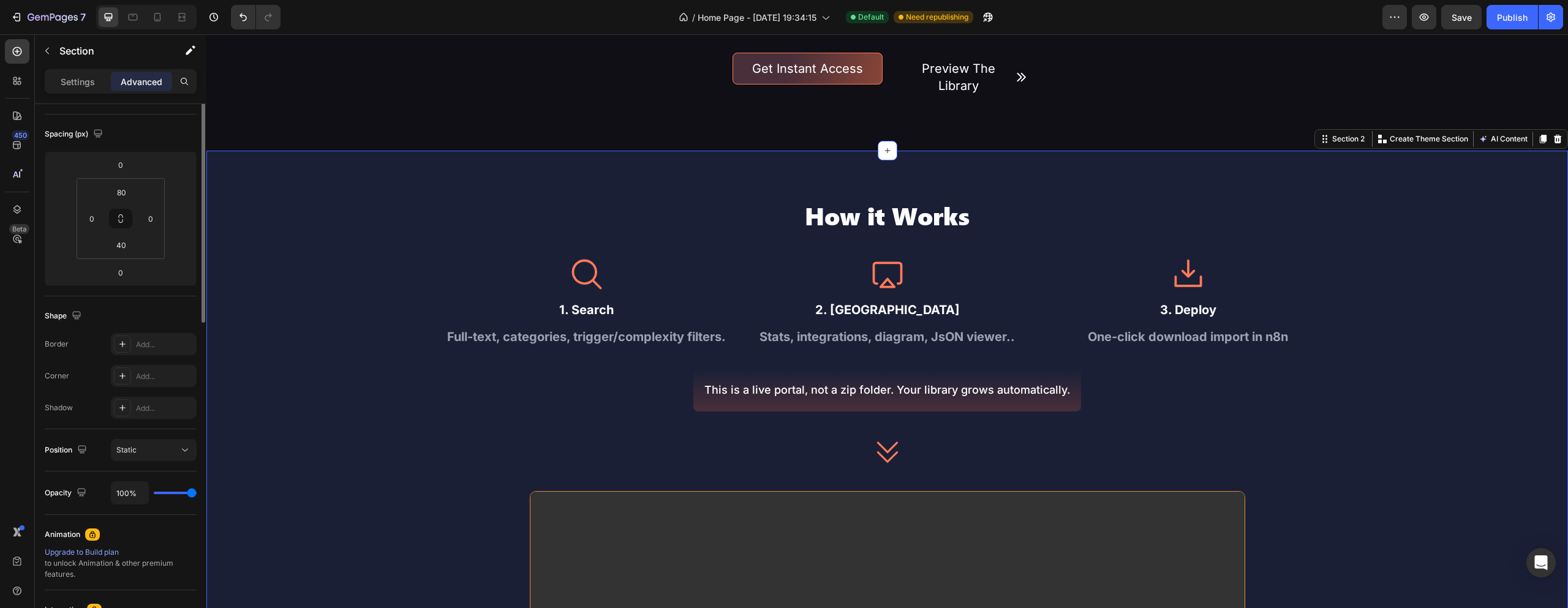
scroll to position [0, 0]
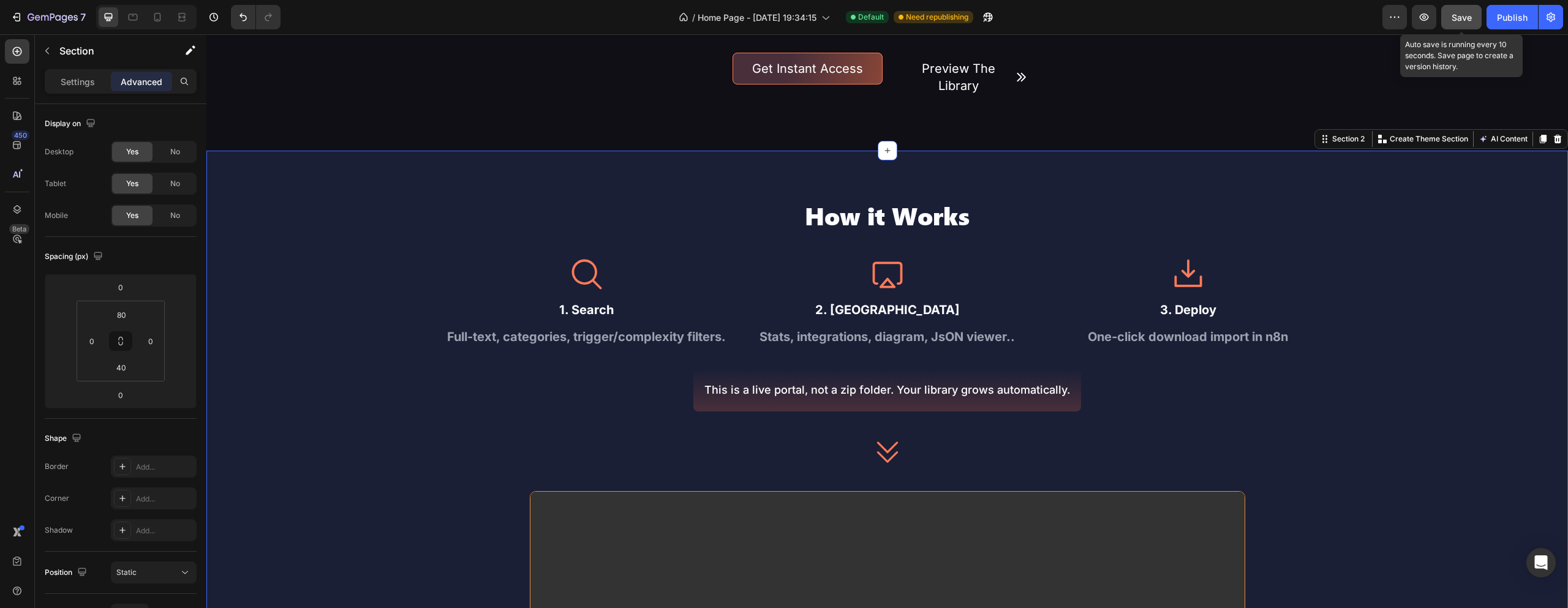
click at [1470, 22] on span "Save" at bounding box center [1461, 17] width 20 height 11
click at [1072, 377] on div "This is a live portal, not a zip folder. Your library grows automatically. Text…" at bounding box center [888, 390] width 388 height 42
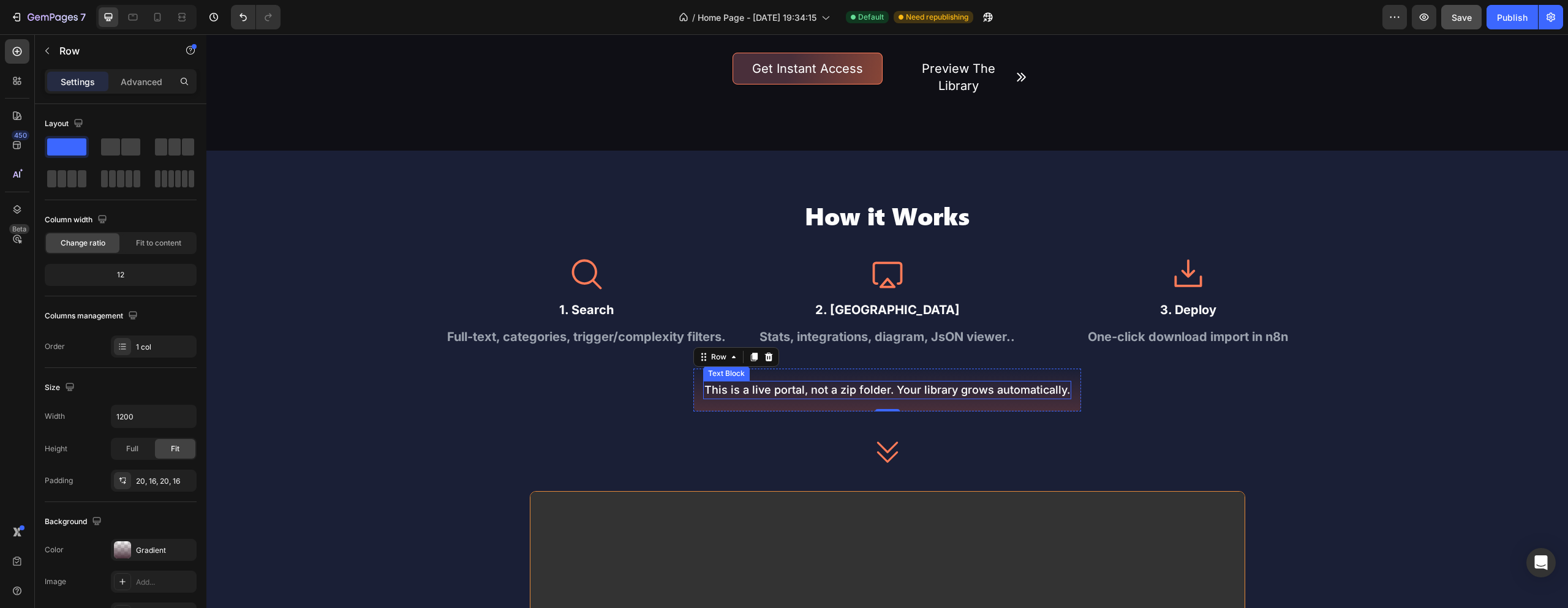
click at [1007, 392] on p "This is a live portal, not a zip folder. Your library grows automatically." at bounding box center [888, 390] width 366 height 15
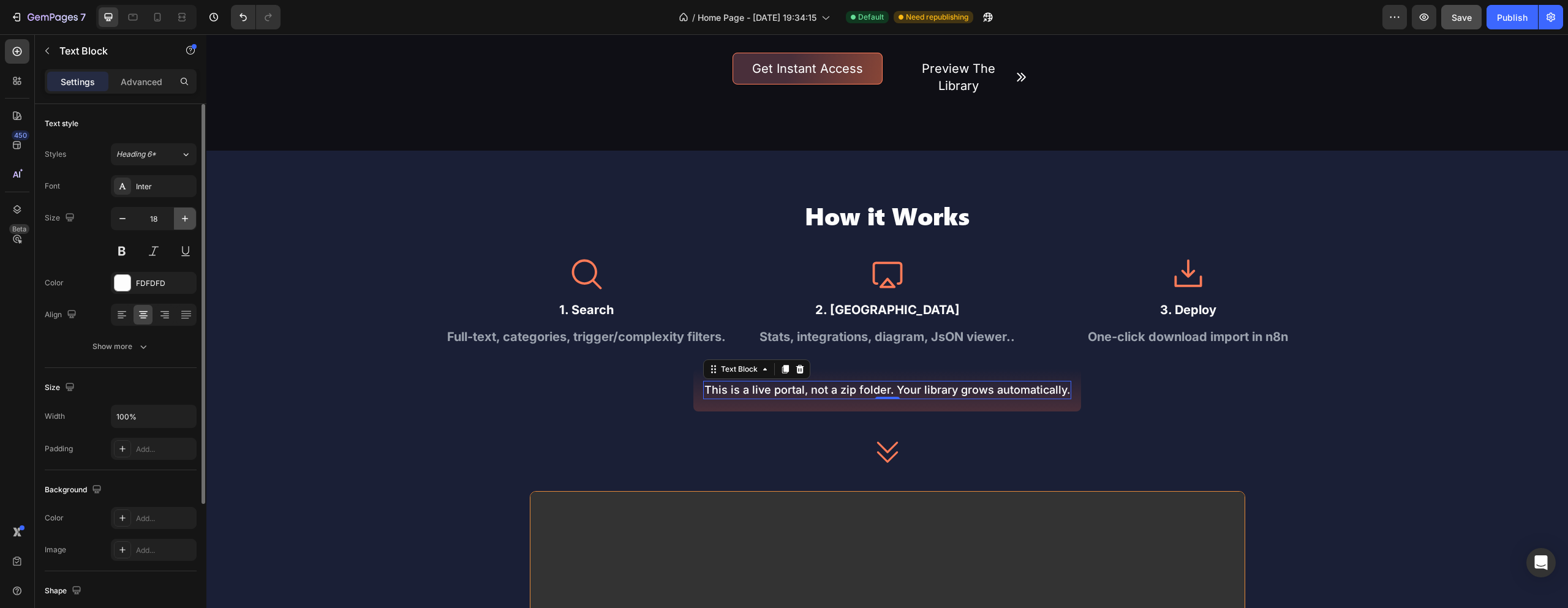
click at [180, 215] on button "button" at bounding box center [185, 219] width 22 height 22
click at [180, 215] on icon "button" at bounding box center [185, 219] width 12 height 12
type input "20"
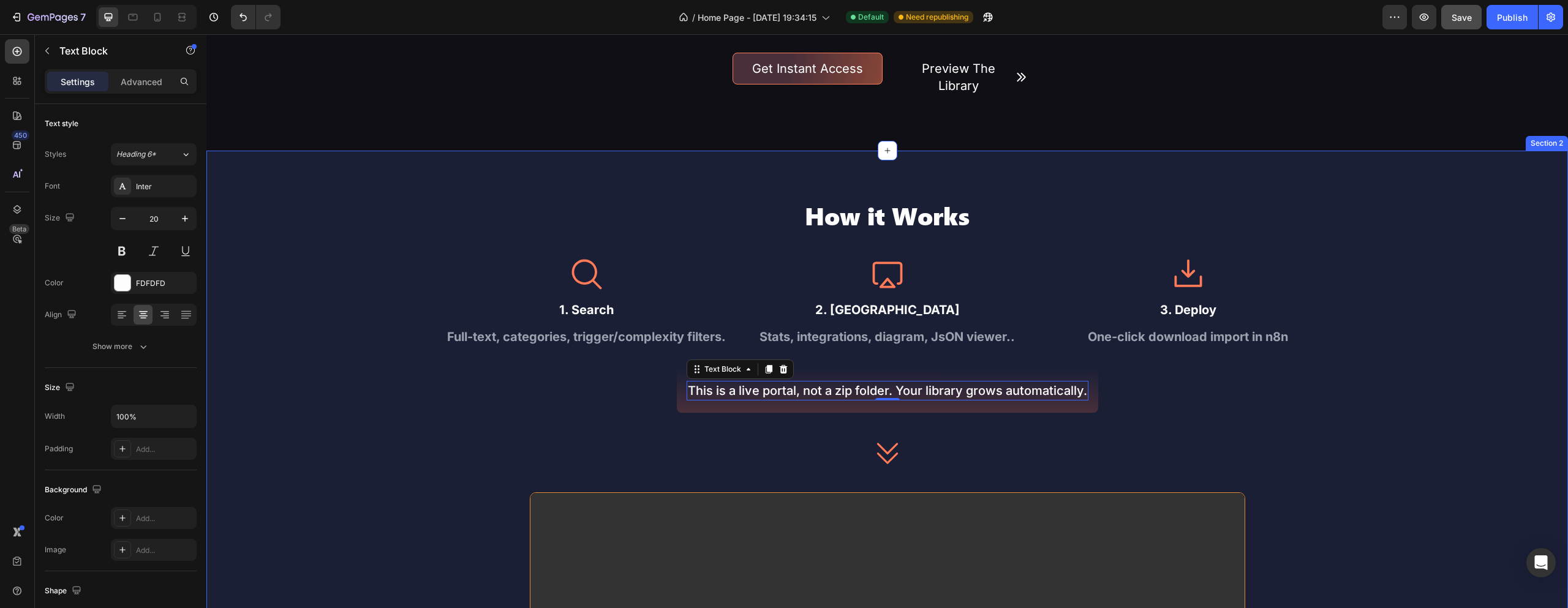
click at [416, 409] on div "How it Works Heading Icon 1. Search Text Block Full-text, categories, trigger/c…" at bounding box center [887, 555] width 1362 height 712
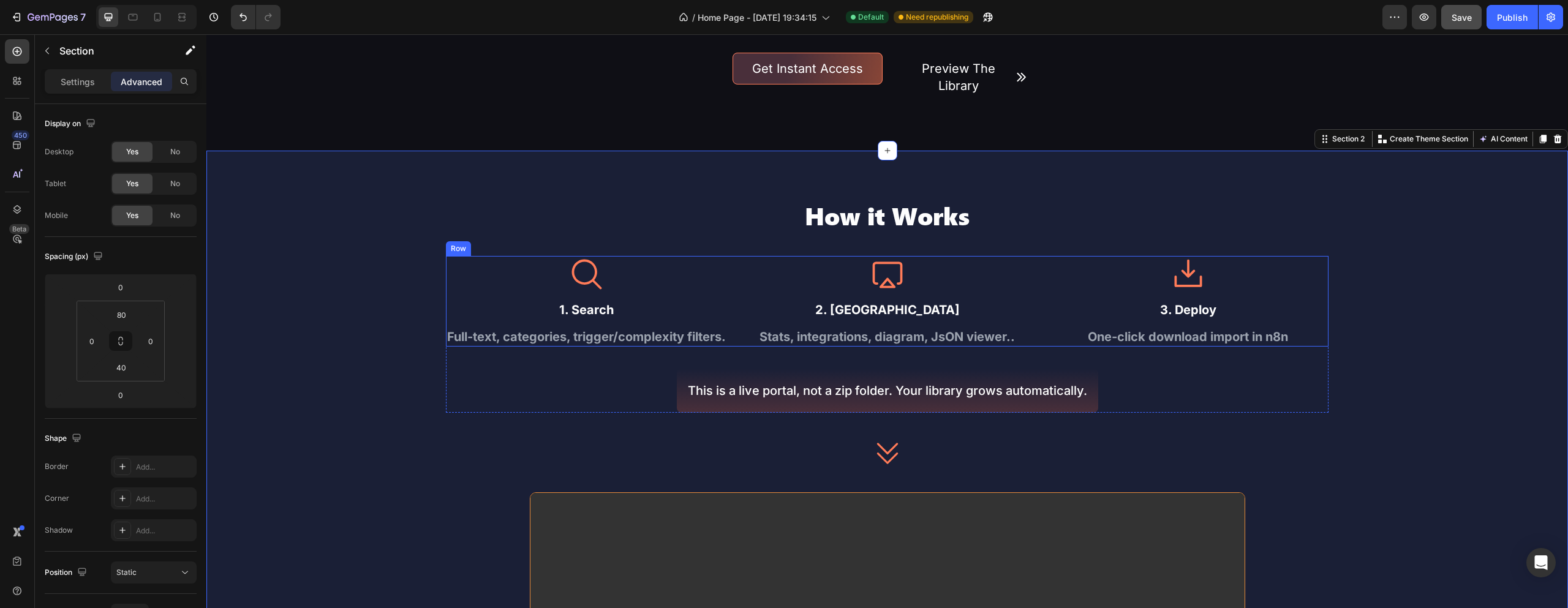
click at [1043, 340] on div "Icon 1. Search Text Block Full-text, categories, trigger/complexity filters. Te…" at bounding box center [888, 301] width 883 height 90
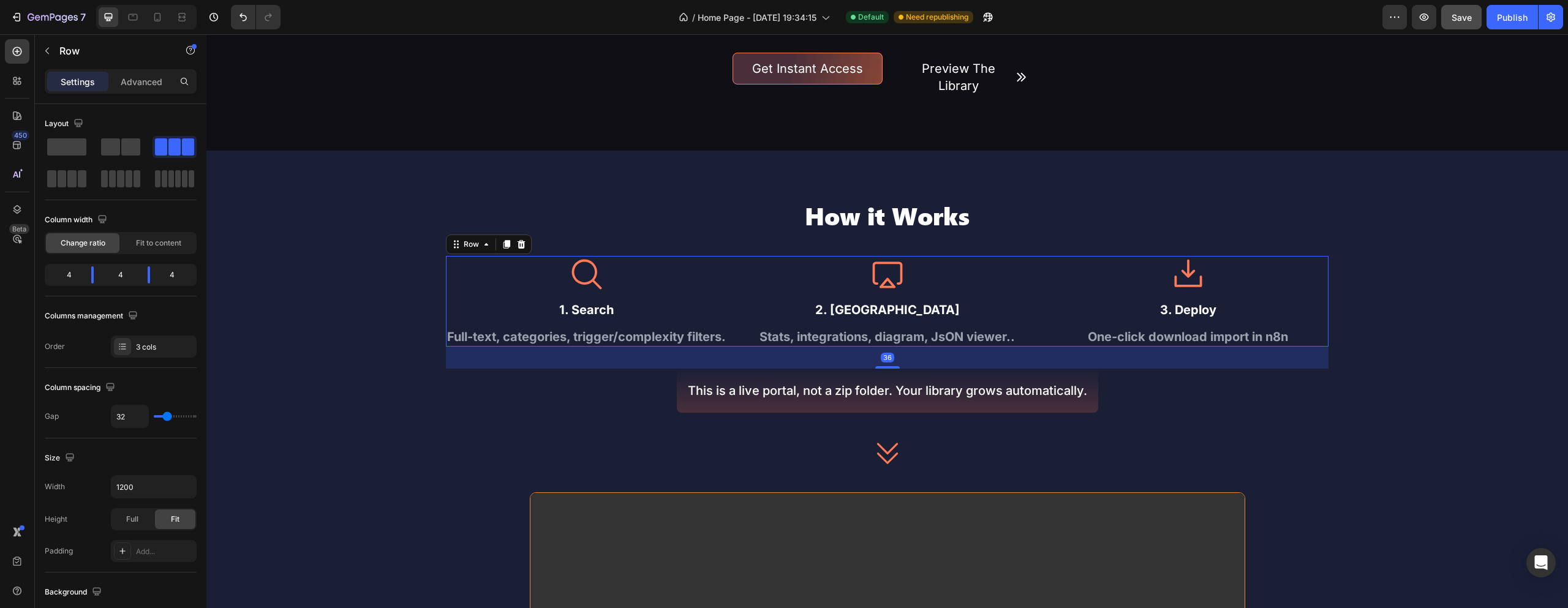
click at [890, 364] on div "36" at bounding box center [888, 358] width 883 height 22
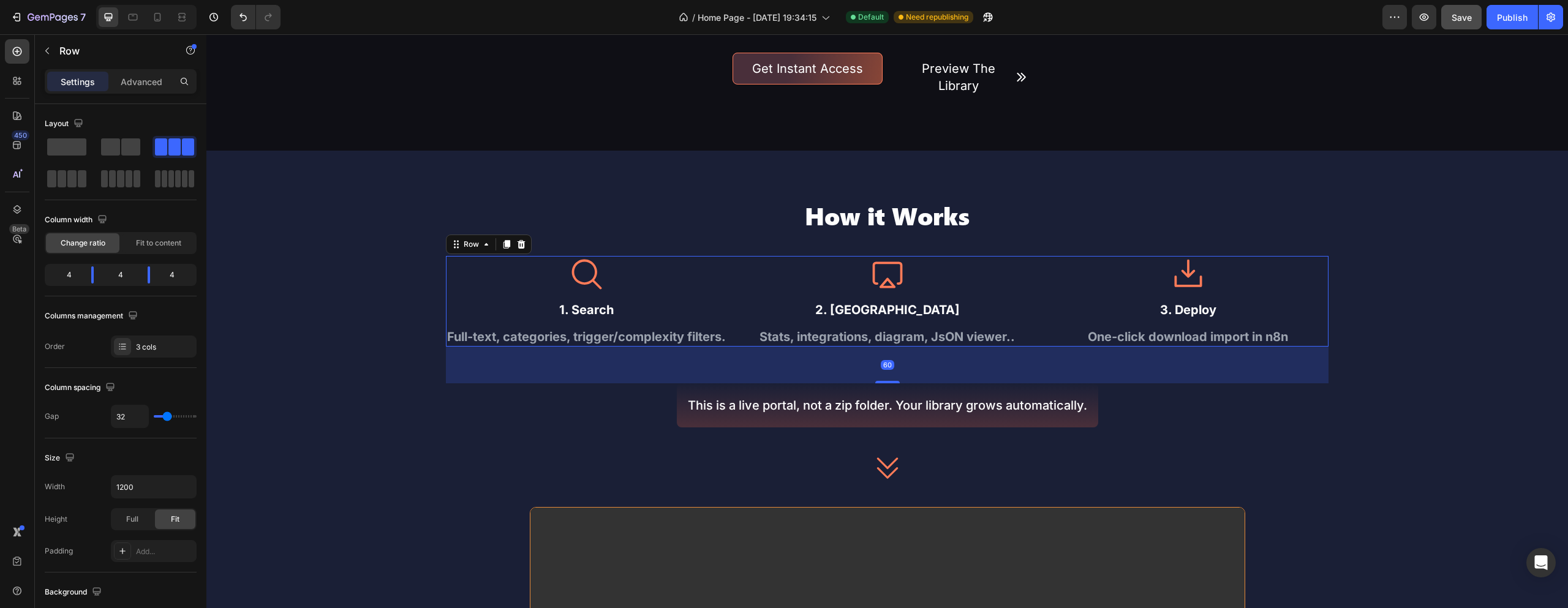
drag, startPoint x: 888, startPoint y: 366, endPoint x: 895, endPoint y: 381, distance: 16.6
click at [895, 346] on div "60" at bounding box center [888, 346] width 883 height 0
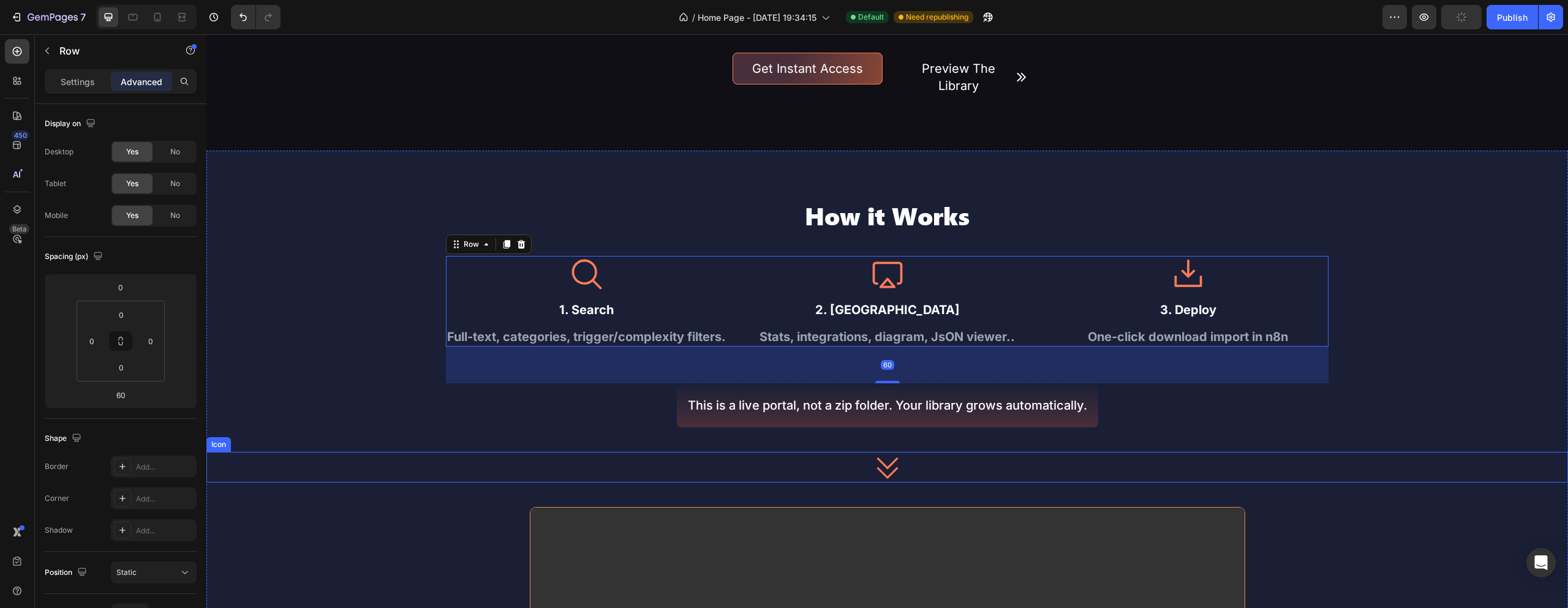
click at [1505, 455] on div "Icon" at bounding box center [887, 467] width 1362 height 30
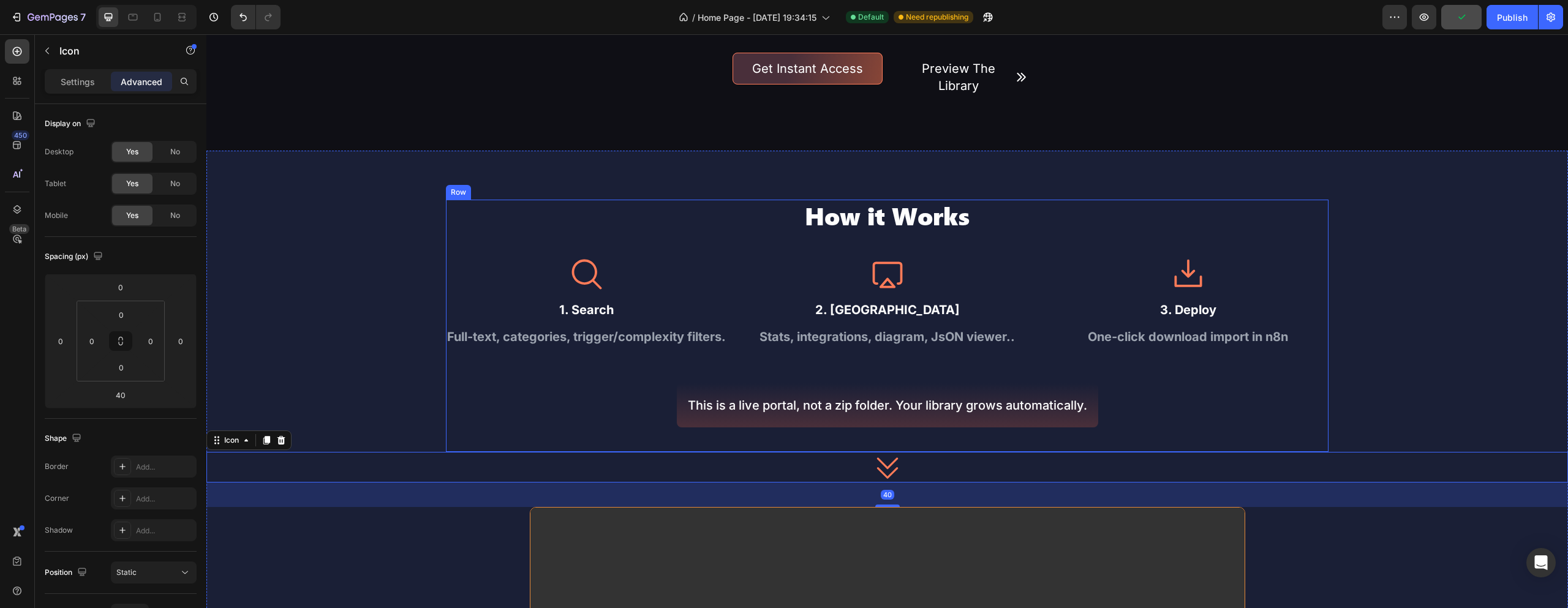
click at [982, 223] on h2 "How it Works" at bounding box center [888, 215] width 883 height 32
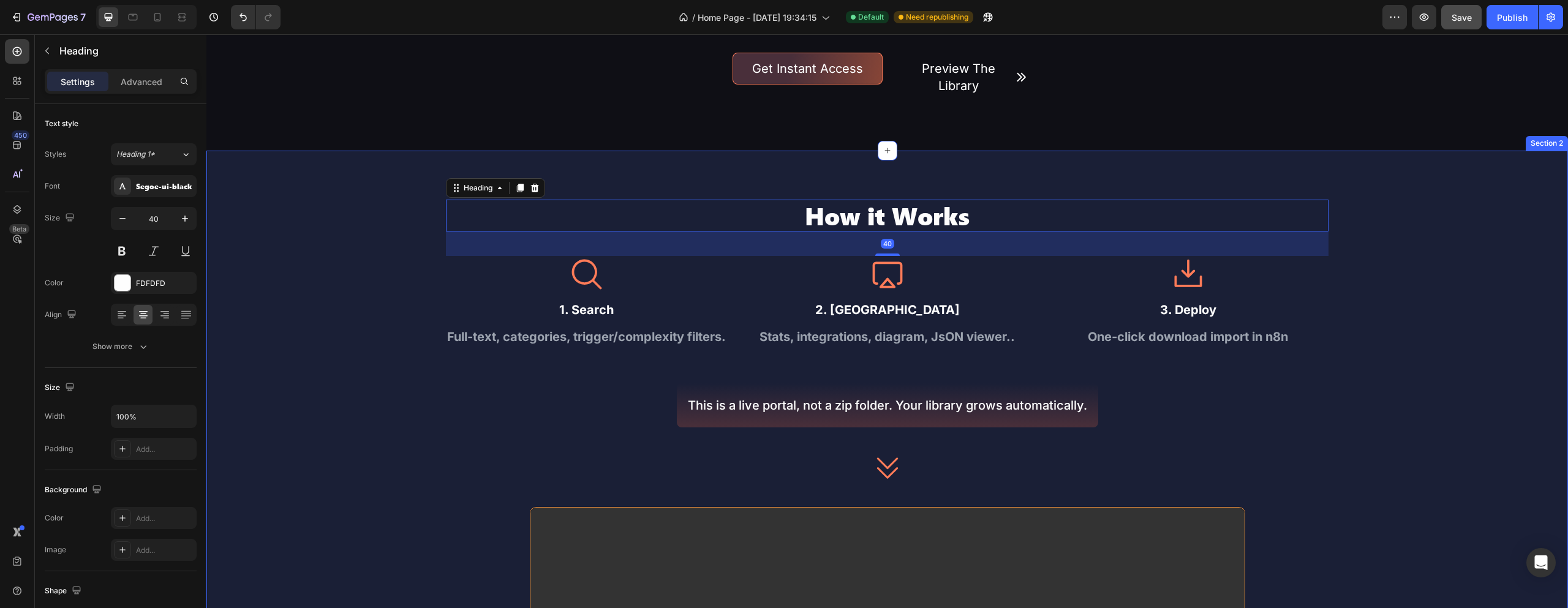
click at [1531, 371] on div "How it Works Heading 40 Icon 1. Search Text Block Full-text, categories, trigge…" at bounding box center [887, 563] width 1362 height 727
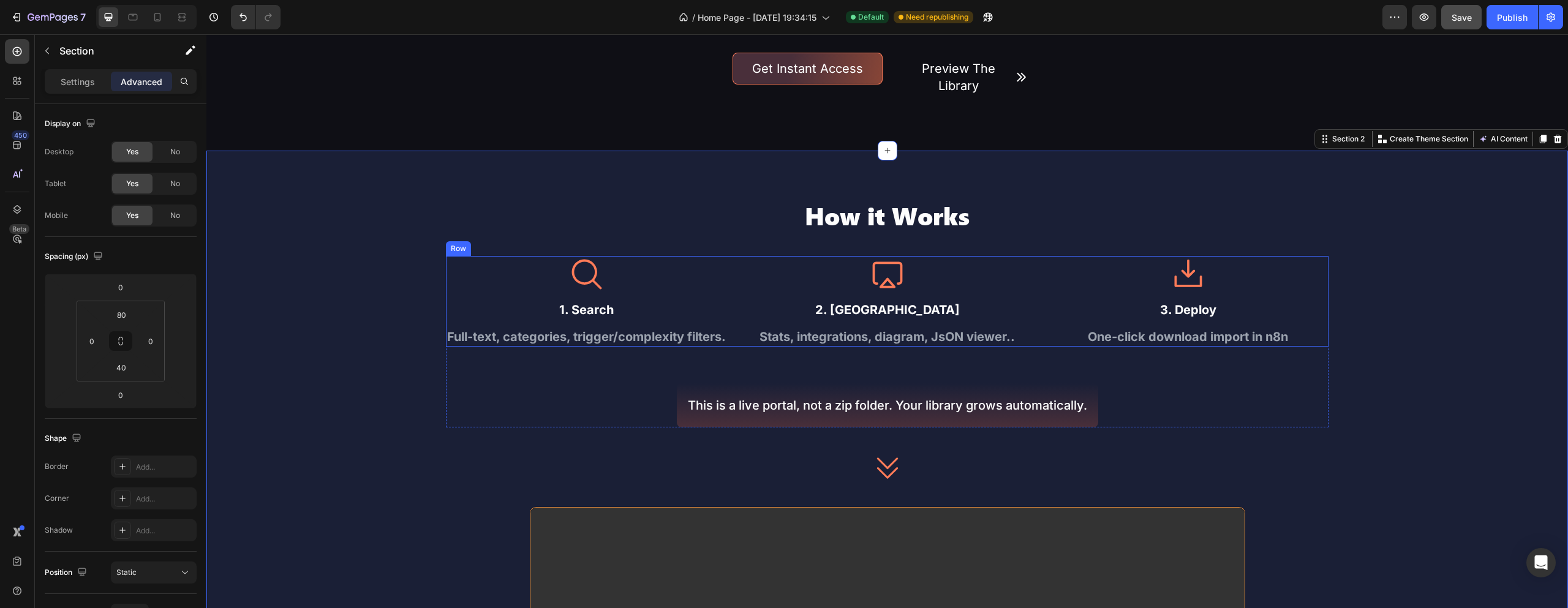
click at [578, 335] on div "Full-text, categories, trigger/complexity filters." at bounding box center [587, 337] width 281 height 20
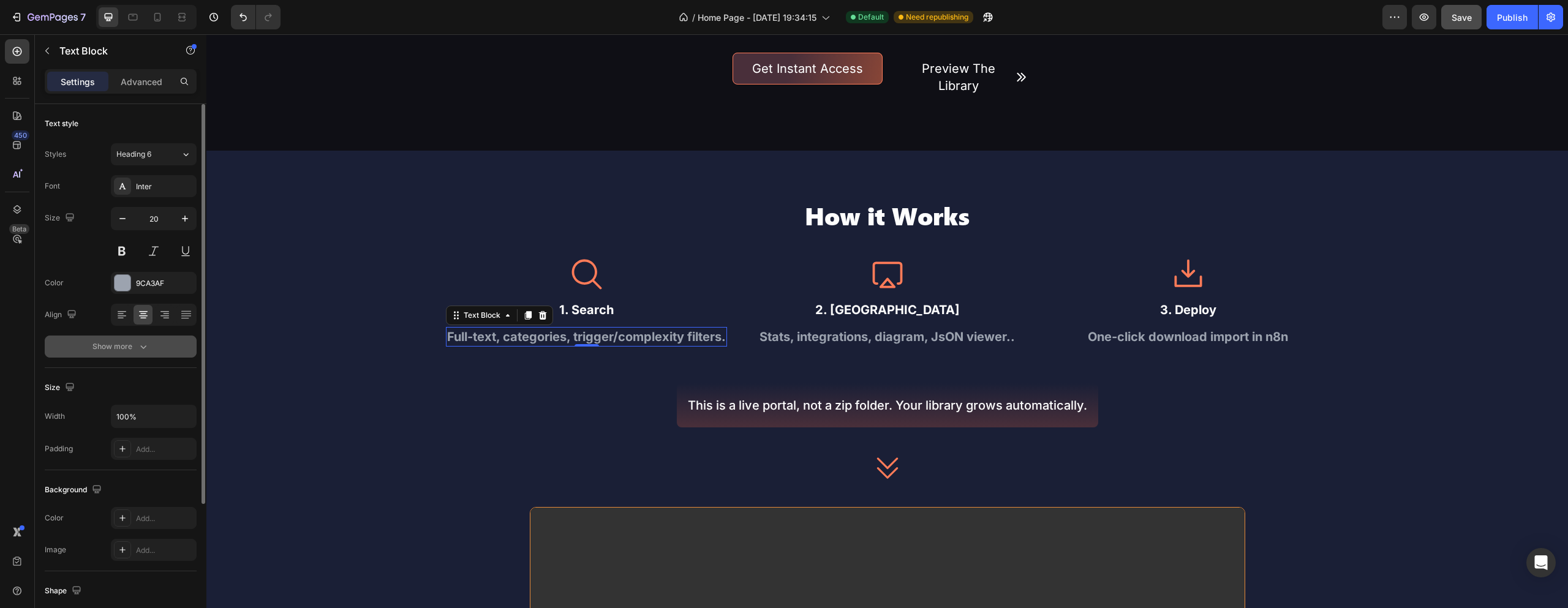
click at [132, 343] on div "Show more" at bounding box center [121, 347] width 57 height 12
click at [157, 350] on div "Bold" at bounding box center [148, 347] width 63 height 11
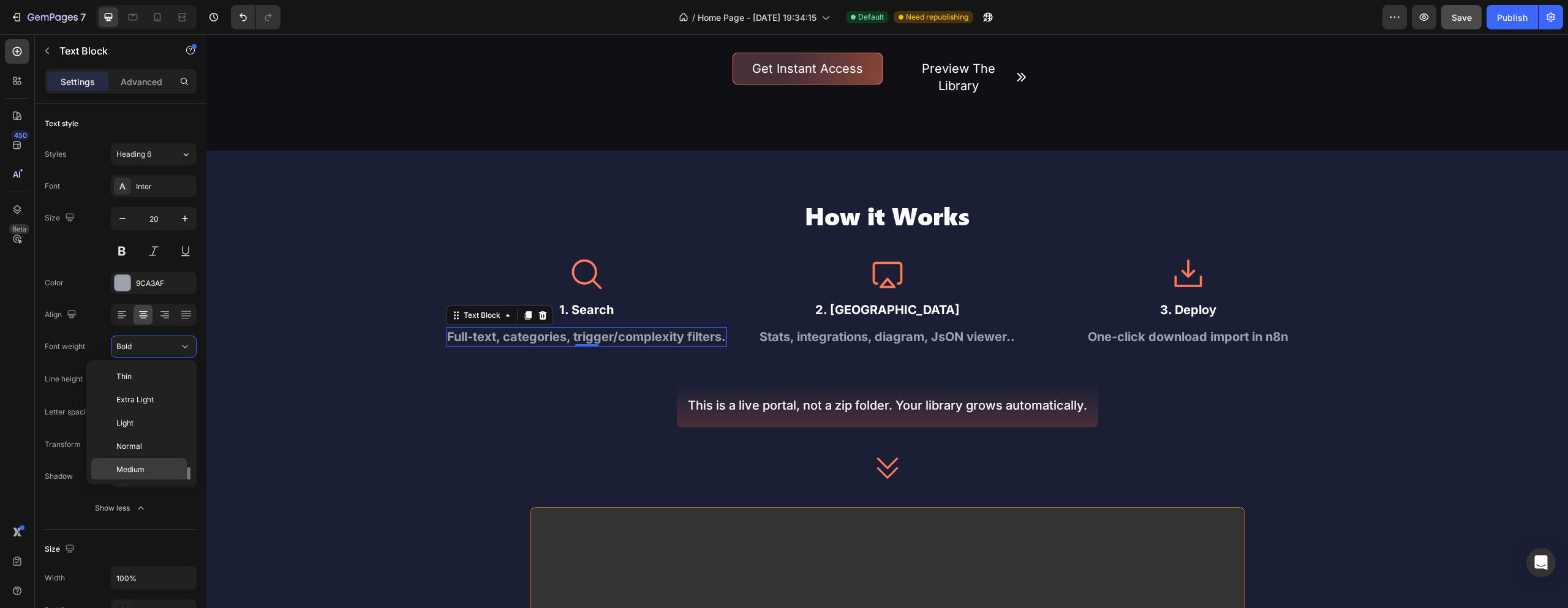
scroll to position [66, 0]
drag, startPoint x: 156, startPoint y: 405, endPoint x: 398, endPoint y: 351, distance: 248.0
click at [156, 405] on p "Medium" at bounding box center [149, 403] width 65 height 11
click at [822, 339] on div "Stats, integrations, diagram, JsON viewer.." at bounding box center [888, 337] width 276 height 20
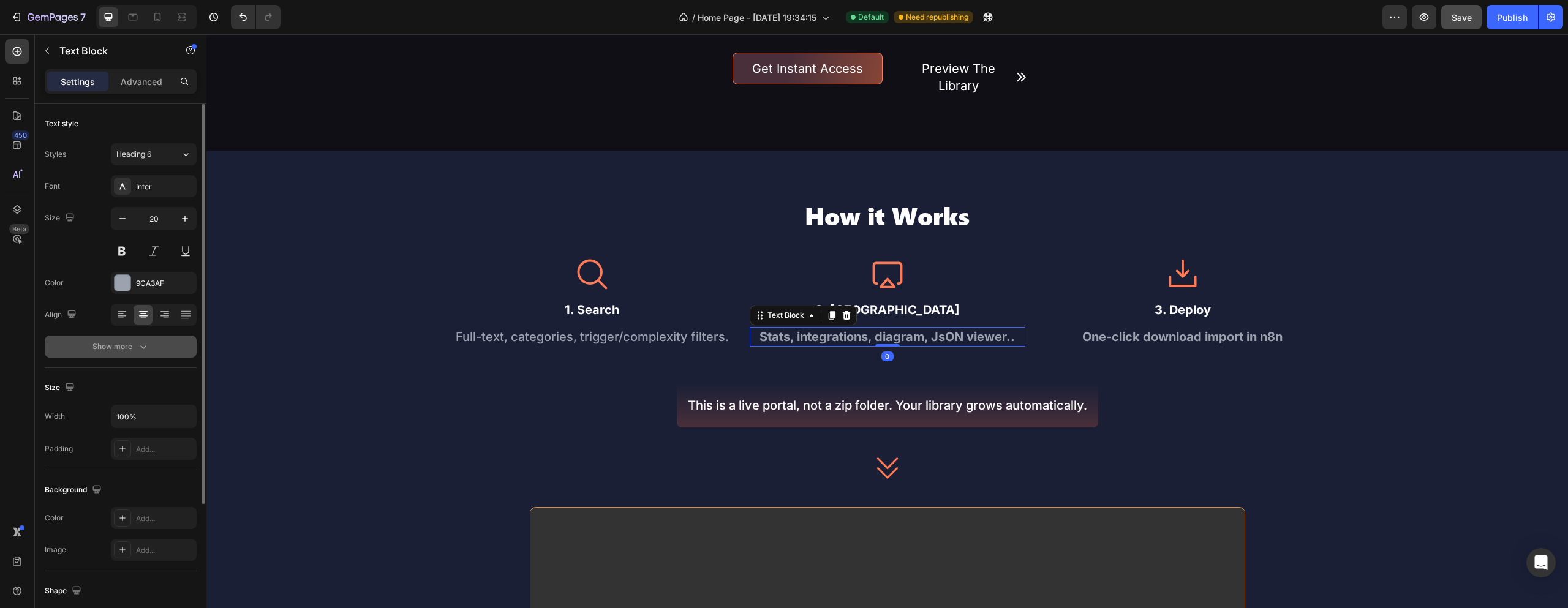
click at [131, 355] on button "Show more" at bounding box center [120, 347] width 152 height 22
click at [145, 353] on button "Bold" at bounding box center [154, 347] width 86 height 22
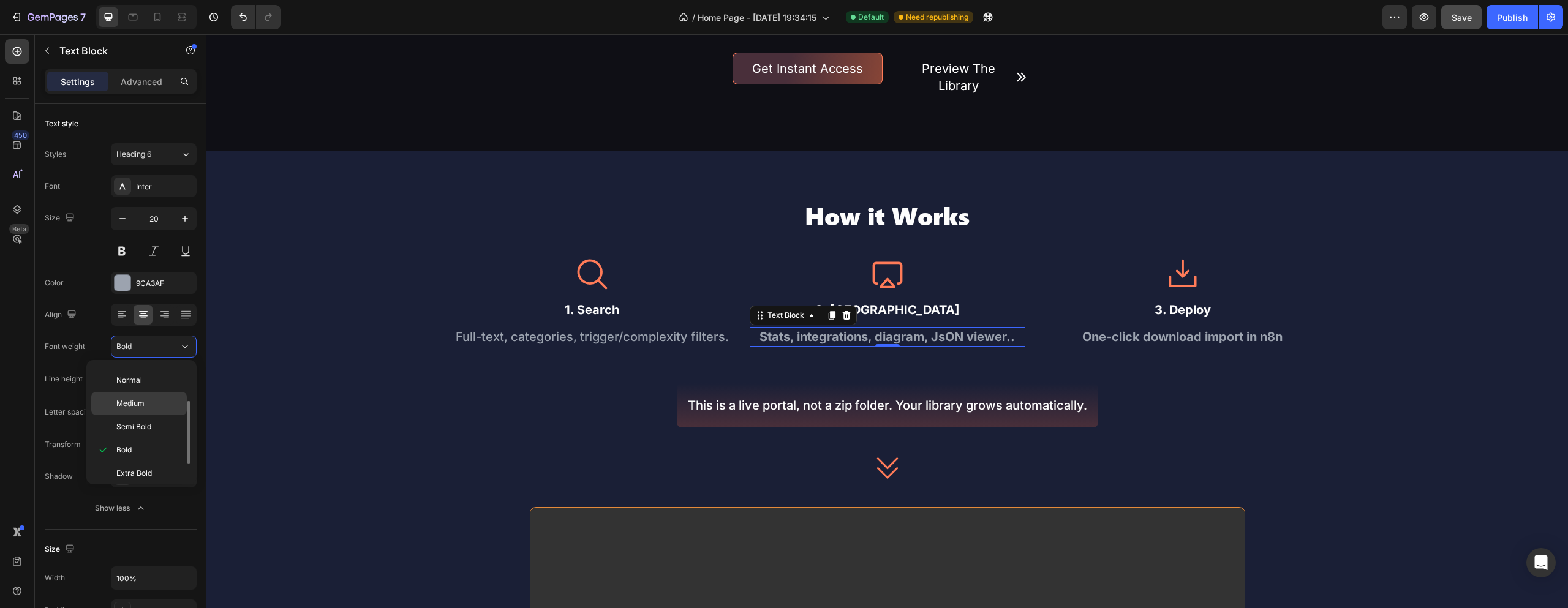
click at [157, 399] on p "Medium" at bounding box center [149, 403] width 65 height 11
click at [1137, 333] on div "One-click download import in n8n" at bounding box center [1183, 337] width 276 height 20
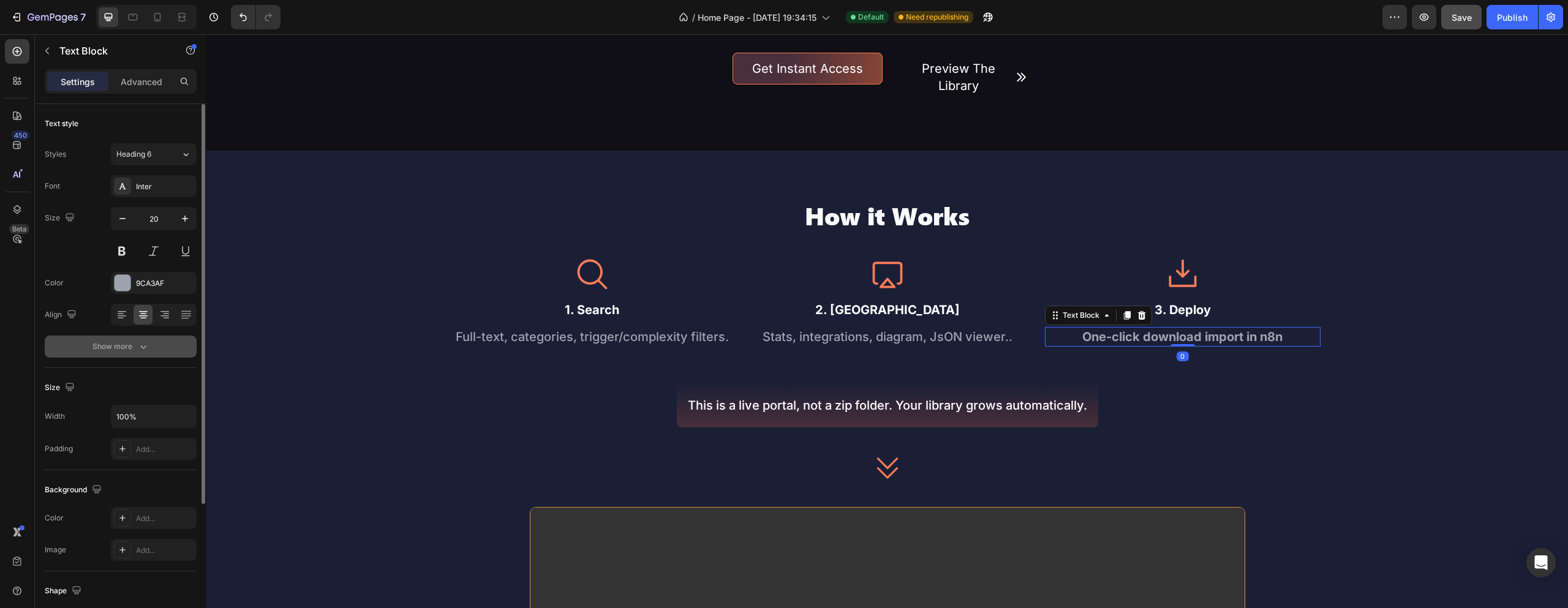
click at [148, 342] on icon "button" at bounding box center [143, 347] width 12 height 12
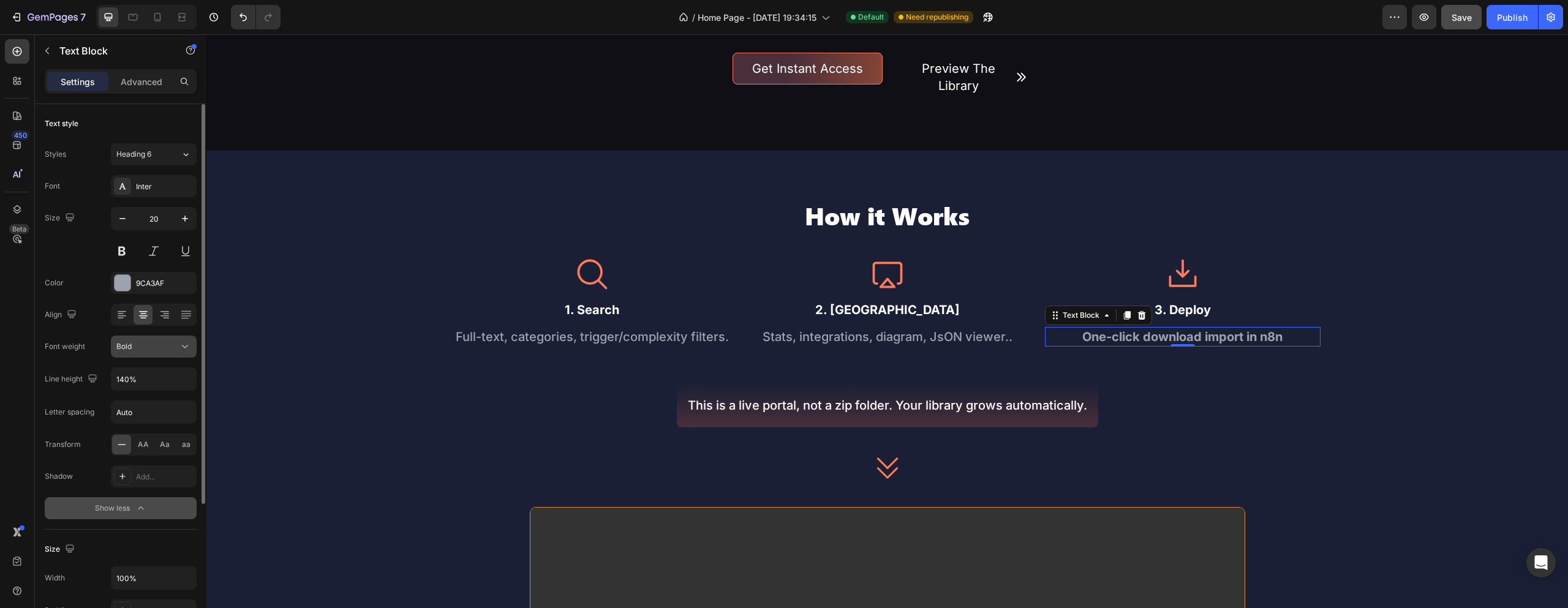
click at [159, 339] on button "Bold" at bounding box center [154, 347] width 86 height 22
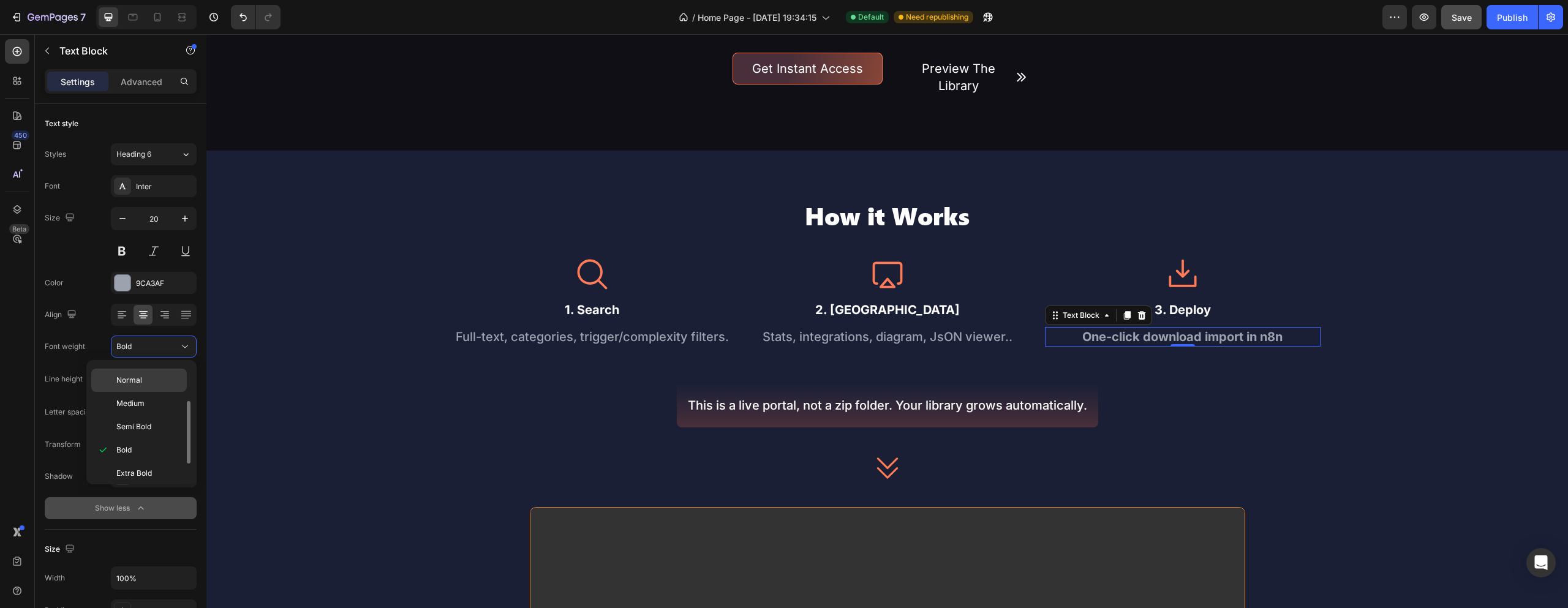
click at [154, 392] on div "Normal" at bounding box center [139, 404] width 95 height 24
click at [151, 395] on div "450 Beta Sections(18) Elements(83) Section Element Hero Section Product Detail …" at bounding box center [103, 321] width 206 height 574
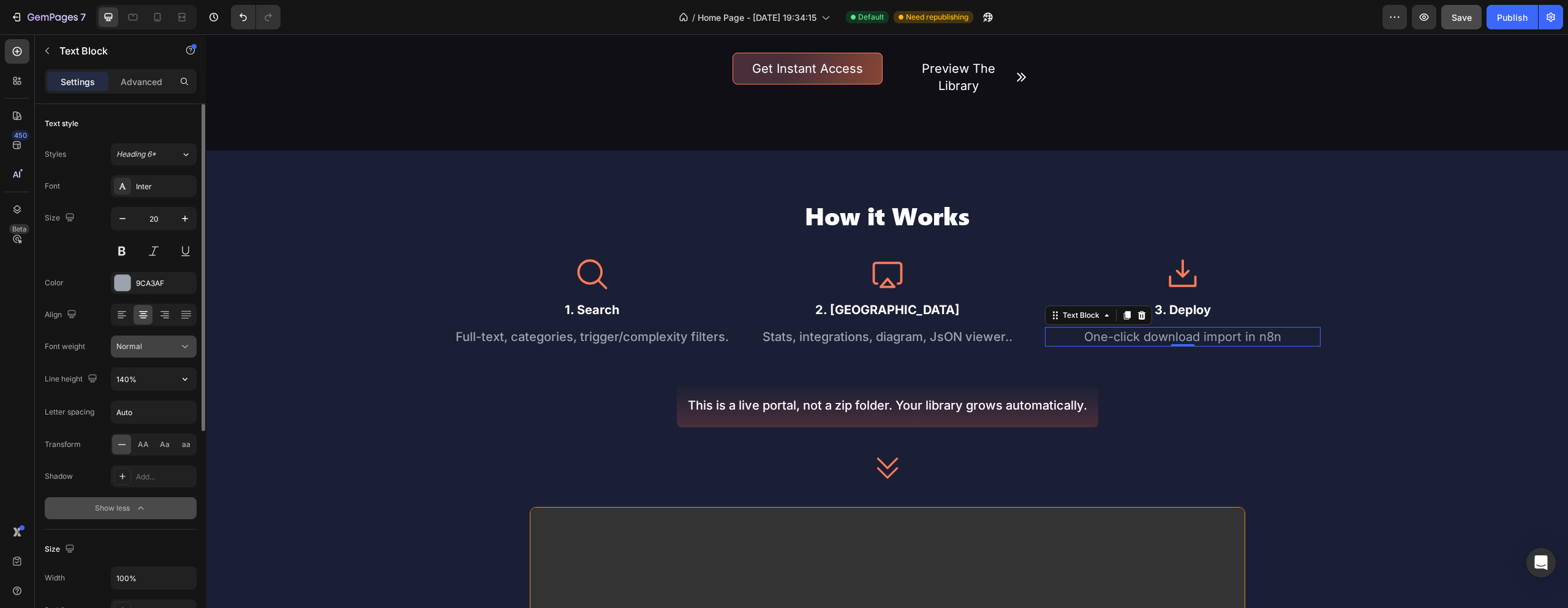
click at [148, 338] on button "Normal" at bounding box center [154, 347] width 86 height 22
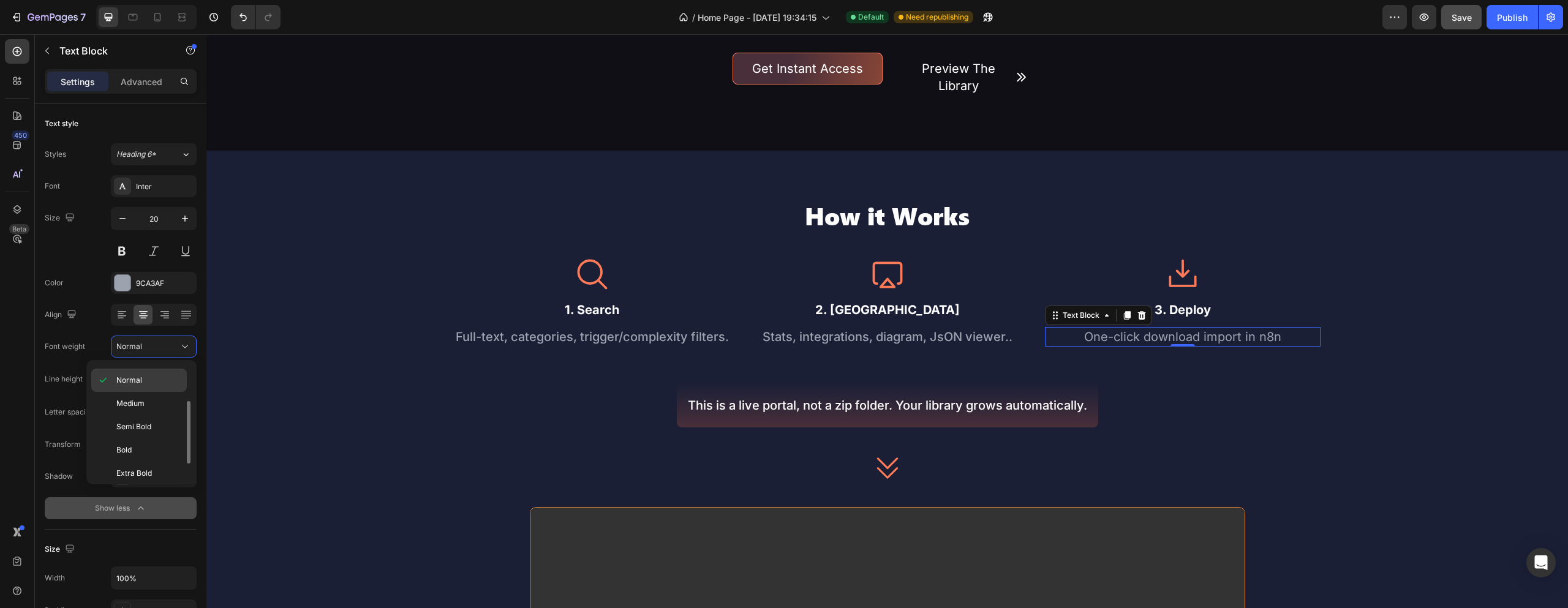
click at [146, 392] on div "Normal" at bounding box center [139, 404] width 95 height 24
click at [148, 398] on div "Font Inter Size 20 Color 9CA3AF Align Font weight Normal Line height 140% Lette…" at bounding box center [120, 347] width 152 height 344
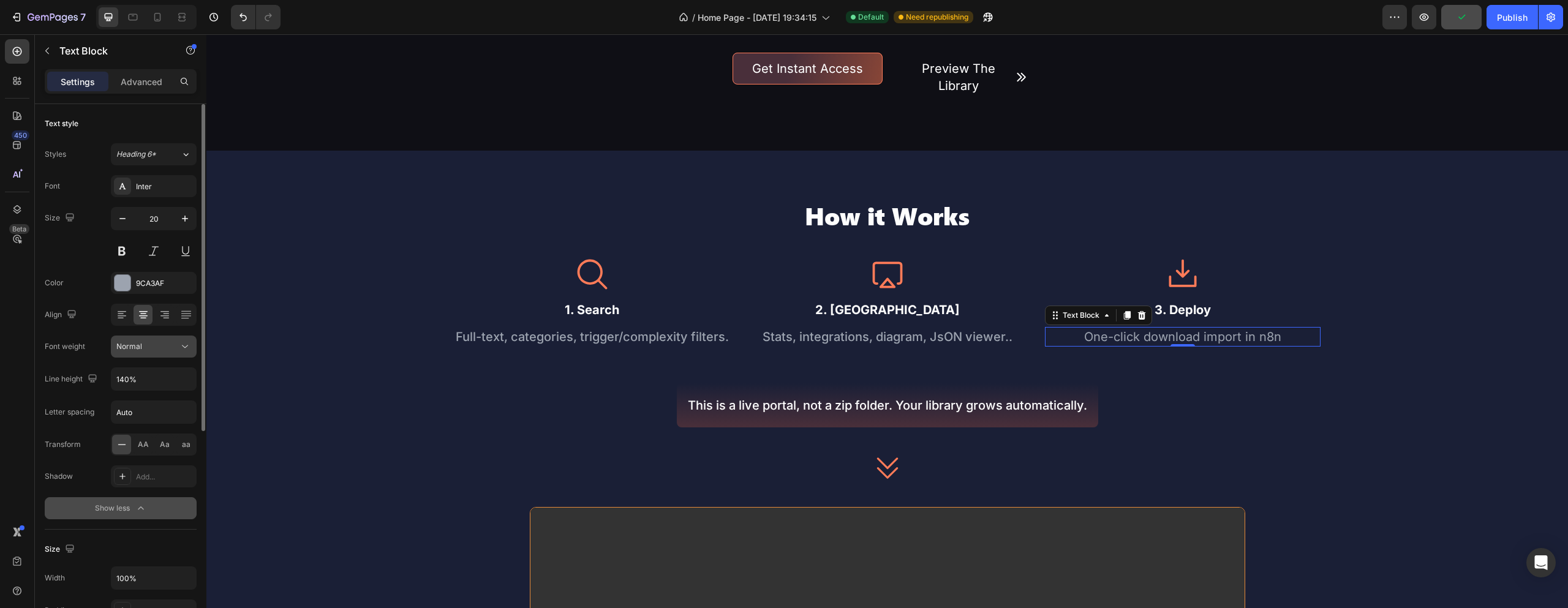
click at [162, 345] on div "Normal" at bounding box center [148, 347] width 63 height 11
click at [138, 403] on span "Medium" at bounding box center [130, 403] width 28 height 11
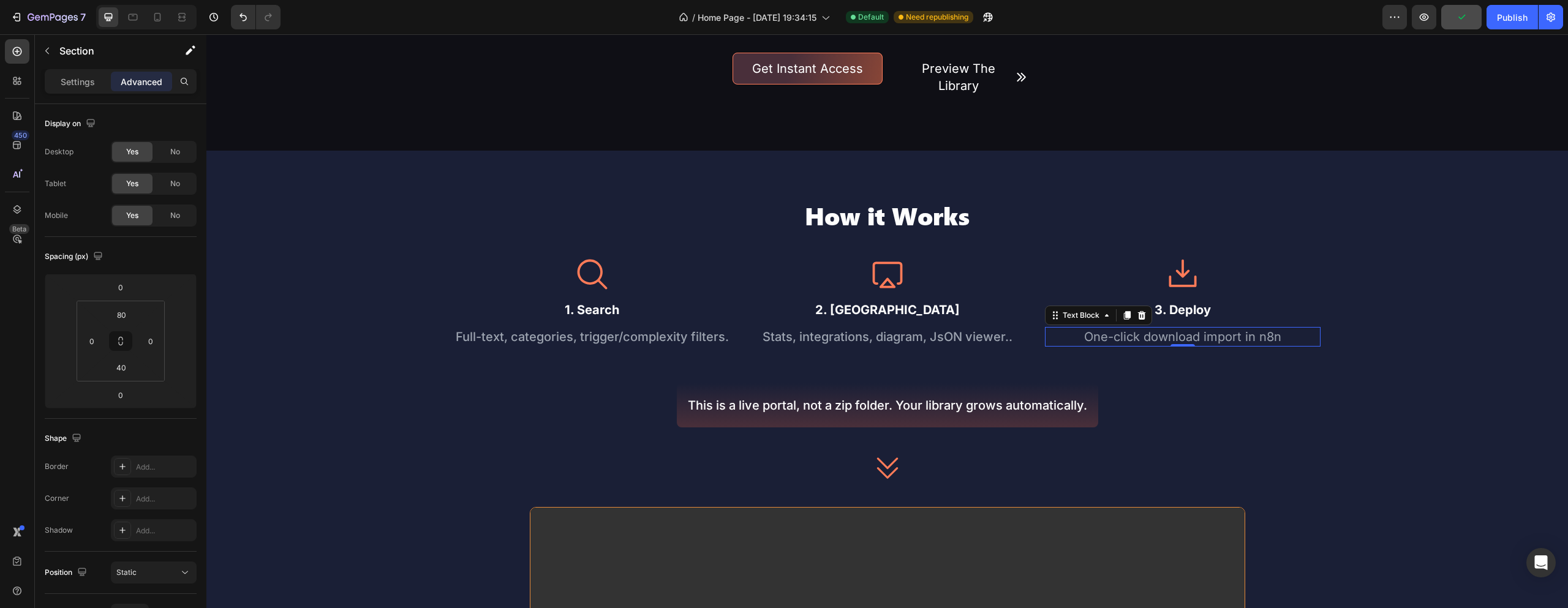
click at [312, 285] on div "How it Works Heading Icon 1. Search Text Block Full-text, categories, trigger/c…" at bounding box center [887, 563] width 1362 height 727
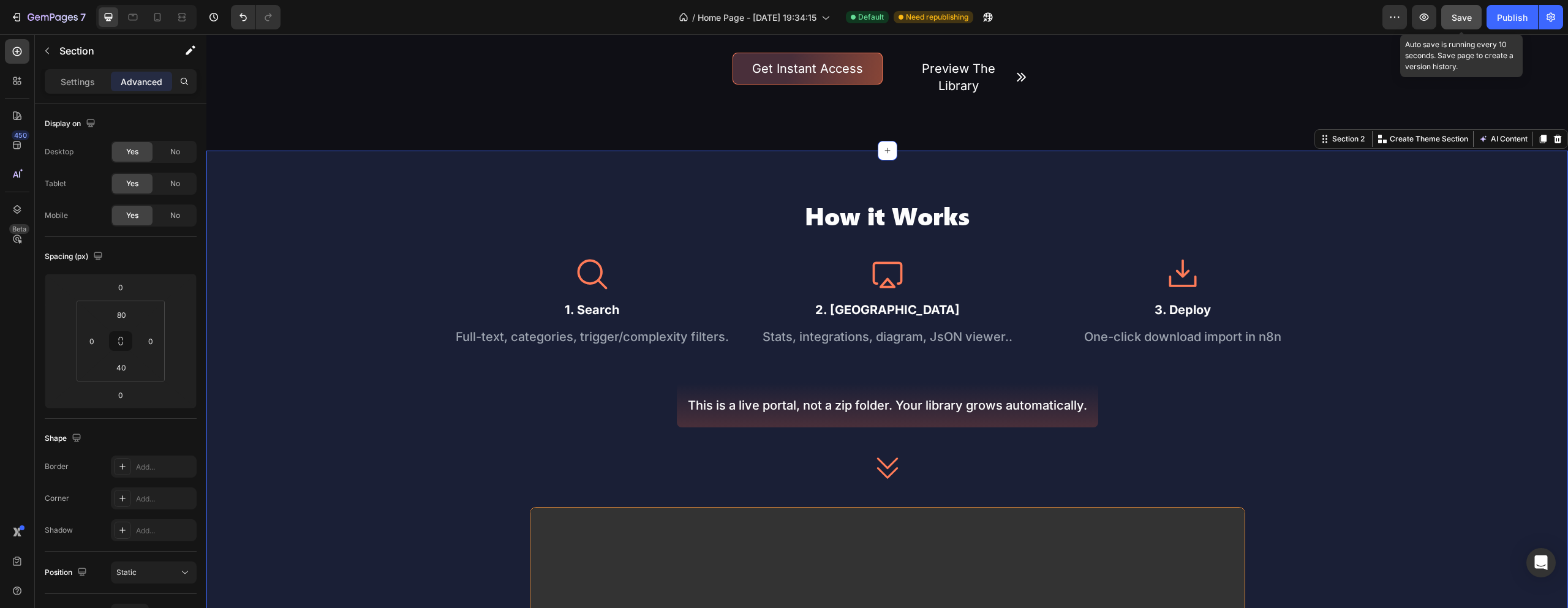
click at [1460, 18] on span "Save" at bounding box center [1461, 17] width 20 height 11
click at [1518, 26] on button "Publish" at bounding box center [1512, 17] width 51 height 25
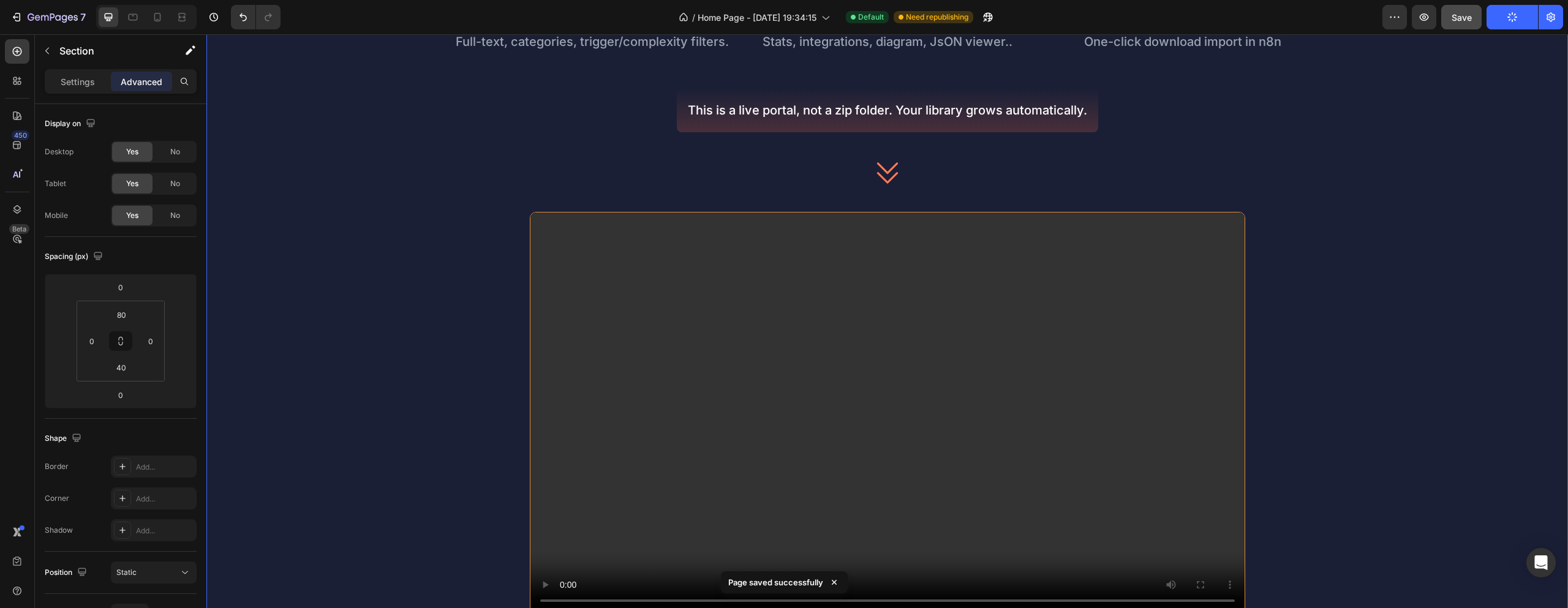
scroll to position [870, 0]
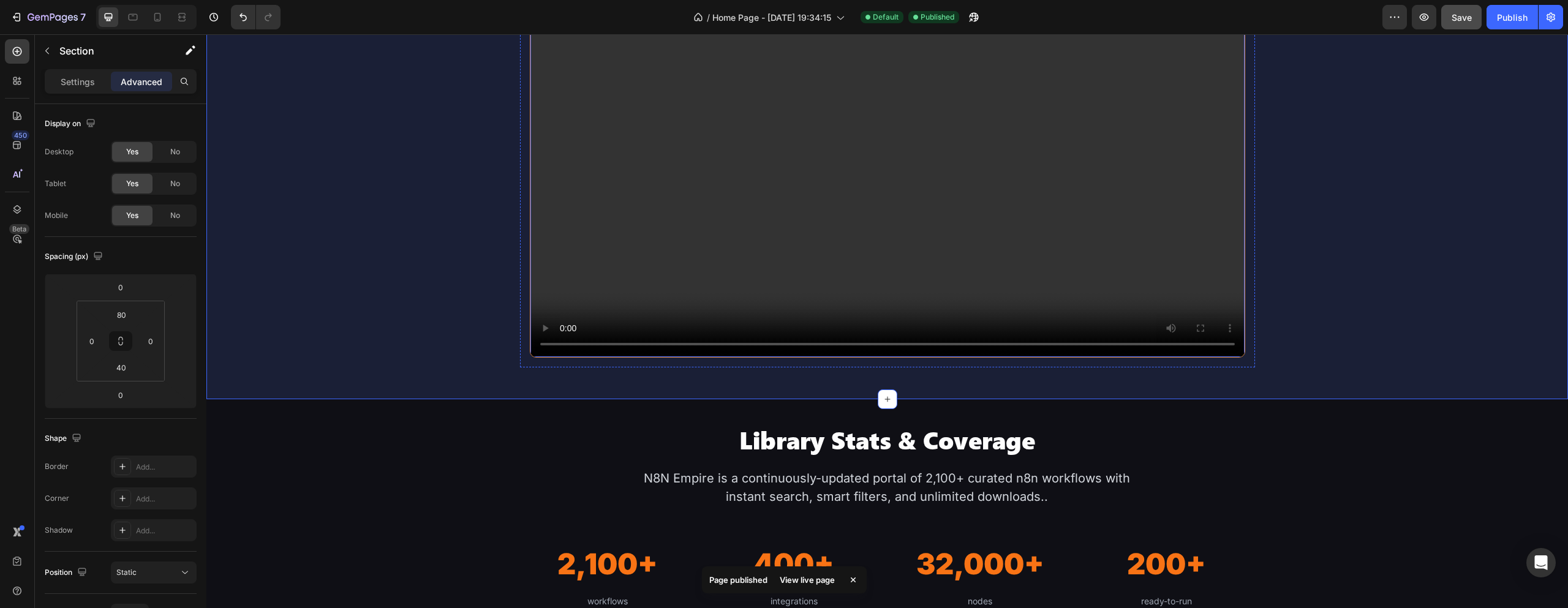
click at [1231, 254] on video at bounding box center [888, 157] width 714 height 402
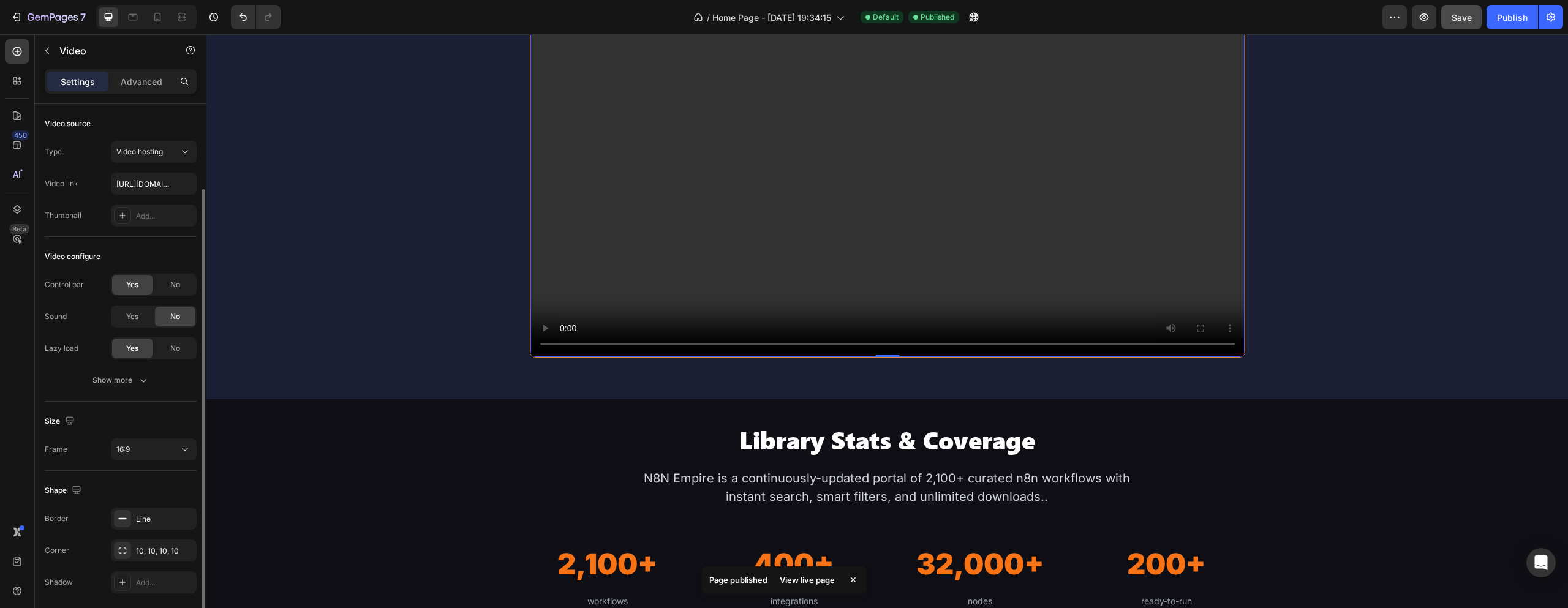
scroll to position [44, 0]
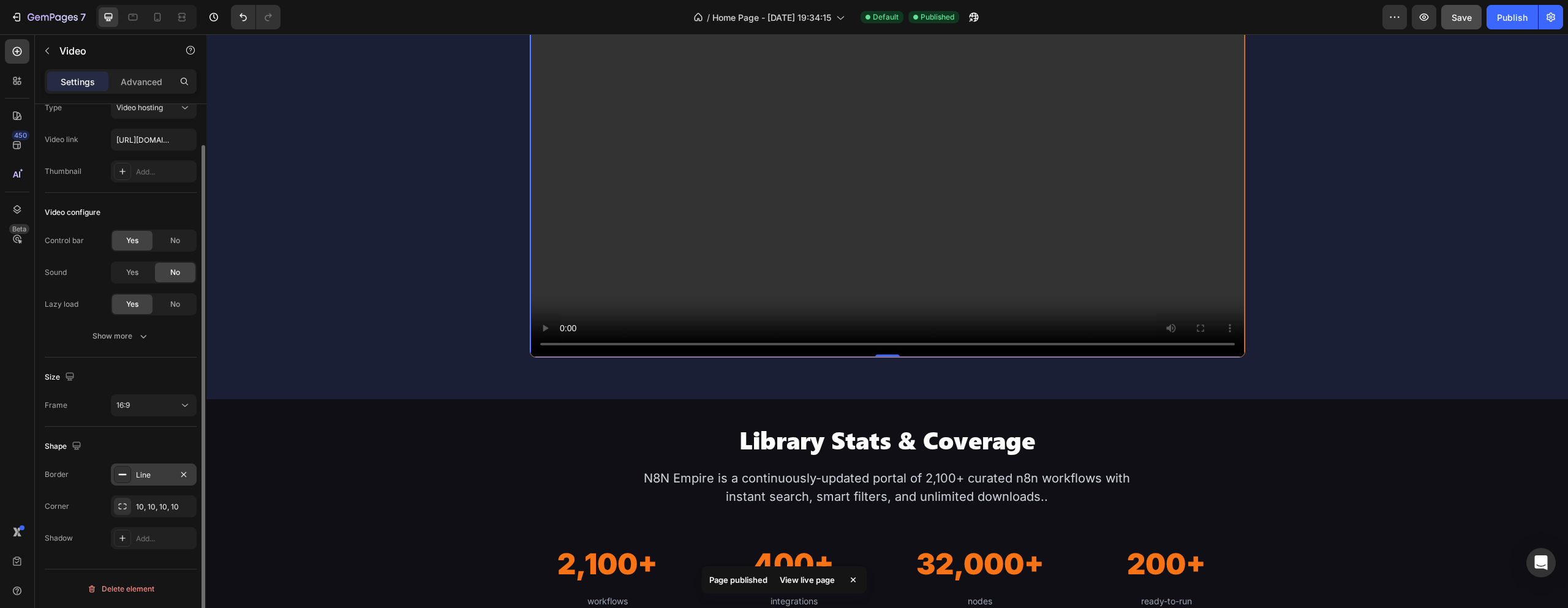
click at [130, 474] on div at bounding box center [123, 475] width 17 height 17
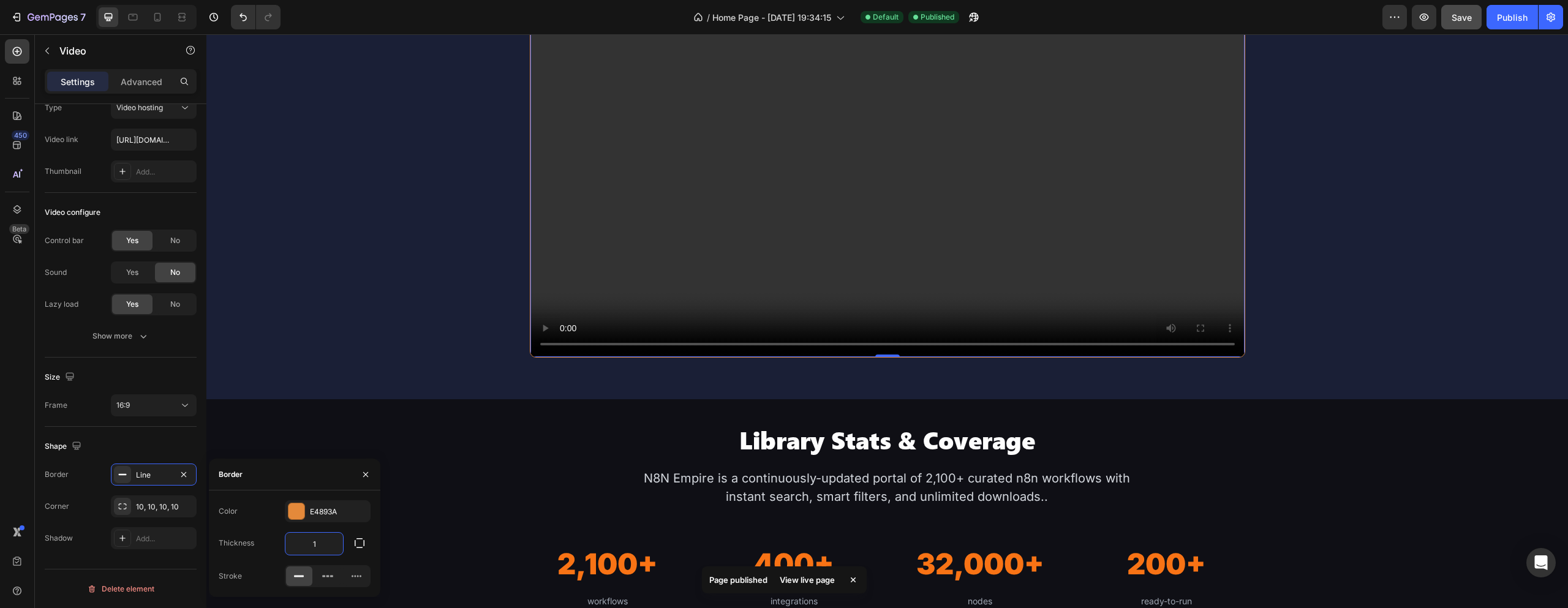
click at [332, 539] on input "1" at bounding box center [314, 544] width 58 height 22
type input "2"
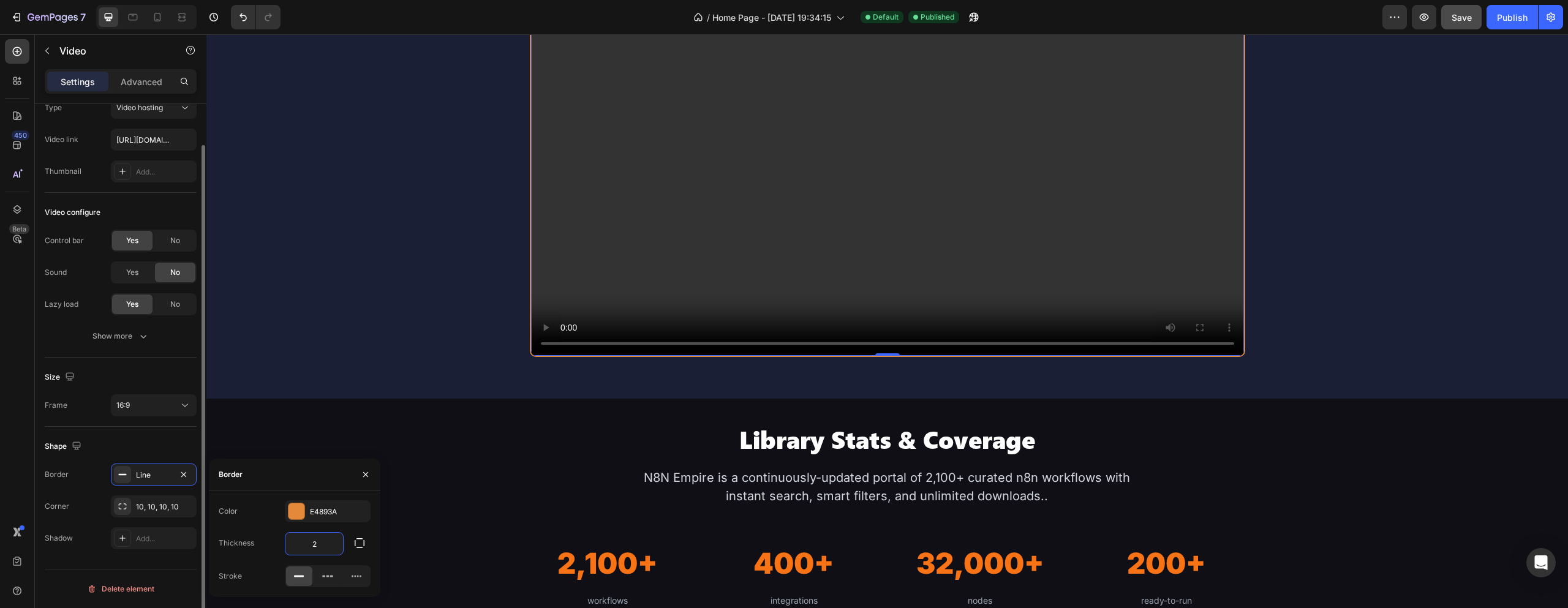
click at [185, 433] on div "Shape Border Line Corner 10, 10, 10, 10 Shadow Add..." at bounding box center [120, 493] width 152 height 132
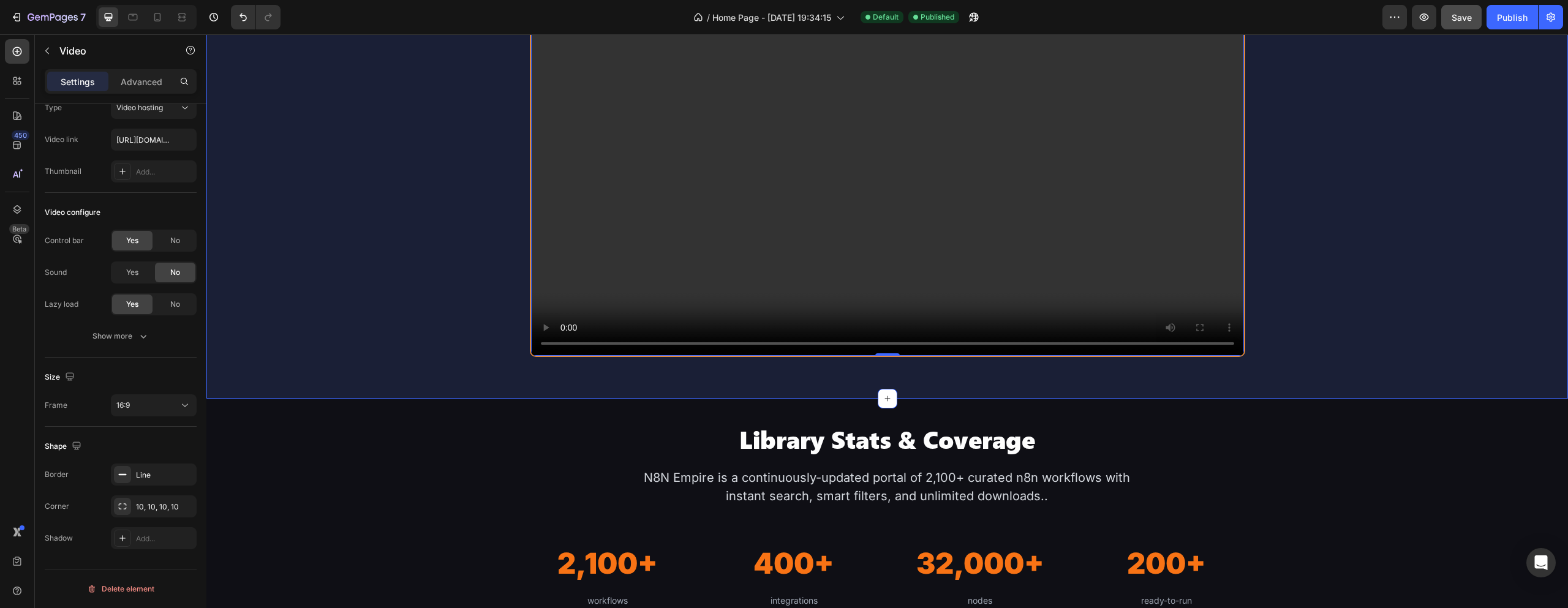
click at [404, 284] on div "How it Works Heading Icon 1. Search Text Block Full-text, categories, trigger/c…" at bounding box center [887, 11] width 1362 height 727
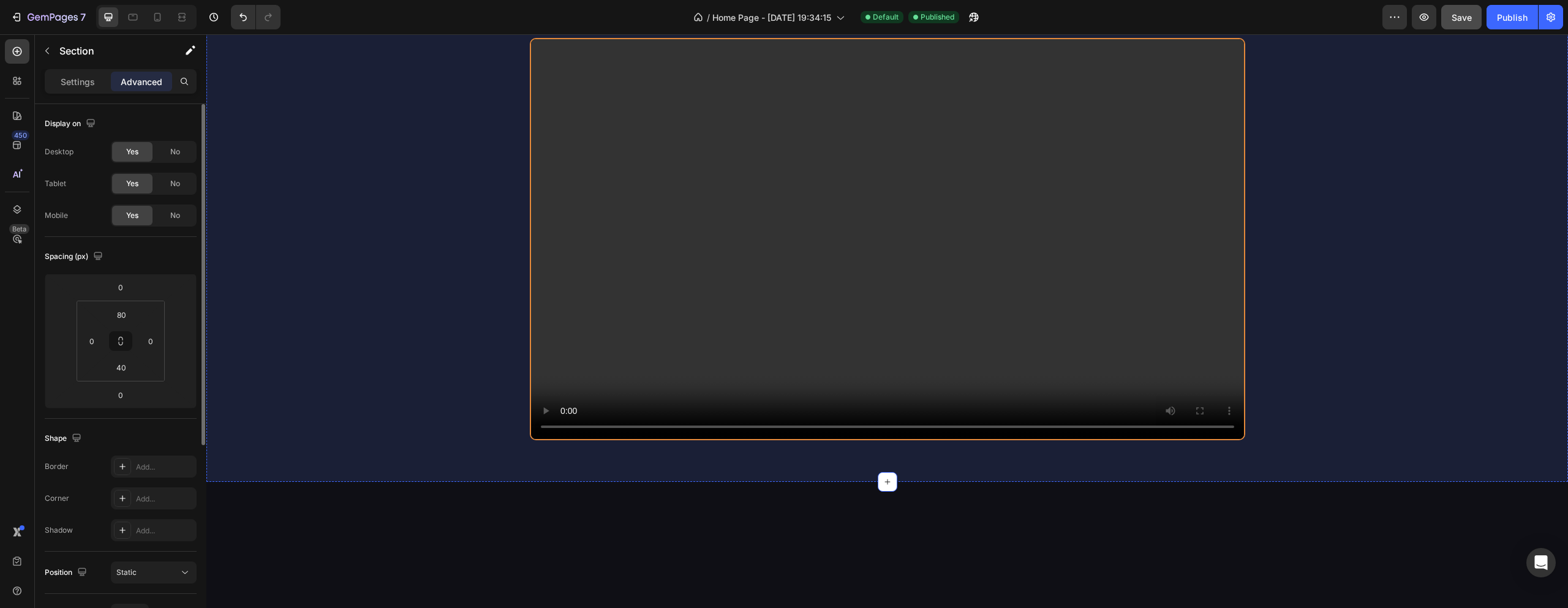
scroll to position [625, 0]
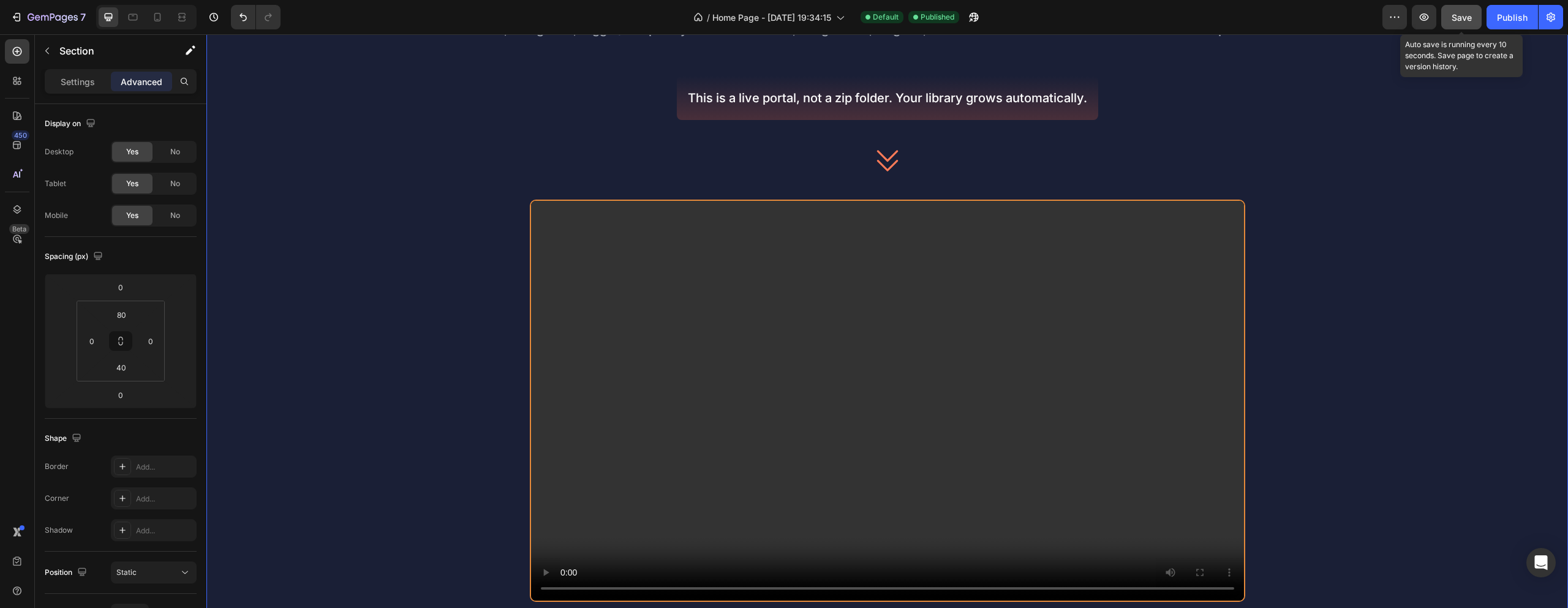
click at [1460, 27] on button "Save" at bounding box center [1461, 17] width 40 height 25
click at [1515, 21] on div "Publish" at bounding box center [1512, 17] width 30 height 13
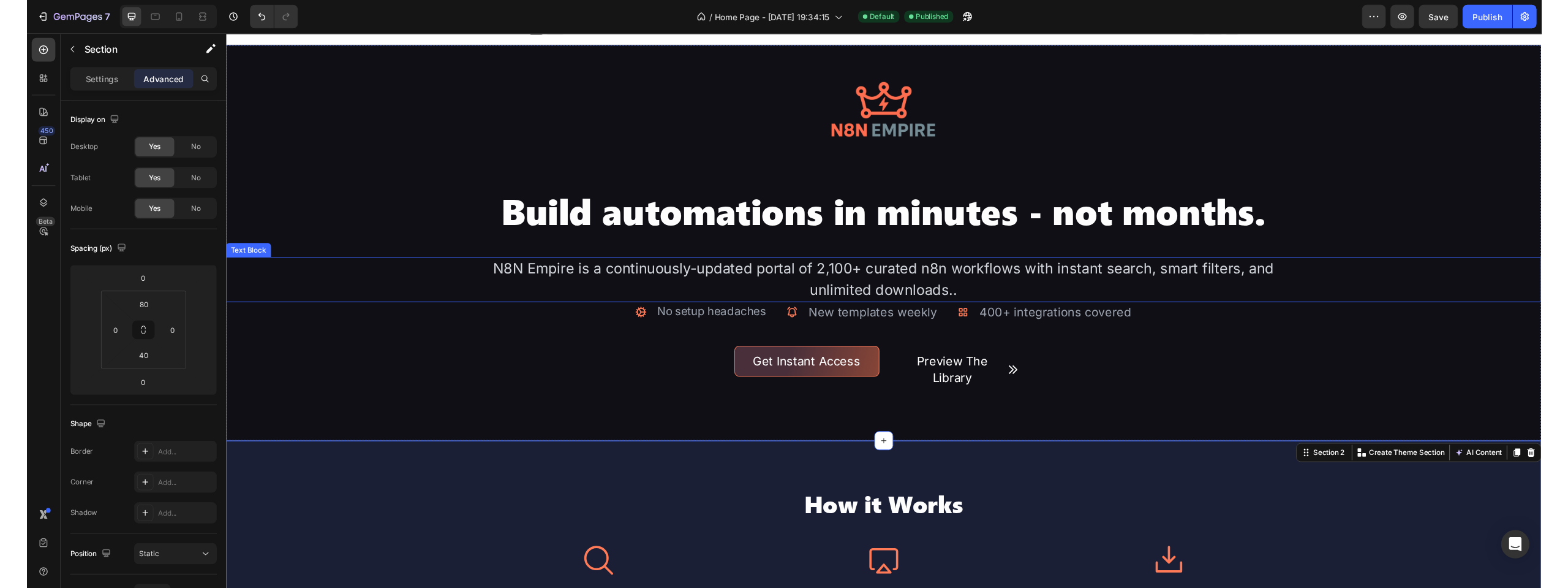
scroll to position [12, 0]
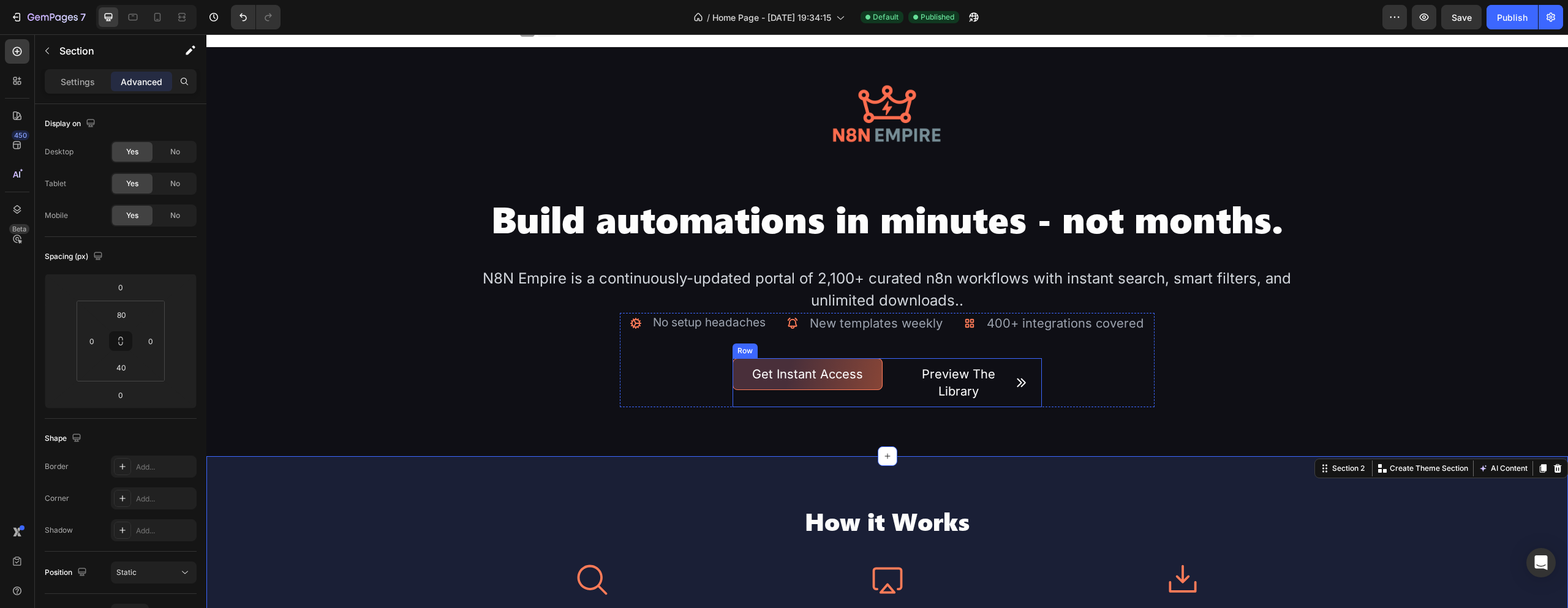
click at [886, 361] on div "Get Instant Access Button Preview The Library Button Row" at bounding box center [887, 382] width 309 height 49
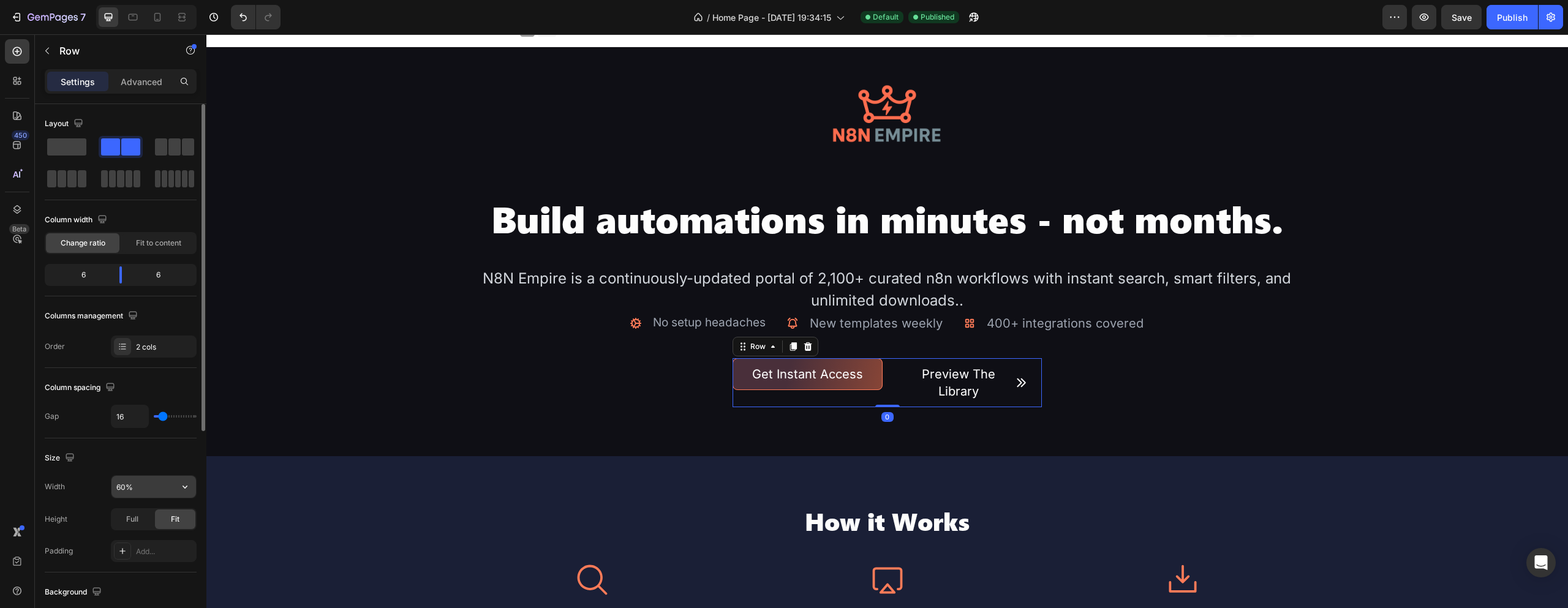
click at [151, 489] on input "60%" at bounding box center [154, 487] width 84 height 22
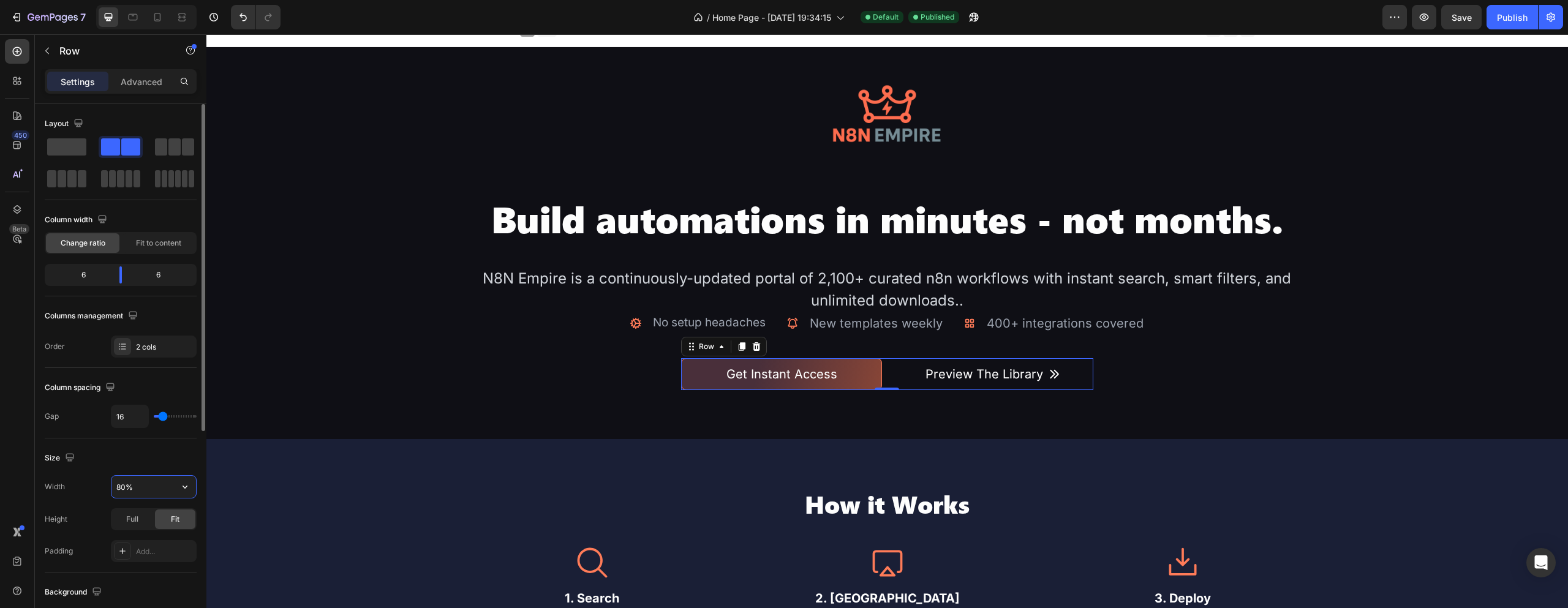
drag, startPoint x: 125, startPoint y: 487, endPoint x: 113, endPoint y: 488, distance: 12.0
click at [113, 488] on input "80%" at bounding box center [154, 487] width 84 height 22
type input "90%"
click at [1461, 19] on span "Save" at bounding box center [1461, 17] width 20 height 11
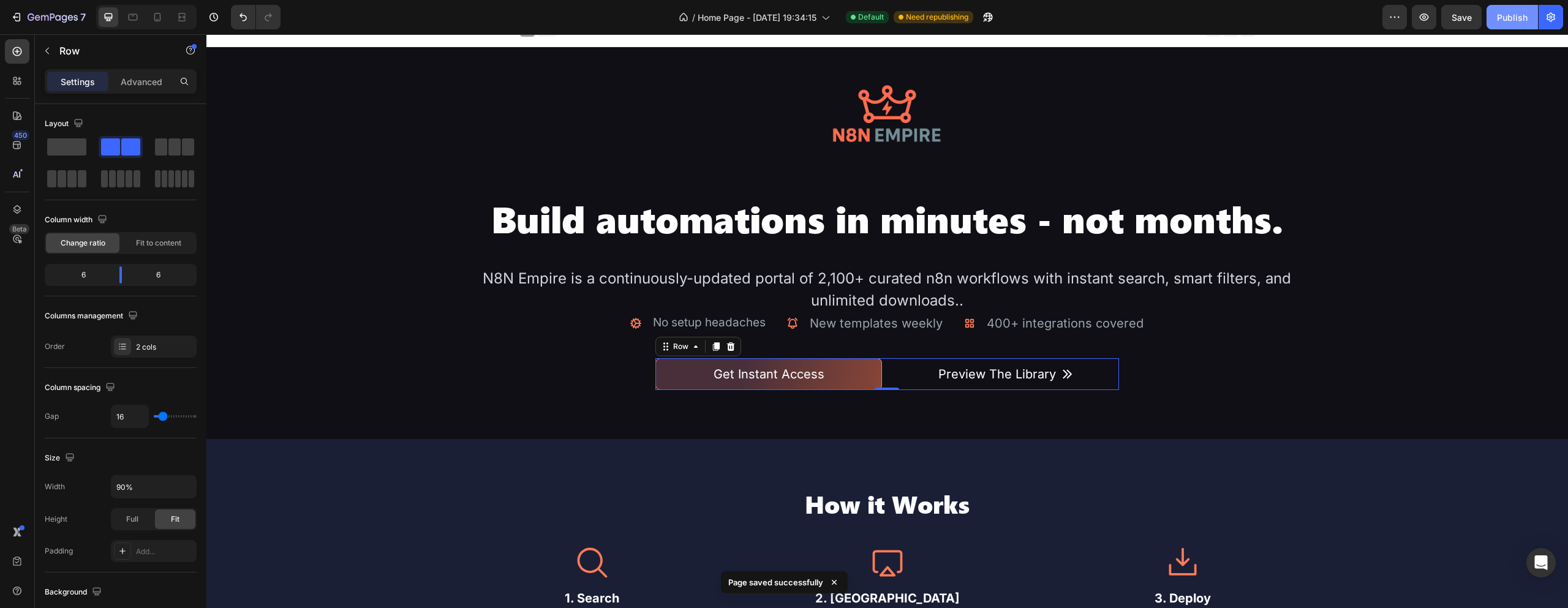
click at [1509, 18] on div "Publish" at bounding box center [1512, 17] width 30 height 13
click at [773, 506] on h2 "How it Works" at bounding box center [888, 504] width 866 height 32
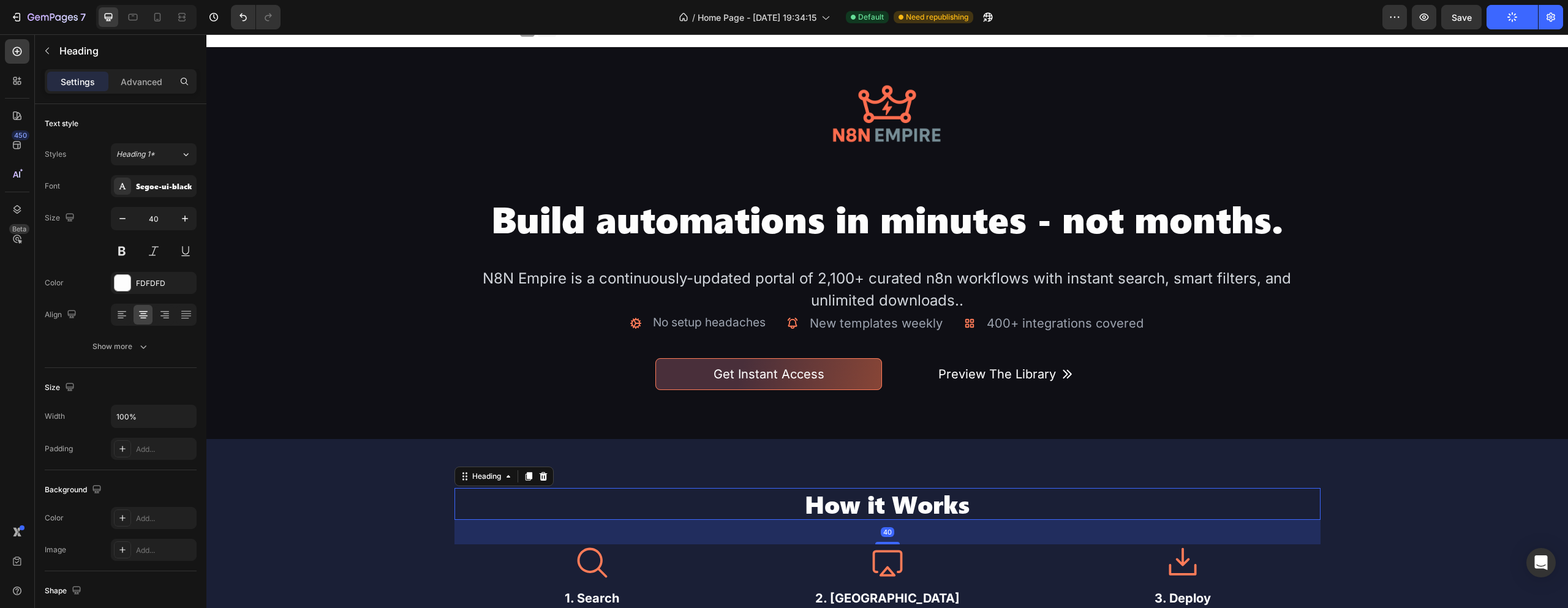
click at [803, 504] on h2 "How it Works" at bounding box center [888, 504] width 866 height 32
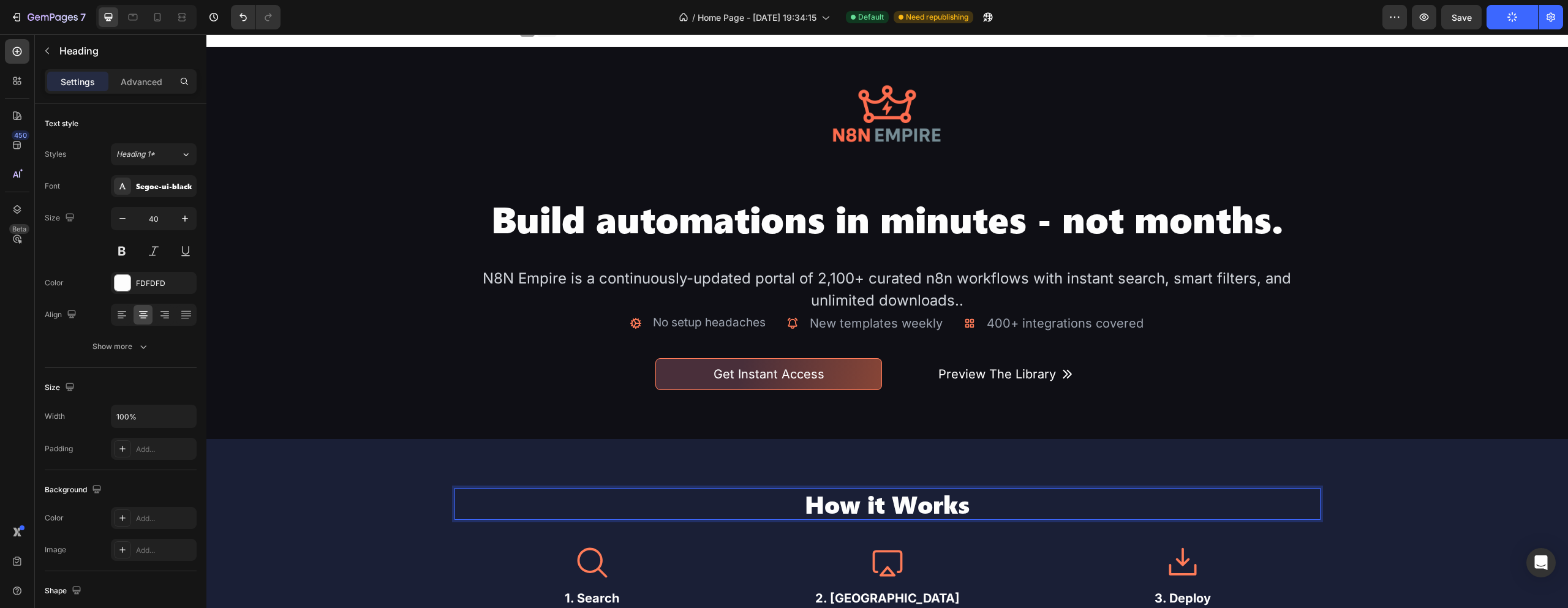
click at [795, 504] on p "How it Works" at bounding box center [888, 504] width 864 height 29
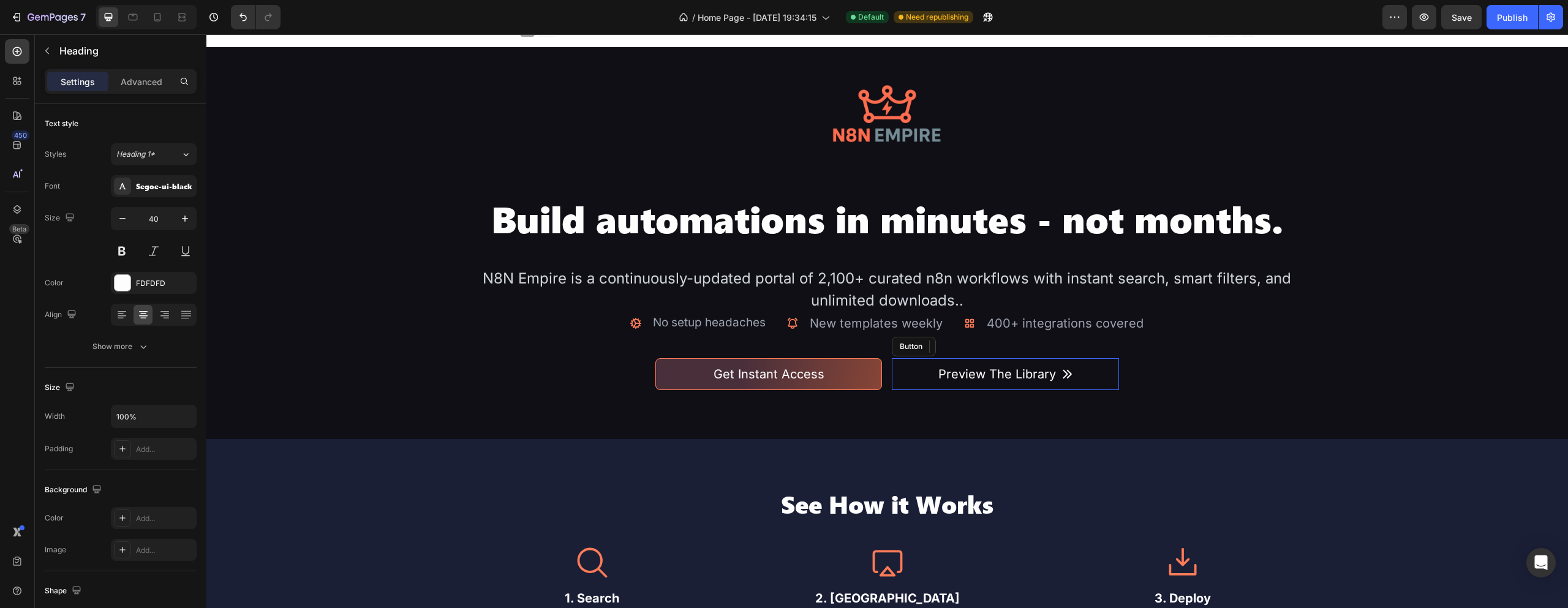
drag, startPoint x: 913, startPoint y: 357, endPoint x: 936, endPoint y: 355, distance: 23.1
click at [913, 358] on div "Preview The Library Button" at bounding box center [1005, 374] width 227 height 32
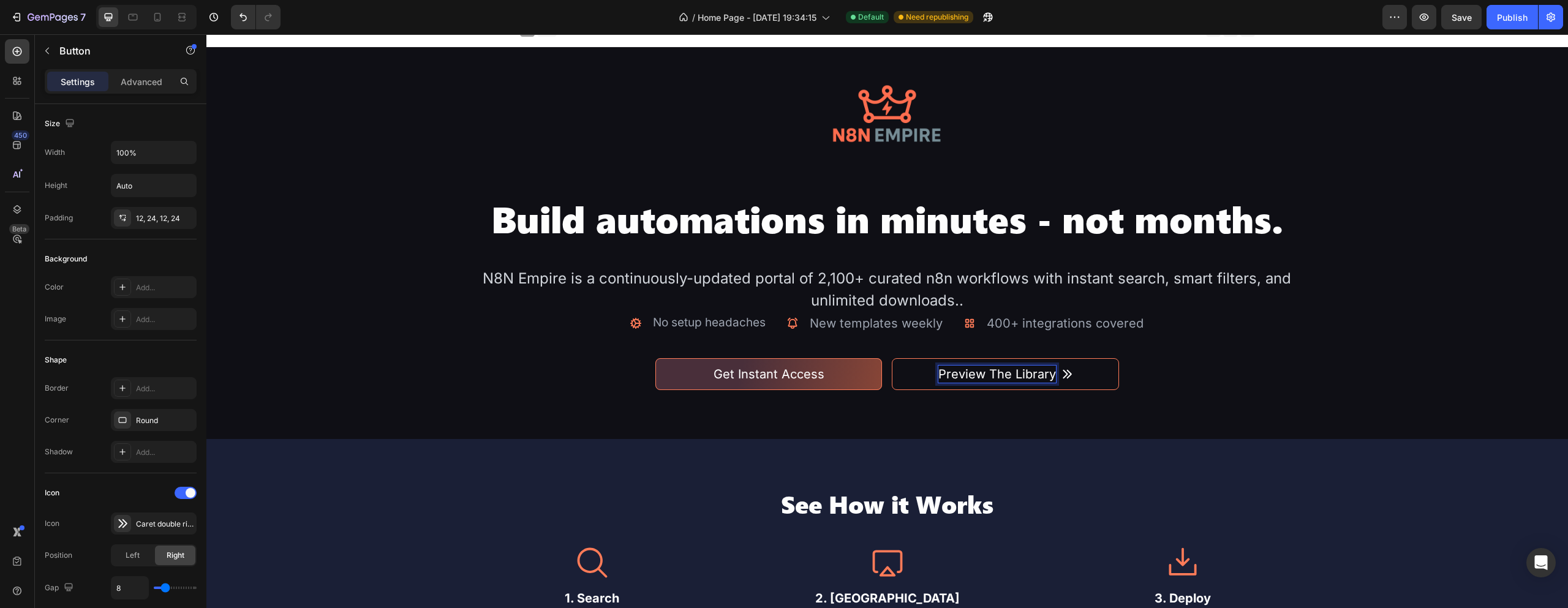
click at [902, 361] on button "Preview The Library" at bounding box center [1005, 374] width 227 height 32
click at [972, 349] on icon at bounding box center [975, 347] width 8 height 9
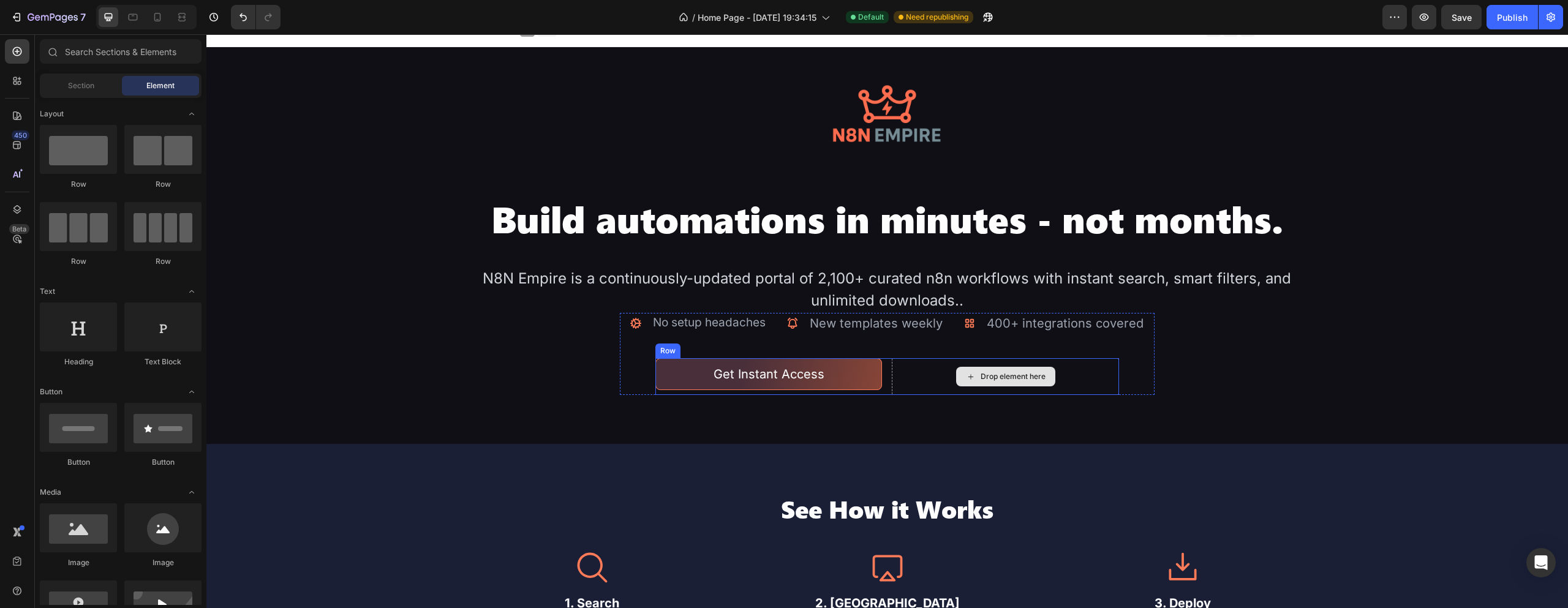
click at [901, 361] on div "Drop element here" at bounding box center [1005, 376] width 227 height 37
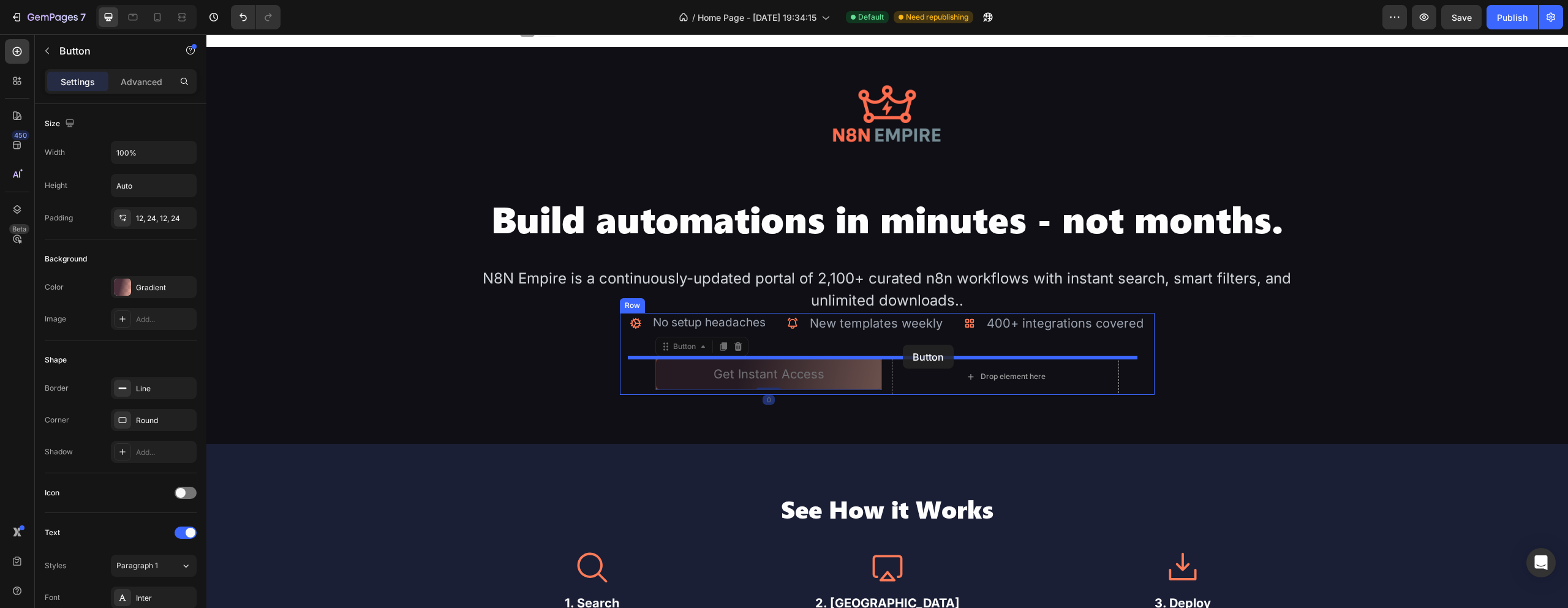
drag, startPoint x: 865, startPoint y: 363, endPoint x: 903, endPoint y: 345, distance: 42.0
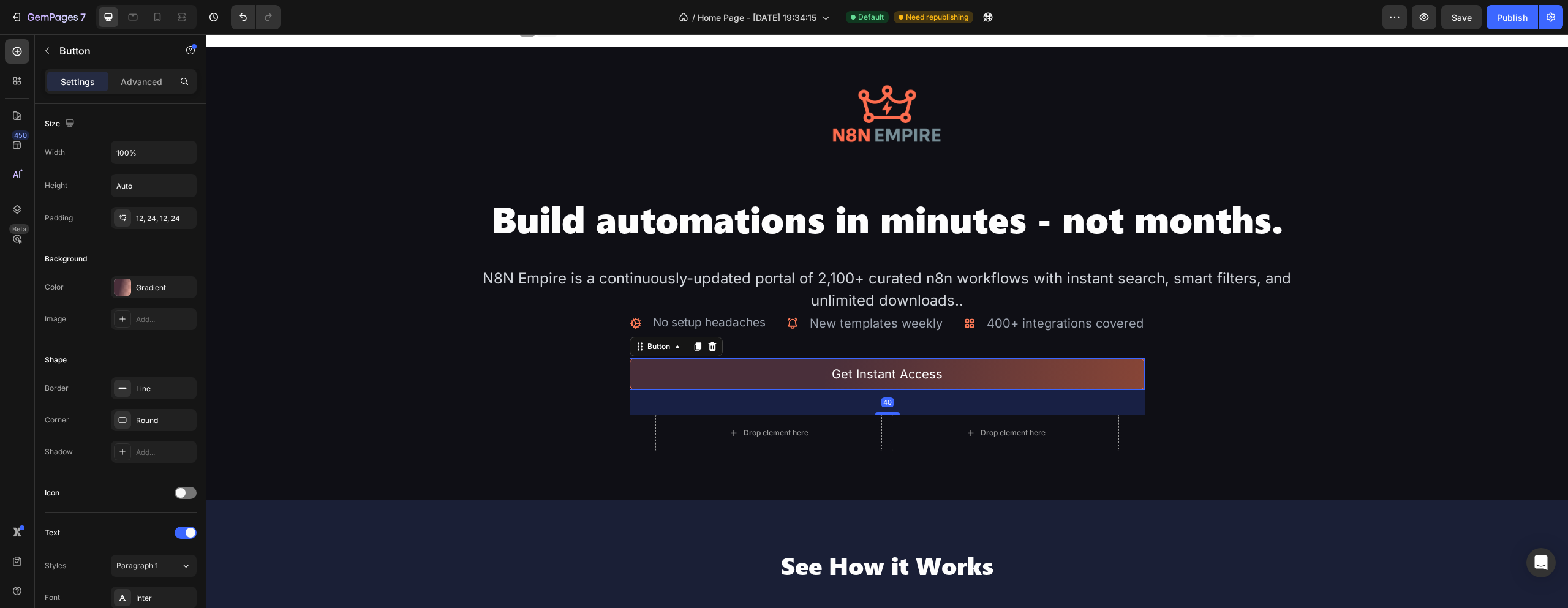
click at [915, 423] on div "Drop element here" at bounding box center [1005, 433] width 227 height 37
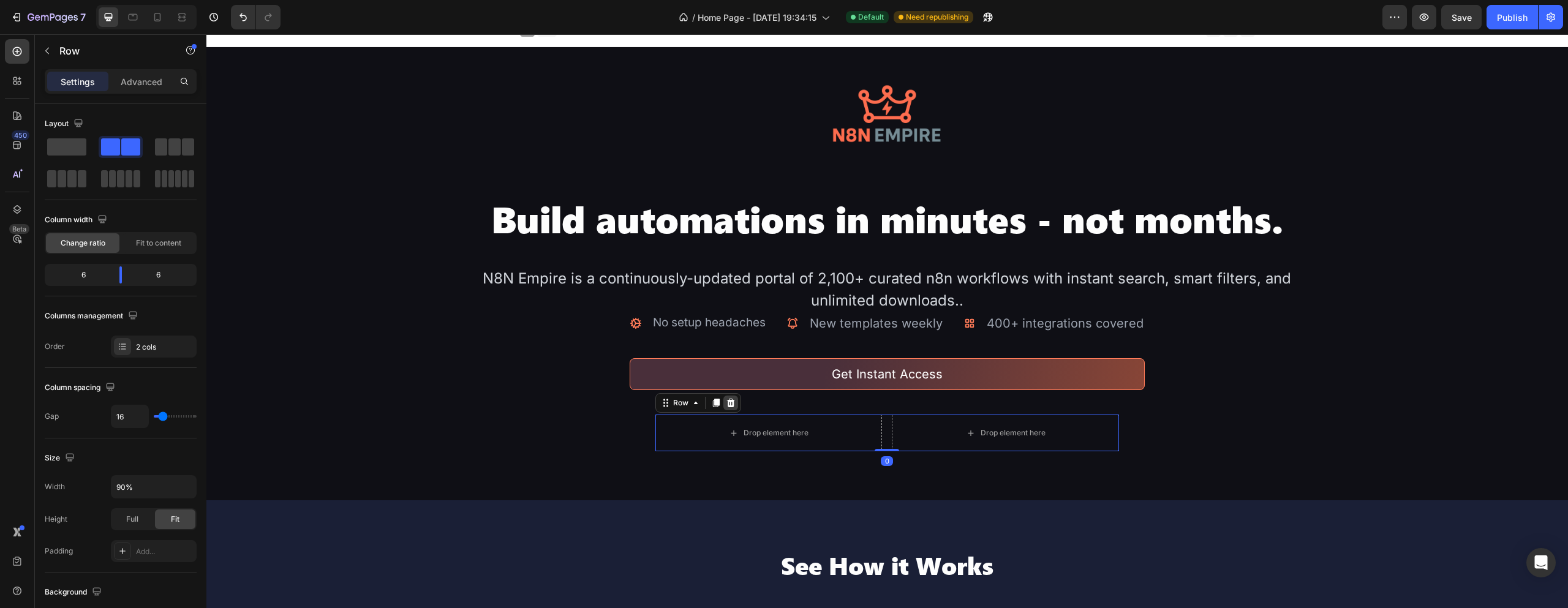
click at [727, 400] on icon at bounding box center [731, 403] width 8 height 9
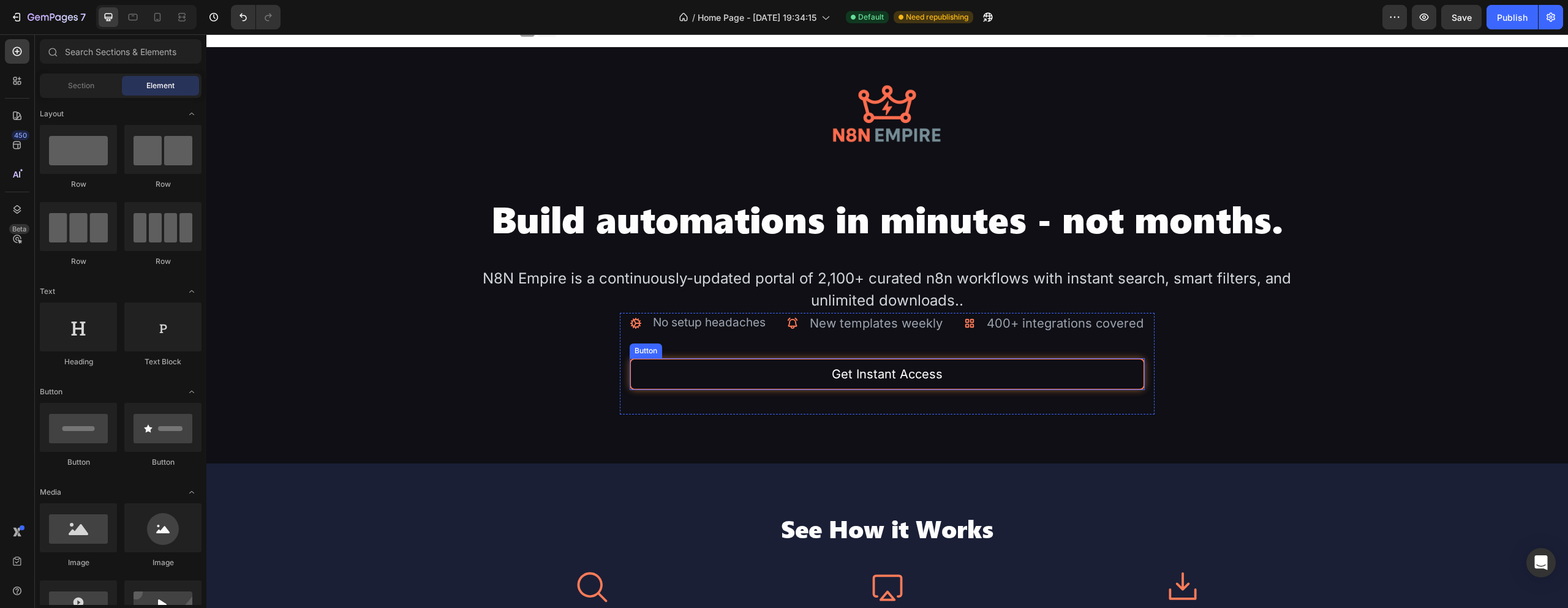
click at [754, 379] on button "Get Instant Access" at bounding box center [887, 374] width 515 height 32
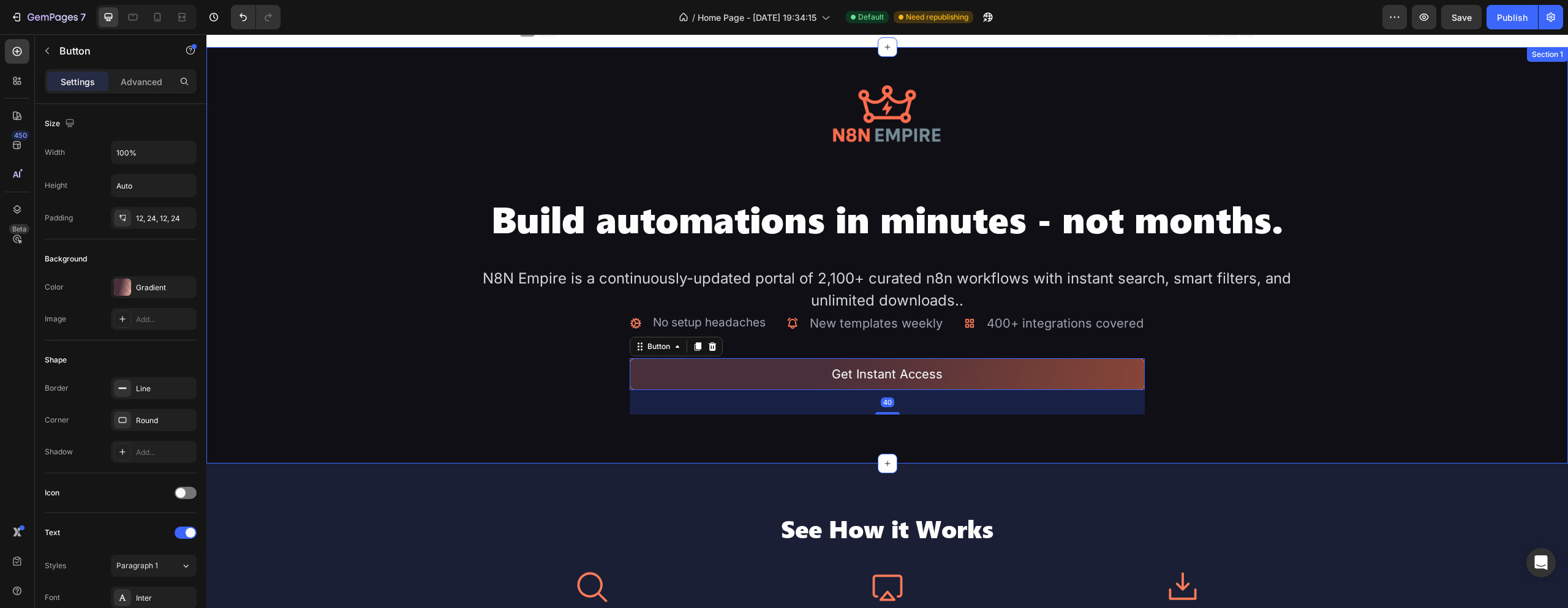
click at [790, 434] on div "Image Build automations in minutes - not months. Heading N8N Empire is a contin…" at bounding box center [887, 255] width 1362 height 416
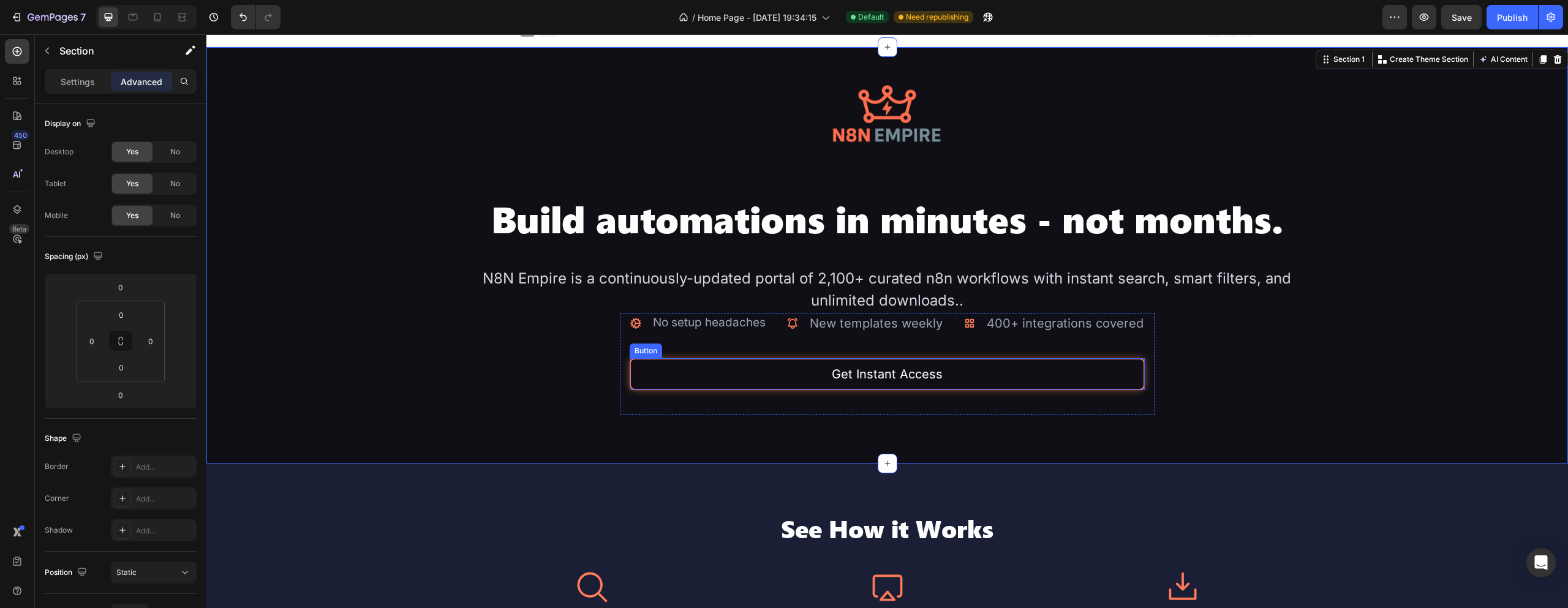
click at [980, 387] on button "Get Instant Access" at bounding box center [887, 374] width 515 height 32
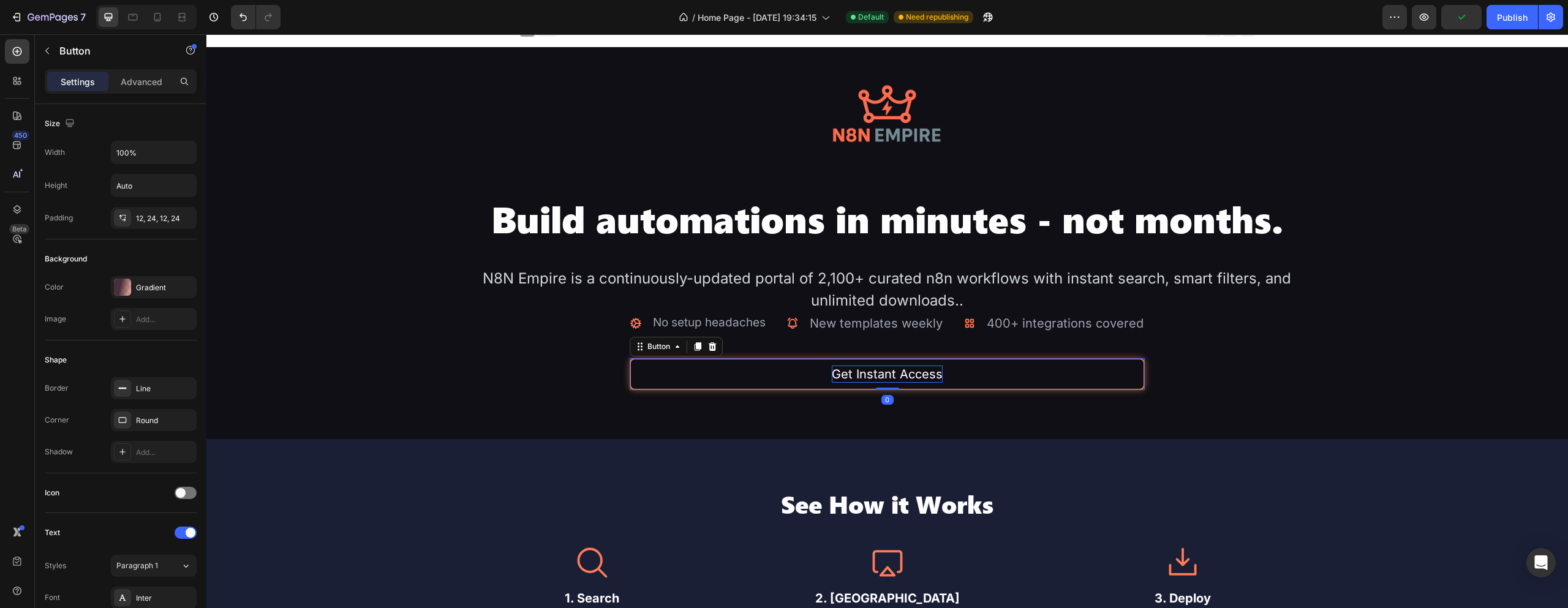
drag, startPoint x: 883, startPoint y: 412, endPoint x: 893, endPoint y: 368, distance: 45.1
click at [893, 368] on div "Get Instant Access Button 0" at bounding box center [887, 374] width 515 height 32
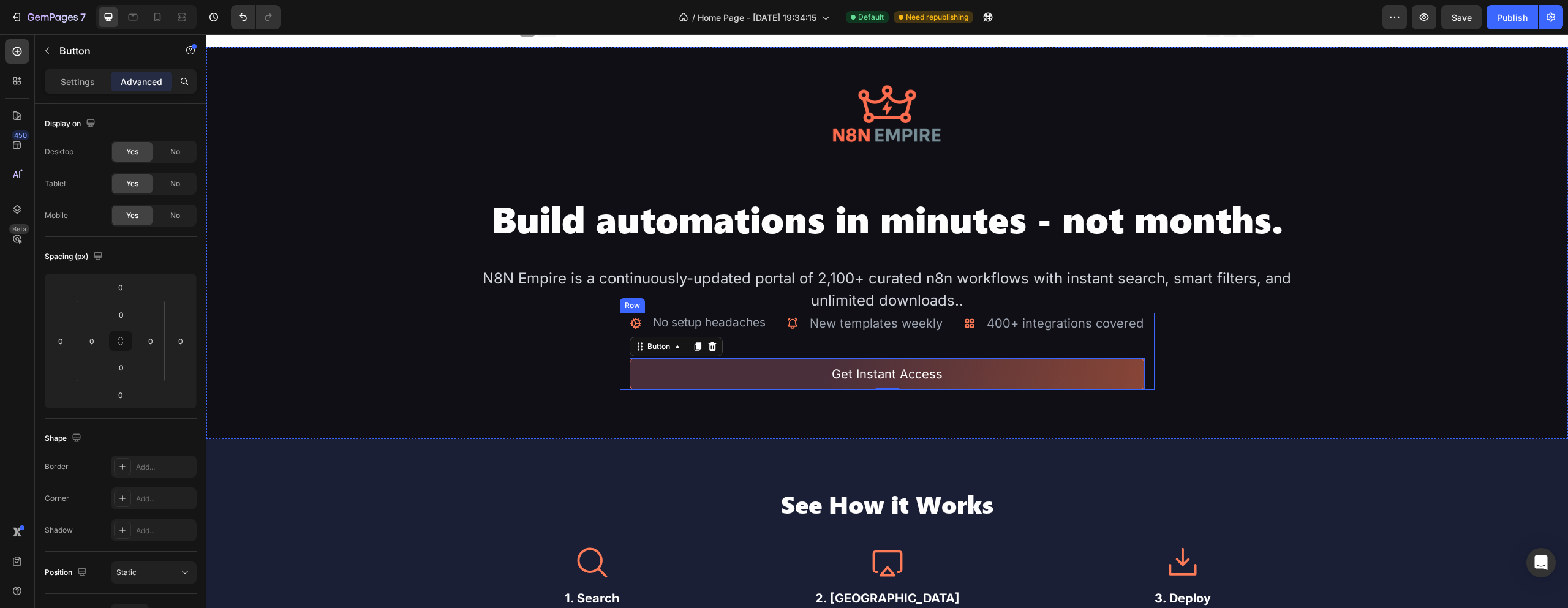
click at [1094, 343] on div "Icon No setup headaches Text Block Advanced list Icon New templates weekly Text…" at bounding box center [887, 351] width 515 height 77
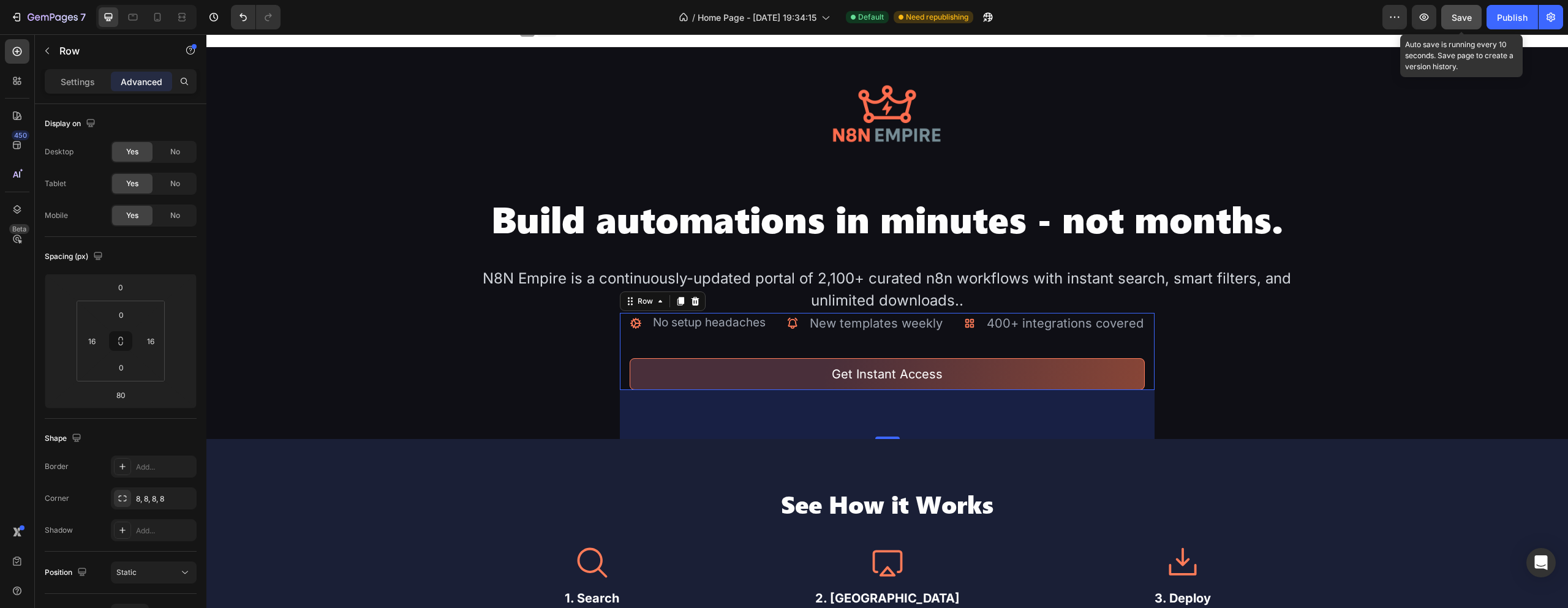
click at [1465, 7] on button "Save" at bounding box center [1461, 17] width 40 height 25
click at [1503, 14] on div "Publish" at bounding box center [1512, 17] width 30 height 13
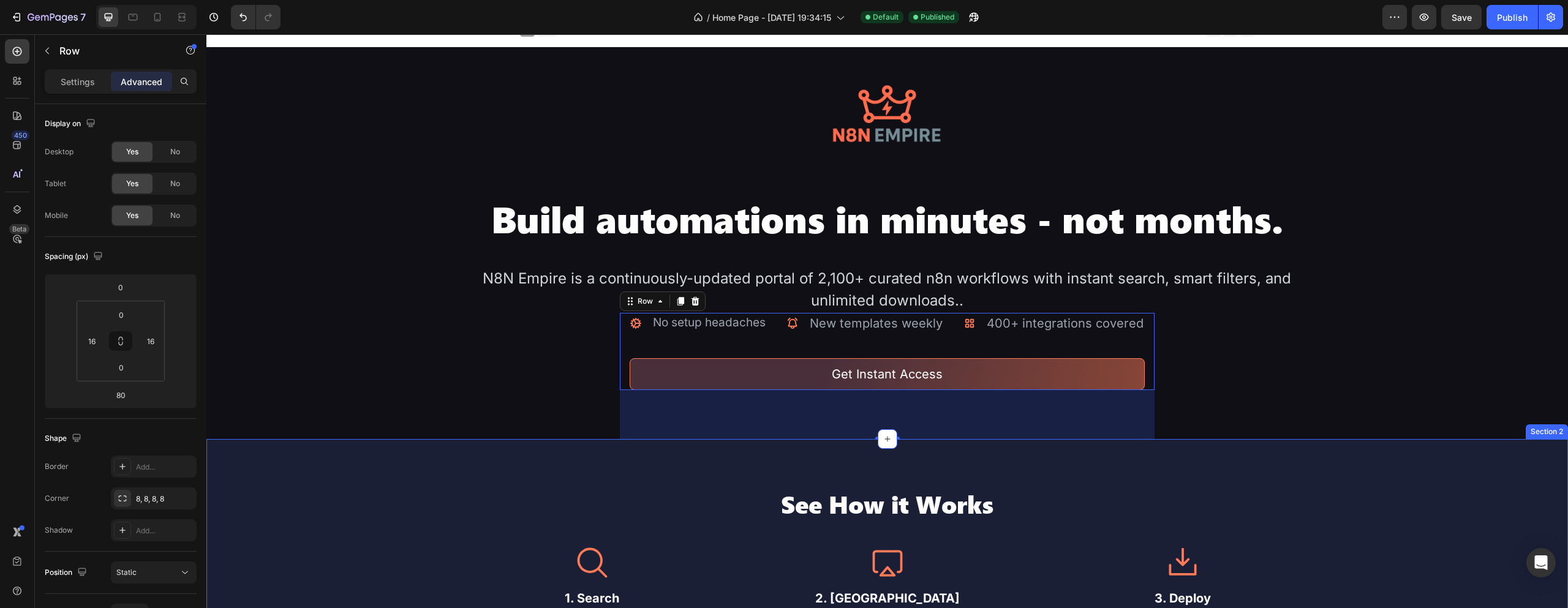
drag, startPoint x: 429, startPoint y: 441, endPoint x: 426, endPoint y: 408, distance: 33.1
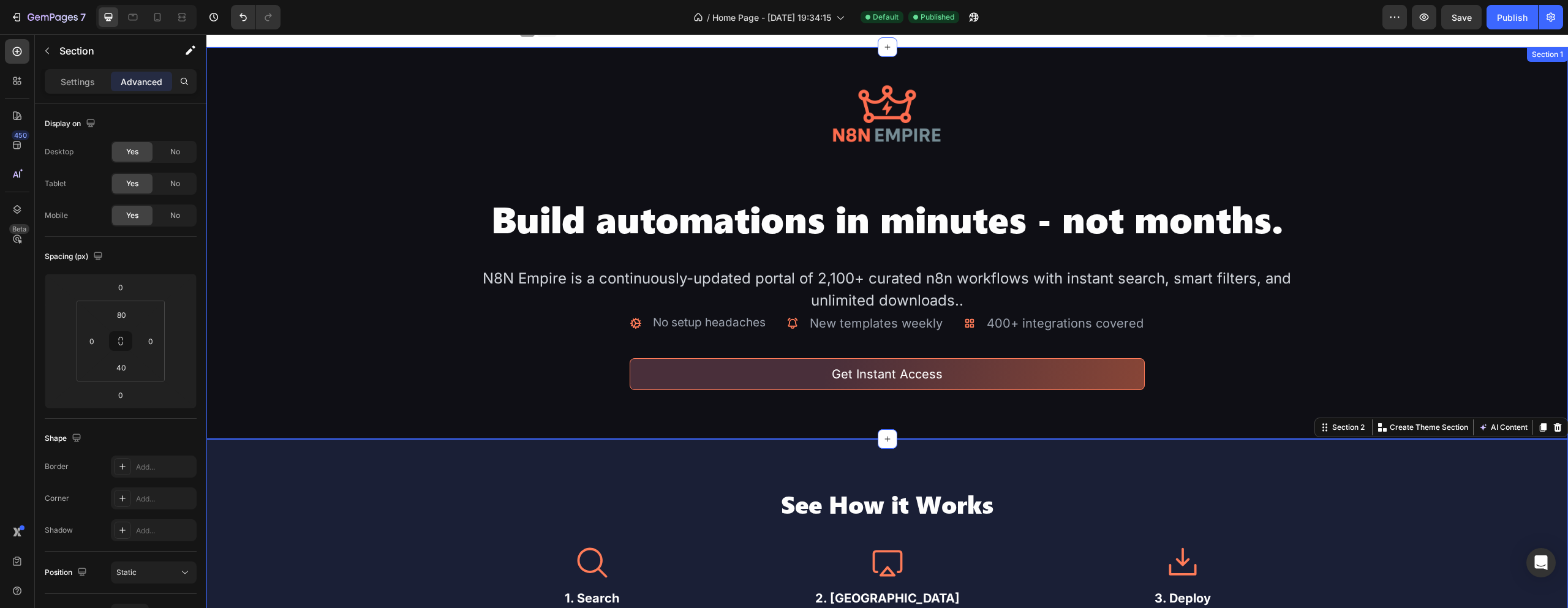
click at [426, 408] on div "Image Build automations in minutes - not months. Heading N8N Empire is a contin…" at bounding box center [887, 243] width 1362 height 392
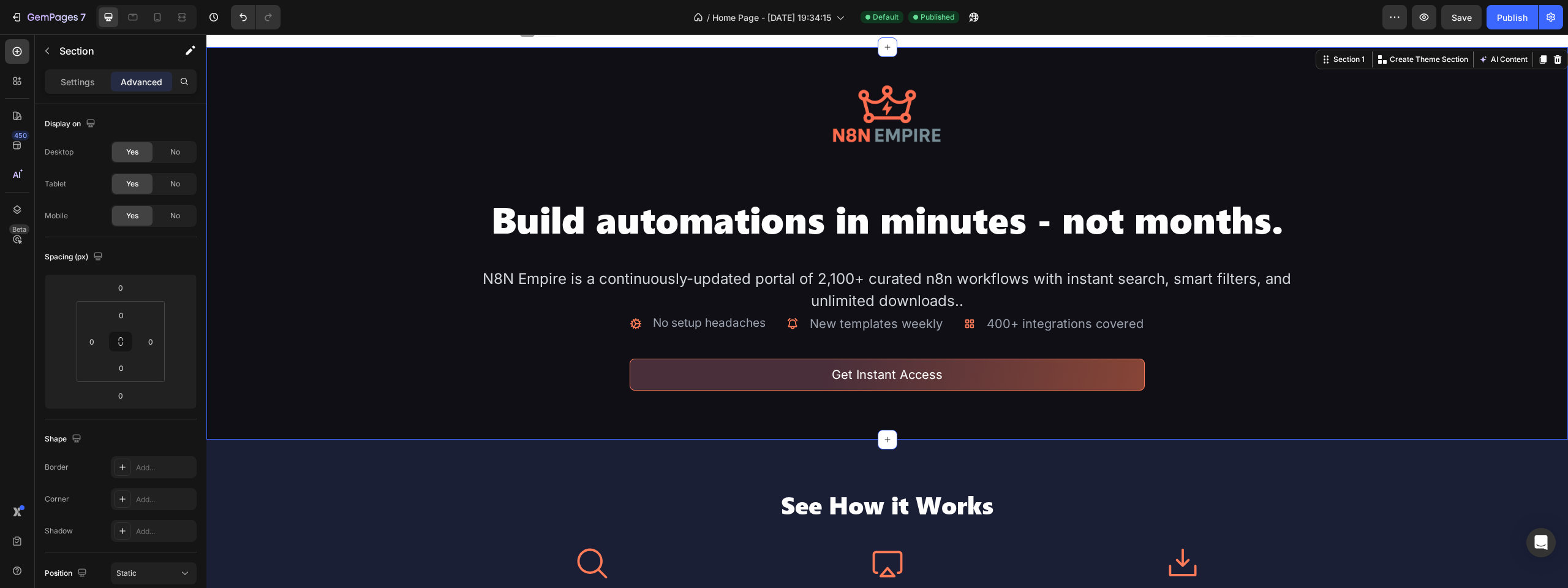
click at [247, 373] on div "Image Build automations in minutes - not months. Heading N8N Empire is a contin…" at bounding box center [887, 243] width 1362 height 393
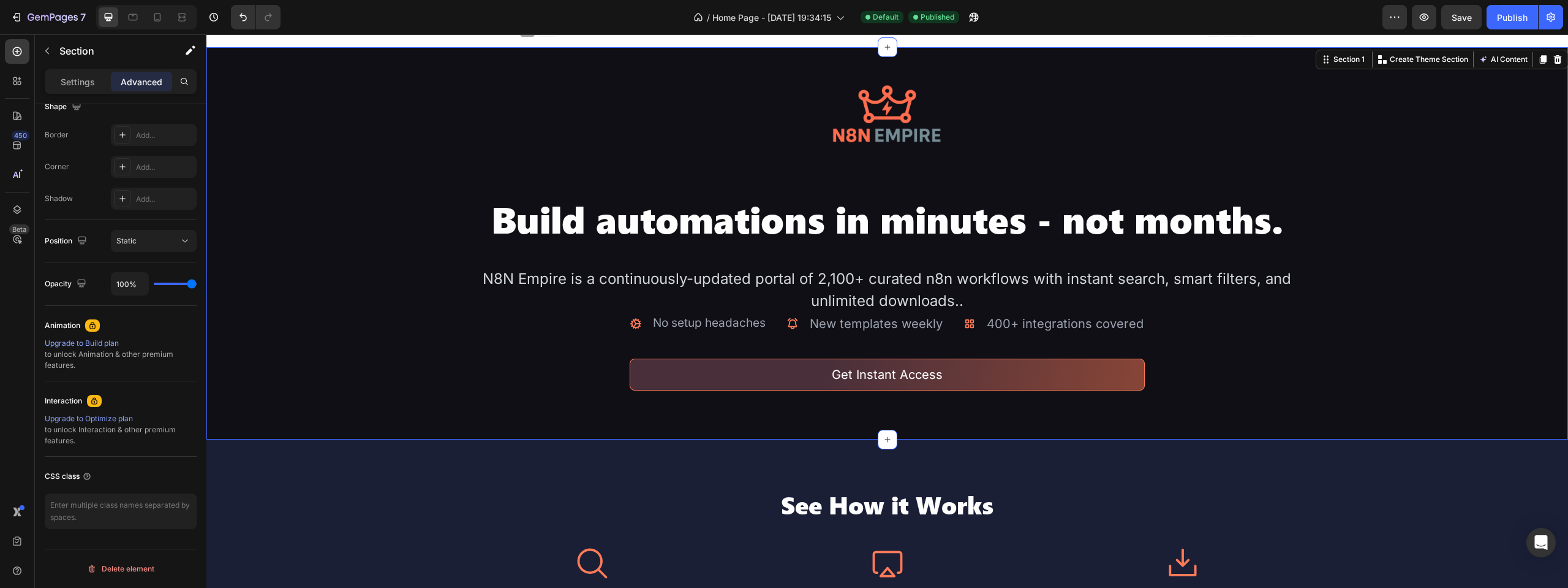
click at [100, 96] on div "Settings Advanced" at bounding box center [120, 87] width 172 height 35
click at [90, 84] on p "Settings" at bounding box center [77, 82] width 34 height 13
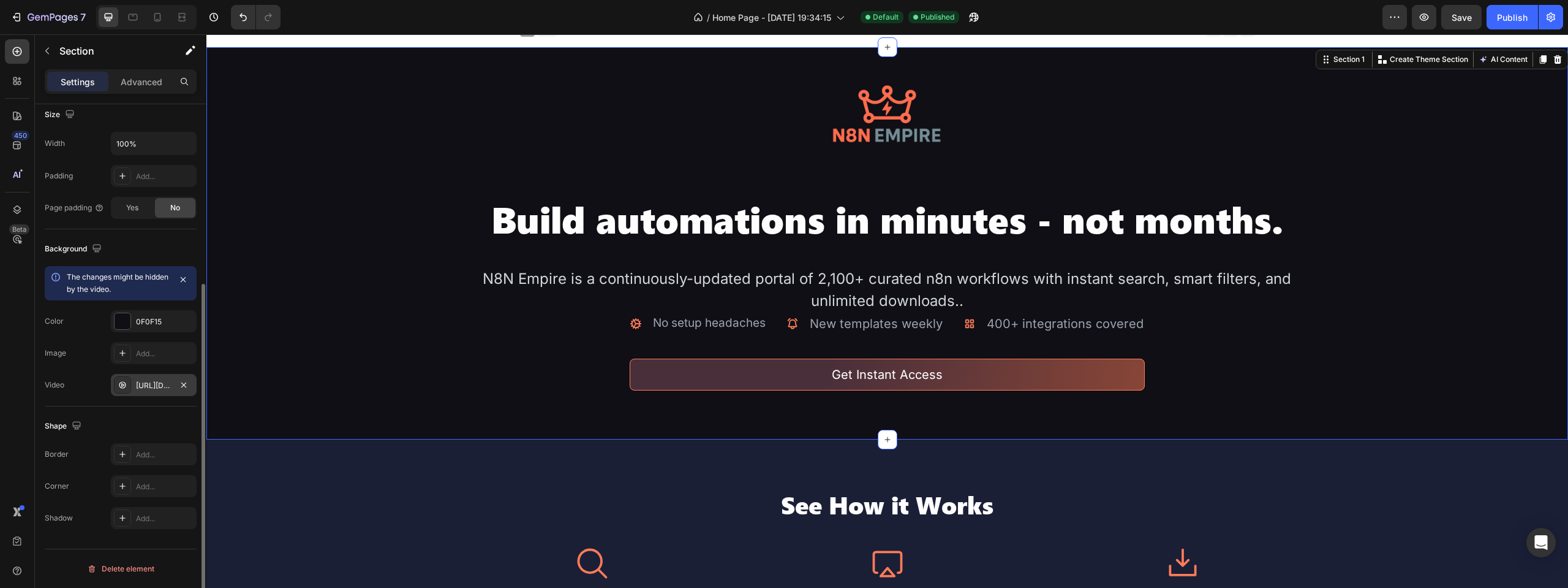
click at [123, 383] on icon at bounding box center [123, 385] width 10 height 10
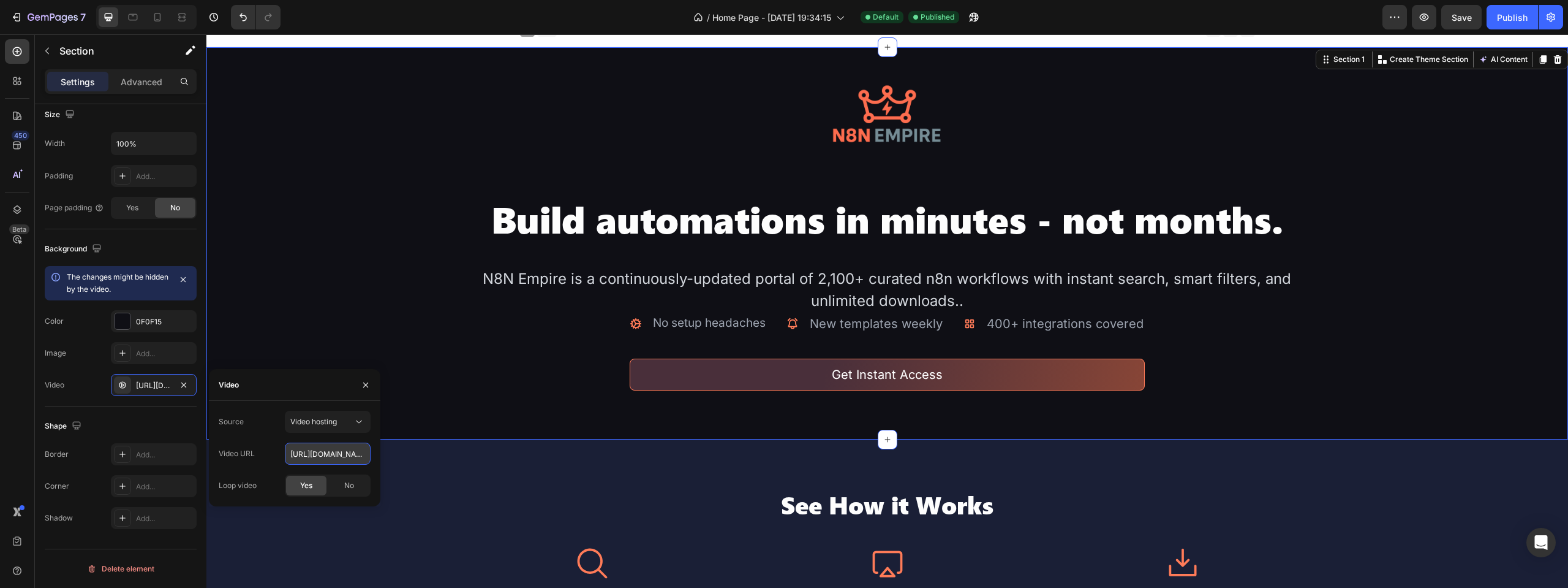
click at [343, 447] on input "[URL][DOMAIN_NAME]" at bounding box center [328, 454] width 86 height 22
paste input "1466e087925c4eccb8f5ea50b41878f3"
type input "https://cdn.shopify.com/videos/c/o/v/1466e087925c4eccb8f5ea50b41878f3.mp4"
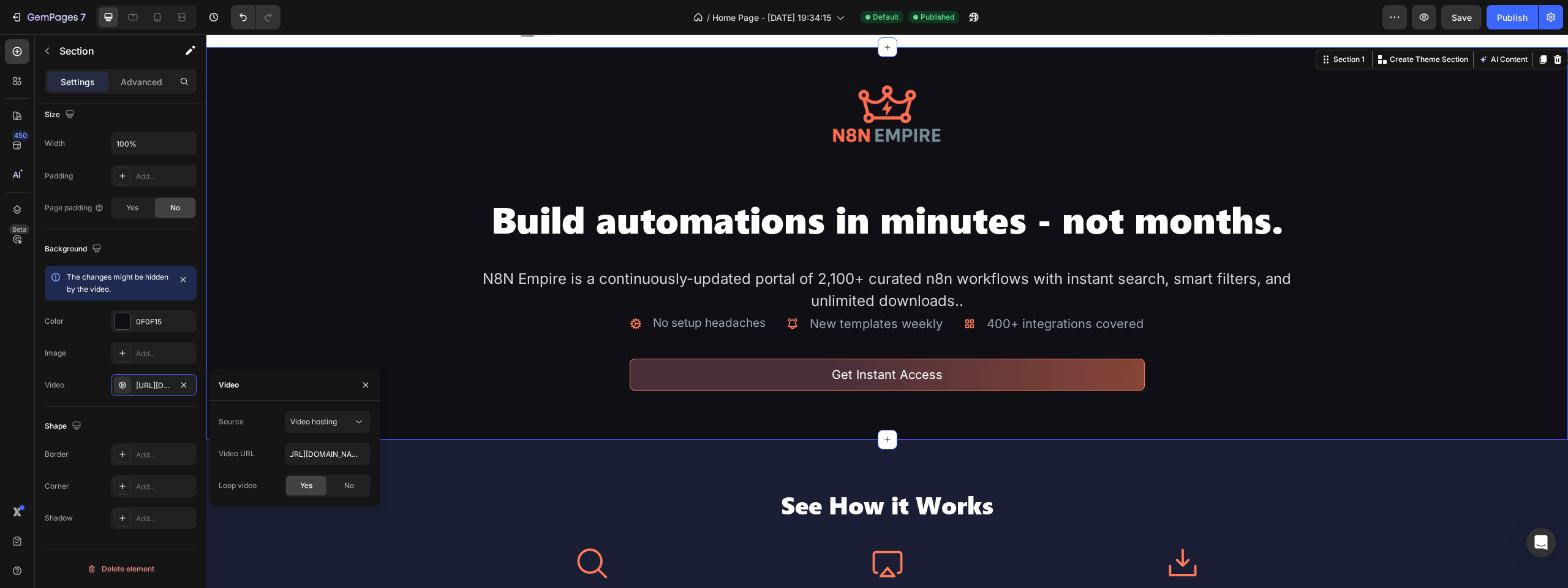
click at [263, 434] on div "Source Video hosting Video URL https://cdn.shopify.com/videos/c/o/v/1466e087925…" at bounding box center [294, 453] width 152 height 86
click at [360, 385] on button "button" at bounding box center [366, 385] width 20 height 20
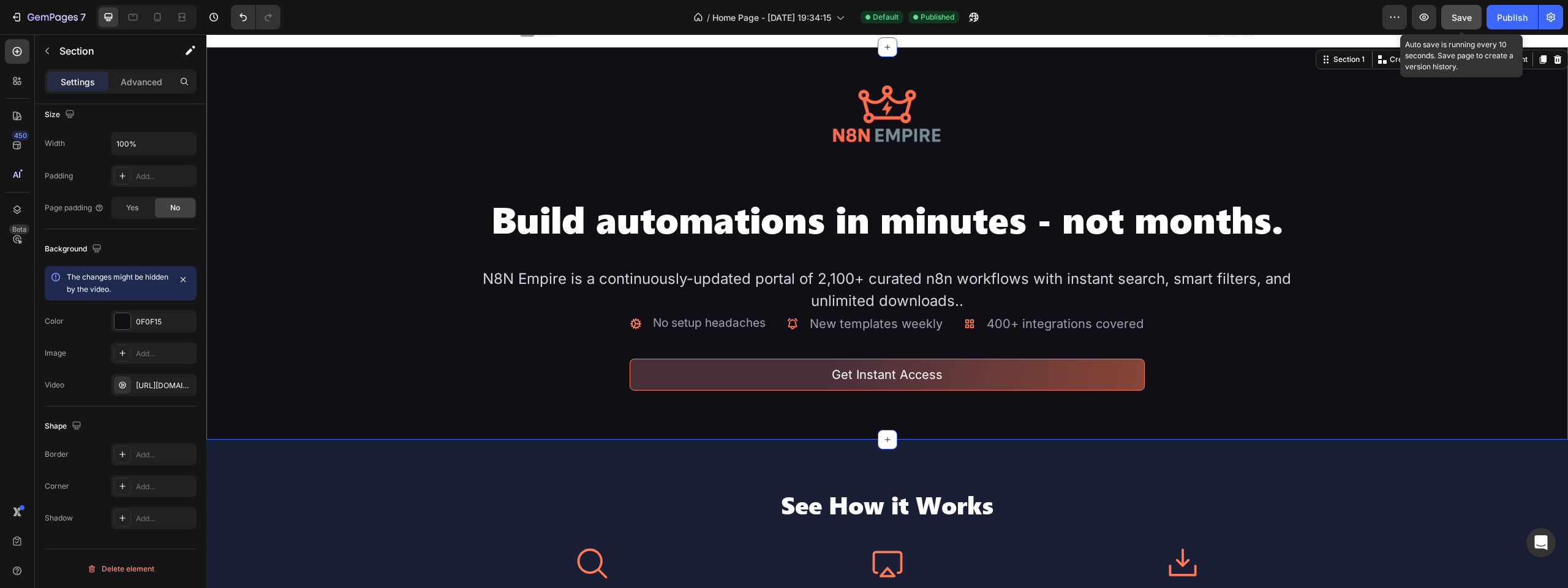
click at [1465, 7] on button "Save" at bounding box center [1461, 17] width 40 height 25
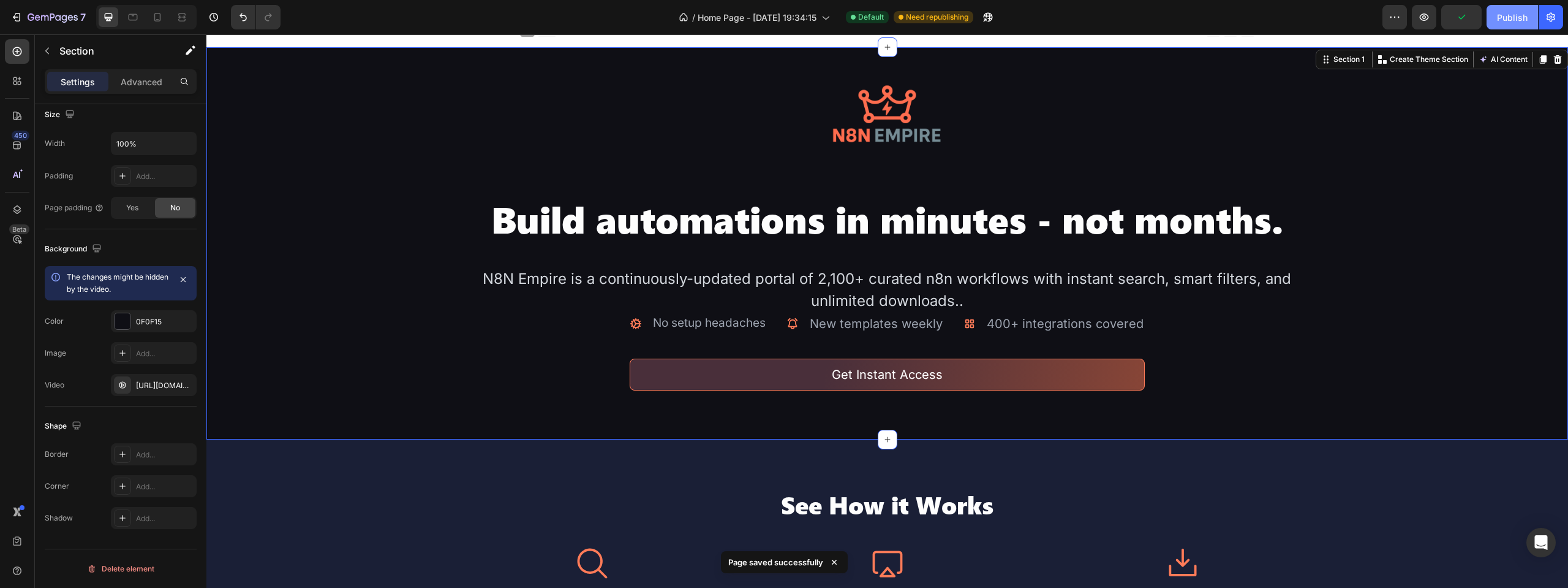
click at [1502, 20] on div "Publish" at bounding box center [1512, 17] width 30 height 13
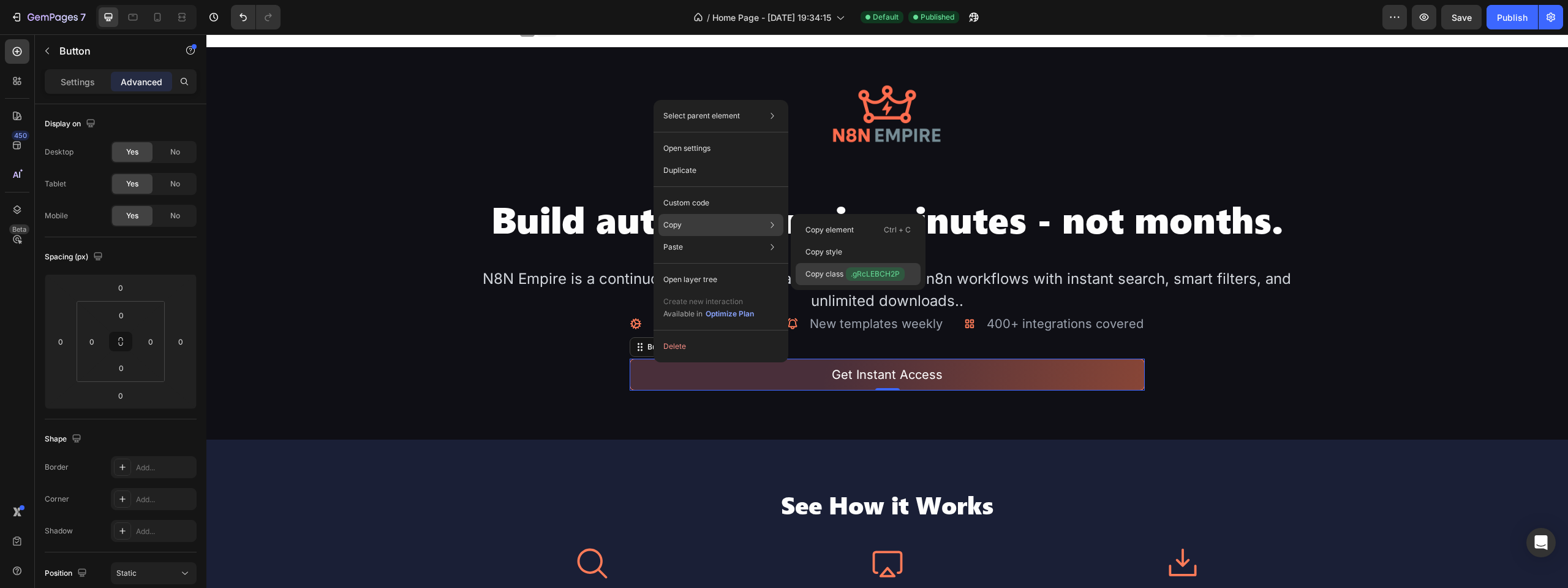
click at [826, 282] on div "Copy class .gRcLEBCH2P" at bounding box center [858, 274] width 125 height 22
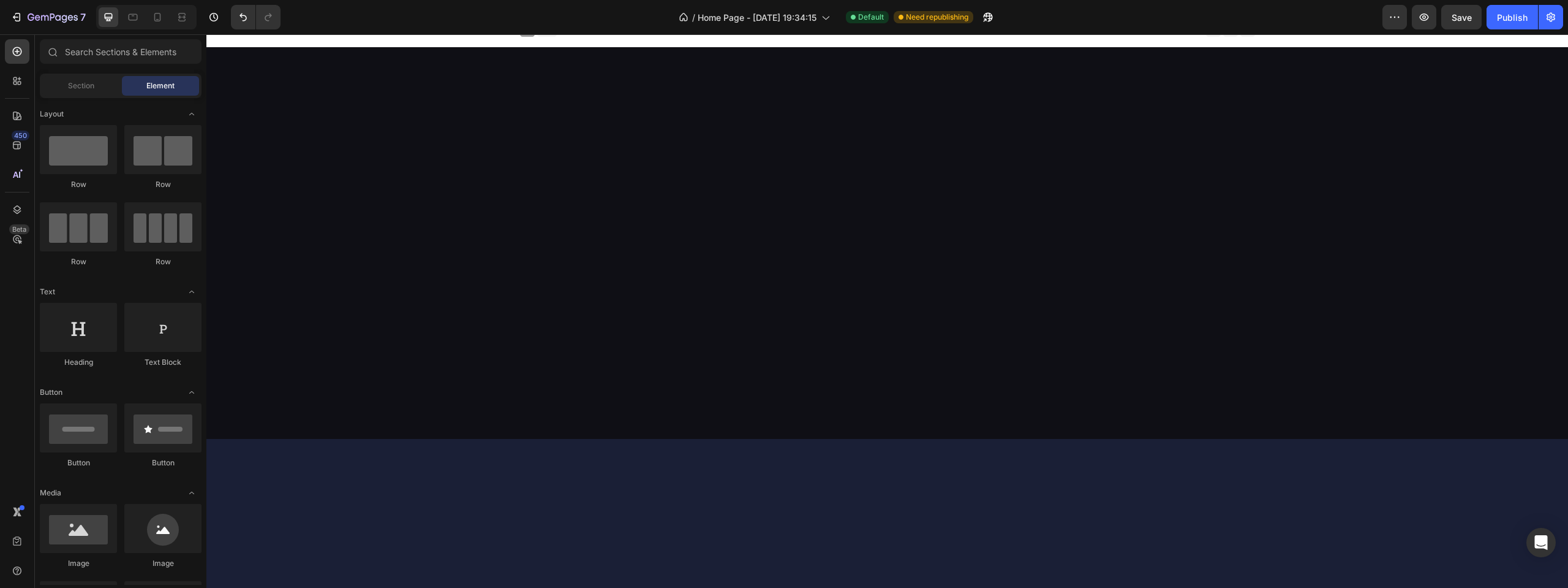
scroll to position [2130, 0]
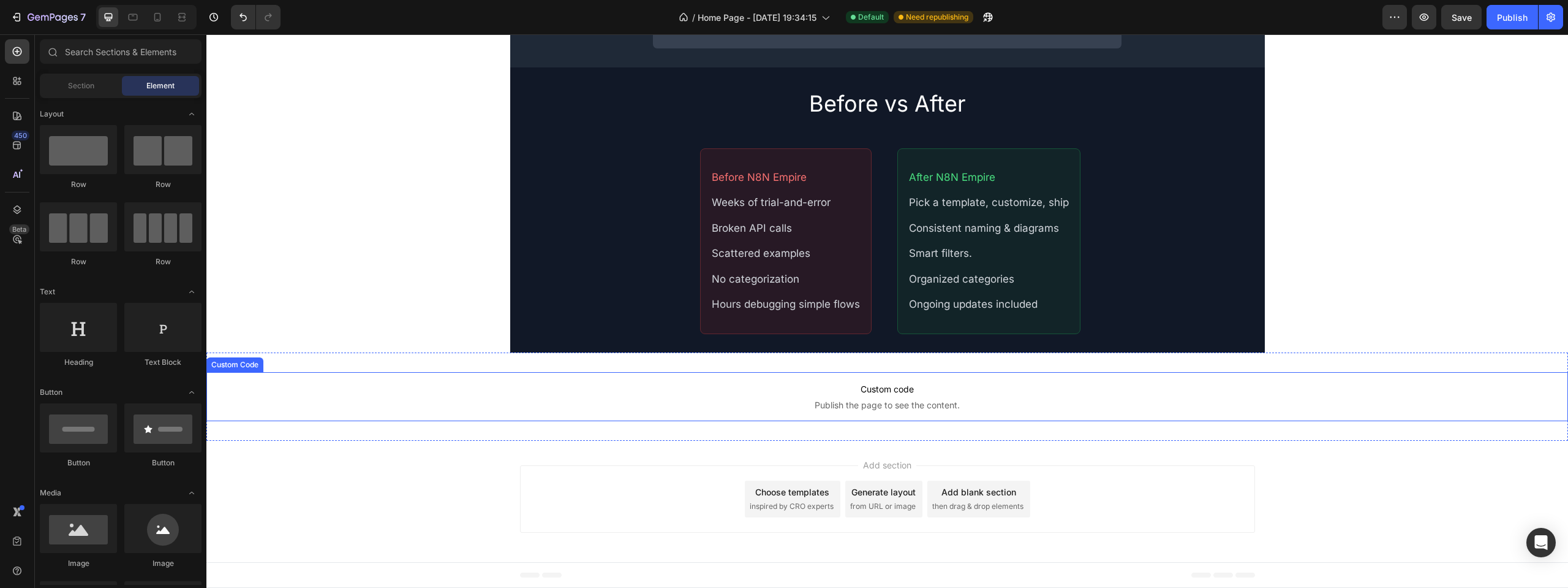
click at [760, 403] on span "Publish the page to see the content." at bounding box center [887, 405] width 1362 height 12
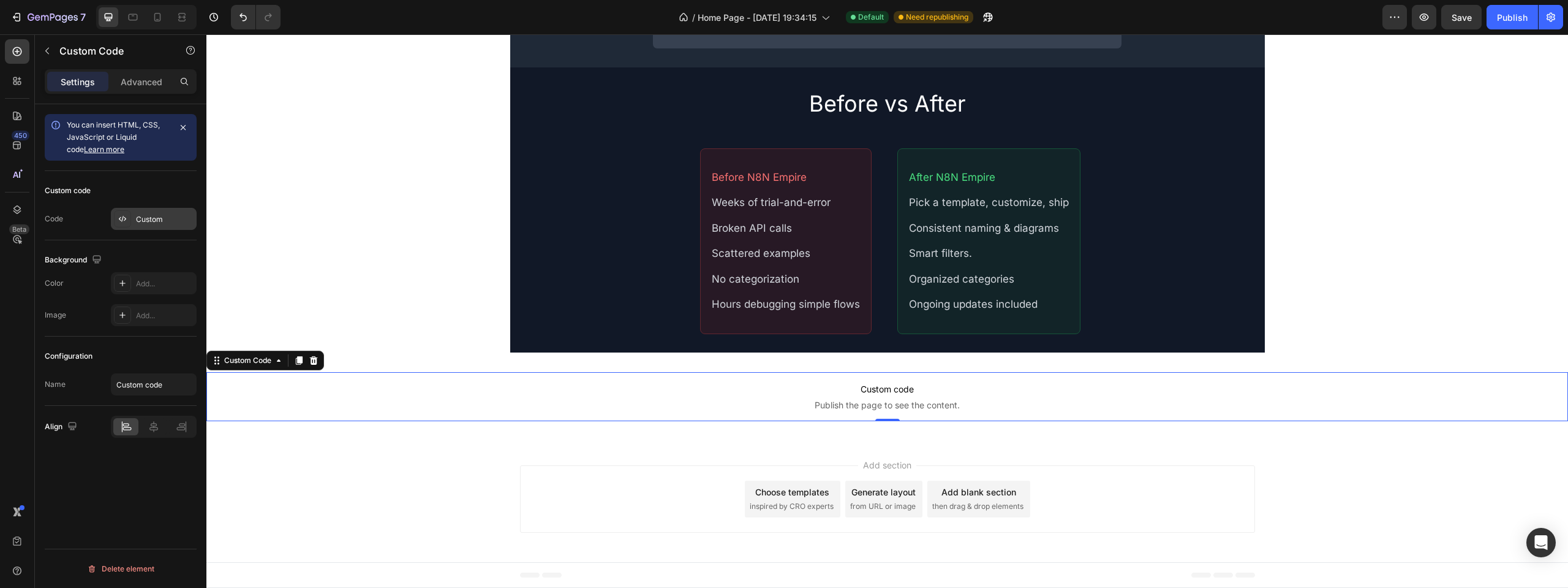
click at [144, 221] on div "Custom" at bounding box center [164, 220] width 58 height 11
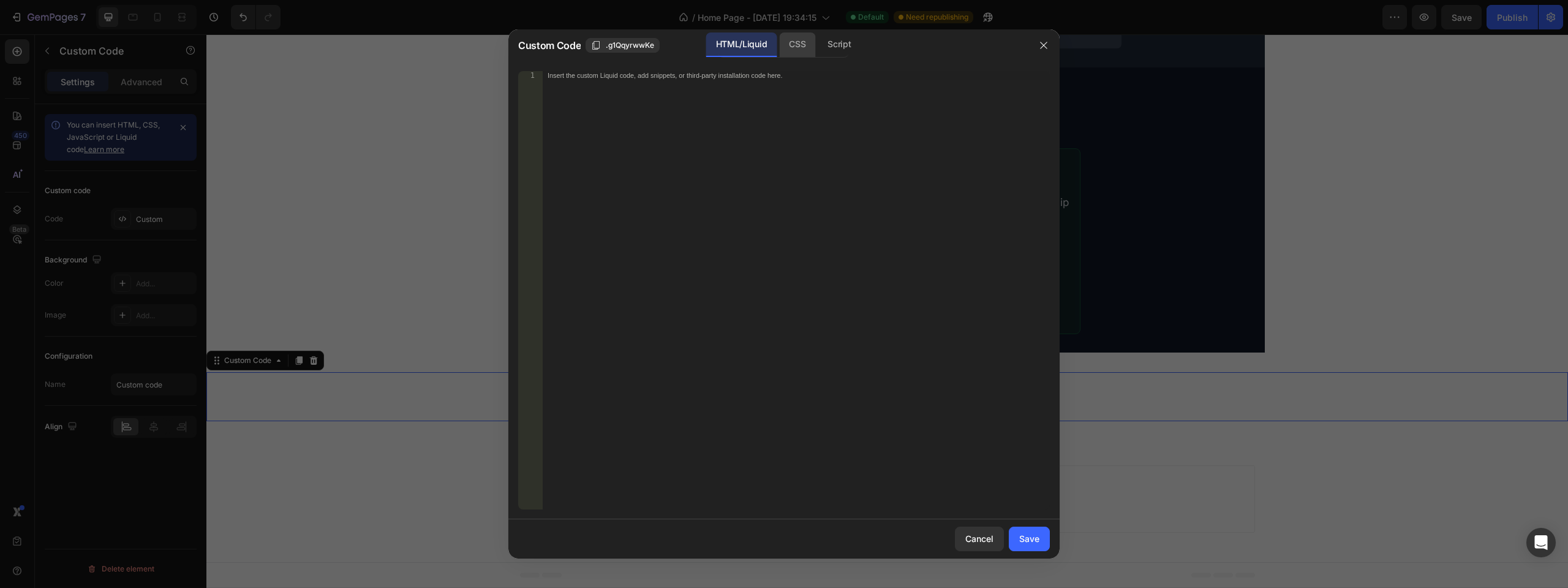
click at [817, 38] on div "CSS" at bounding box center [839, 45] width 43 height 25
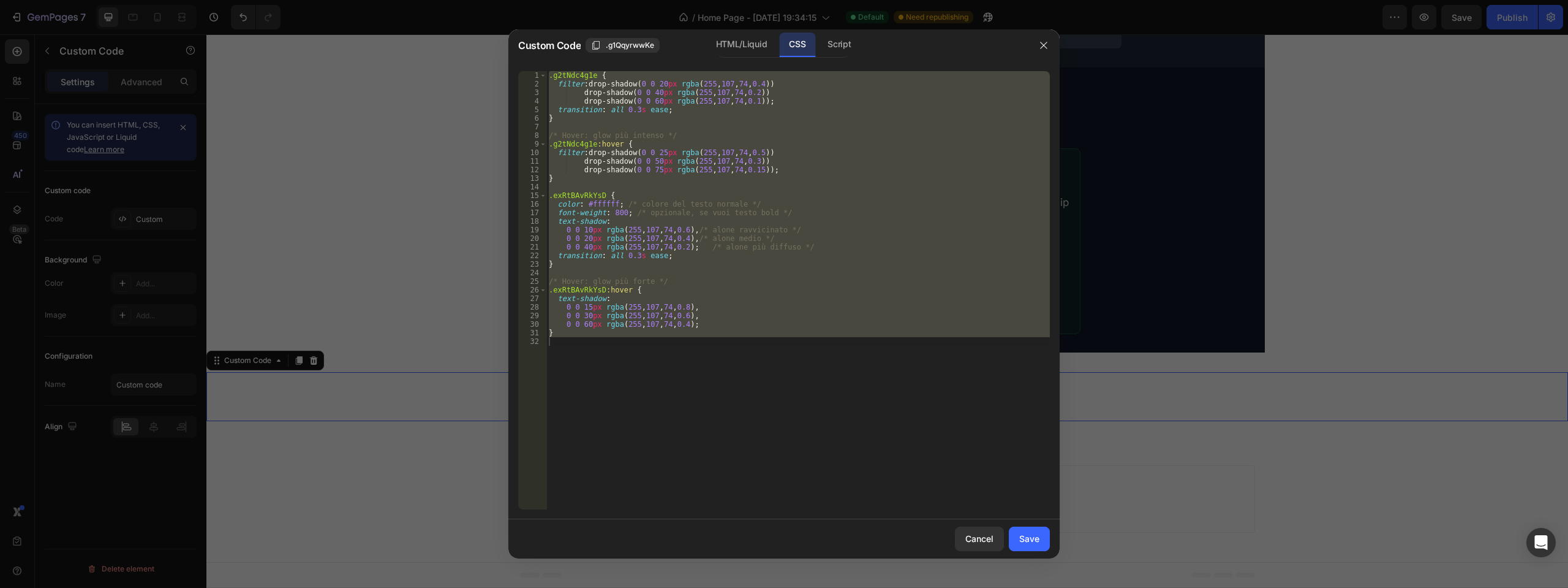
type textarea "}"
click at [592, 344] on div ".g2tNdc4g1e { filter : drop-shadow( 0 0 20 px rgba ( 255 , 107 , 74 , 0.4 )) dr…" at bounding box center [798, 290] width 503 height 439
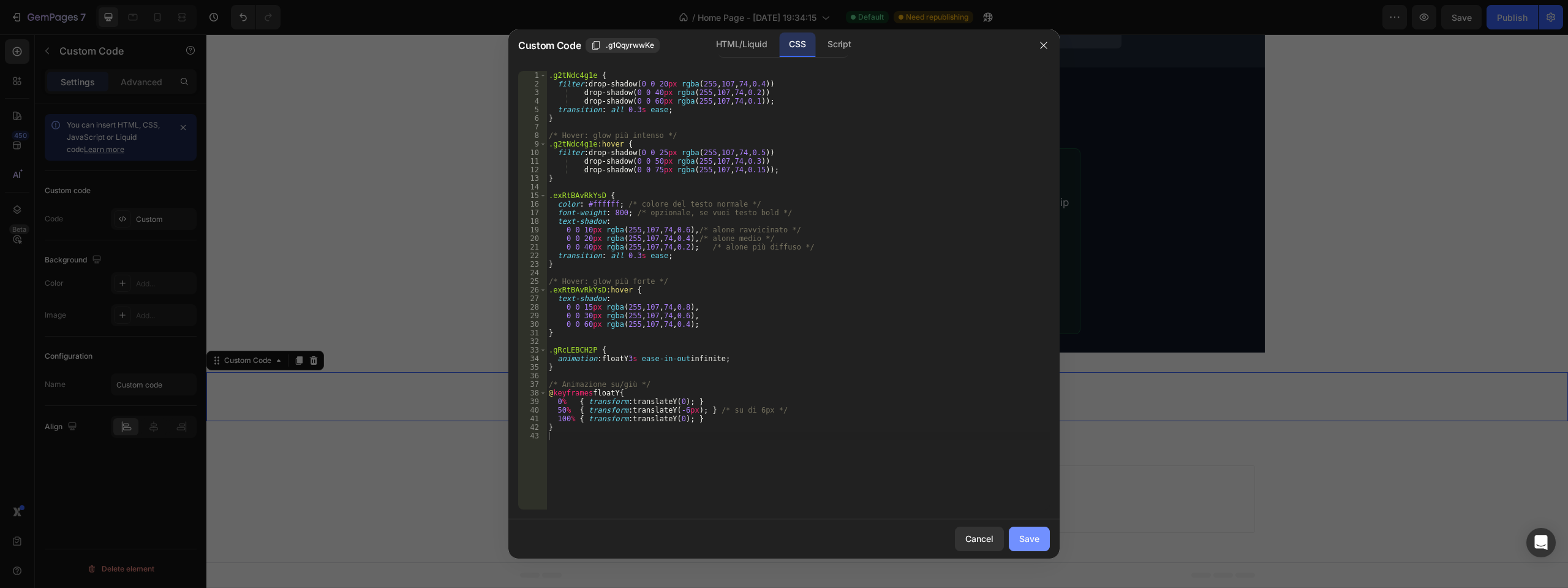
click at [1041, 537] on button "Save" at bounding box center [1029, 539] width 41 height 25
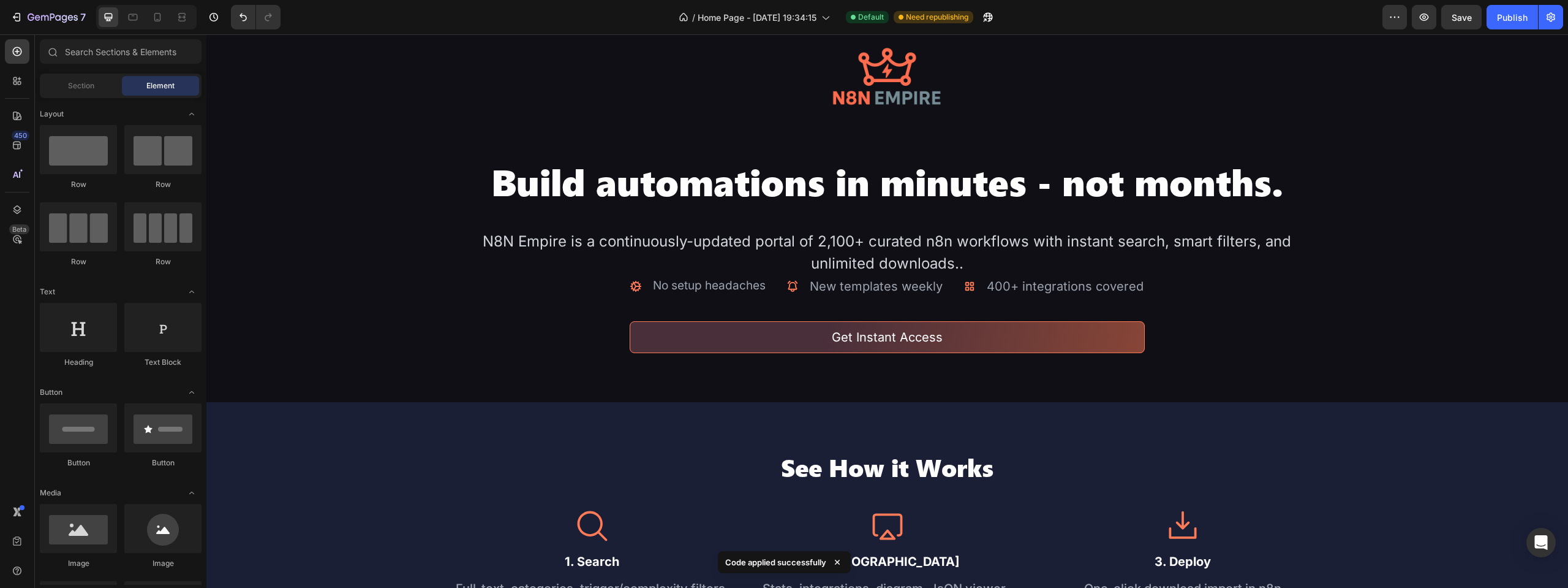
scroll to position [0, 0]
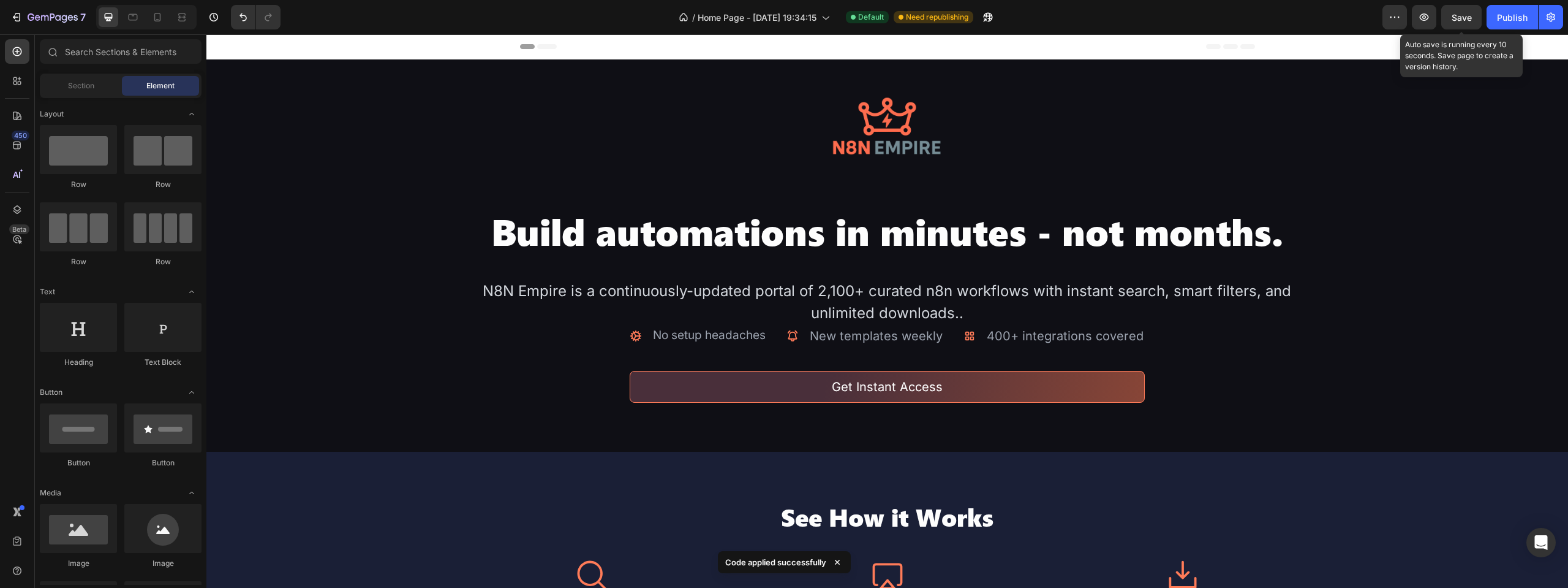
click at [1459, 12] on span "Save" at bounding box center [1461, 17] width 20 height 11
click at [1499, 20] on div "Publish" at bounding box center [1512, 17] width 30 height 13
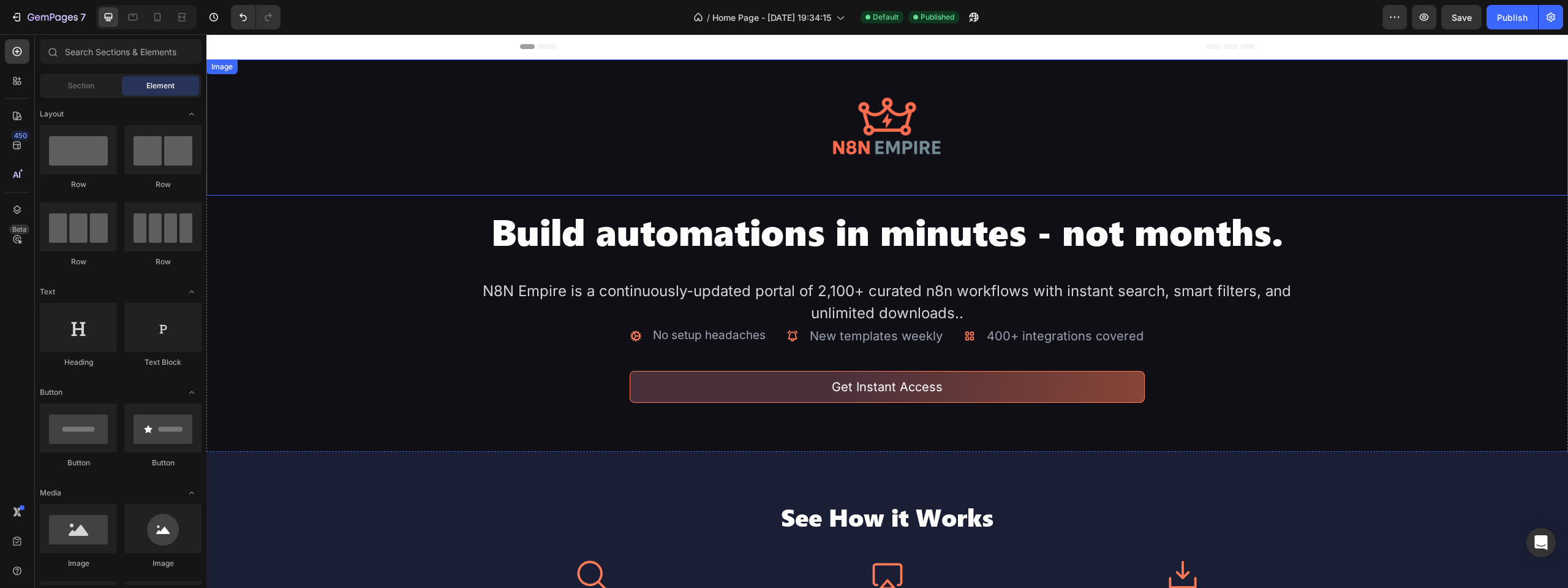
click at [891, 131] on img at bounding box center [886, 127] width 136 height 136
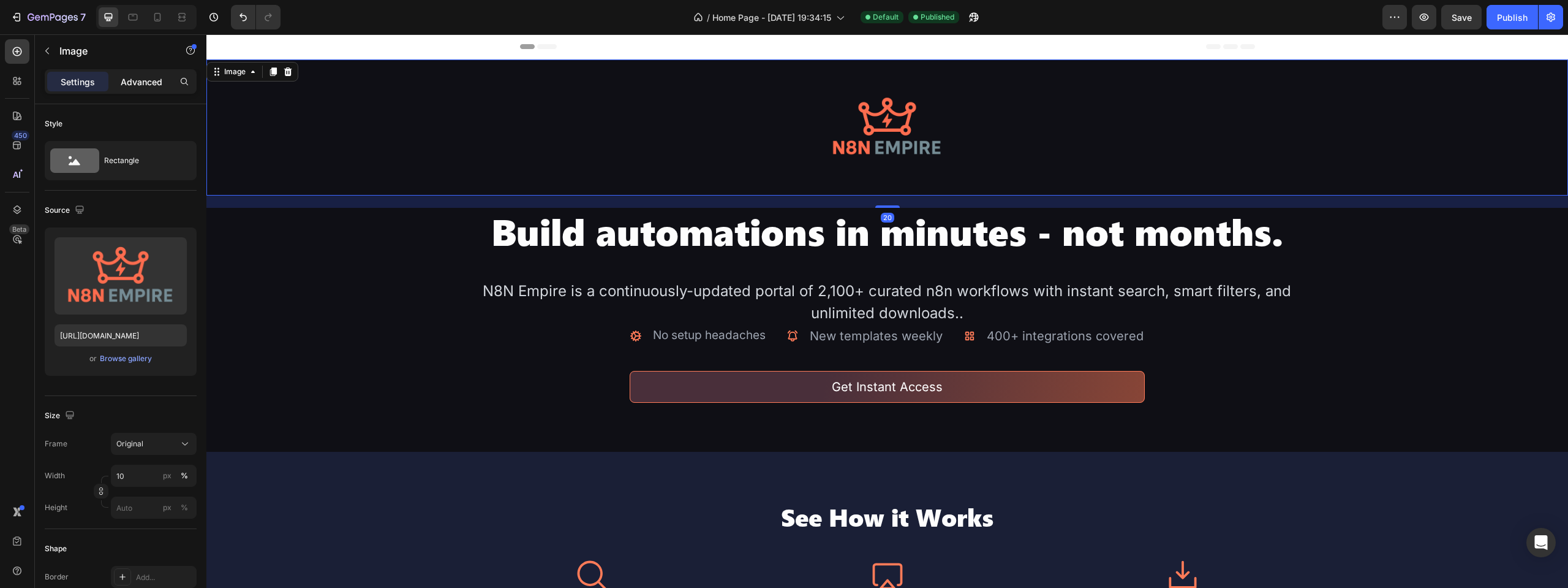
click at [148, 79] on p "Advanced" at bounding box center [141, 82] width 42 height 13
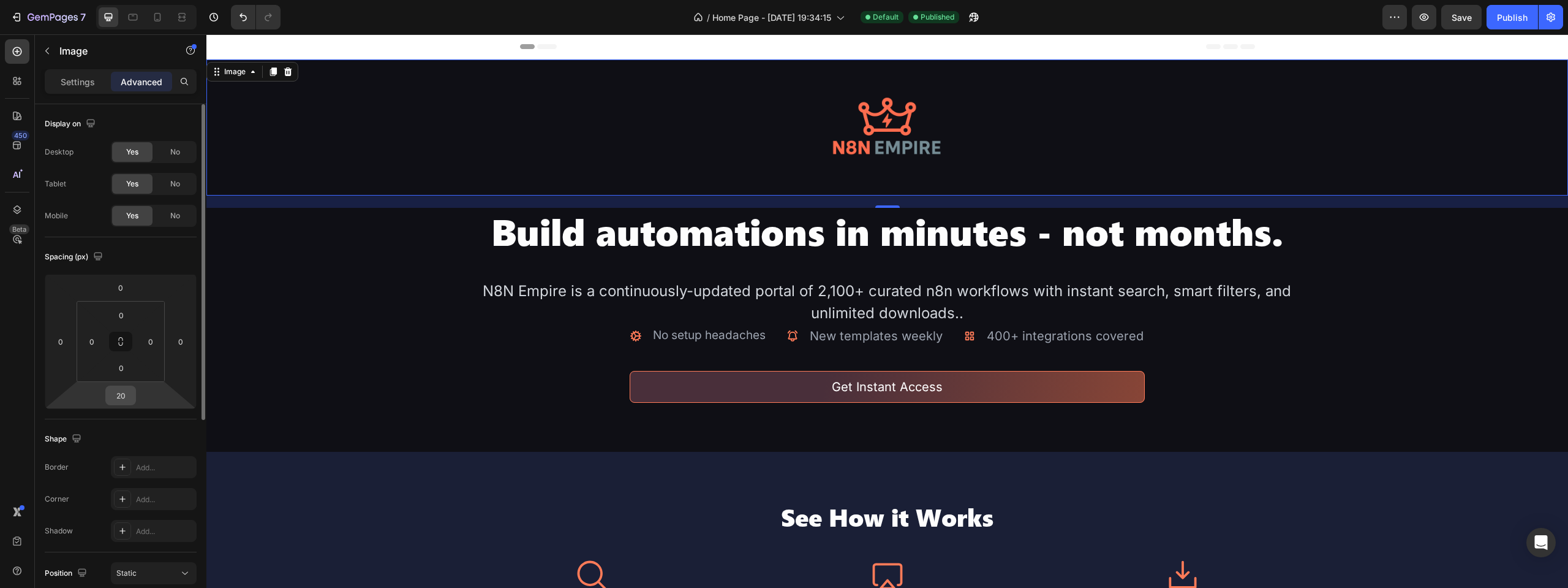
click at [120, 398] on input "20" at bounding box center [121, 396] width 25 height 19
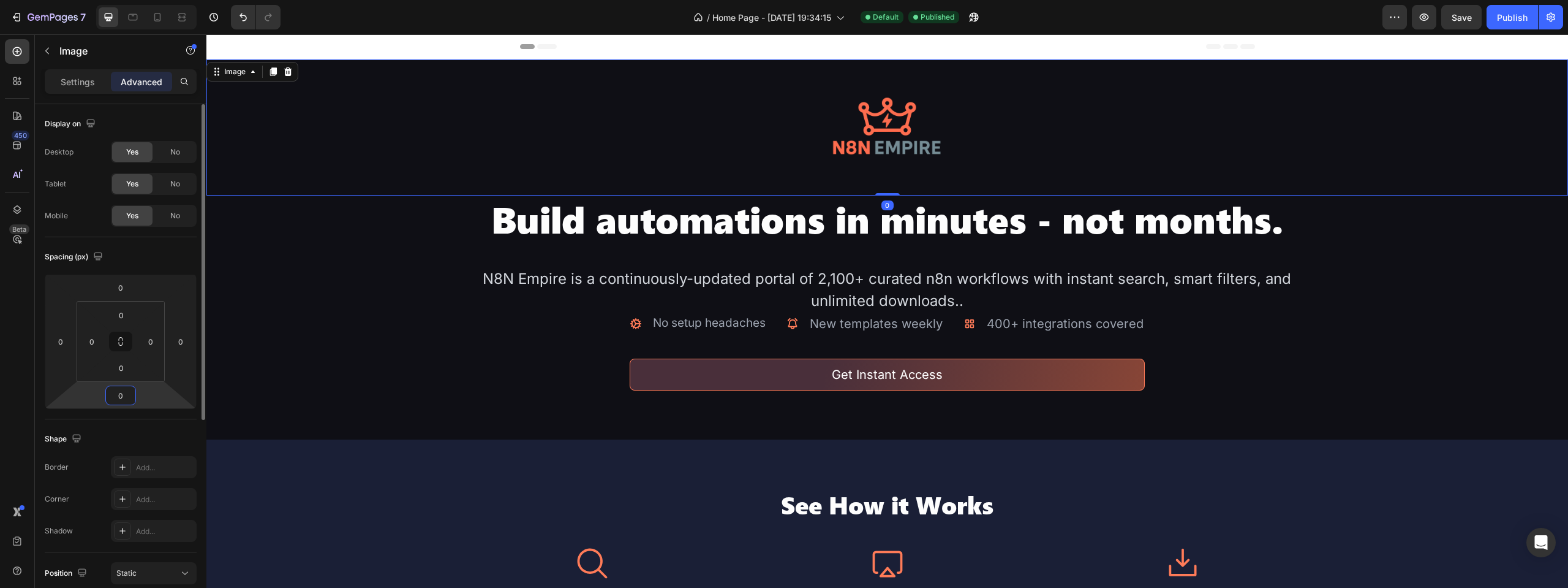
type input "0"
click at [524, 381] on div "Image 0 Build automations in minutes - not months. Heading N8N Empire is a cont…" at bounding box center [887, 249] width 1362 height 380
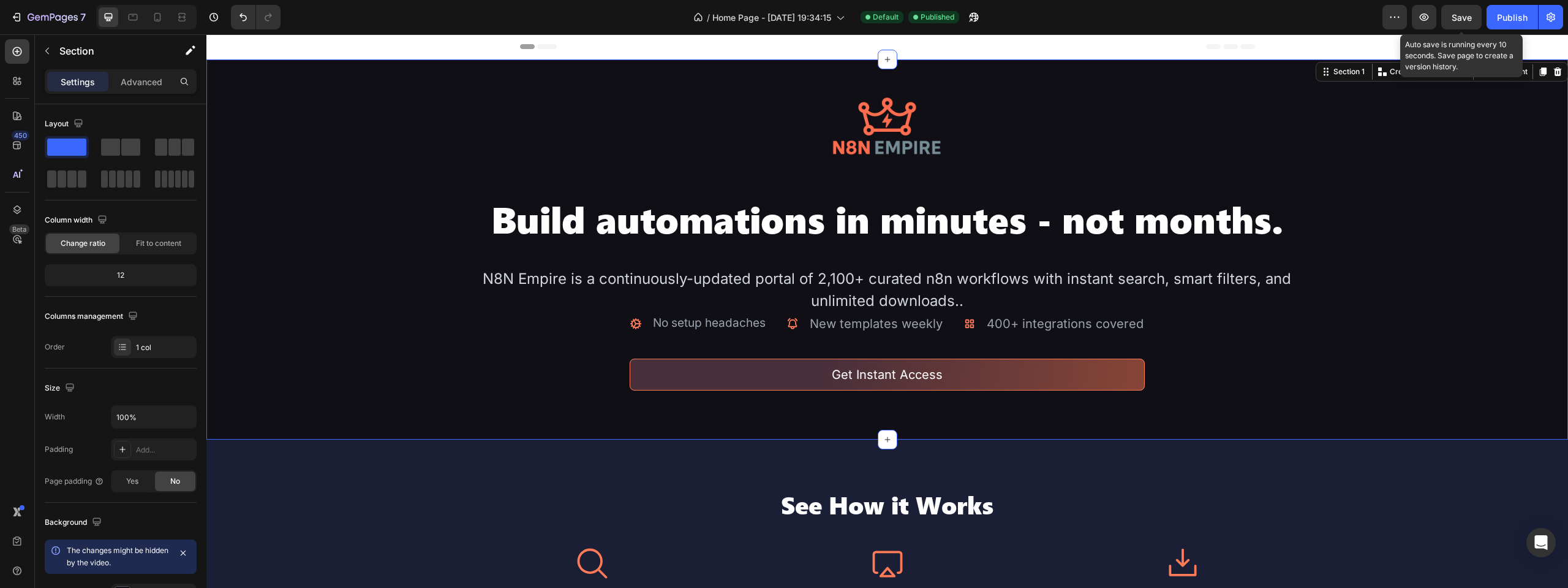
click at [1453, 23] on div "Save" at bounding box center [1461, 17] width 20 height 13
click at [1509, 19] on div "Publish" at bounding box center [1512, 17] width 30 height 13
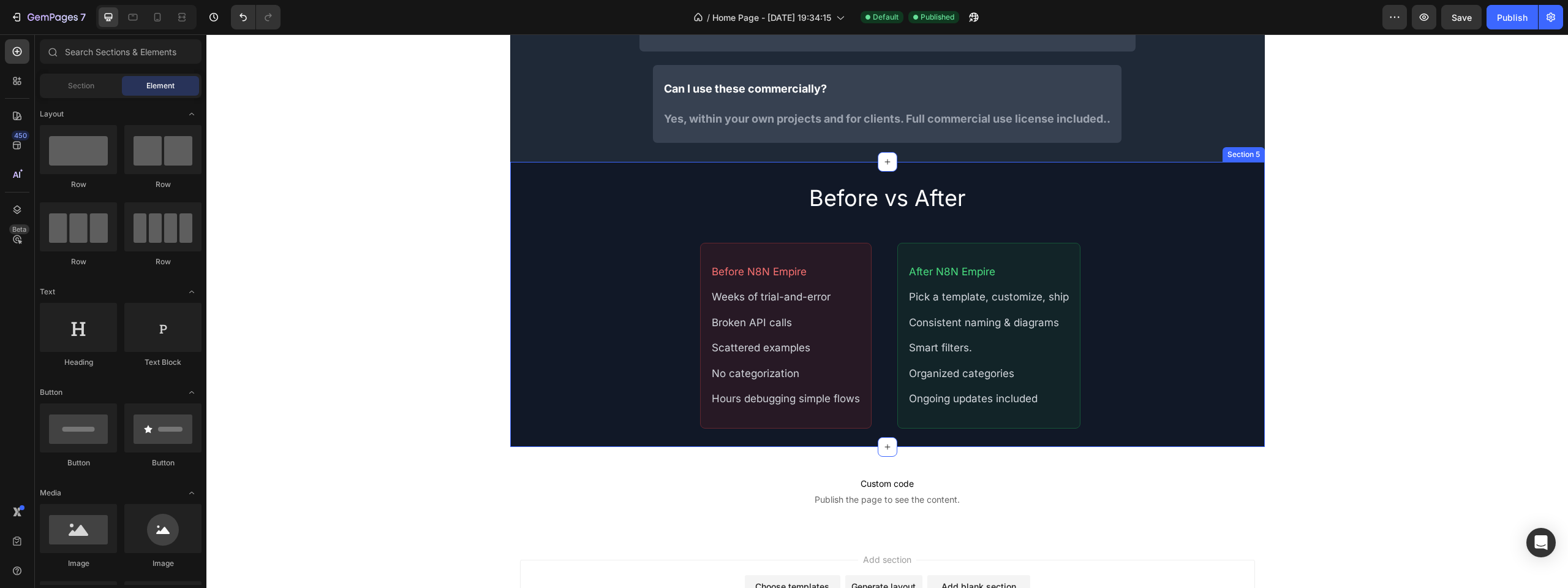
scroll to position [2118, 0]
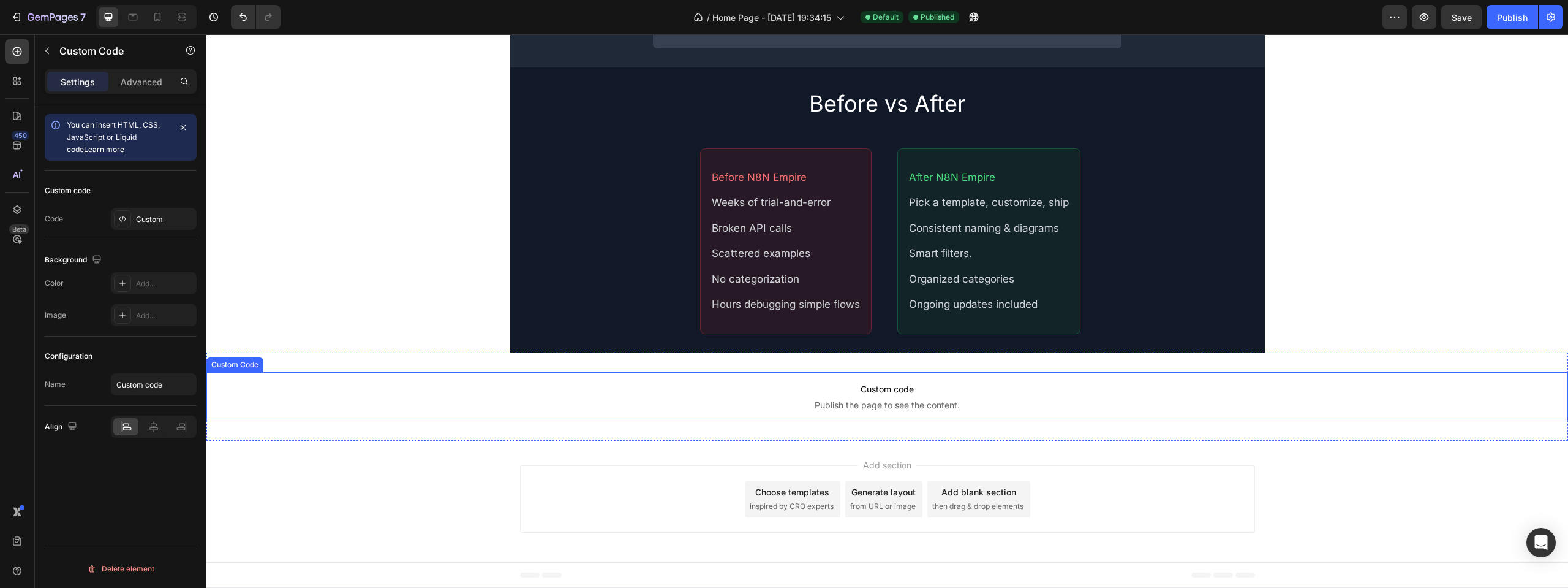
click at [750, 407] on span "Publish the page to see the content." at bounding box center [887, 405] width 1362 height 12
click at [148, 83] on p "Advanced" at bounding box center [141, 82] width 42 height 13
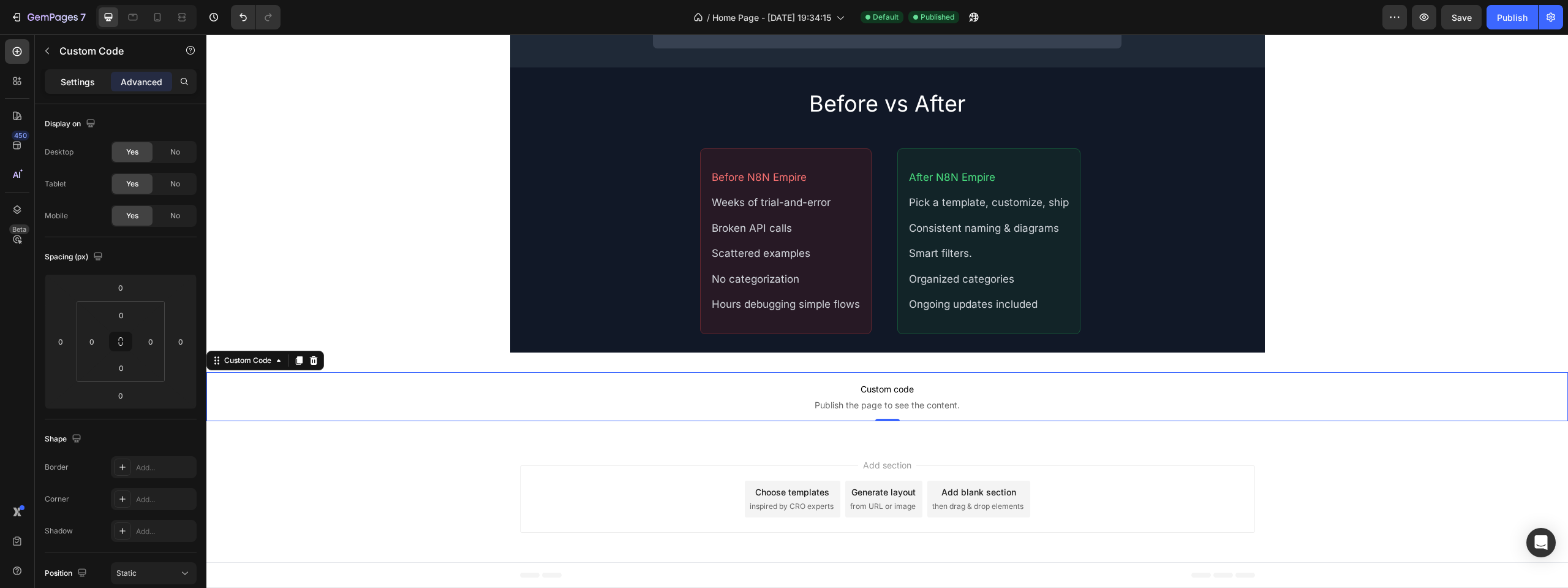
click at [96, 79] on div "Settings" at bounding box center [77, 82] width 61 height 20
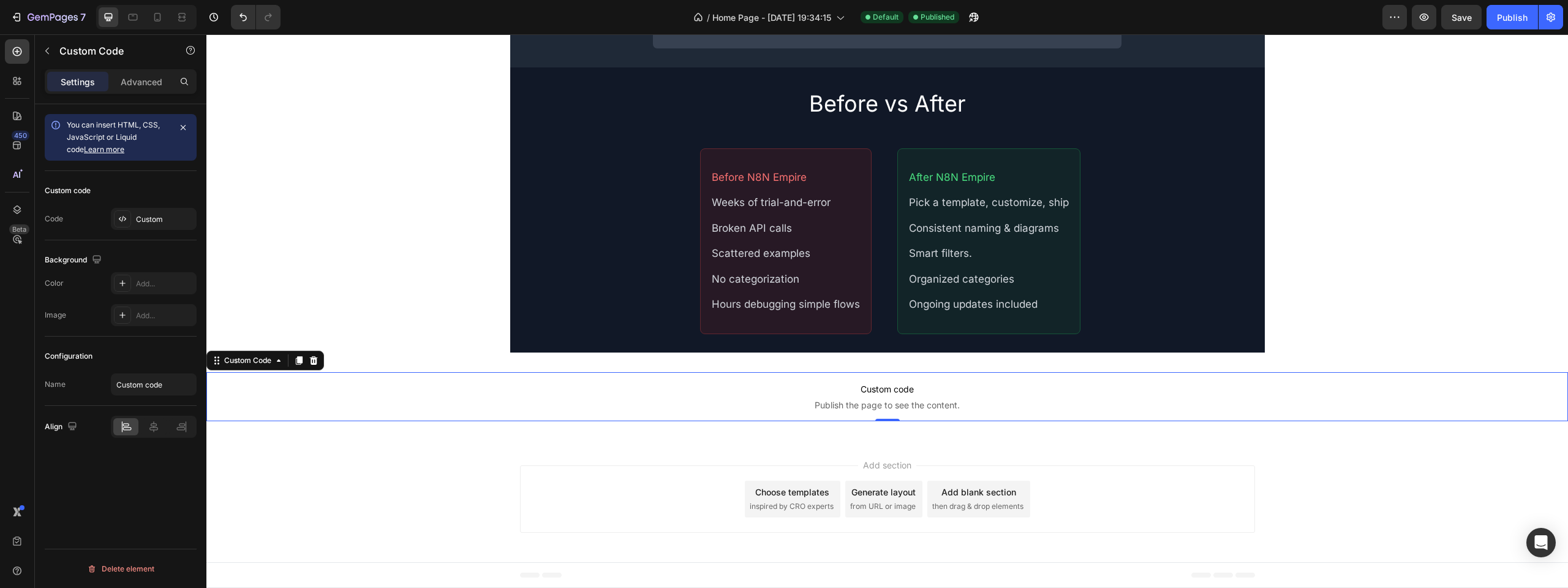
click at [149, 233] on div "Custom code Code Custom" at bounding box center [120, 206] width 152 height 69
click at [144, 224] on div "Custom" at bounding box center [164, 220] width 58 height 11
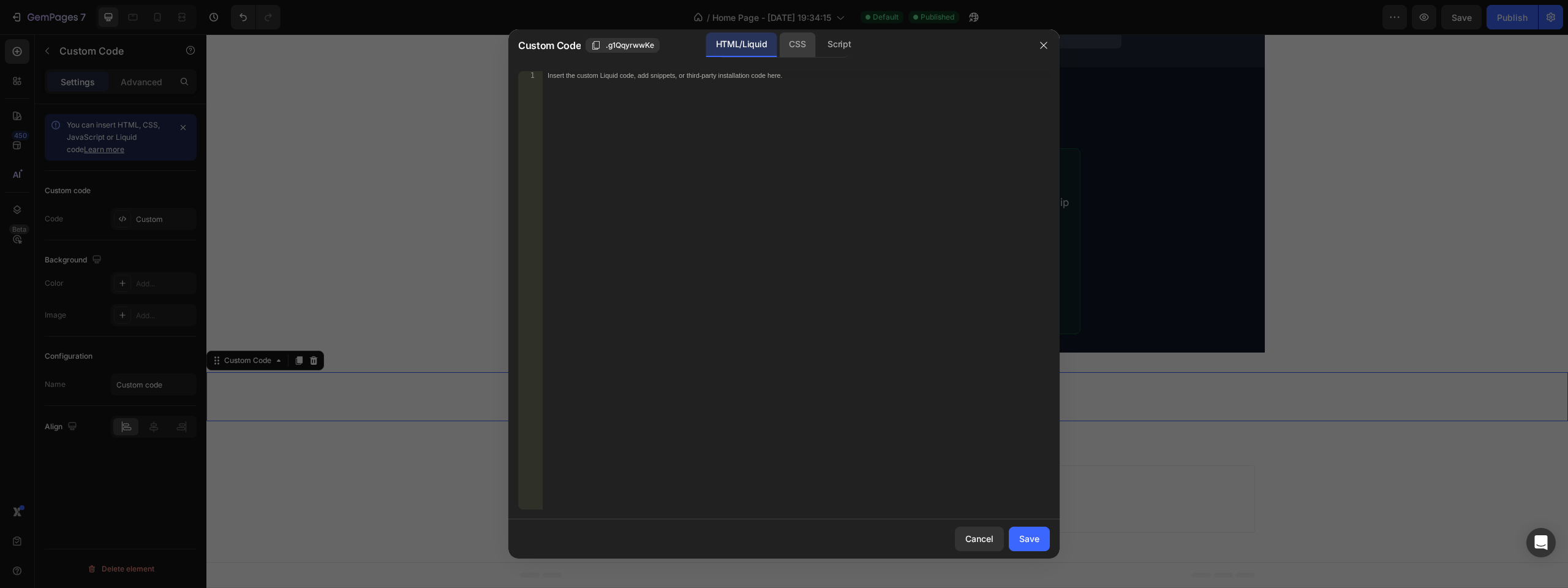
click at [817, 50] on div "CSS" at bounding box center [839, 45] width 43 height 25
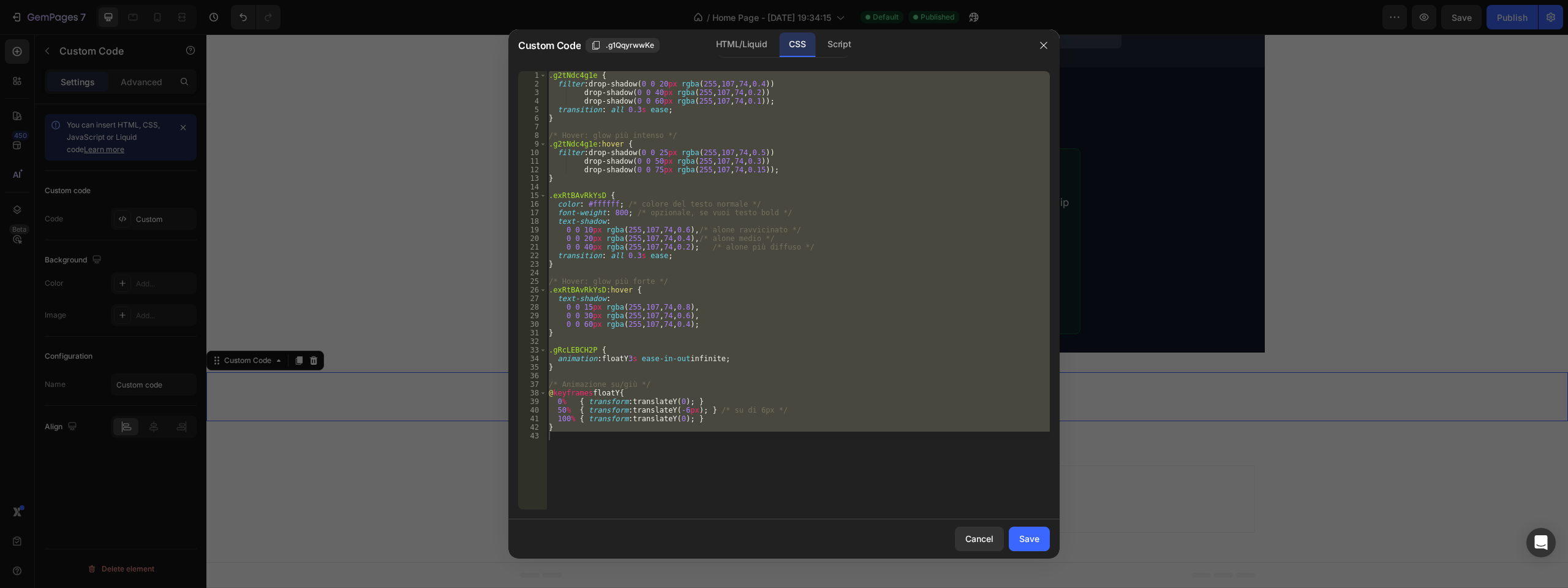
type textarea "}"
type textarea "/* Animazione su/giù */"
type textarea "}"
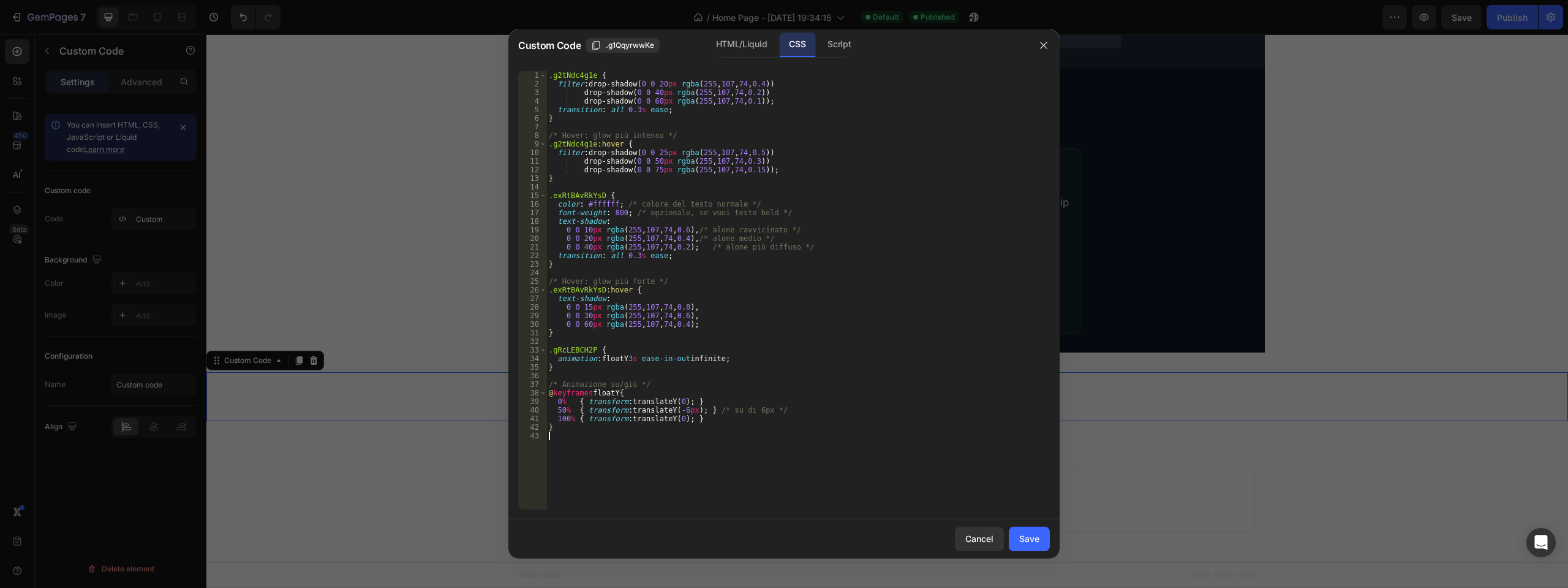
click at [560, 350] on div ".g2tNdc4g1e { filter : drop-shadow( 0 0 20 px rgba ( 255 , 107 , 74 , 0.4 )) dr…" at bounding box center [798, 299] width 503 height 455
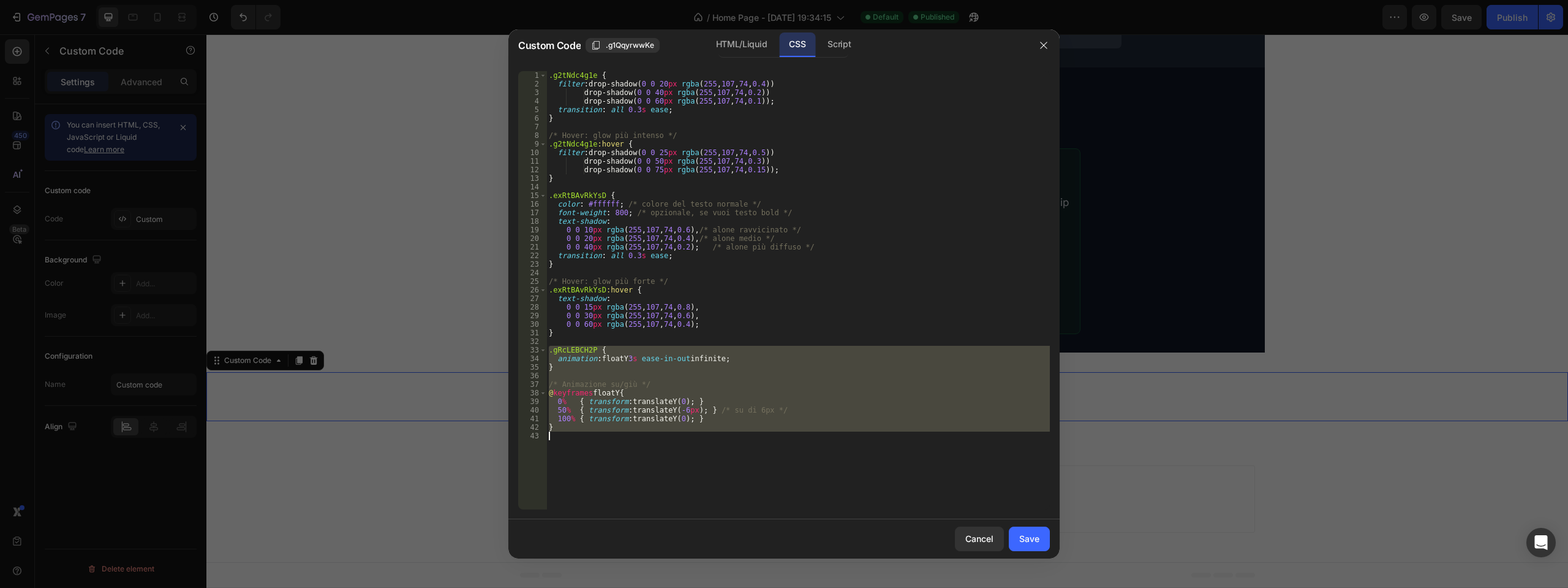
drag, startPoint x: 560, startPoint y: 350, endPoint x: 583, endPoint y: 448, distance: 100.7
click at [583, 448] on div ".g2tNdc4g1e { filter : drop-shadow( 0 0 20 px rgba ( 255 , 107 , 74 , 0.4 )) dr…" at bounding box center [798, 299] width 503 height 455
type textarea "}"
paste textarea
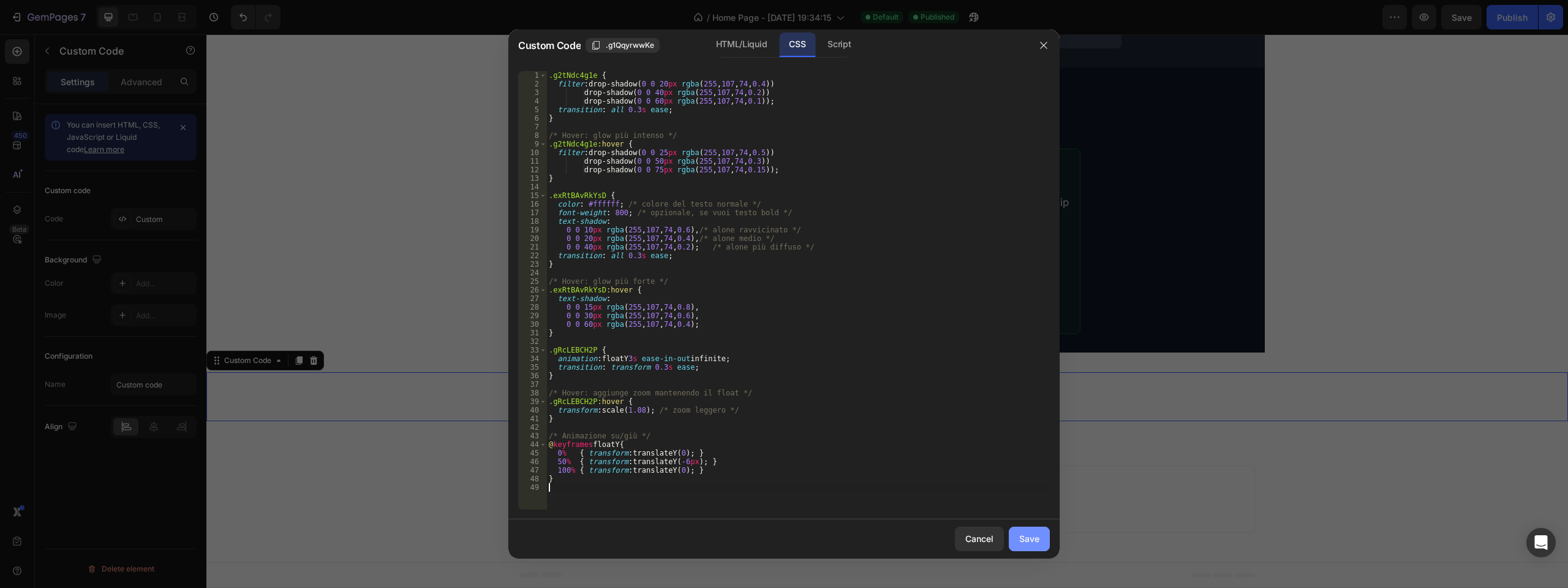
click at [1034, 545] on div "Save" at bounding box center [1029, 538] width 20 height 13
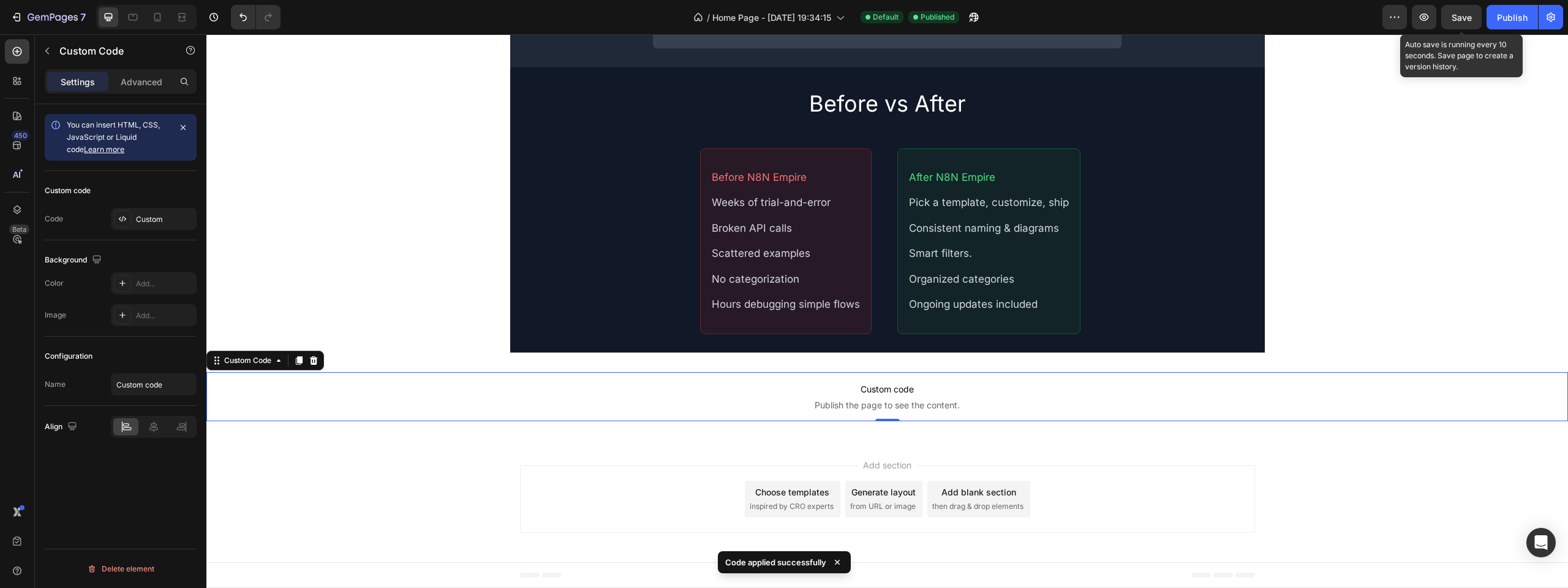
click at [1456, 21] on span "Save" at bounding box center [1461, 17] width 20 height 11
click at [1497, 27] on button "Publish" at bounding box center [1512, 17] width 51 height 25
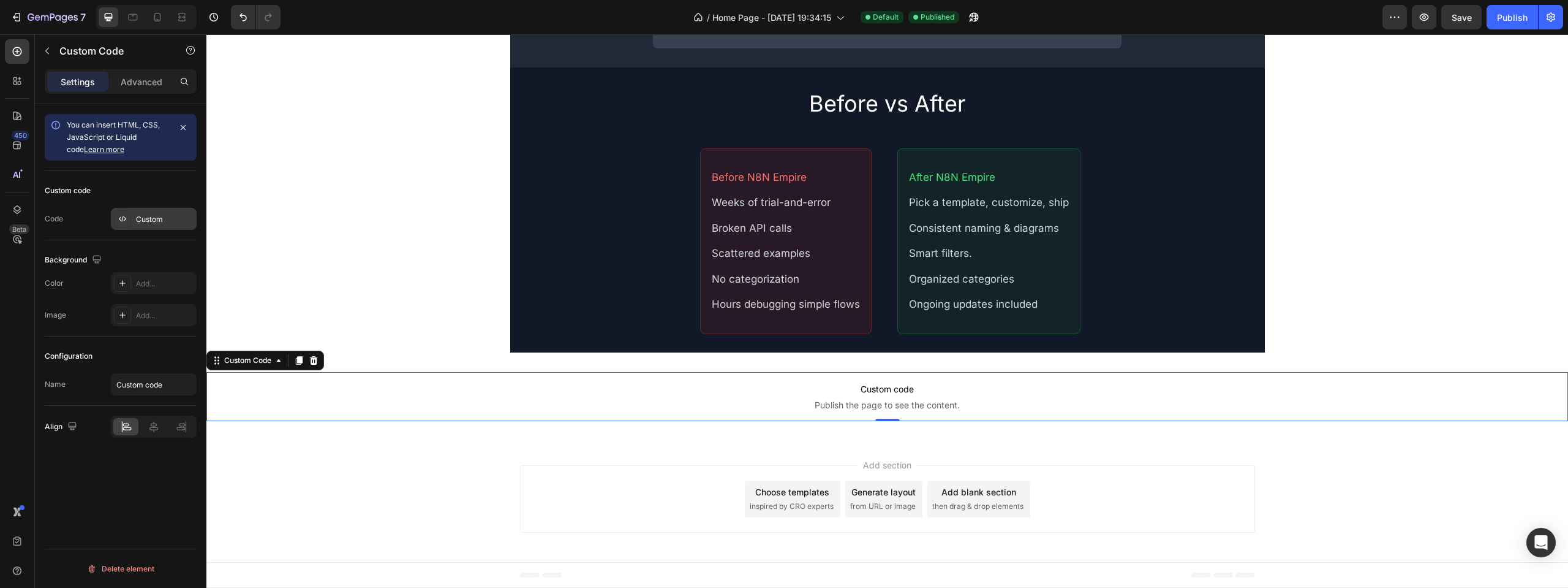
click at [138, 217] on div "Custom" at bounding box center [164, 220] width 58 height 11
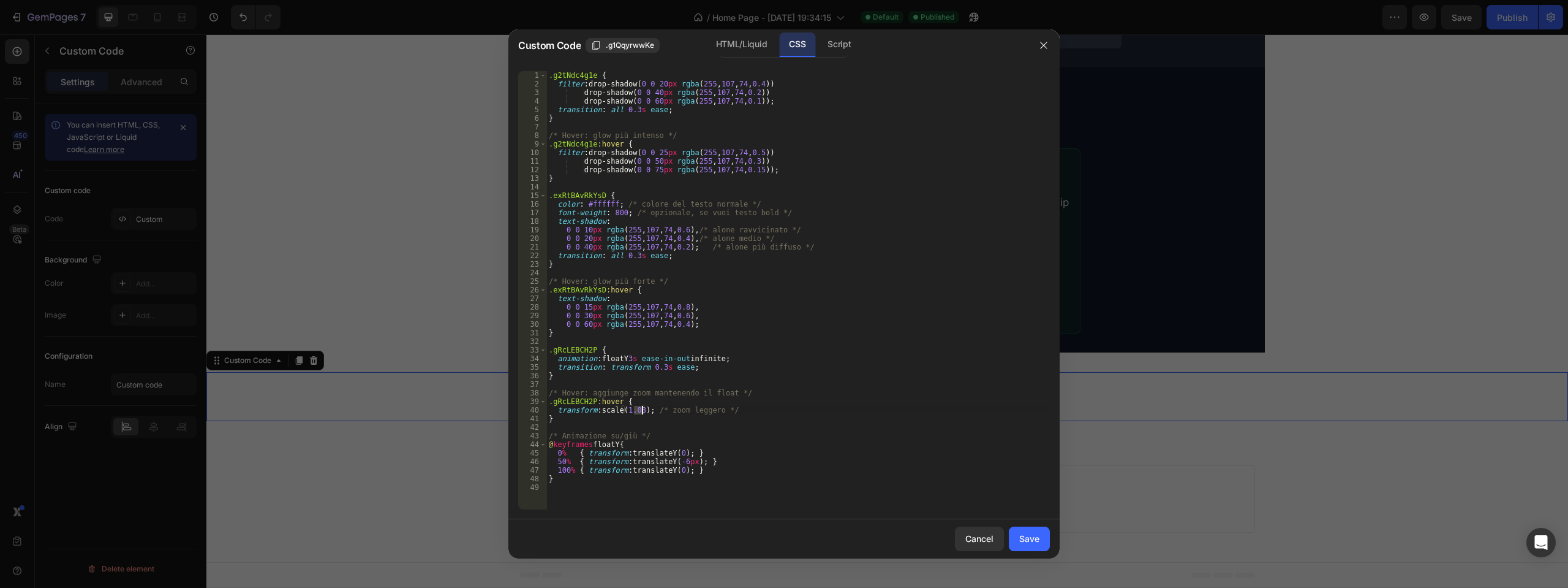
drag, startPoint x: 634, startPoint y: 408, endPoint x: 641, endPoint y: 412, distance: 8.1
click at [641, 412] on div ".g2tNdc4g1e { filter : drop-shadow( 0 0 20 px rgba ( 255 , 107 , 74 , 0.4 )) dr…" at bounding box center [798, 299] width 503 height 455
type textarea "transform: scale(1.20); /* zoom leggero */"
click at [1035, 538] on div "Save" at bounding box center [1029, 538] width 20 height 13
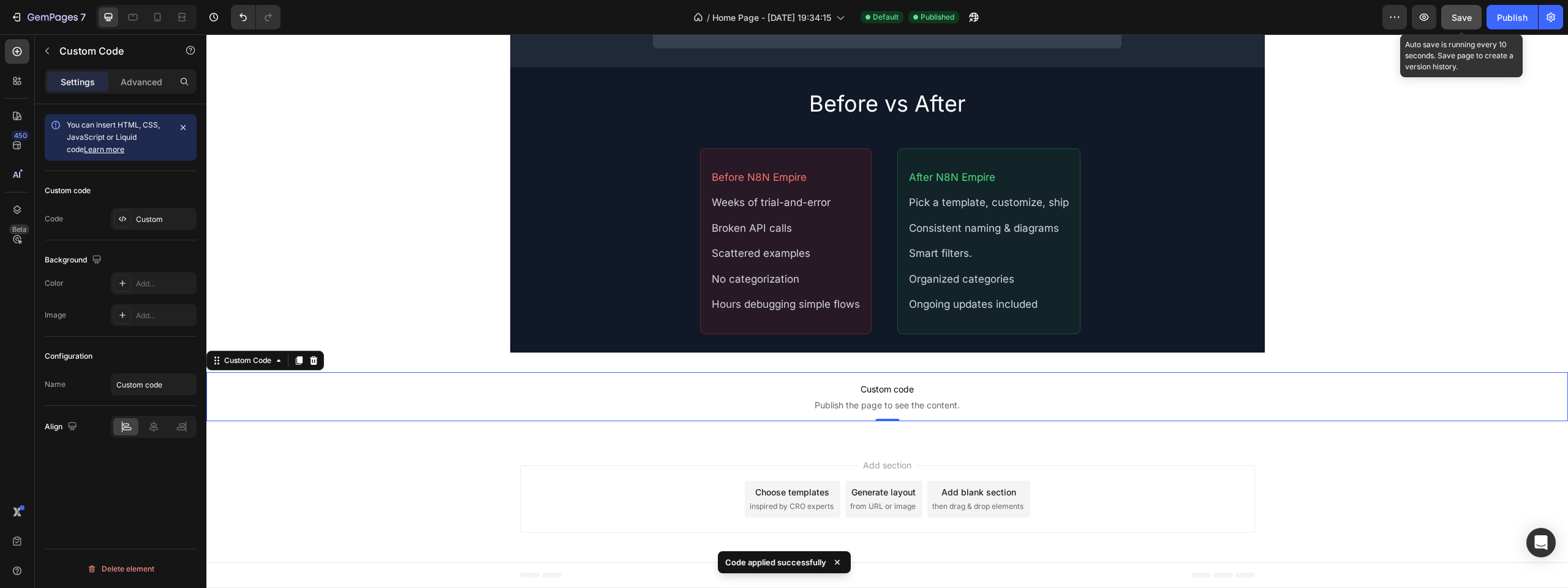
click at [1458, 24] on button "Save" at bounding box center [1461, 17] width 40 height 25
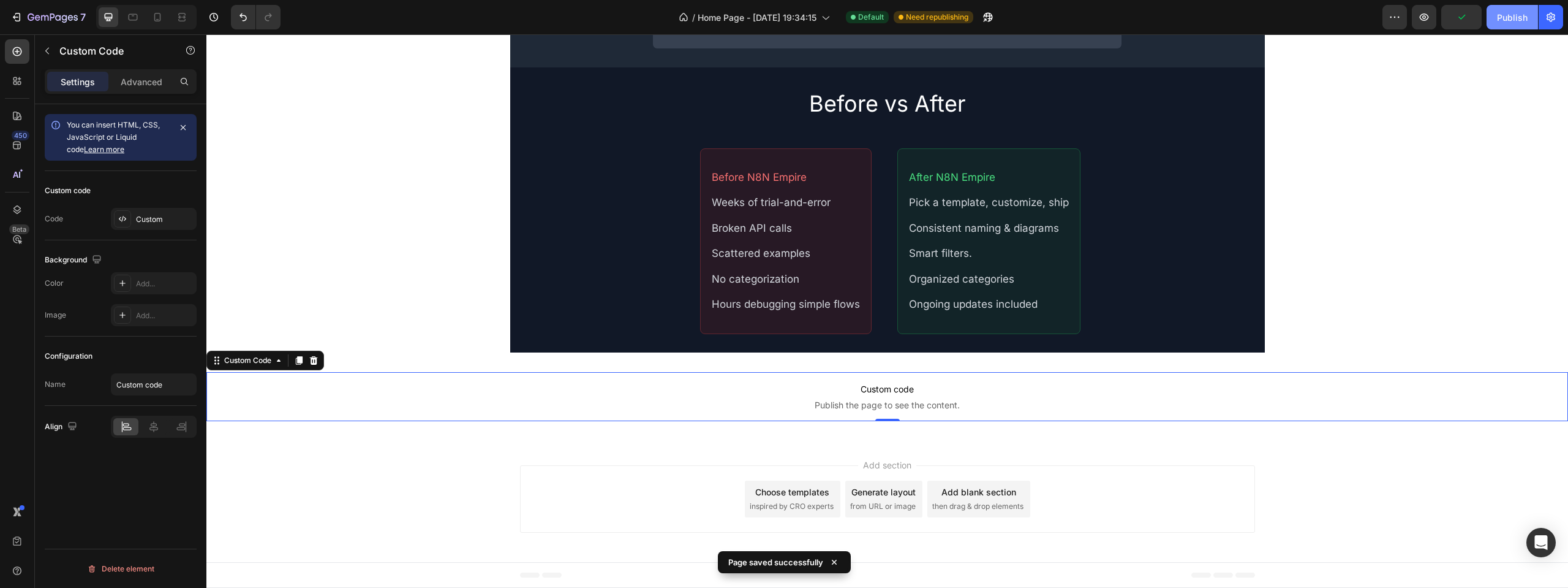
click at [1502, 18] on div "Publish" at bounding box center [1512, 17] width 30 height 13
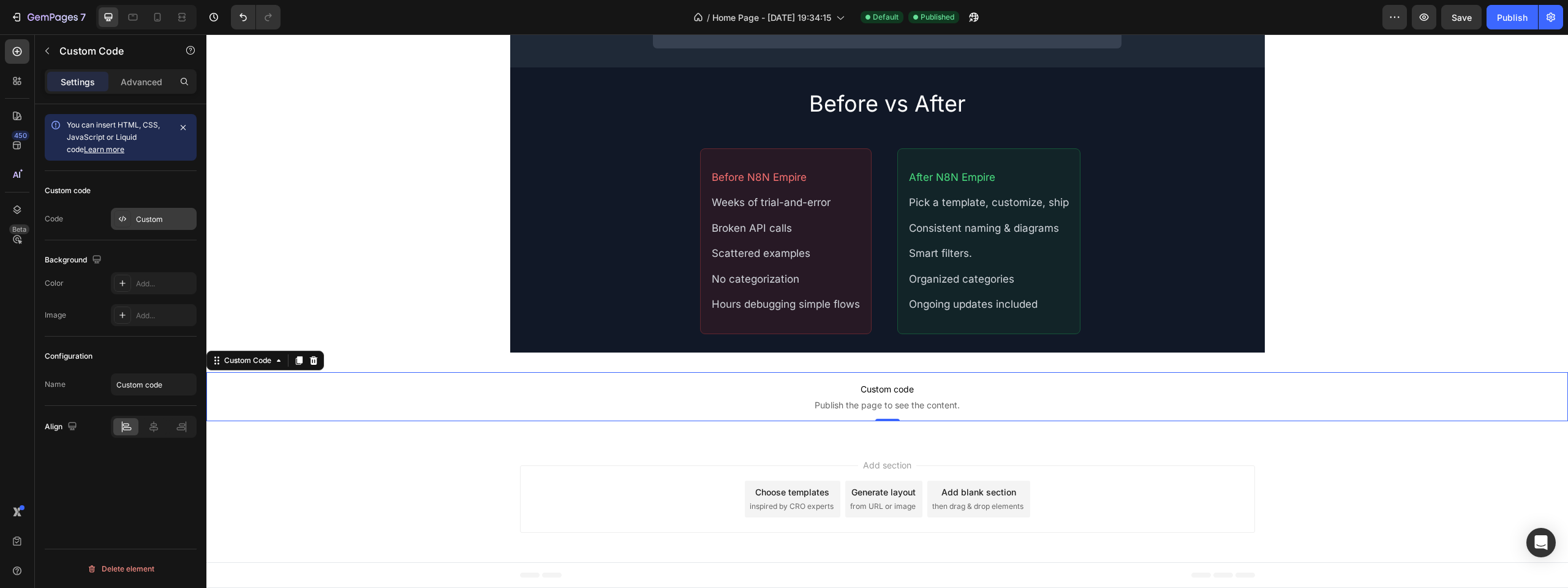
click at [138, 217] on div "Custom" at bounding box center [164, 220] width 58 height 11
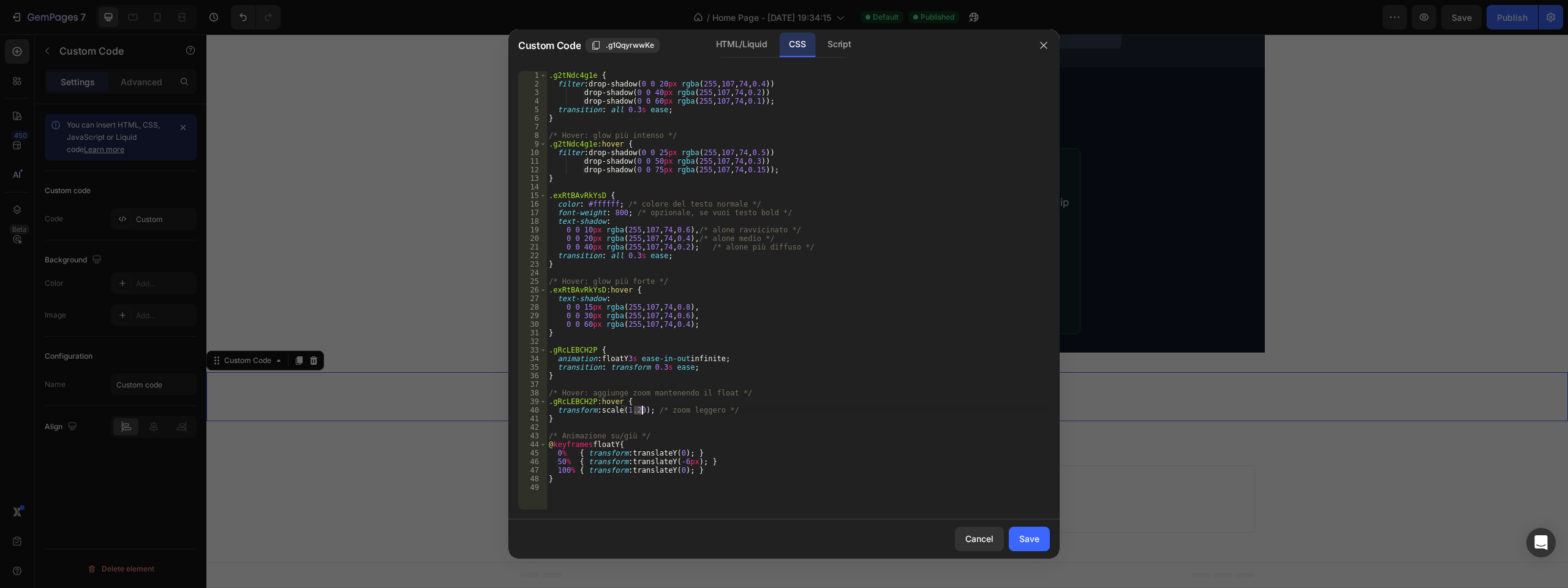
click at [642, 412] on div ".g2tNdc4g1e { filter : drop-shadow( 0 0 20 px rgba ( 255 , 107 , 74 , 0.4 )) dr…" at bounding box center [798, 299] width 503 height 455
type textarea "transform: scale(1.80); /* zoom leggero */"
click at [1034, 545] on div "Save" at bounding box center [1029, 538] width 20 height 13
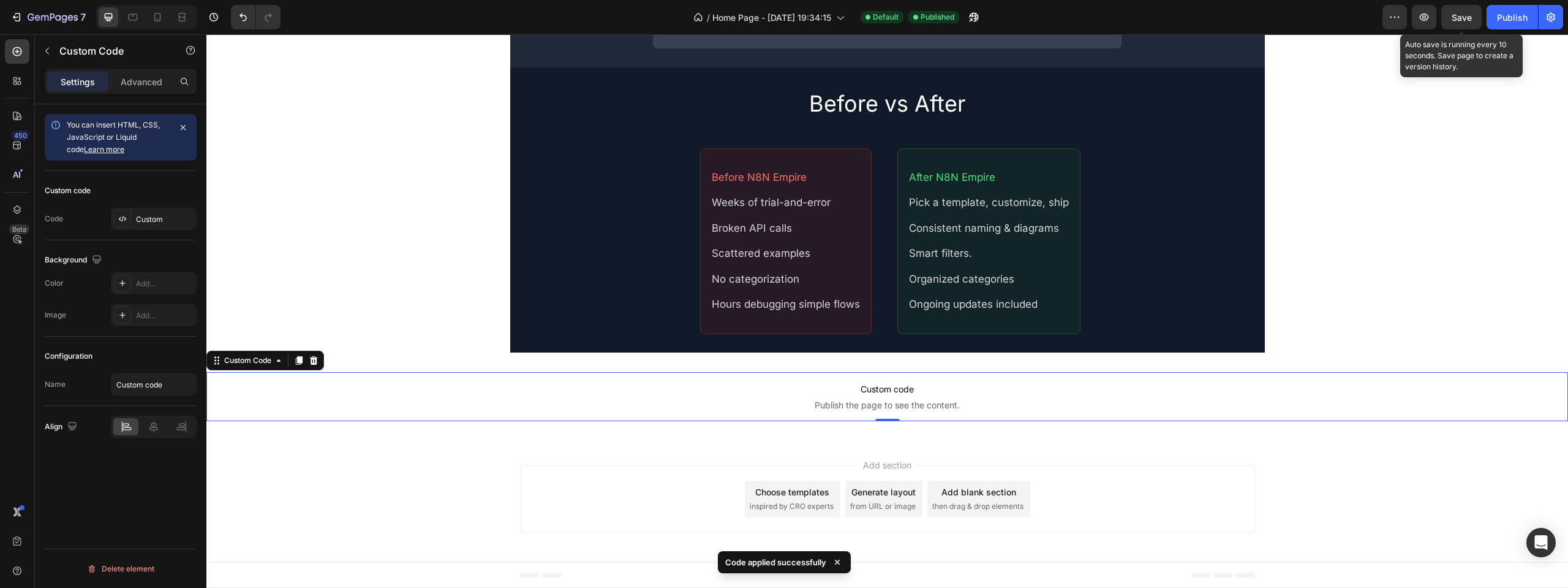
click at [1458, 21] on span "Save" at bounding box center [1461, 17] width 20 height 11
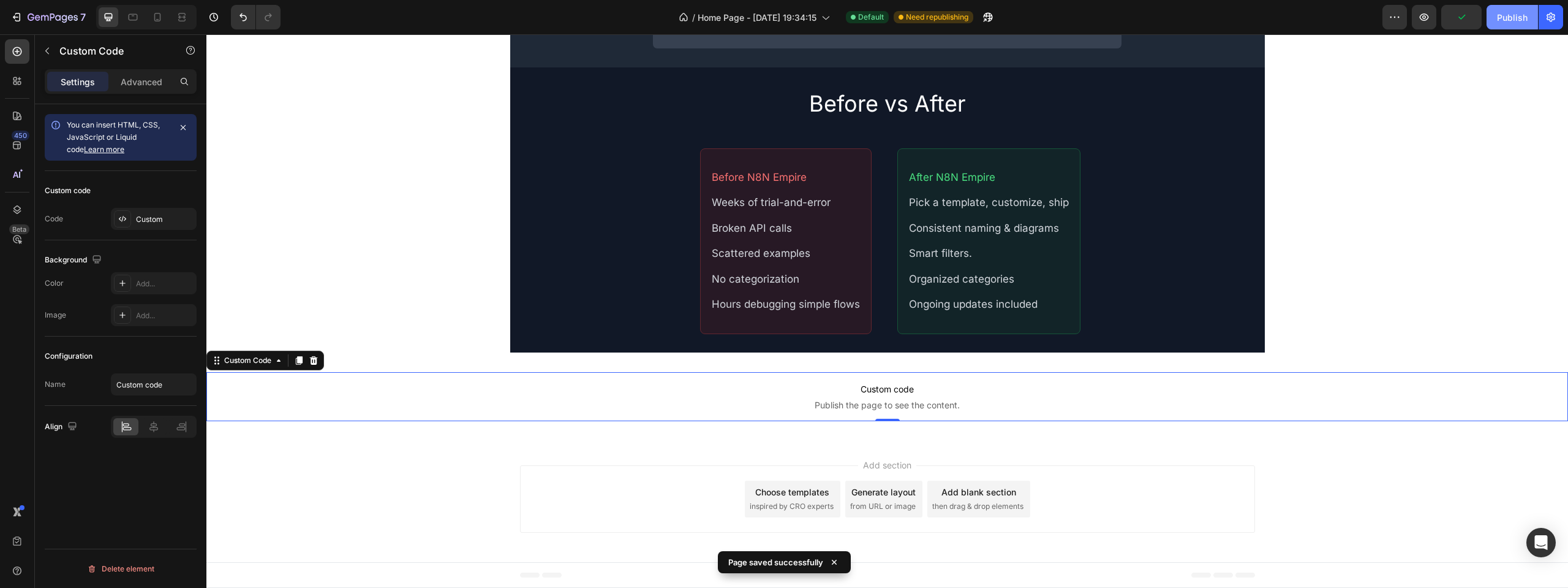
click at [1502, 19] on div "Publish" at bounding box center [1512, 17] width 30 height 13
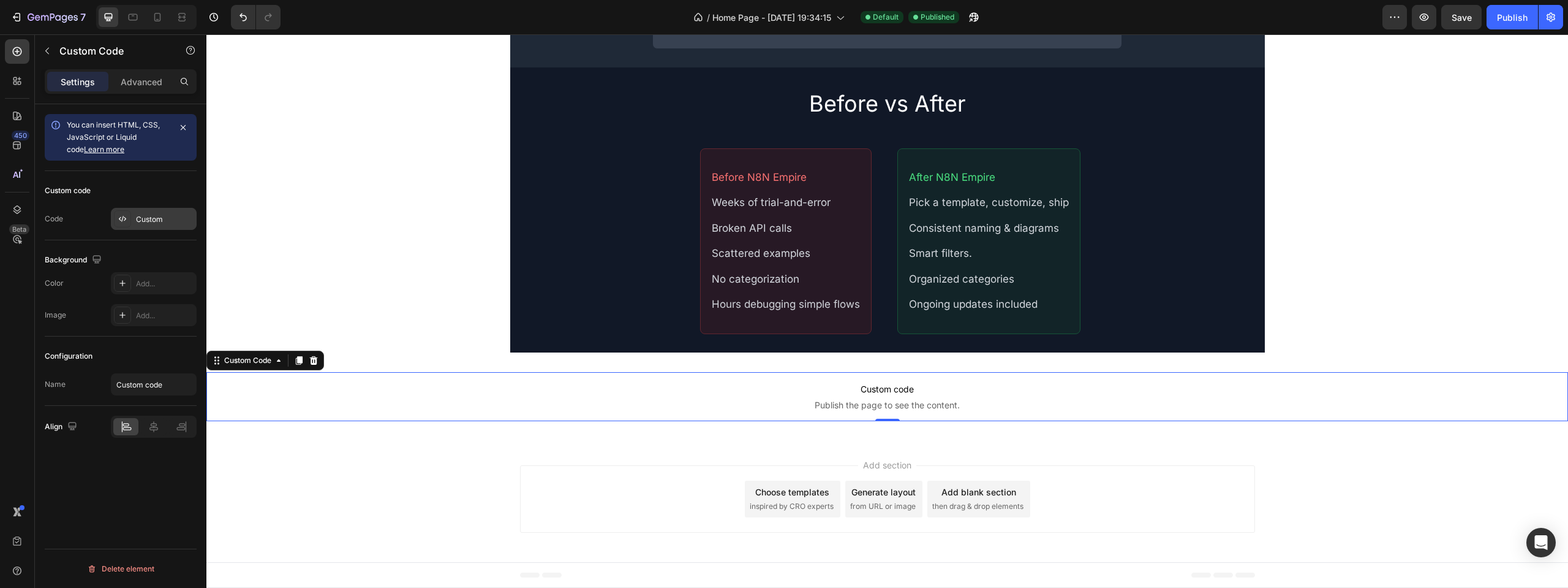
click at [132, 213] on div "Custom" at bounding box center [154, 219] width 86 height 22
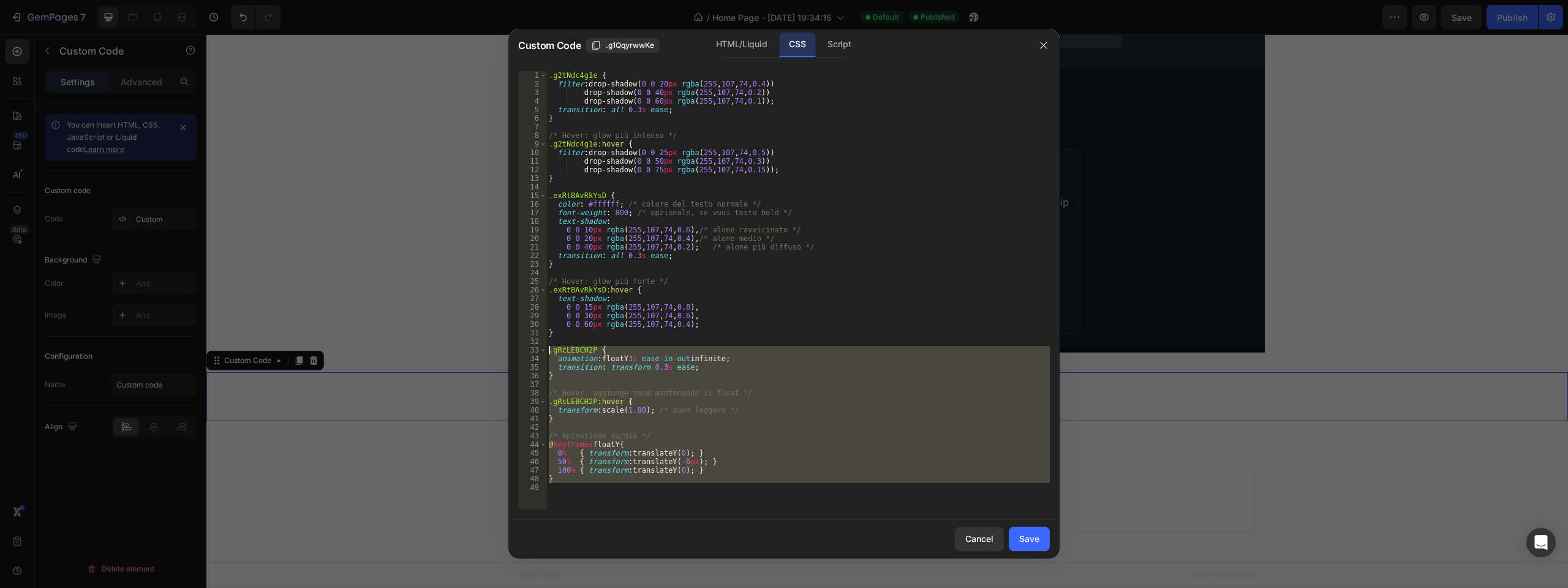
drag, startPoint x: 568, startPoint y: 486, endPoint x: 520, endPoint y: 347, distance: 147.1
click at [520, 347] on div "1 2 3 4 5 6 7 8 9 10 11 12 13 14 15 16 17 18 19 20 21 22 23 24 25 26 27 28 29 3…" at bounding box center [784, 290] width 532 height 439
type textarea ".gRcLEBCH2P { animation: floatY 3s ease-in-out infinite;"
paste textarea
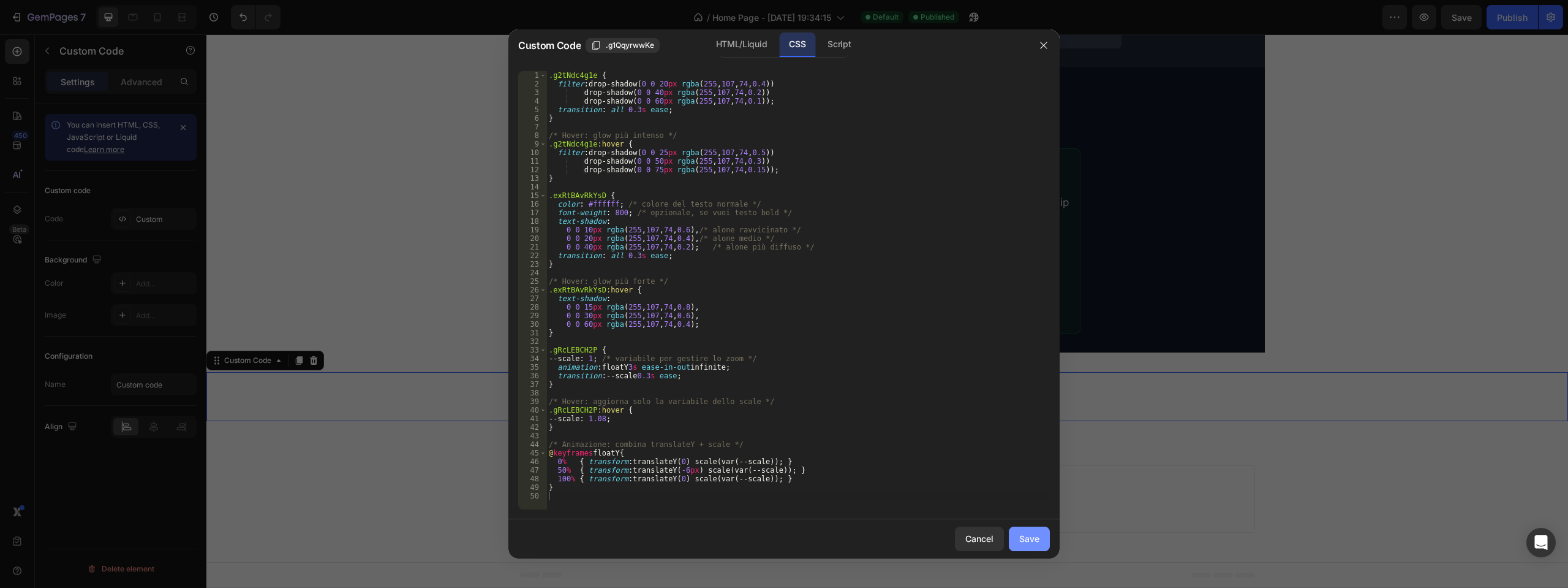
click at [1031, 535] on div "Save" at bounding box center [1029, 538] width 20 height 13
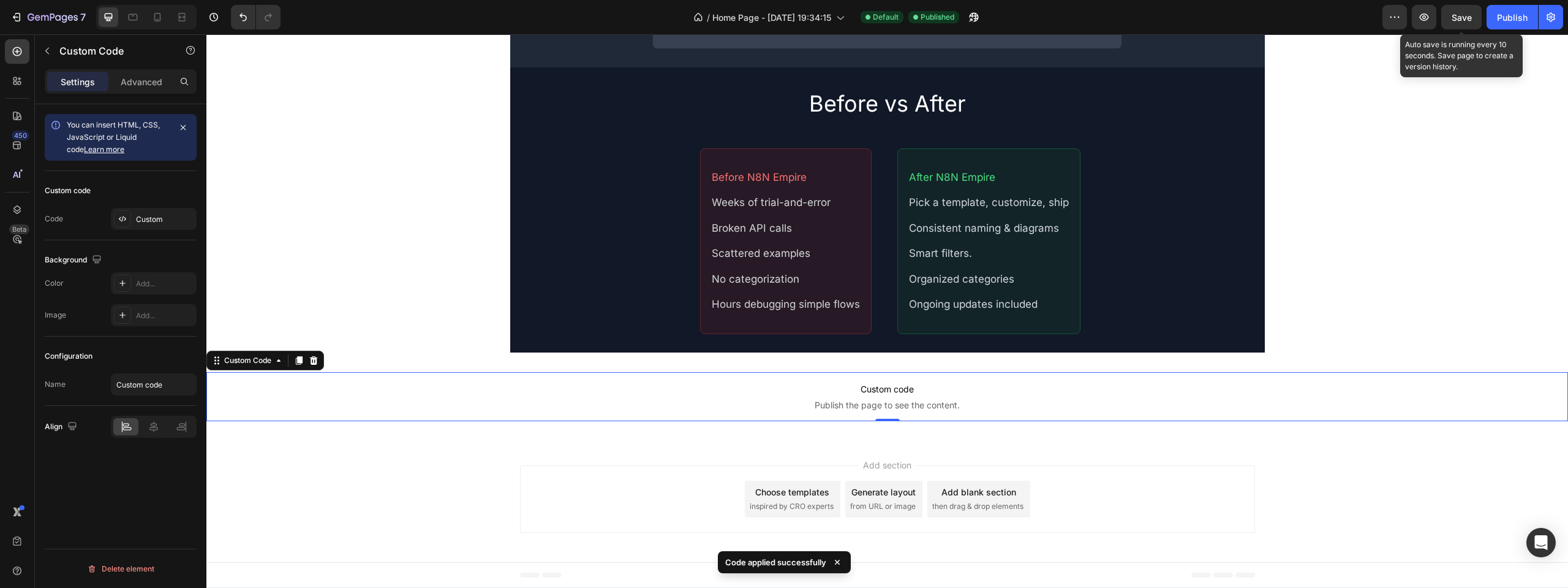
click at [1461, 17] on span "Save" at bounding box center [1461, 17] width 20 height 11
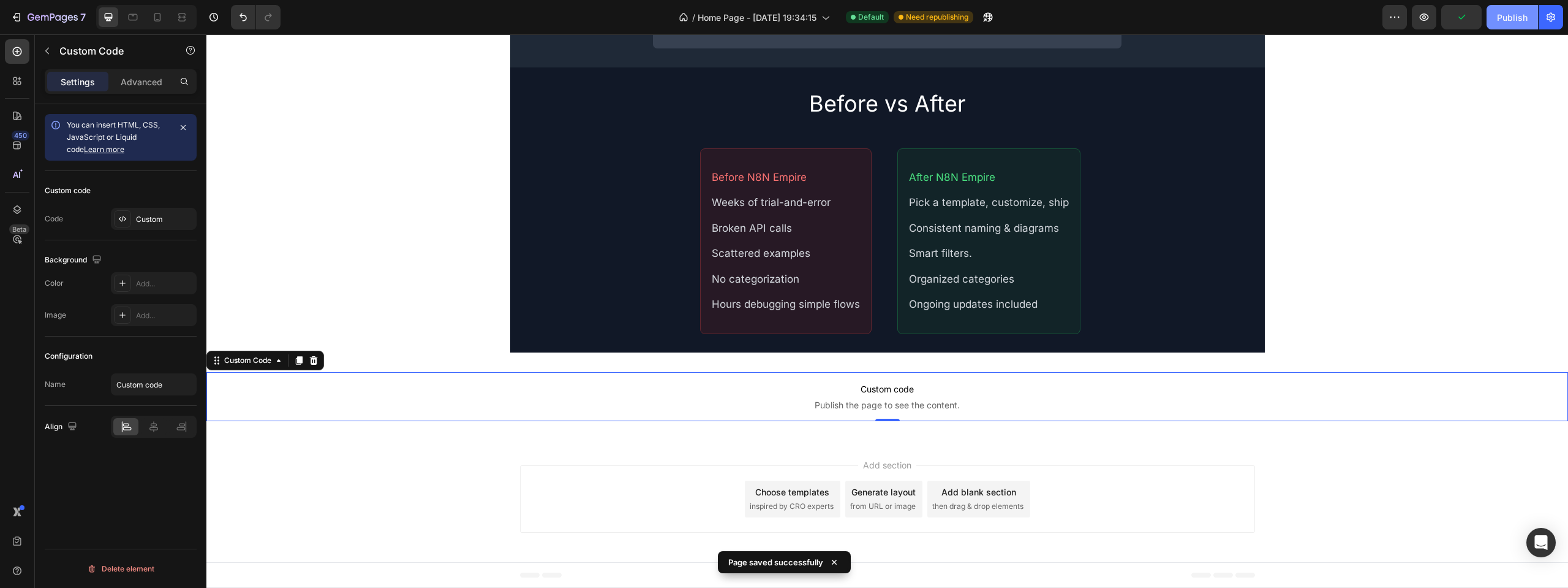
click at [1499, 17] on div "Publish" at bounding box center [1512, 17] width 30 height 13
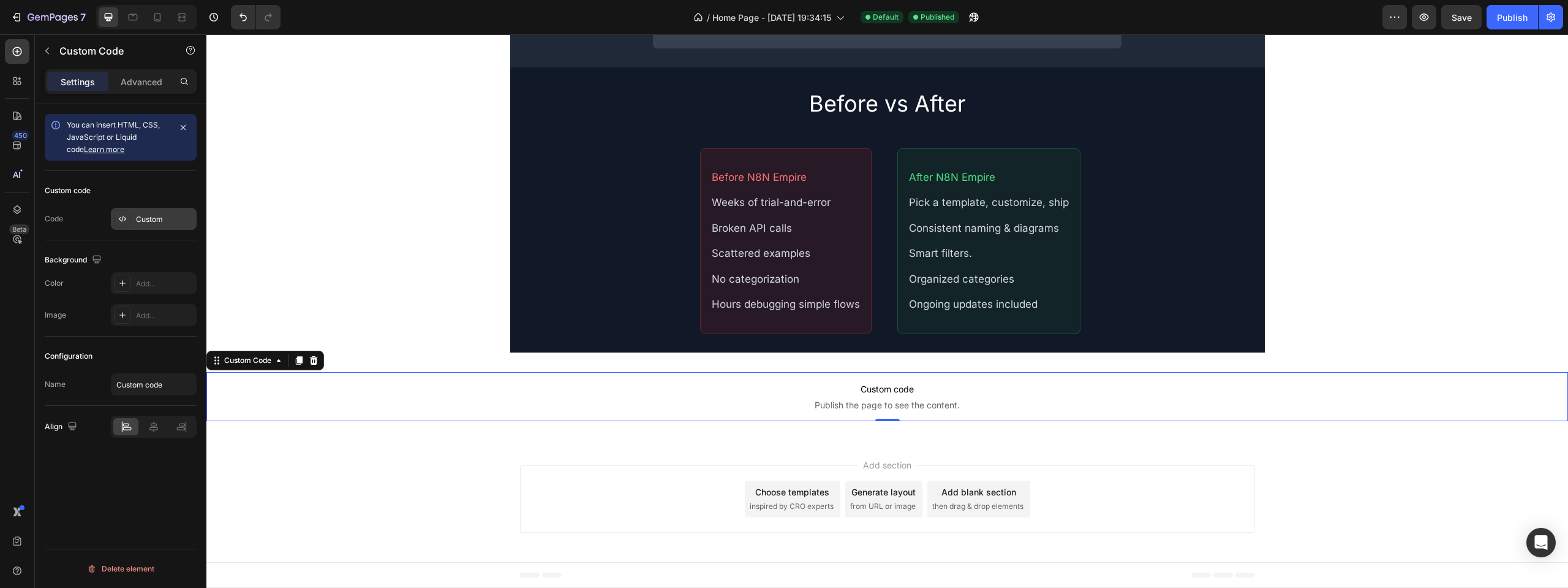
click at [134, 221] on div "Custom" at bounding box center [154, 219] width 86 height 22
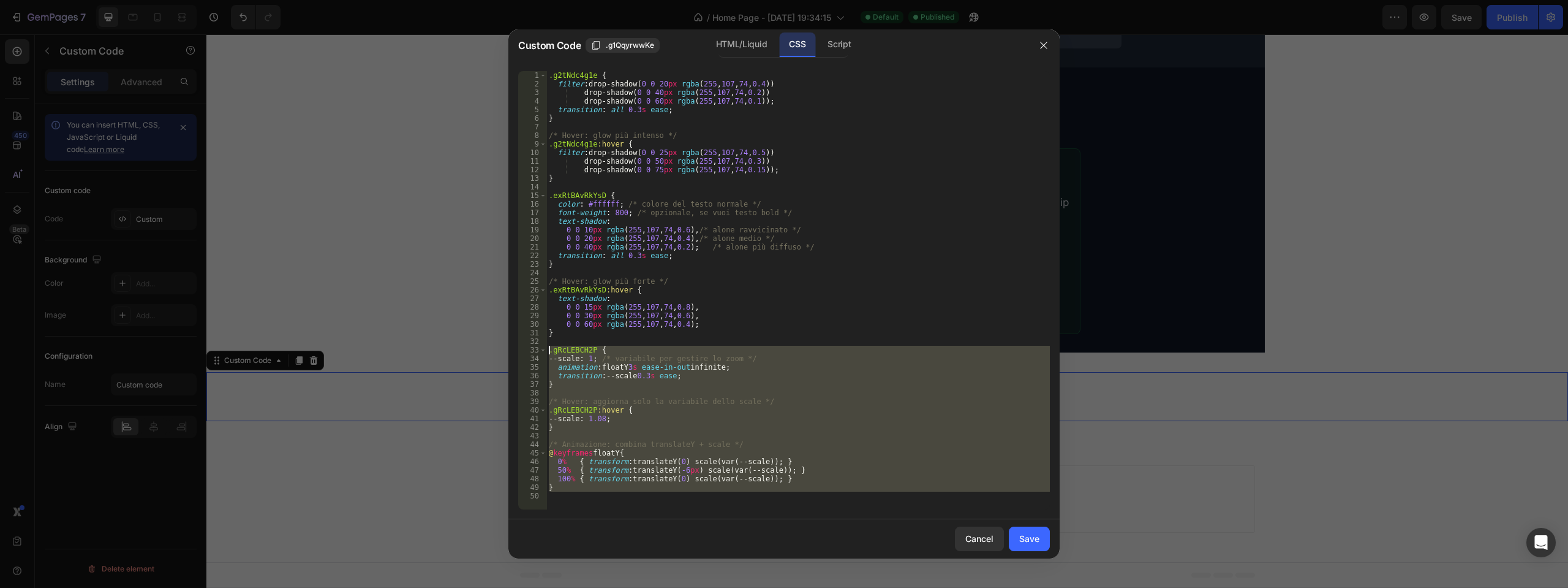
drag, startPoint x: 573, startPoint y: 495, endPoint x: 503, endPoint y: 349, distance: 161.9
click at [503, 349] on div "Custom Code .g1QqyrwwKe HTML/Liquid CSS Script 1 2 3 4 5 6 7 8 9 10 11 12 13 14…" at bounding box center [784, 294] width 1568 height 588
type textarea ".gRcLEBCH2P { --scale: 1; /* variabile per gestire lo zoom */"
paste textarea
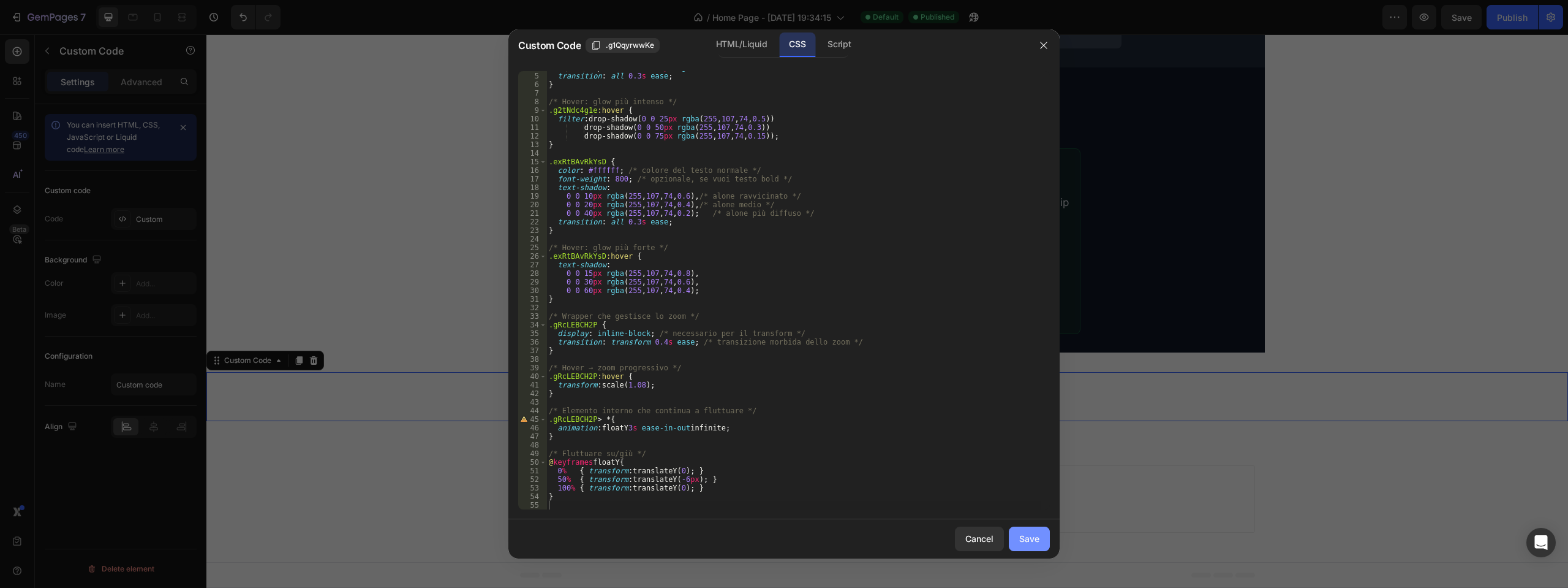
click at [1027, 535] on div "Save" at bounding box center [1029, 538] width 20 height 13
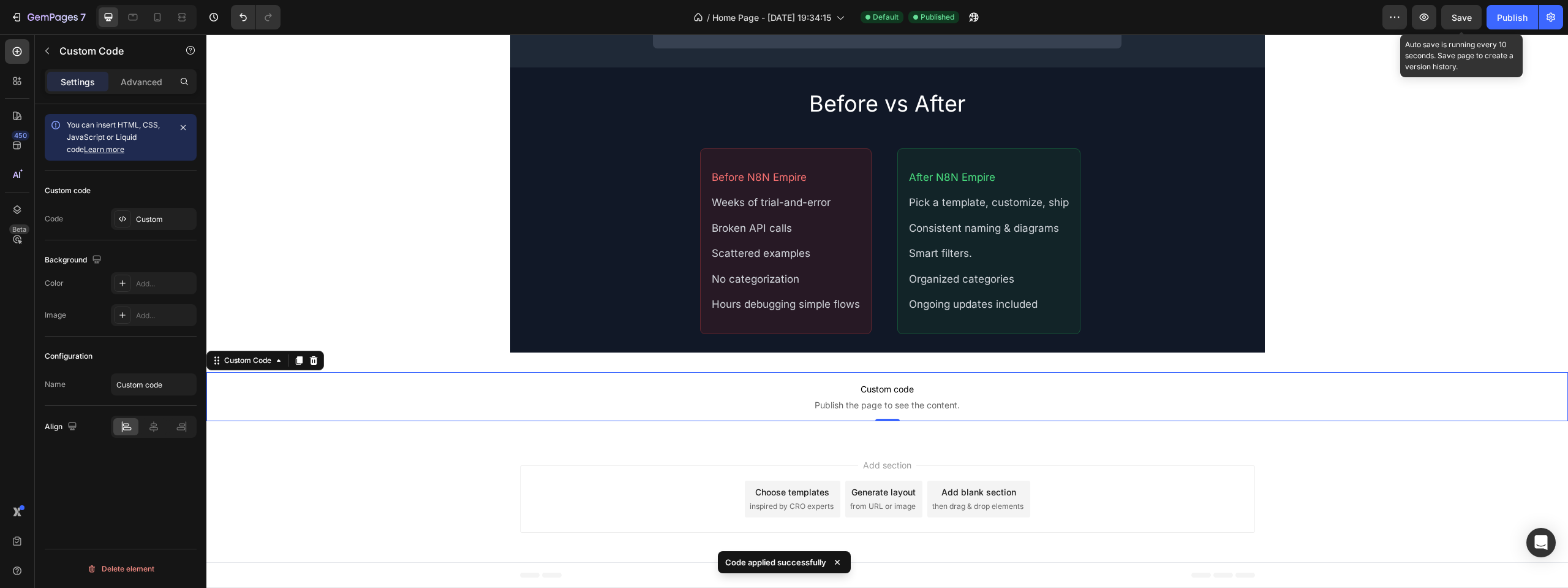
click at [1460, 15] on span "Save" at bounding box center [1461, 17] width 20 height 11
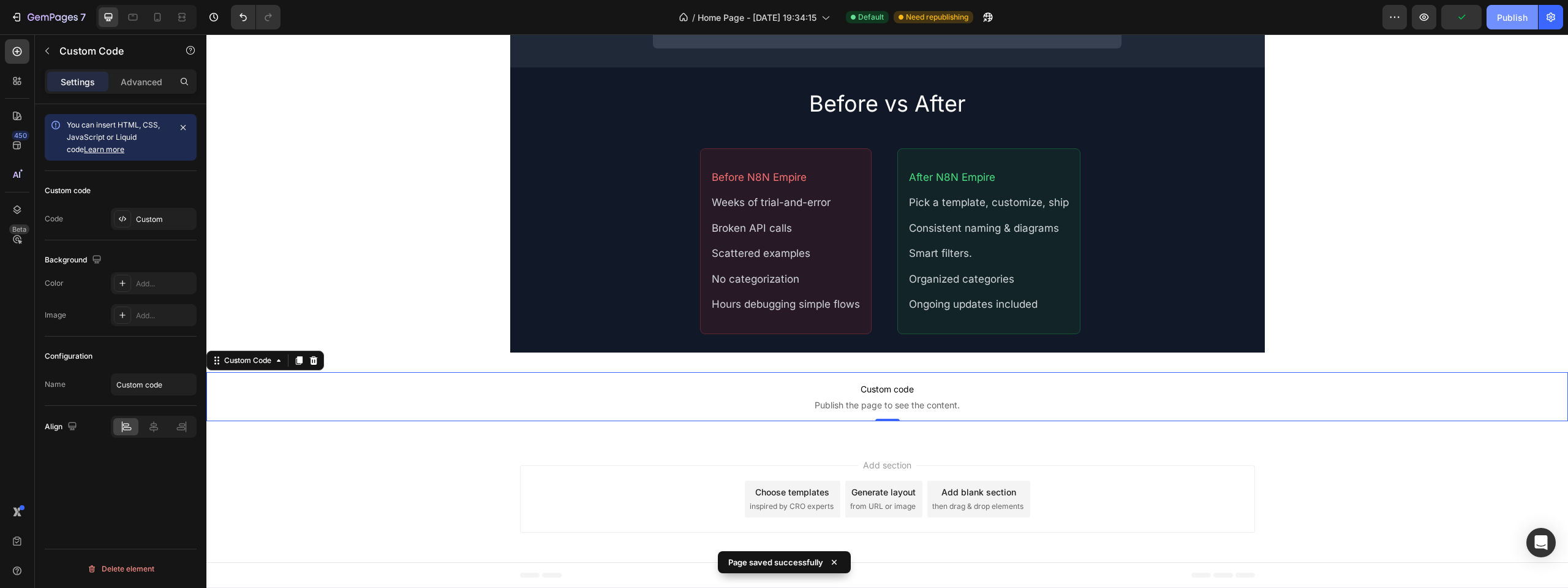
click at [1505, 25] on button "Publish" at bounding box center [1512, 17] width 51 height 25
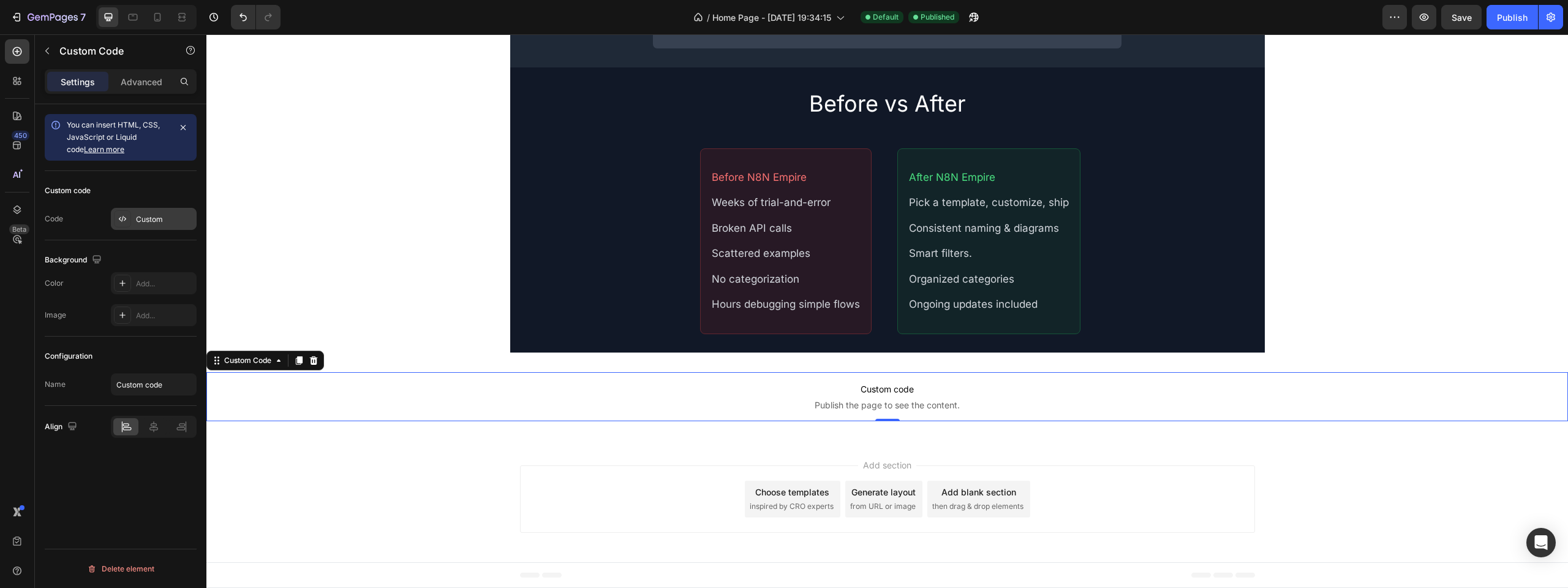
click at [165, 209] on div "Custom" at bounding box center [154, 219] width 86 height 22
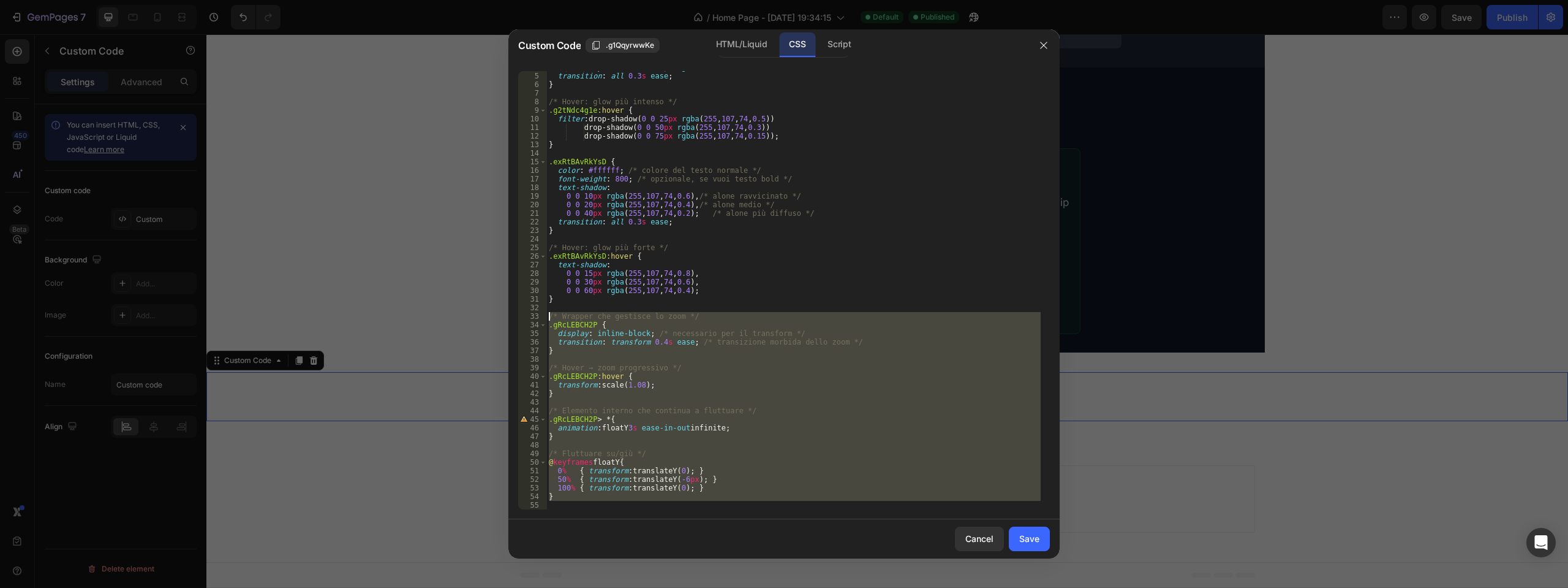
drag, startPoint x: 562, startPoint y: 504, endPoint x: 529, endPoint y: 317, distance: 189.9
click at [529, 317] on div "4 5 6 7 8 9 10 11 12 13 14 15 16 17 18 19 20 21 22 23 24 25 26 27 28 29 30 31 3…" at bounding box center [784, 290] width 532 height 439
type textarea "/* Wrapper che gestisce lo zoom */ .gRcLEBCH2P {"
paste textarea
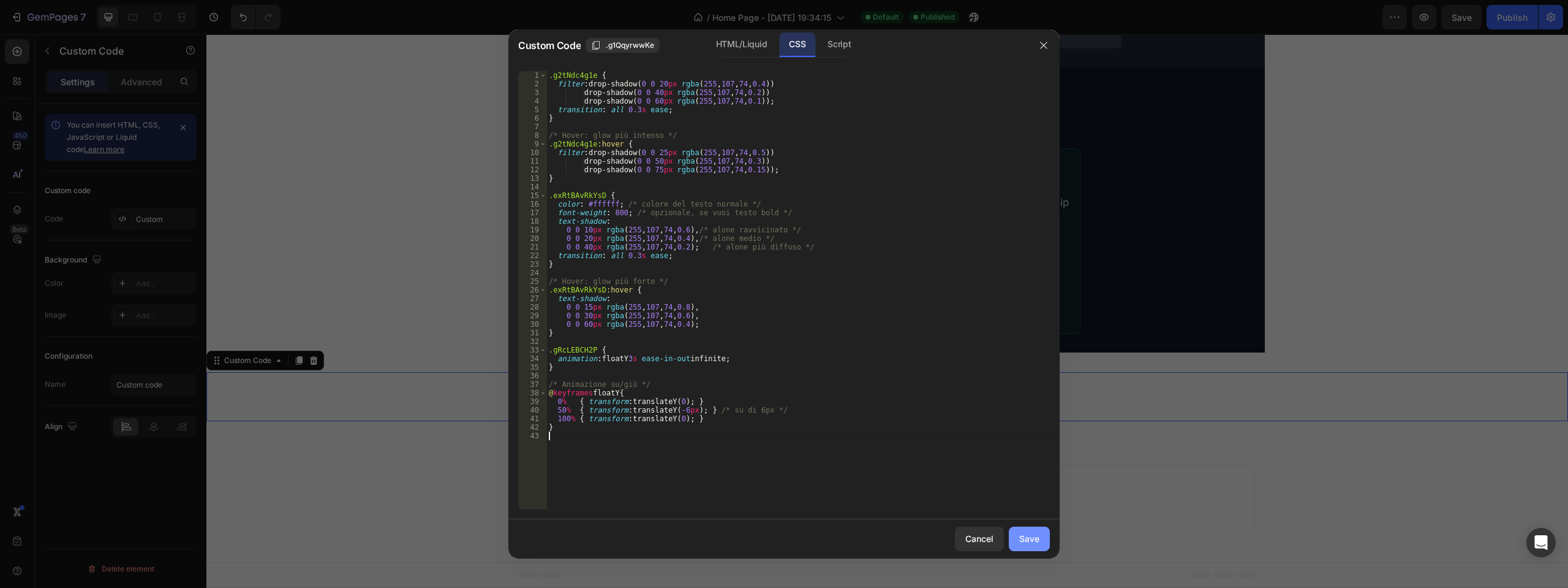
click at [1027, 537] on div "Save" at bounding box center [1029, 538] width 20 height 13
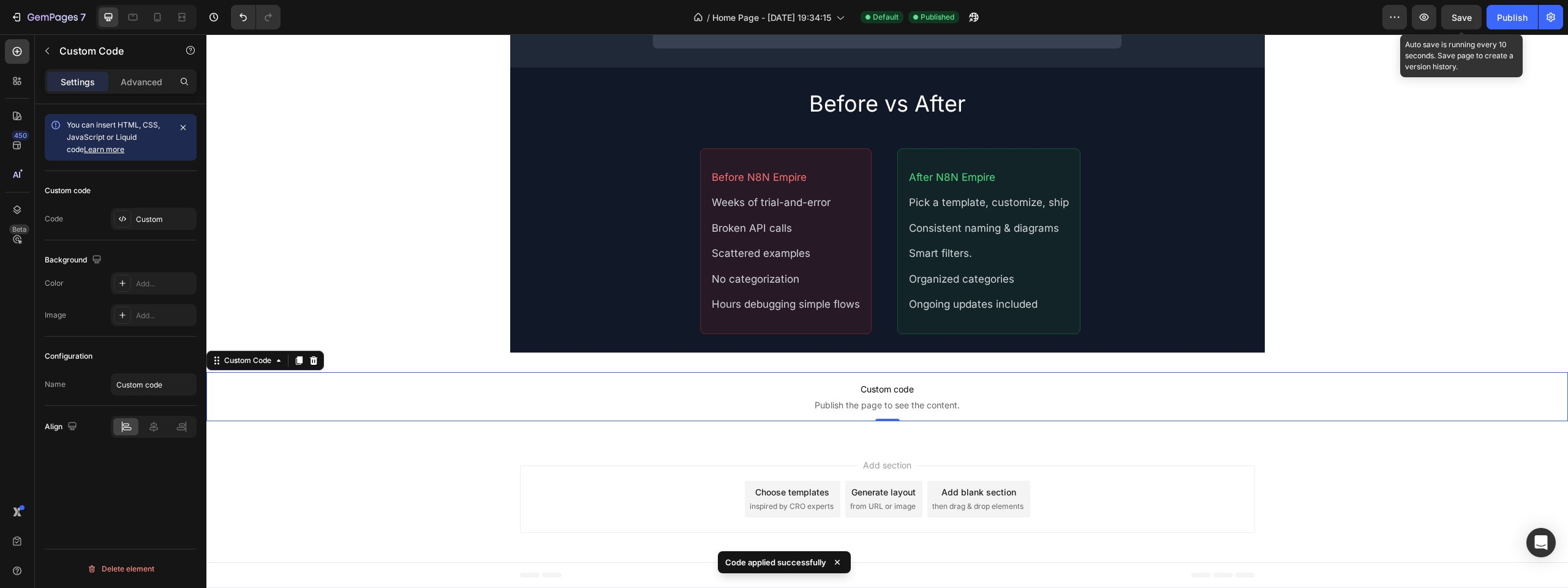
click at [1472, 14] on span "Save" at bounding box center [1461, 17] width 20 height 11
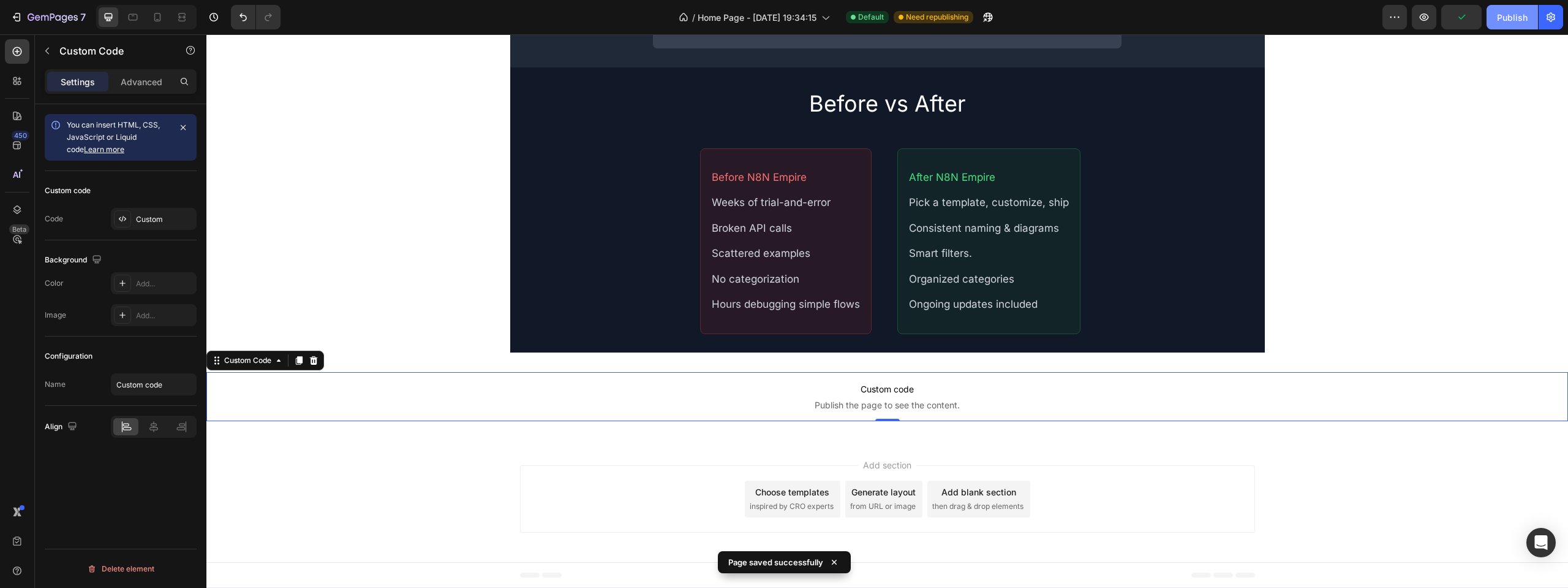
click at [1511, 16] on div "Publish" at bounding box center [1512, 17] width 30 height 13
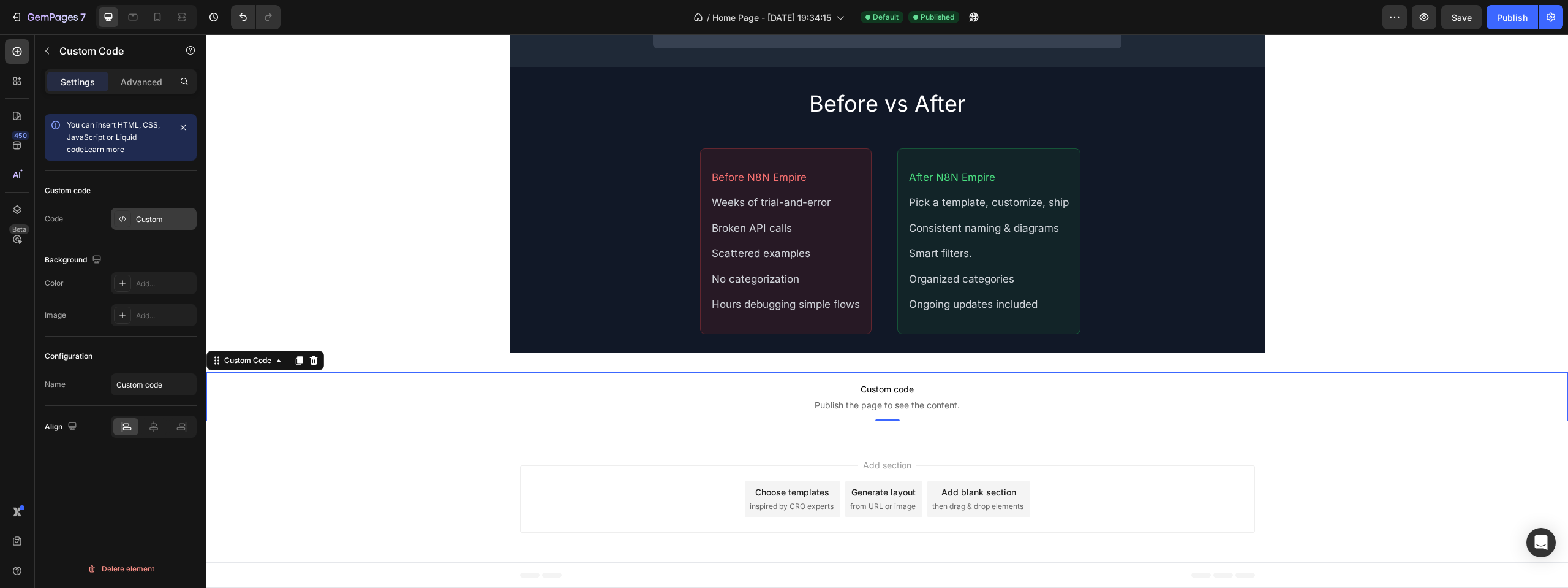
click at [182, 212] on div "Custom" at bounding box center [154, 219] width 86 height 22
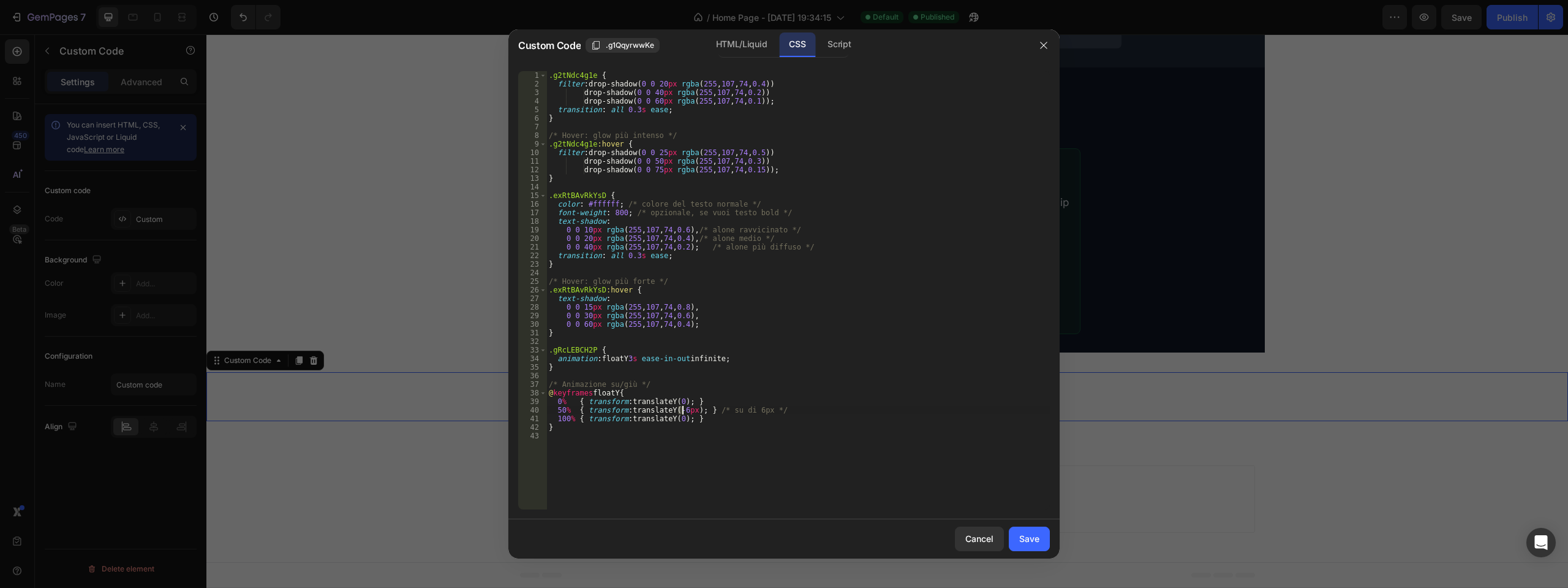
click at [681, 409] on div ".g2tNdc4g1e { filter : drop-shadow( 0 0 20 px rgba ( 255 , 107 , 74 , 0.4 )) dr…" at bounding box center [798, 299] width 503 height 455
type textarea "50% { transform: translateY(-12px); } /* su di 6px */"
click at [1026, 540] on div "Save" at bounding box center [1029, 538] width 20 height 13
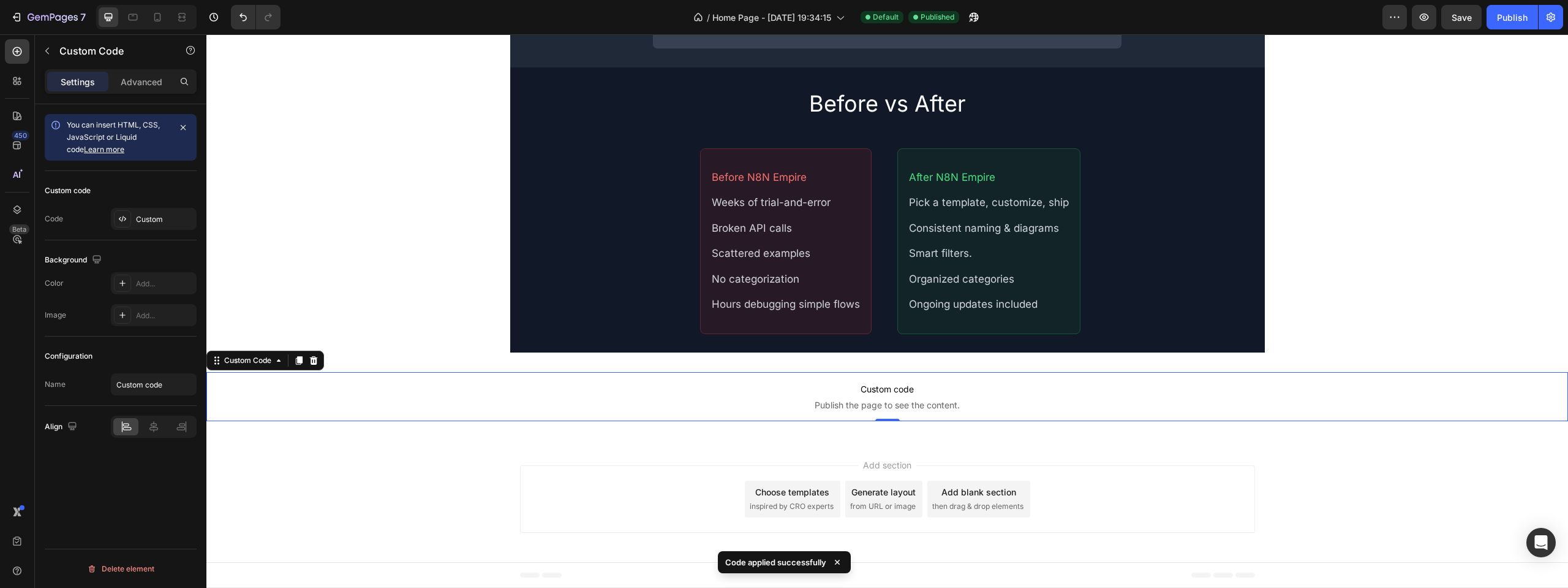
click at [1471, 11] on div "Save" at bounding box center [1461, 17] width 20 height 13
click at [1510, 19] on div "Publish" at bounding box center [1512, 17] width 30 height 13
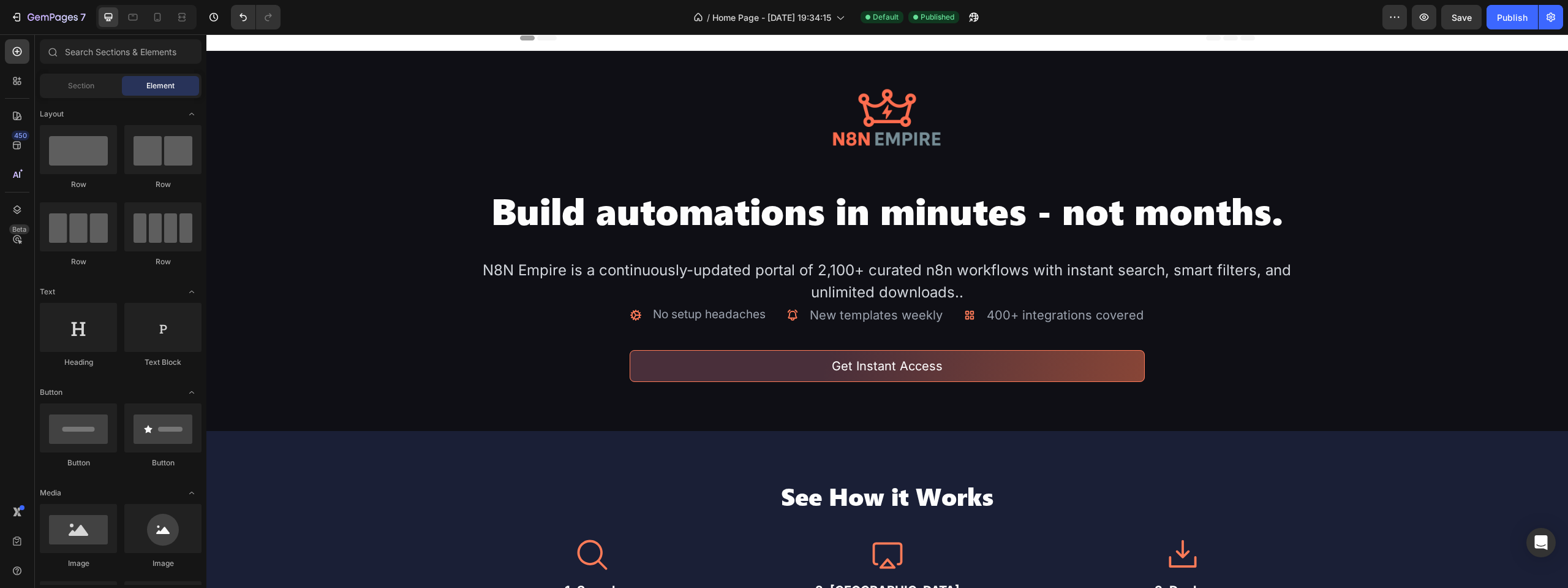
scroll to position [0, 0]
